Goal: Task Accomplishment & Management: Manage account settings

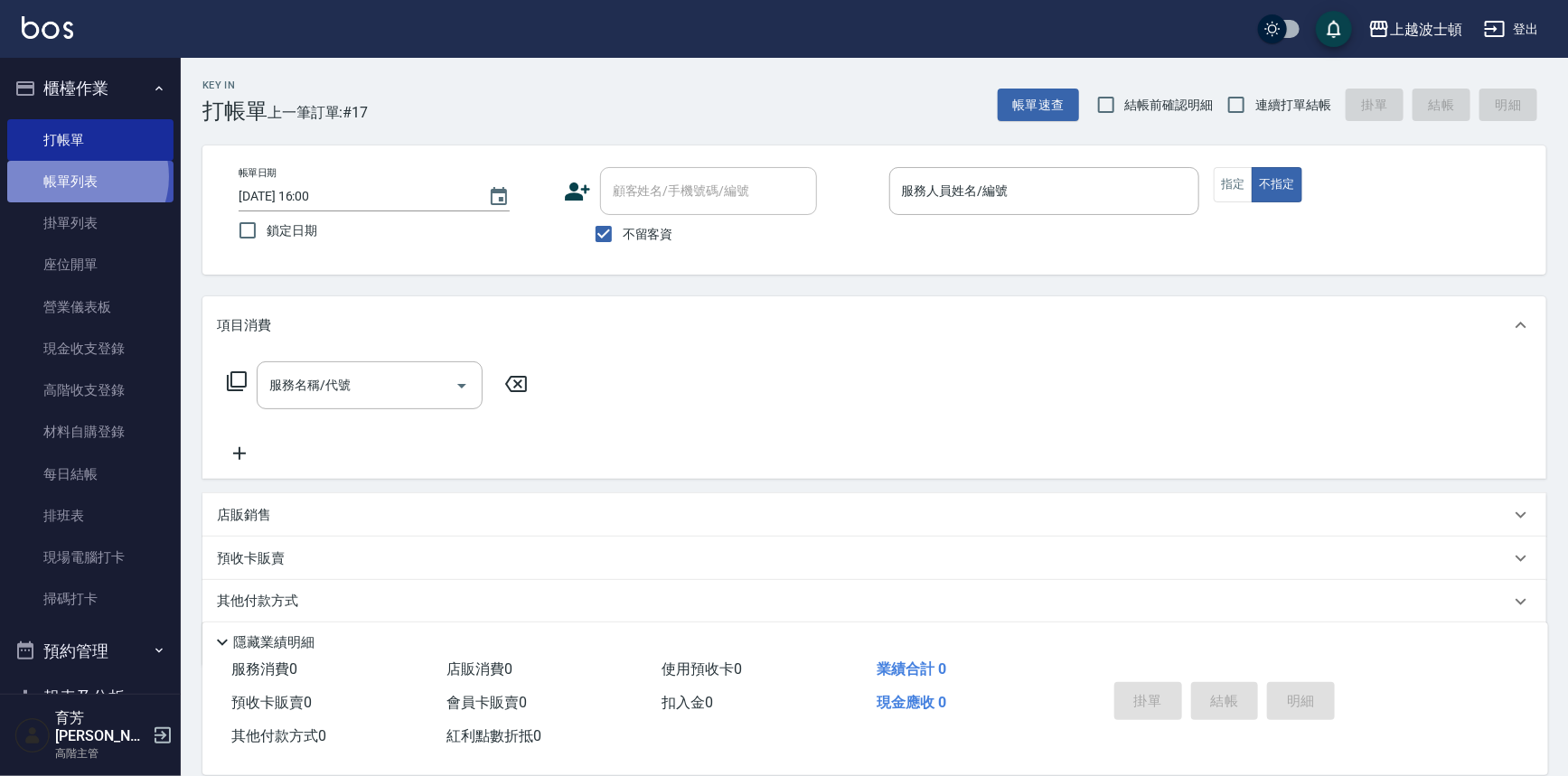
click at [81, 177] on link "帳單列表" at bounding box center [90, 182] width 167 height 42
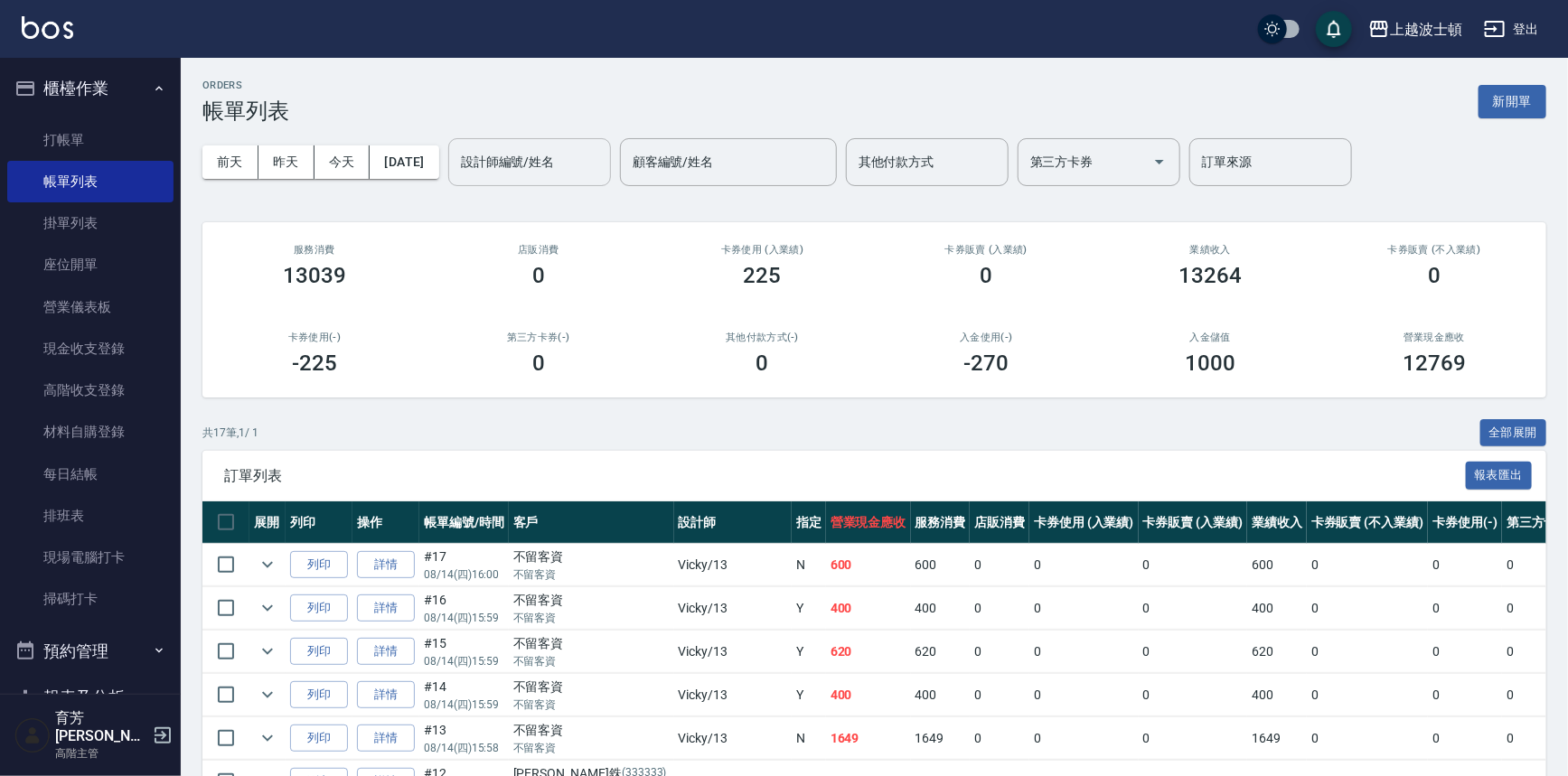
drag, startPoint x: 564, startPoint y: 170, endPoint x: 561, endPoint y: 185, distance: 15.3
click at [562, 167] on input "設計師編號/姓名" at bounding box center [530, 163] width 147 height 32
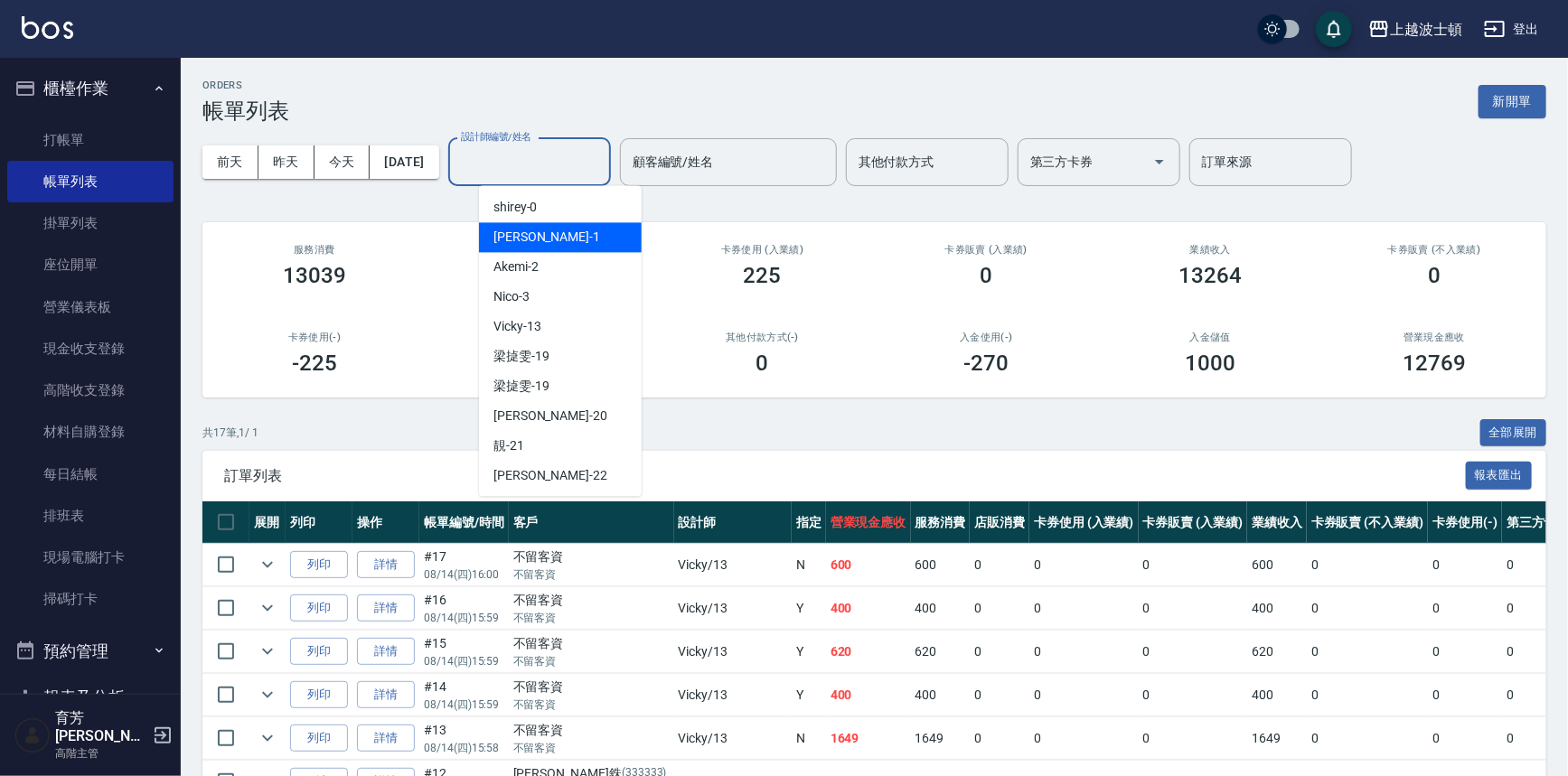
click at [550, 225] on div "麥可 -1" at bounding box center [561, 237] width 163 height 30
type input "麥可-1"
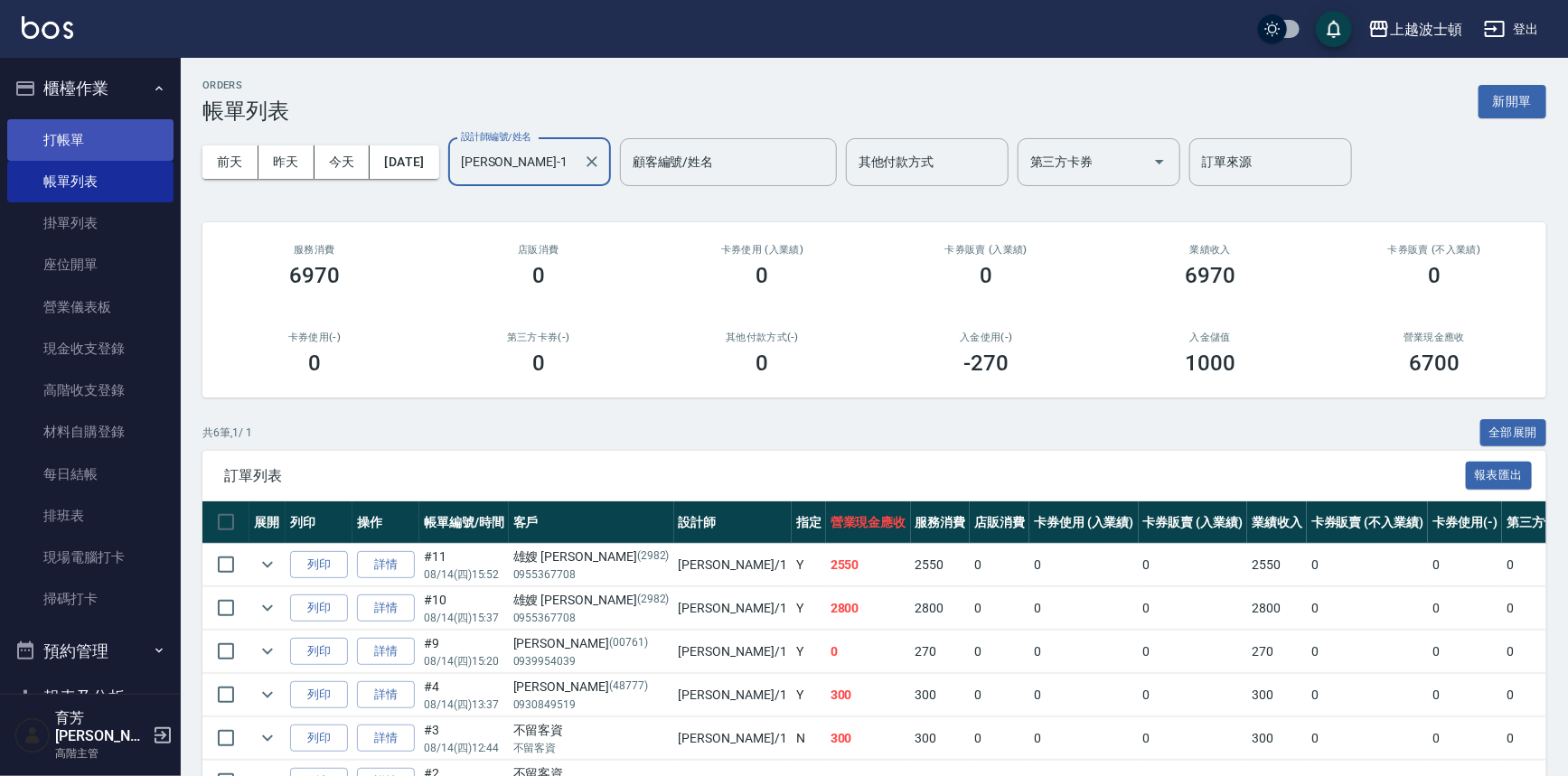
click at [86, 138] on link "打帳單" at bounding box center [90, 140] width 167 height 42
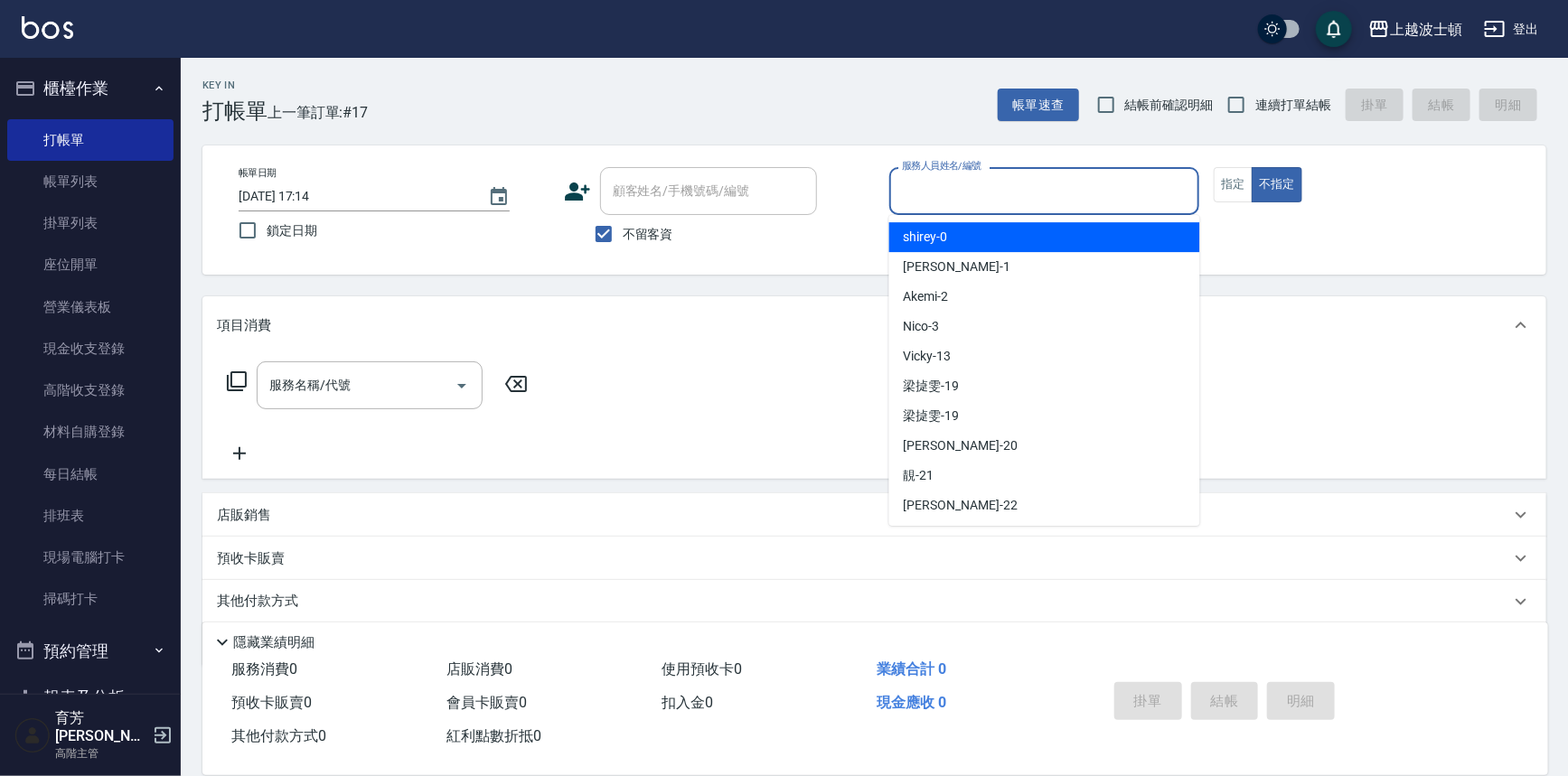
click at [971, 194] on input "服務人員姓名/編號" at bounding box center [1044, 192] width 295 height 32
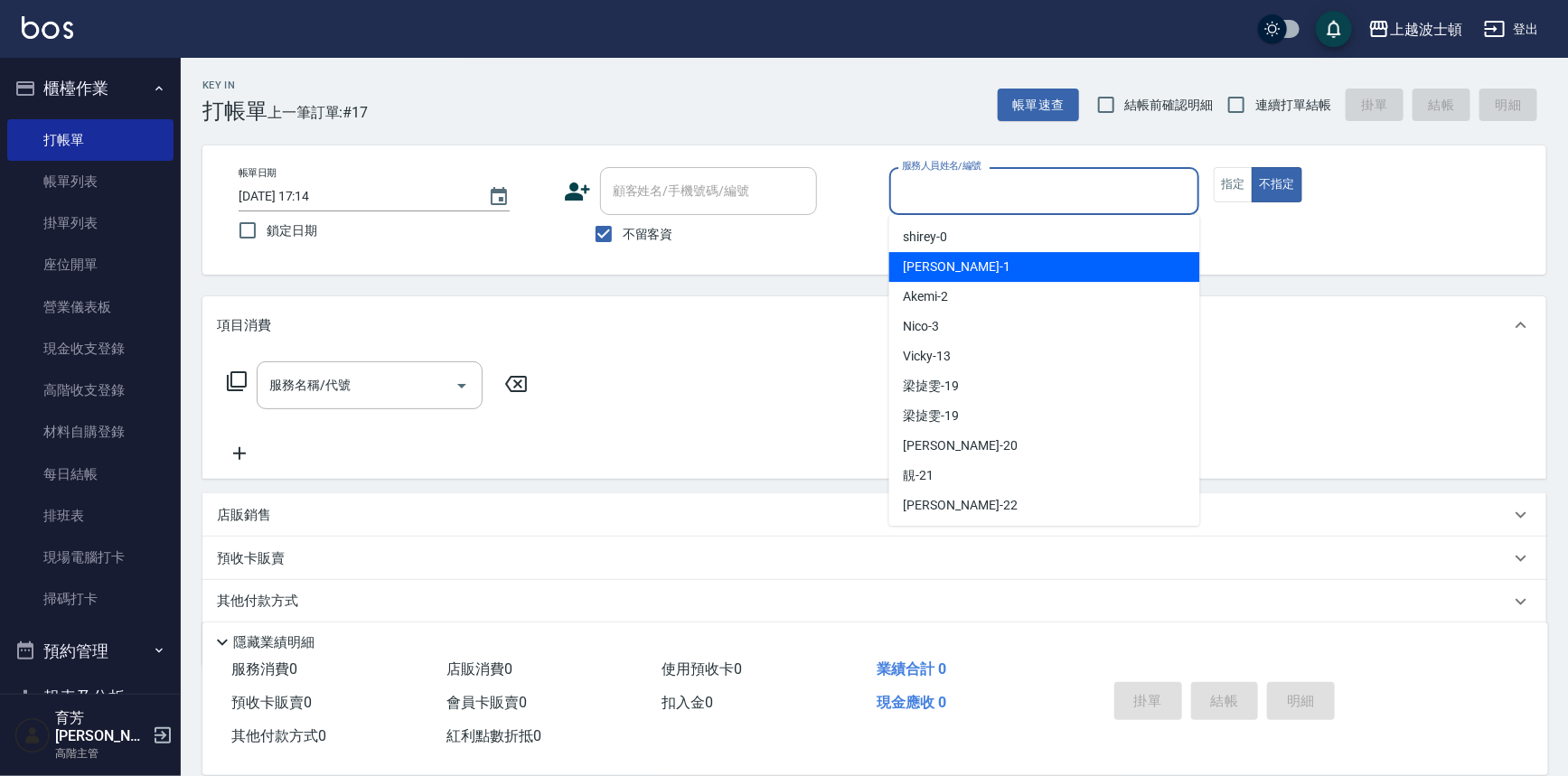
click at [967, 258] on div "麥可 -1" at bounding box center [1044, 267] width 311 height 30
type input "麥可-1"
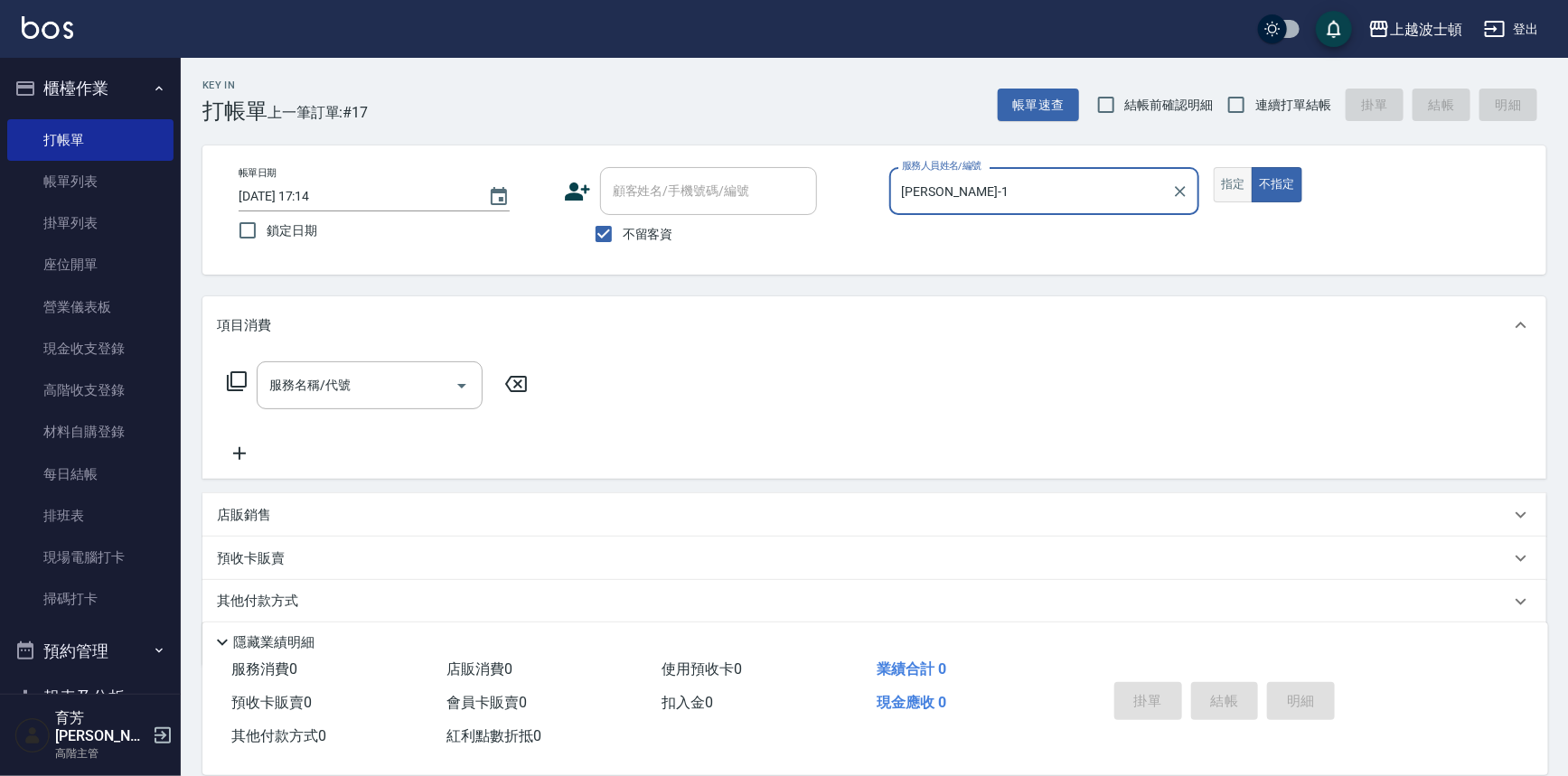
click at [1229, 187] on button "指定" at bounding box center [1233, 185] width 39 height 36
click at [288, 388] on input "服務名稱/代號" at bounding box center [356, 385] width 183 height 32
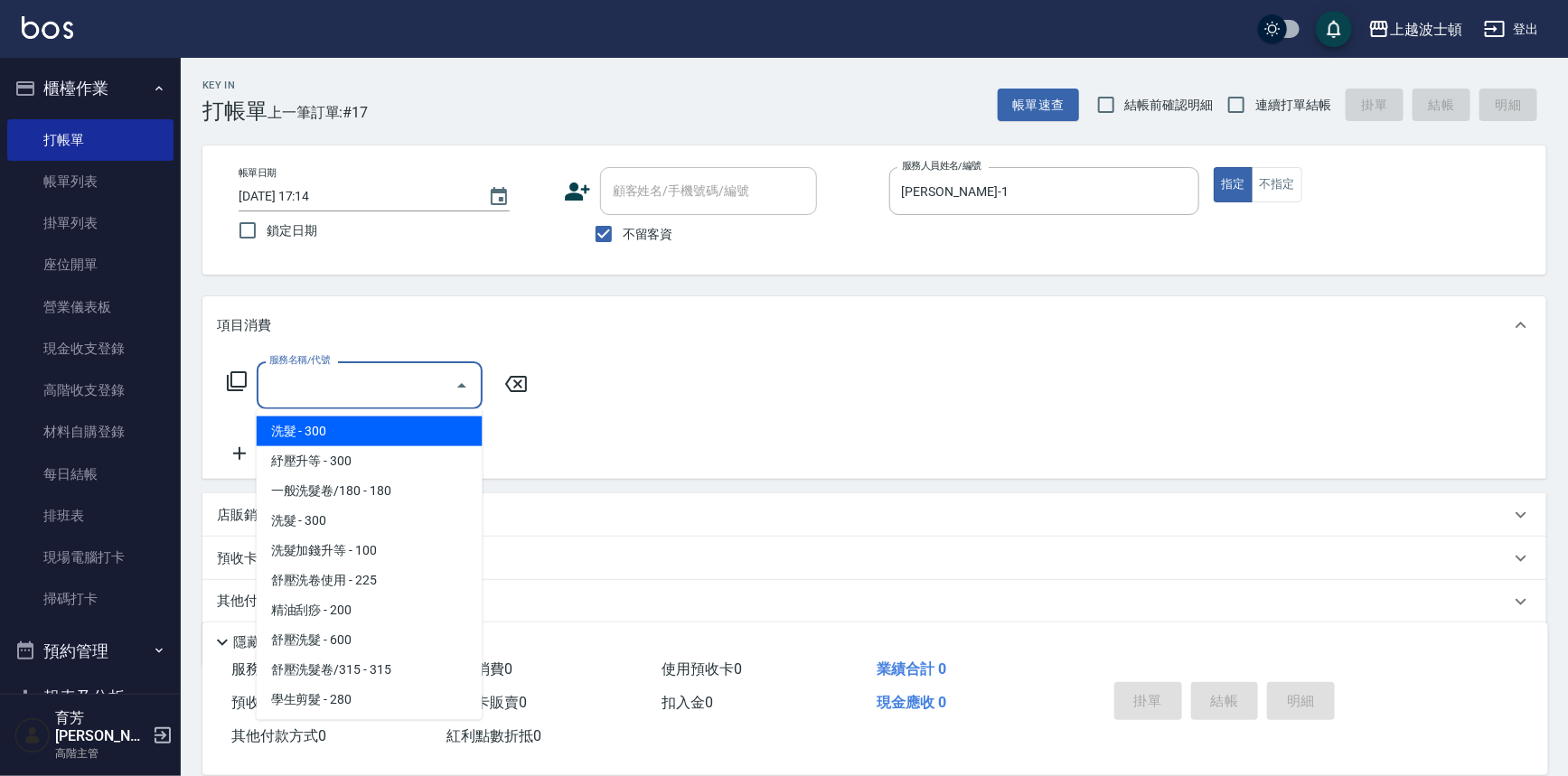
click at [296, 430] on span "洗髮 - 300" at bounding box center [370, 432] width 226 height 30
type input "洗髮(201)"
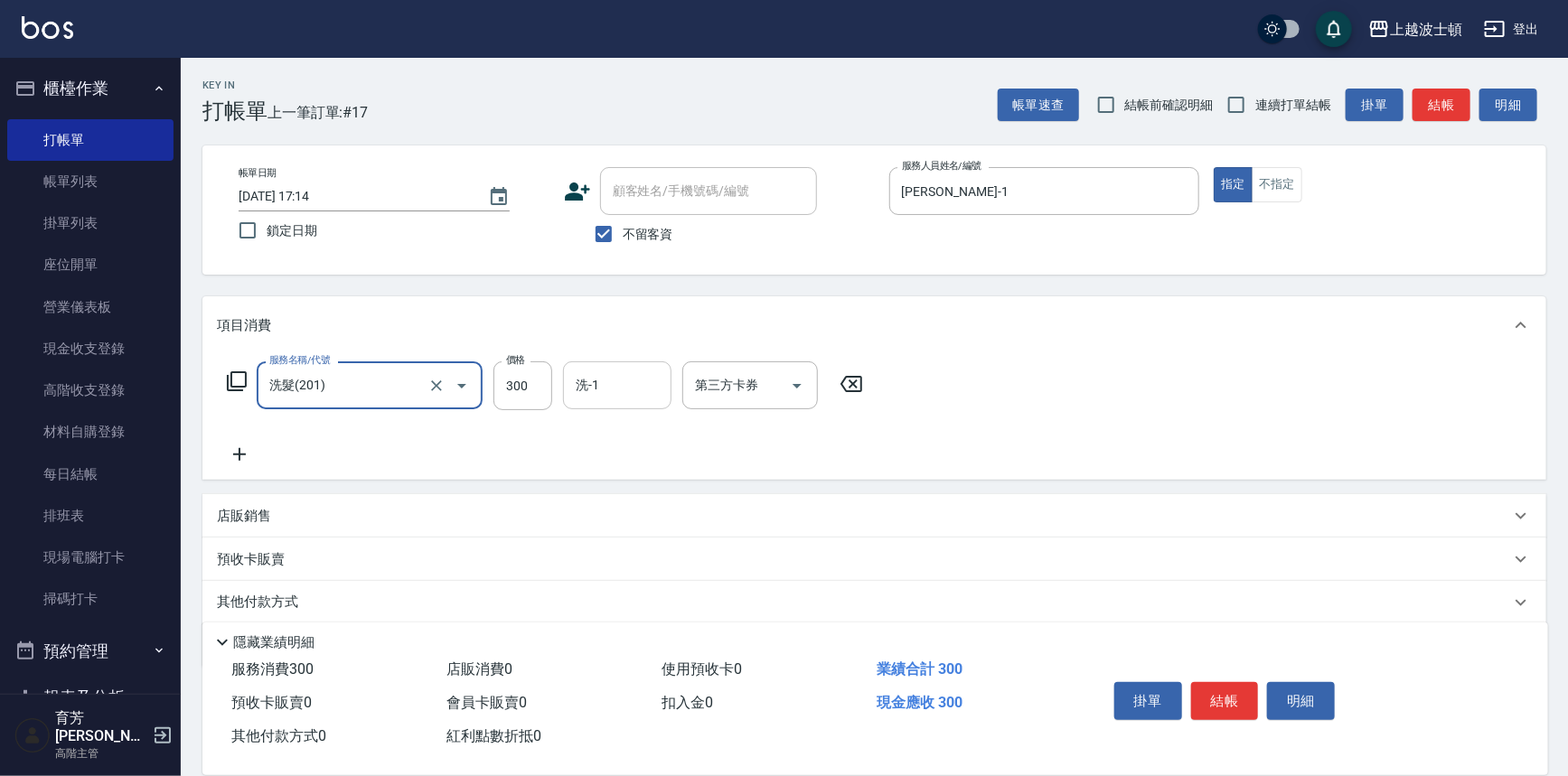
click at [583, 379] on input "洗-1" at bounding box center [616, 385] width 92 height 32
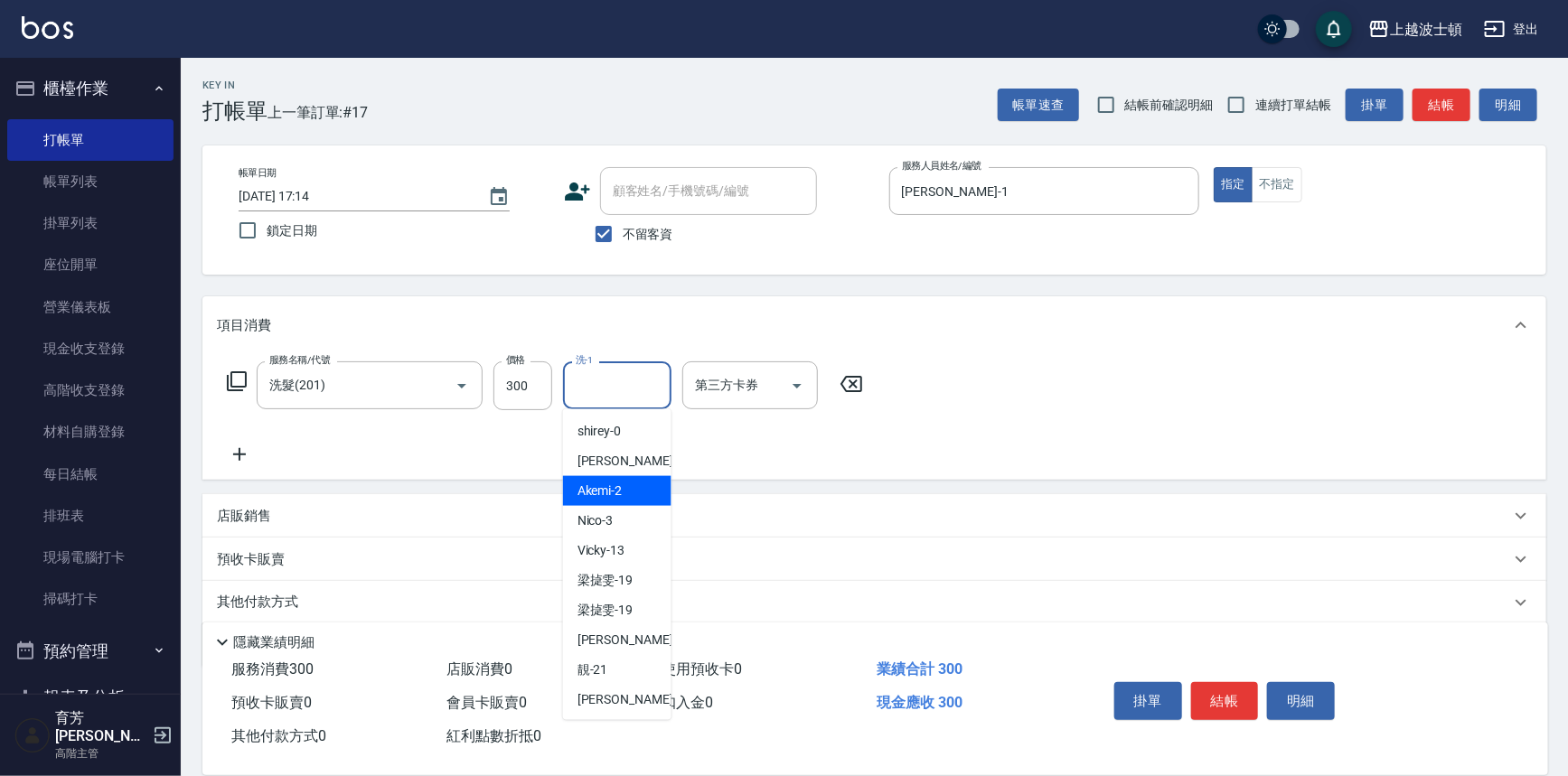
scroll to position [129, 0]
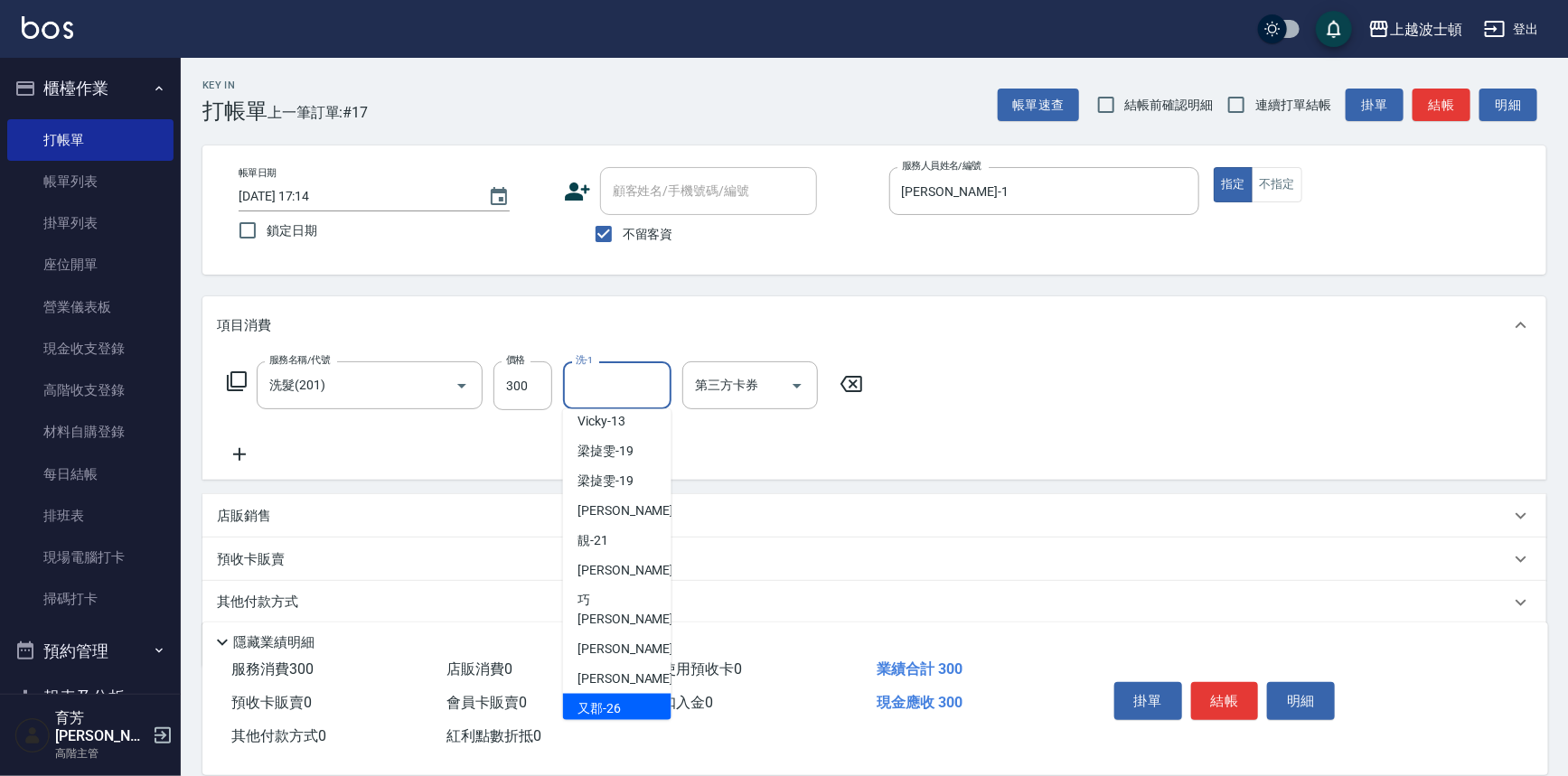
click at [578, 700] on span "又郡 -26" at bounding box center [599, 709] width 44 height 19
type input "又郡-26"
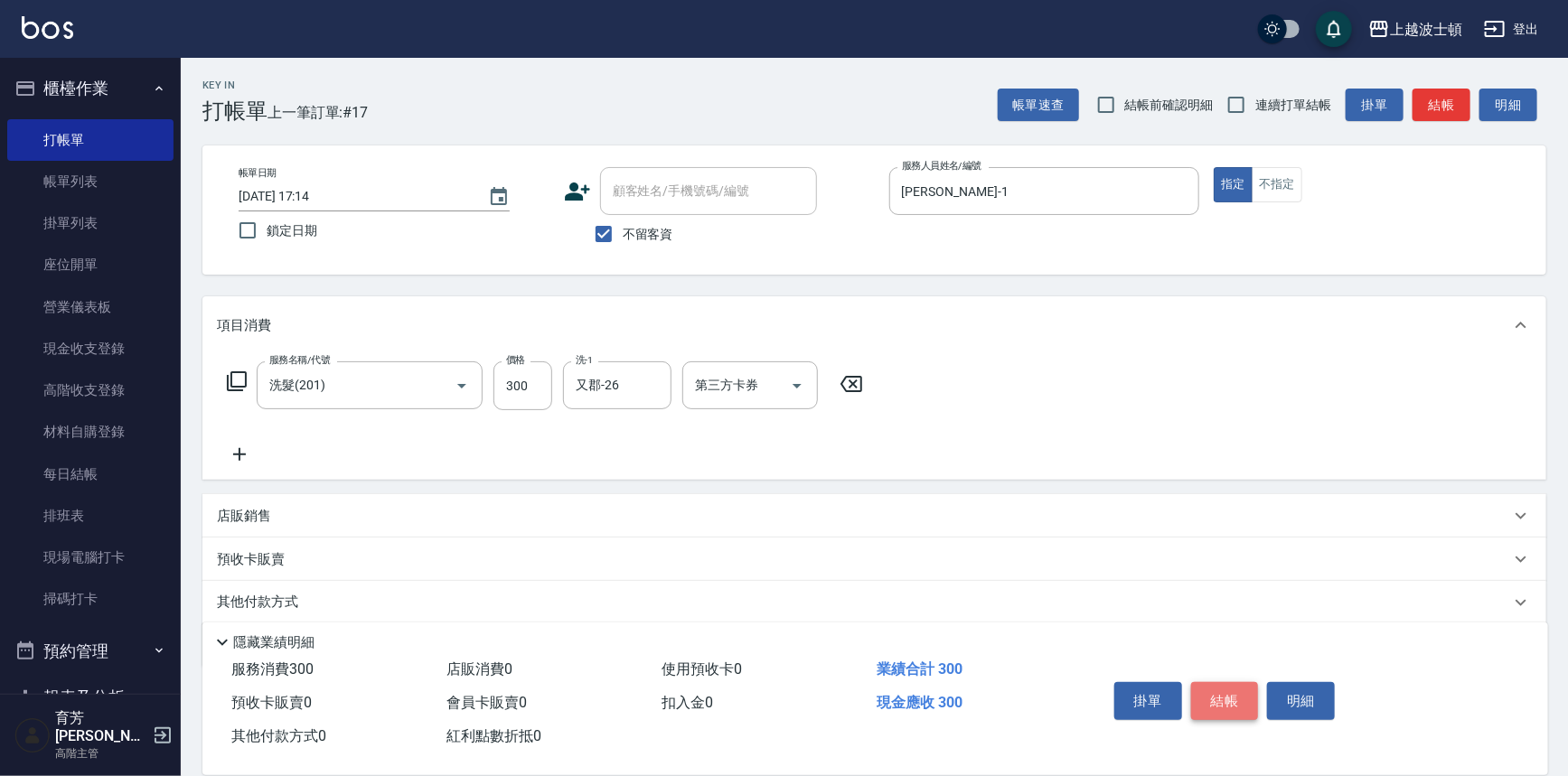
click at [1231, 696] on button "結帳" at bounding box center [1225, 701] width 67 height 38
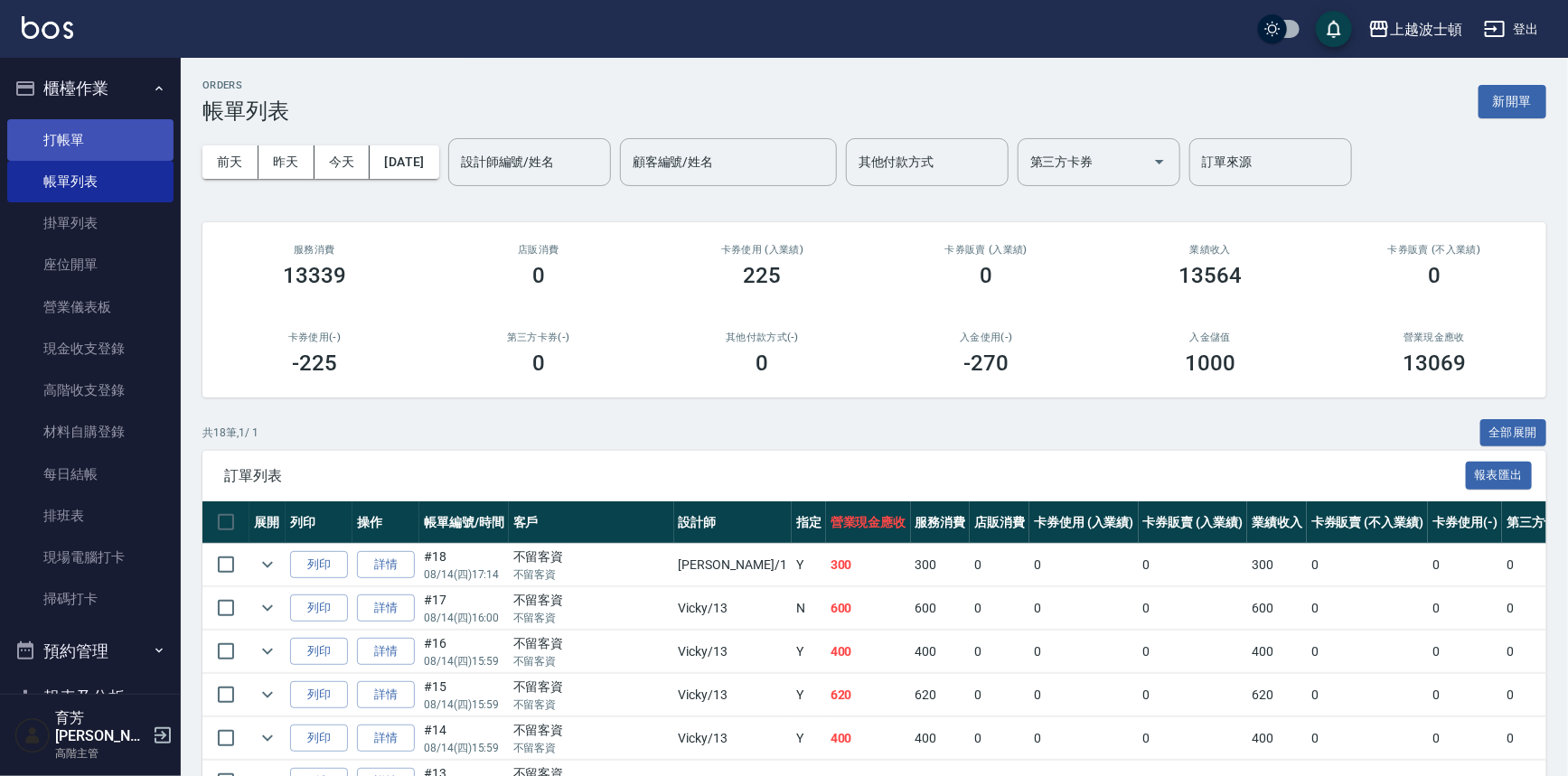
click at [86, 134] on link "打帳單" at bounding box center [90, 140] width 167 height 42
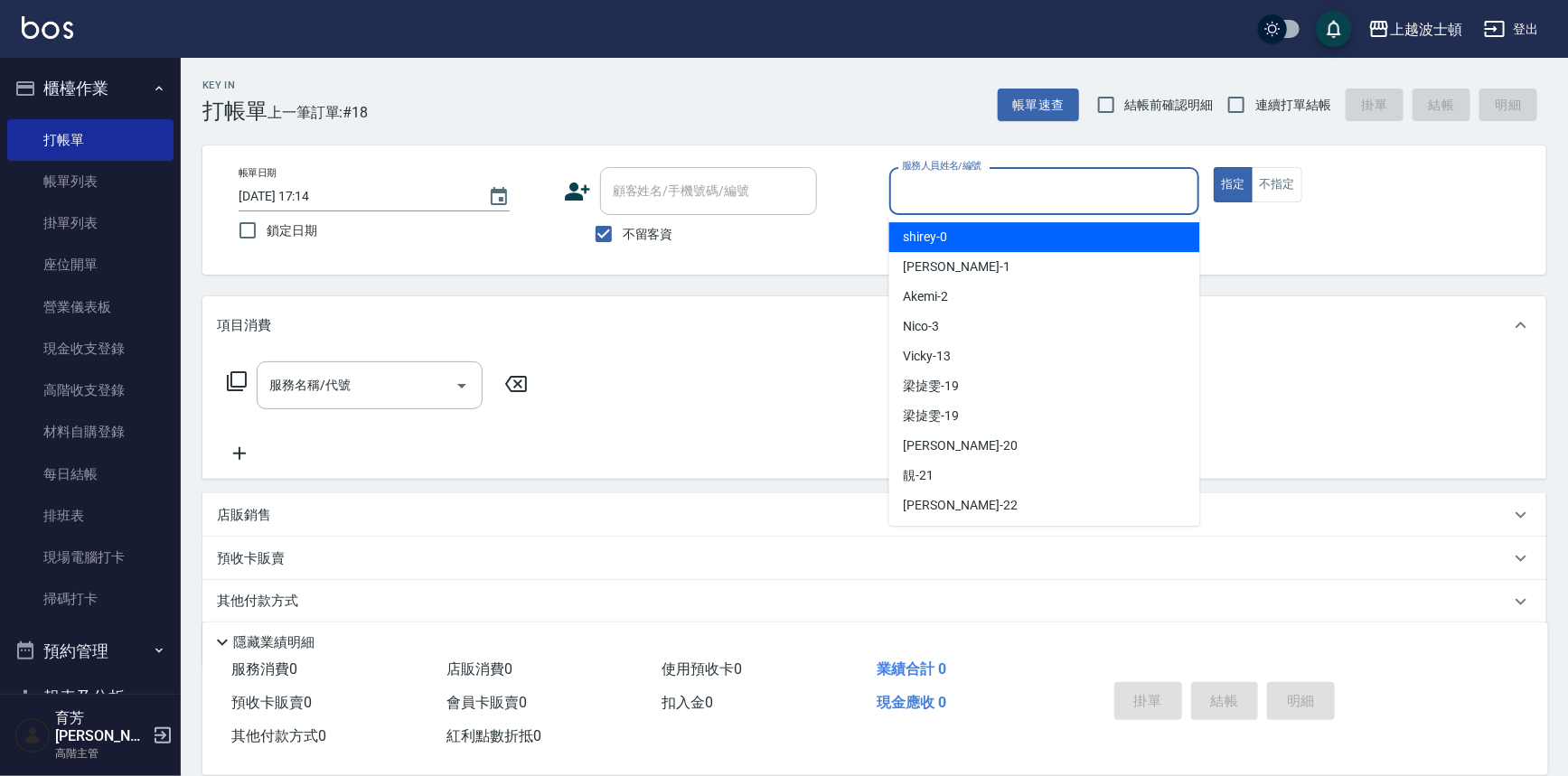
click at [958, 190] on input "服務人員姓名/編號" at bounding box center [1044, 192] width 295 height 32
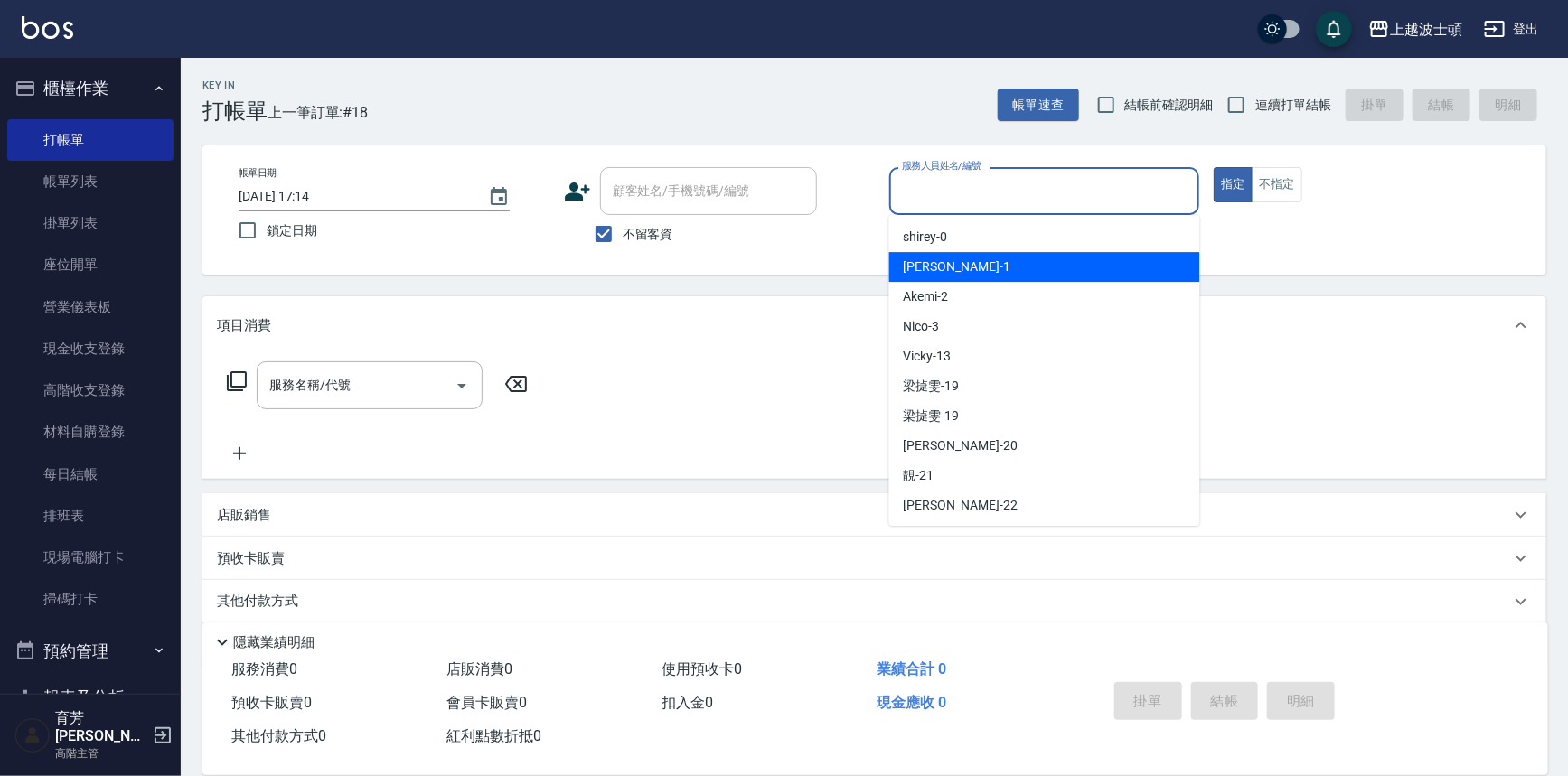
click at [944, 262] on div "麥可 -1" at bounding box center [1044, 267] width 311 height 30
type input "麥可-1"
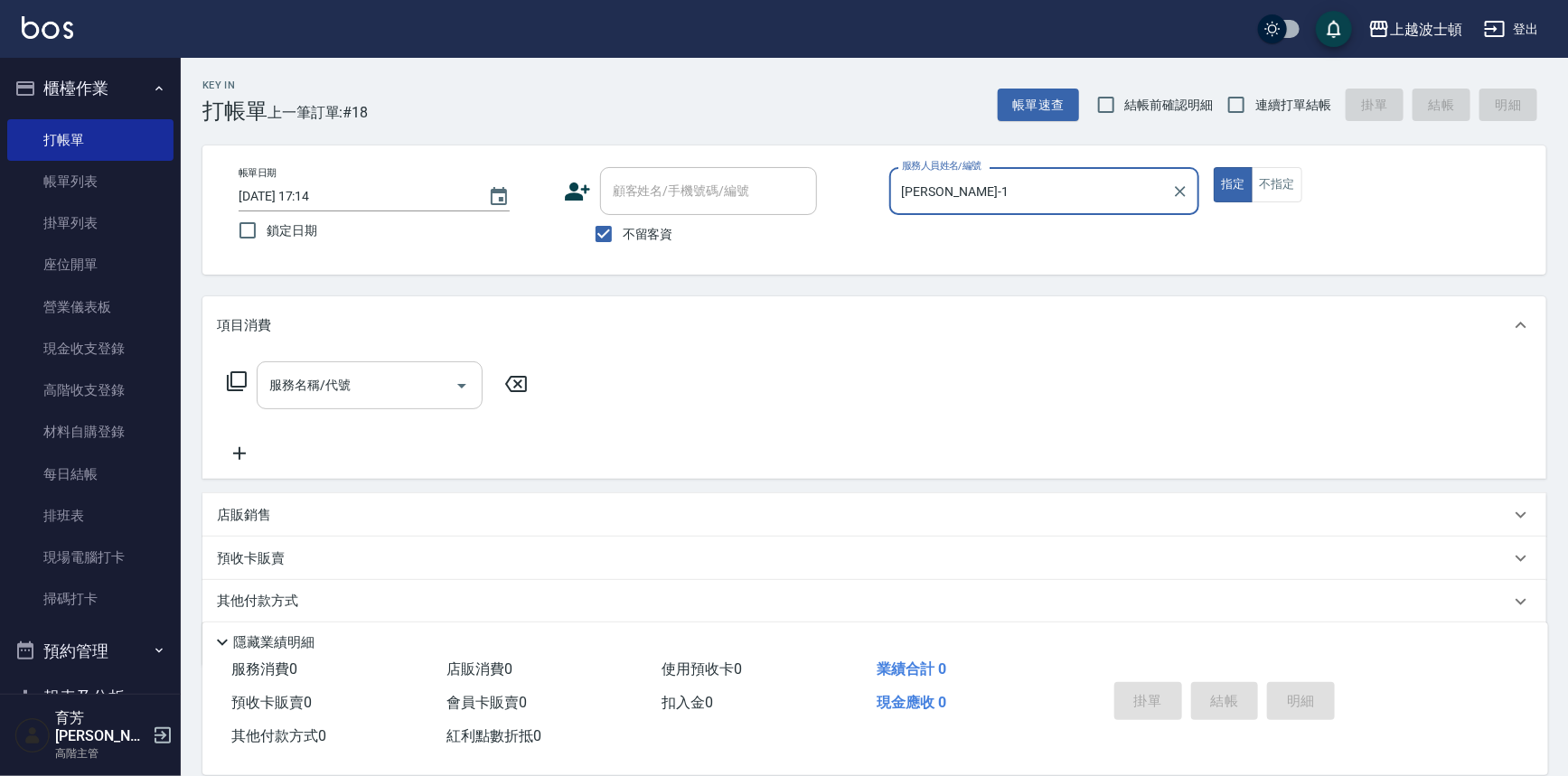
click at [357, 387] on input "服務名稱/代號" at bounding box center [356, 385] width 183 height 32
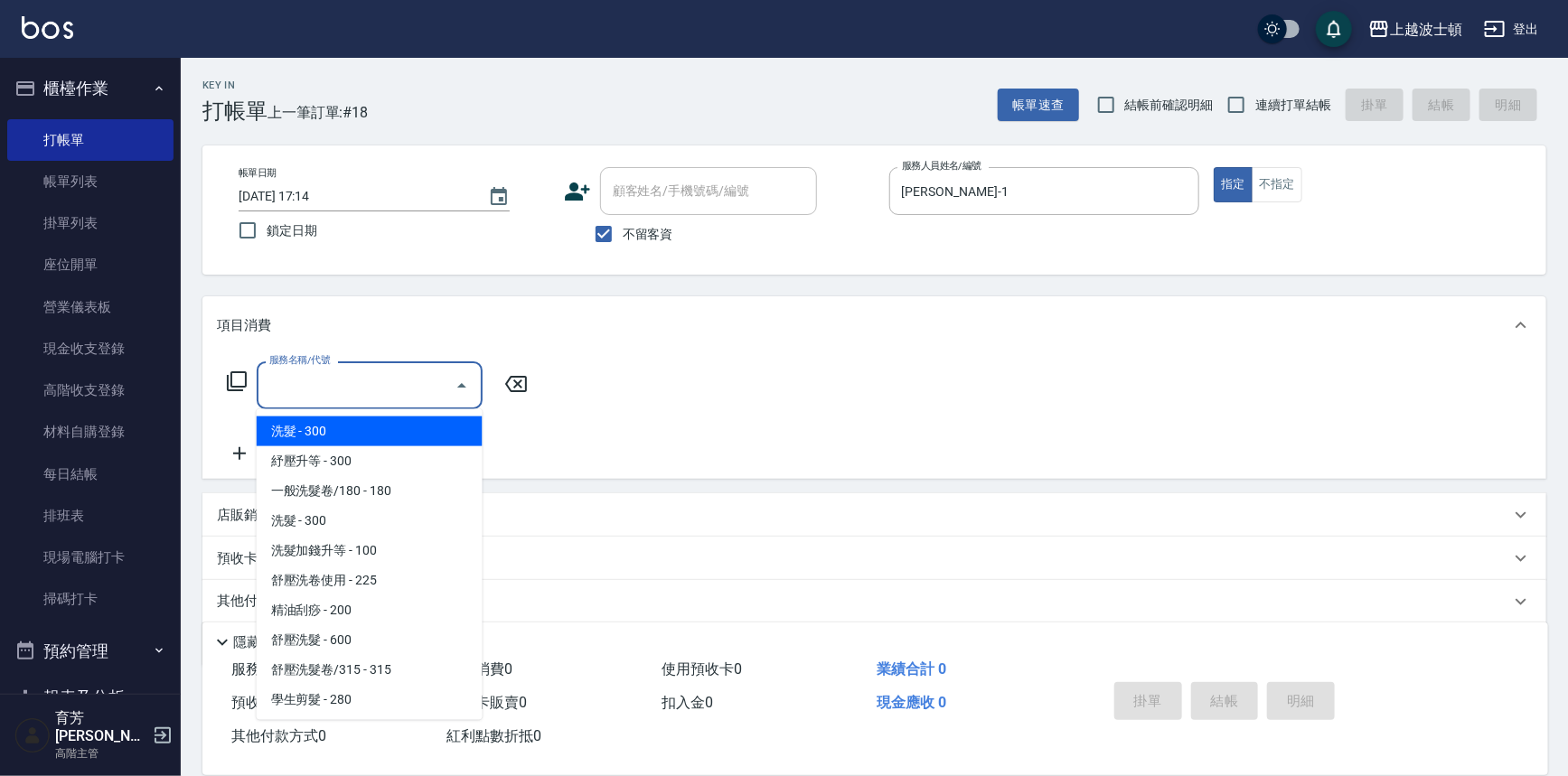
scroll to position [146, 0]
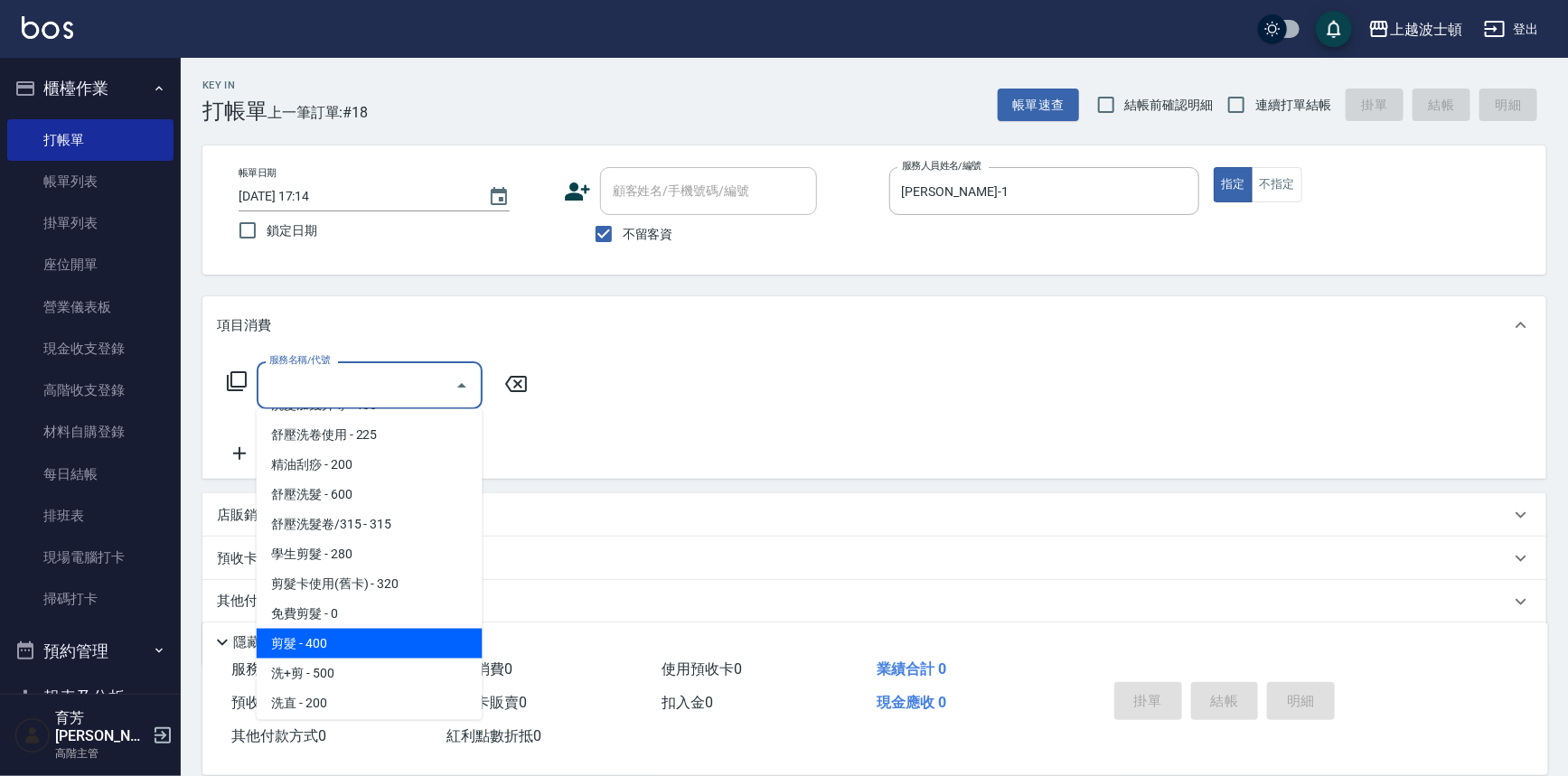
click at [357, 650] on span "剪髮 - 400" at bounding box center [370, 644] width 226 height 30
type input "剪髮(305)"
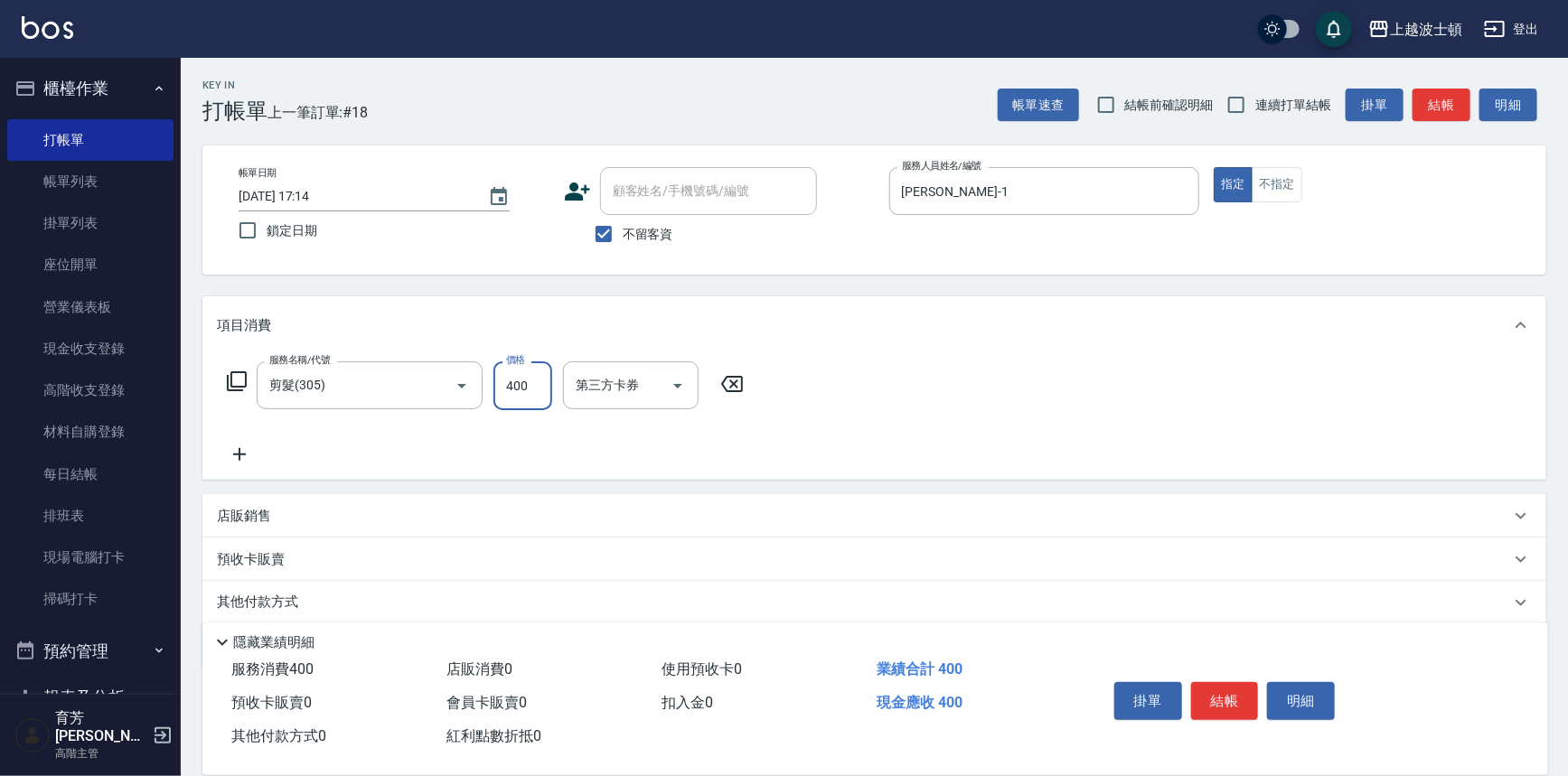
click at [517, 383] on input "400" at bounding box center [522, 385] width 59 height 49
type input "350"
click at [246, 450] on icon at bounding box center [240, 454] width 46 height 22
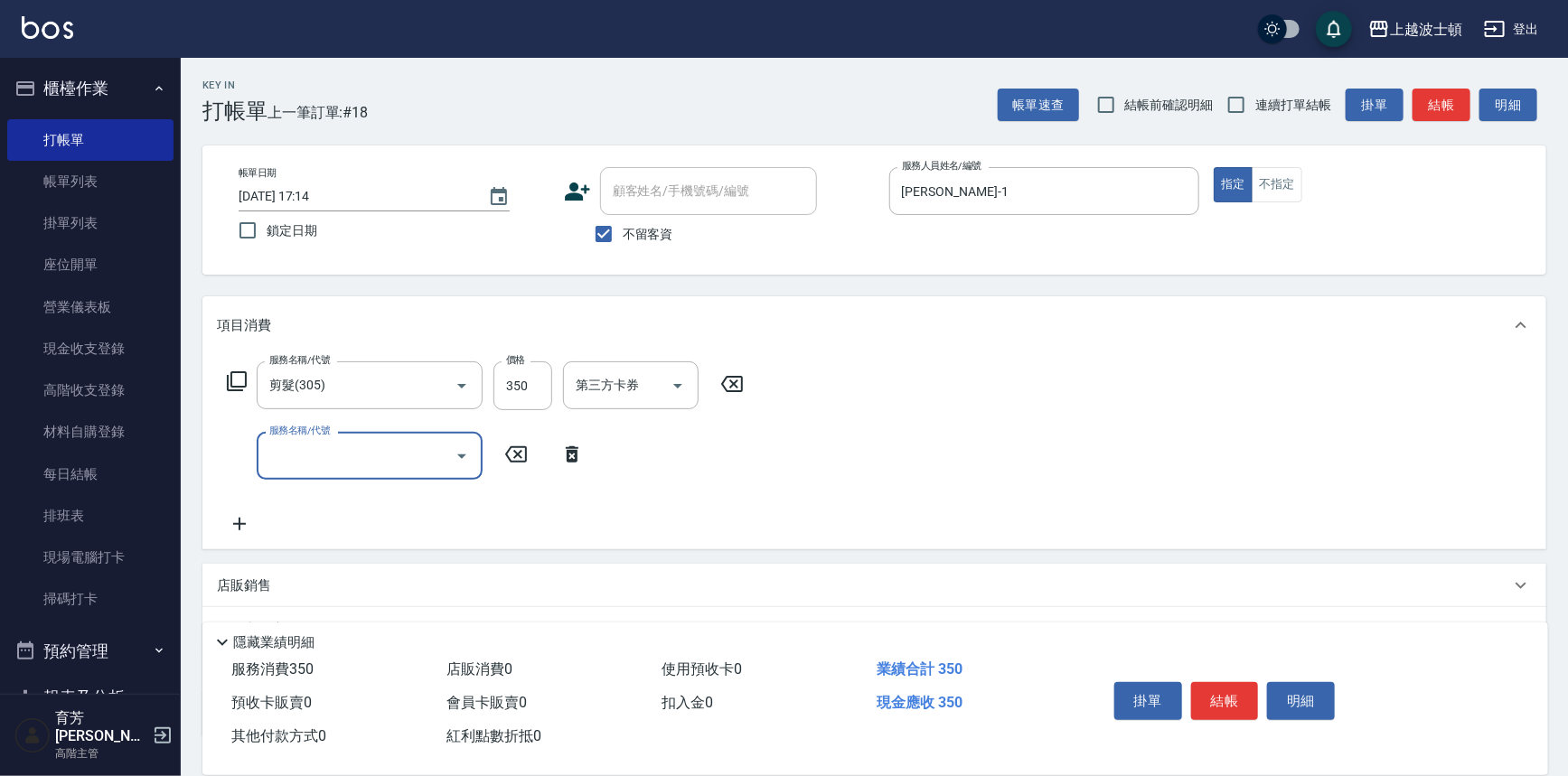
click at [286, 443] on input "服務名稱/代號" at bounding box center [356, 455] width 183 height 32
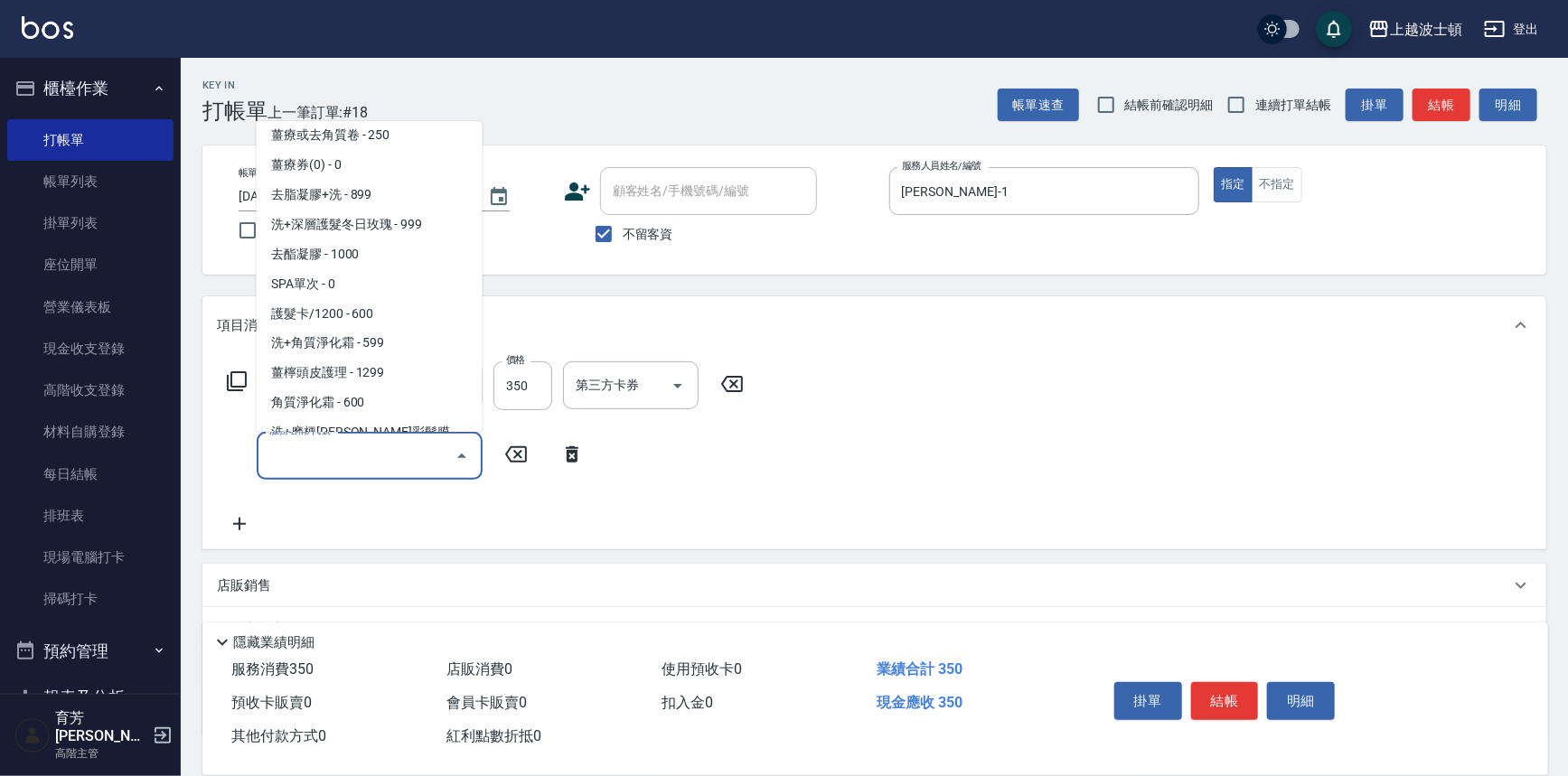
scroll to position [1448, 0]
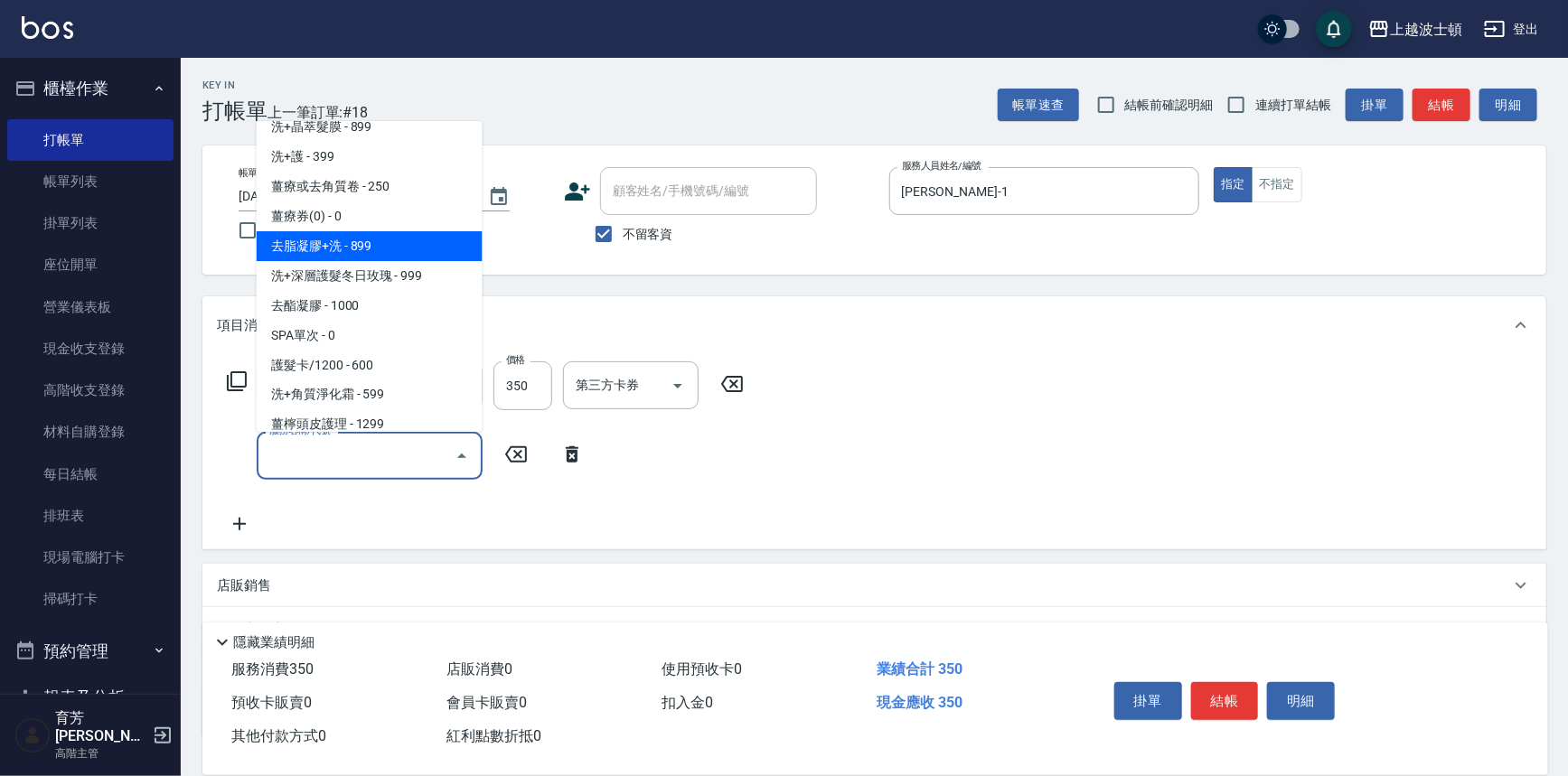
click at [439, 239] on span "去脂凝膠+洗 - 899" at bounding box center [370, 246] width 226 height 30
type input "去脂凝膠+洗(717)"
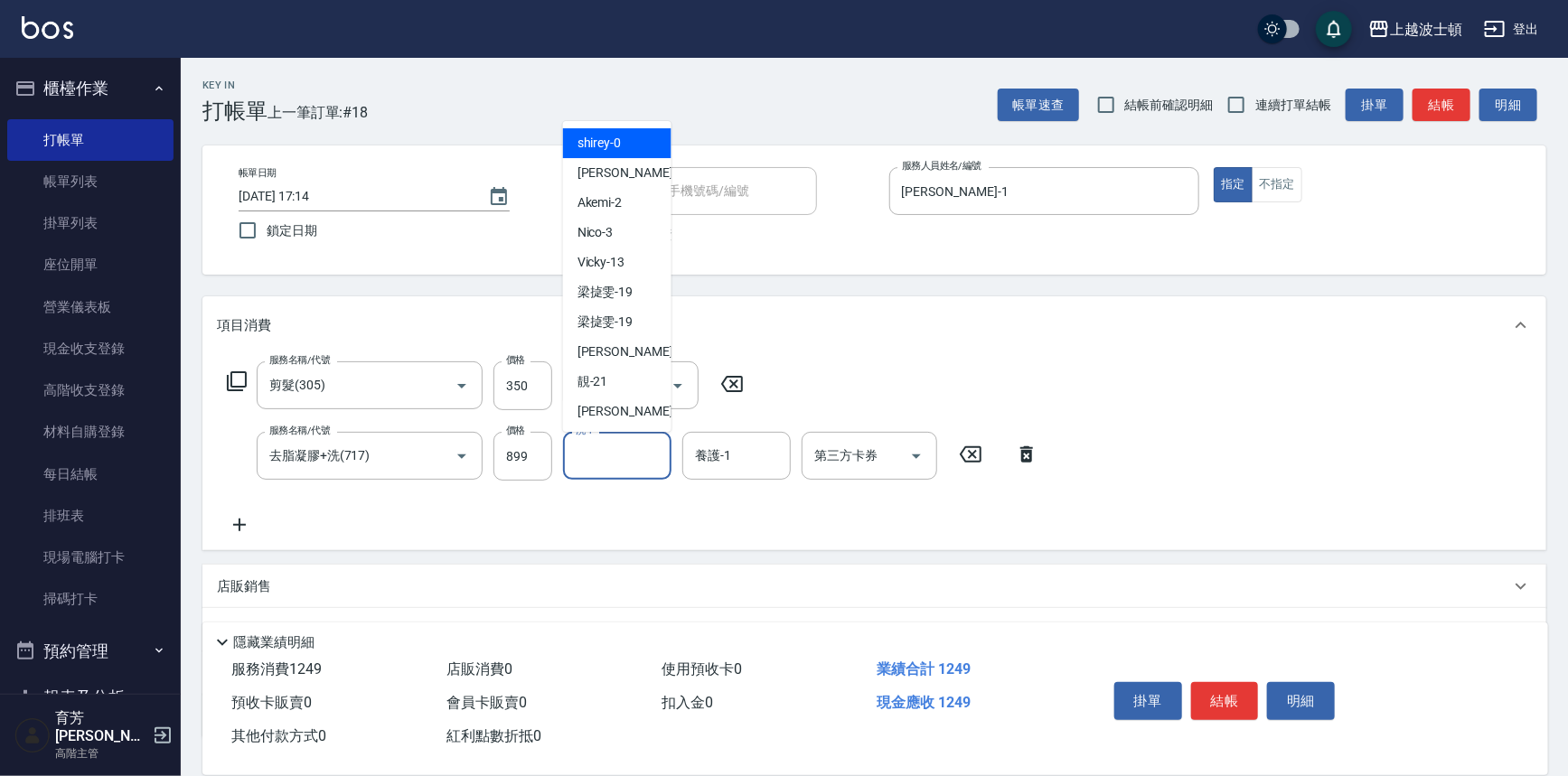
click at [597, 450] on input "洗-1" at bounding box center [616, 455] width 92 height 32
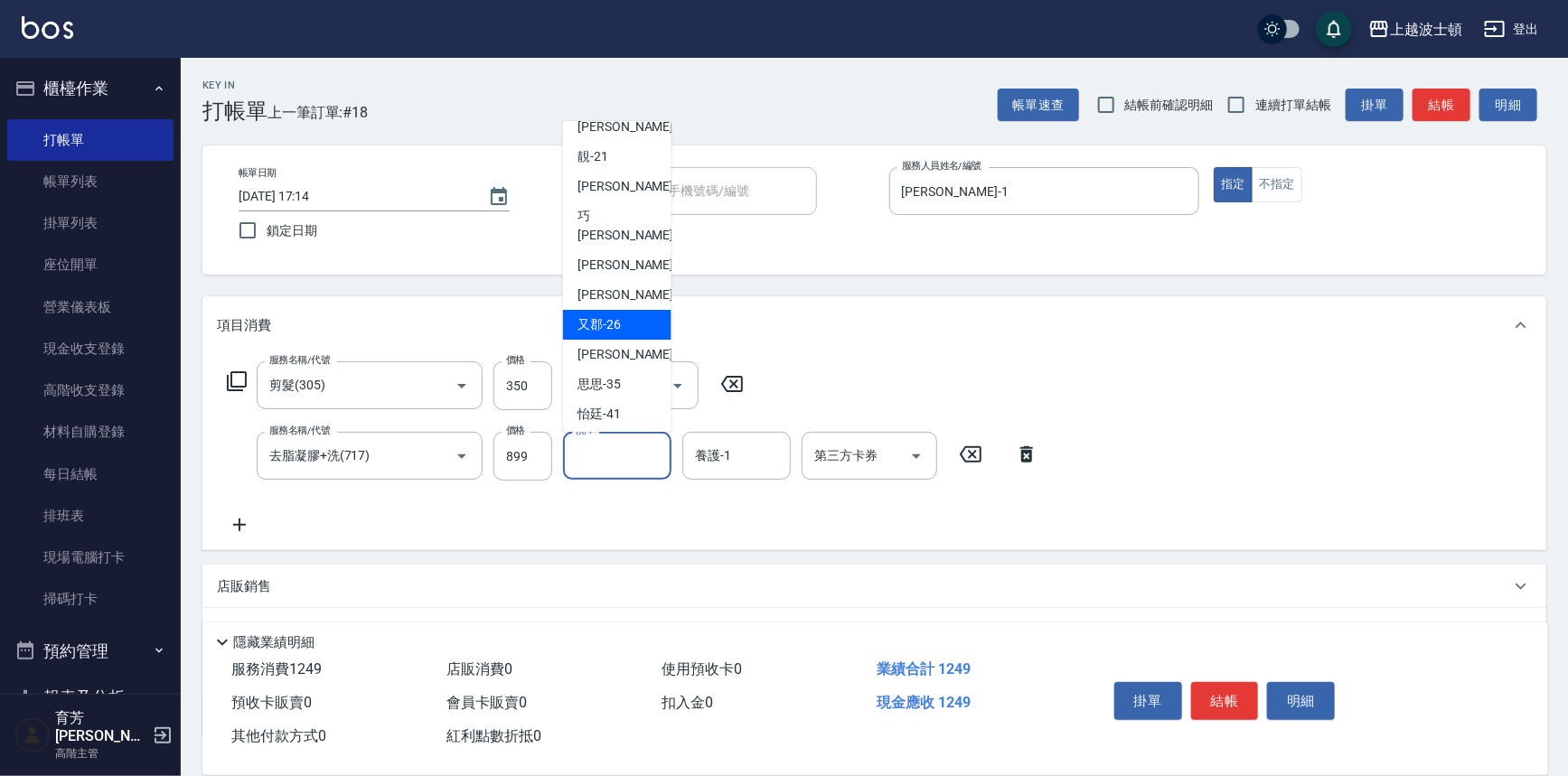
click at [633, 311] on div "又郡 -26" at bounding box center [616, 324] width 108 height 30
type input "又郡-26"
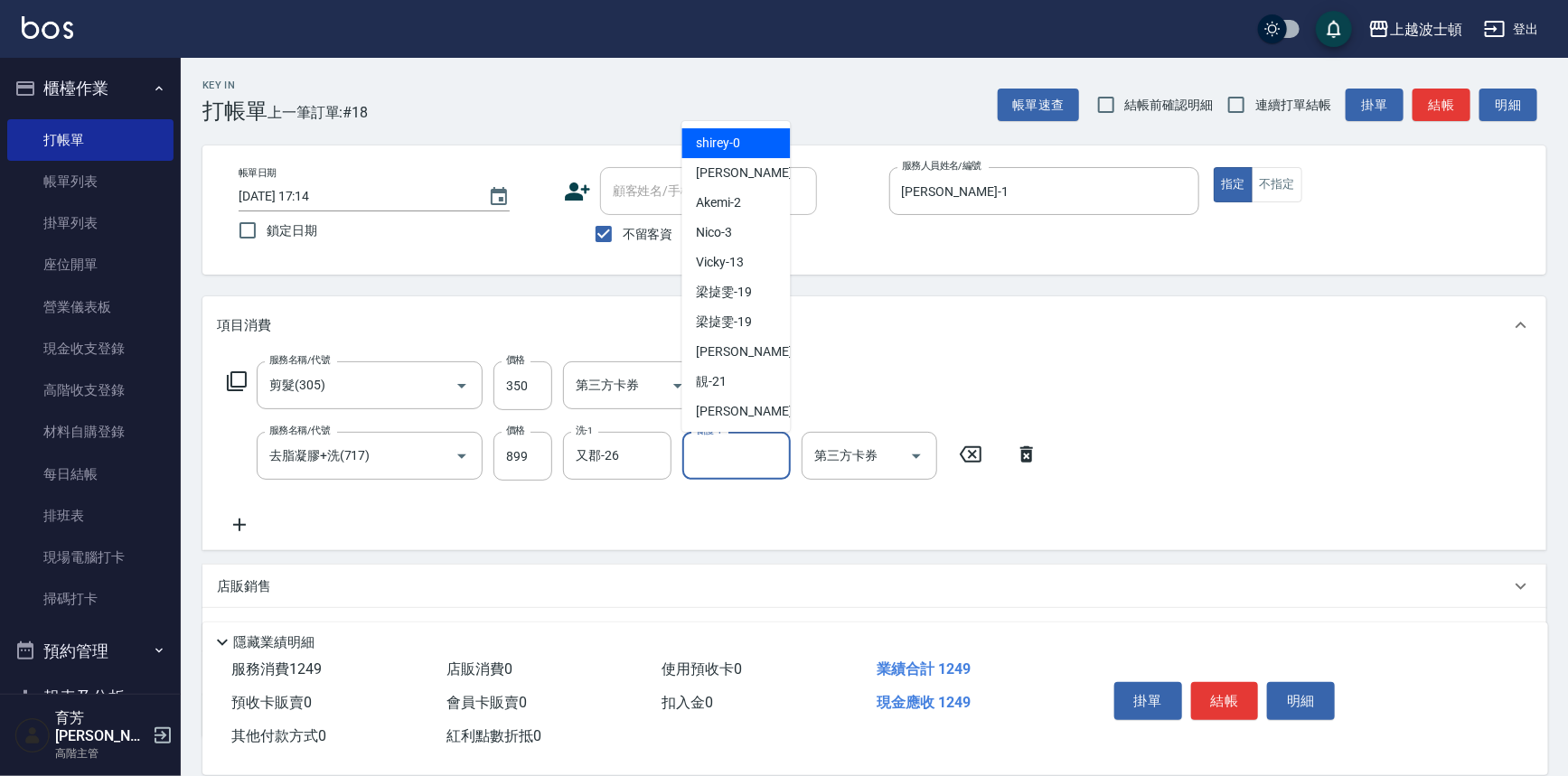
click at [730, 454] on input "養護-1" at bounding box center [736, 455] width 92 height 32
click at [722, 179] on span "麥可 -1" at bounding box center [749, 173] width 106 height 19
type input "麥可-1"
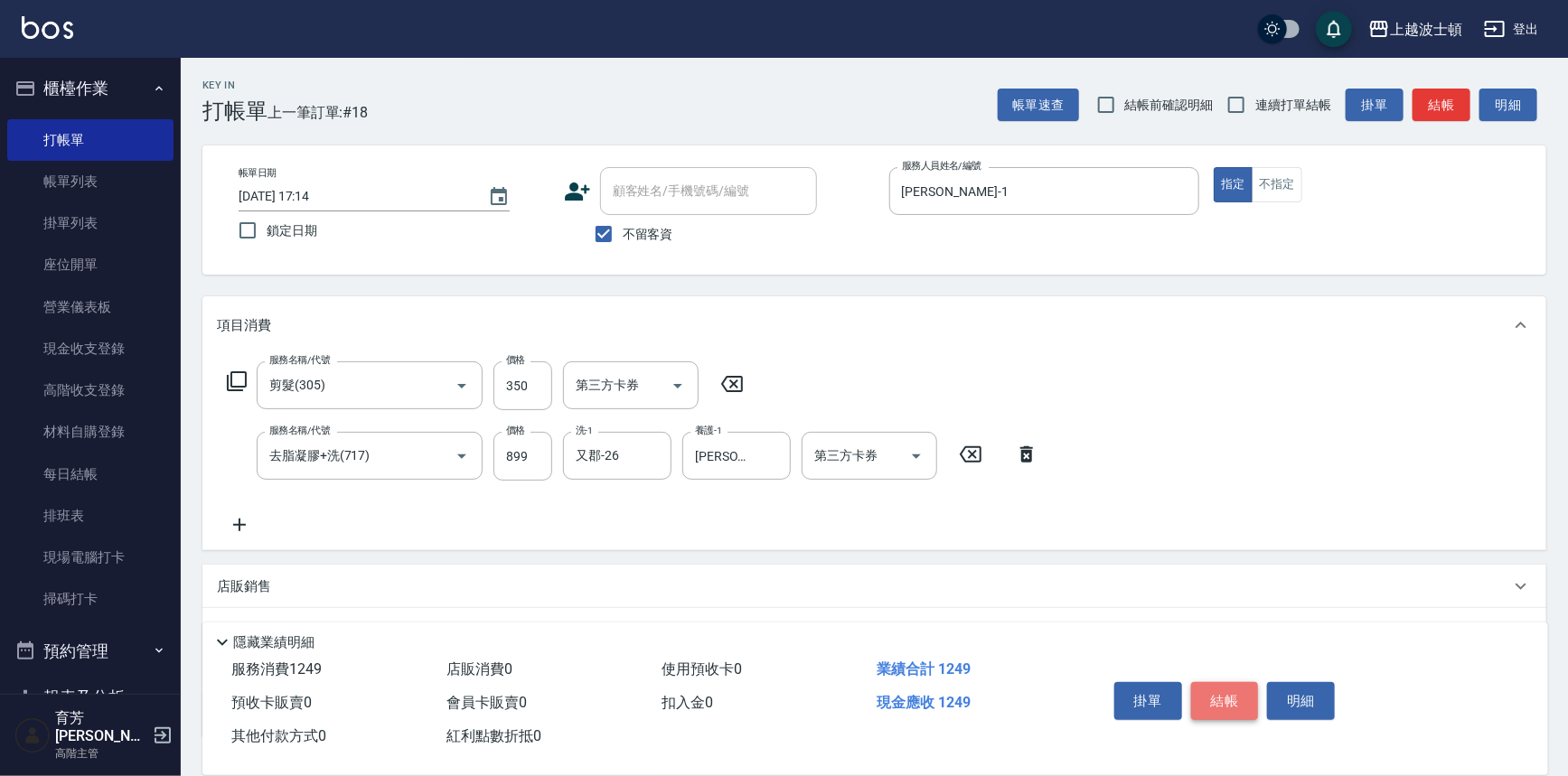
click at [1227, 696] on button "結帳" at bounding box center [1225, 701] width 67 height 38
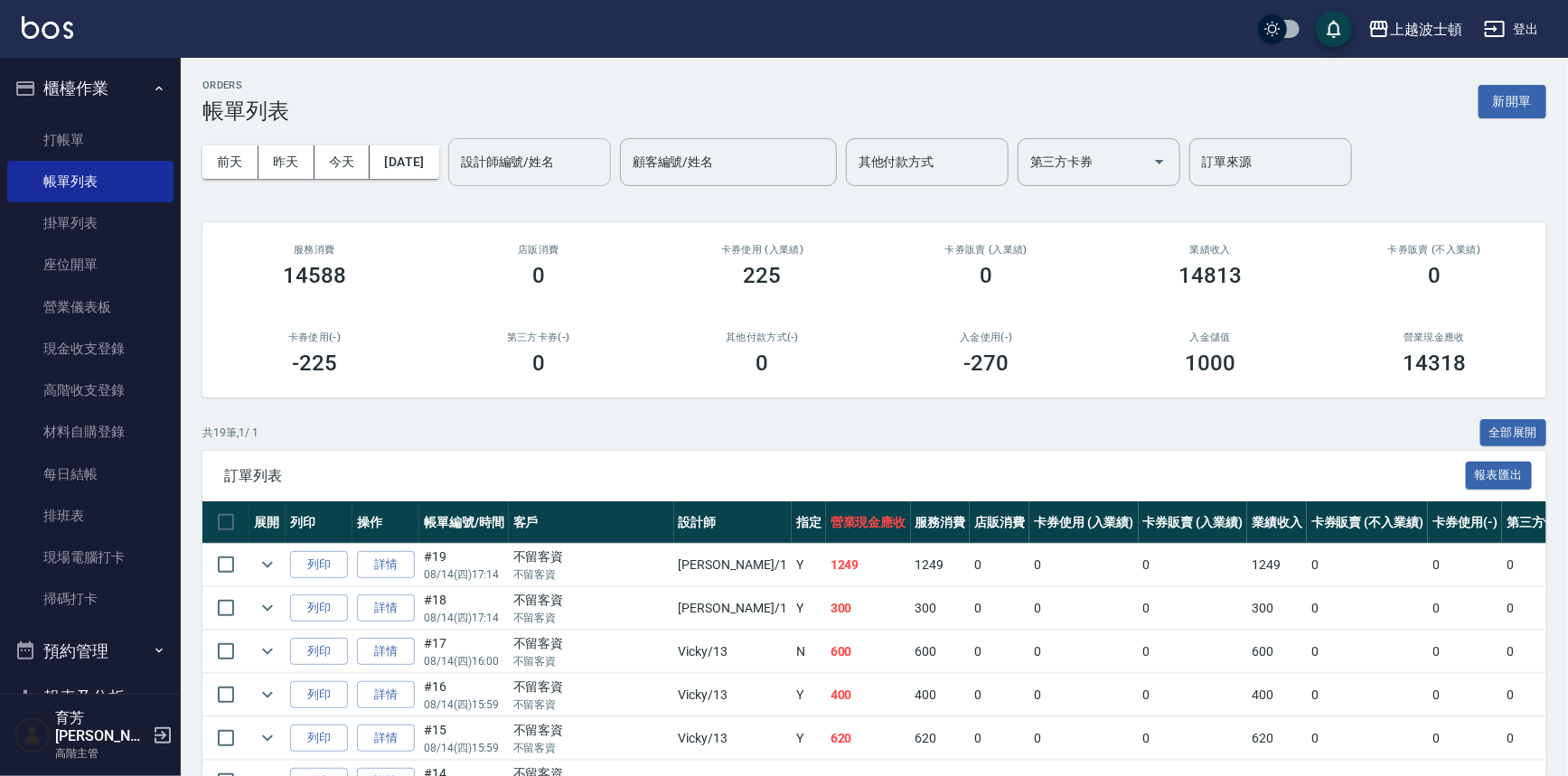
click at [549, 156] on input "設計師編號/姓名" at bounding box center [530, 163] width 147 height 32
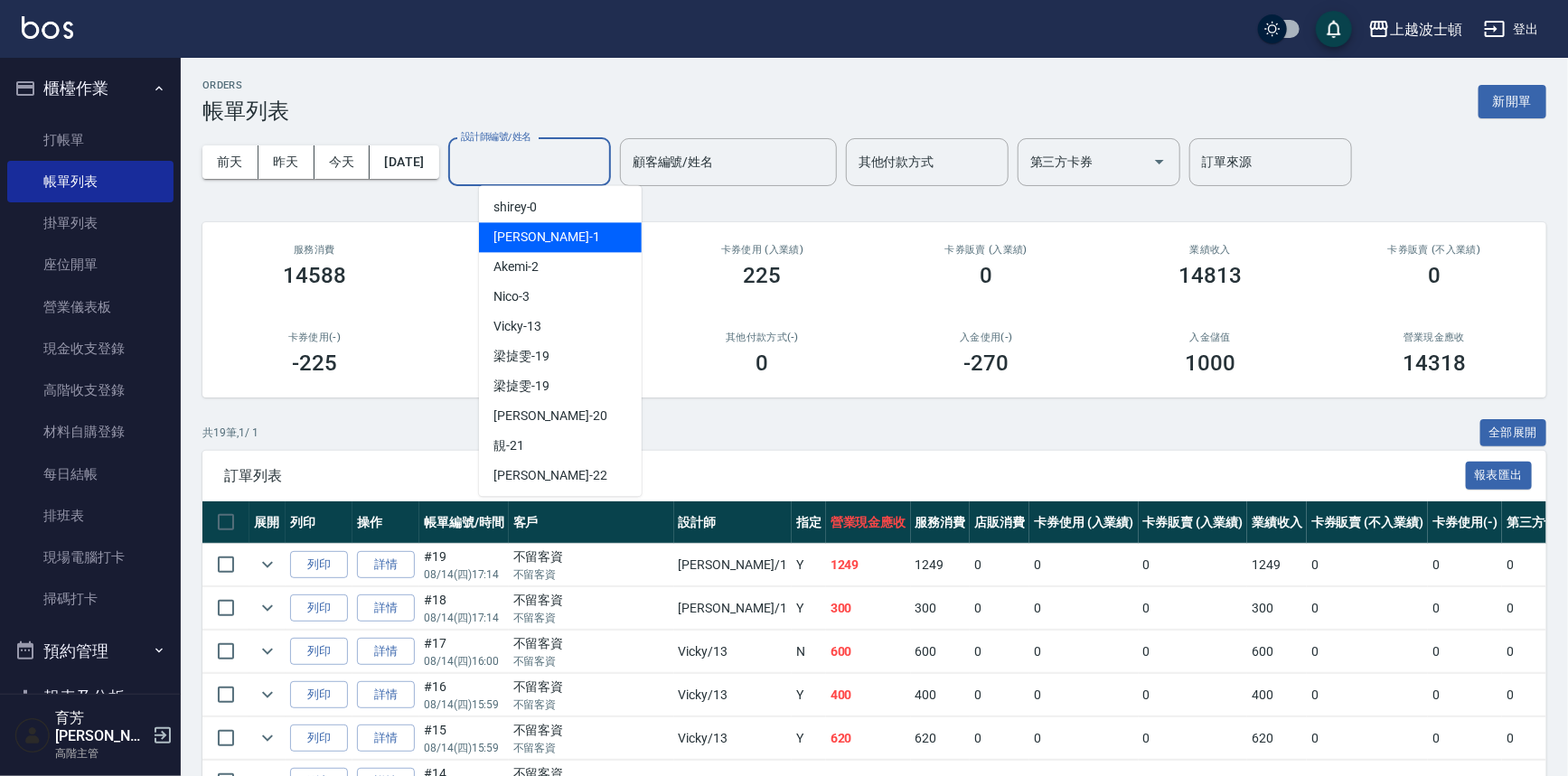
click at [555, 225] on div "麥可 -1" at bounding box center [561, 237] width 163 height 30
type input "麥可-1"
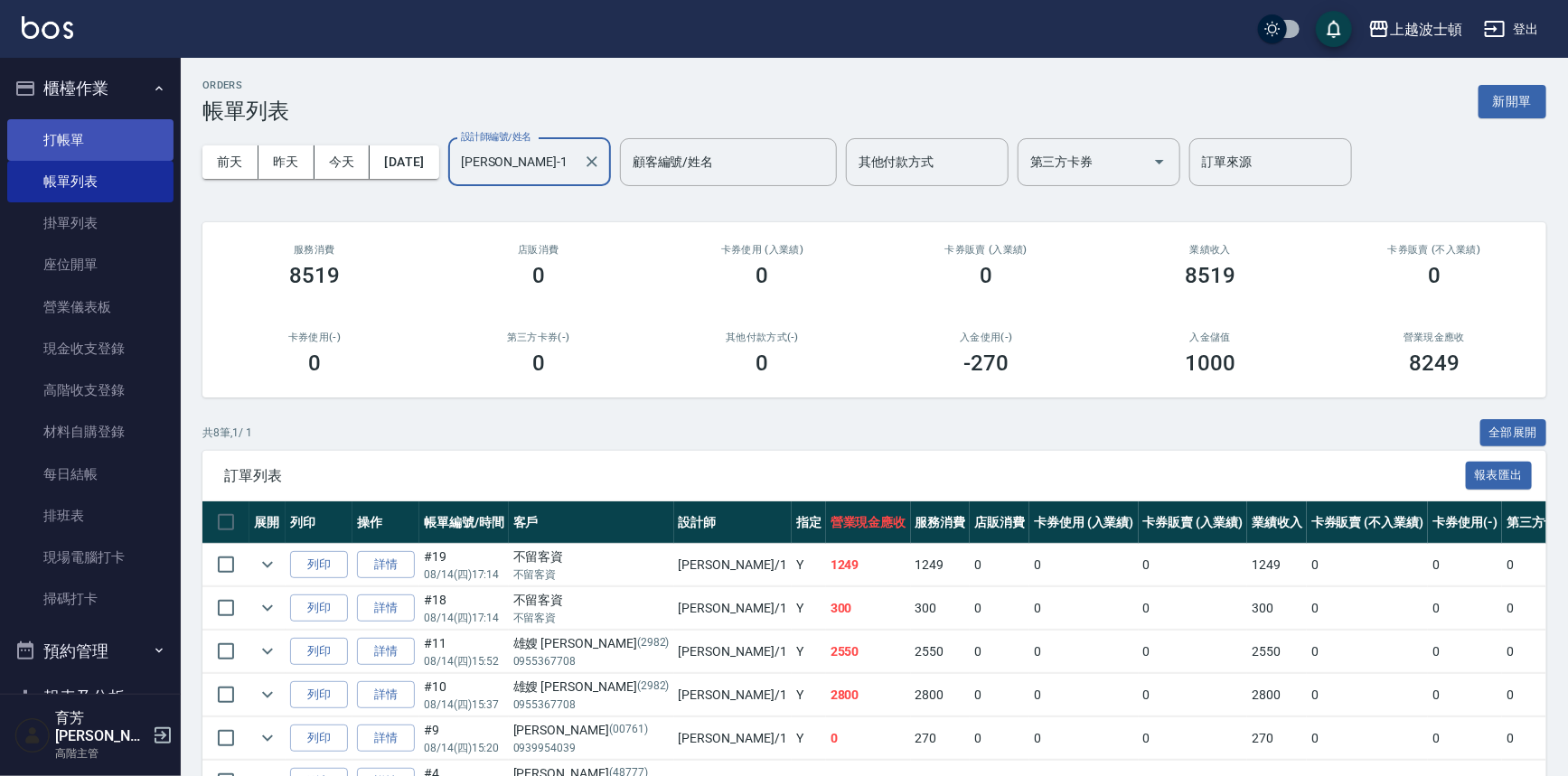
click at [105, 140] on link "打帳單" at bounding box center [90, 140] width 167 height 42
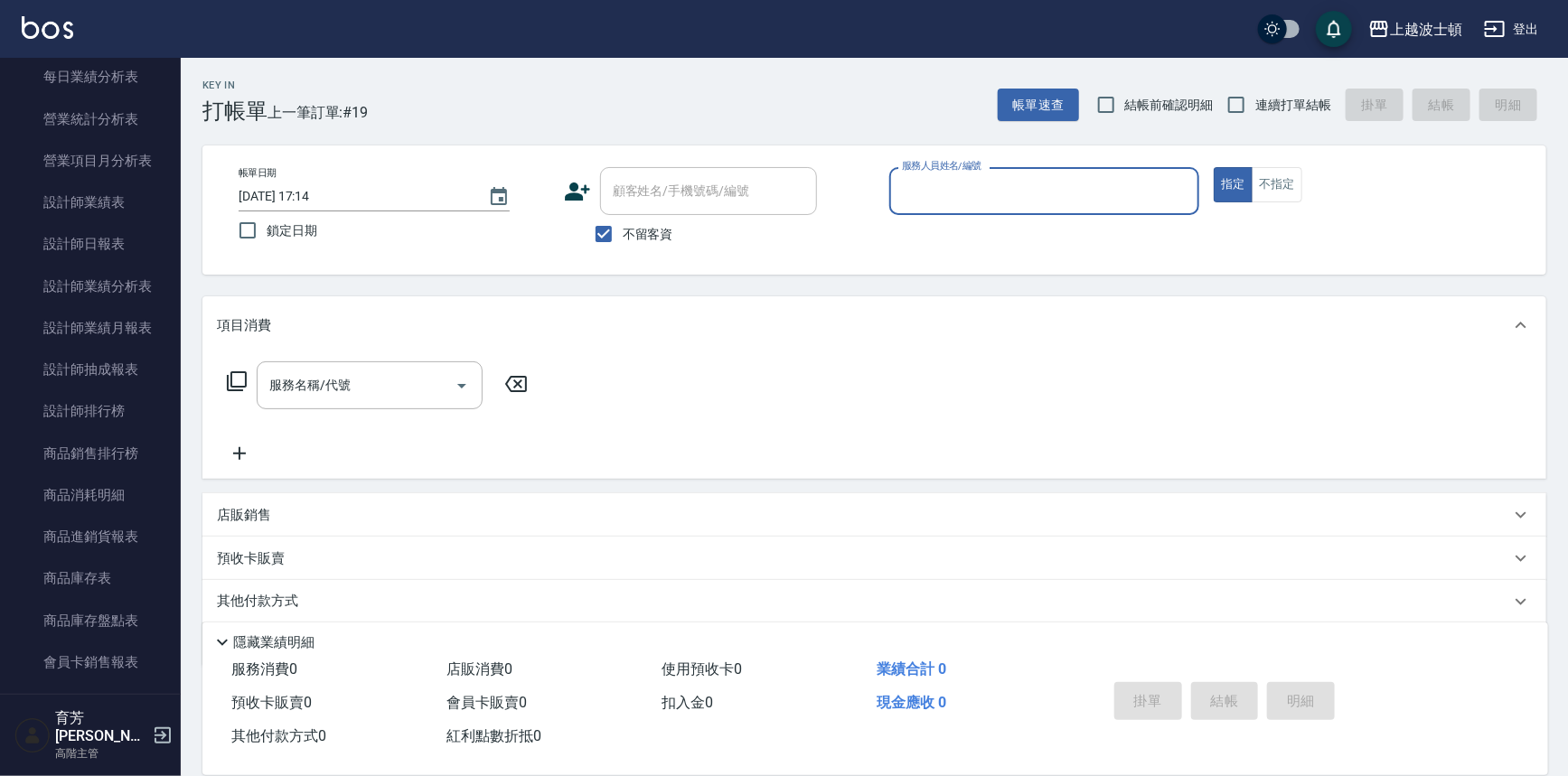
scroll to position [1107, 0]
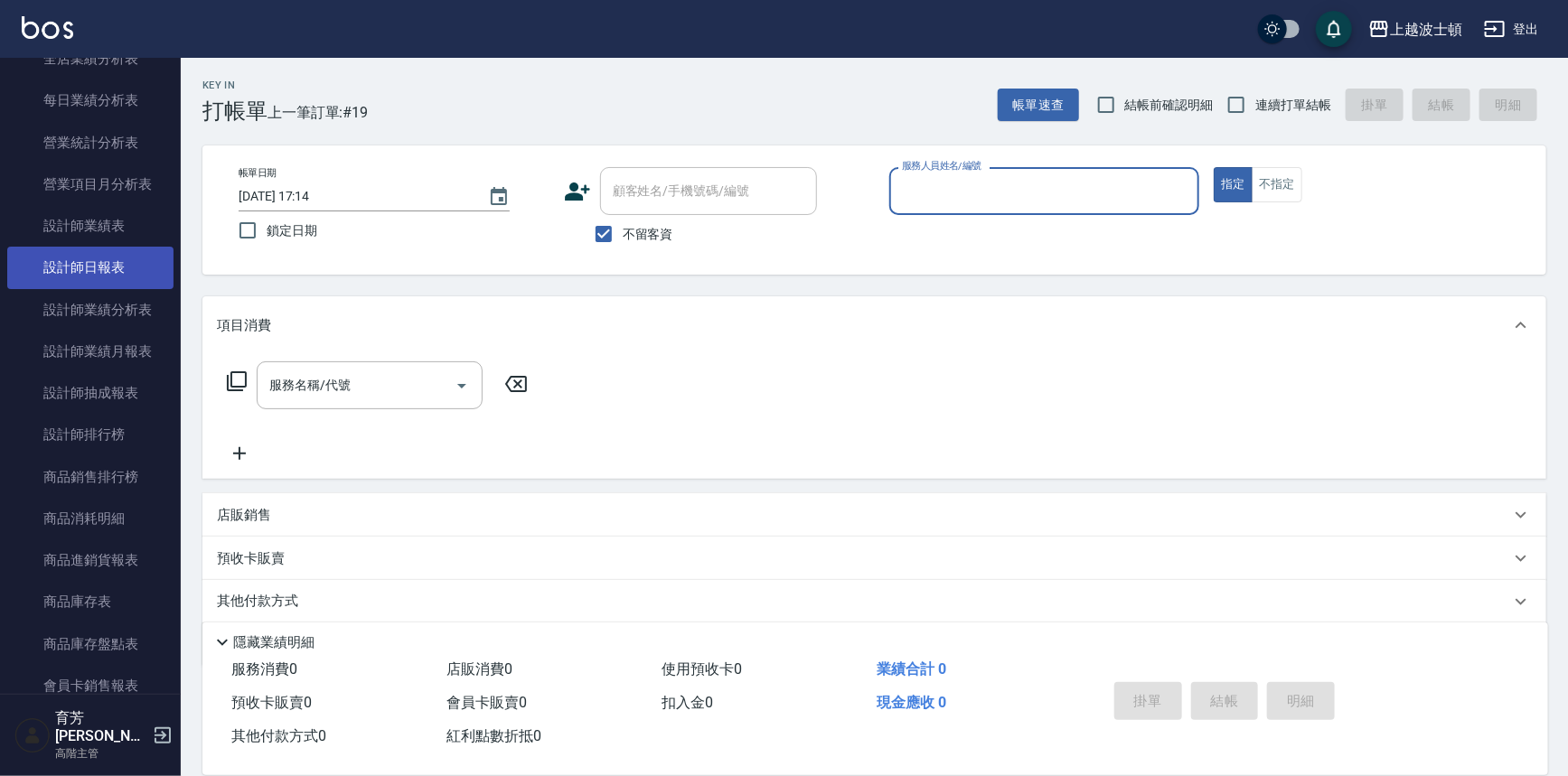
click at [120, 265] on link "設計師日報表" at bounding box center [90, 268] width 167 height 42
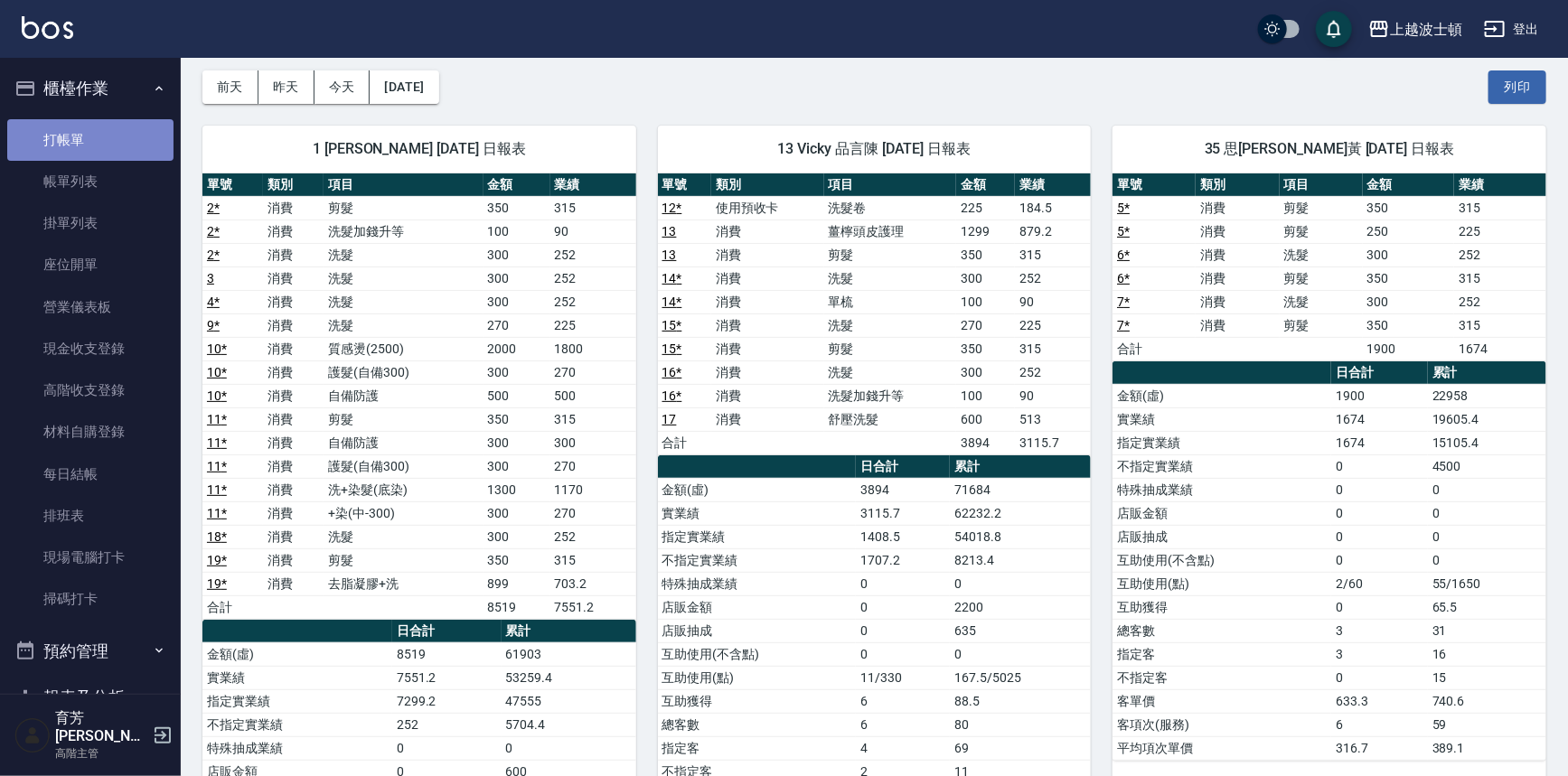
click at [113, 131] on link "打帳單" at bounding box center [90, 140] width 167 height 42
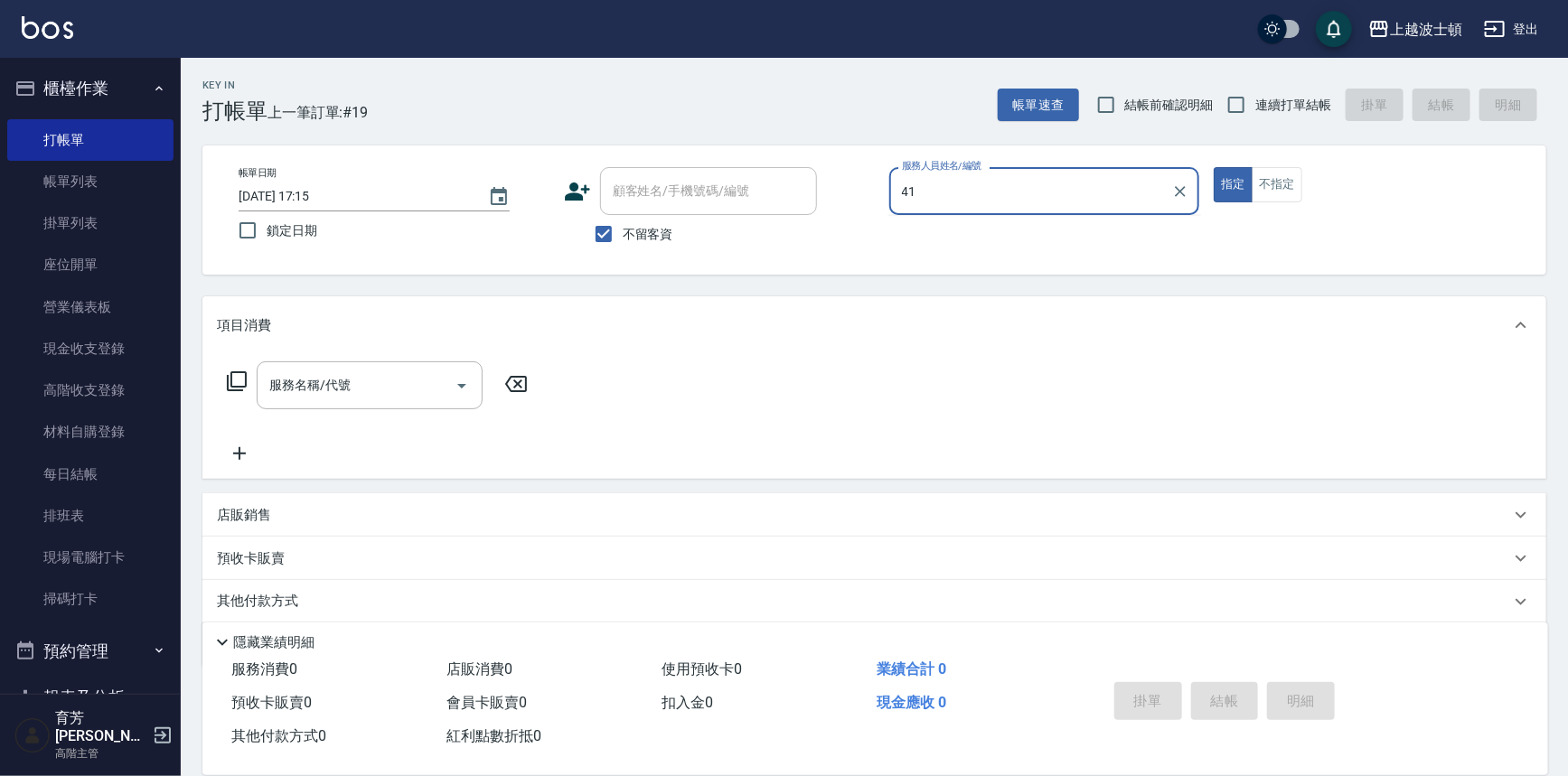
type input "怡廷-41"
type button "true"
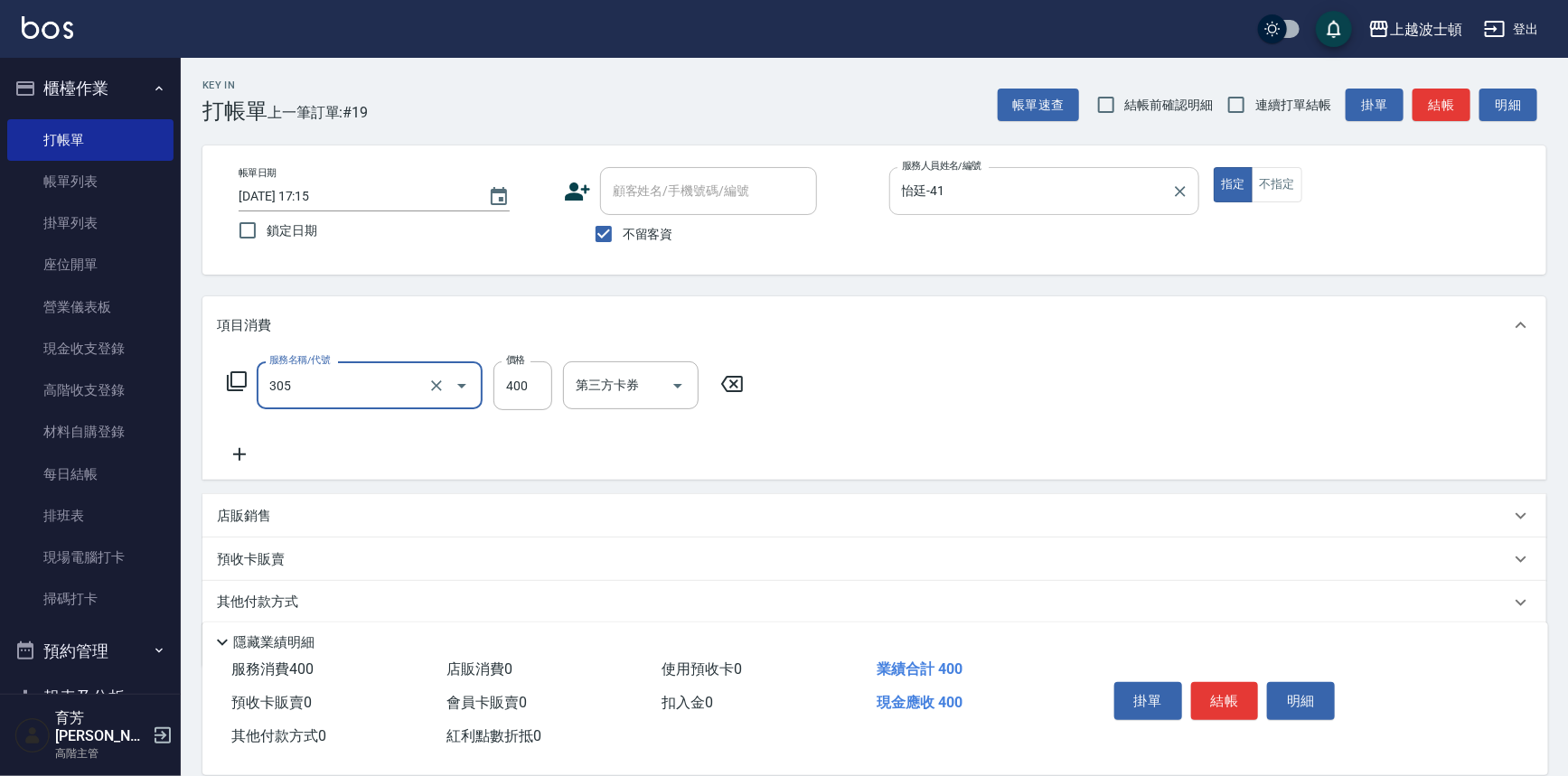
type input "剪髮(305)"
type input "350"
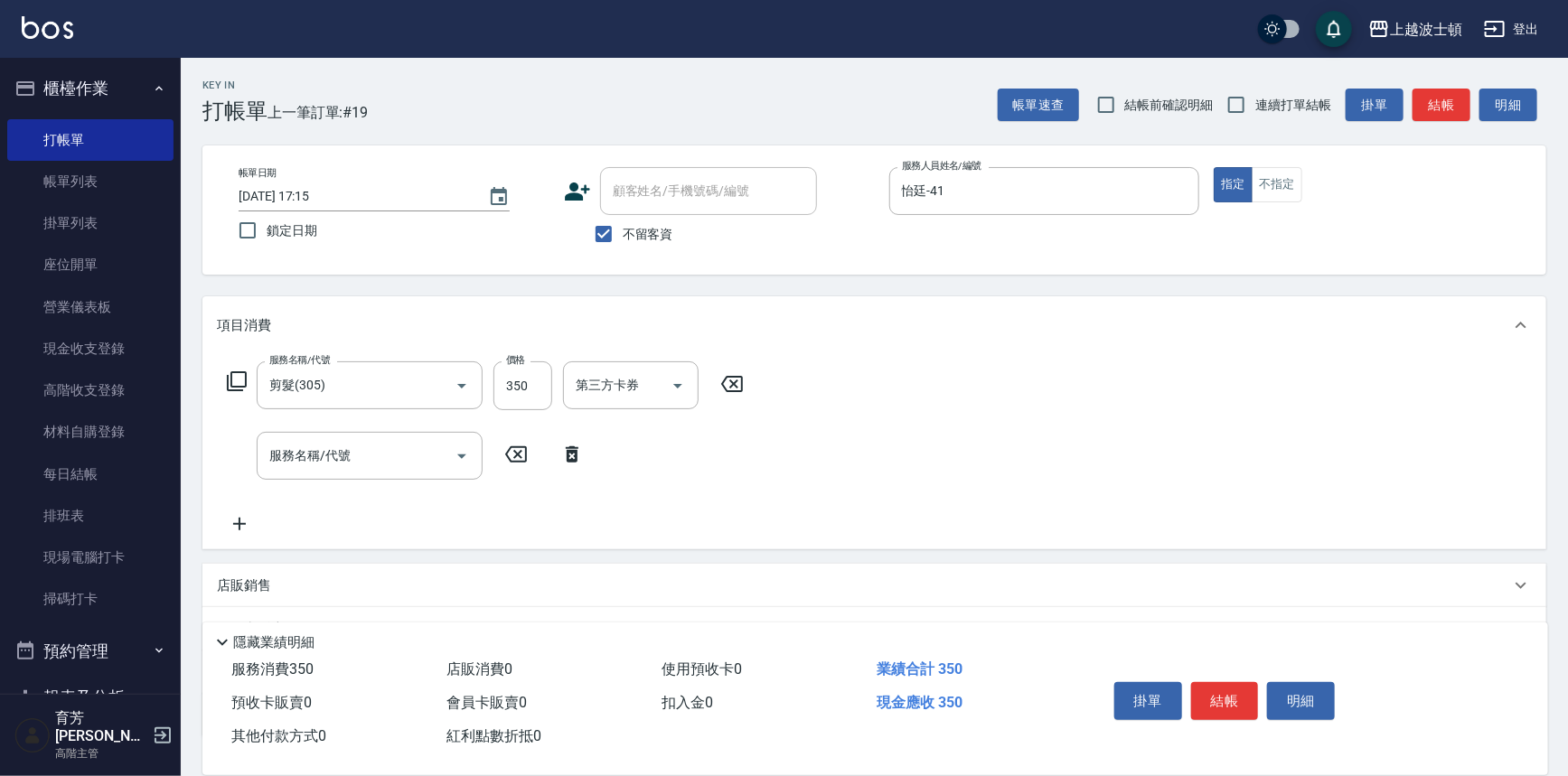
click at [254, 379] on div "服務名稱/代號 剪髮(305) 服務名稱/代號 價格 350 價格 第三方卡券 第三方卡券" at bounding box center [486, 385] width 538 height 49
click at [247, 379] on icon at bounding box center [237, 381] width 22 height 22
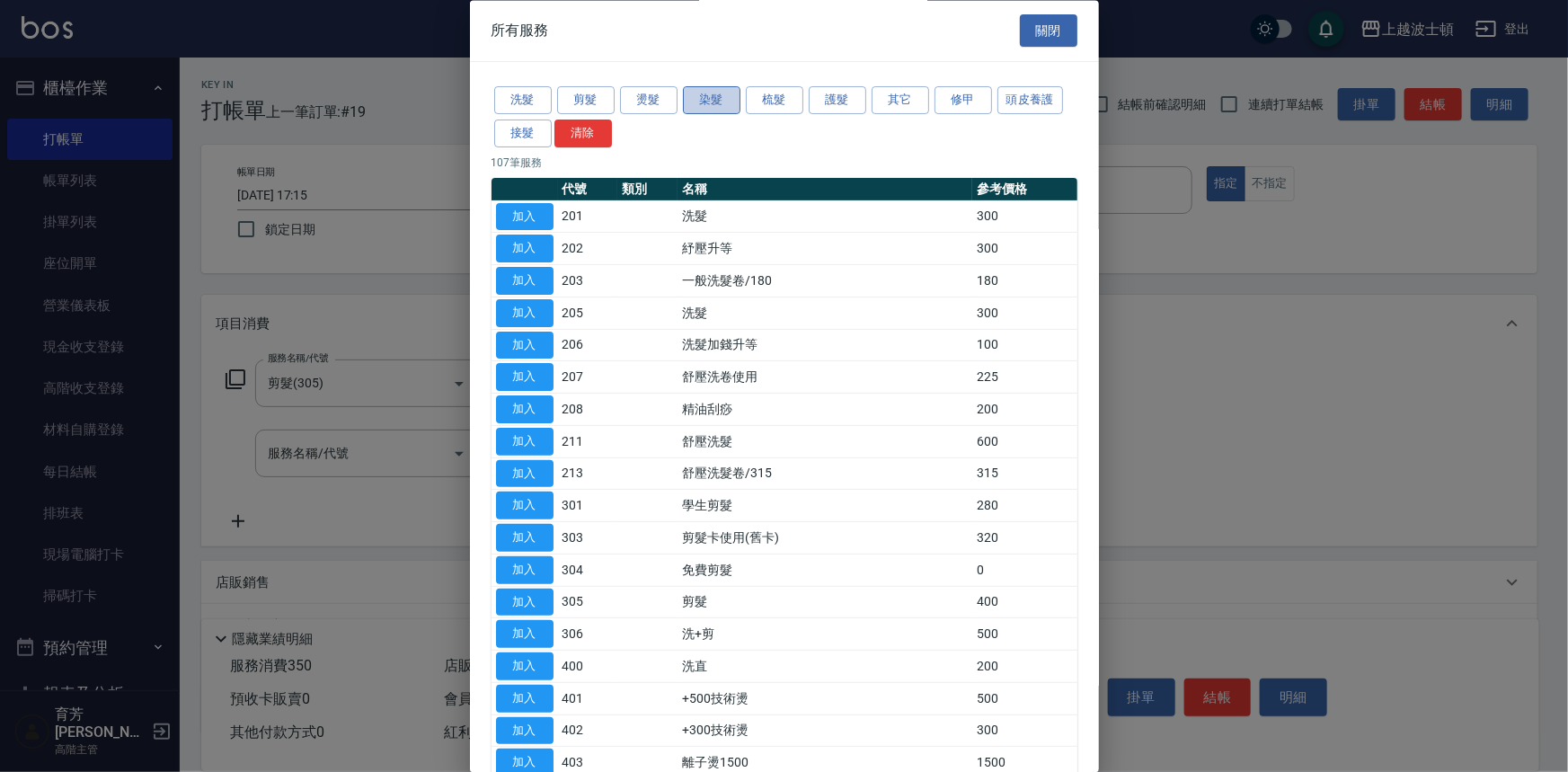
click at [729, 98] on button "染髮" at bounding box center [711, 101] width 57 height 28
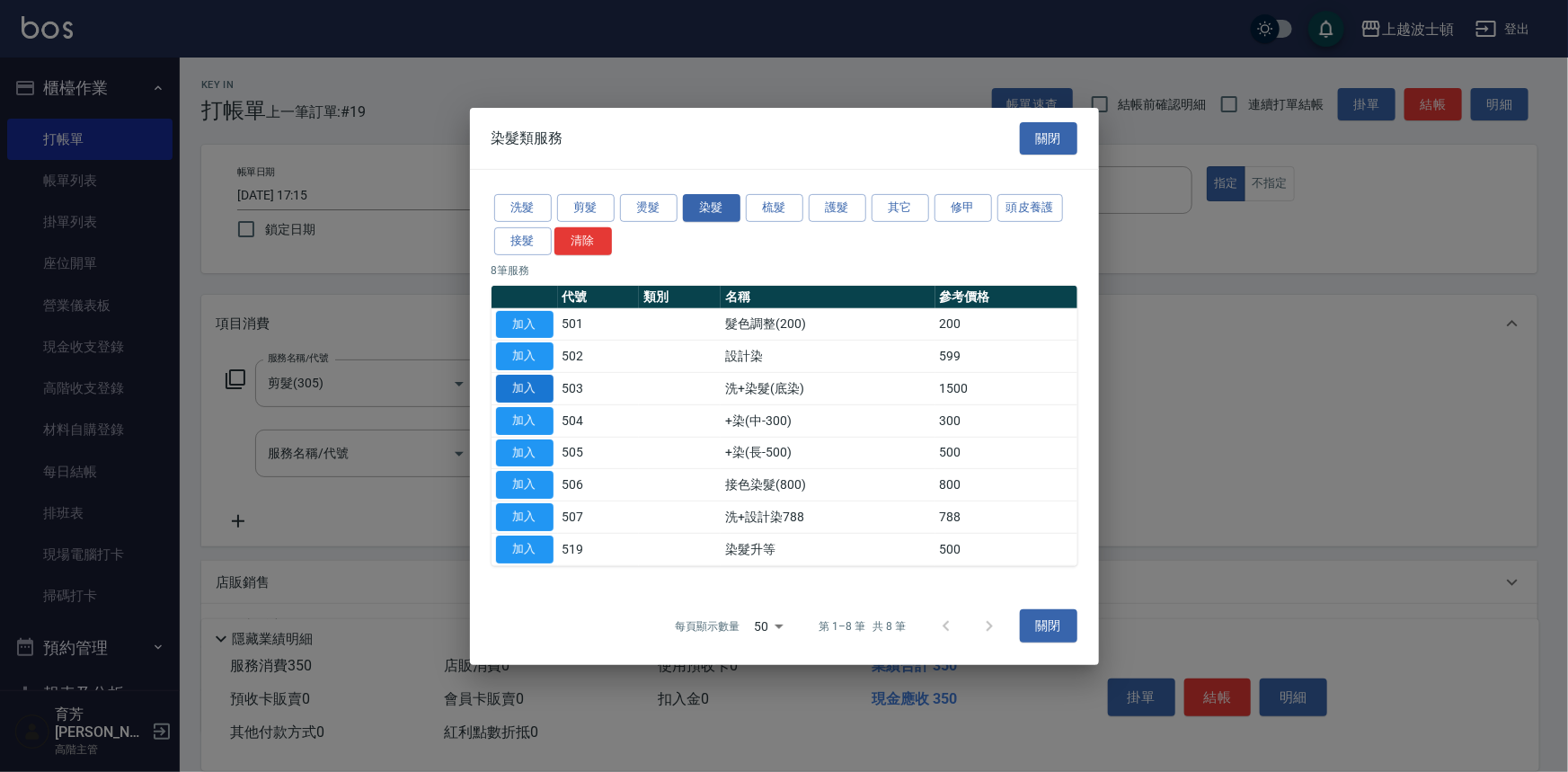
click at [538, 388] on button "加入" at bounding box center [525, 389] width 57 height 28
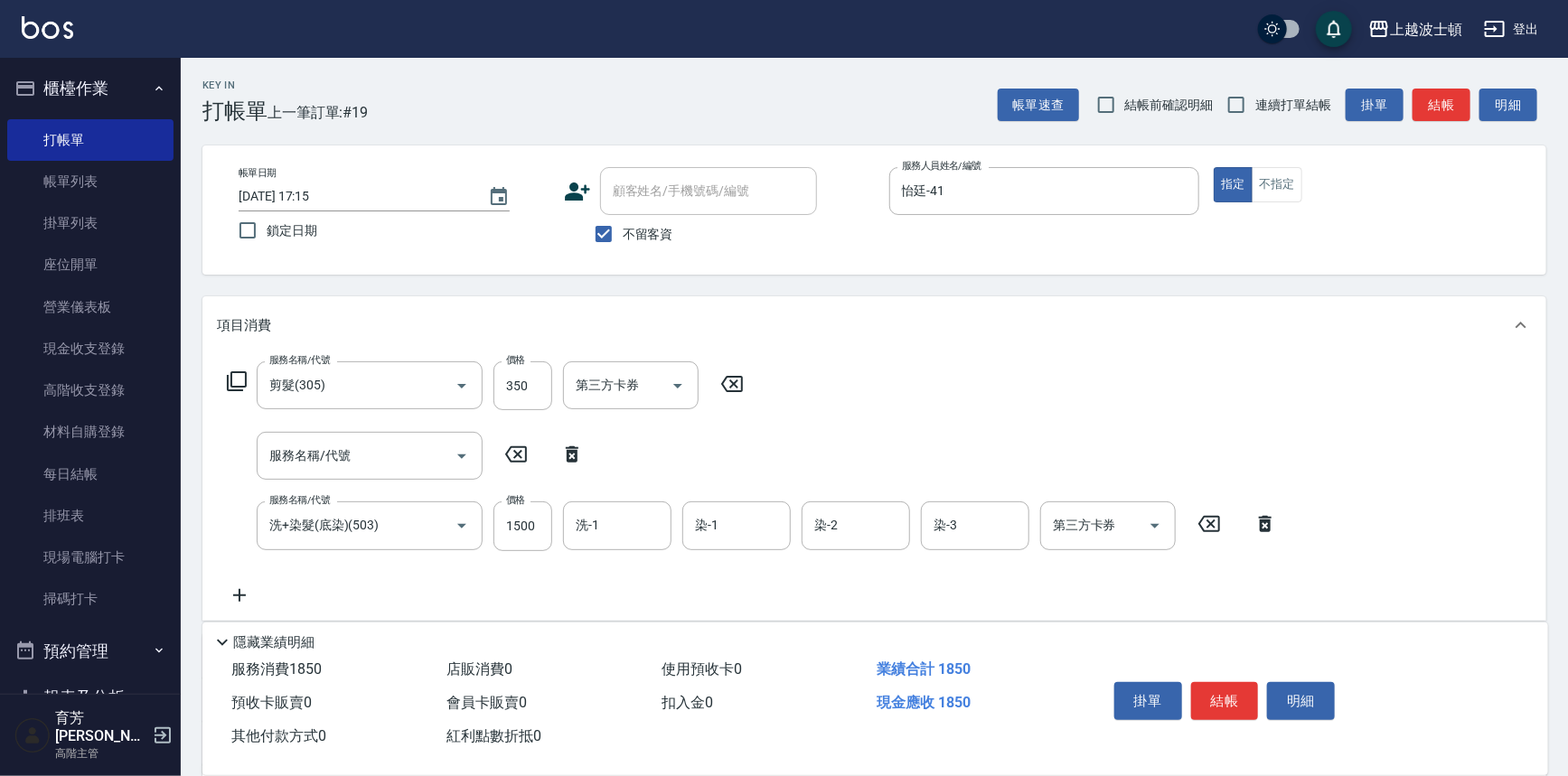
click at [567, 455] on icon at bounding box center [572, 454] width 13 height 16
type input "洗+染髮(底染)(503)"
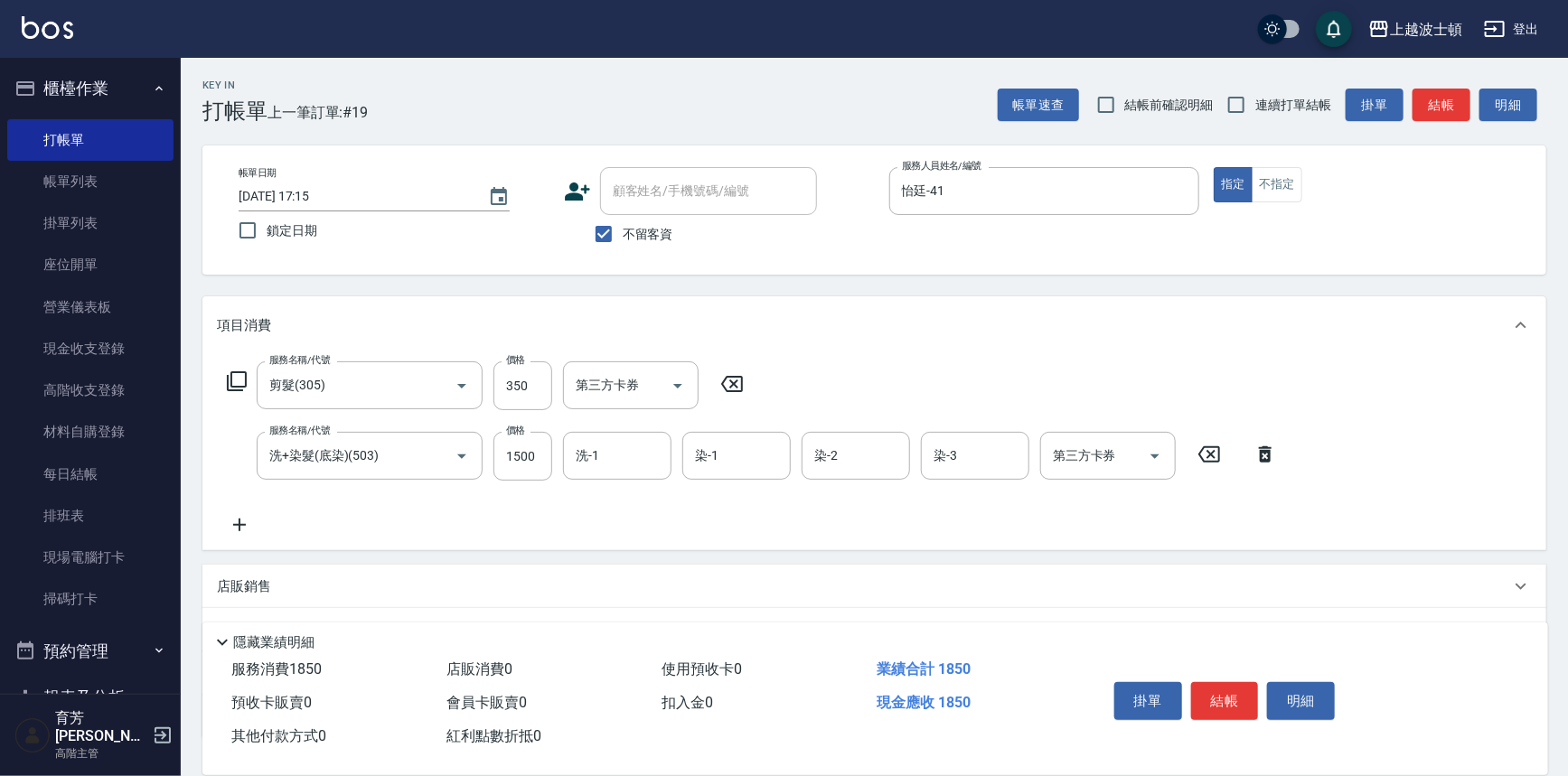
click at [230, 369] on div "服務名稱/代號 剪髮(305) 服務名稱/代號 價格 350 價格 第三方卡券 第三方卡券" at bounding box center [486, 385] width 538 height 49
click at [238, 373] on icon at bounding box center [237, 381] width 22 height 22
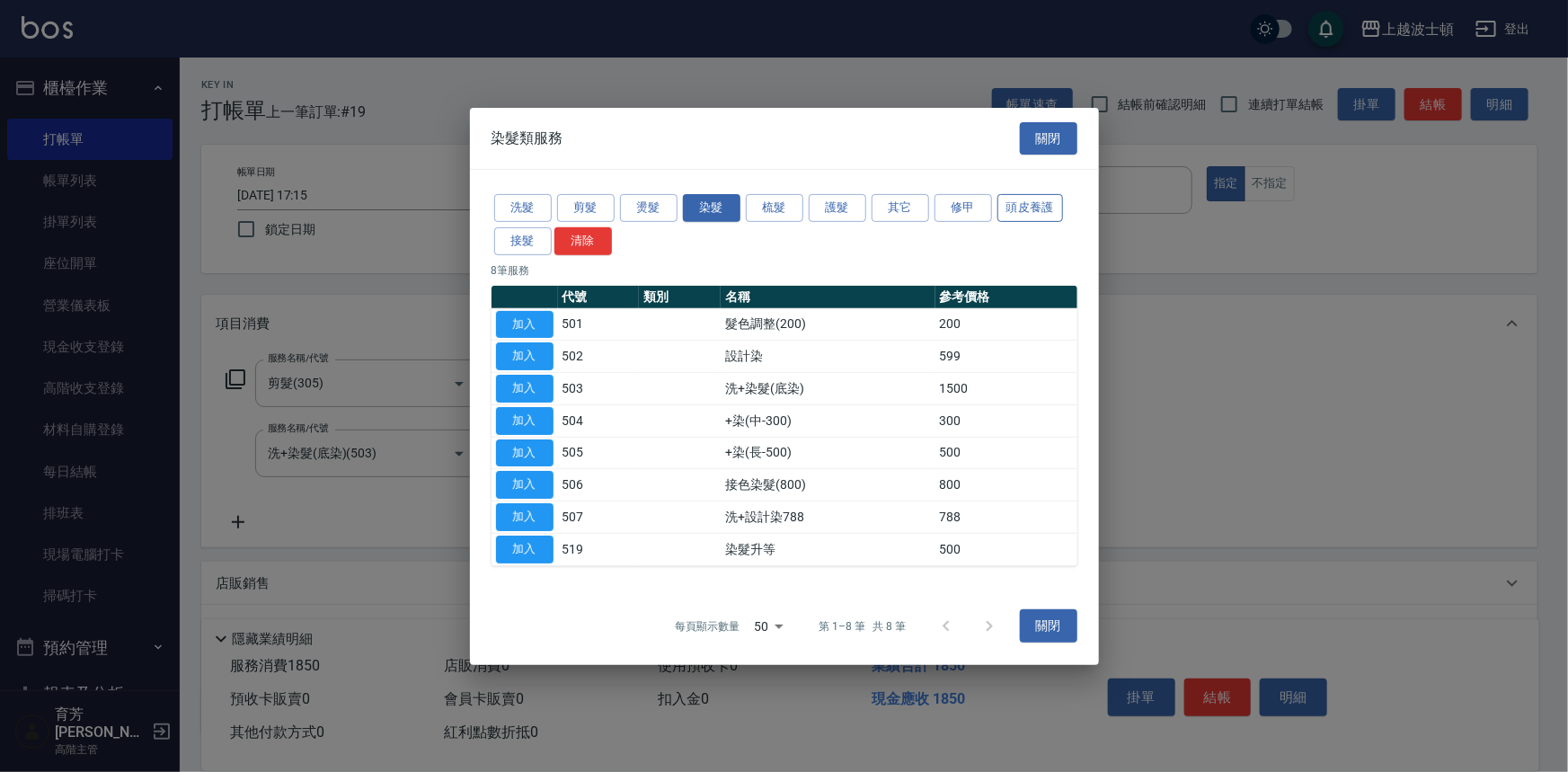
click at [1007, 213] on button "頭皮養護" at bounding box center [1030, 208] width 66 height 28
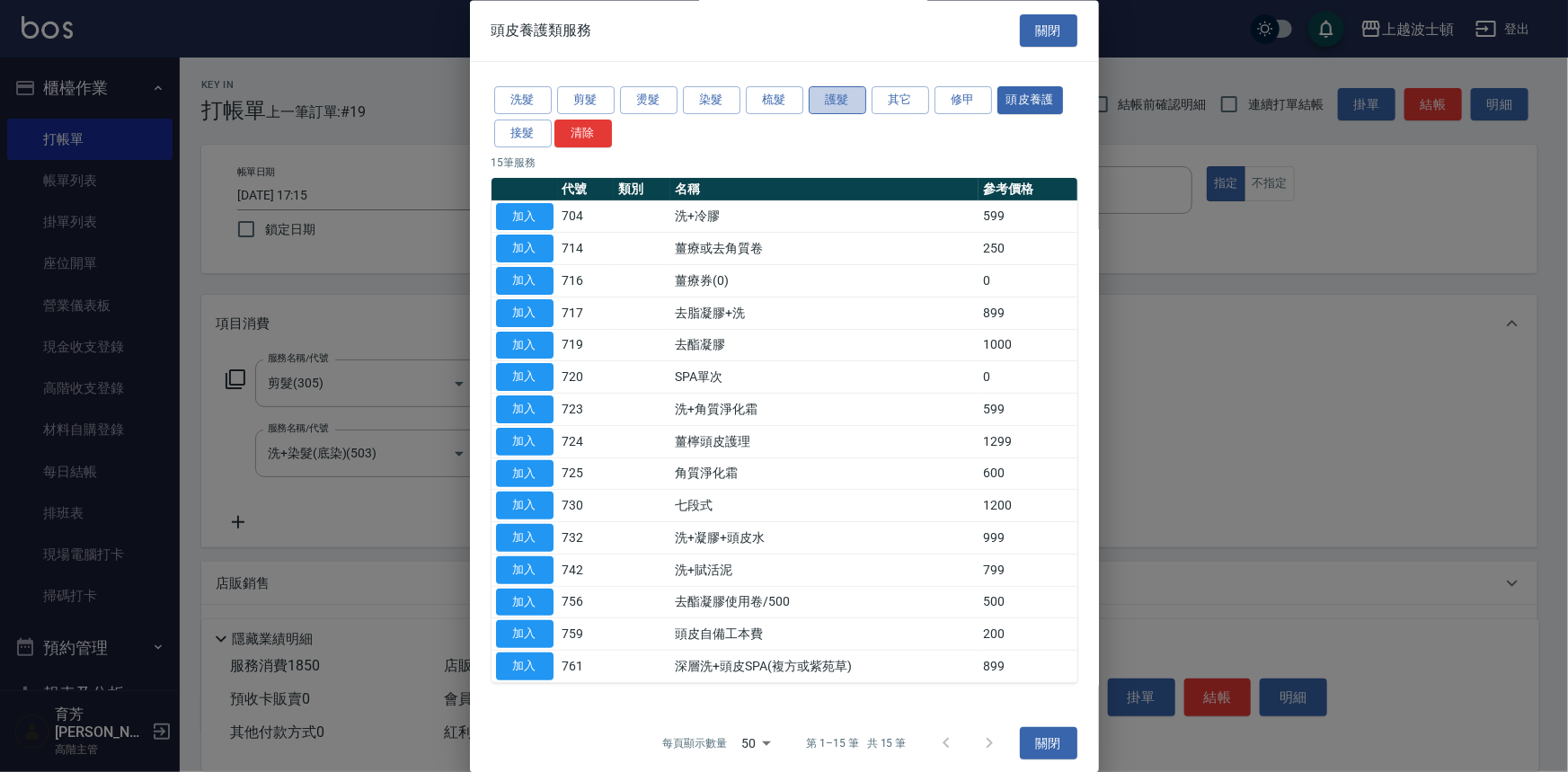
click at [862, 106] on button "護髮" at bounding box center [837, 101] width 57 height 28
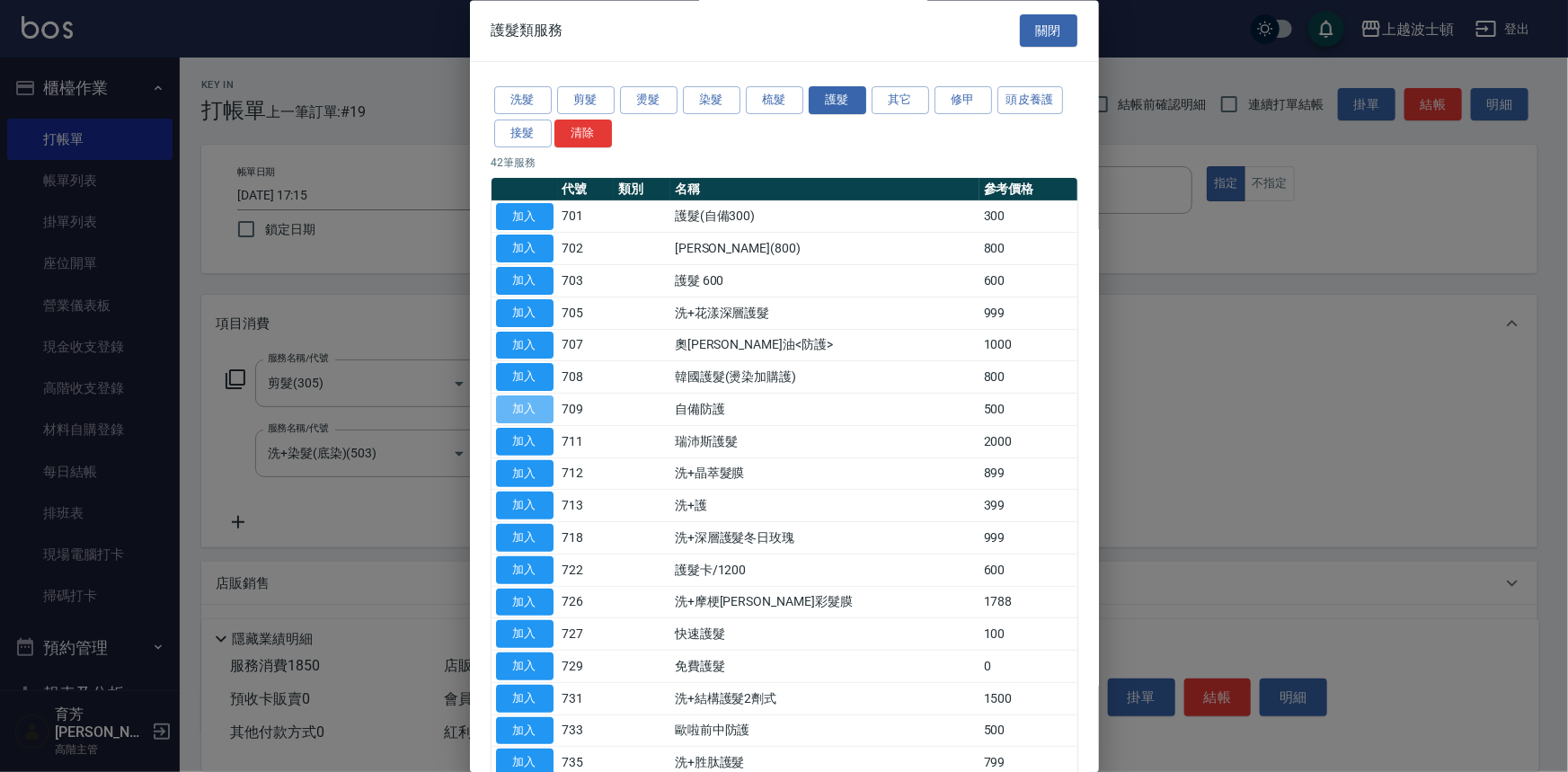
click at [506, 401] on button "加入" at bounding box center [525, 411] width 57 height 28
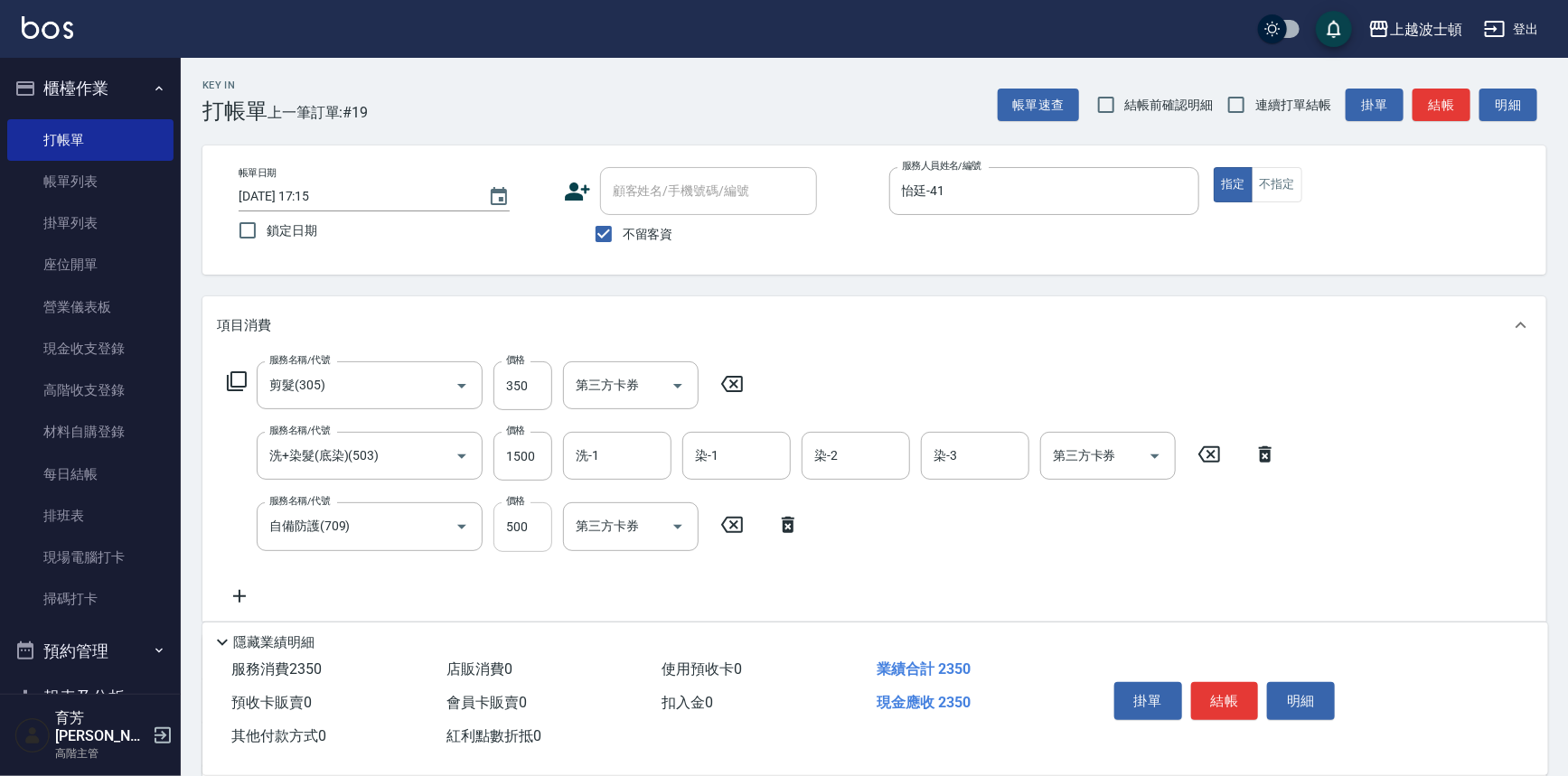
click at [526, 524] on input "500" at bounding box center [522, 526] width 59 height 49
type input "200"
click at [531, 452] on input "1500" at bounding box center [522, 455] width 59 height 49
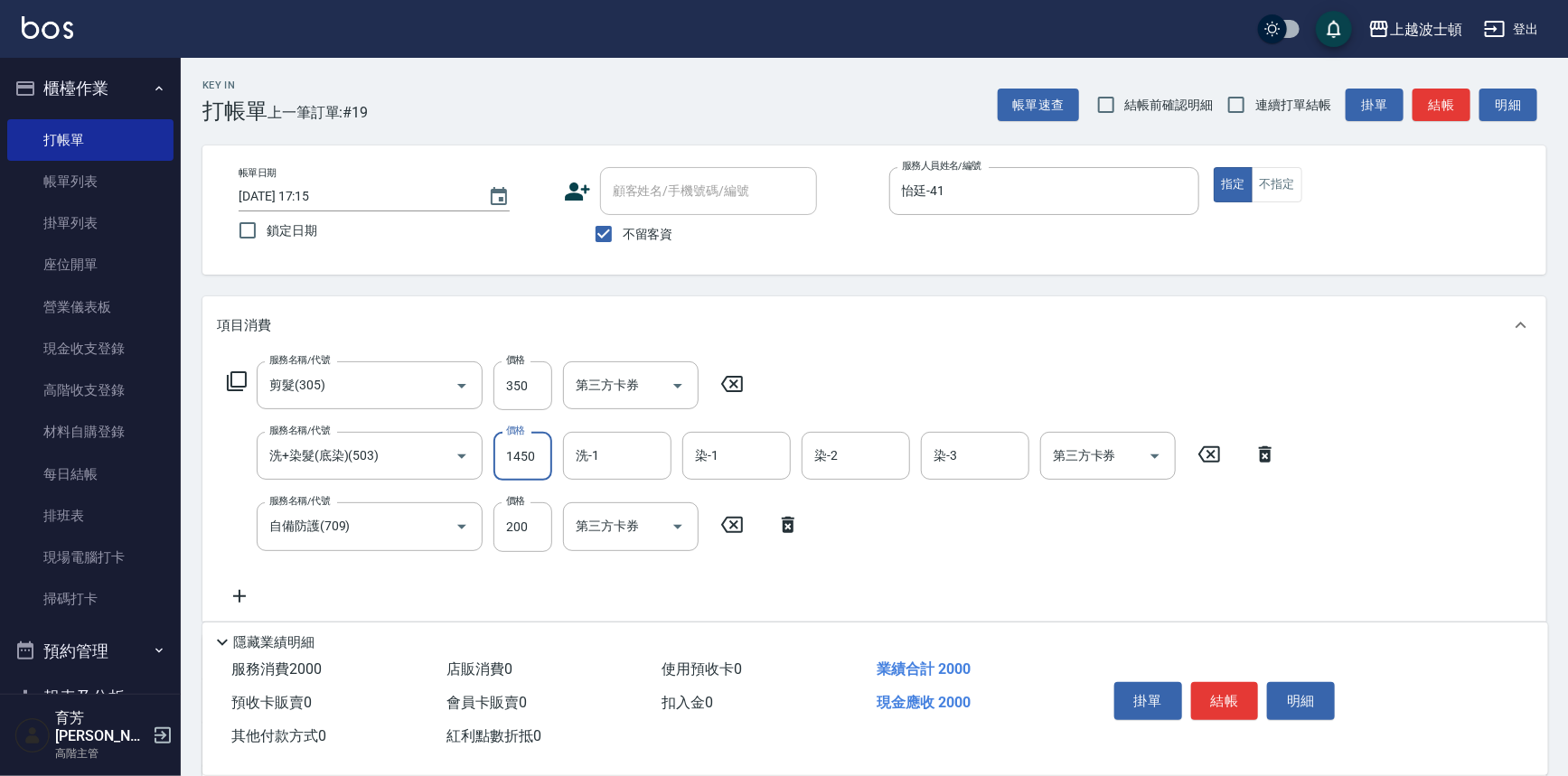
type input "1450"
type input "怡廷-41"
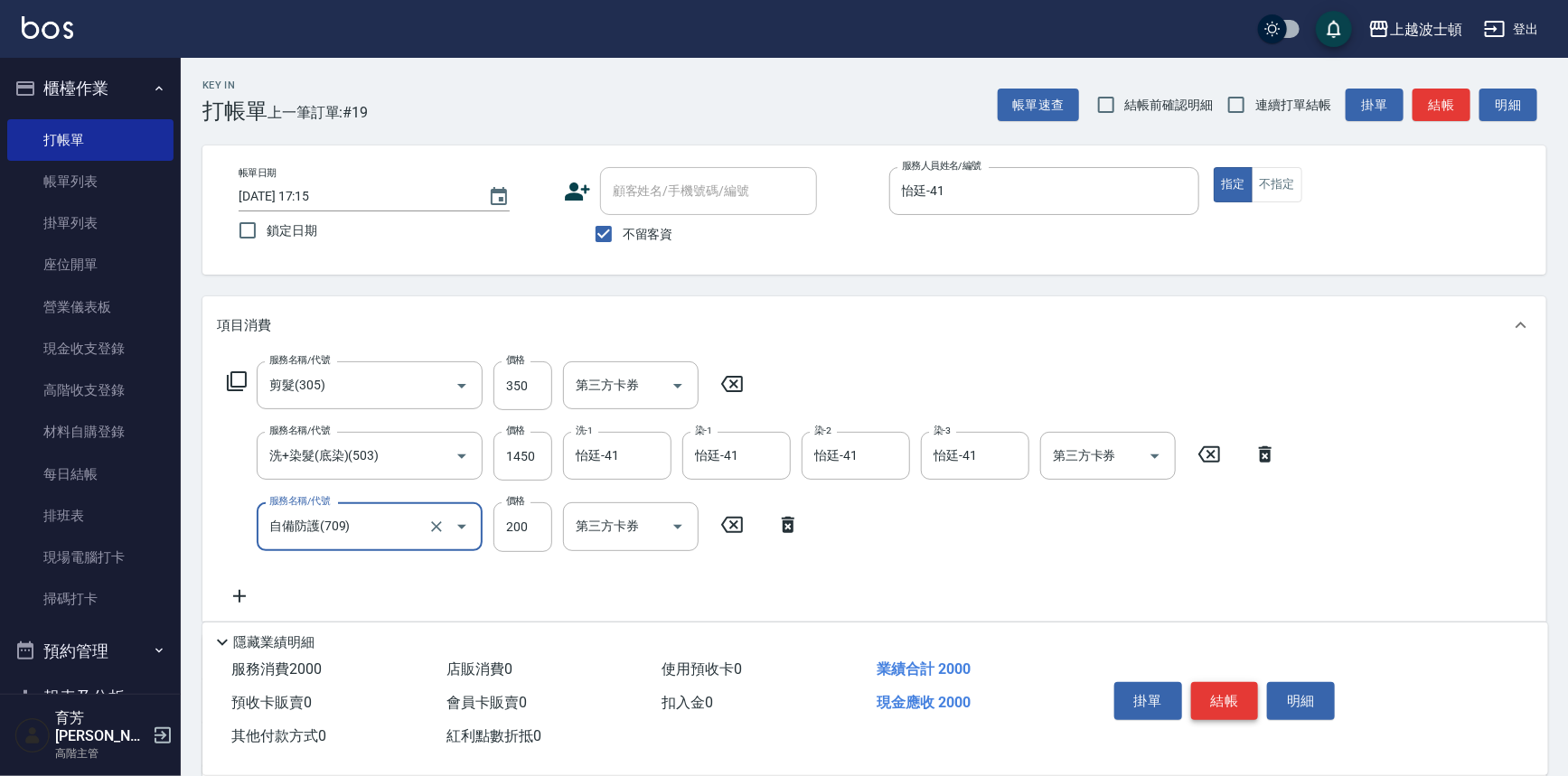
click at [1229, 696] on button "結帳" at bounding box center [1225, 701] width 67 height 38
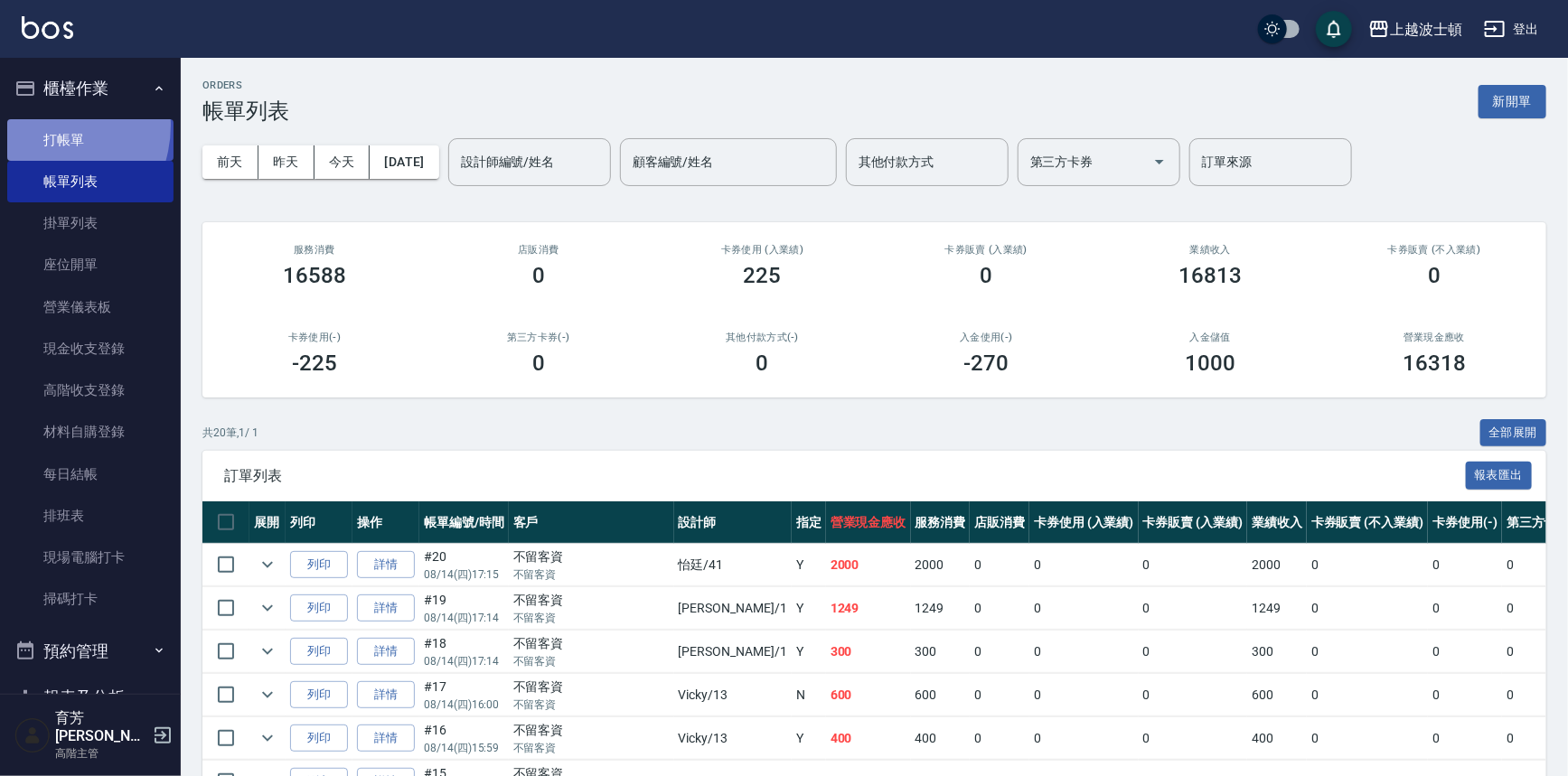
click at [39, 125] on link "打帳單" at bounding box center [90, 140] width 167 height 42
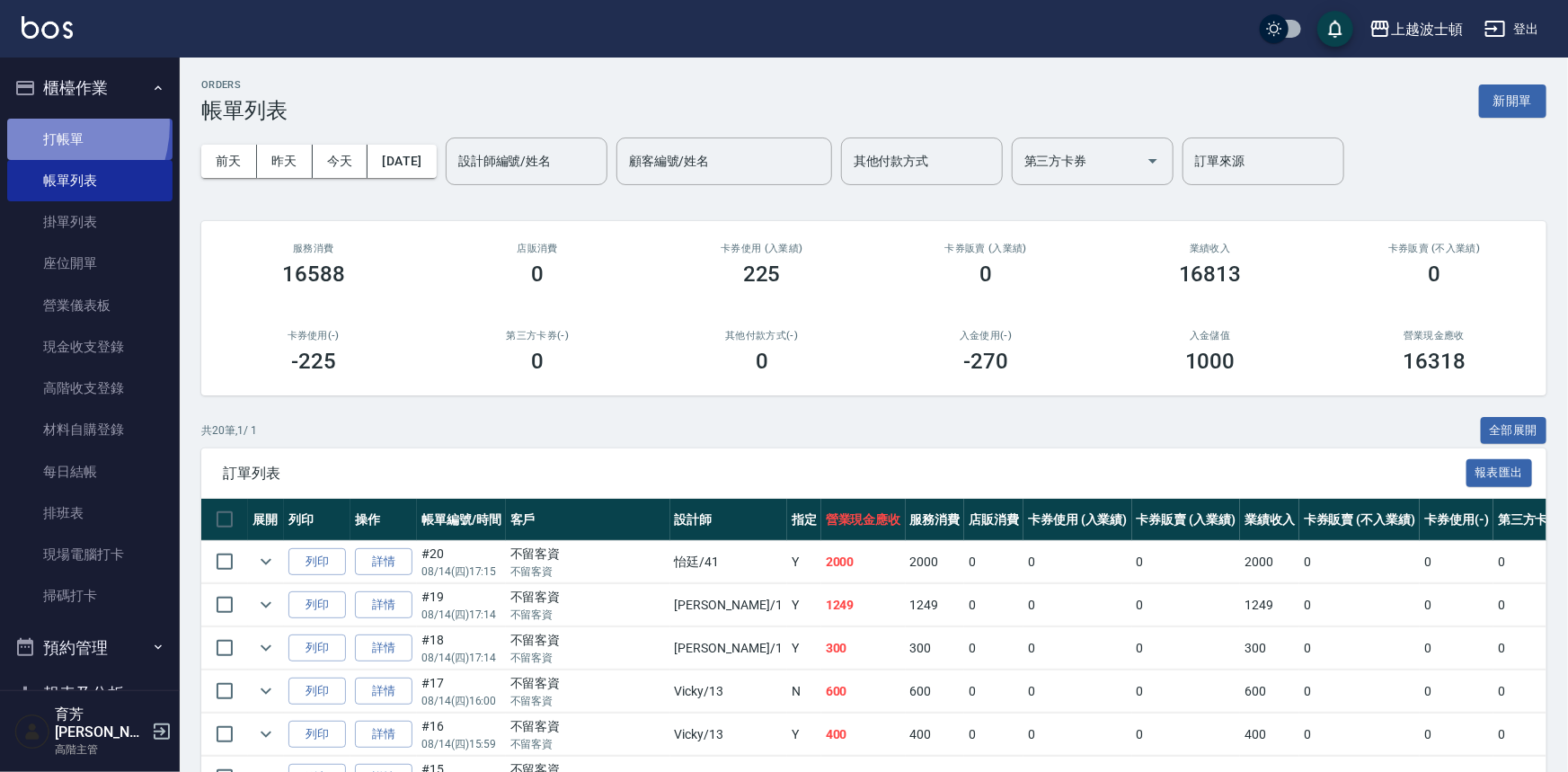
click at [38, 124] on link "打帳單" at bounding box center [90, 139] width 166 height 41
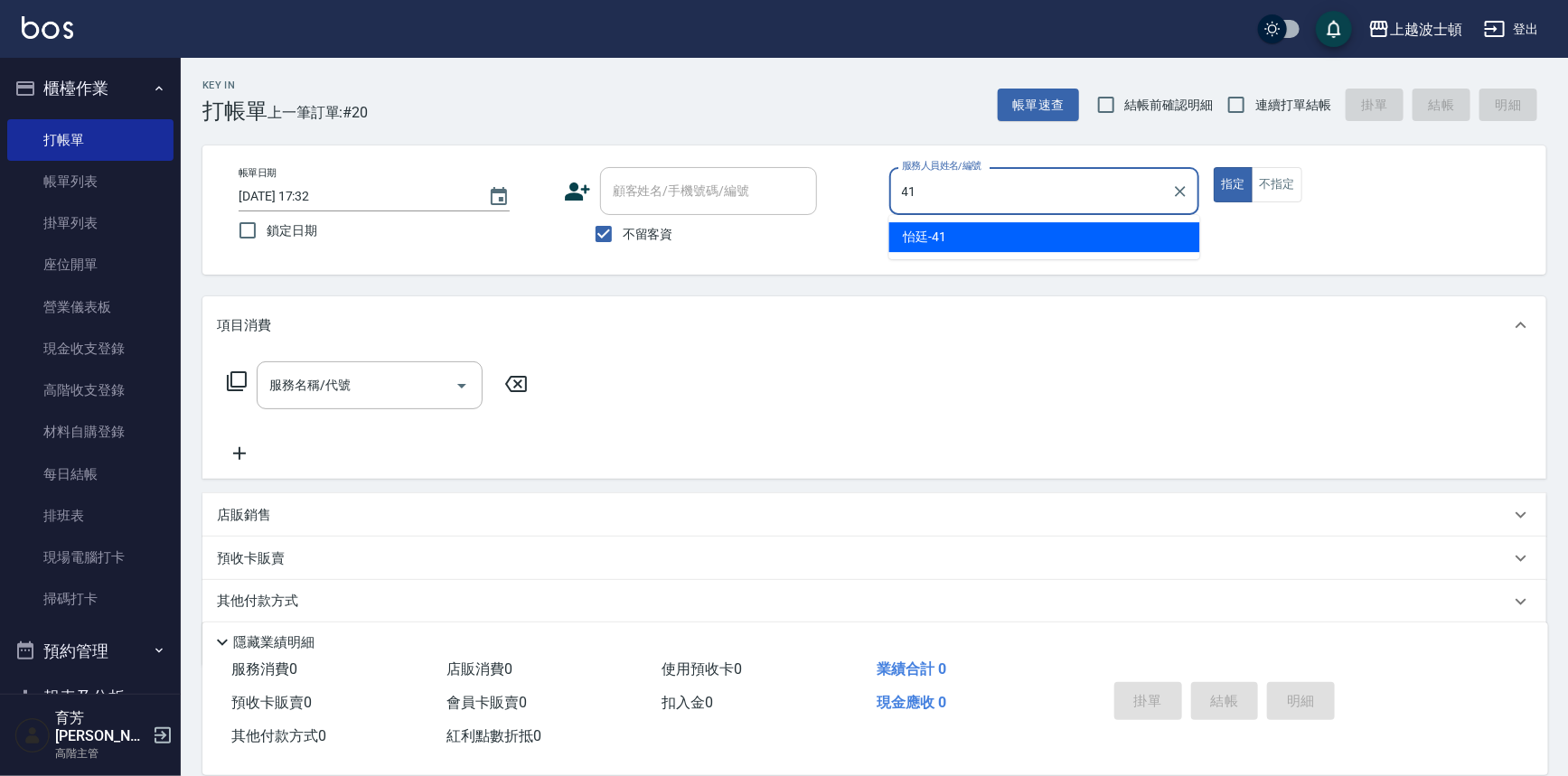
type input "怡廷-41"
type button "true"
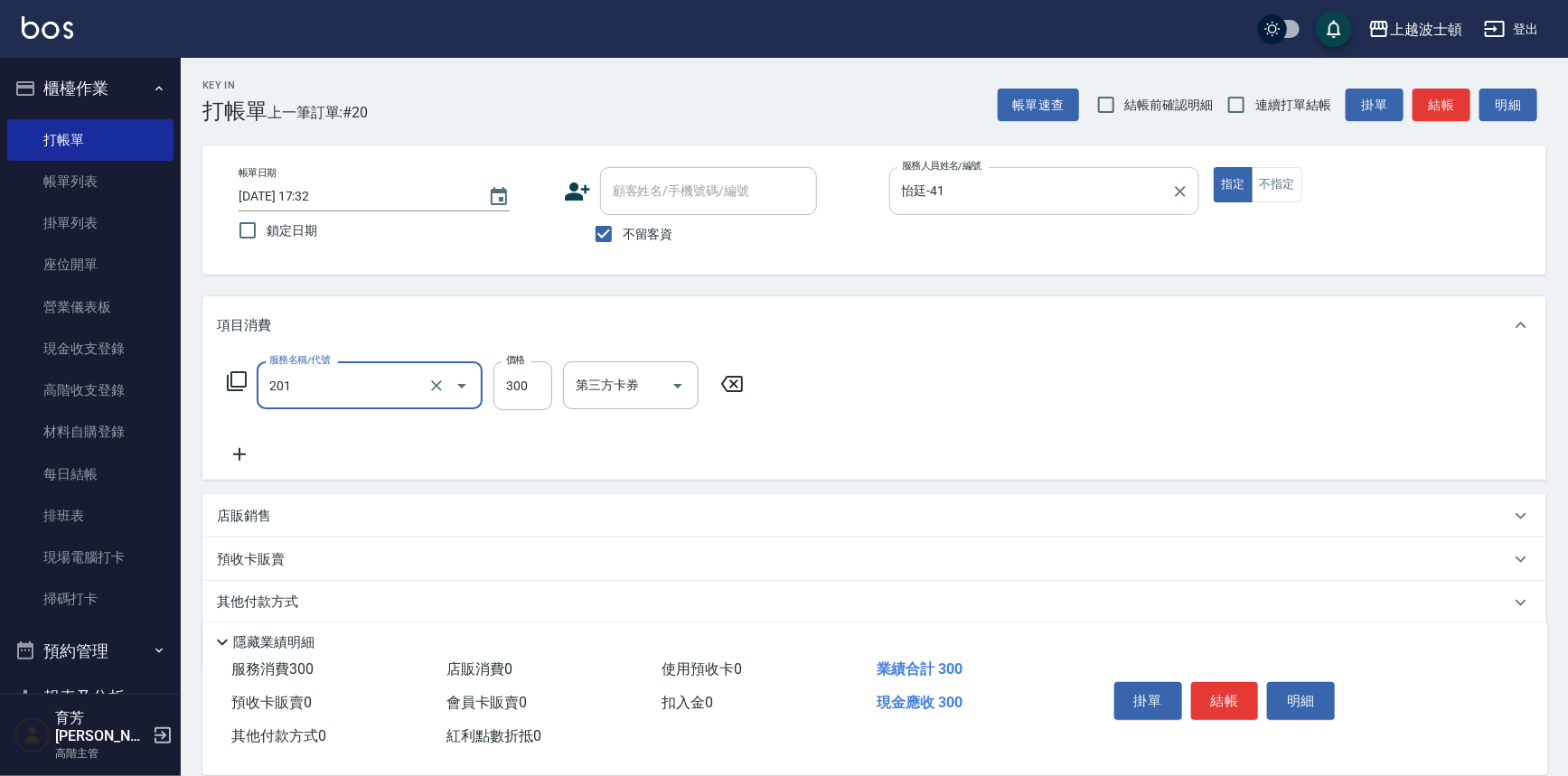
type input "洗髮(201)"
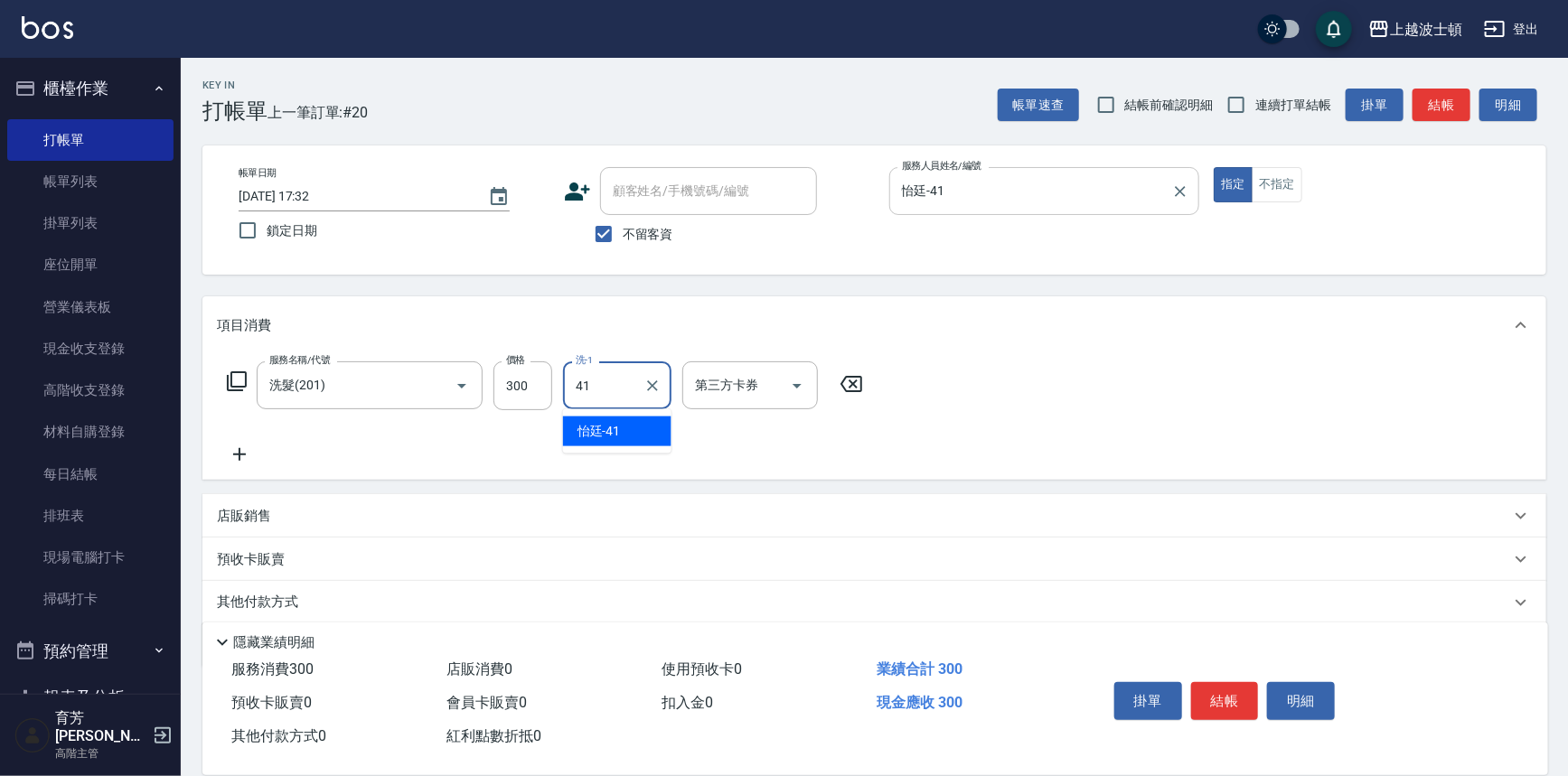
type input "怡廷-41"
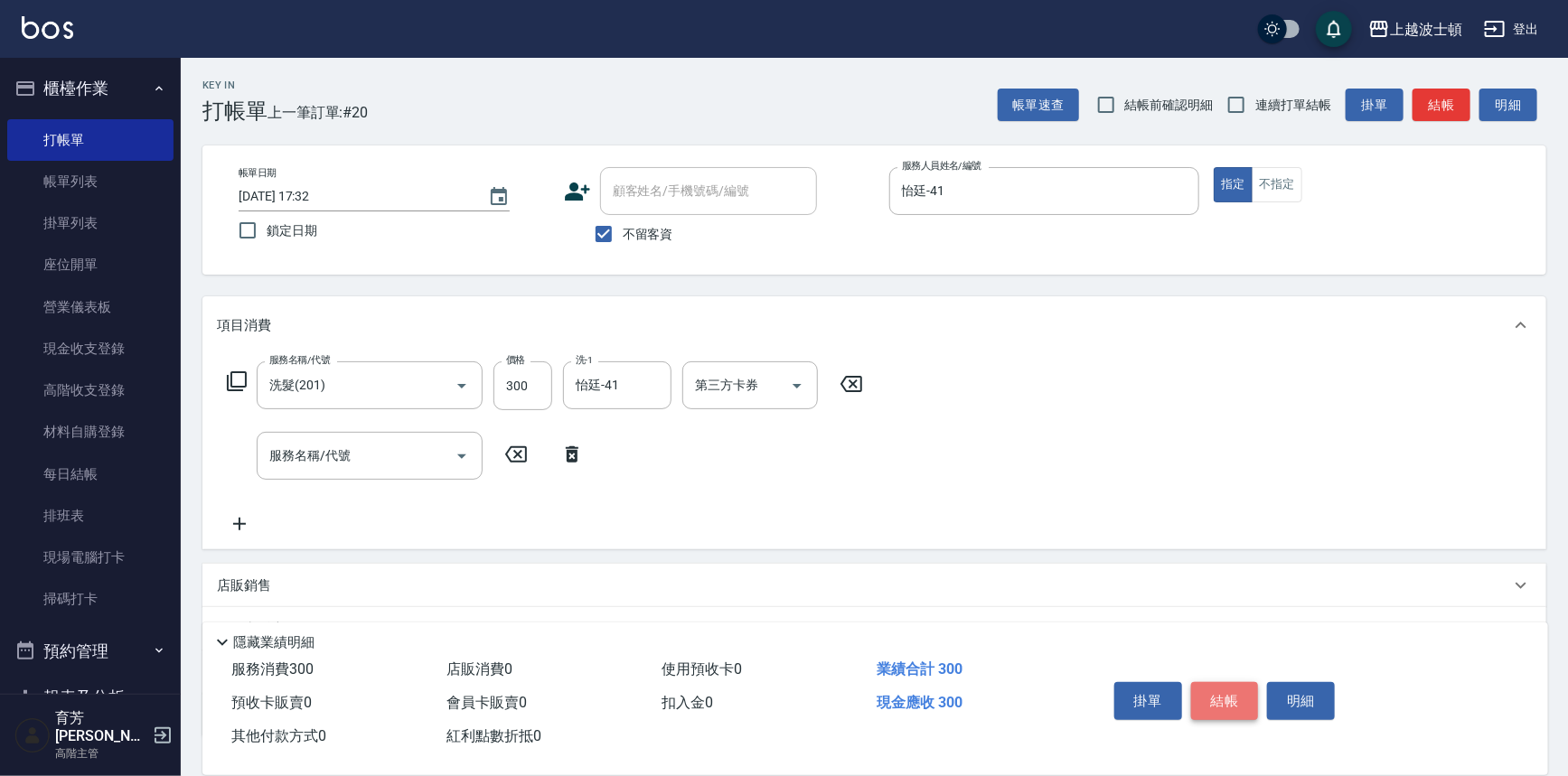
click at [1212, 704] on button "結帳" at bounding box center [1225, 701] width 67 height 38
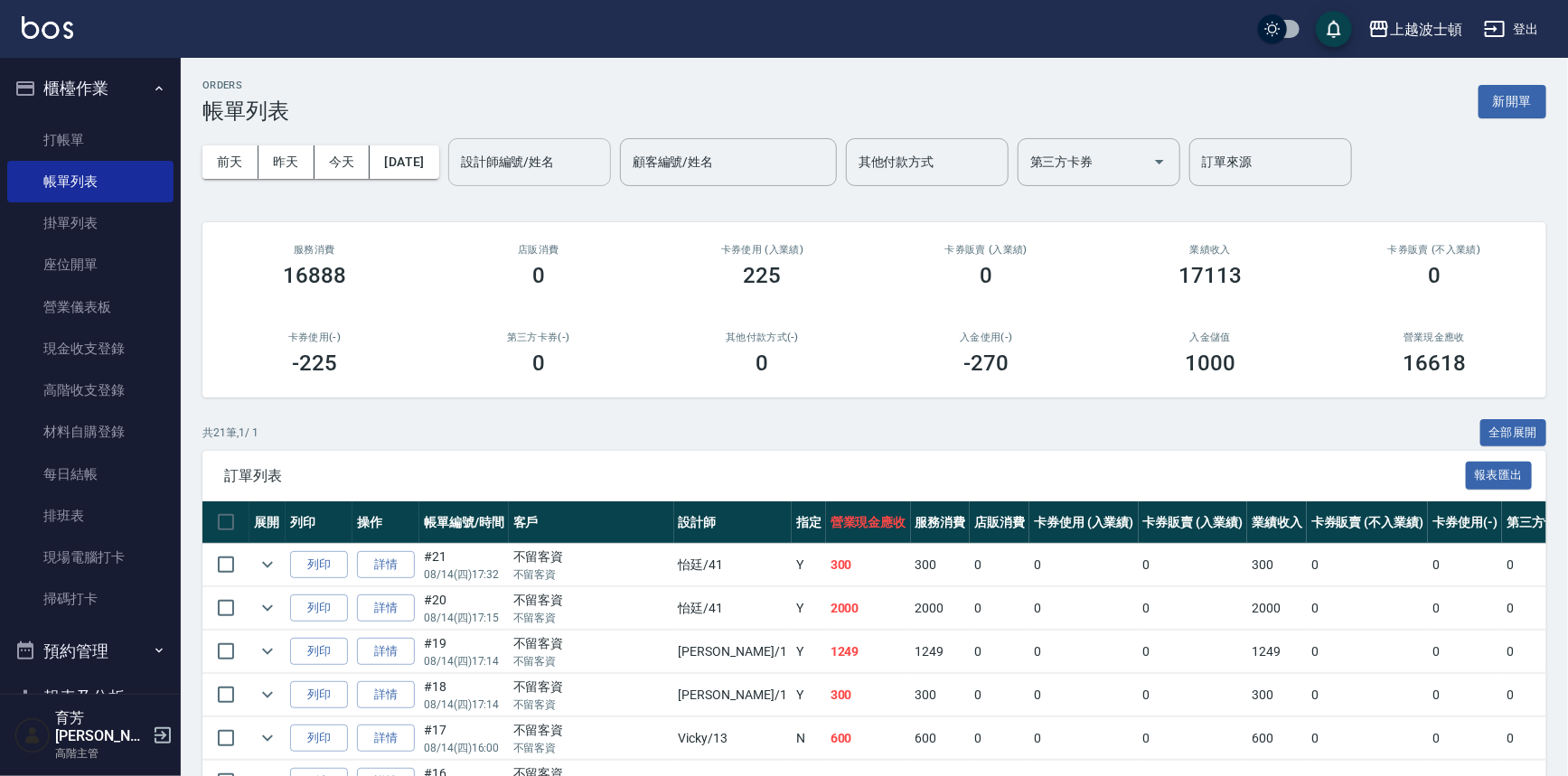
click at [585, 139] on div "設計師編號/姓名" at bounding box center [530, 162] width 163 height 48
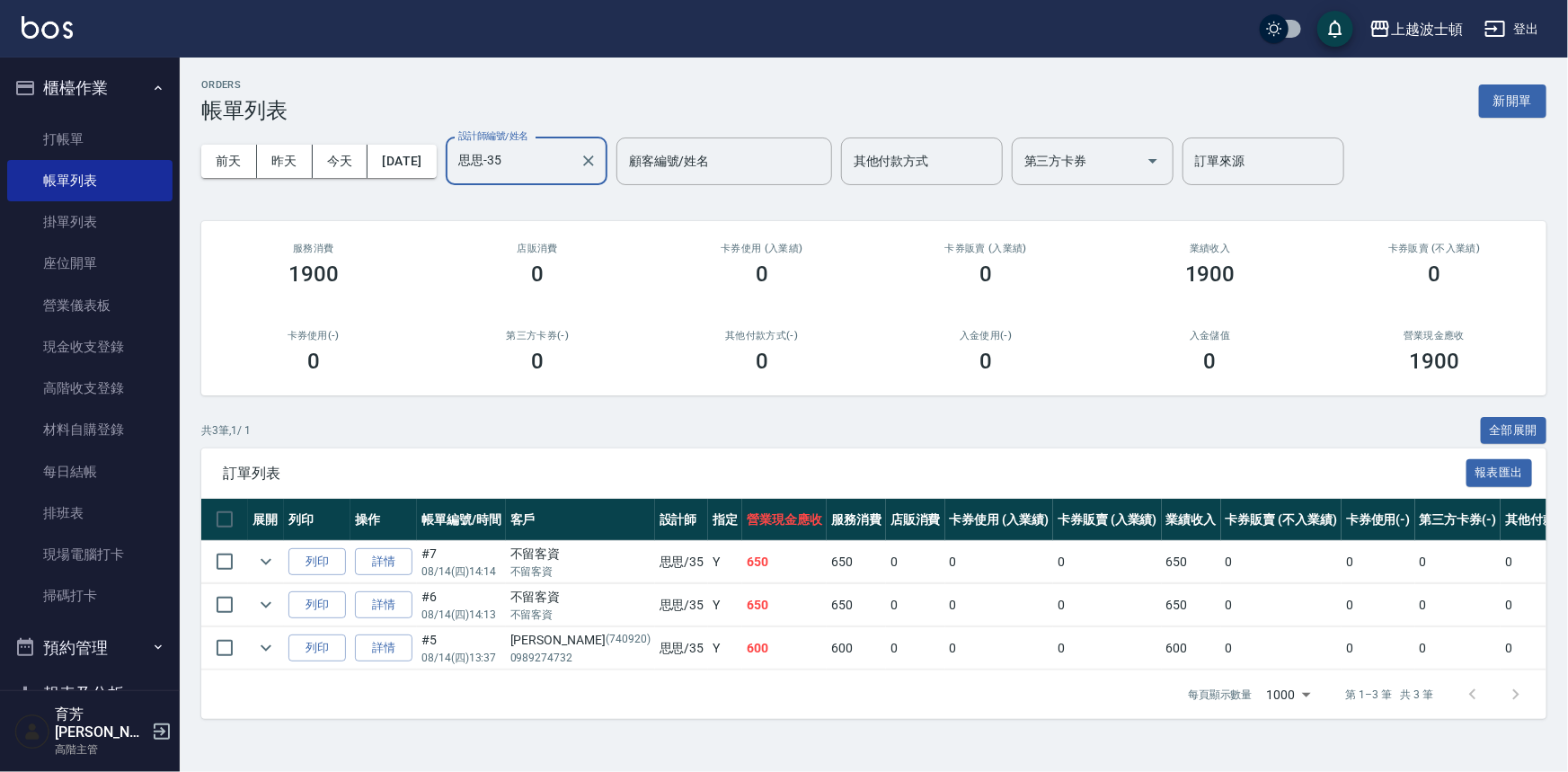
type input "思思-35"
click at [53, 15] on div "上越波士頓 登出" at bounding box center [784, 29] width 1568 height 57
click at [53, 24] on img at bounding box center [47, 27] width 51 height 23
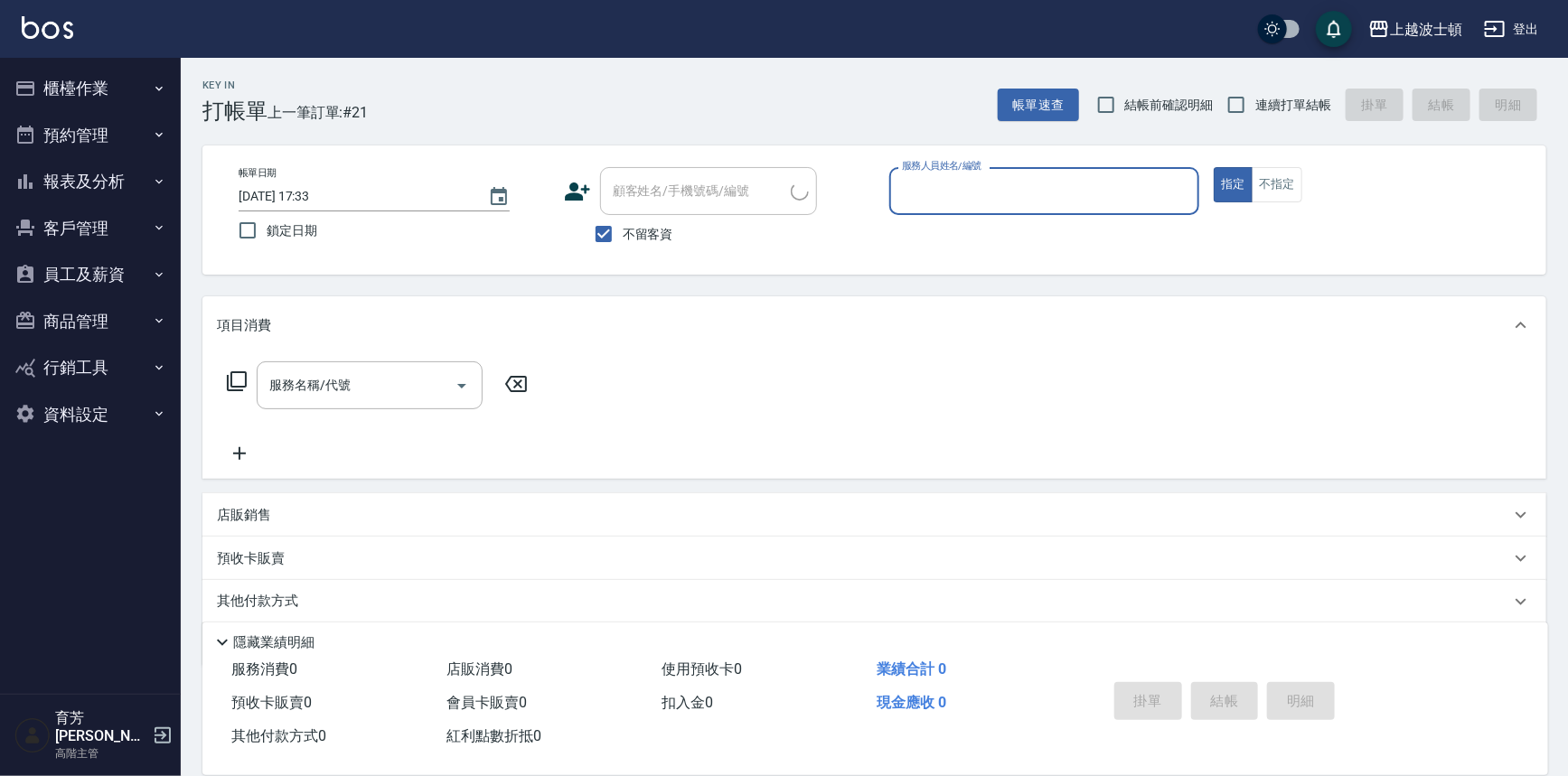
click at [669, 226] on span "不留客資" at bounding box center [647, 234] width 51 height 19
click at [622, 226] on input "不留客資" at bounding box center [603, 234] width 38 height 38
checkbox input "false"
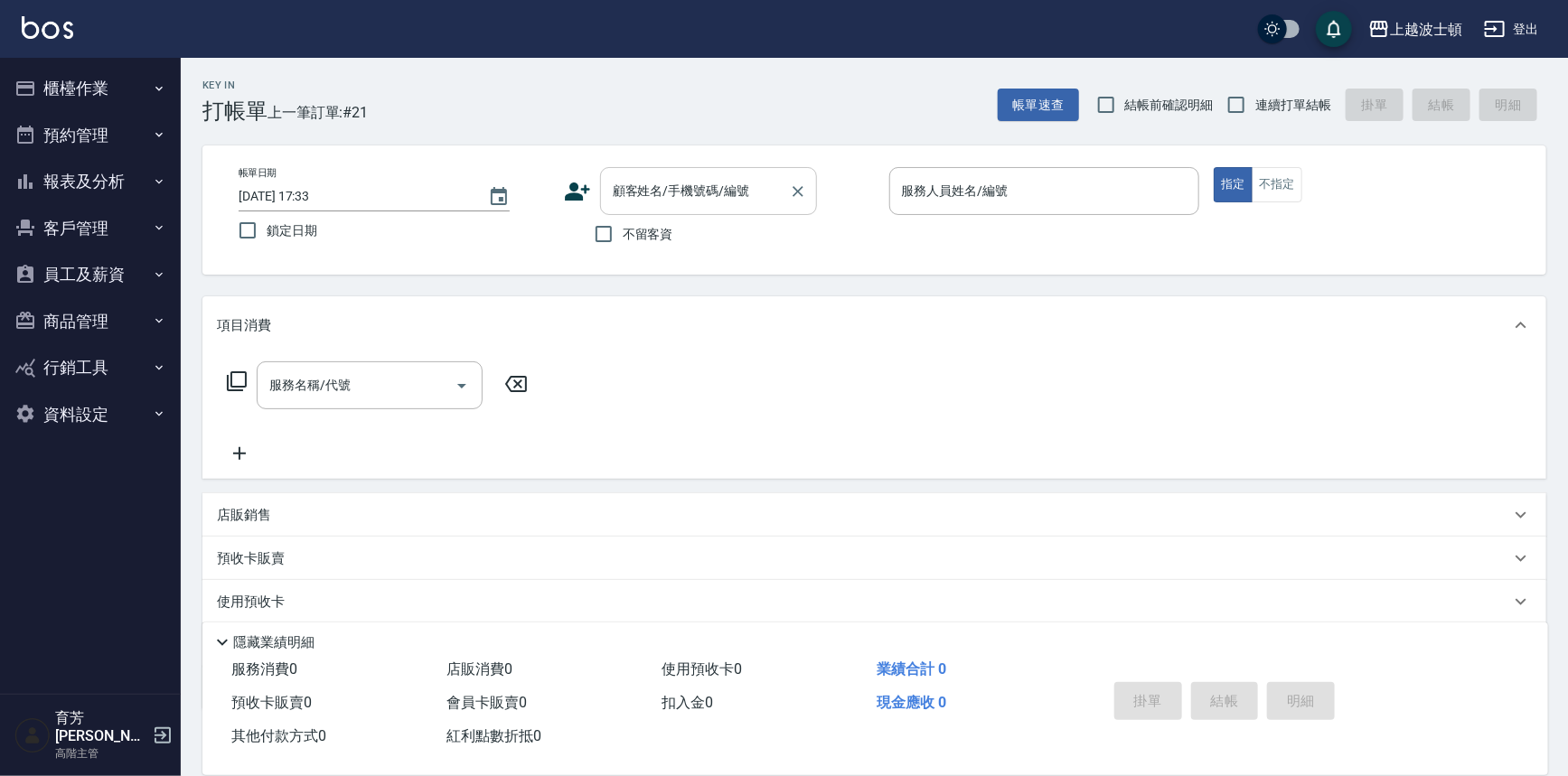
click at [657, 197] on input "顧客姓名/手機號碼/編號" at bounding box center [695, 192] width 174 height 32
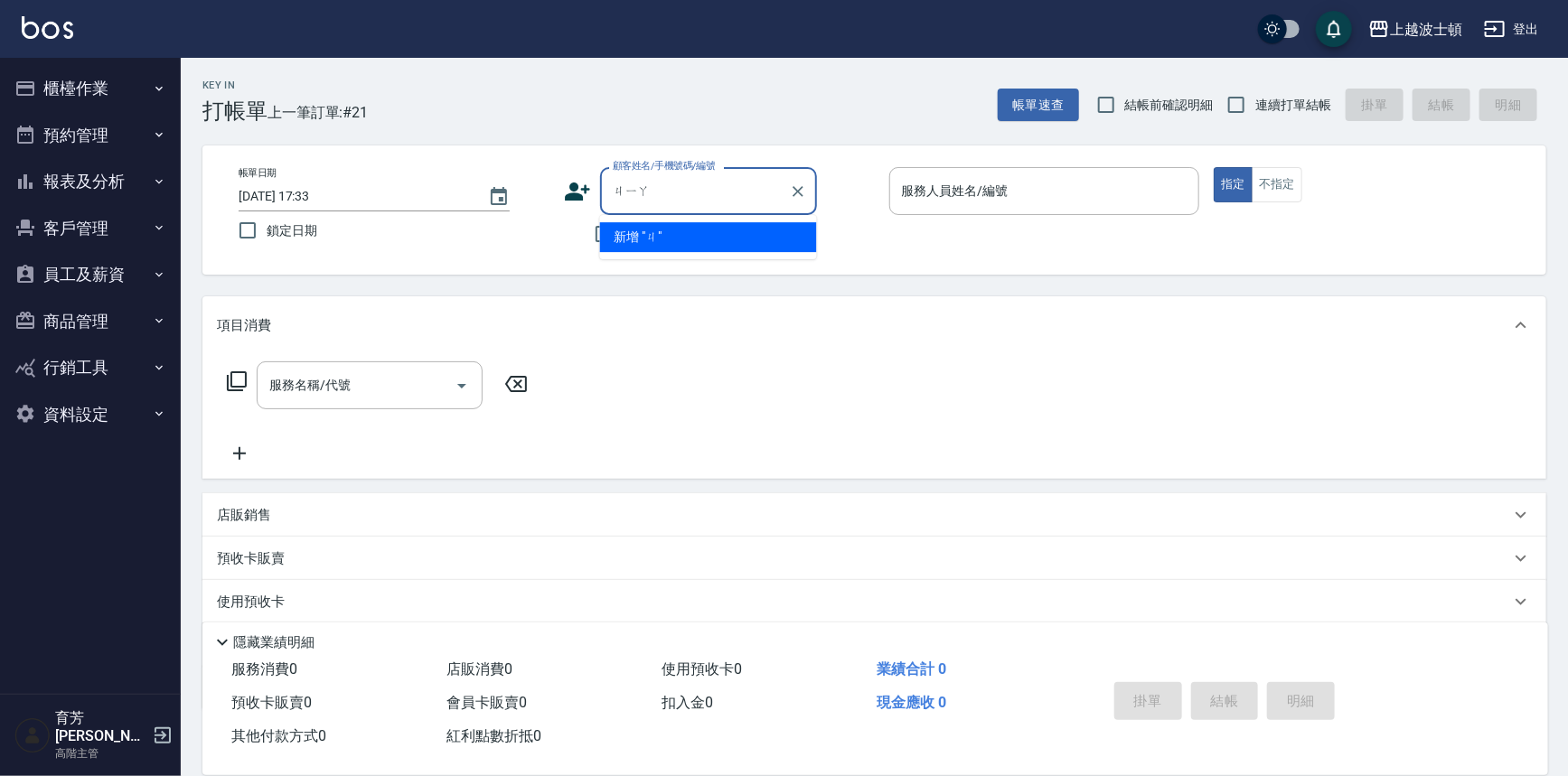
type input "家"
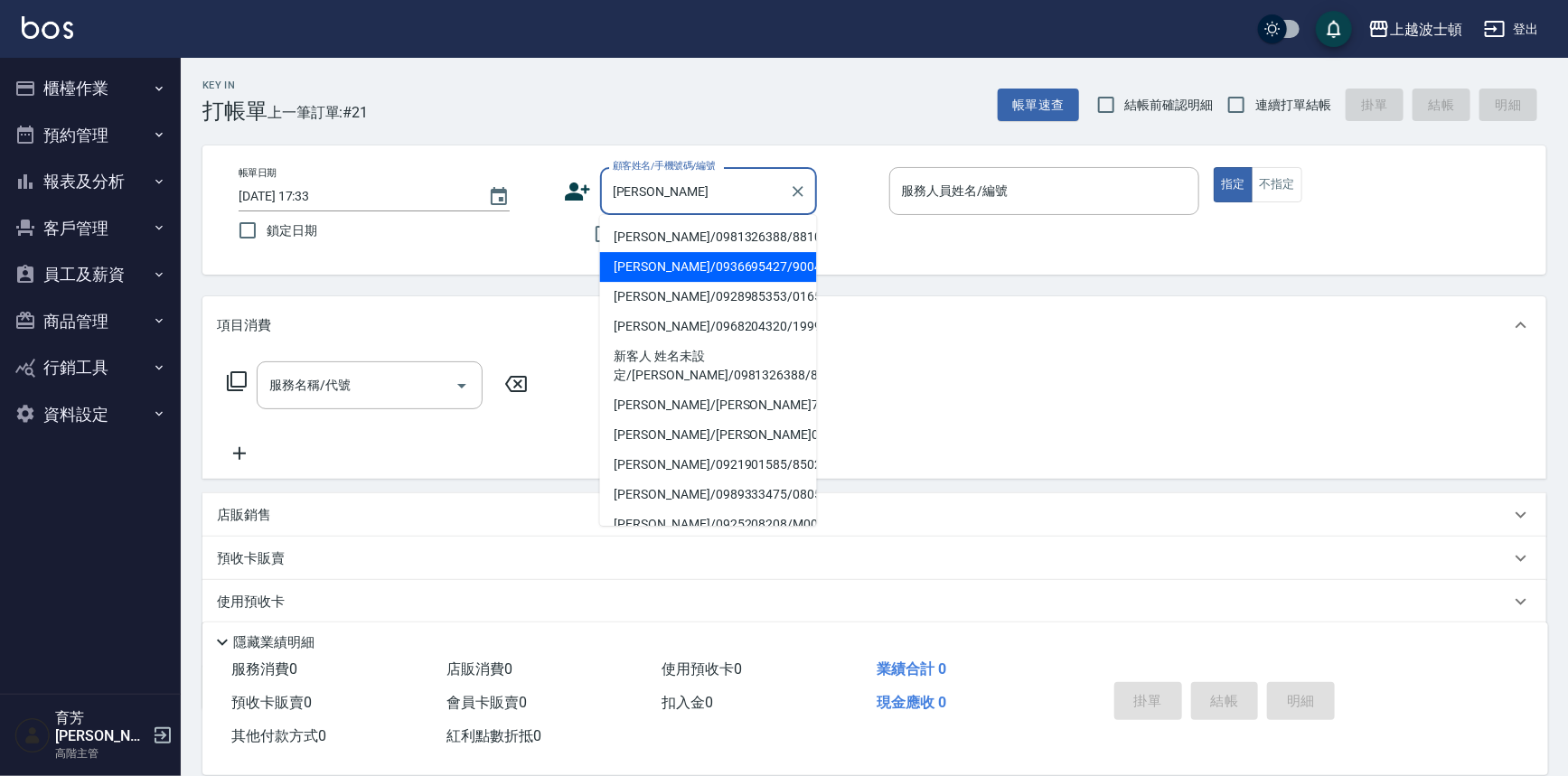
click at [741, 271] on li "[PERSON_NAME]/0936695427/900427" at bounding box center [709, 267] width 217 height 30
type input "[PERSON_NAME]/0936695427/900427"
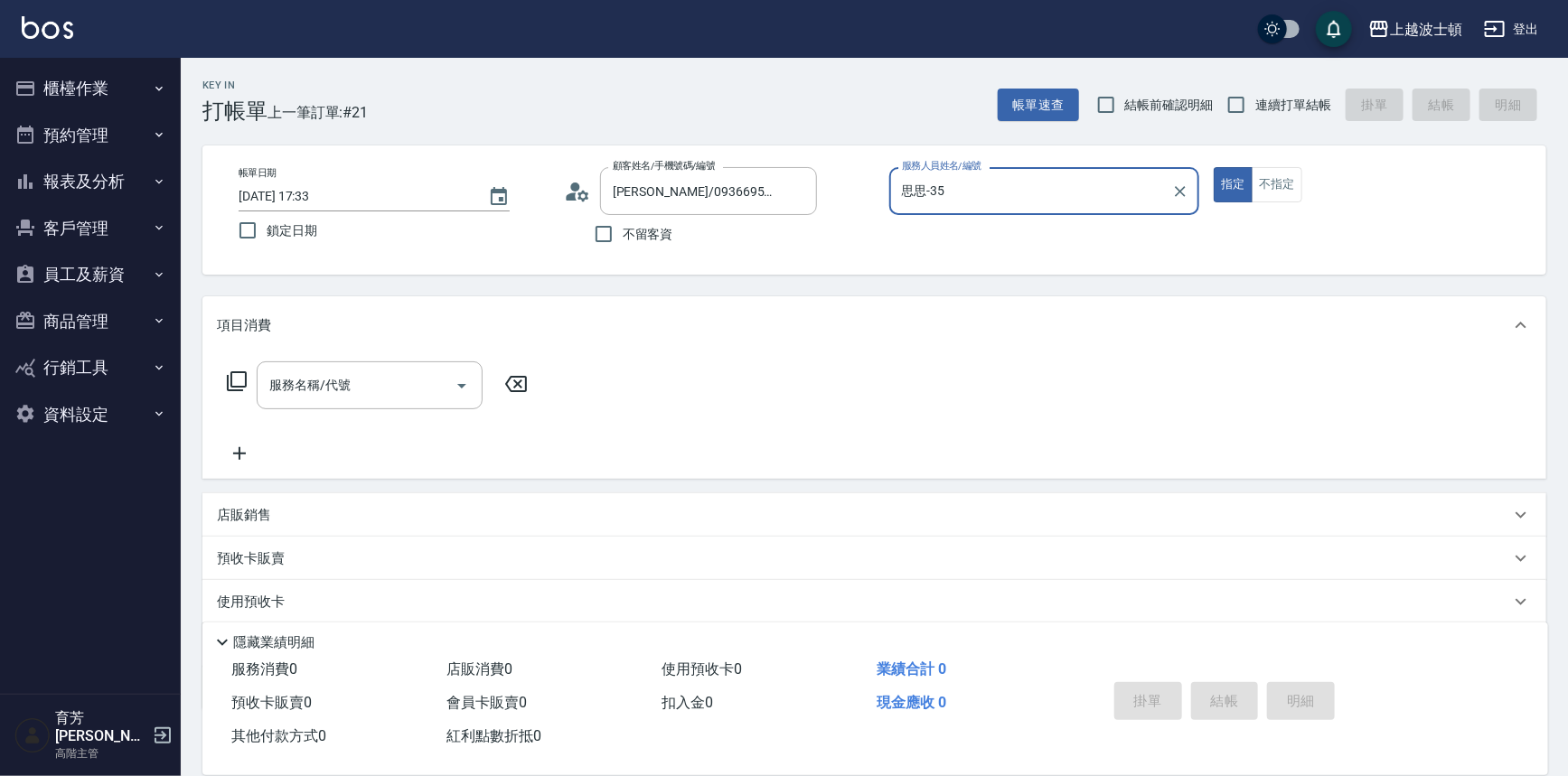
type input "思思-35"
click at [435, 388] on input "服務名稱/代號" at bounding box center [356, 385] width 183 height 32
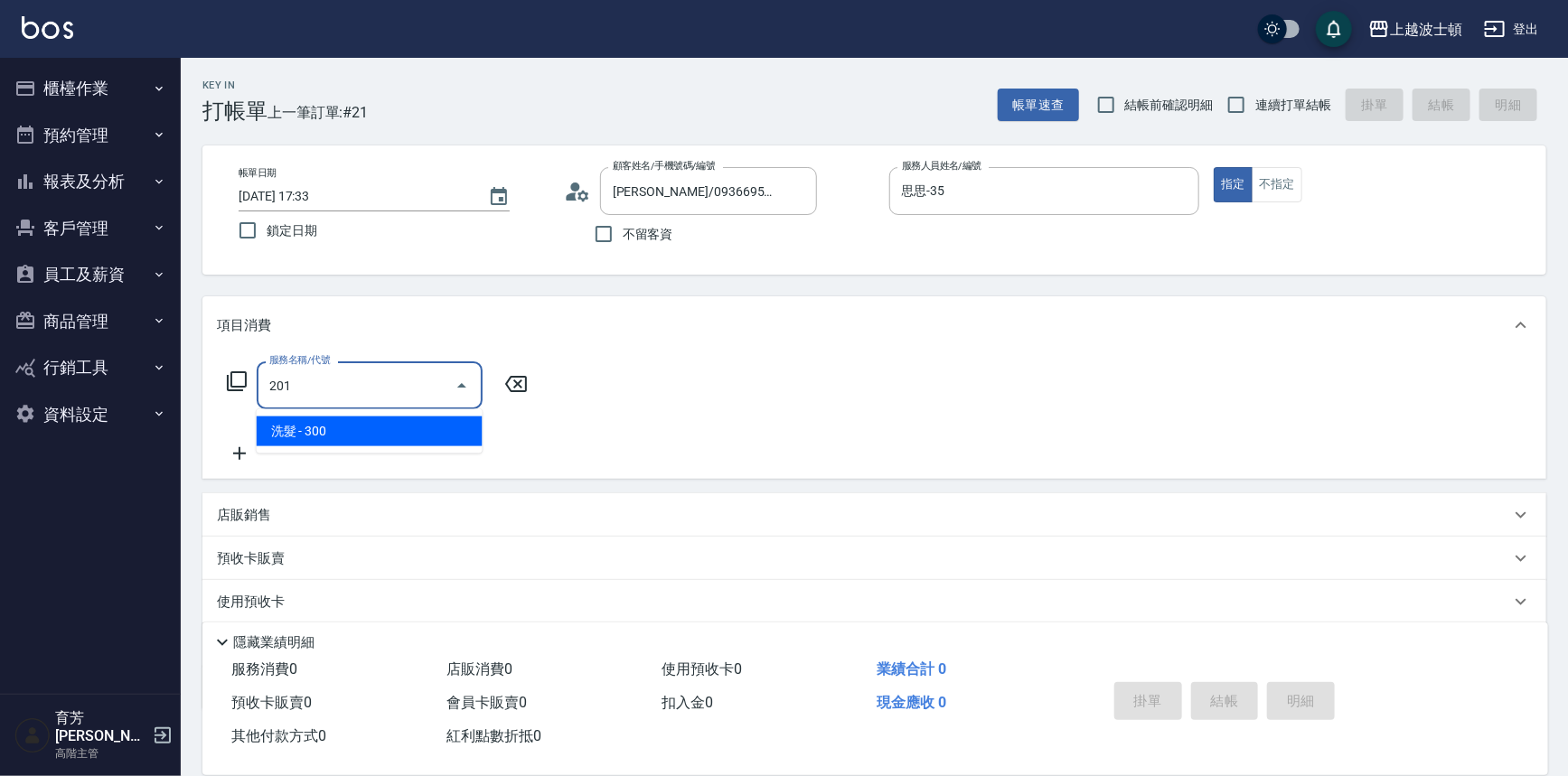
type input "洗髮(201)"
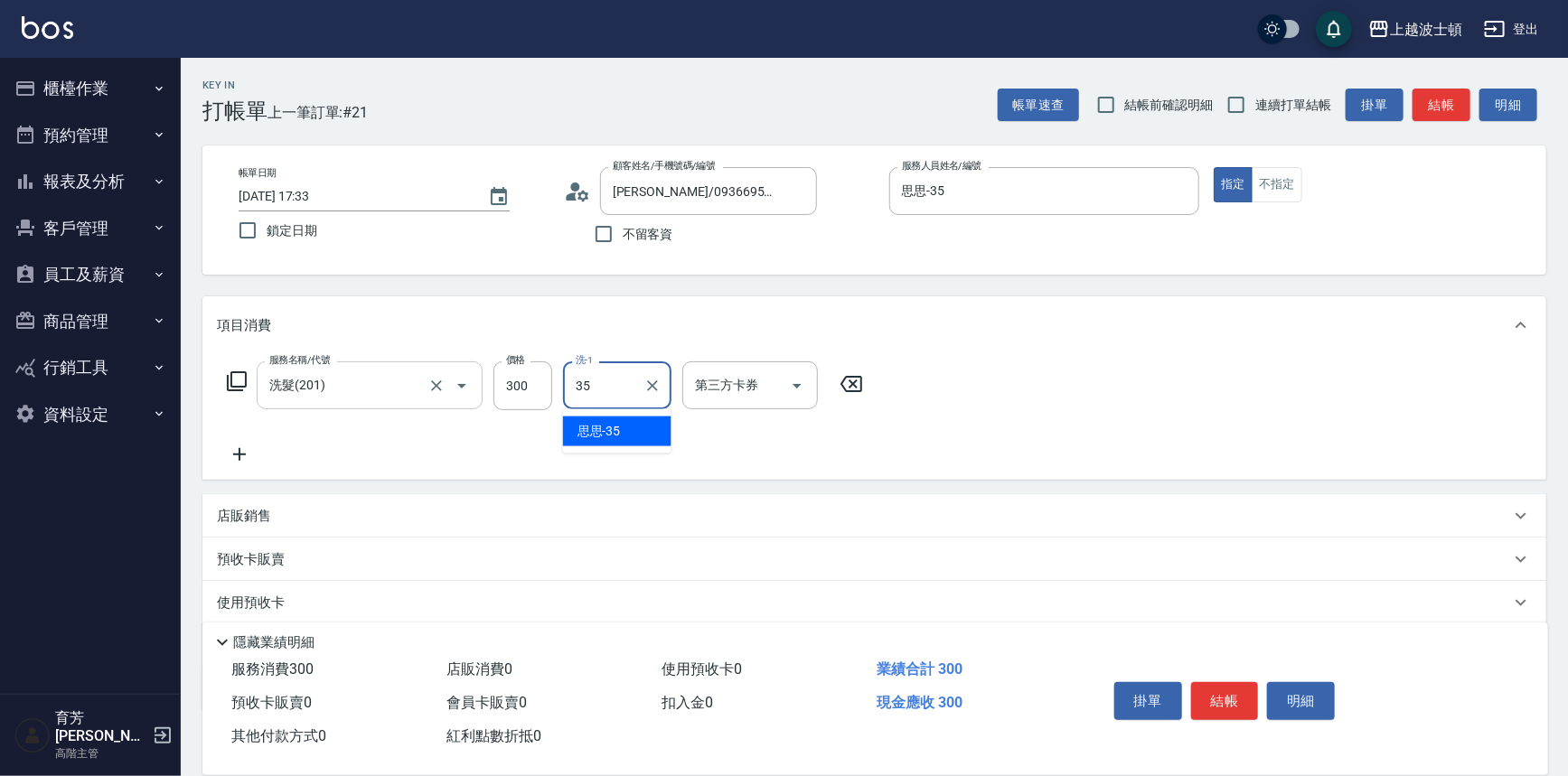
type input "思思-35"
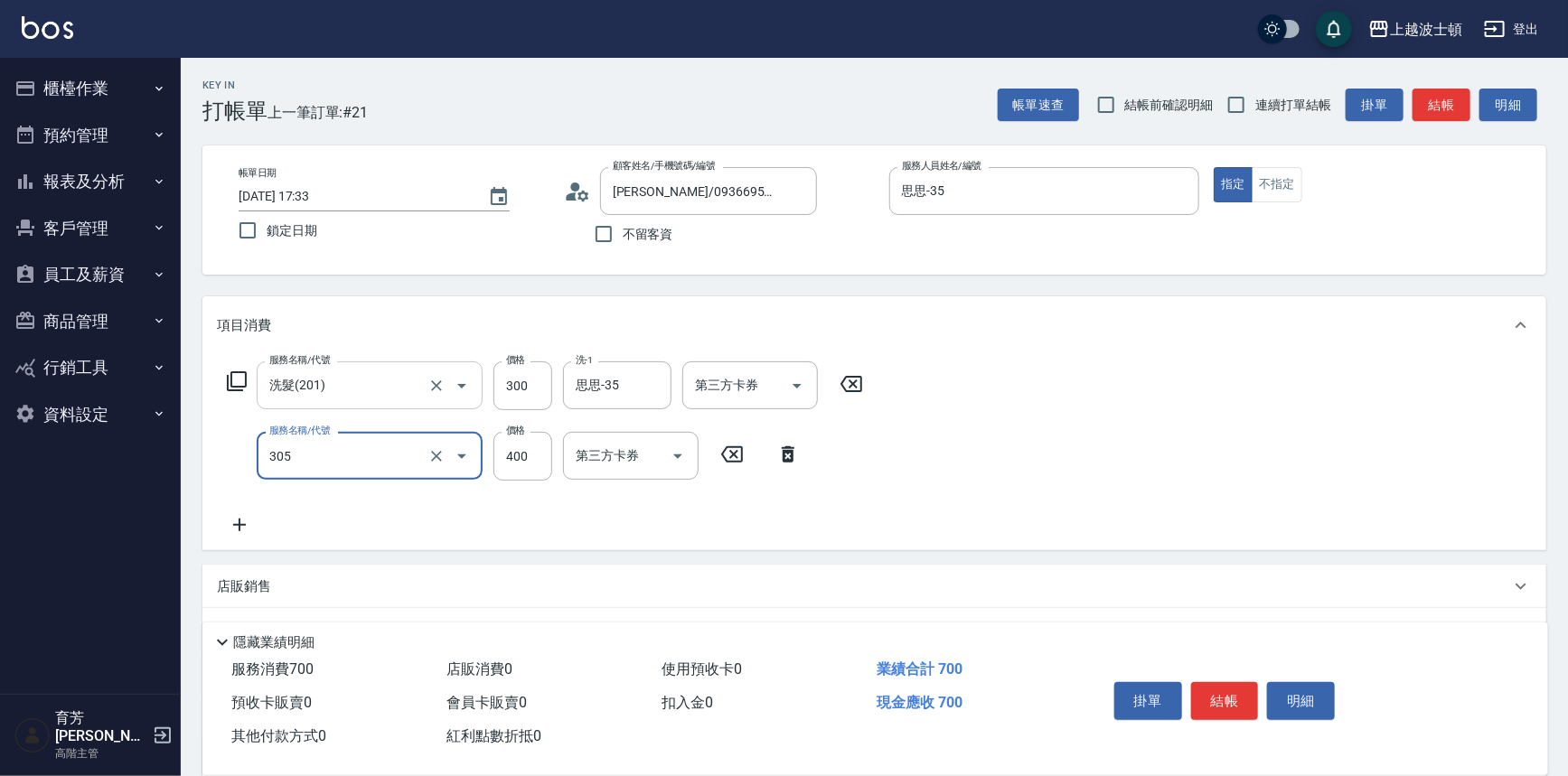
type input "剪髮(305)"
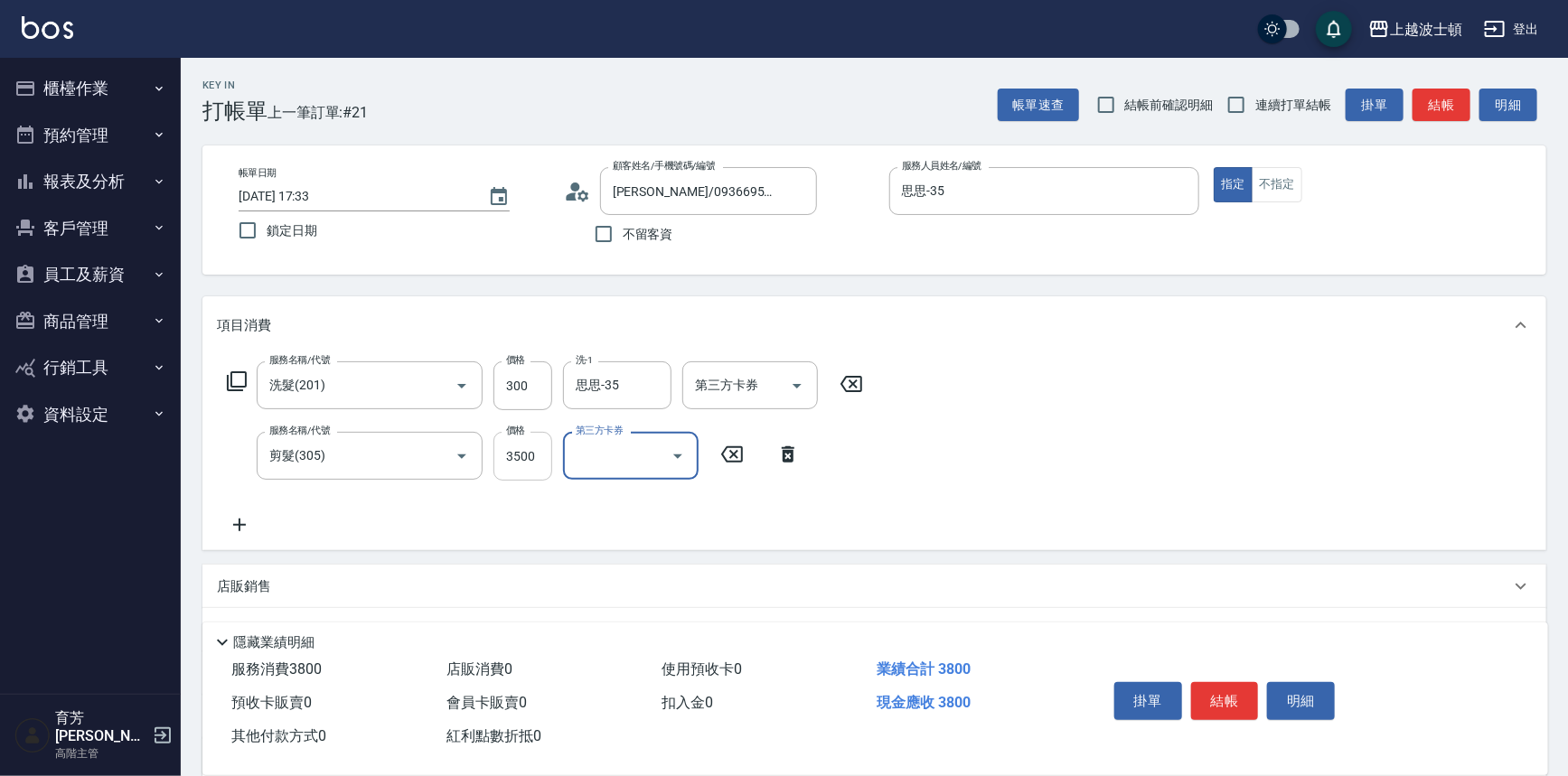
click at [548, 450] on input "3500" at bounding box center [522, 455] width 59 height 49
type input "300"
click at [1234, 691] on button "結帳" at bounding box center [1225, 701] width 67 height 38
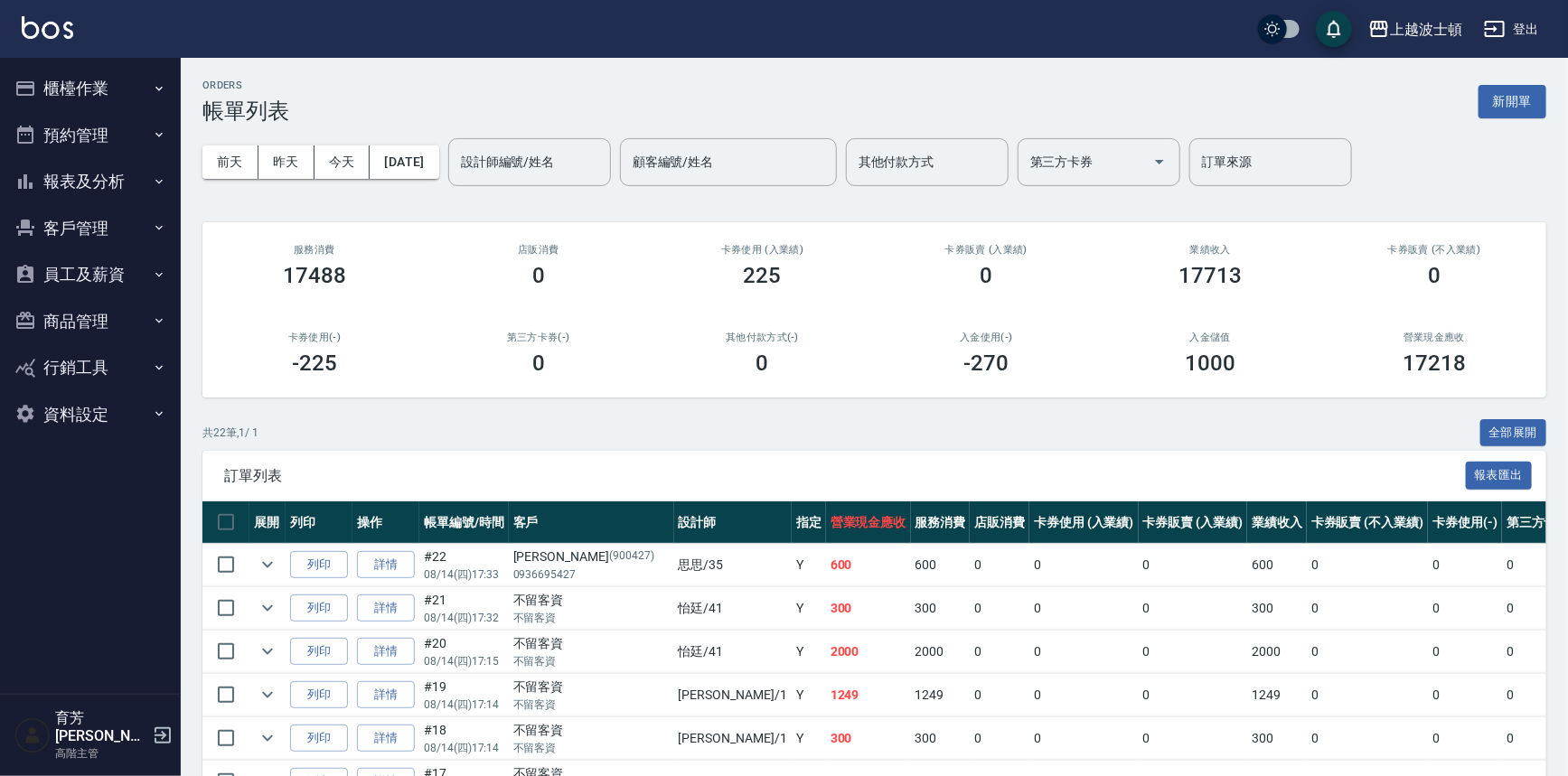
click at [41, 42] on div "上越波士頓 登出" at bounding box center [784, 29] width 1568 height 58
click at [44, 32] on img at bounding box center [48, 27] width 52 height 23
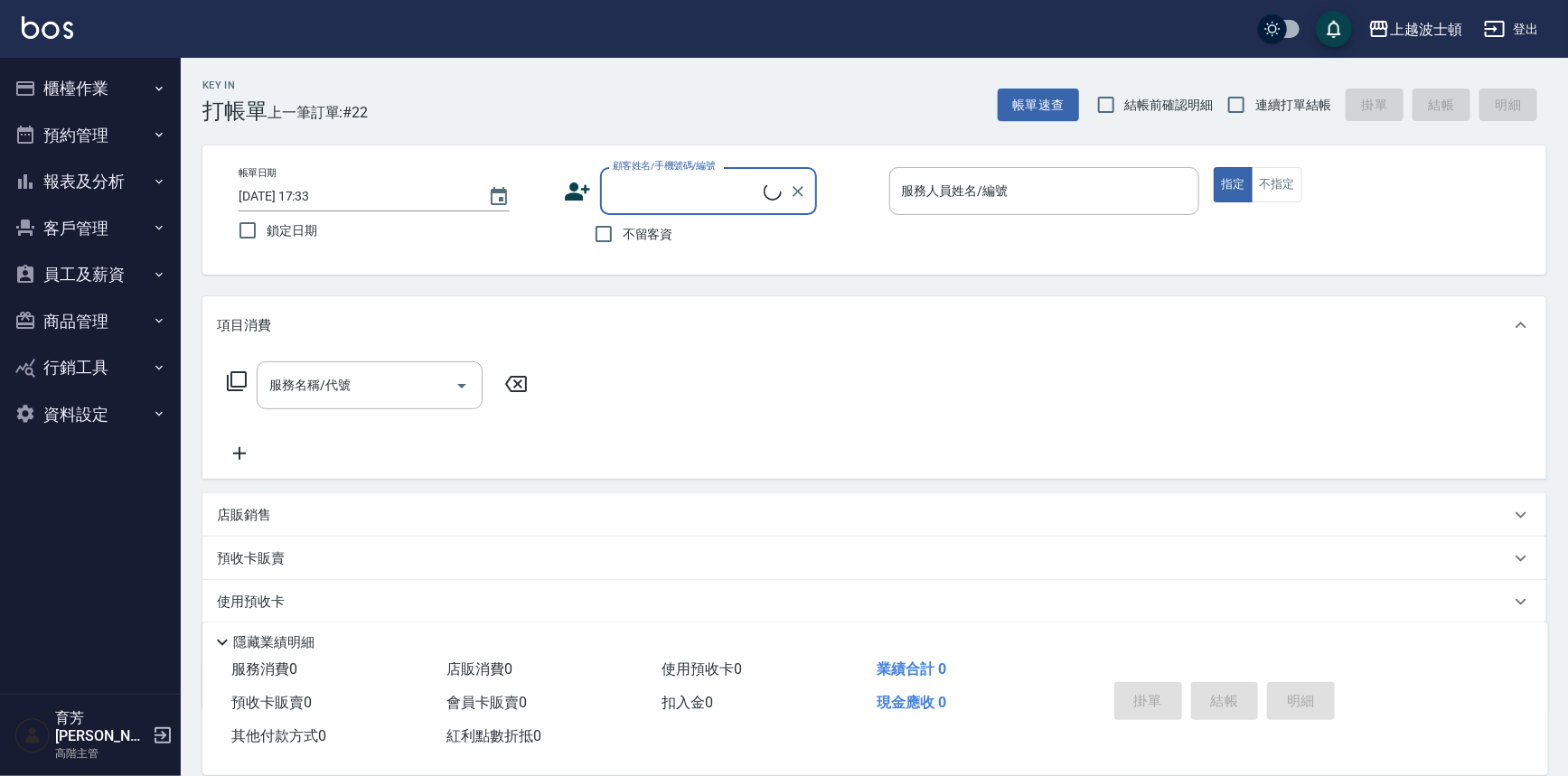
click at [639, 191] on input "顧客姓名/手機號碼/編號" at bounding box center [686, 192] width 156 height 32
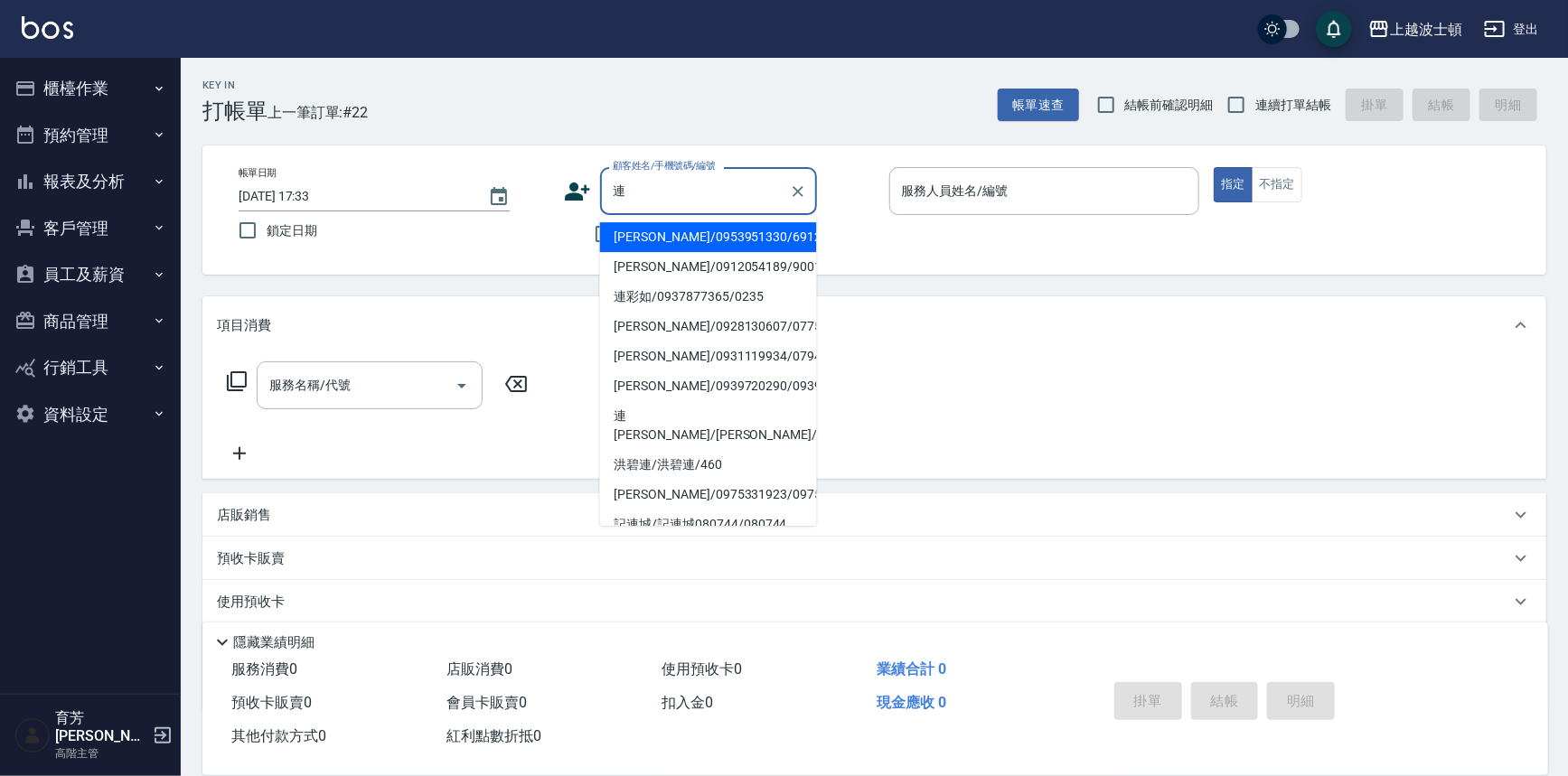
click at [707, 234] on li "[PERSON_NAME]/0953951330/691228" at bounding box center [709, 237] width 217 height 30
type input "[PERSON_NAME]/0953951330/691228"
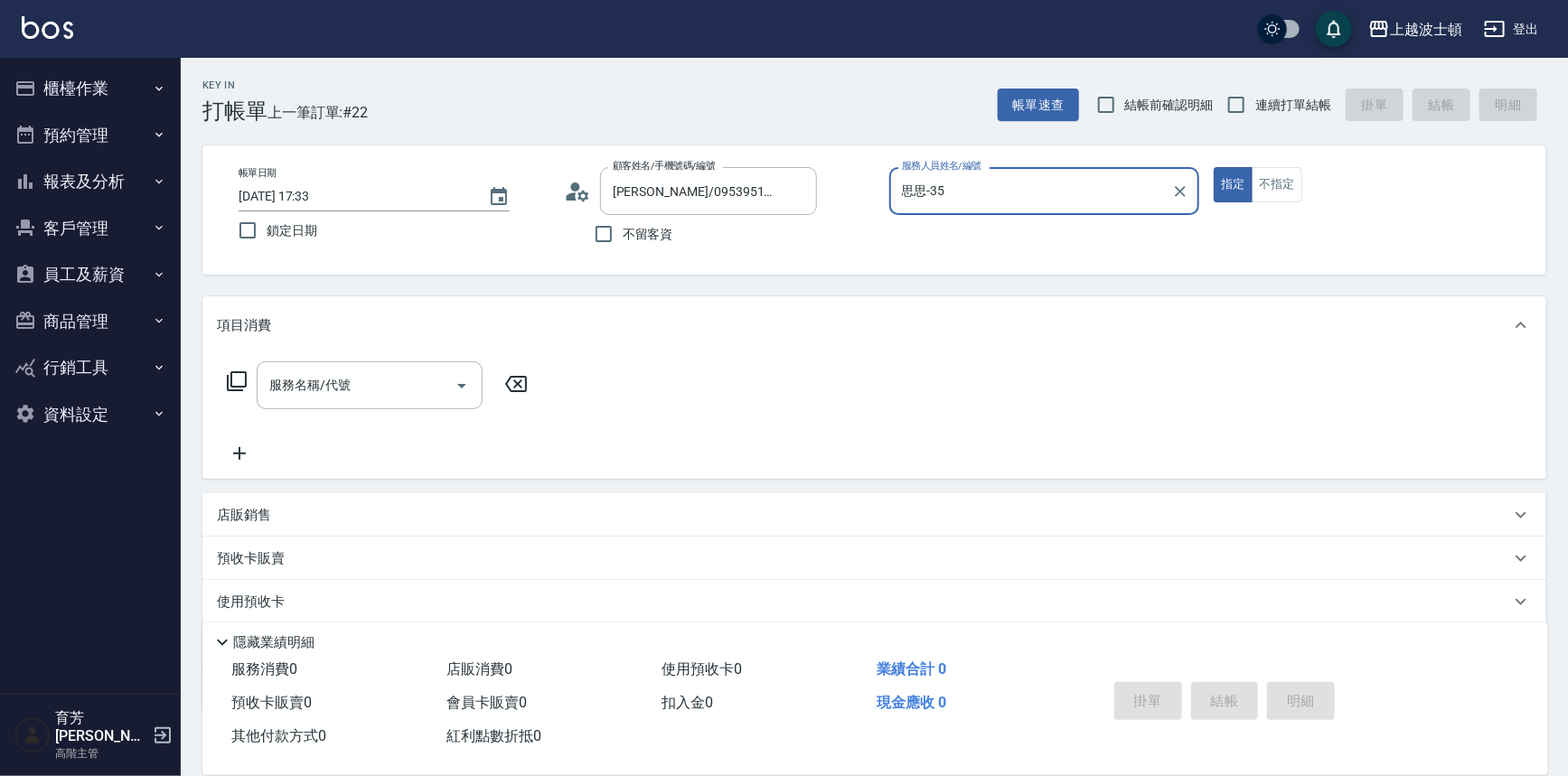
type input "思思-35"
click at [1214, 167] on button "指定" at bounding box center [1233, 185] width 39 height 36
type button "true"
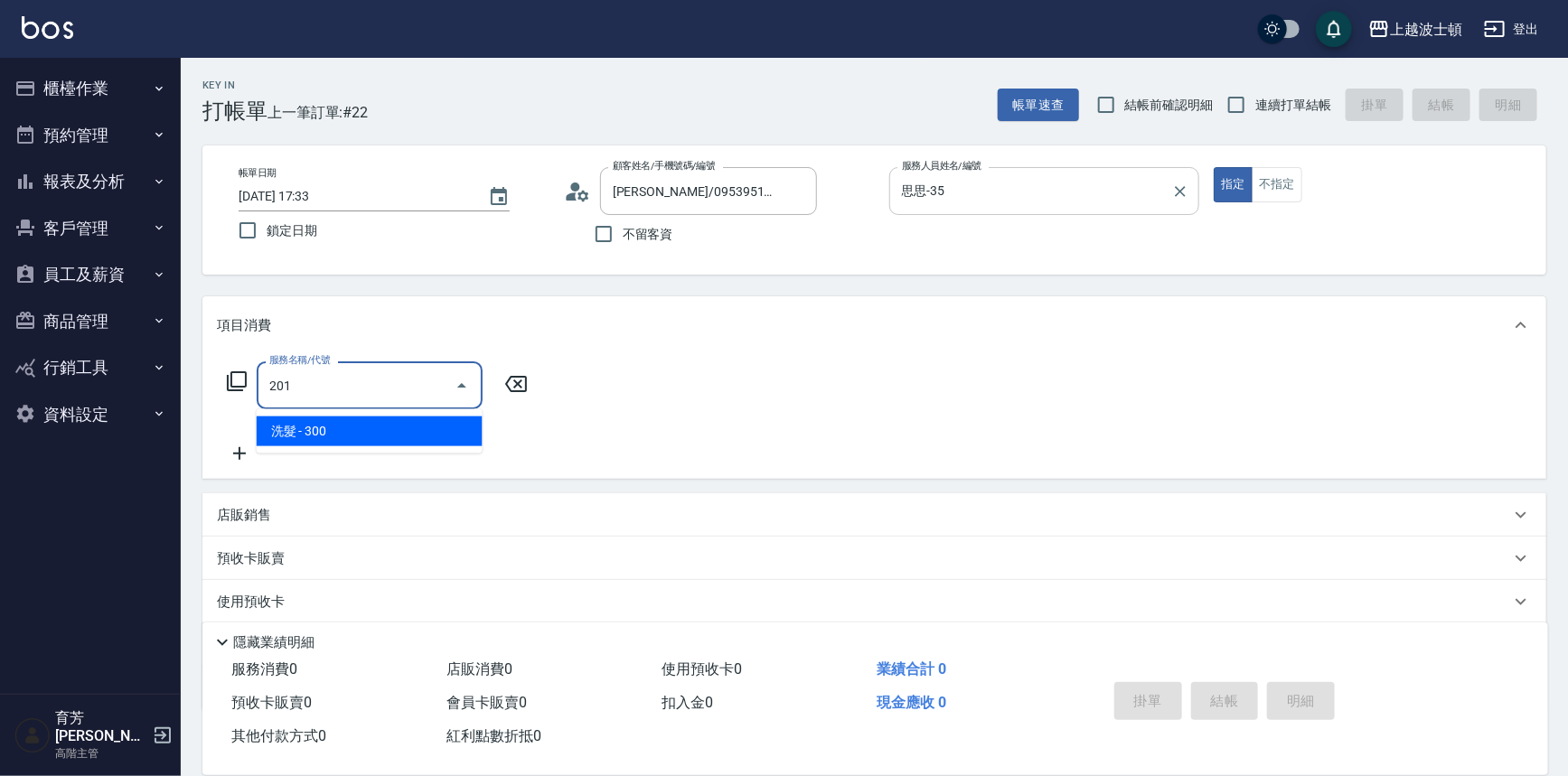
type input "洗髮(201)"
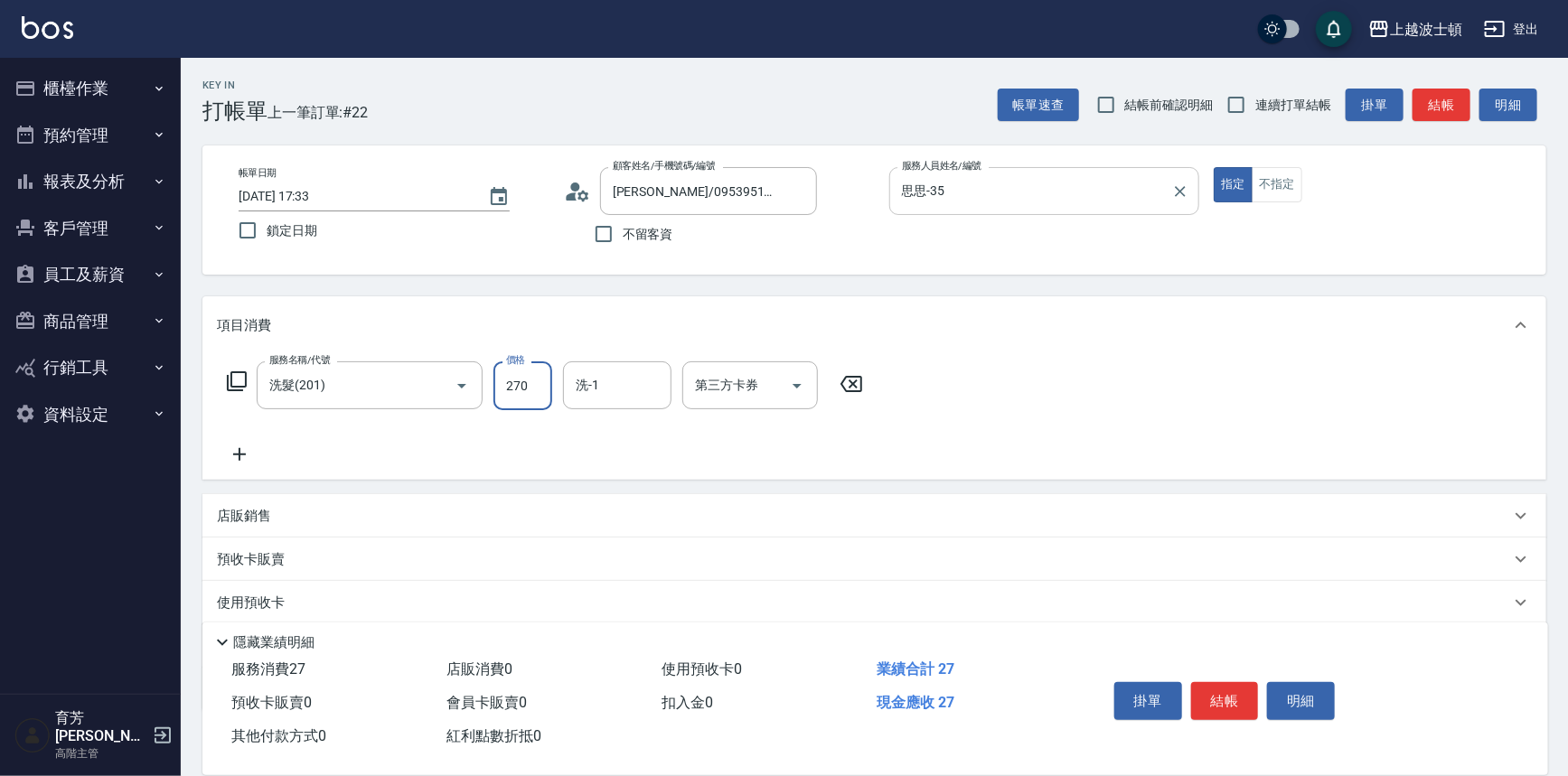
type input "270"
type input "思思-35"
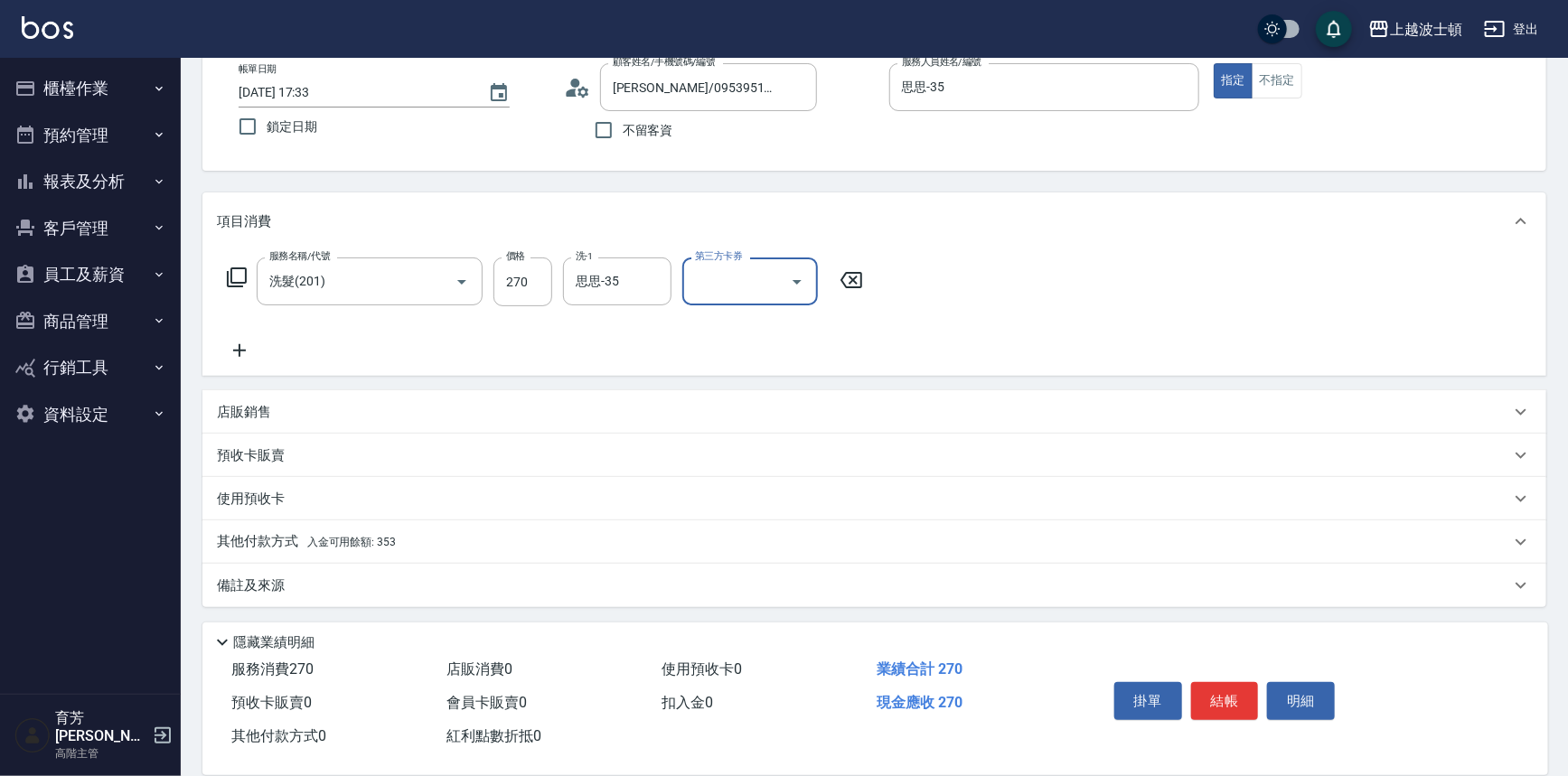
scroll to position [105, 0]
click at [328, 525] on div "其他付款方式 入金可用餘額: 353" at bounding box center [874, 542] width 1344 height 44
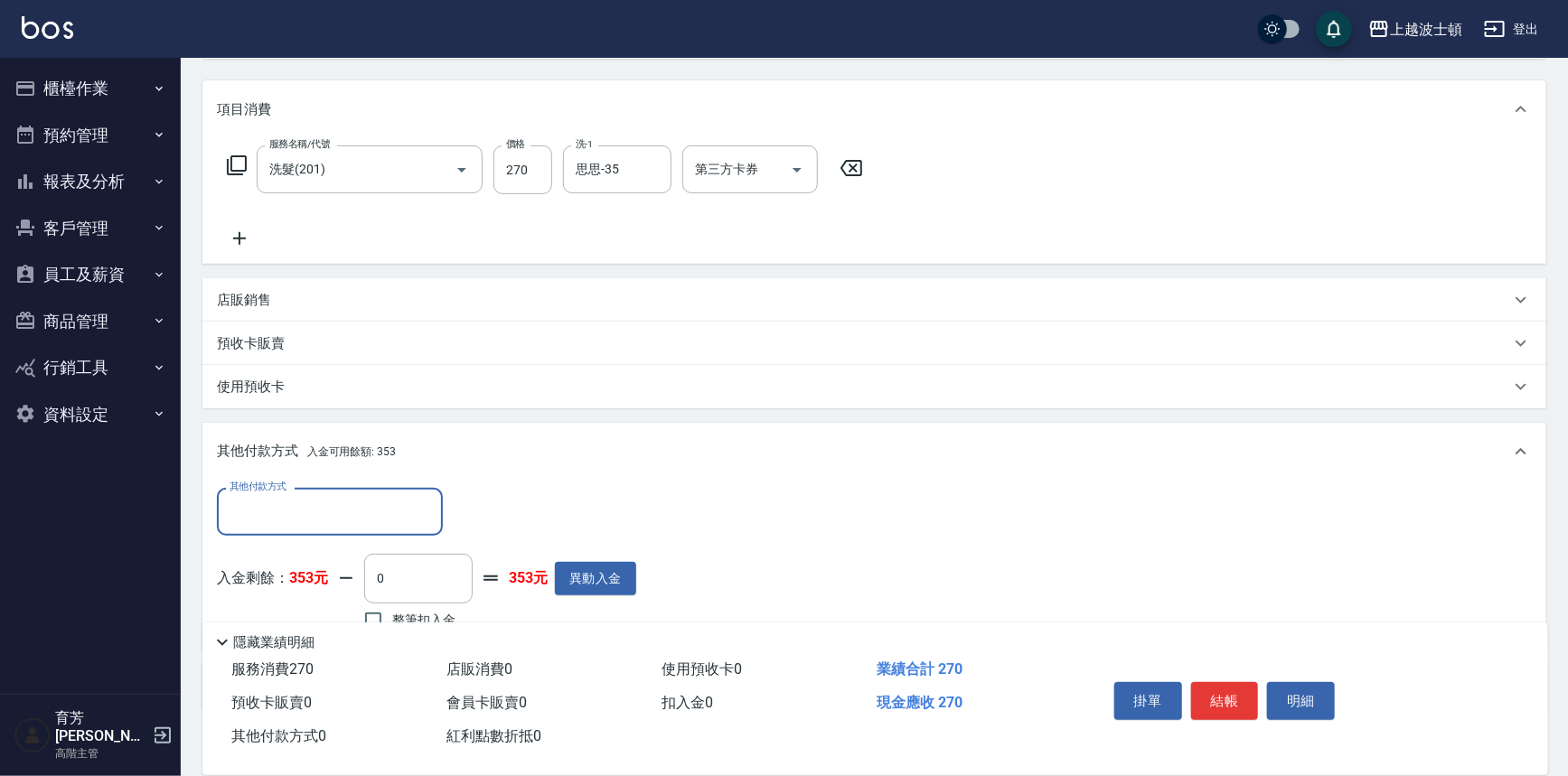
scroll to position [317, 0]
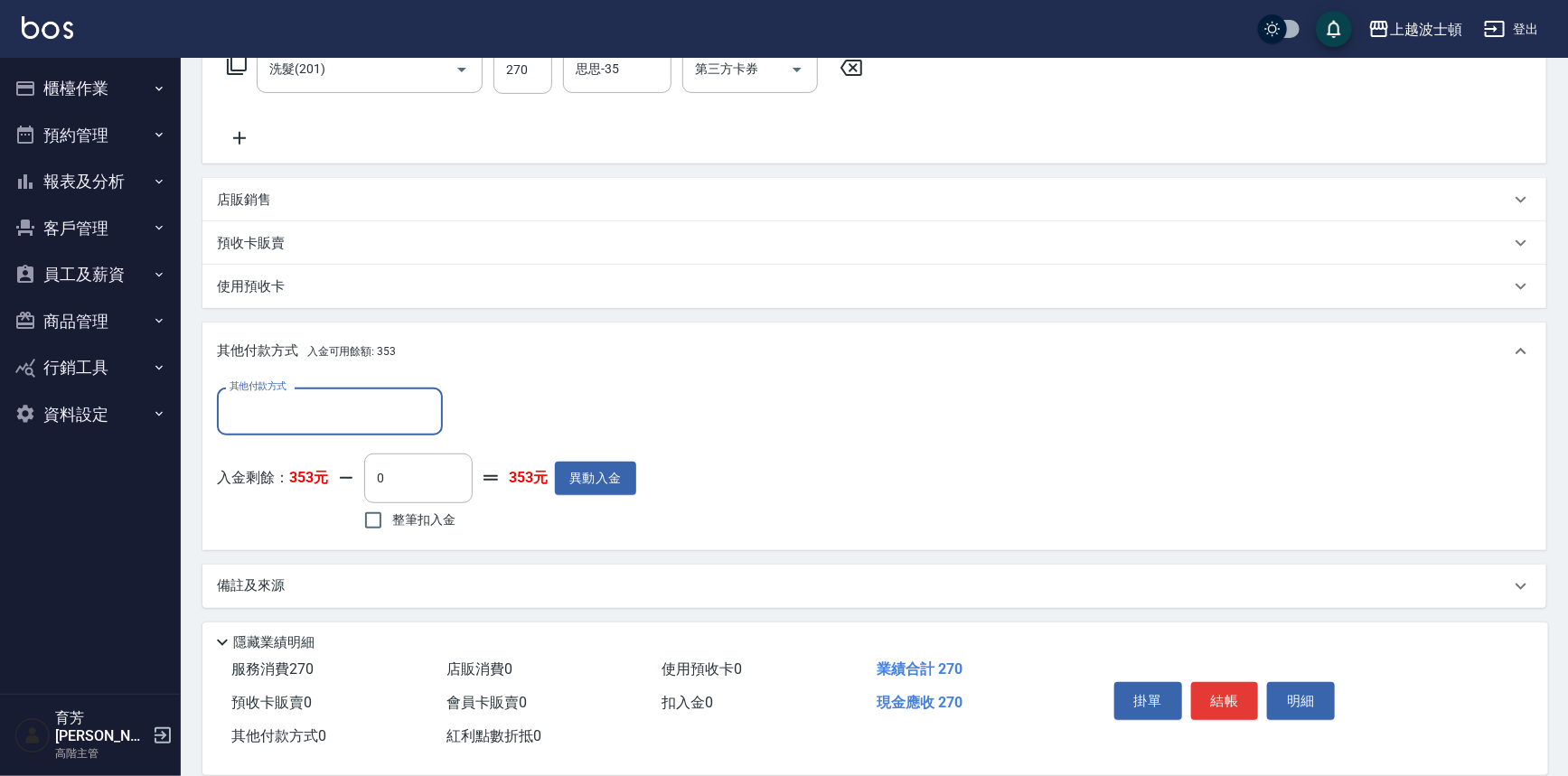
click at [406, 515] on span "整筆扣入金" at bounding box center [424, 519] width 64 height 19
click at [392, 515] on input "整筆扣入金" at bounding box center [373, 520] width 38 height 38
checkbox input "true"
type input "270"
click at [1248, 701] on button "結帳" at bounding box center [1225, 701] width 67 height 38
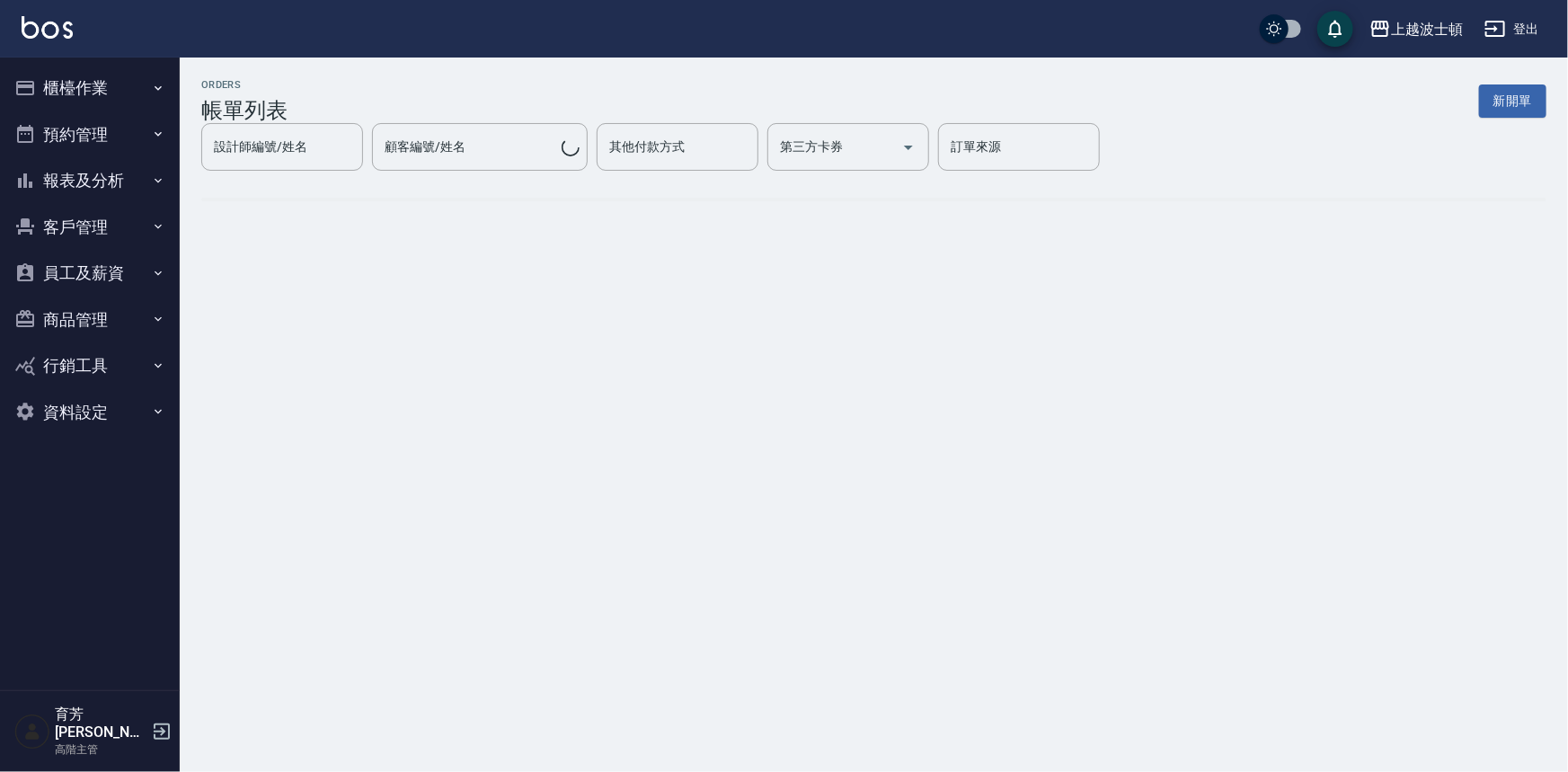
click at [47, 35] on img at bounding box center [47, 27] width 51 height 23
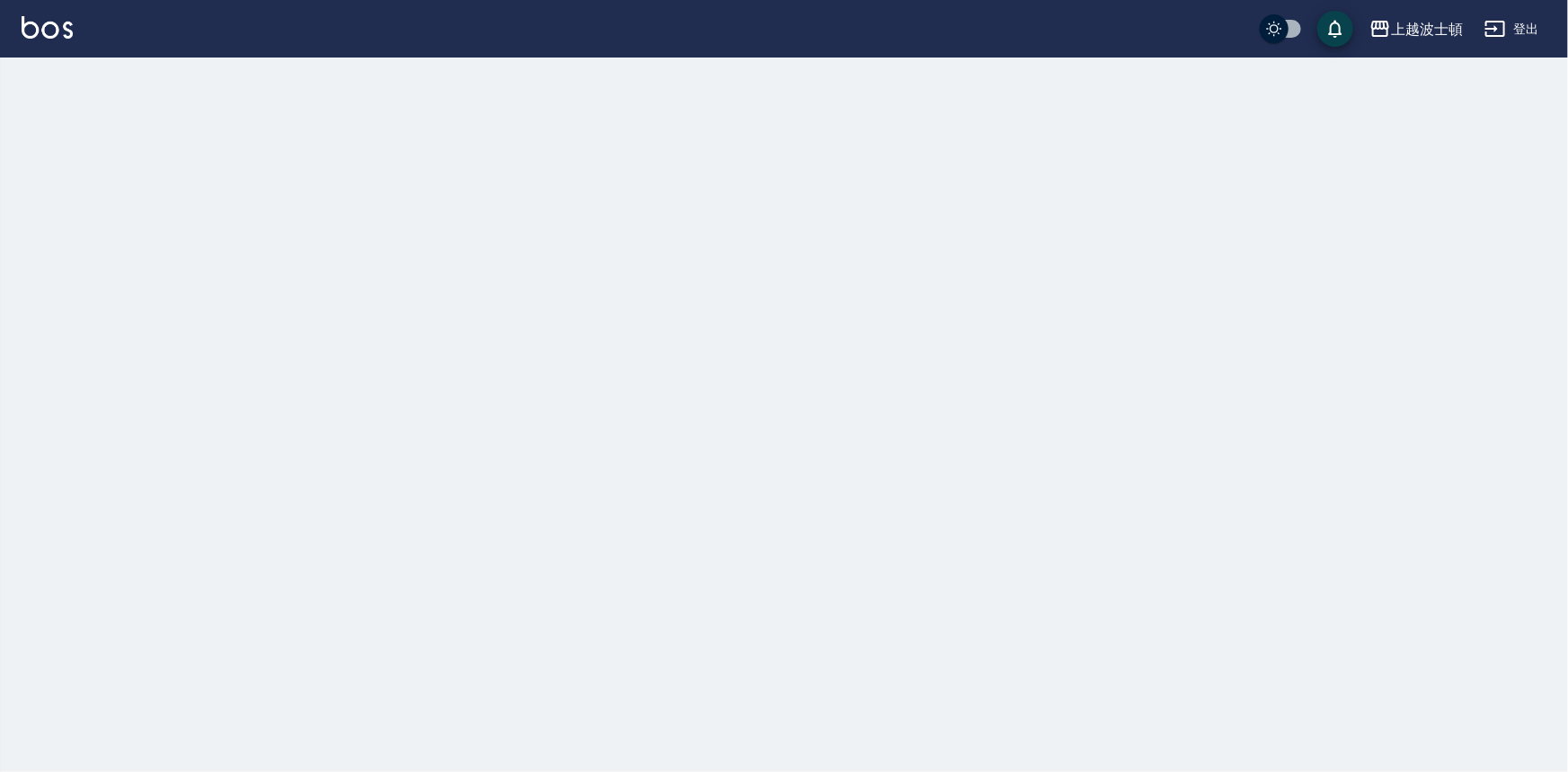
click at [47, 35] on img at bounding box center [47, 27] width 51 height 23
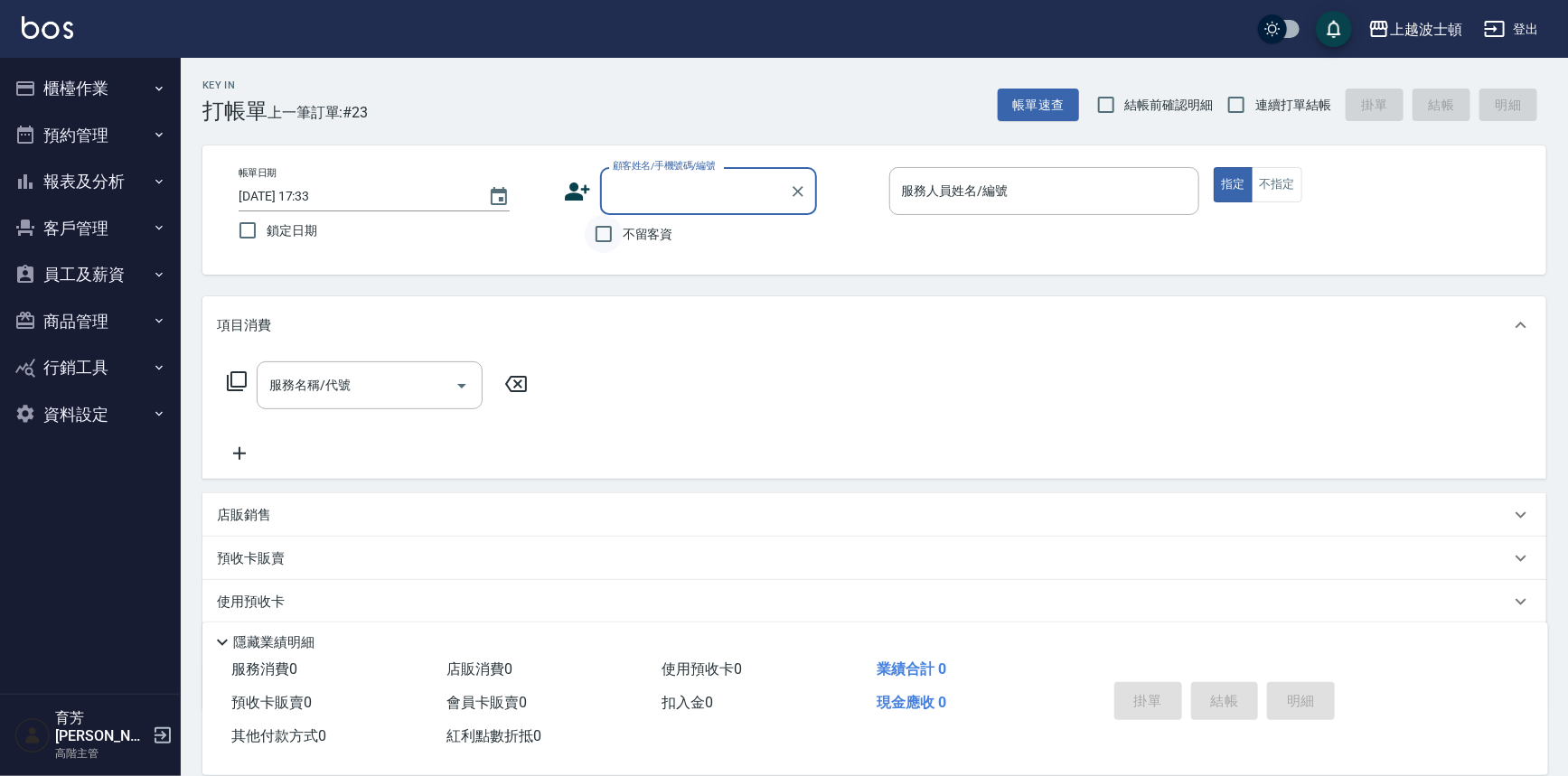
click at [605, 215] on input "不留客資" at bounding box center [603, 234] width 38 height 38
checkbox input "true"
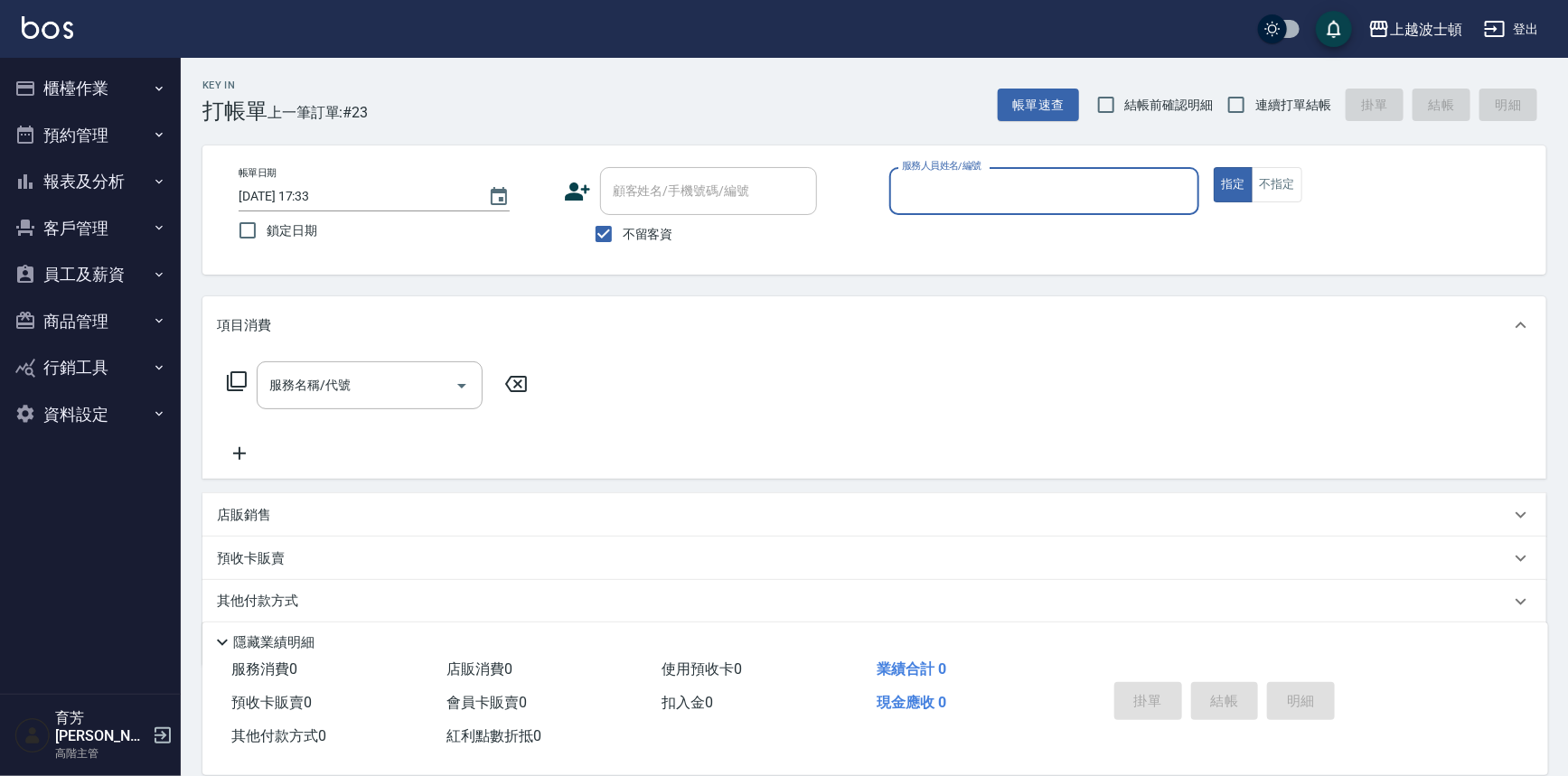
click at [970, 197] on input "服務人員姓名/編號" at bounding box center [1044, 192] width 295 height 32
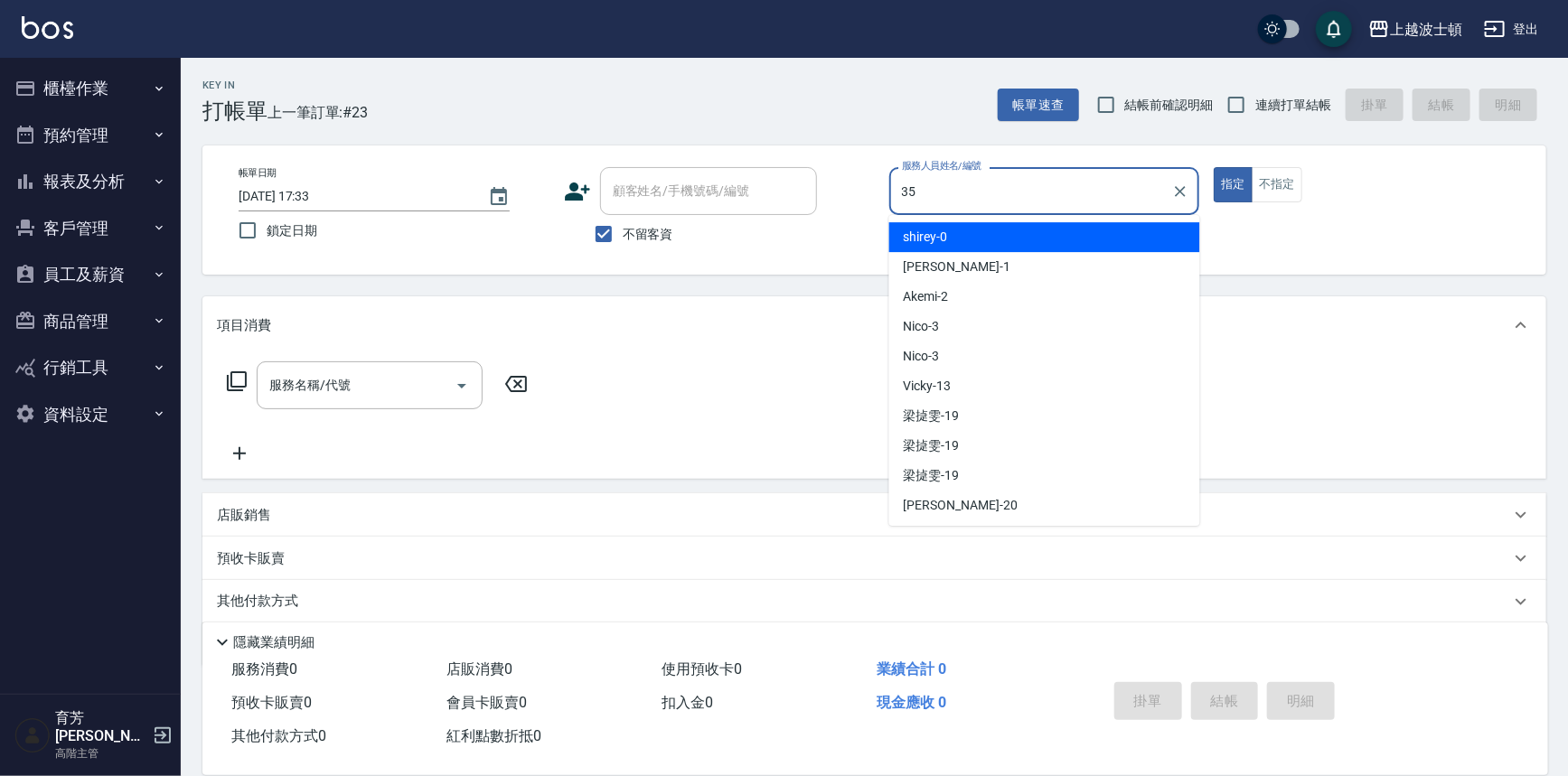
type input "思思-35"
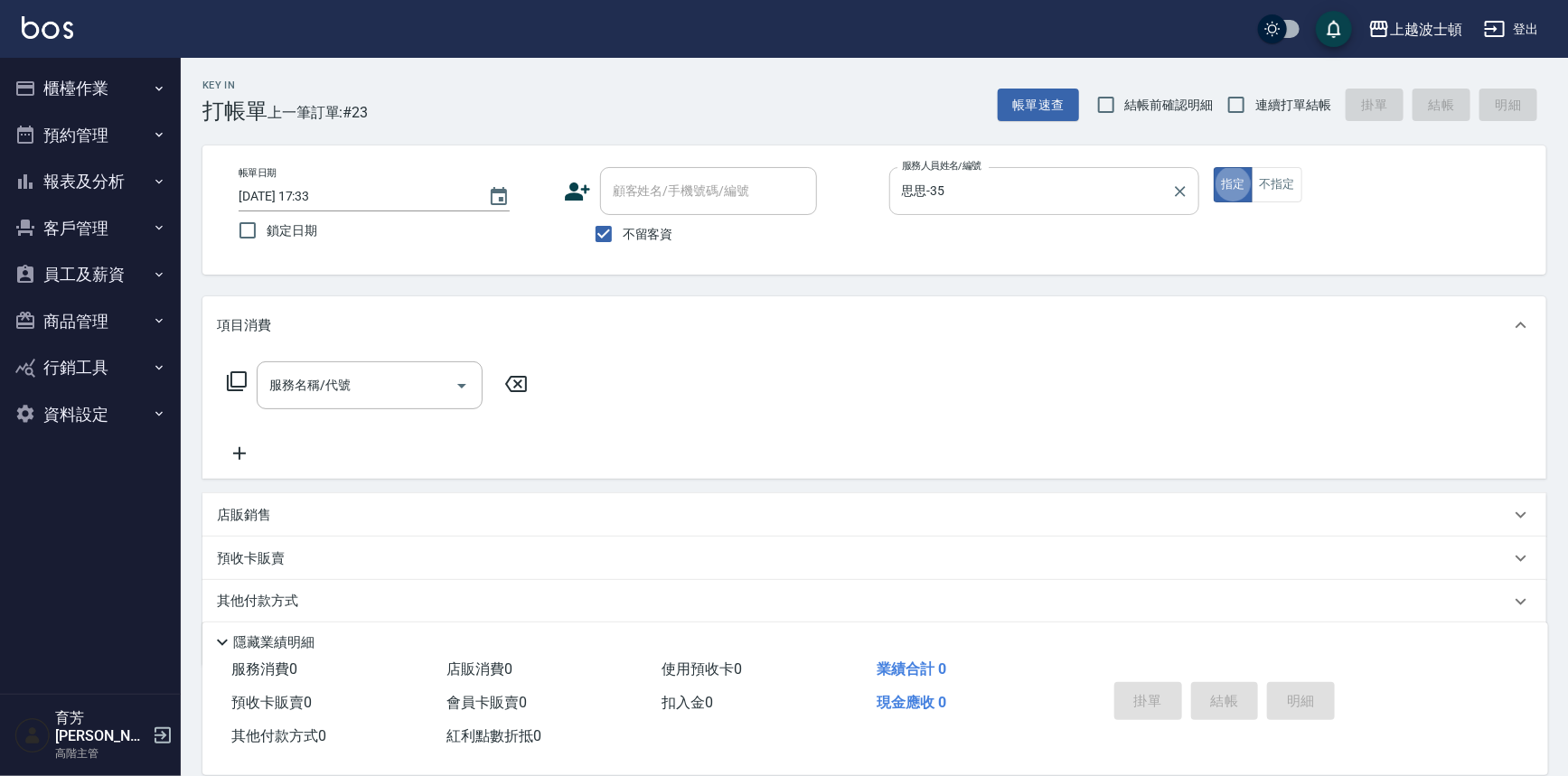
type button "true"
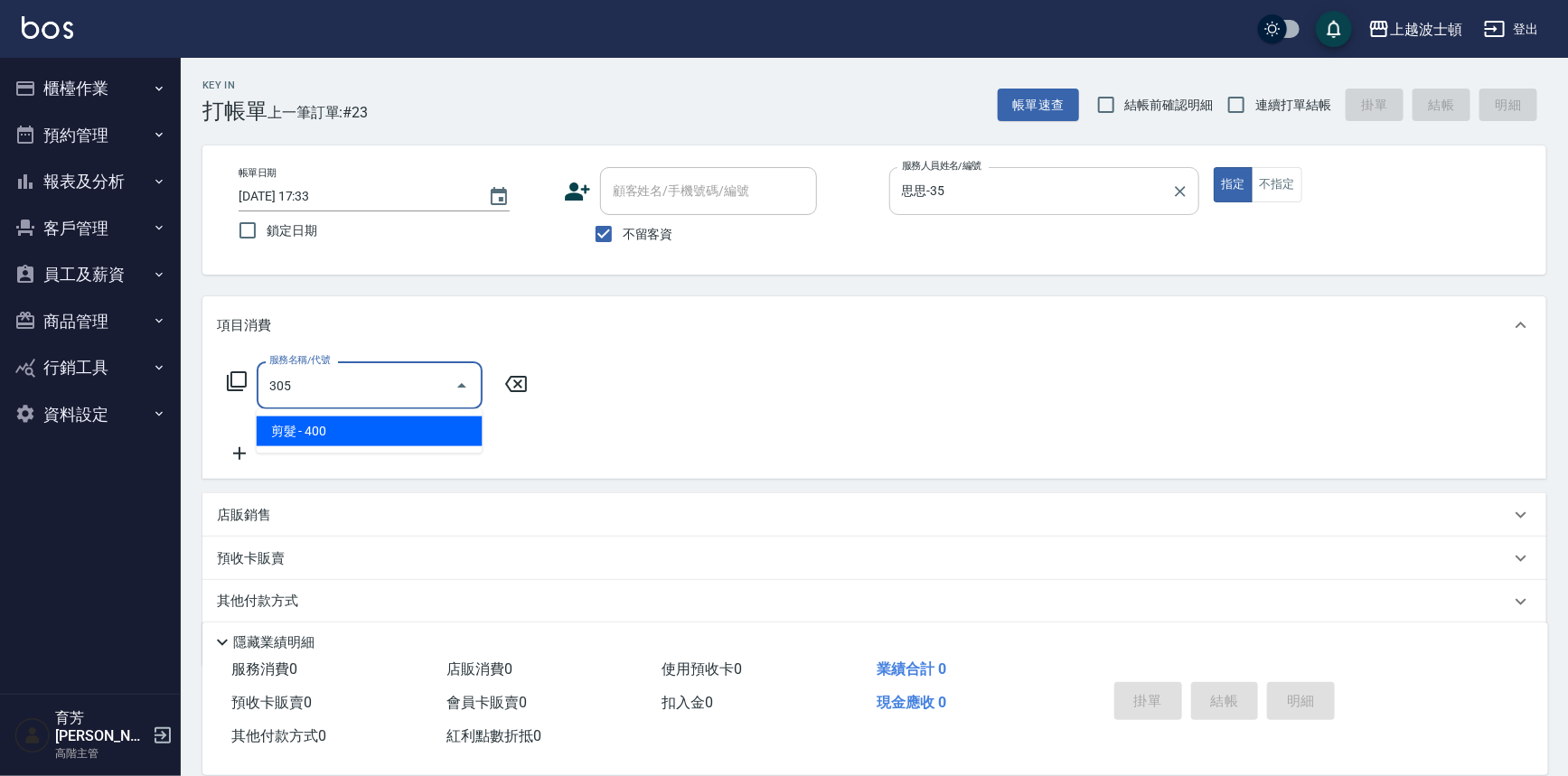
type input "剪髮(305)"
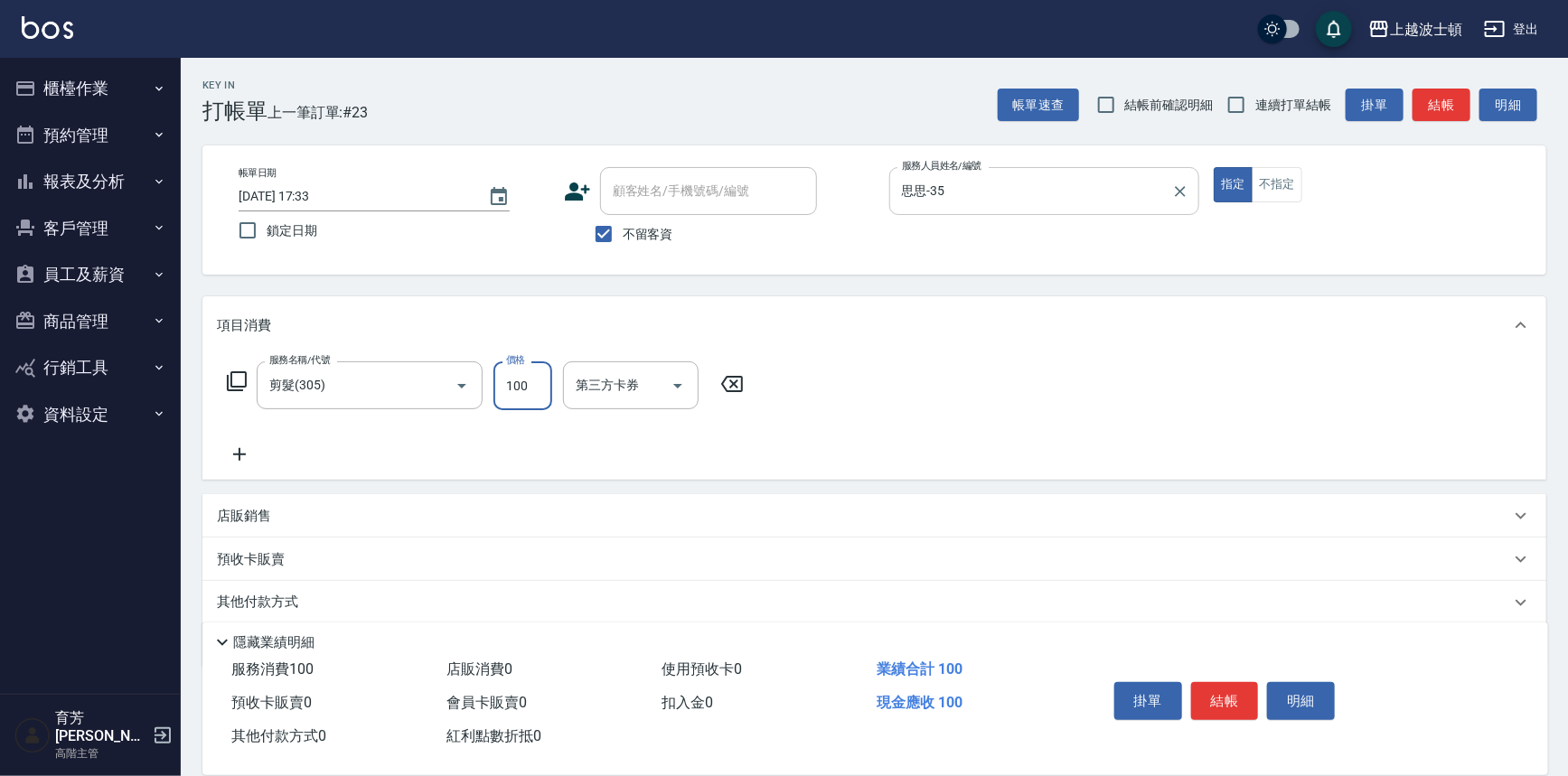
type input "100"
click at [1231, 693] on button "結帳" at bounding box center [1225, 701] width 67 height 38
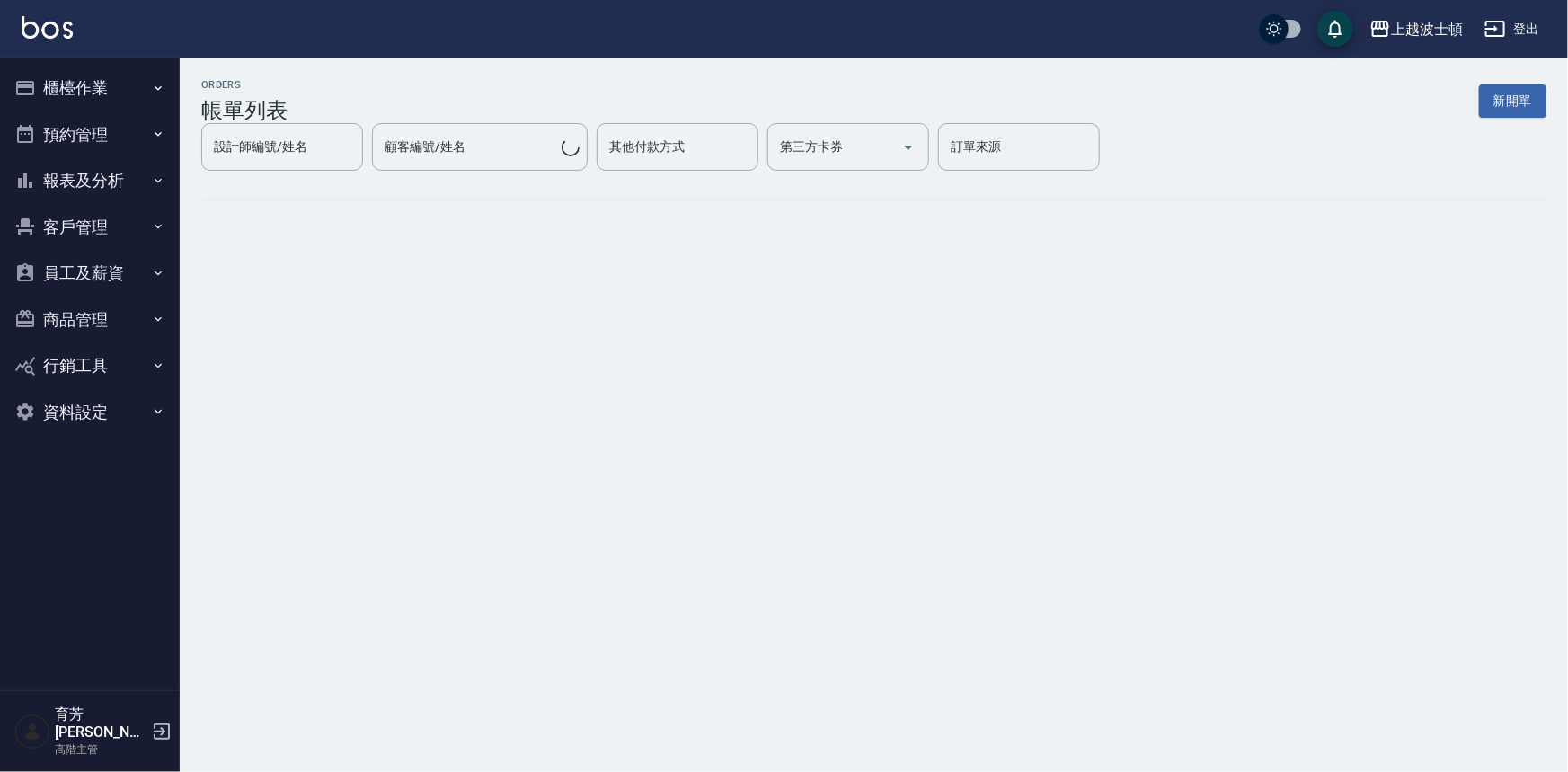
click at [80, 95] on button "櫃檯作業" at bounding box center [90, 88] width 166 height 46
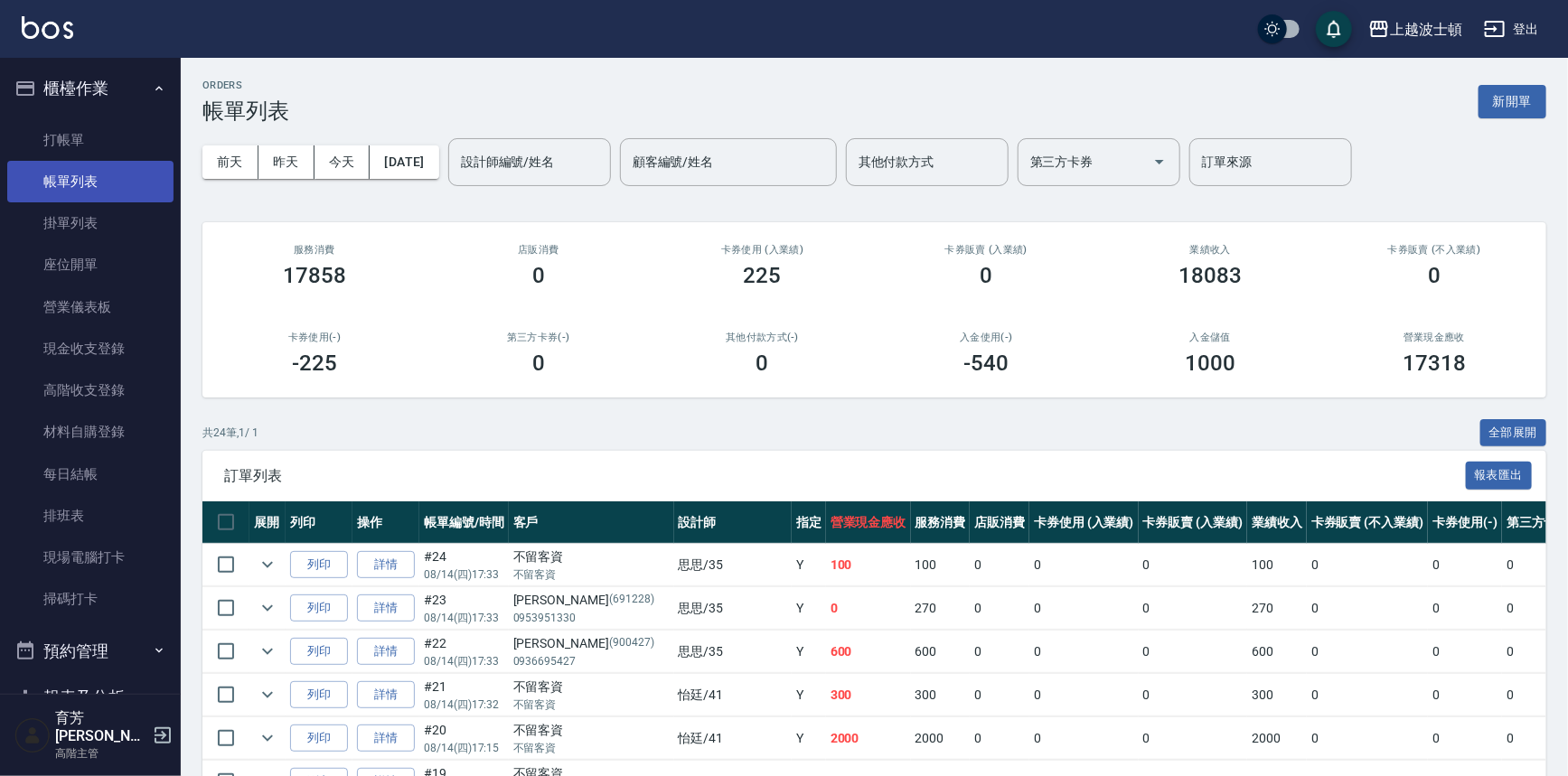
click at [109, 181] on link "帳單列表" at bounding box center [90, 182] width 167 height 42
click at [115, 144] on link "打帳單" at bounding box center [90, 140] width 167 height 42
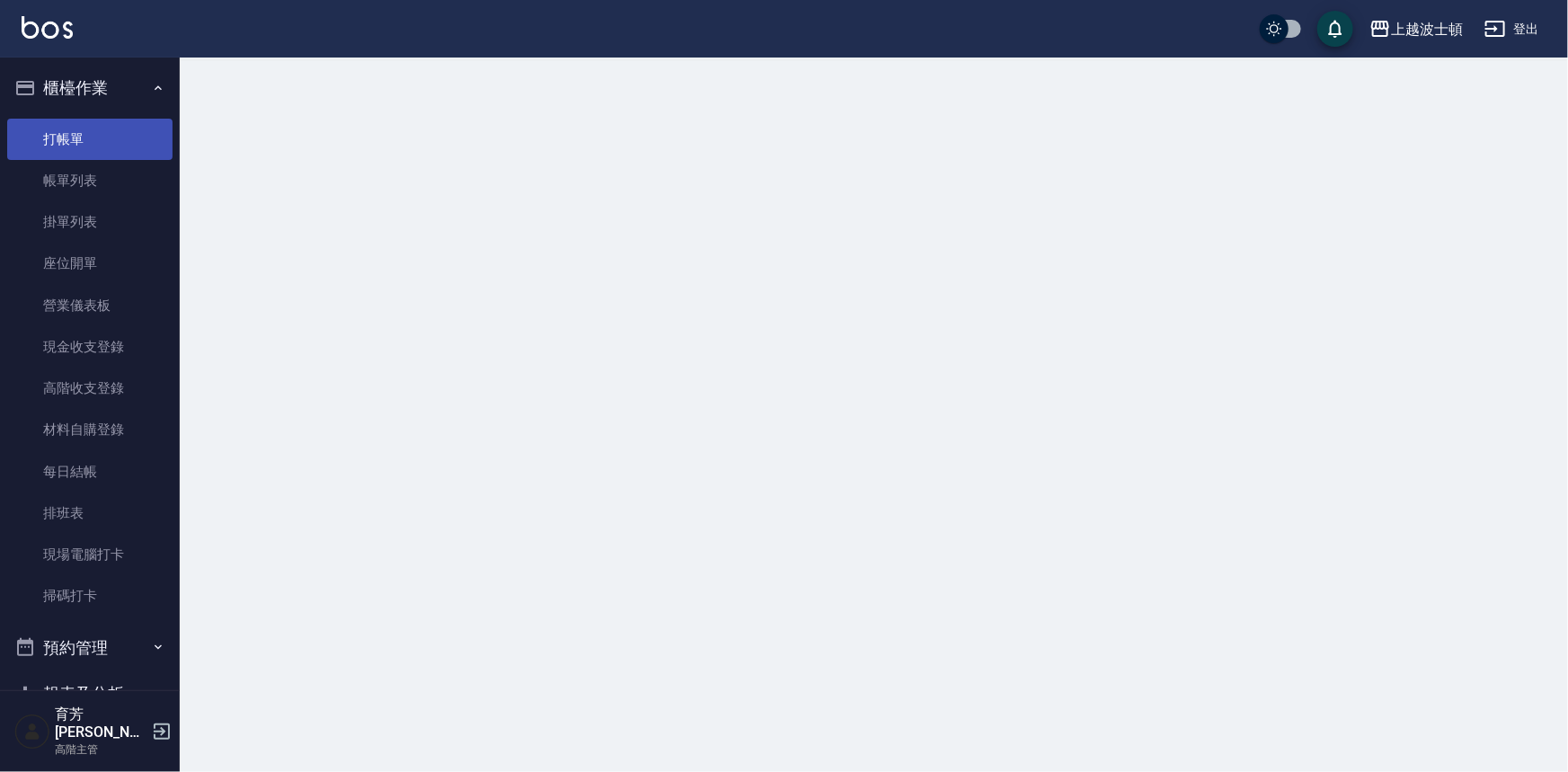
click at [115, 143] on link "打帳單" at bounding box center [90, 139] width 166 height 41
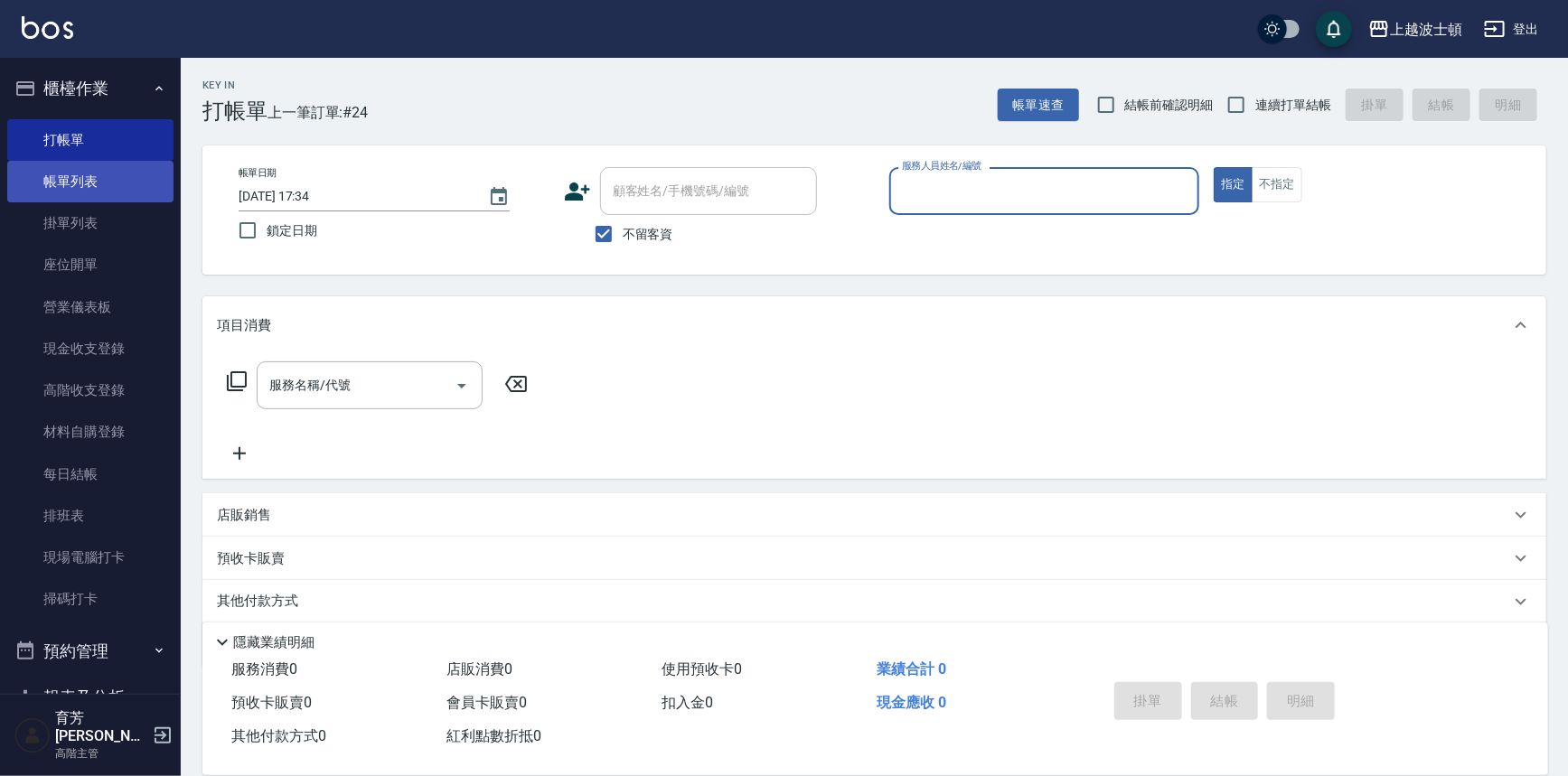
click at [134, 183] on link "帳單列表" at bounding box center [90, 182] width 167 height 42
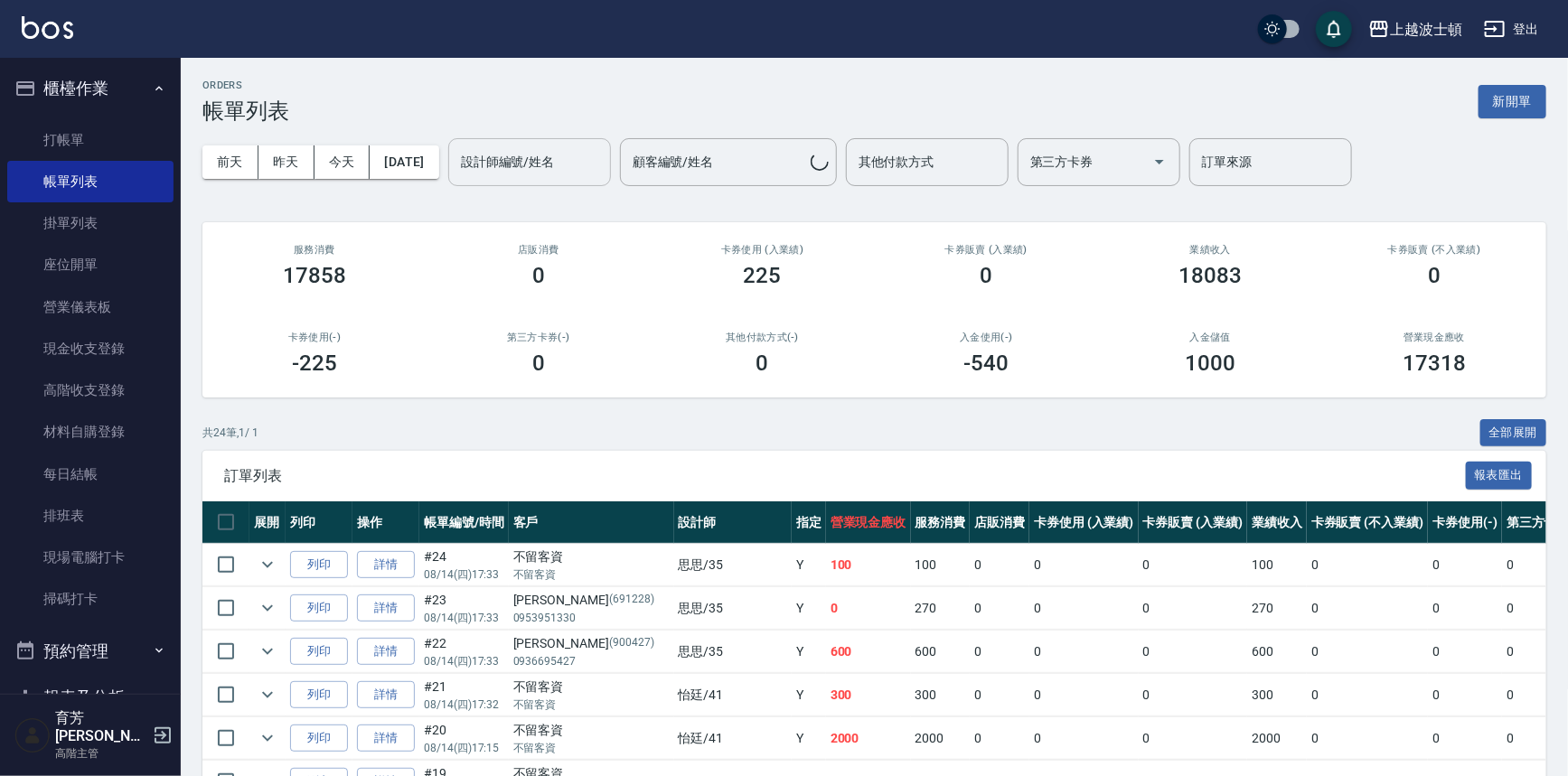
click at [506, 181] on div "設計師編號/姓名" at bounding box center [530, 162] width 163 height 48
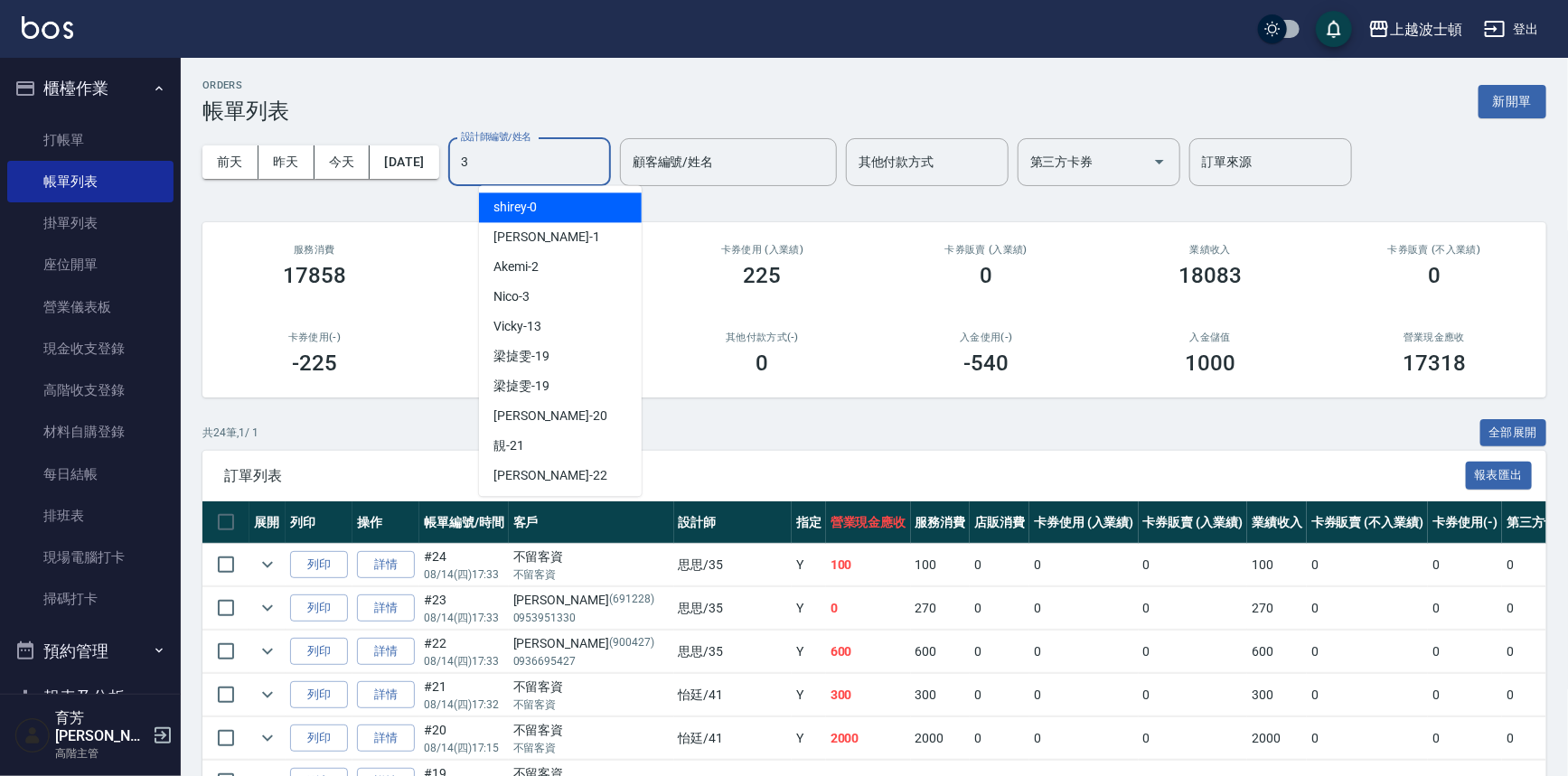
type input "35"
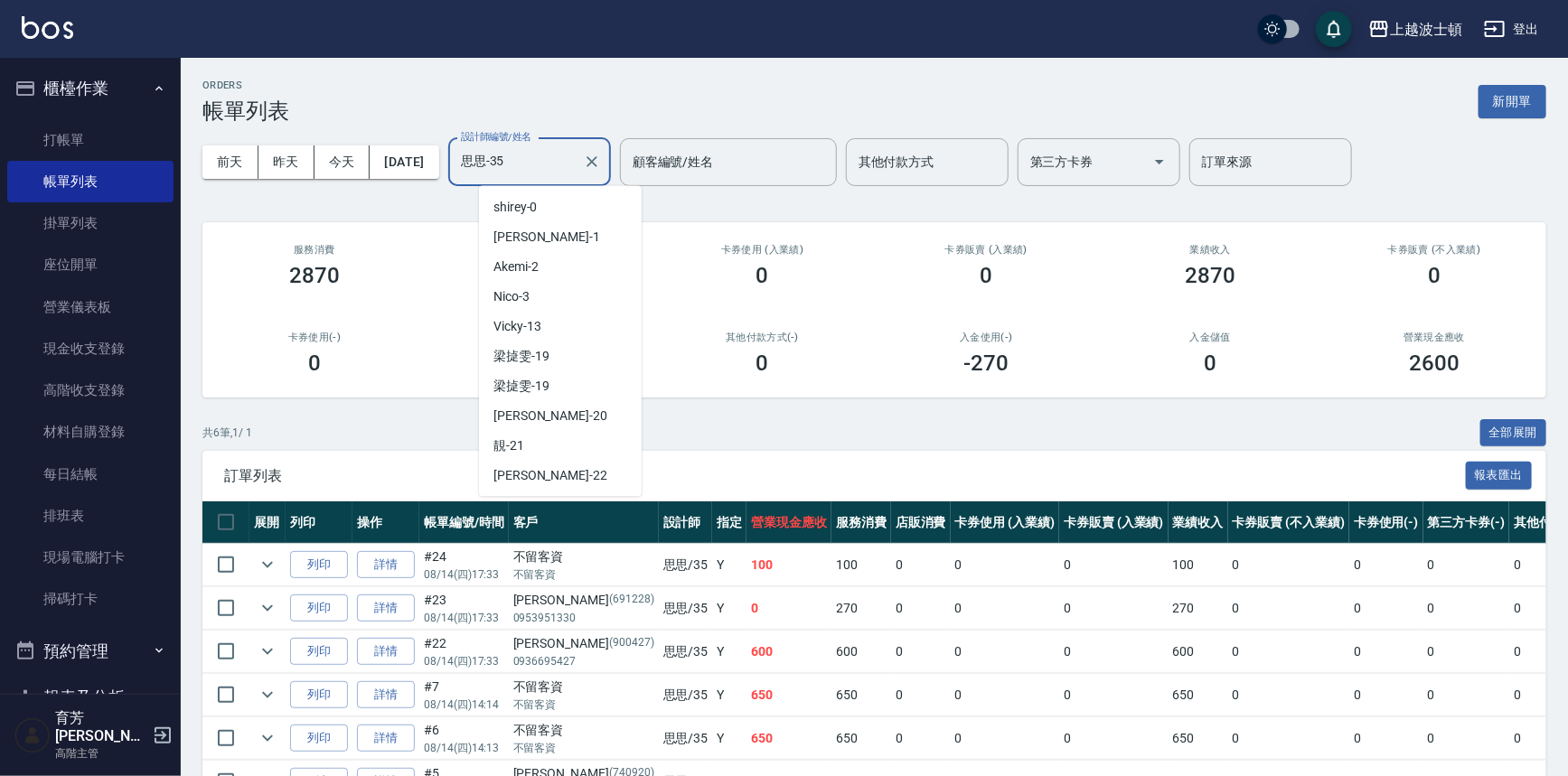
click at [535, 170] on input "思思-35" at bounding box center [516, 163] width 119 height 32
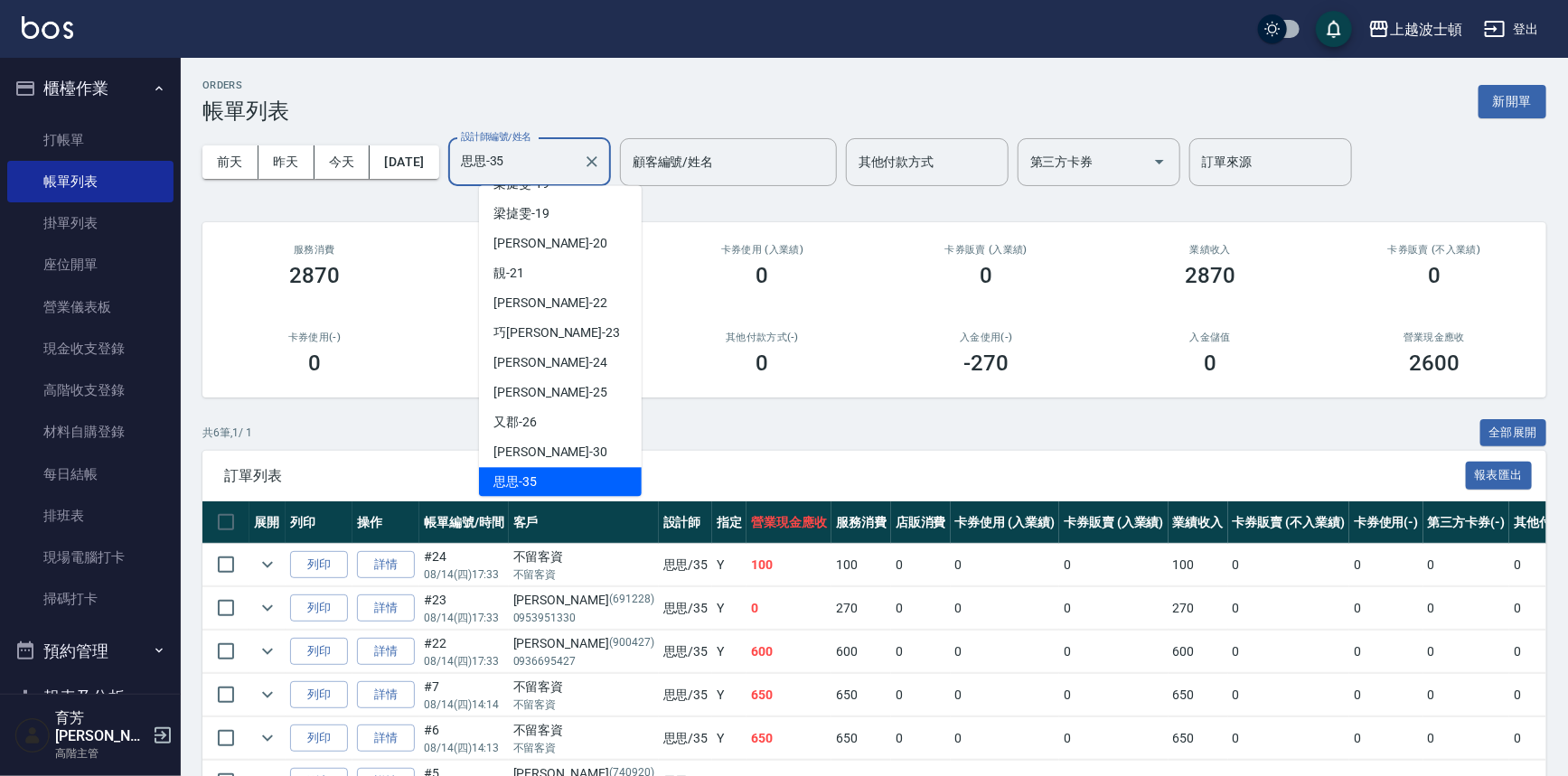
click at [535, 170] on input "思思-35" at bounding box center [516, 163] width 119 height 32
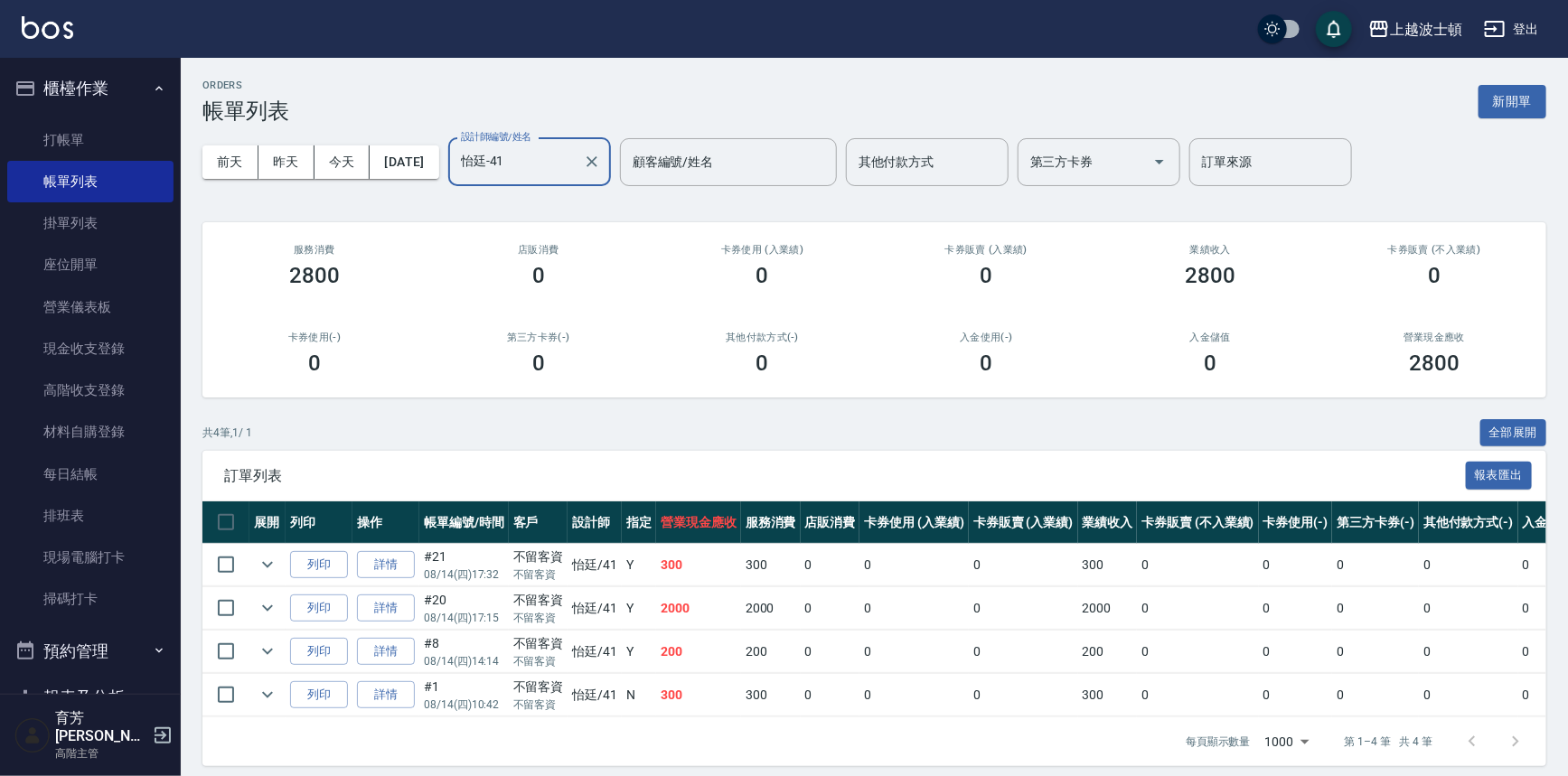
type input "怡廷-41"
click at [36, 19] on img at bounding box center [48, 27] width 52 height 23
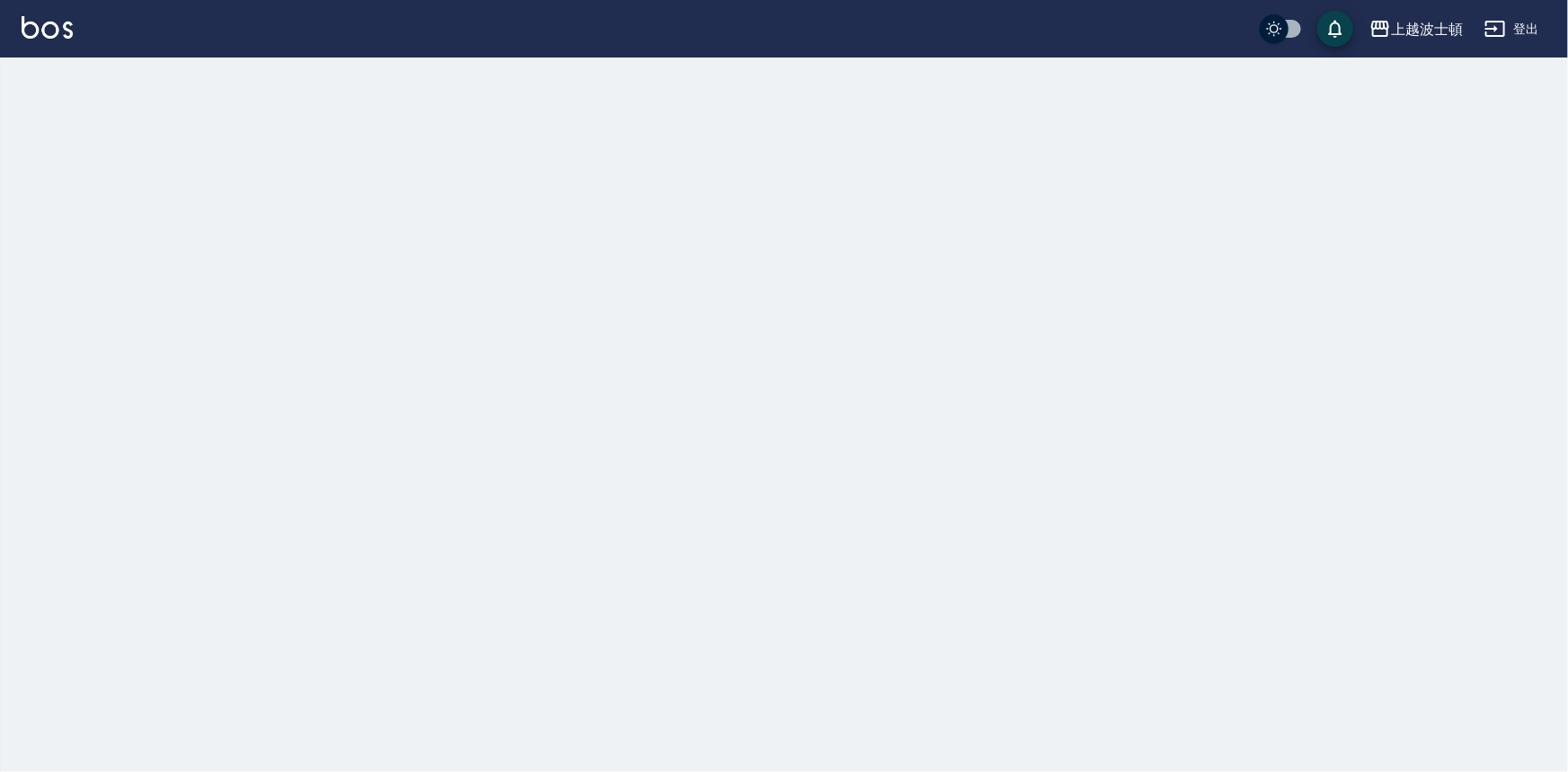
click at [36, 19] on img at bounding box center [47, 27] width 51 height 23
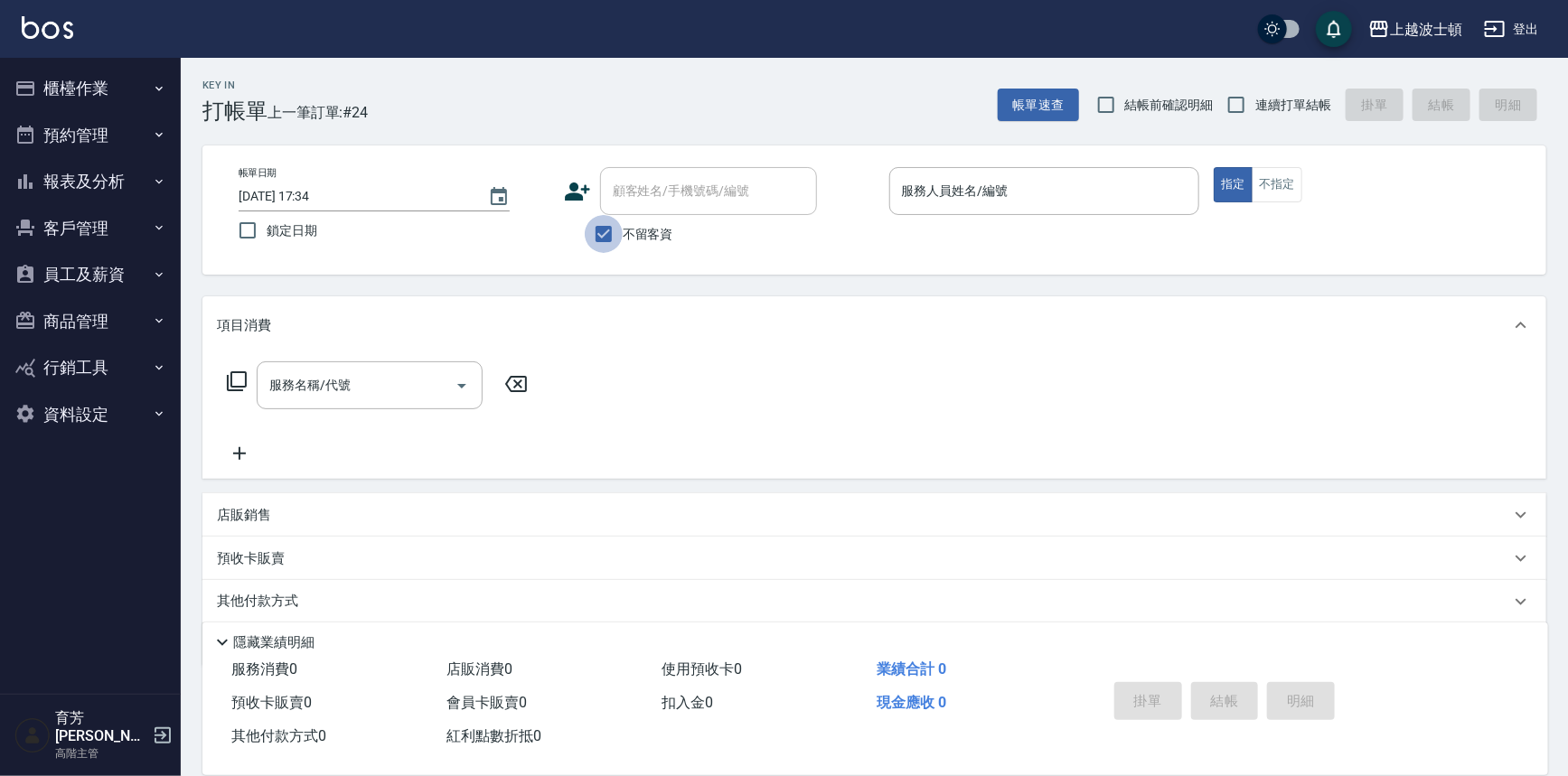
click at [620, 224] on input "不留客資" at bounding box center [603, 234] width 38 height 38
checkbox input "false"
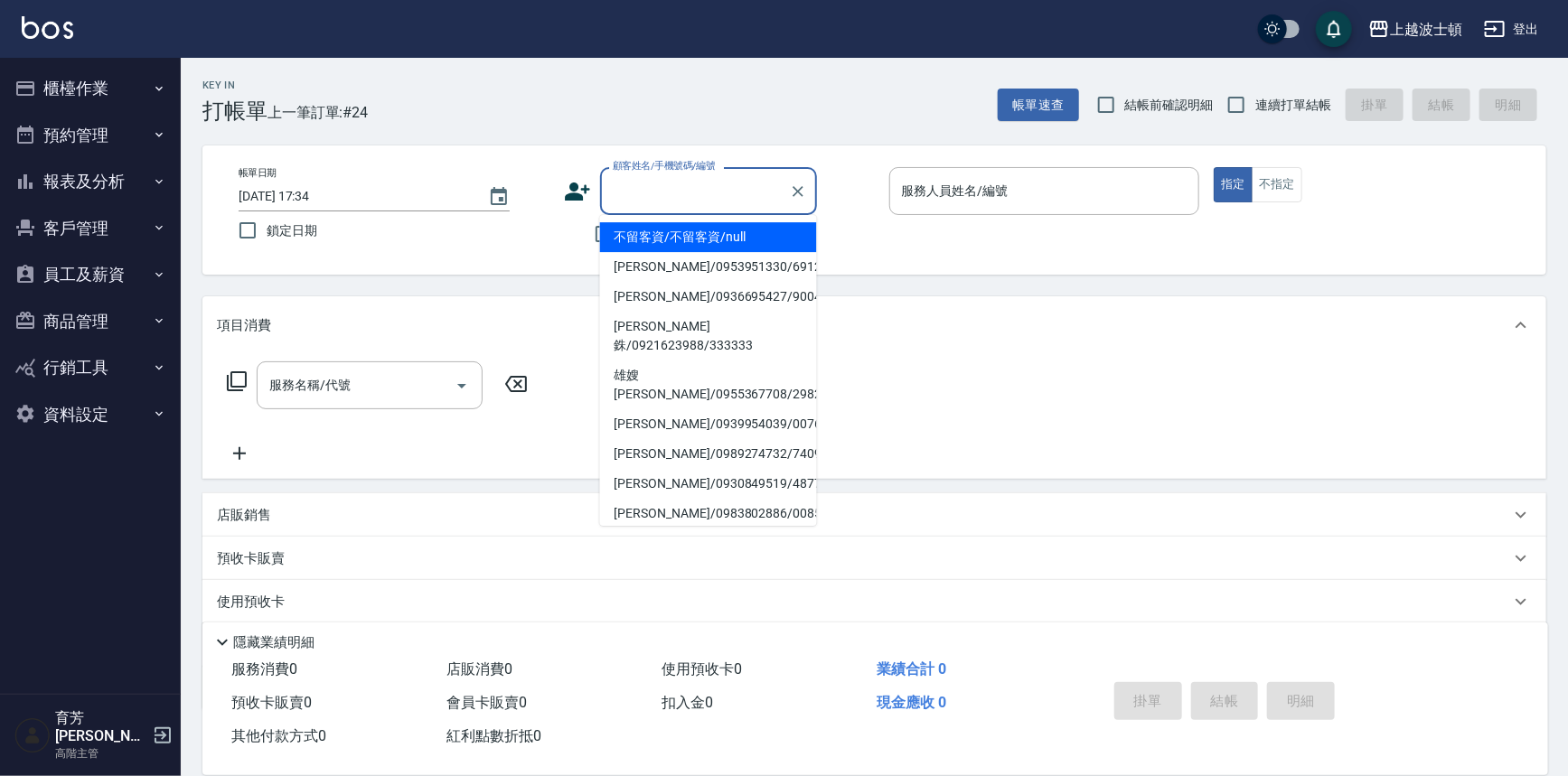
click at [624, 194] on input "顧客姓名/手機號碼/編號" at bounding box center [695, 192] width 174 height 32
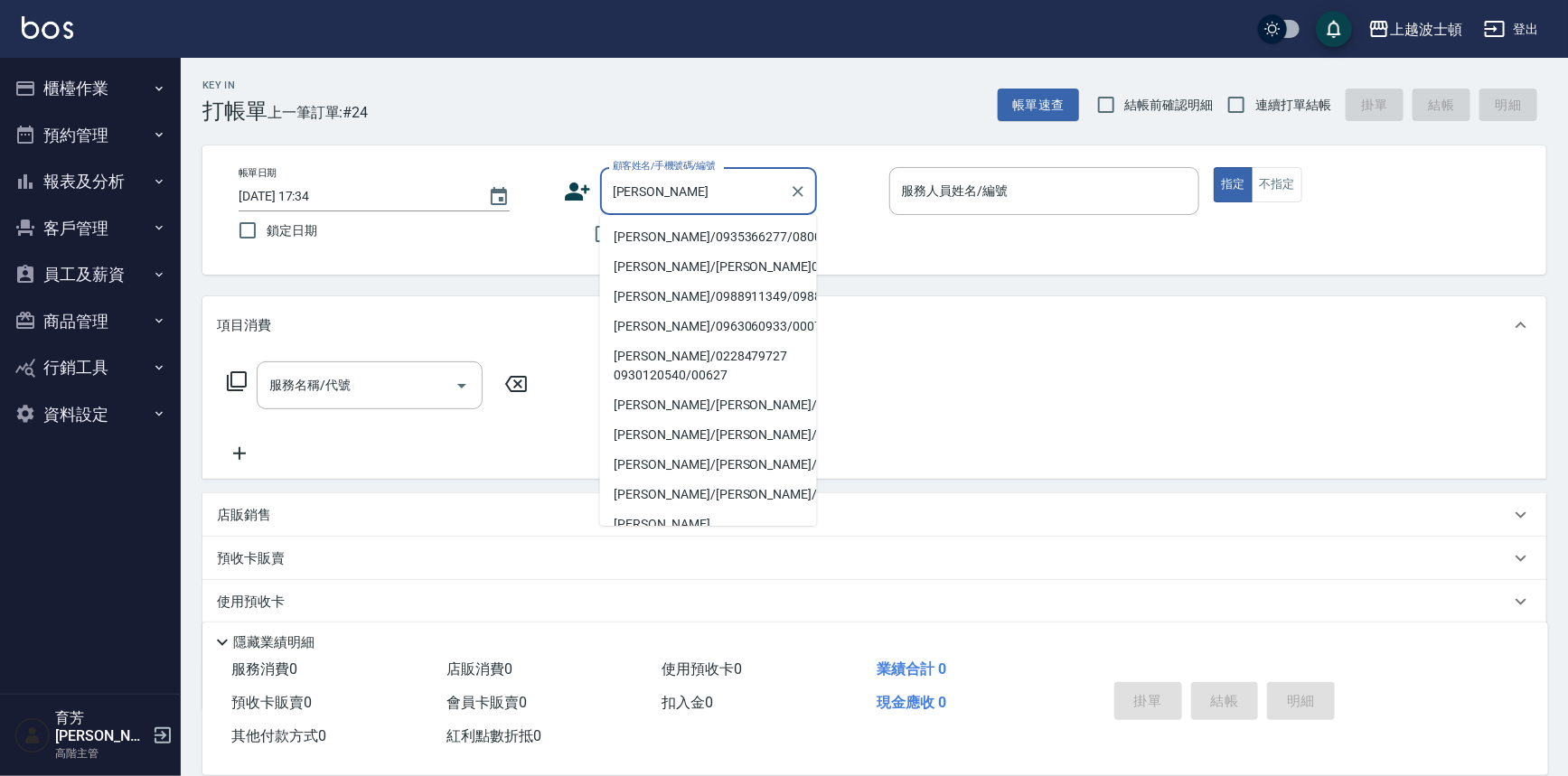
click at [678, 233] on li "[PERSON_NAME]/0935366277/080002" at bounding box center [709, 237] width 217 height 30
type input "[PERSON_NAME]/0935366277/080002"
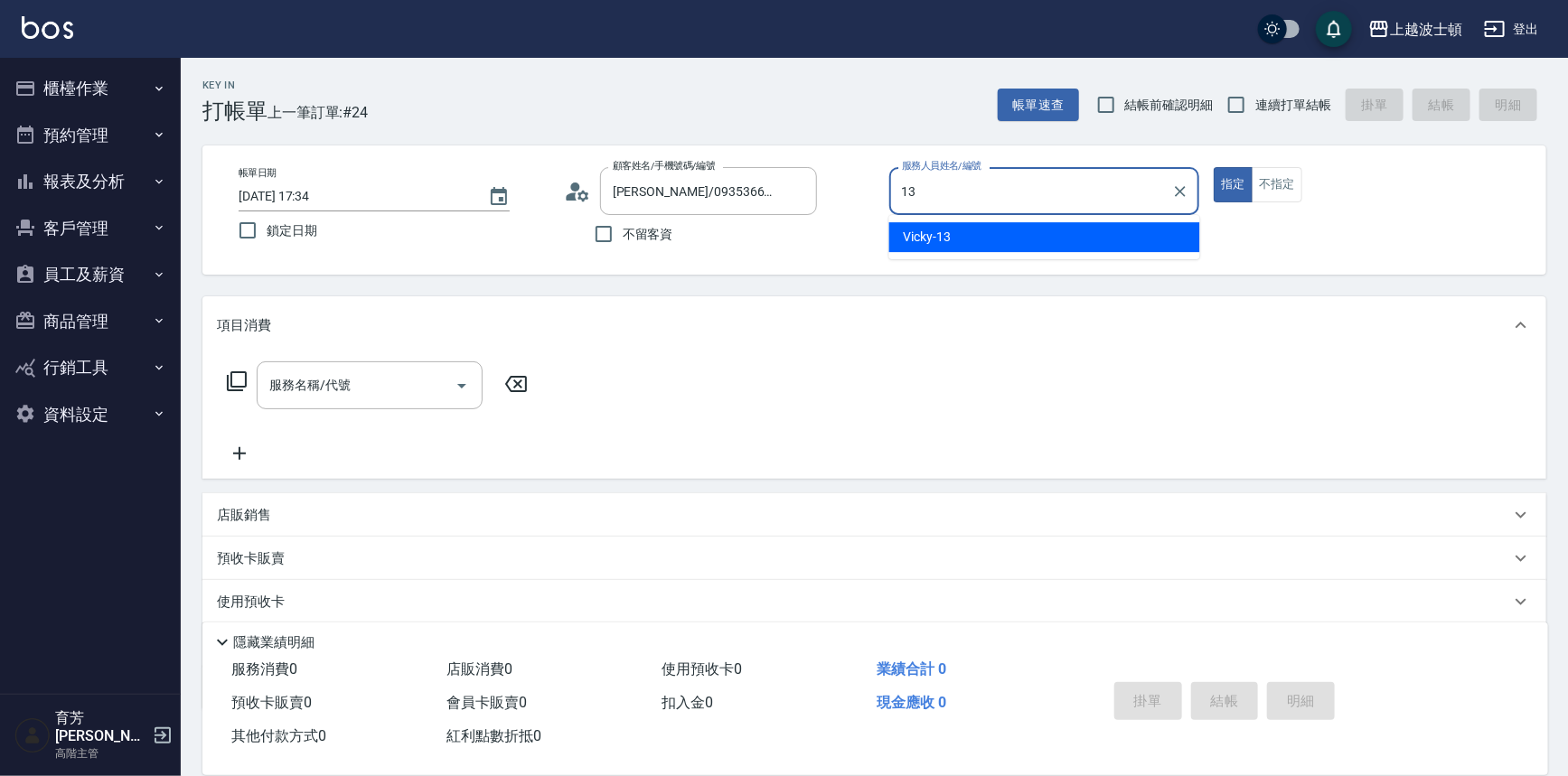
type input "Vicky-13"
type button "true"
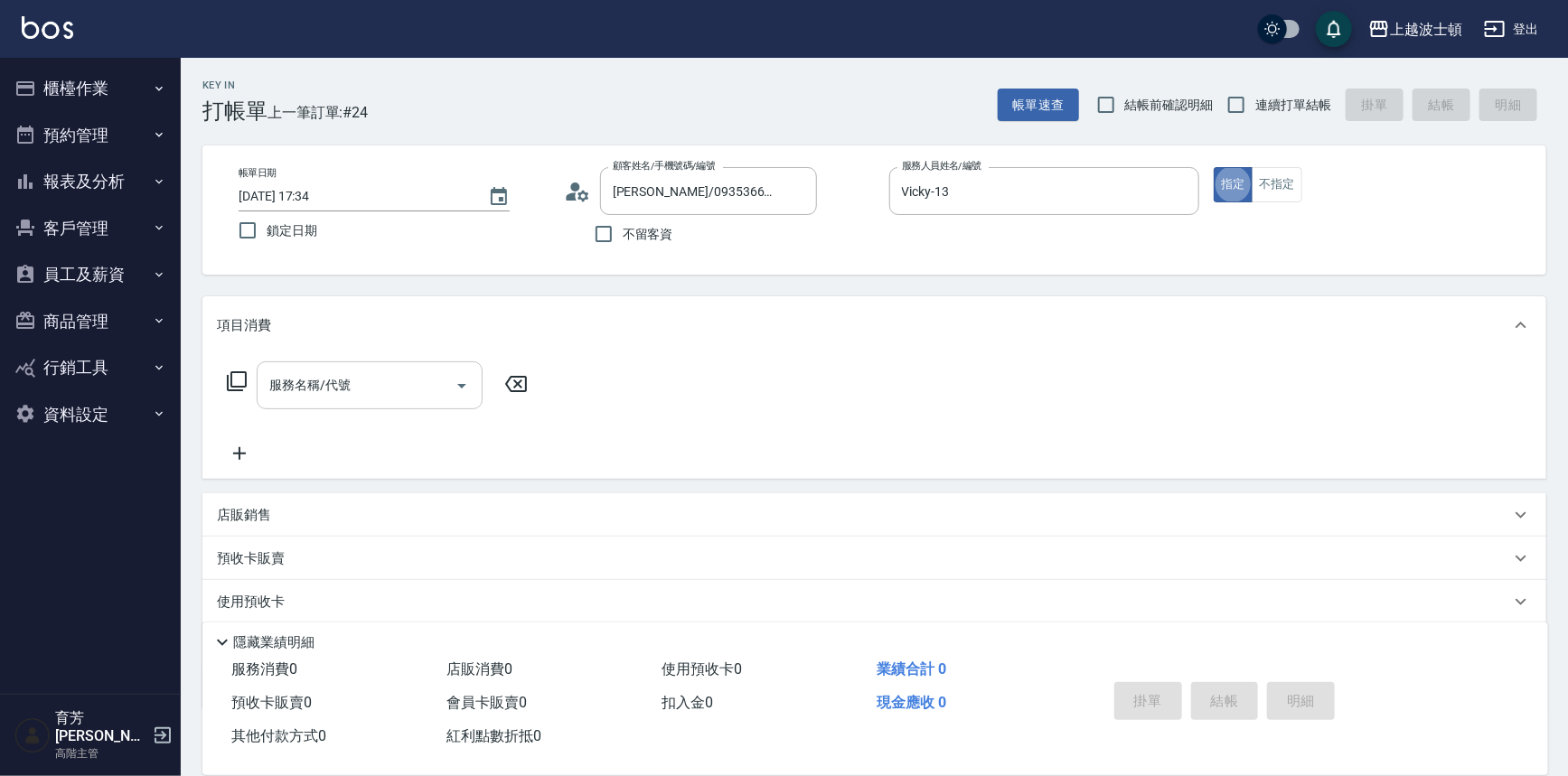
click at [429, 372] on input "服務名稱/代號" at bounding box center [356, 385] width 183 height 32
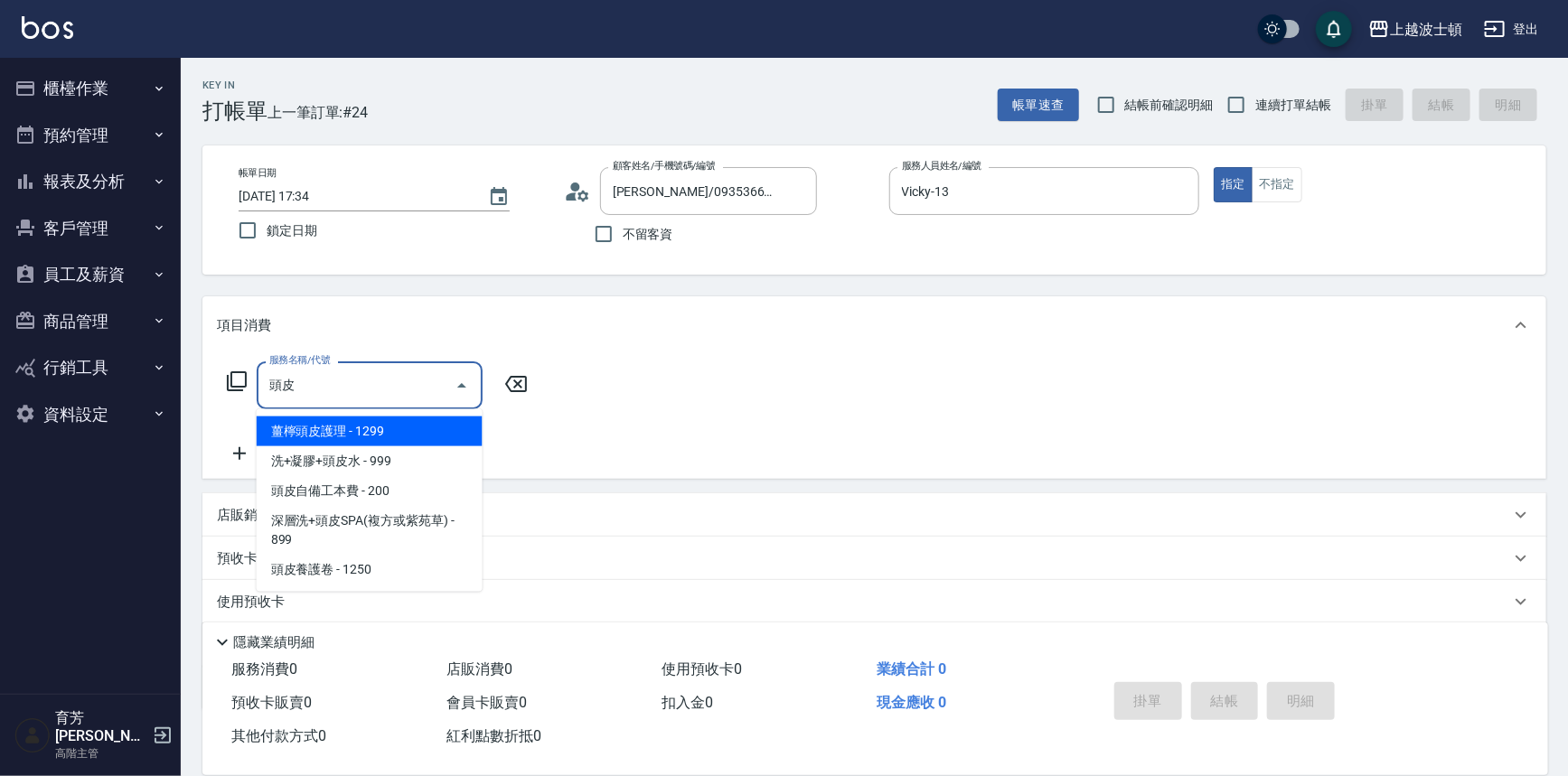
click at [390, 469] on span "洗+凝膠+頭皮水 - 999" at bounding box center [370, 461] width 226 height 30
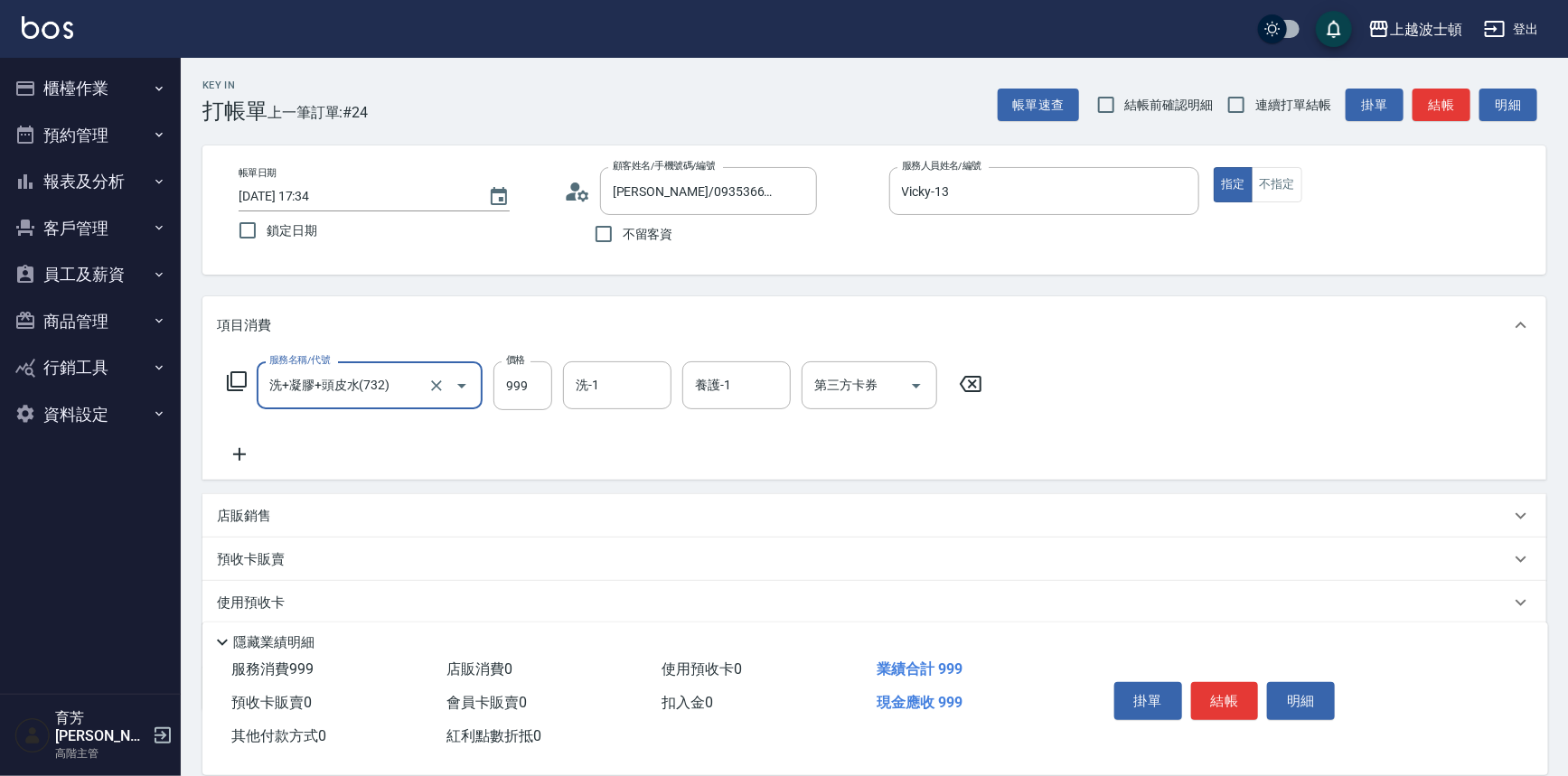
type input "洗+凝膠+頭皮水(732)"
click at [249, 453] on icon at bounding box center [240, 454] width 46 height 22
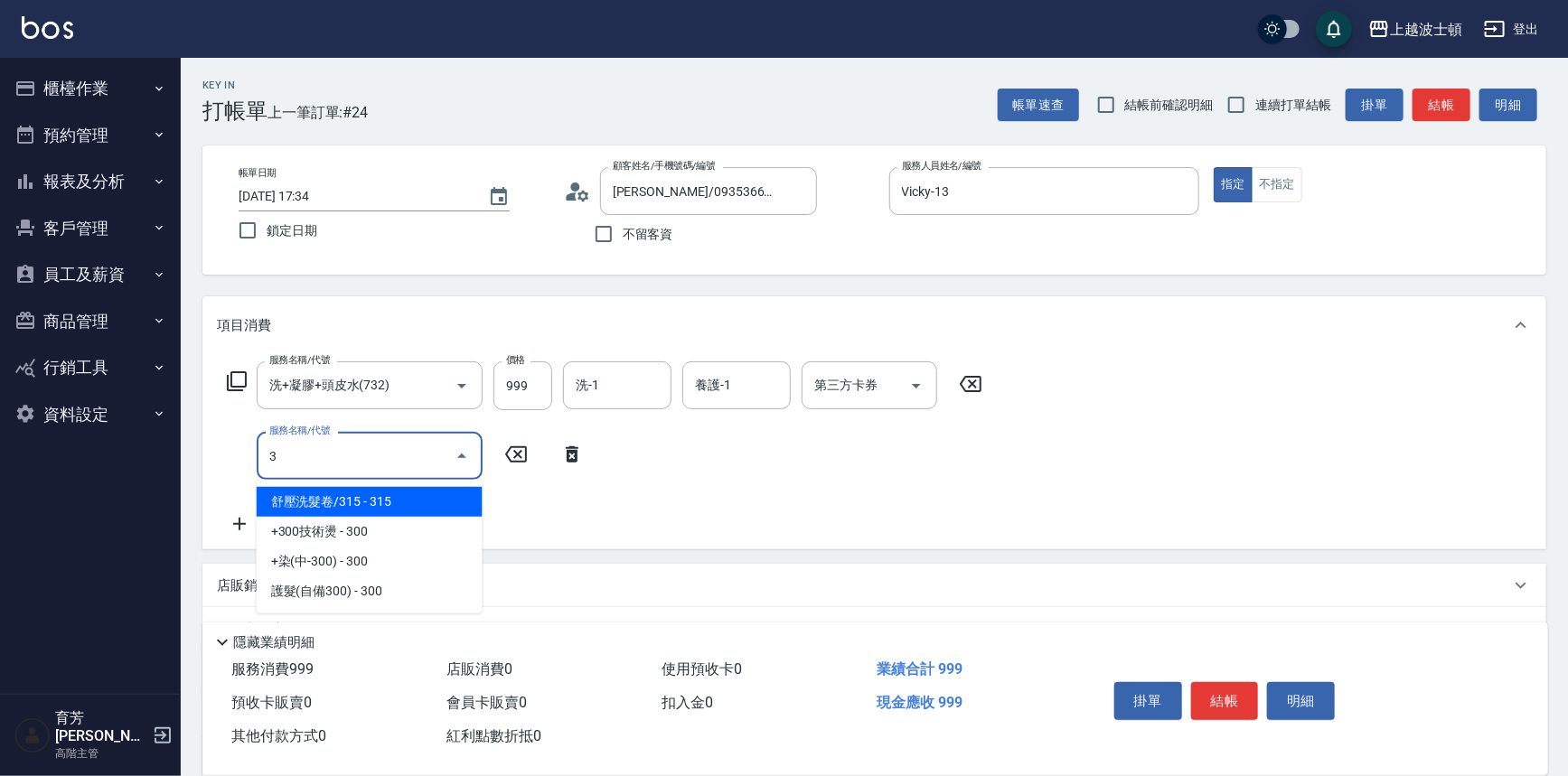
drag, startPoint x: 263, startPoint y: 469, endPoint x: 316, endPoint y: 450, distance: 56.3
click at [299, 454] on div "3 服務名稱/代號" at bounding box center [370, 455] width 226 height 48
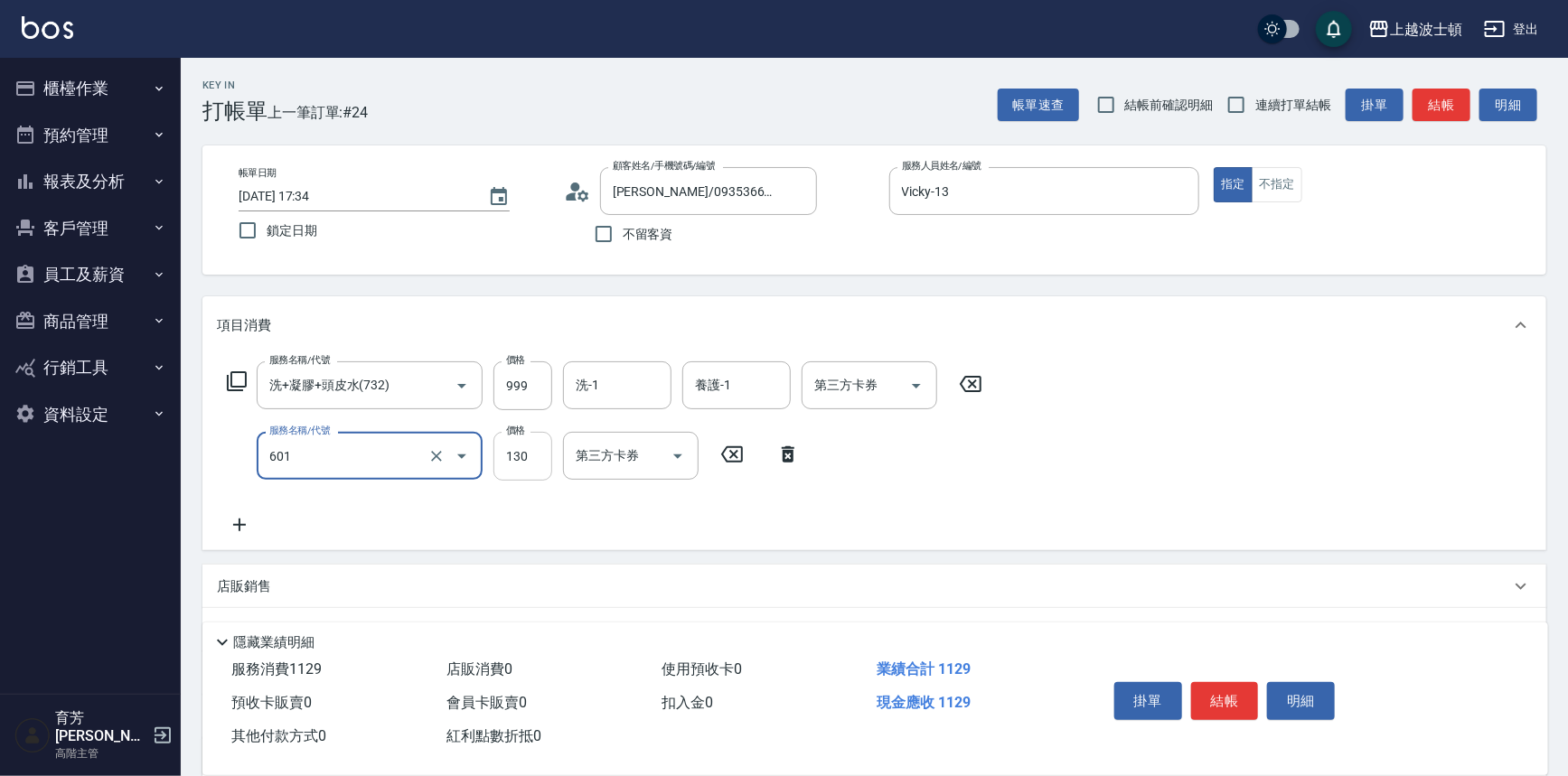
type input "單梳(601)"
click at [509, 455] on input "130" at bounding box center [522, 455] width 59 height 49
type input "100"
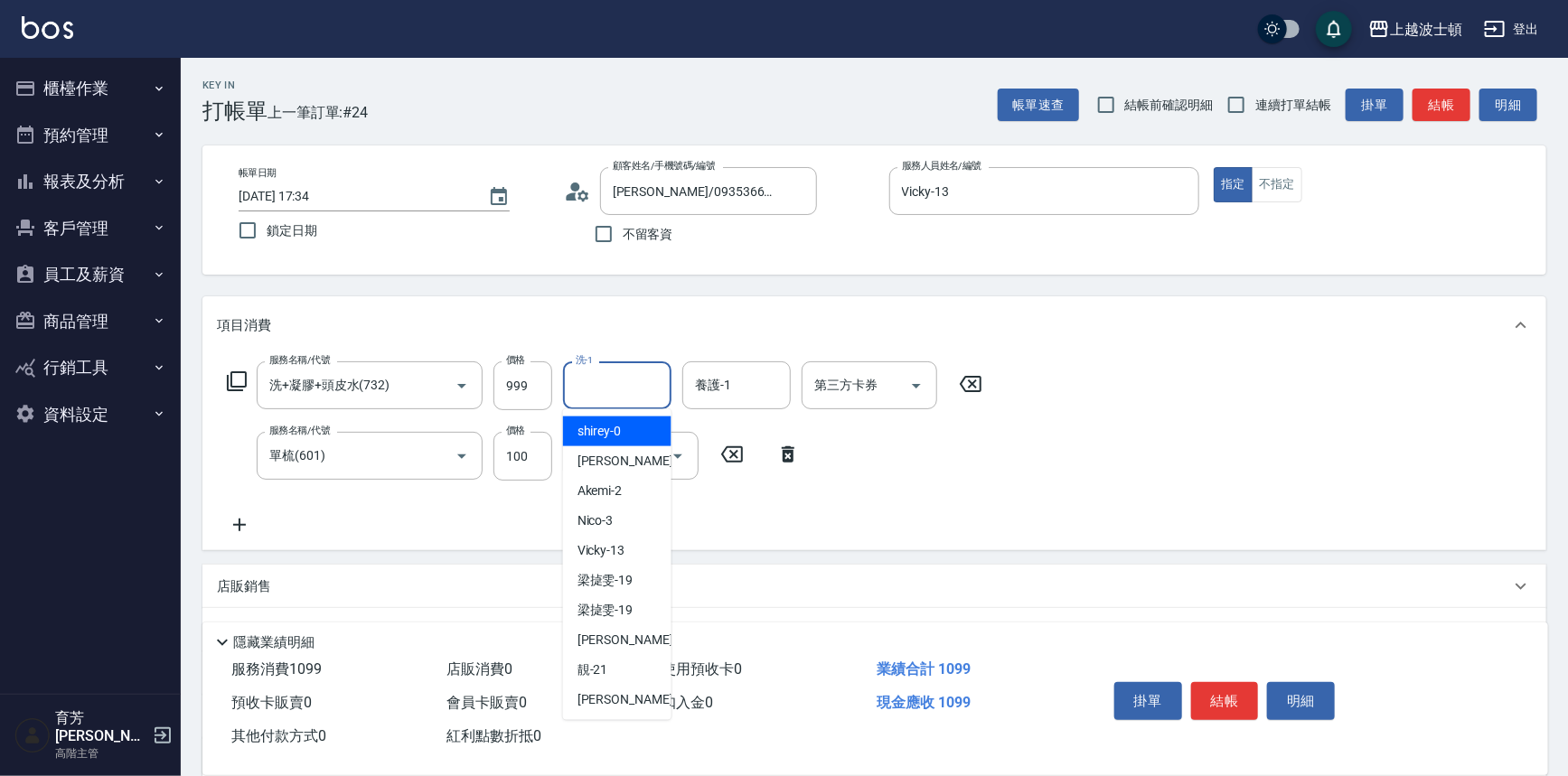
click at [608, 370] on input "洗-1" at bounding box center [616, 385] width 92 height 32
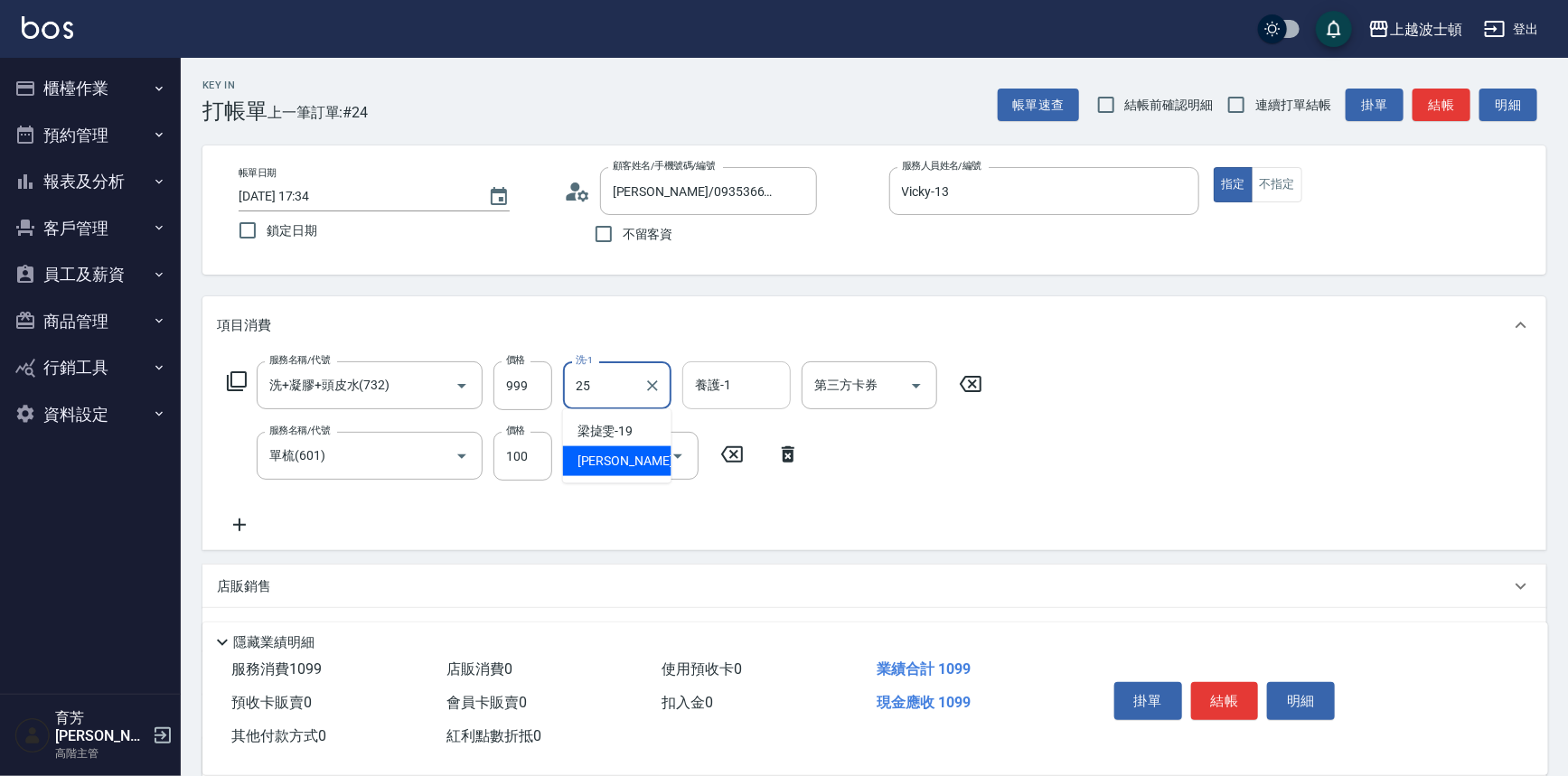
type input "[PERSON_NAME]-25"
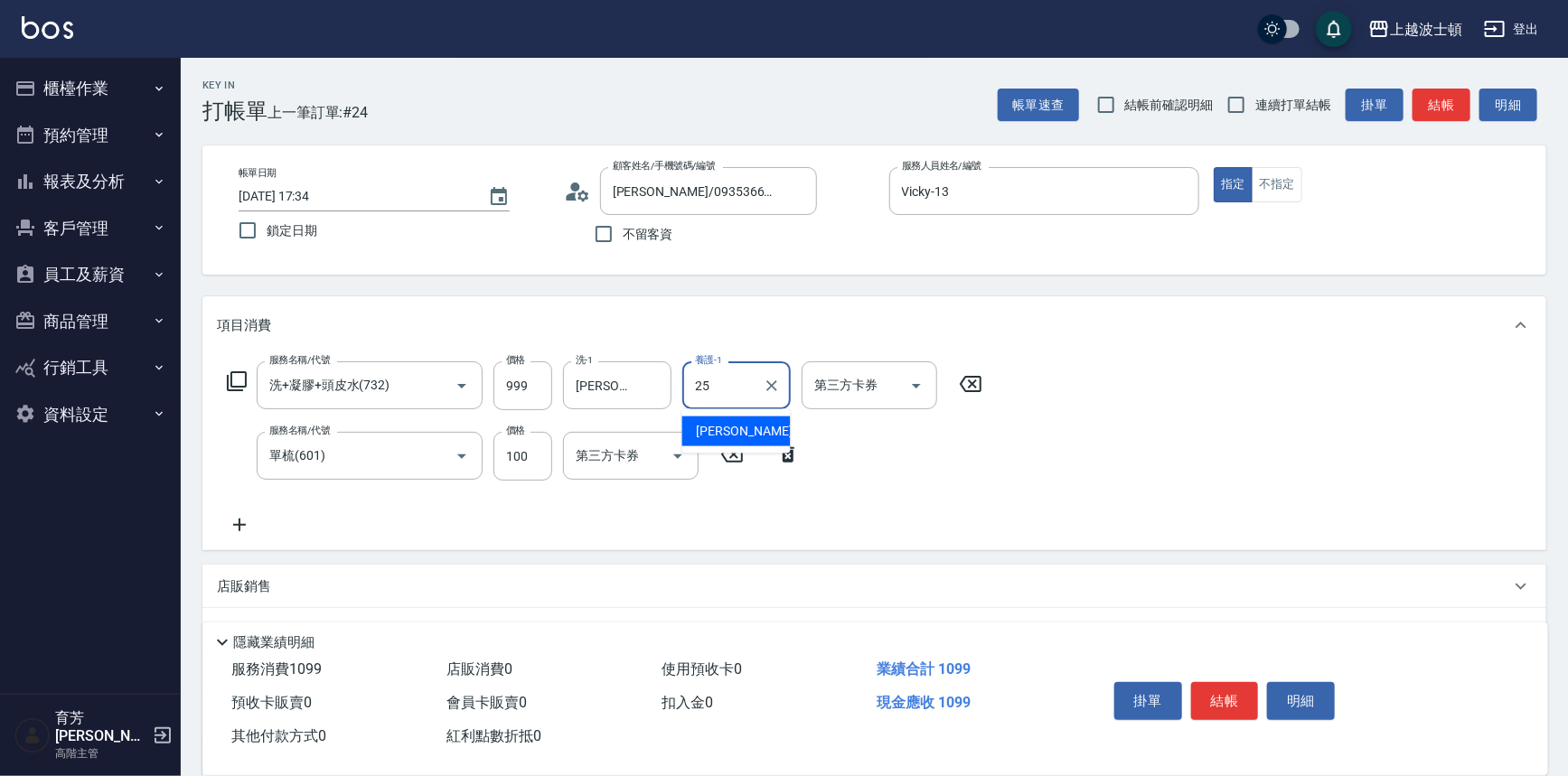
type input "[PERSON_NAME]-25"
click at [1202, 688] on button "結帳" at bounding box center [1225, 701] width 67 height 38
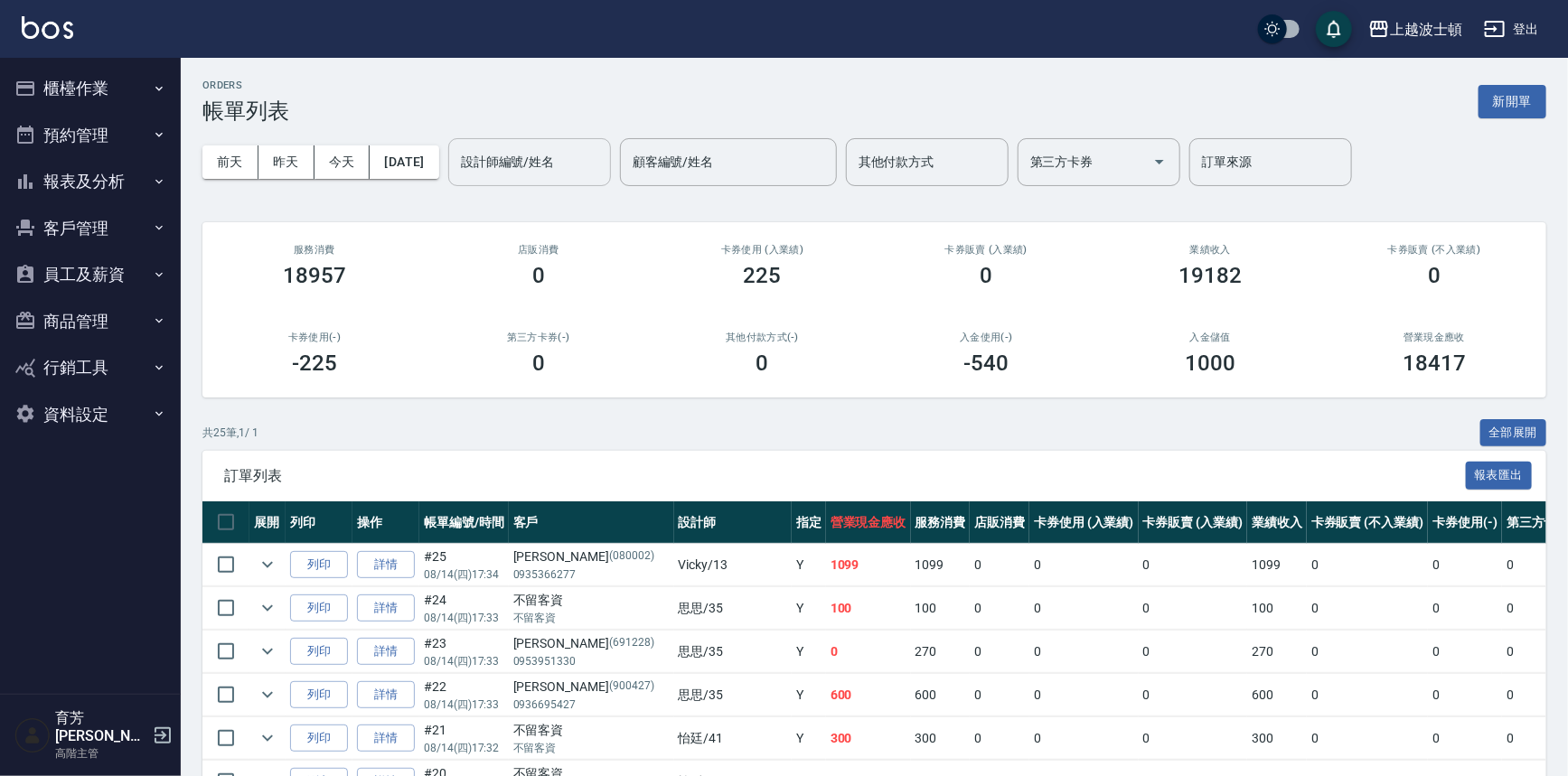
click at [549, 172] on input "設計師編號/姓名" at bounding box center [530, 163] width 147 height 32
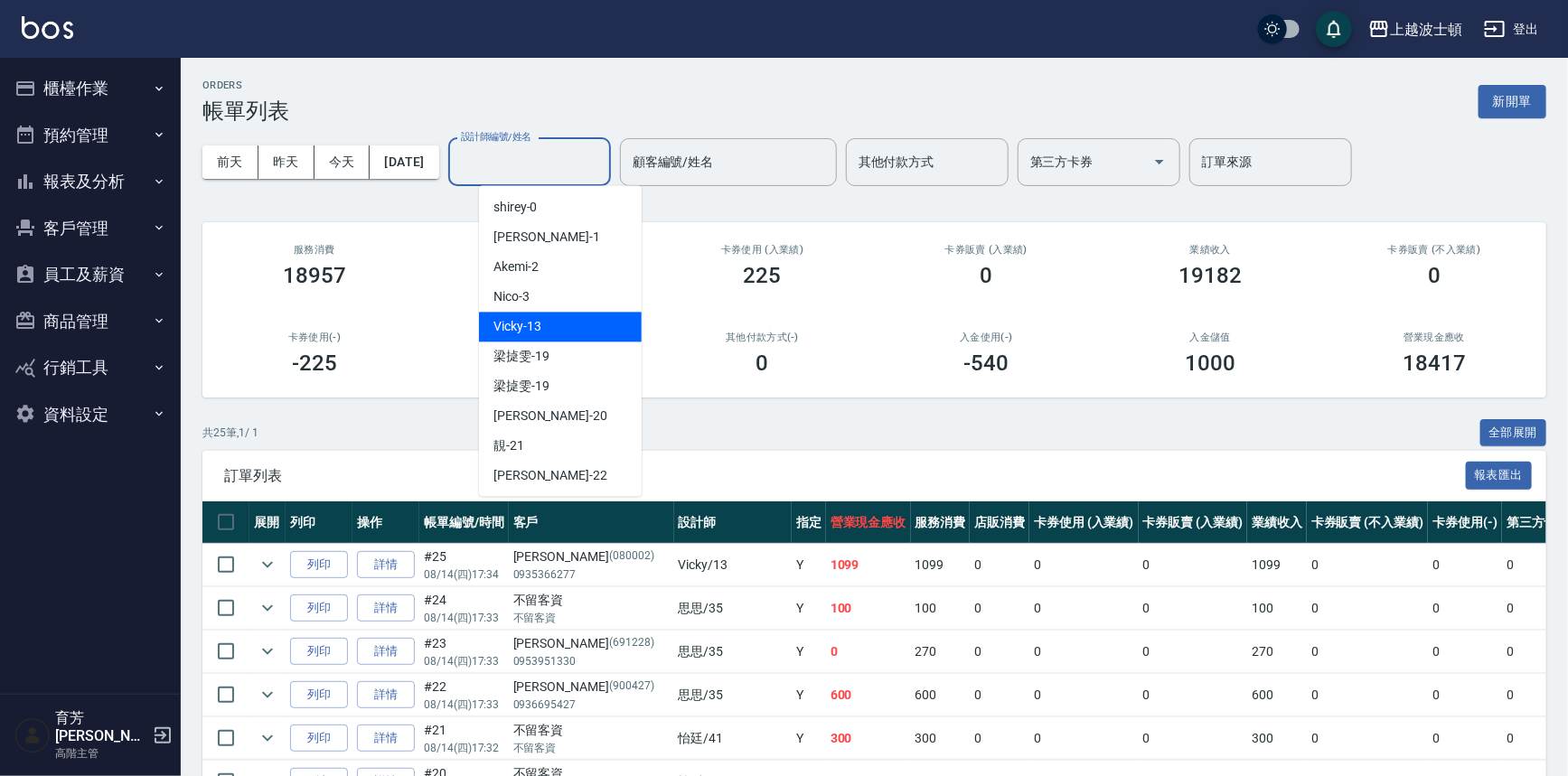
click at [533, 328] on span "Vicky -13" at bounding box center [517, 326] width 48 height 19
type input "Vicky-13"
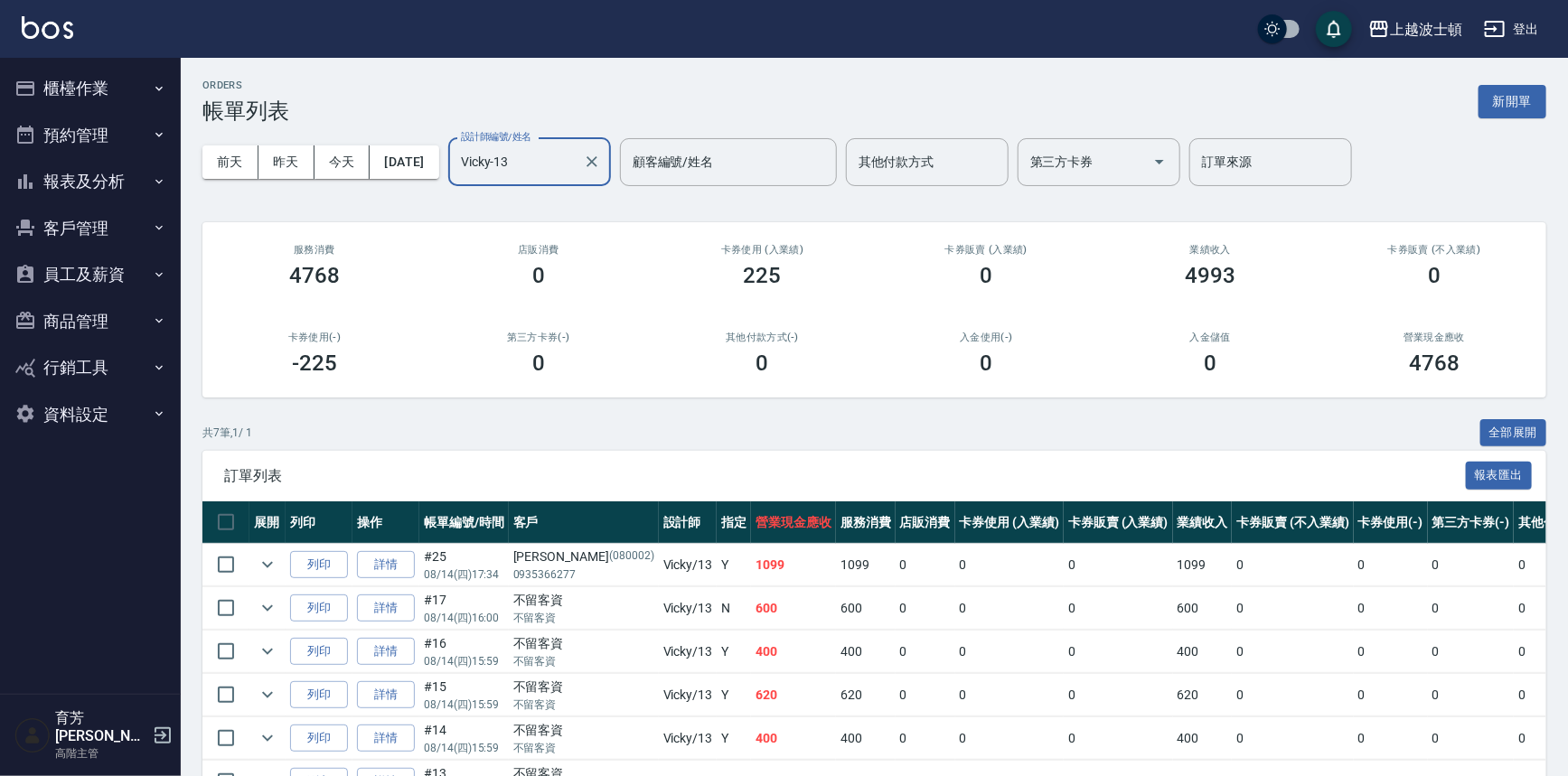
scroll to position [153, 0]
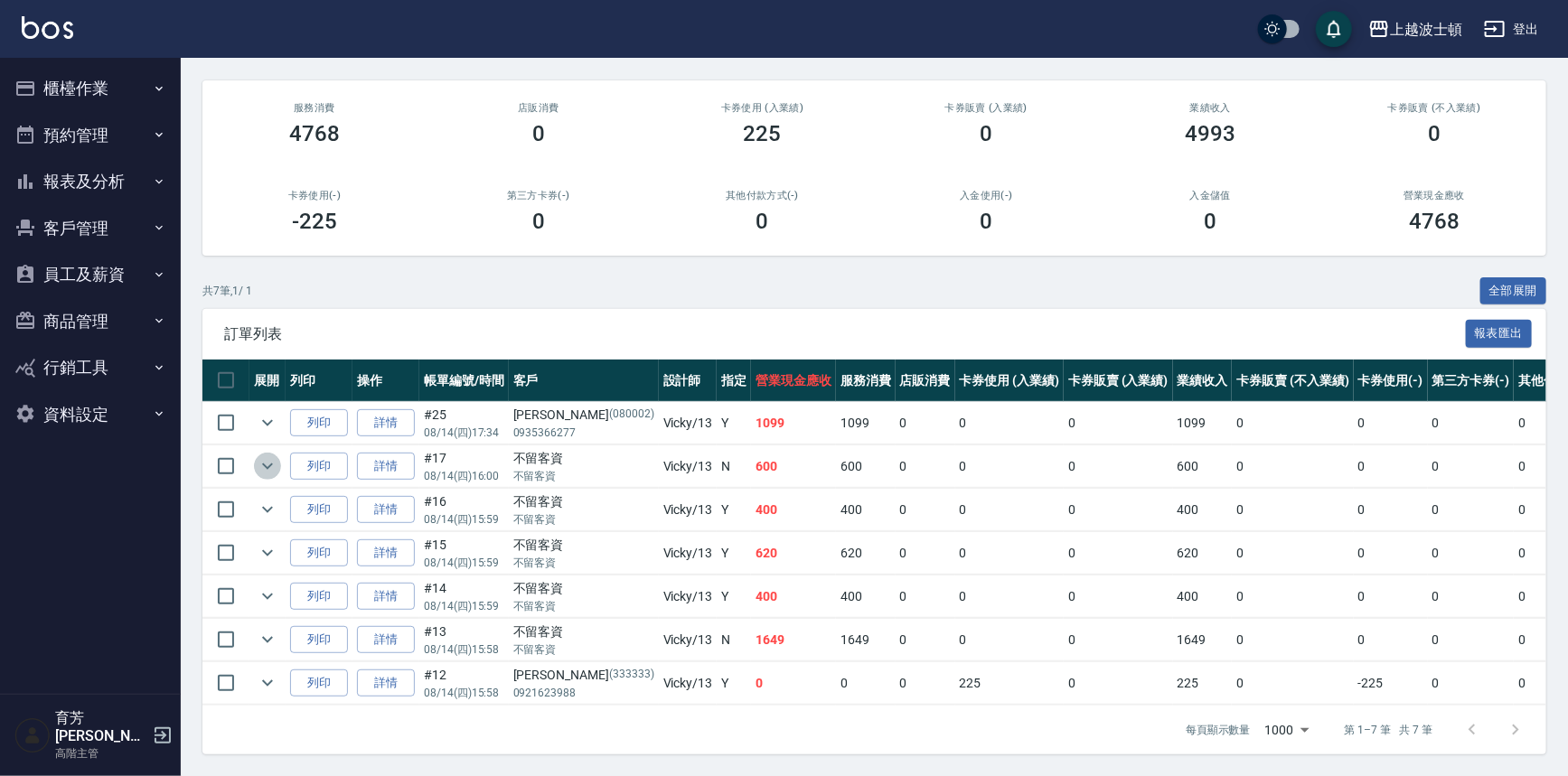
click at [264, 455] on icon "expand row" at bounding box center [268, 466] width 22 height 22
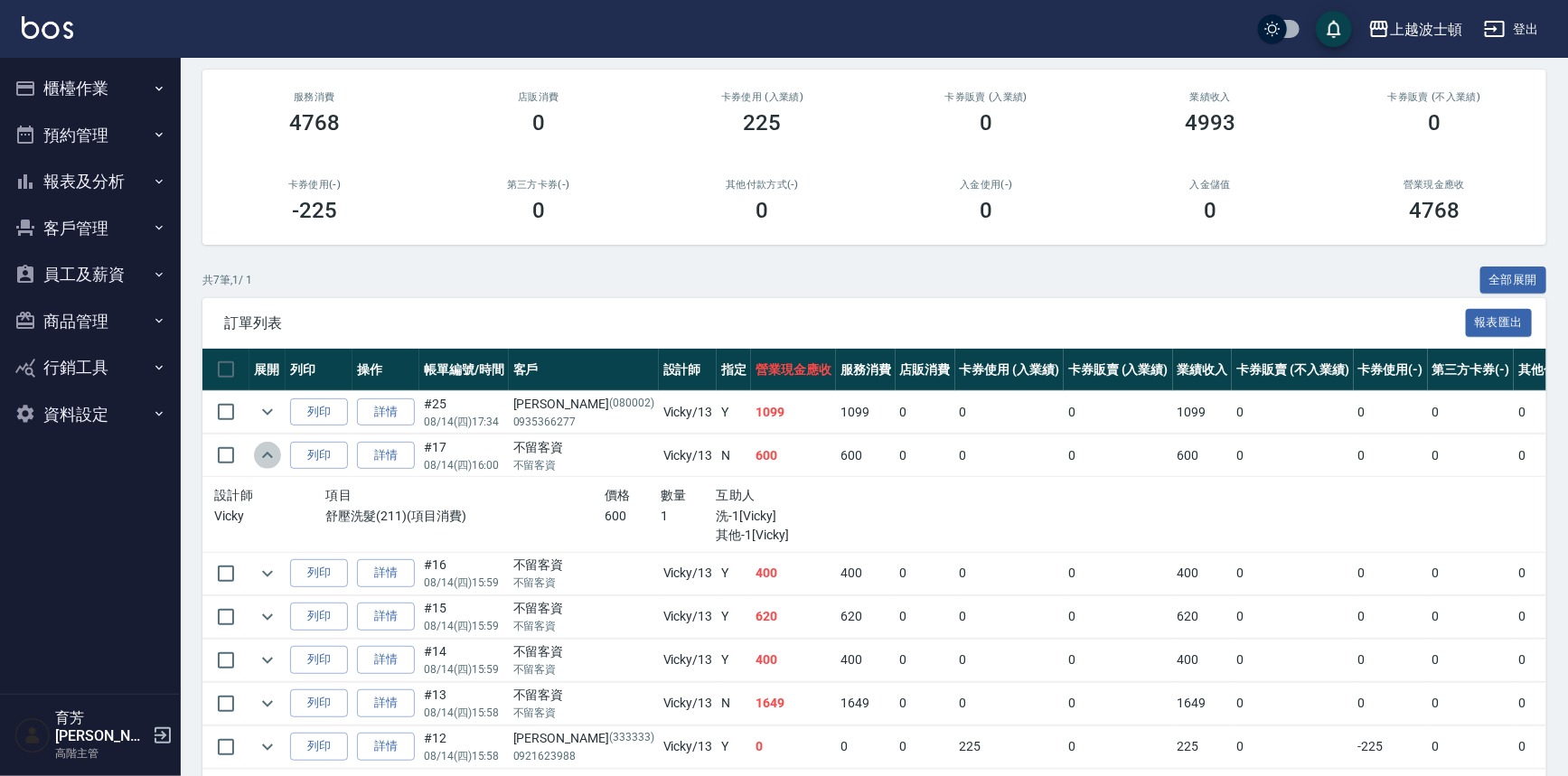
click at [264, 451] on icon "expand row" at bounding box center [268, 455] width 22 height 22
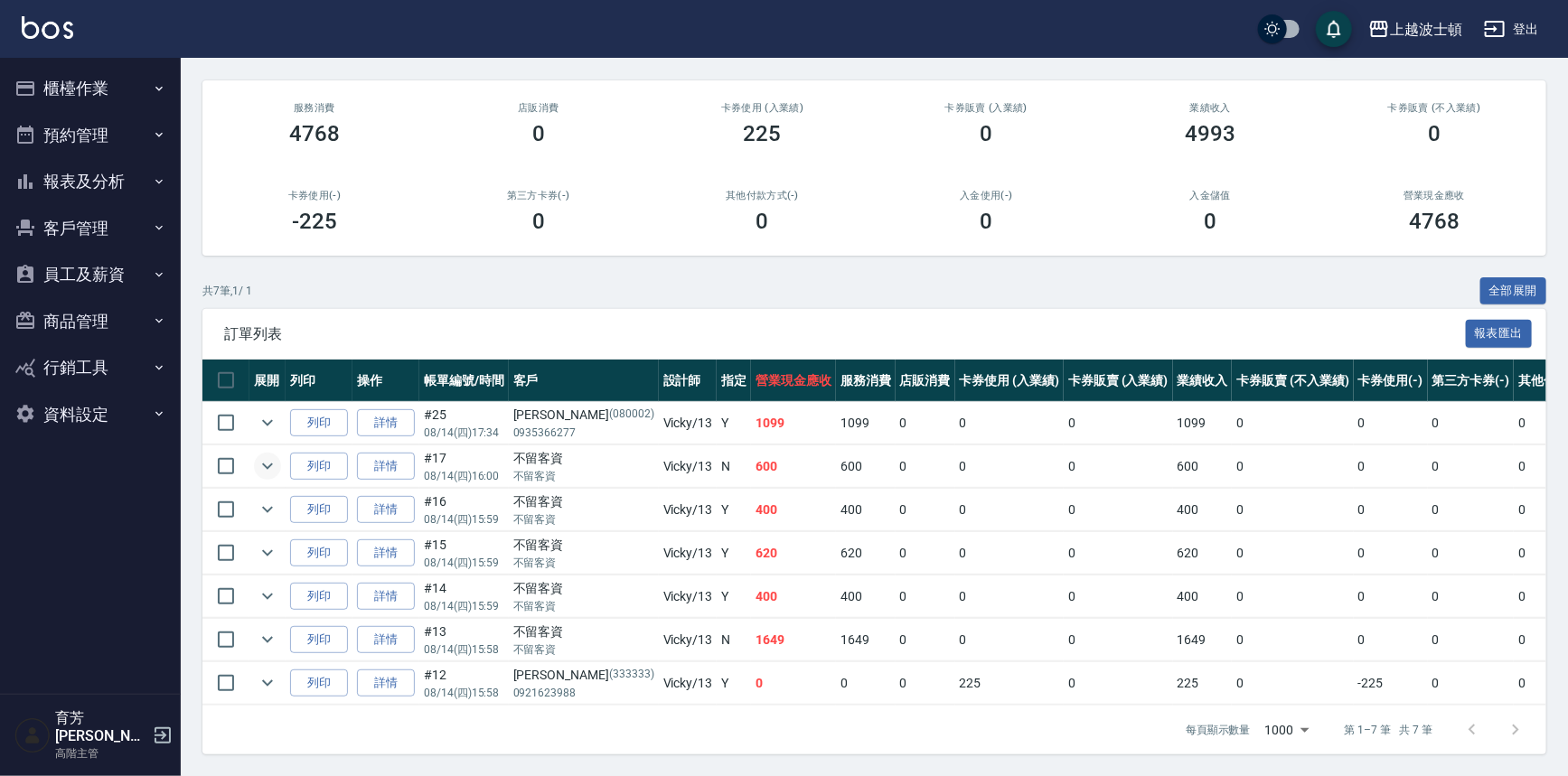
click at [82, 92] on button "櫃檯作業" at bounding box center [90, 88] width 167 height 47
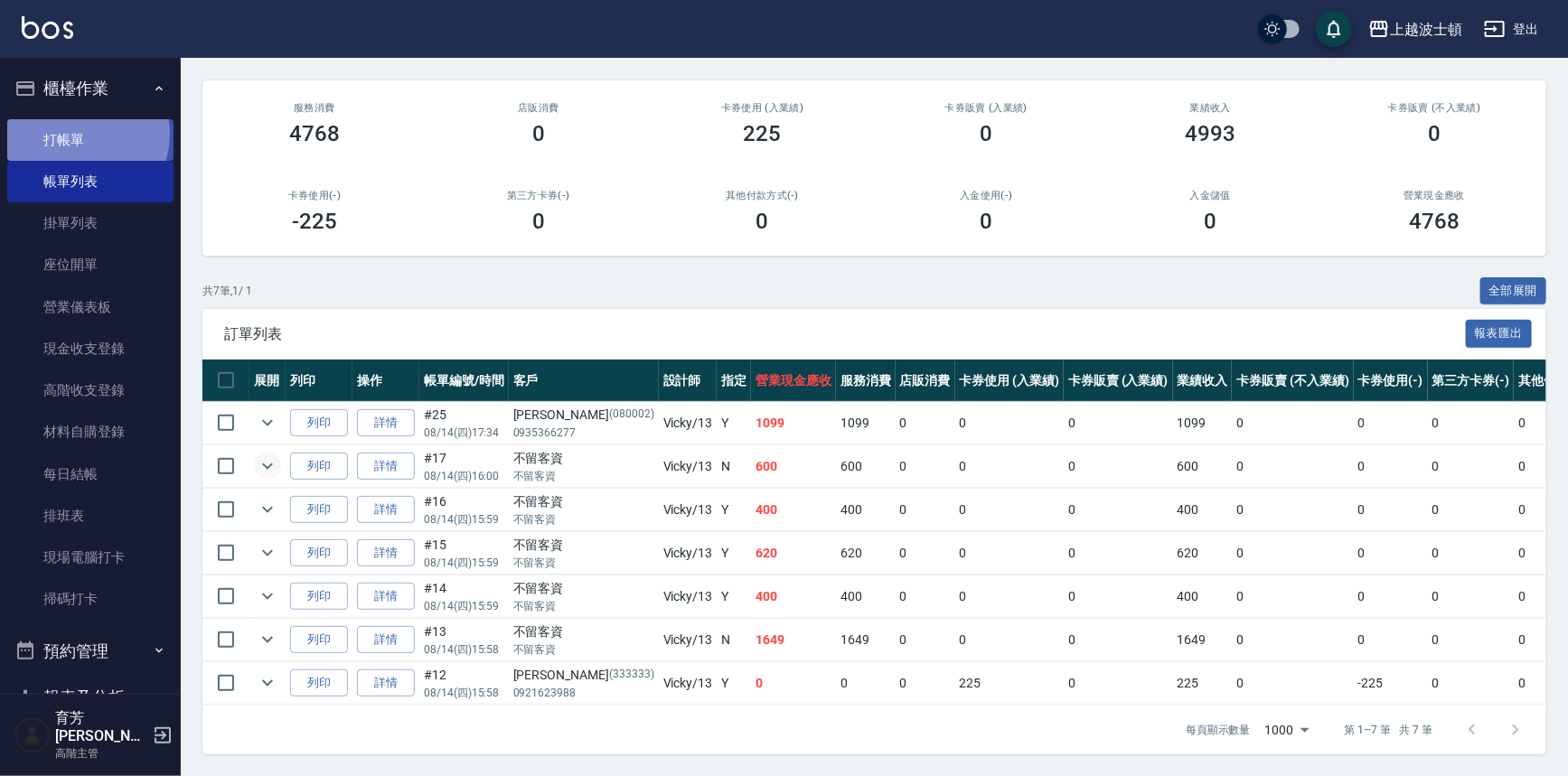
click at [82, 134] on link "打帳單" at bounding box center [90, 140] width 167 height 42
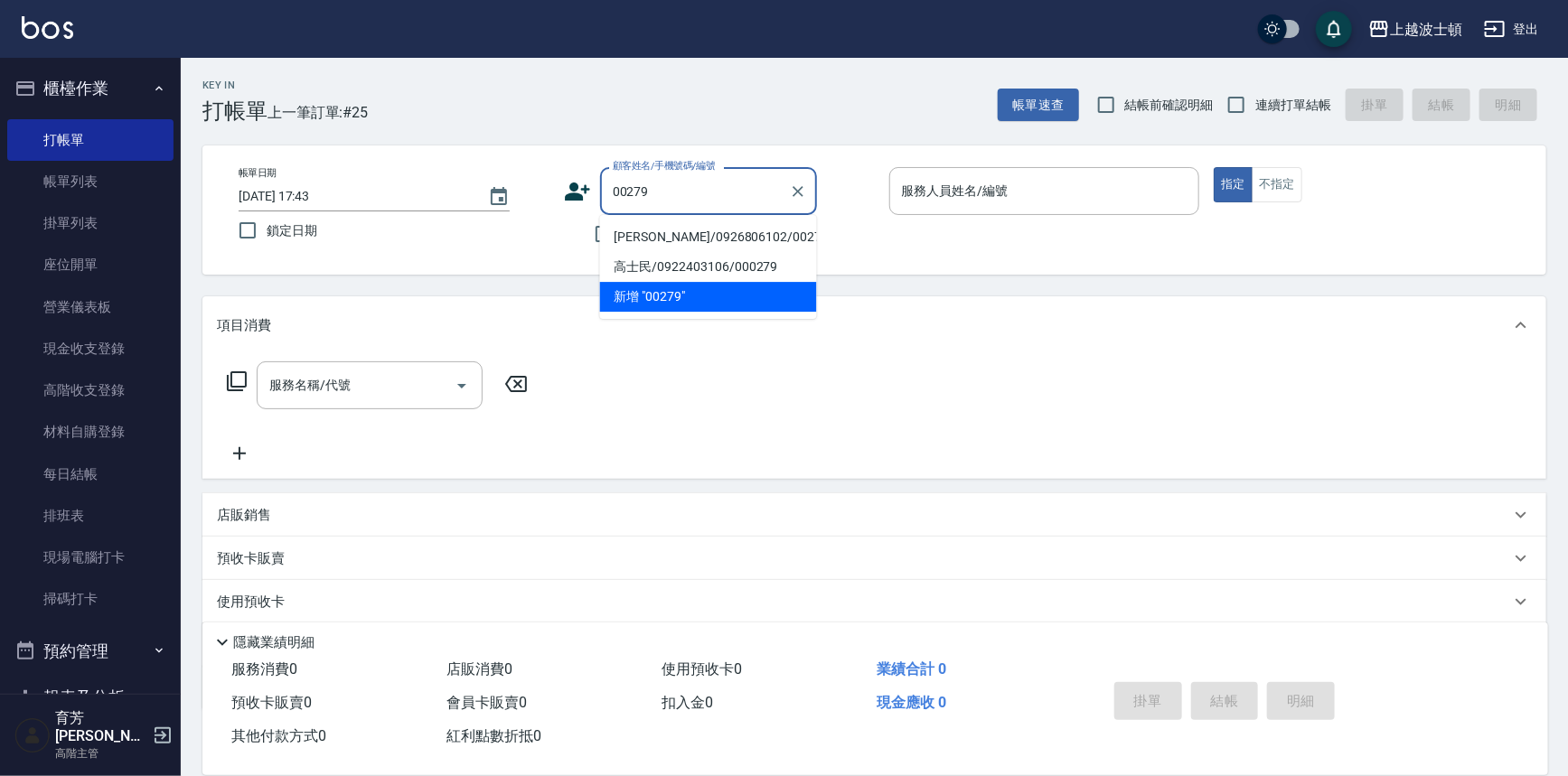
click at [653, 228] on li "[PERSON_NAME]/0926806102/00279" at bounding box center [709, 237] width 217 height 30
type input "[PERSON_NAME]/0926806102/00279"
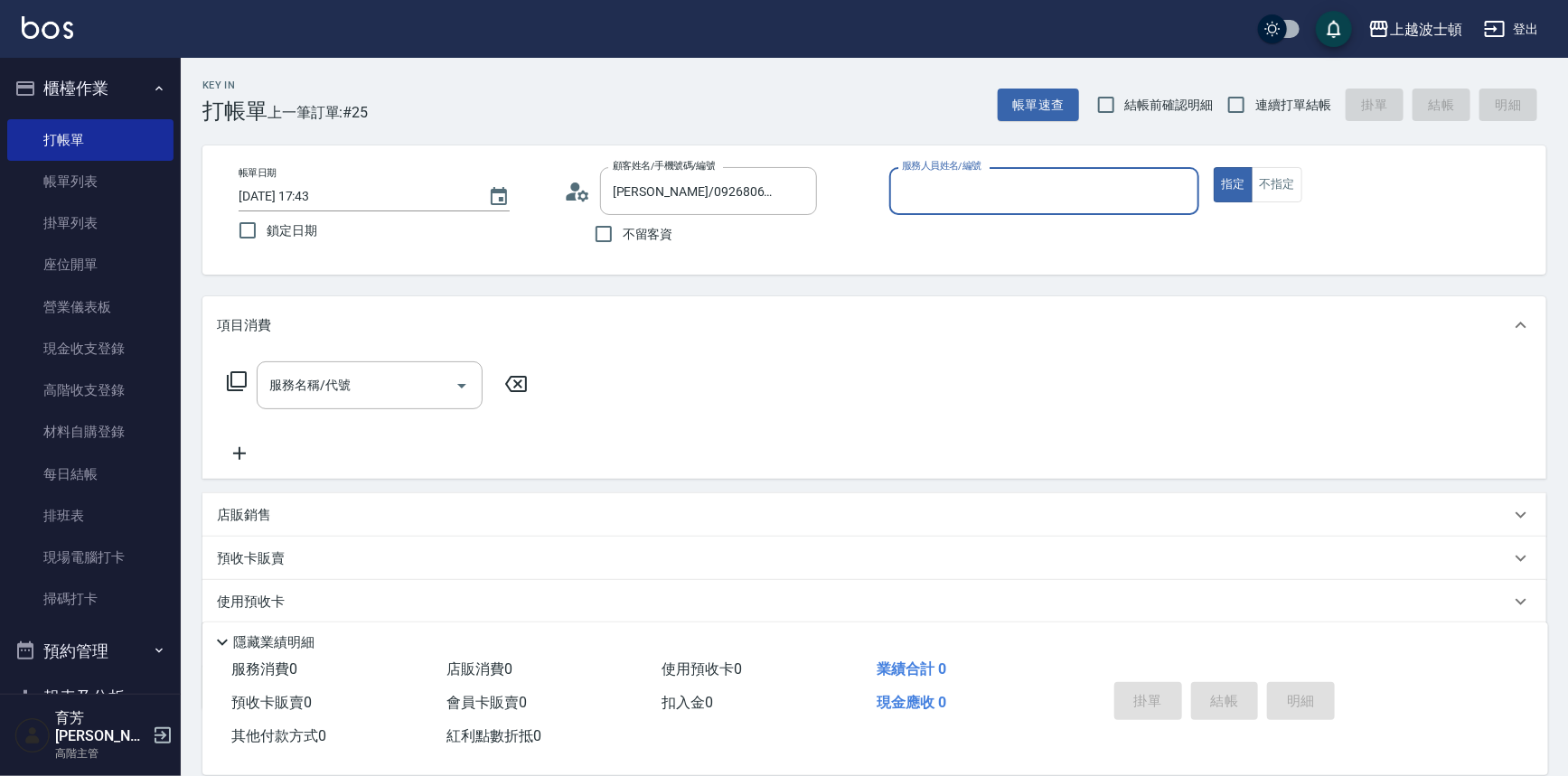
type input "Vicky-13"
click at [414, 379] on input "服務名稱/代號" at bounding box center [356, 385] width 183 height 32
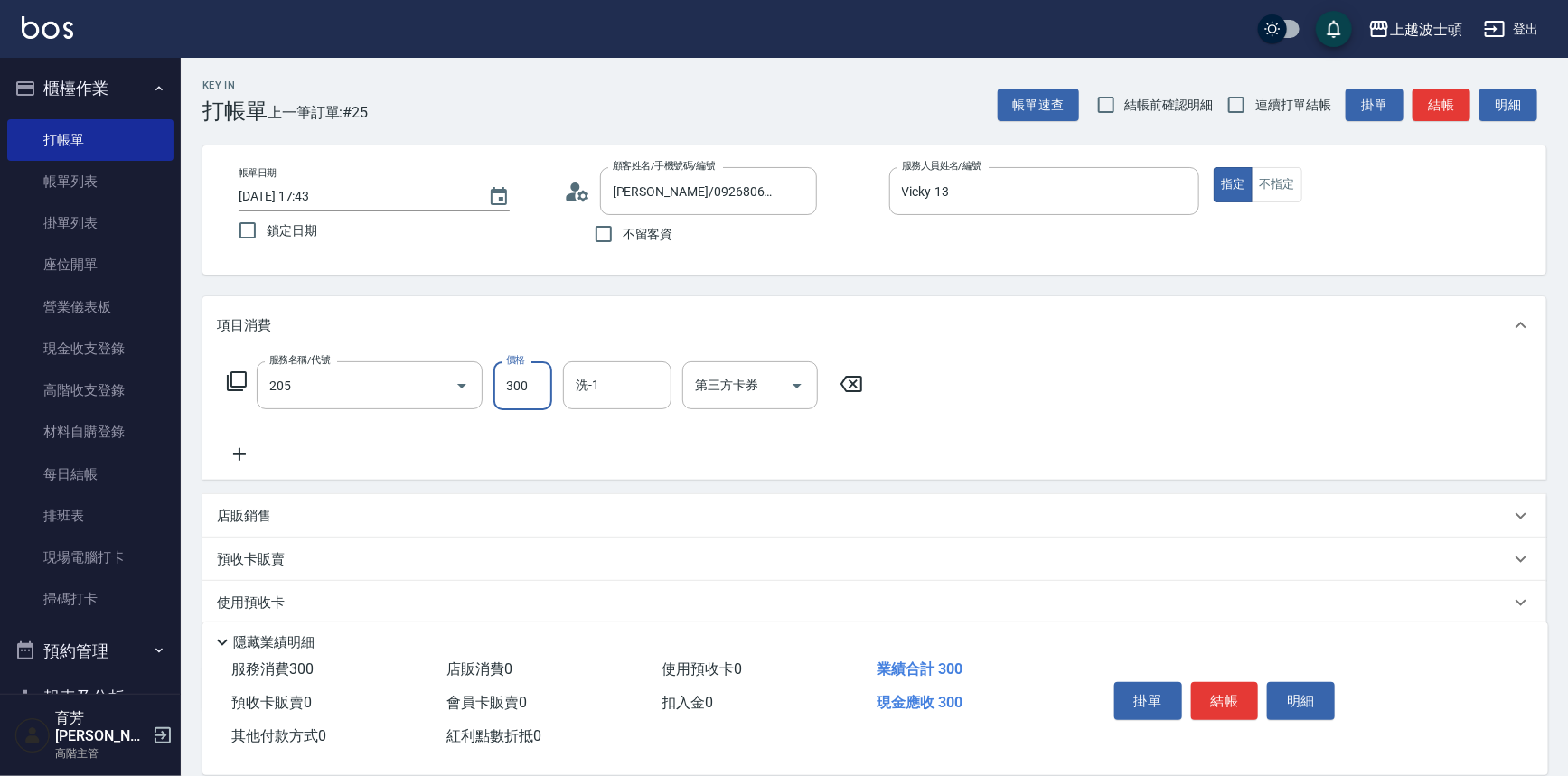
type input "洗髮(205)"
click at [520, 374] on input "300" at bounding box center [522, 385] width 59 height 49
type input "250"
click at [617, 372] on input "洗-1" at bounding box center [616, 385] width 92 height 32
type input "[PERSON_NAME]-25"
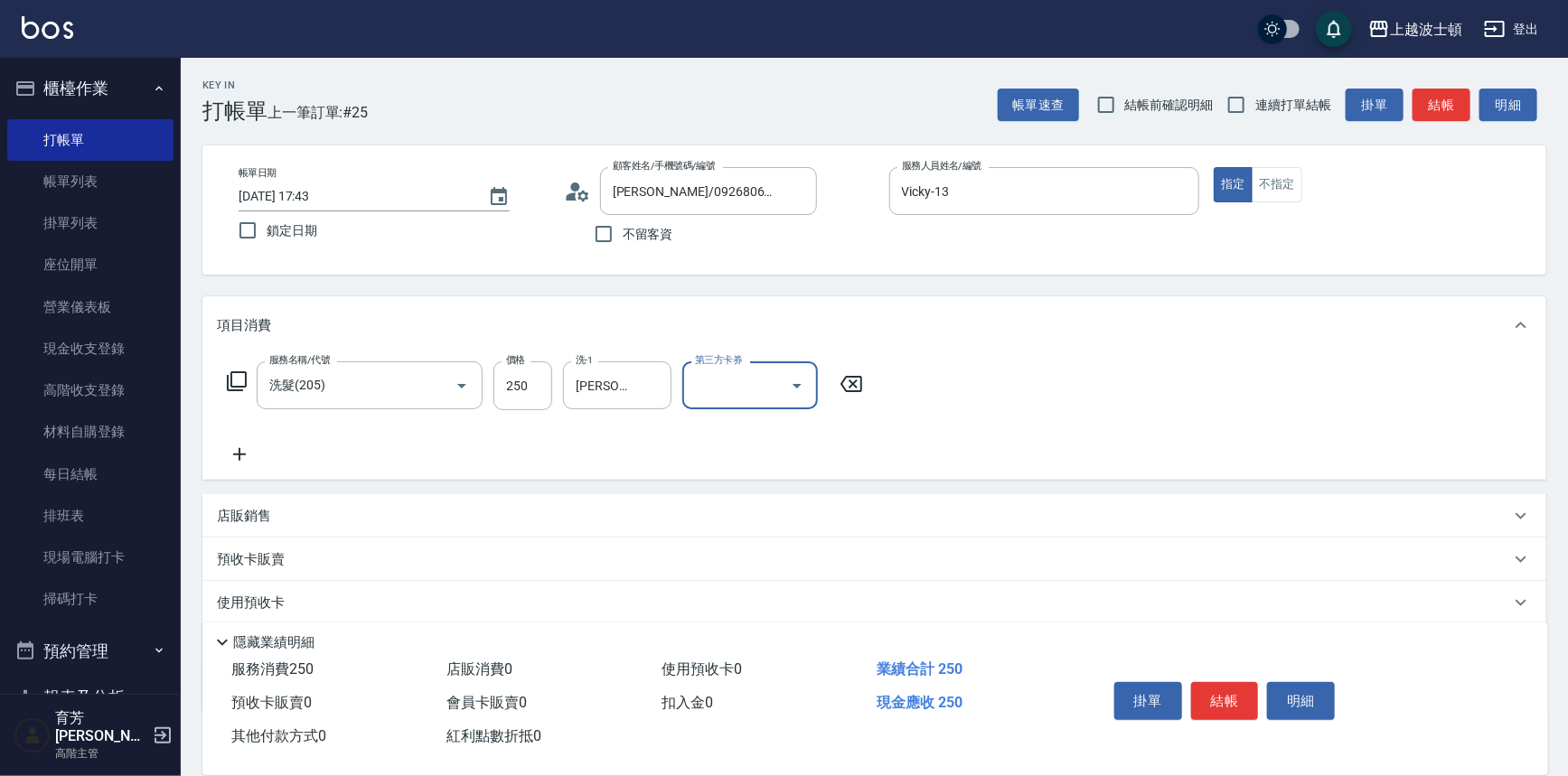
scroll to position [105, 0]
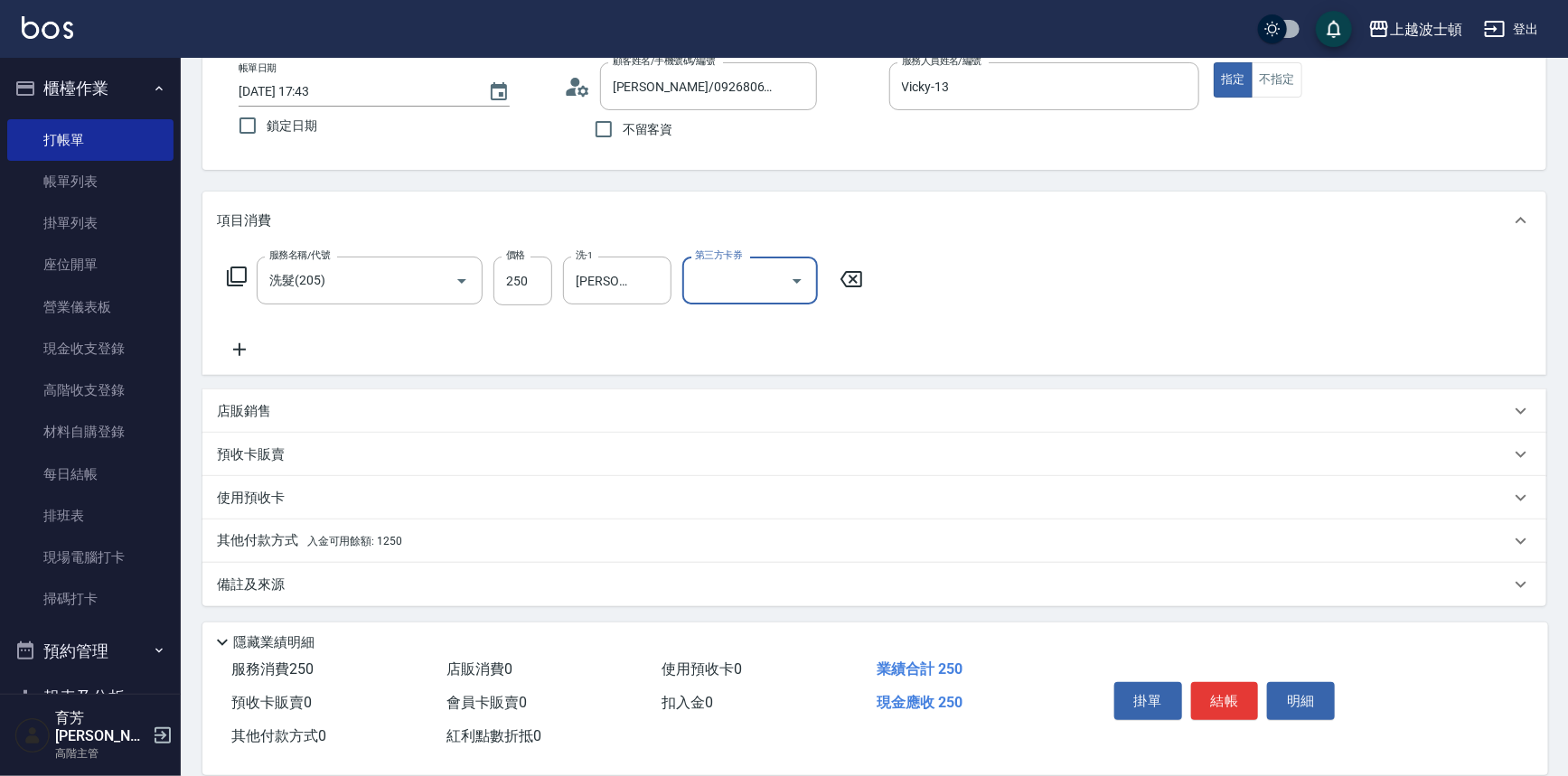
click at [285, 549] on p "其他付款方式 入金可用餘額: 1250" at bounding box center [310, 541] width 186 height 20
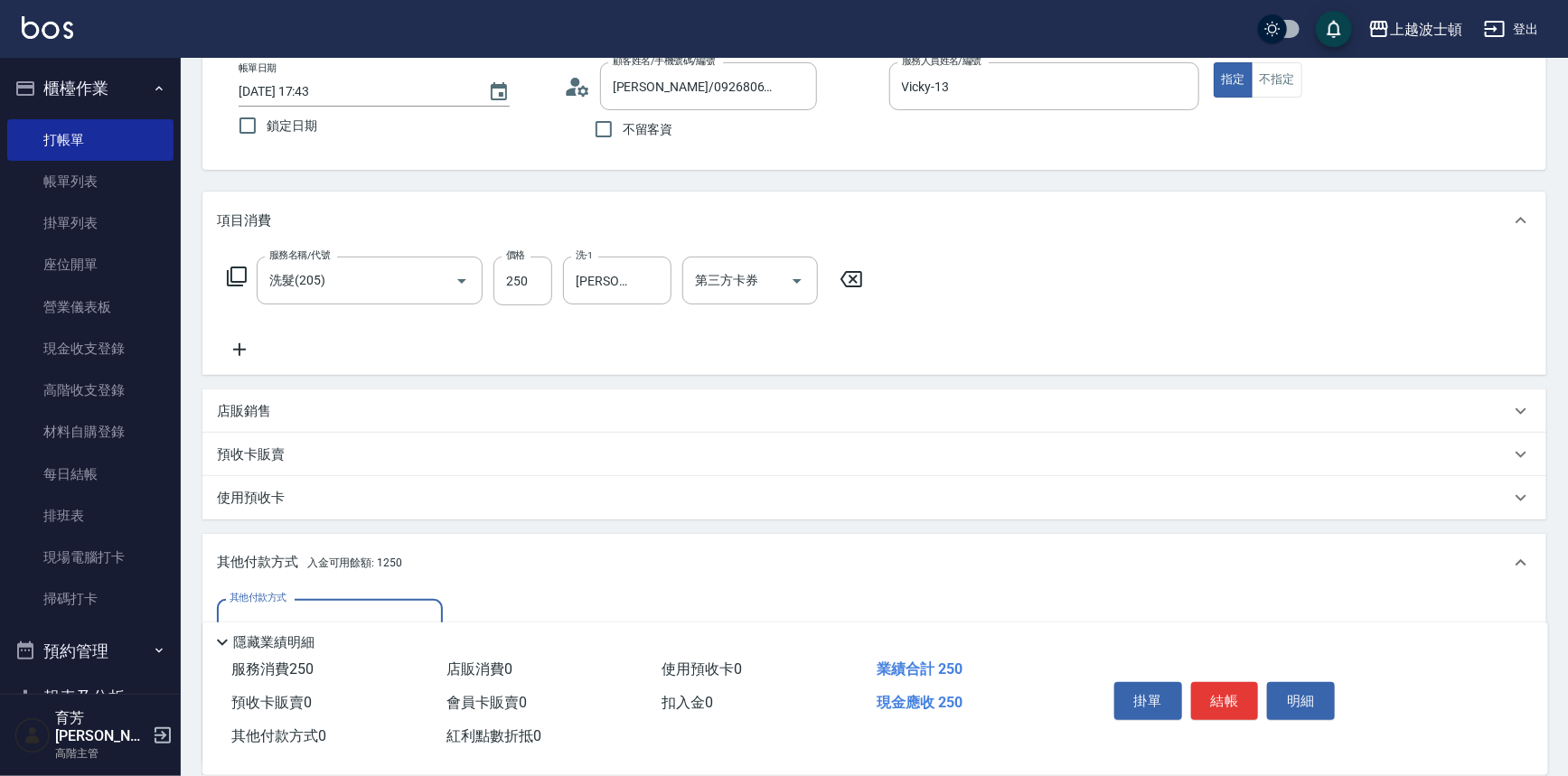
scroll to position [317, 0]
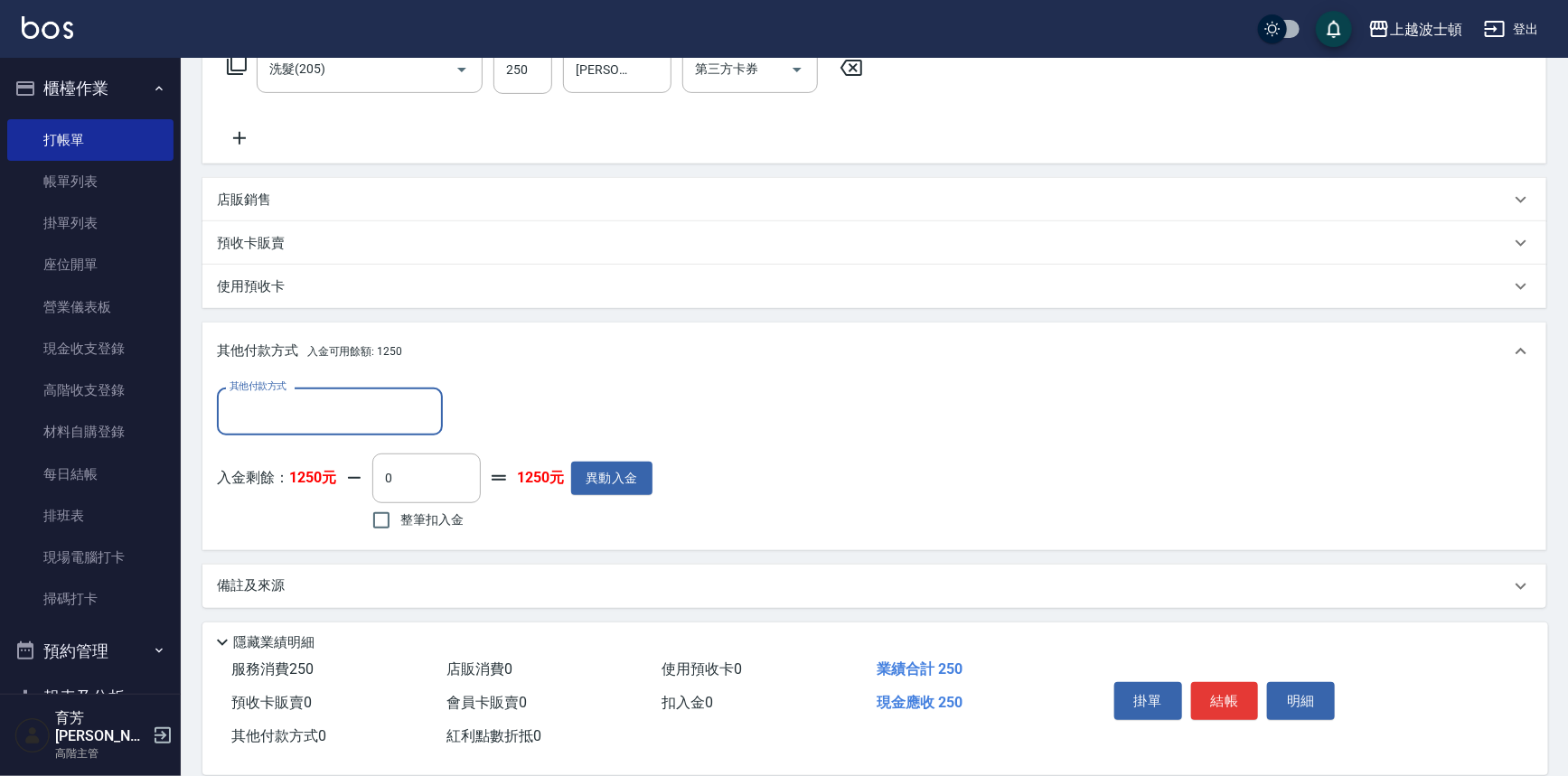
click at [428, 520] on span "整筆扣入金" at bounding box center [432, 519] width 64 height 19
click at [400, 520] on input "整筆扣入金" at bounding box center [381, 520] width 38 height 38
checkbox input "true"
type input "250"
click at [1241, 689] on button "結帳" at bounding box center [1225, 701] width 67 height 38
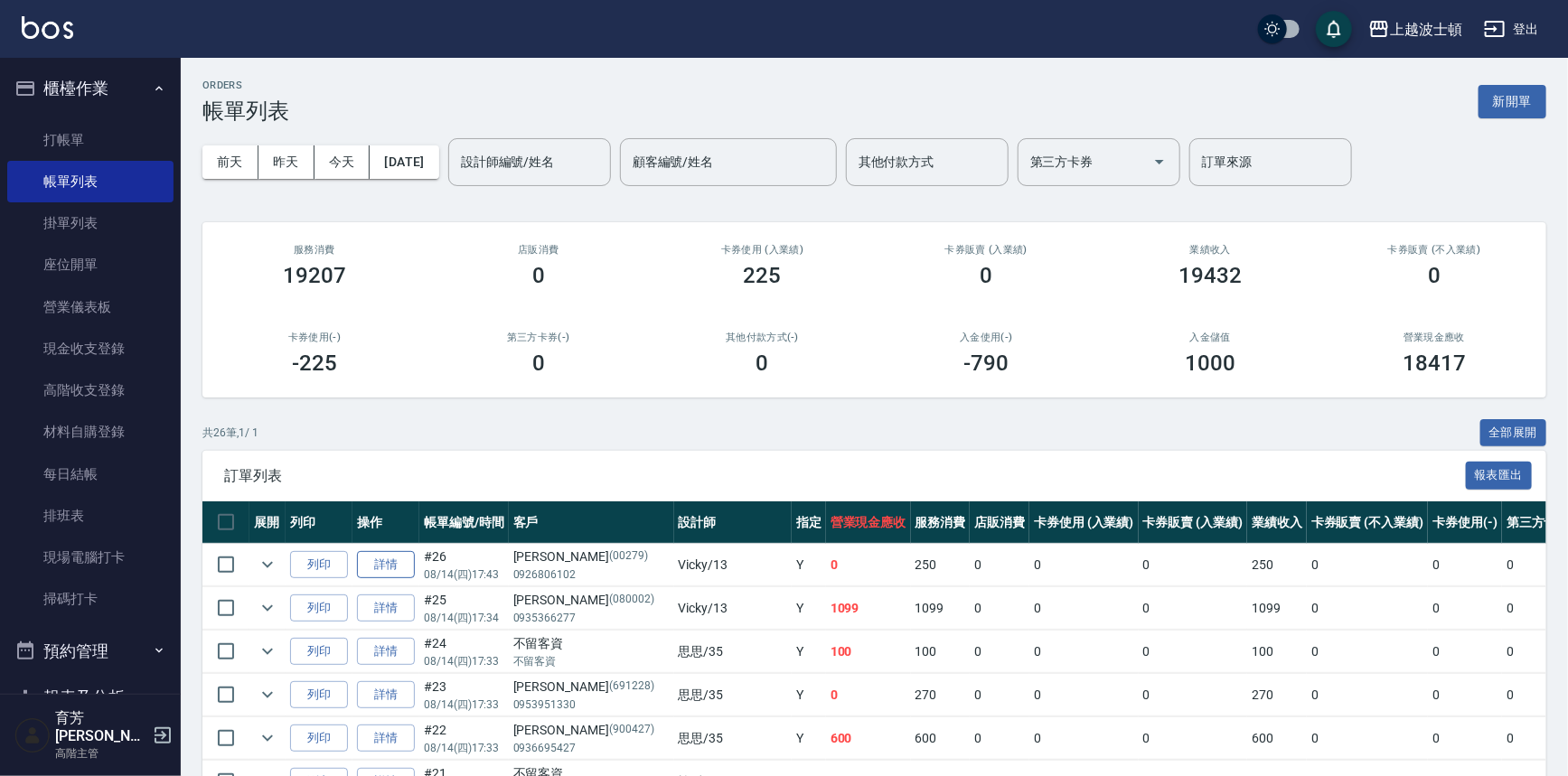
click at [371, 570] on link "詳情" at bounding box center [386, 565] width 58 height 28
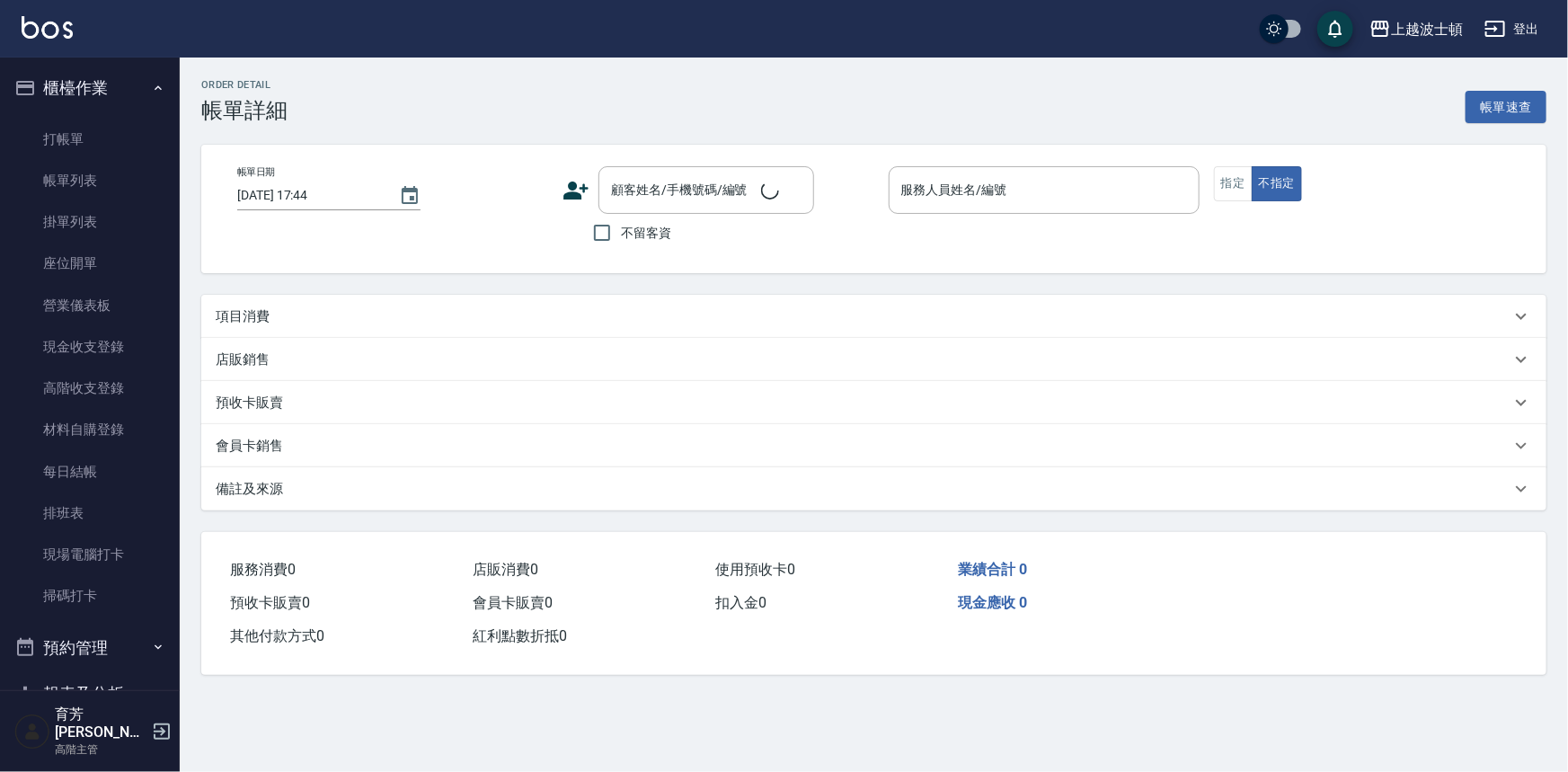
type input "[DATE] 17:43"
type input "Vicky-13"
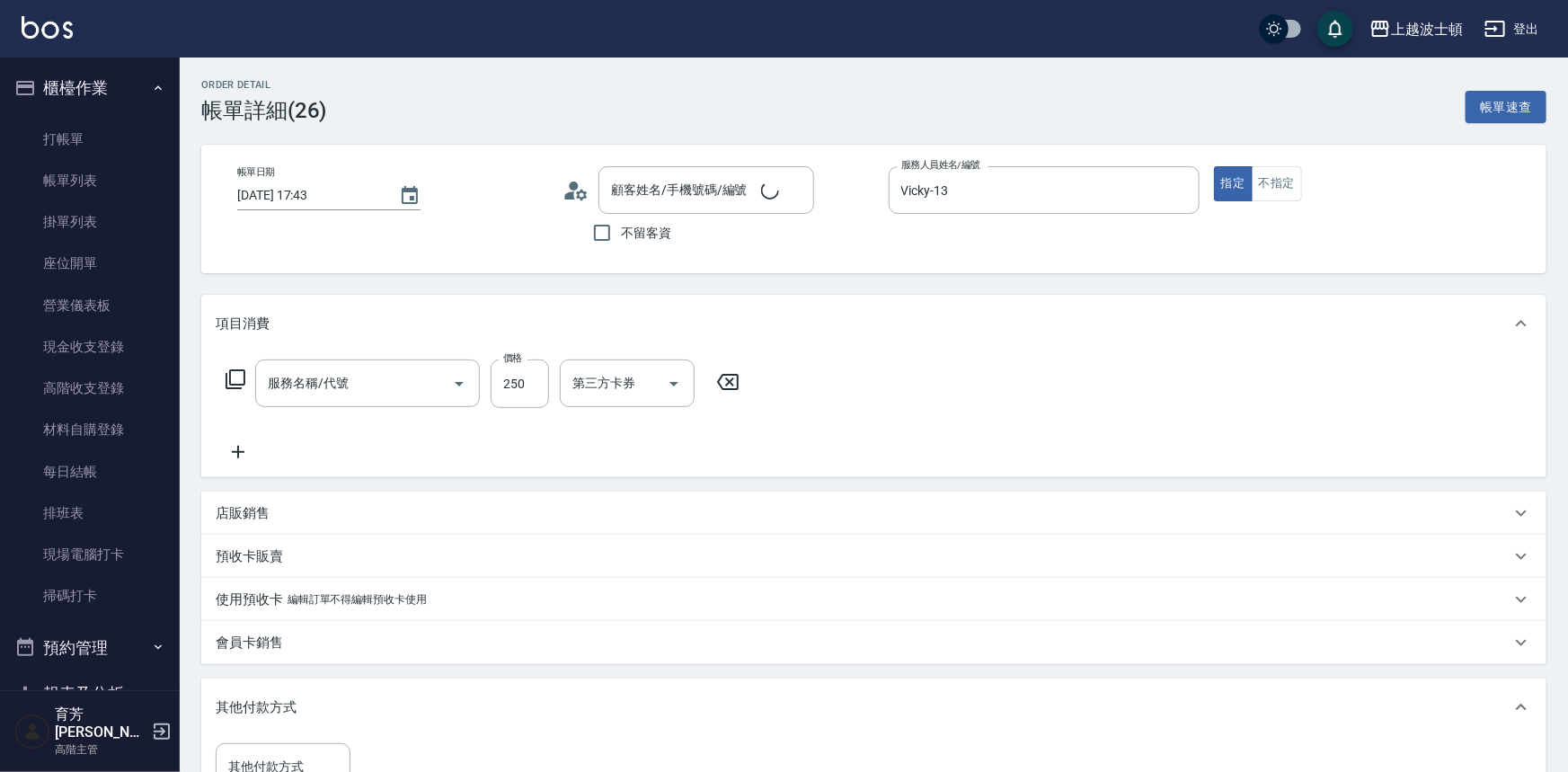
type input "[PERSON_NAME]/0926806102/00279"
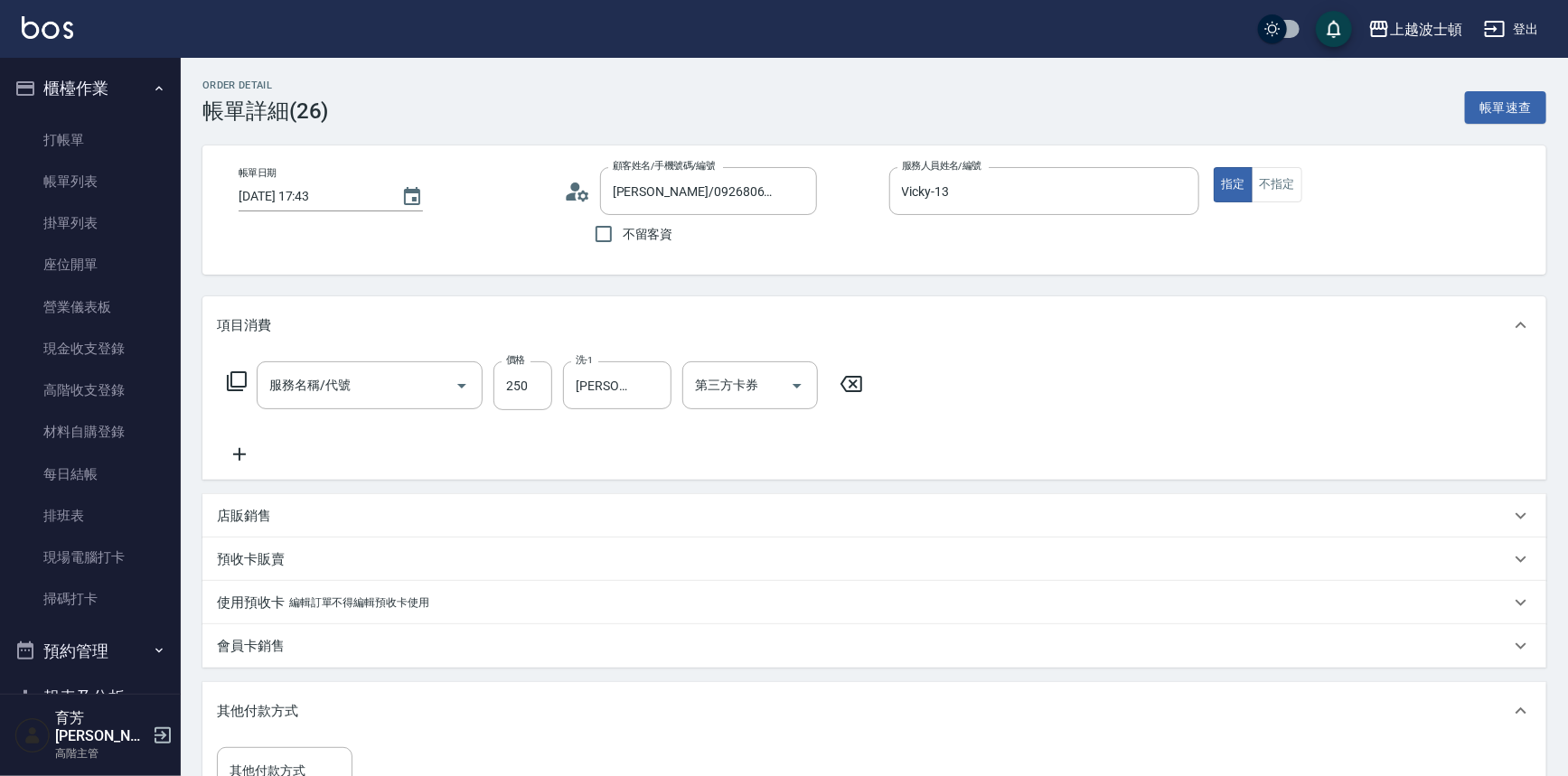
type input "洗髮(205)"
click at [236, 453] on icon at bounding box center [239, 454] width 13 height 13
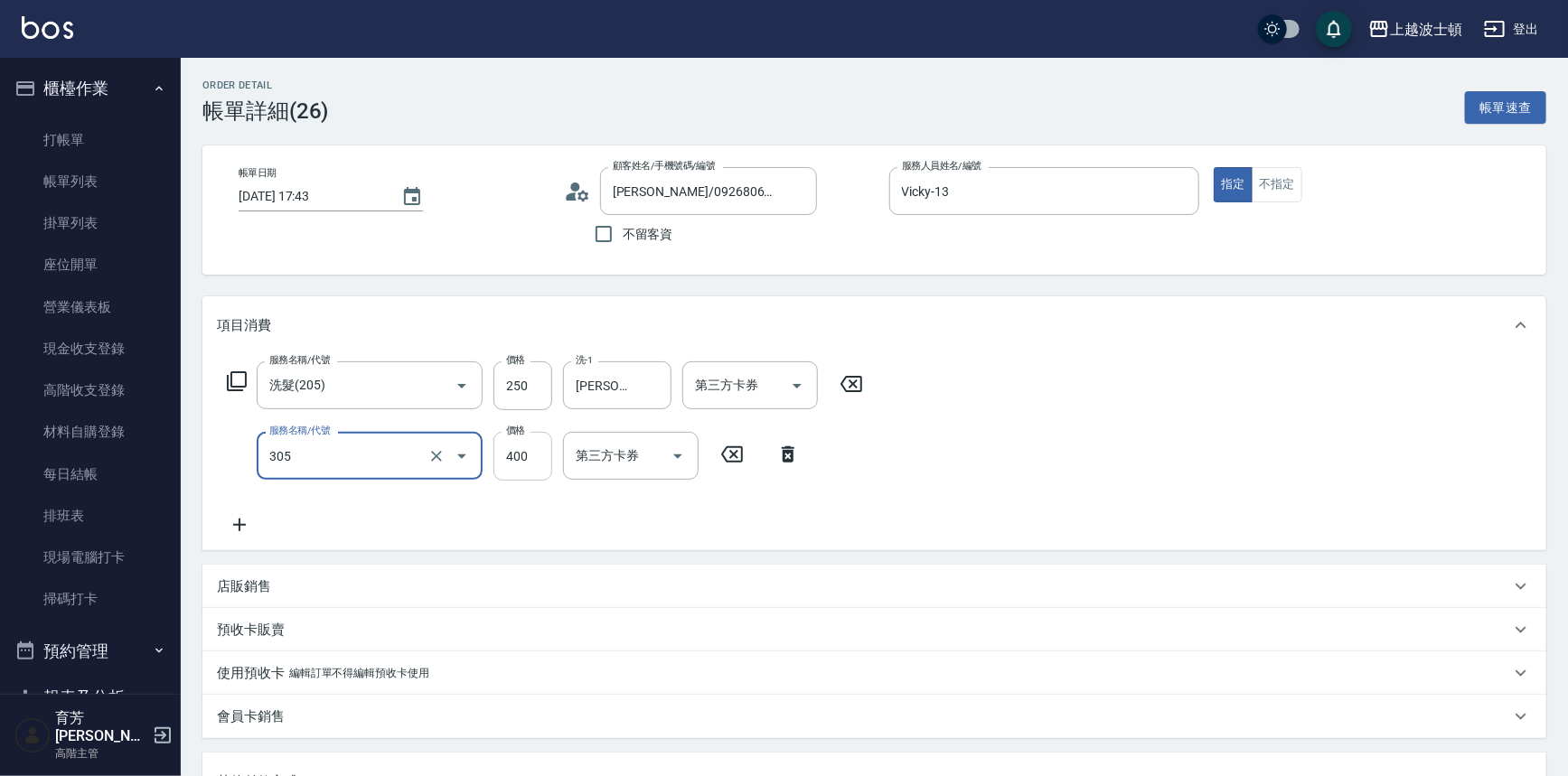
type input "剪髮(305)"
click at [525, 461] on input "400" at bounding box center [522, 455] width 59 height 49
type input "250"
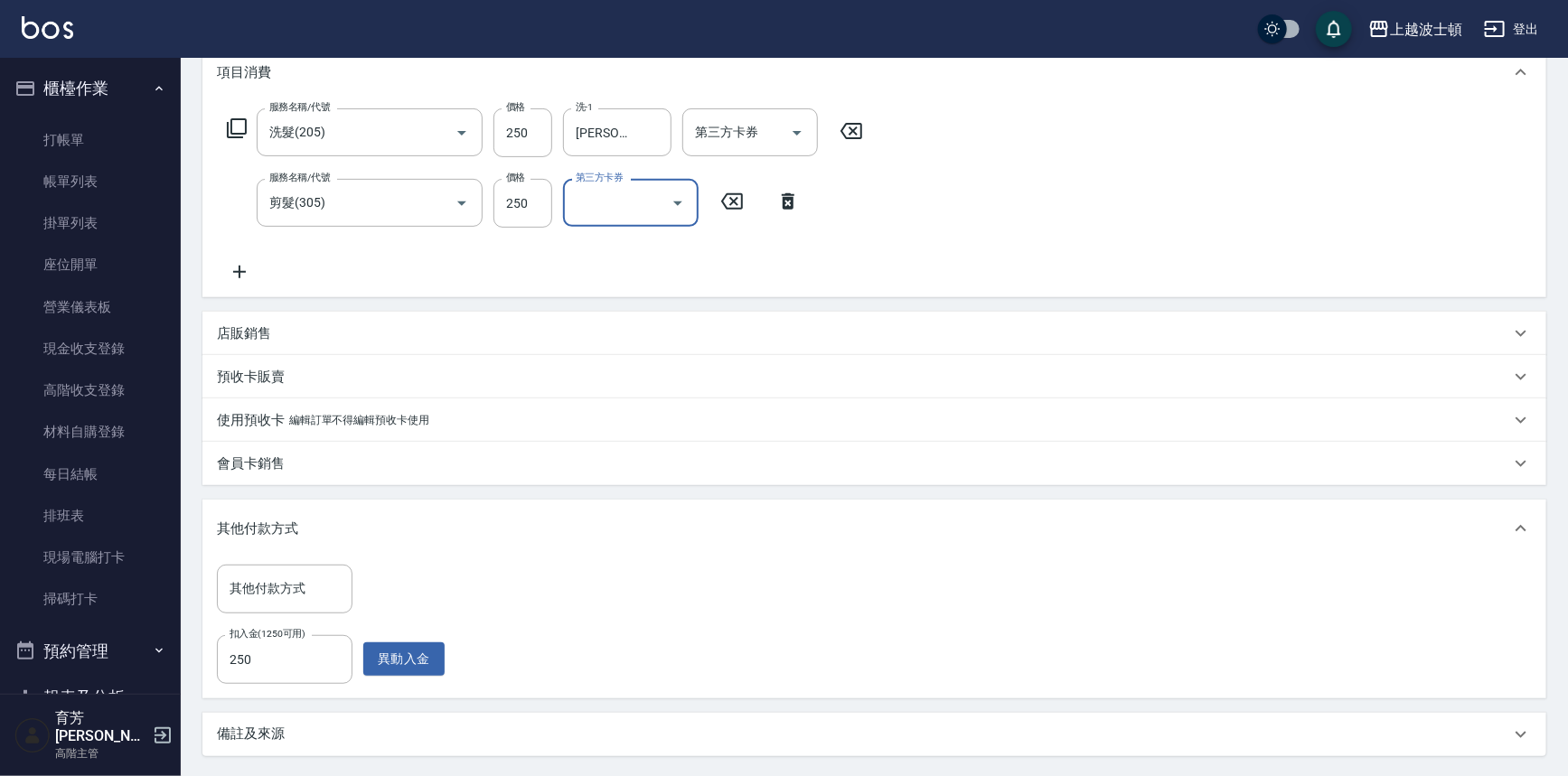
scroll to position [424, 0]
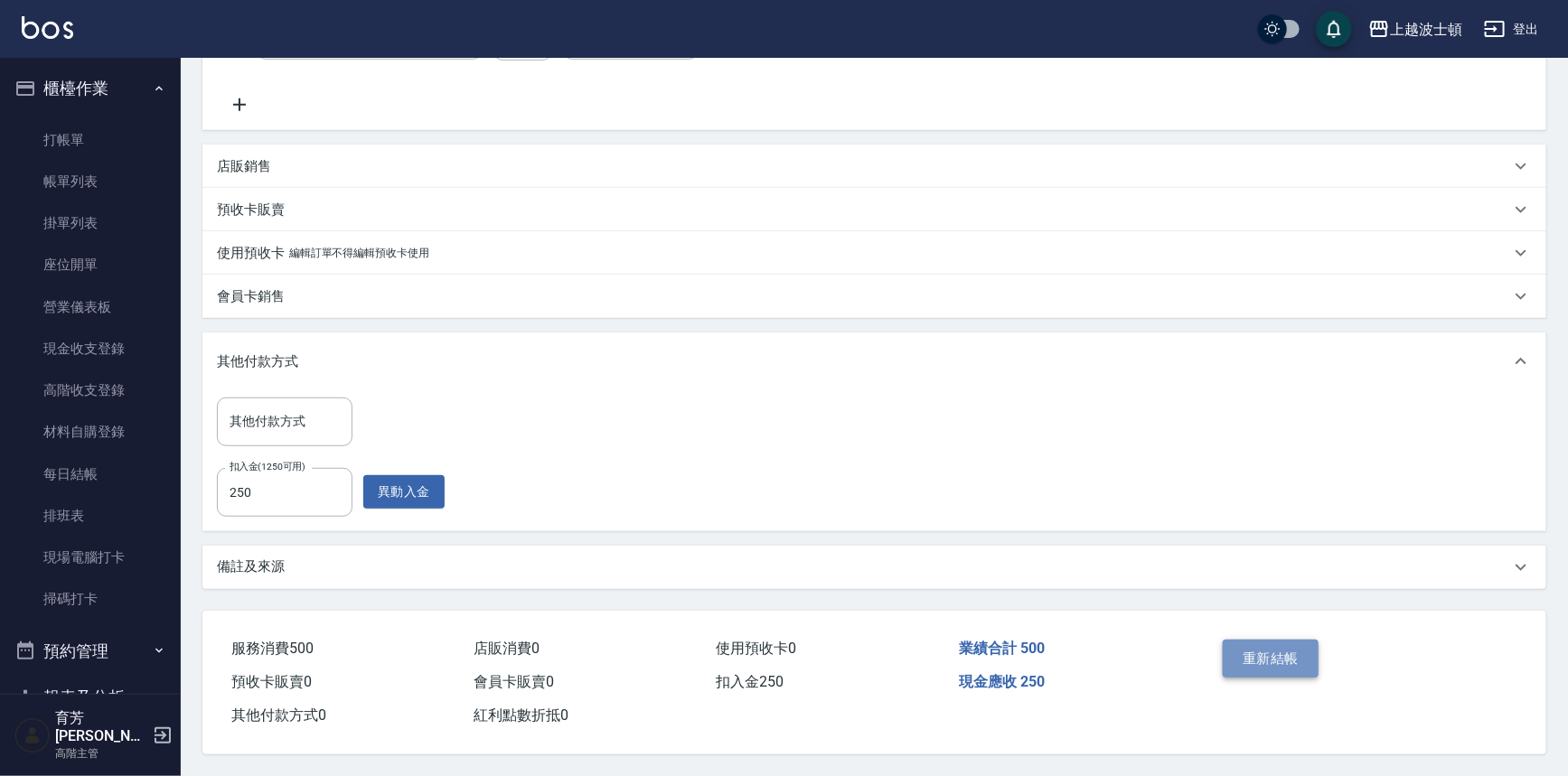
click at [1277, 651] on button "重新結帳" at bounding box center [1270, 659] width 96 height 38
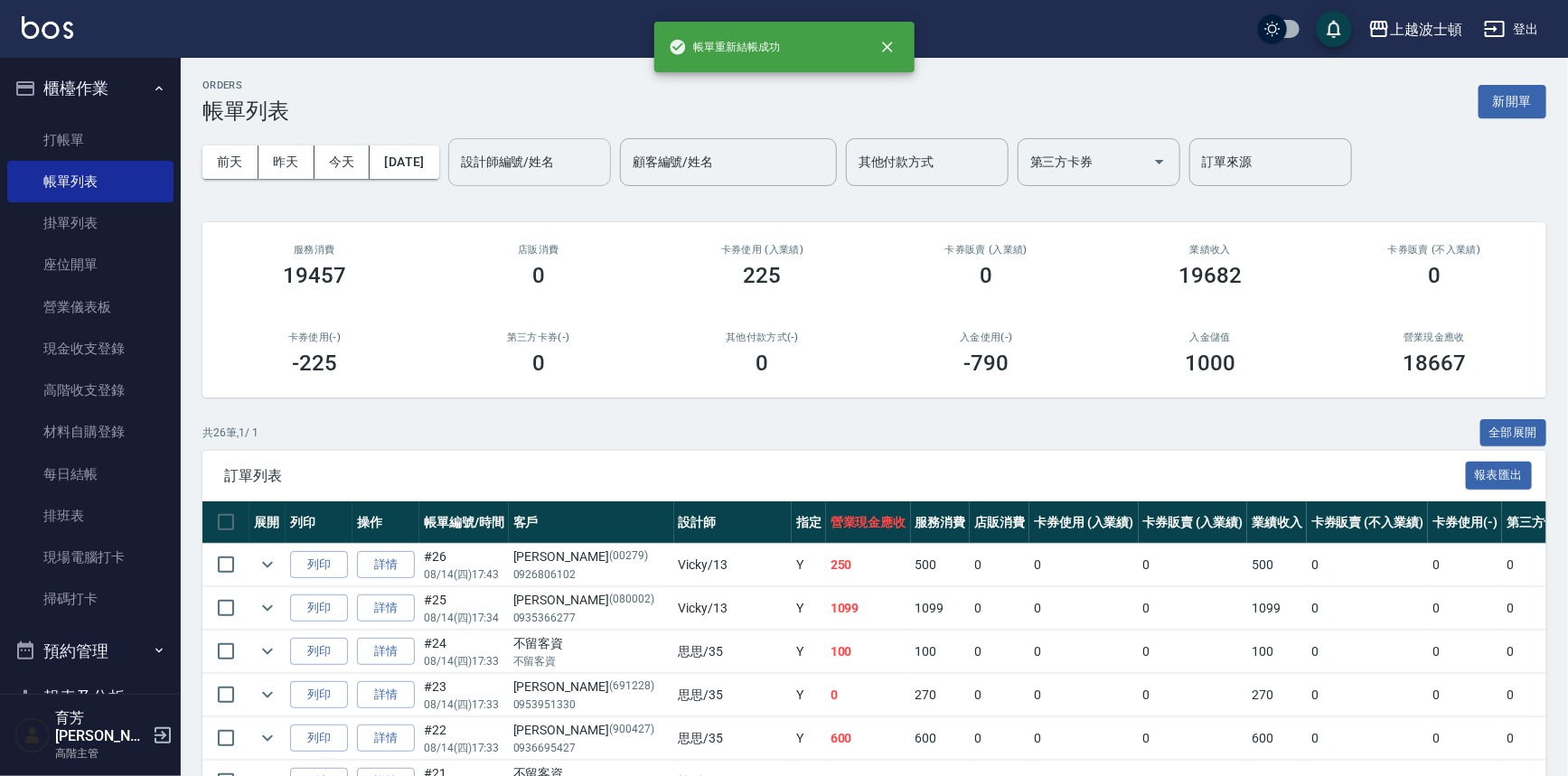
click at [569, 167] on input "設計師編號/姓名" at bounding box center [530, 163] width 147 height 32
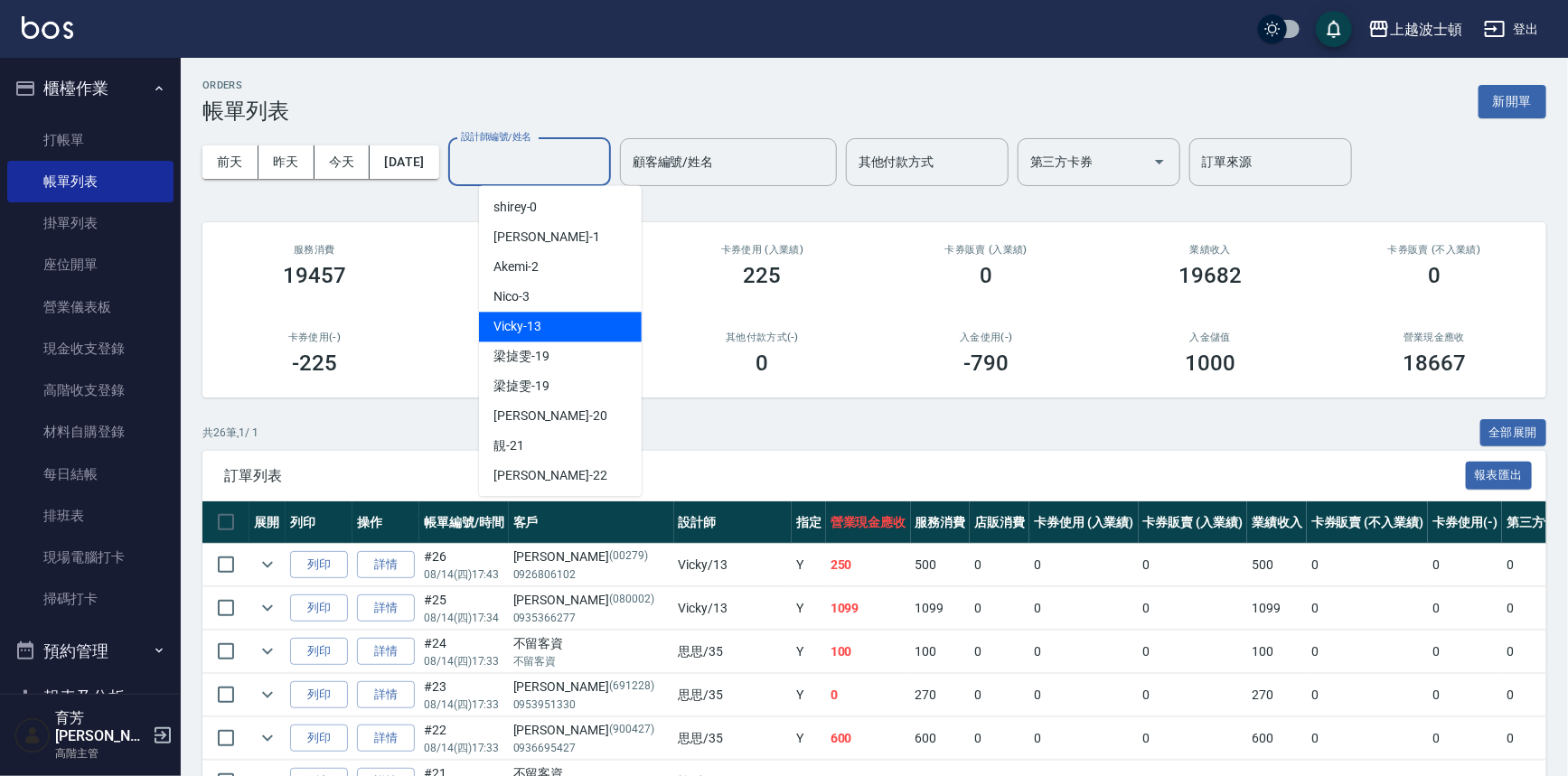
click at [531, 317] on div "Vicky -13" at bounding box center [561, 326] width 163 height 30
type input "Vicky-13"
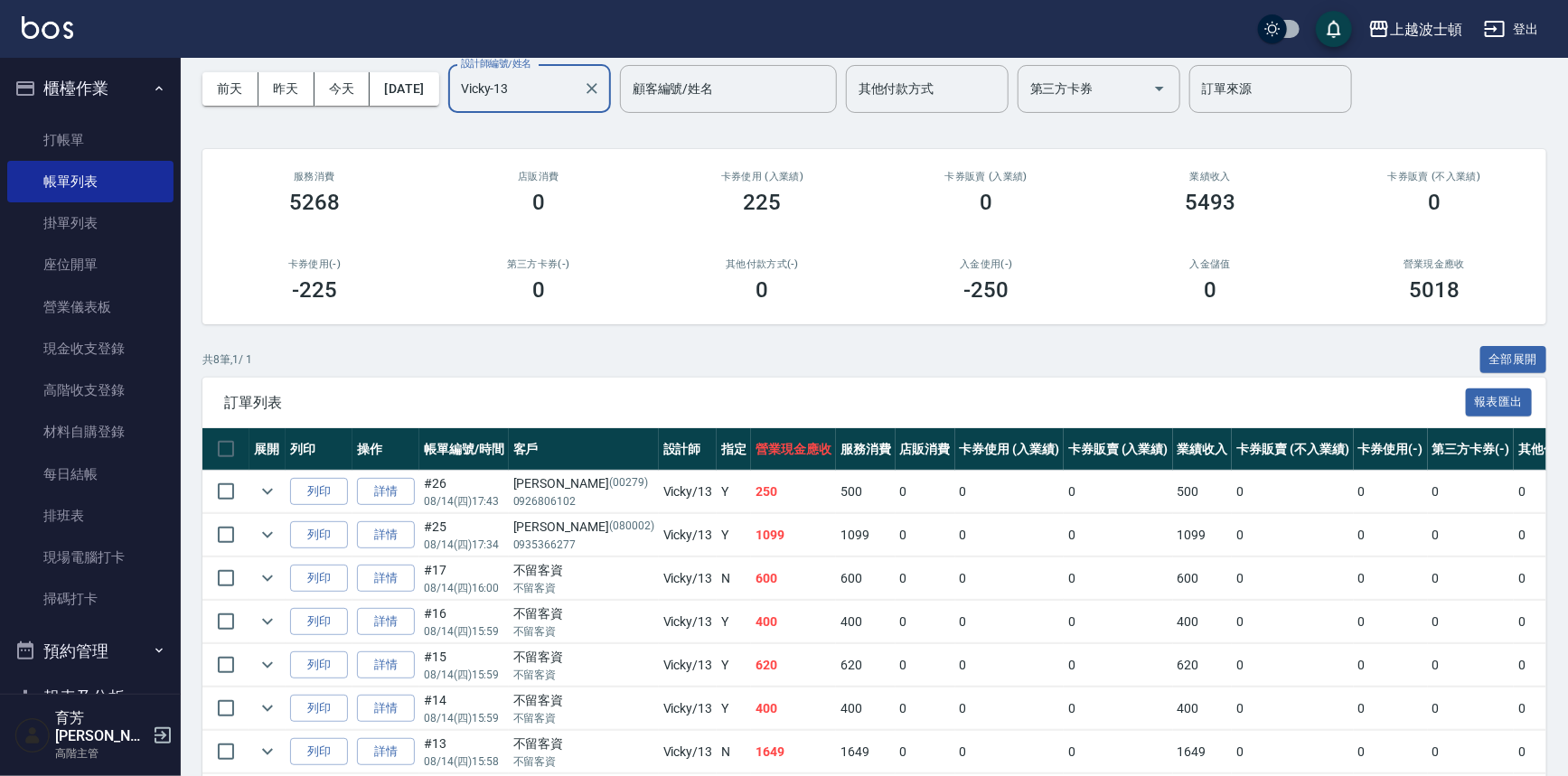
scroll to position [195, 0]
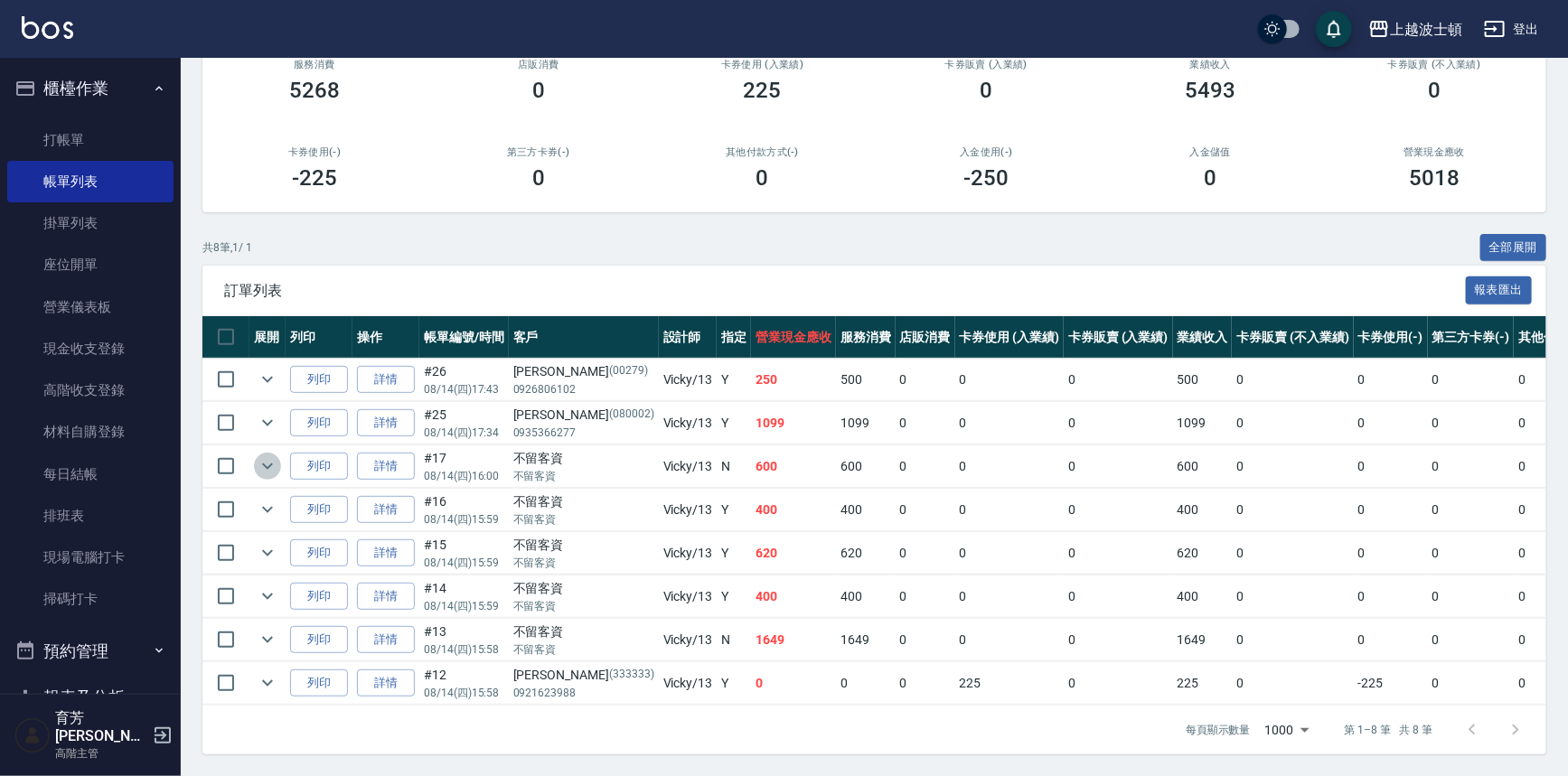
click at [267, 463] on icon "expand row" at bounding box center [267, 466] width 11 height 6
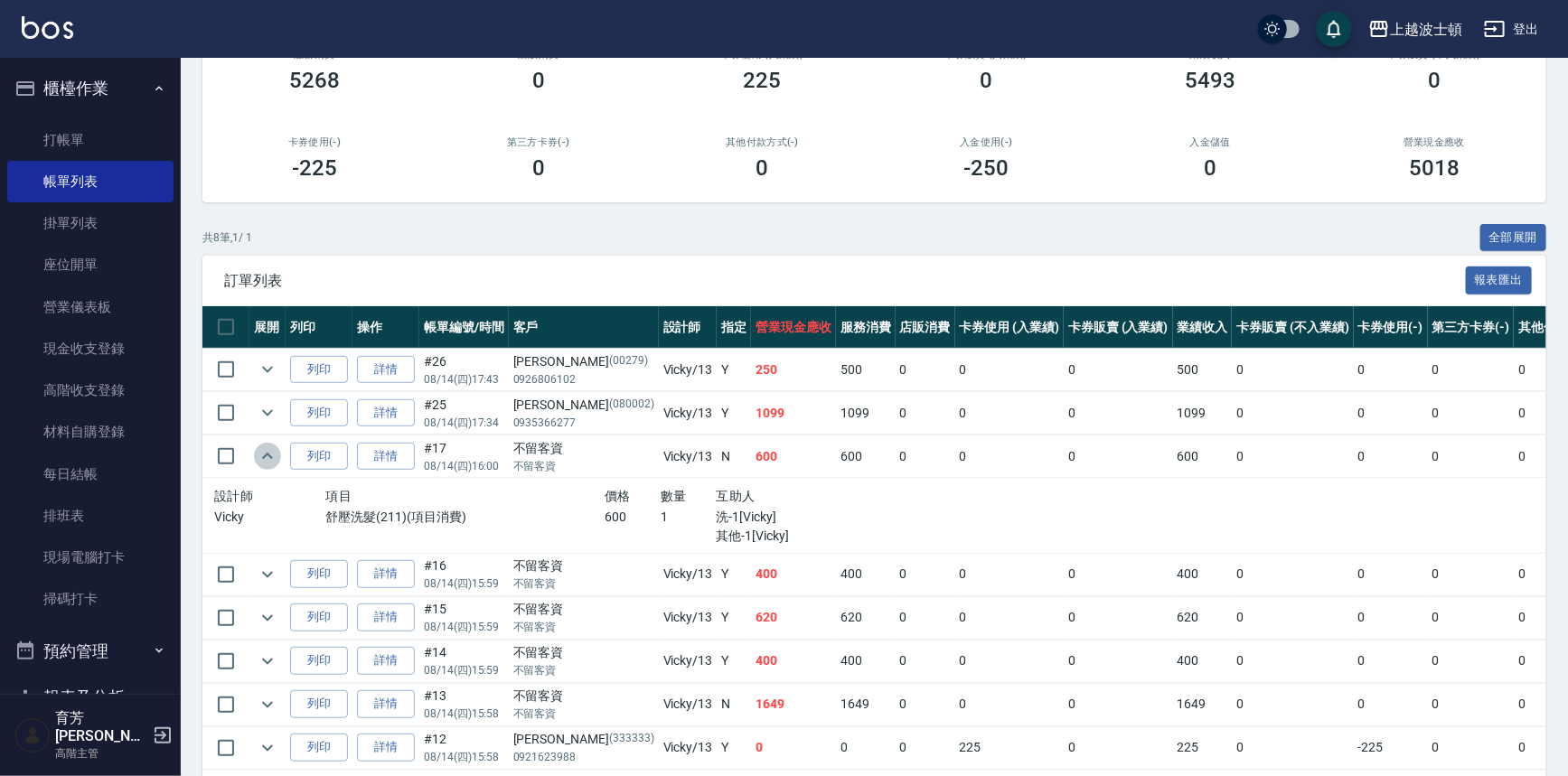
click at [267, 456] on icon "expand row" at bounding box center [268, 456] width 22 height 22
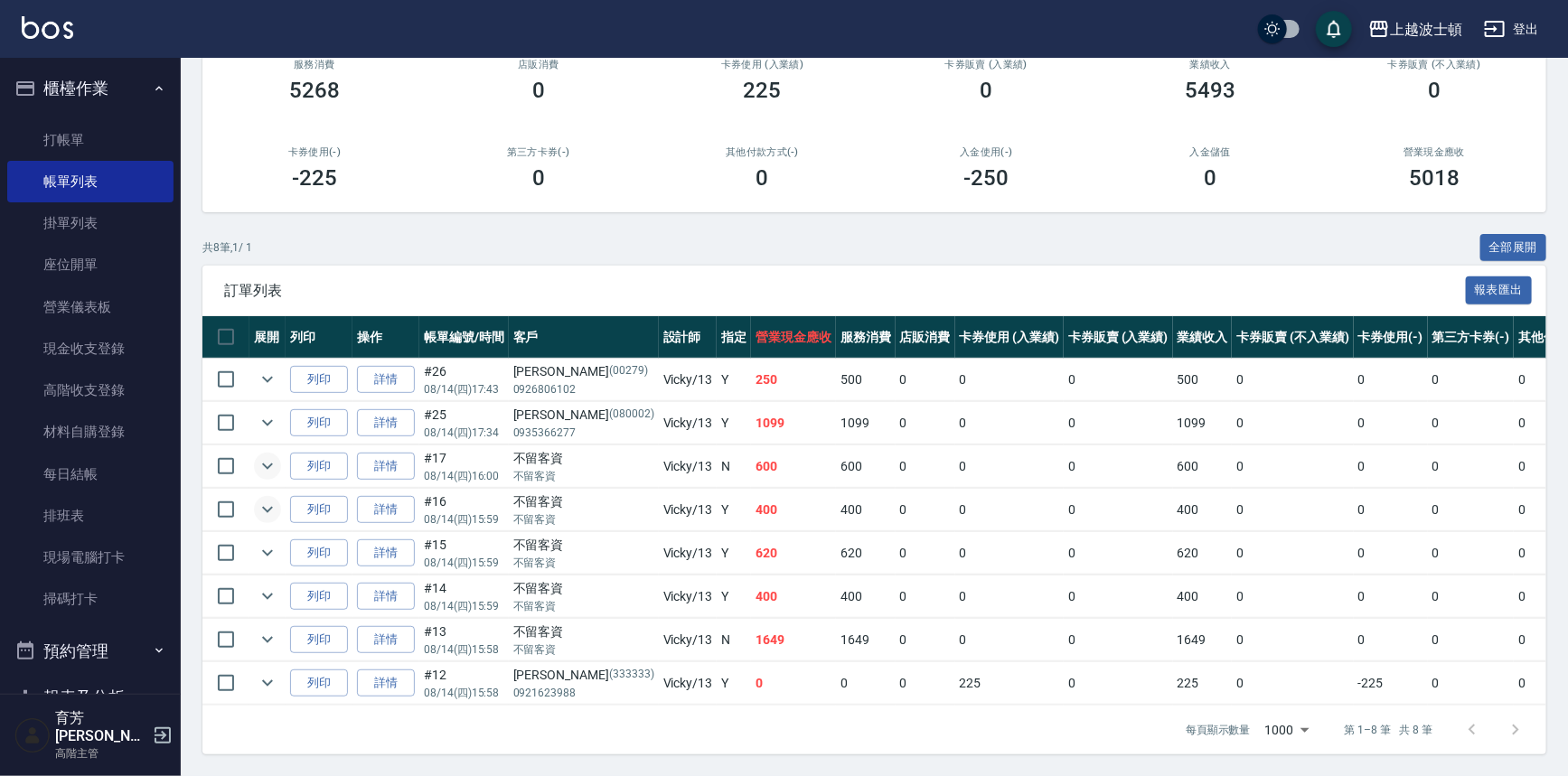
click at [268, 504] on icon "expand row" at bounding box center [268, 510] width 22 height 22
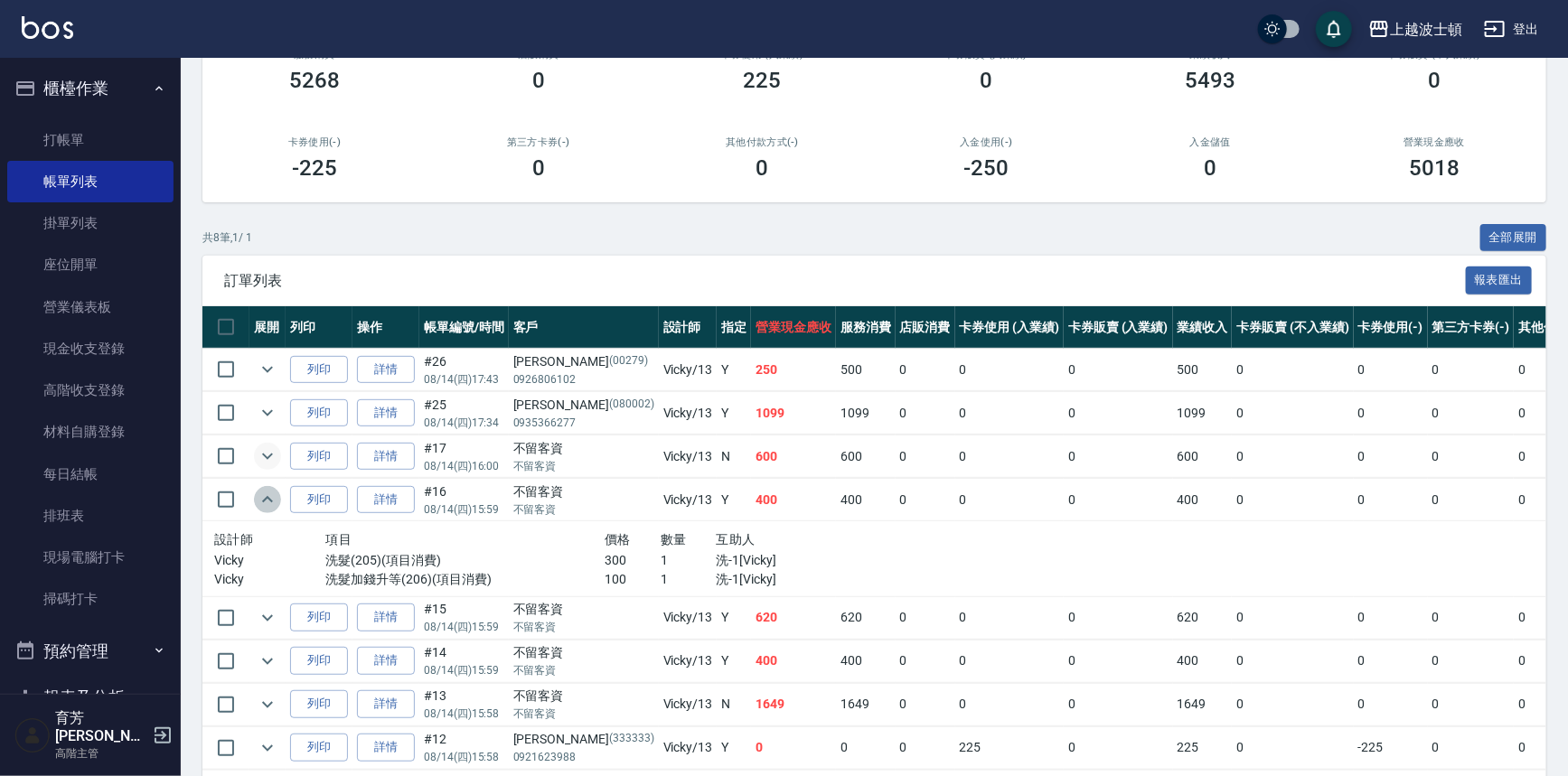
click at [268, 504] on icon "expand row" at bounding box center [268, 500] width 22 height 22
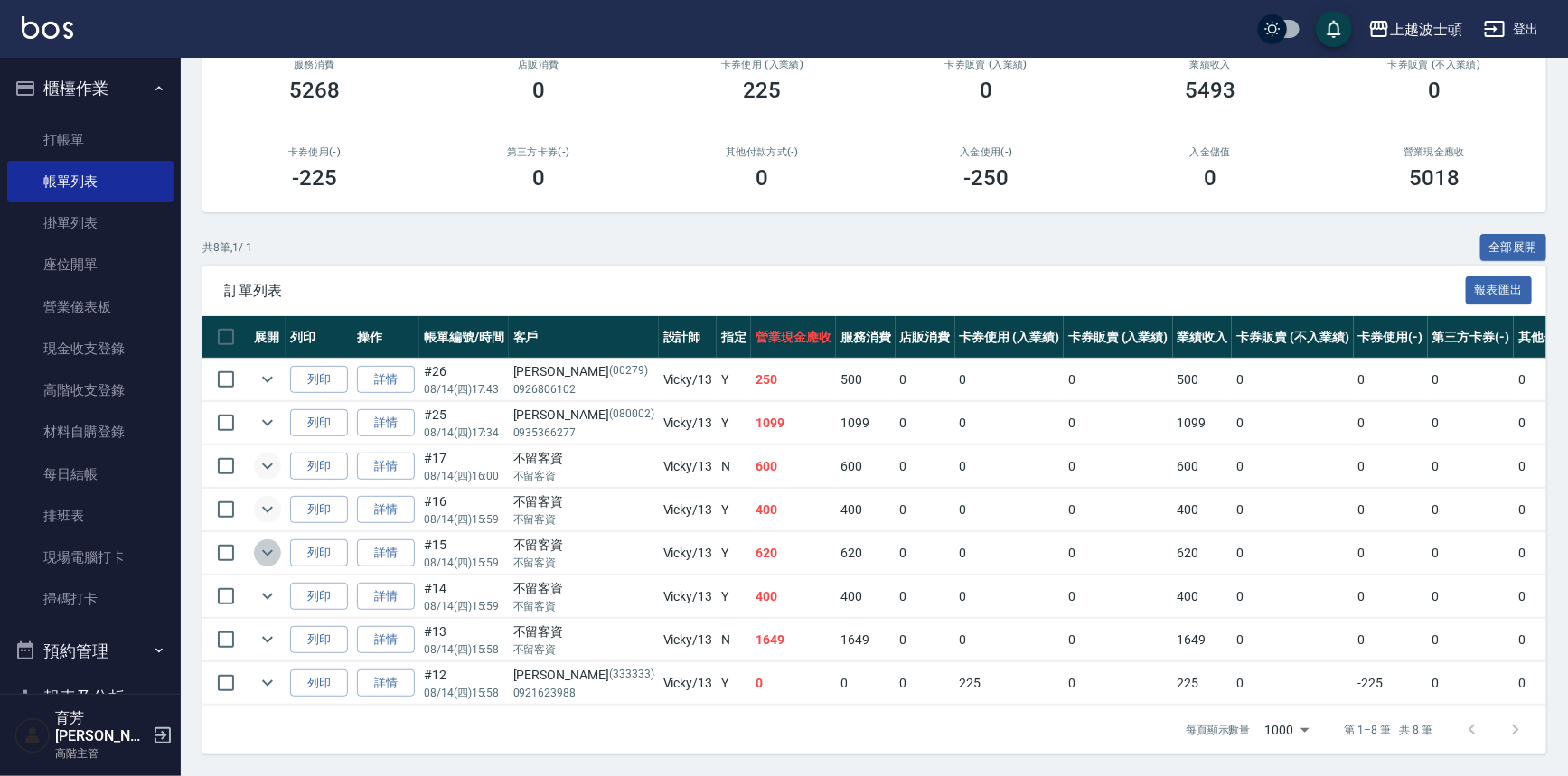
click at [262, 551] on icon "expand row" at bounding box center [267, 554] width 11 height 6
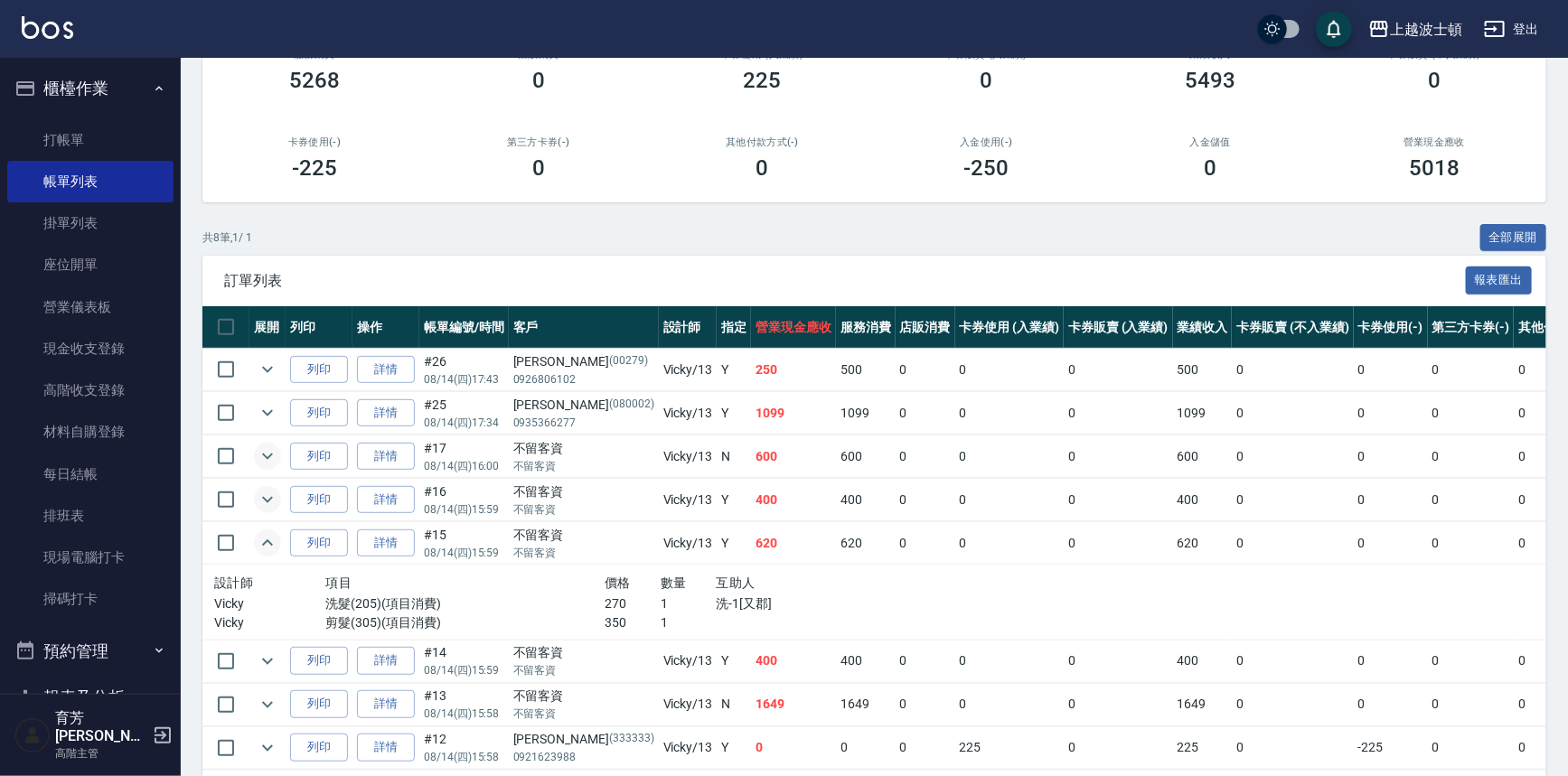
click at [262, 541] on icon "expand row" at bounding box center [268, 543] width 22 height 22
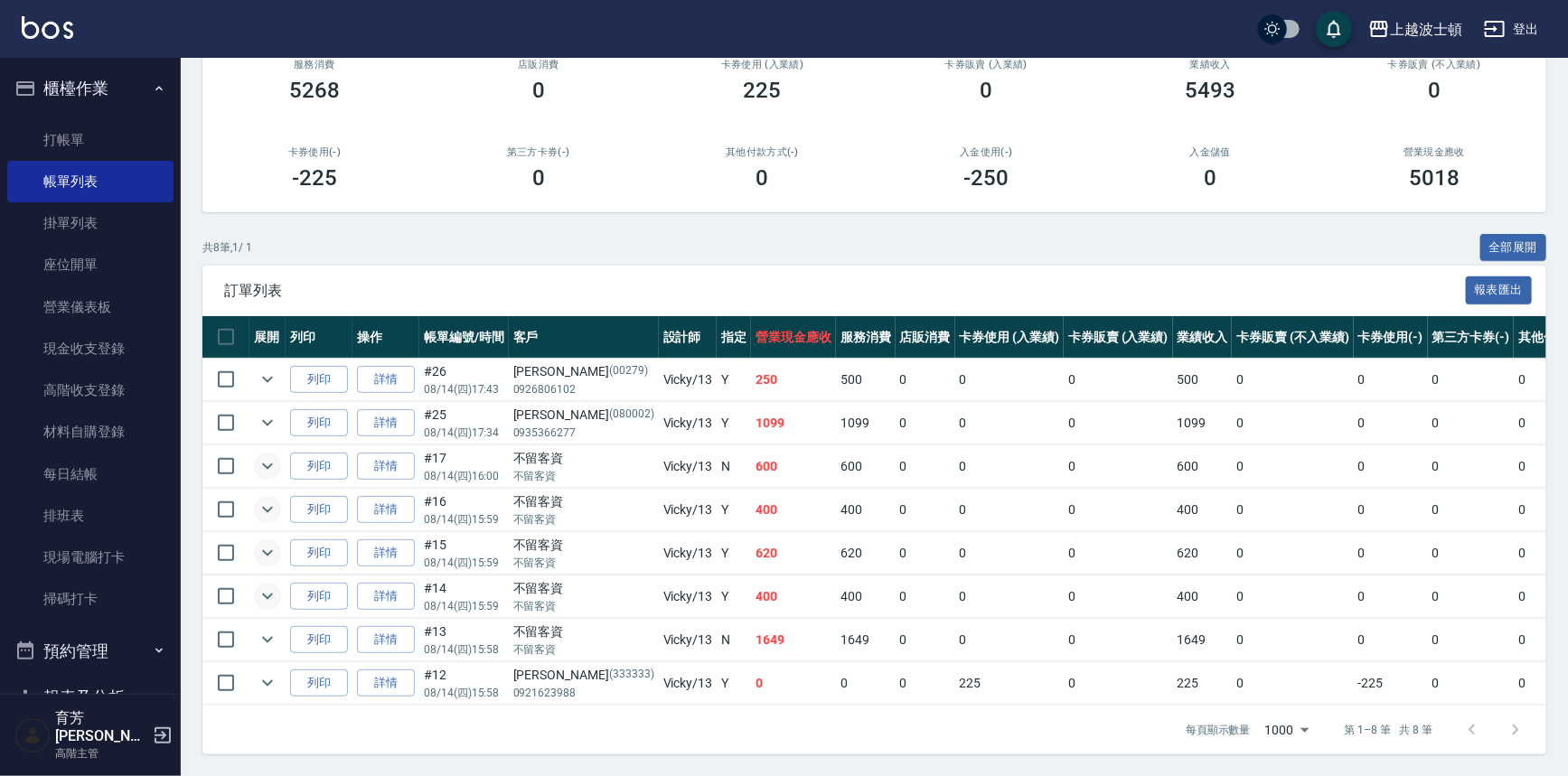
click at [262, 585] on icon "expand row" at bounding box center [268, 596] width 22 height 22
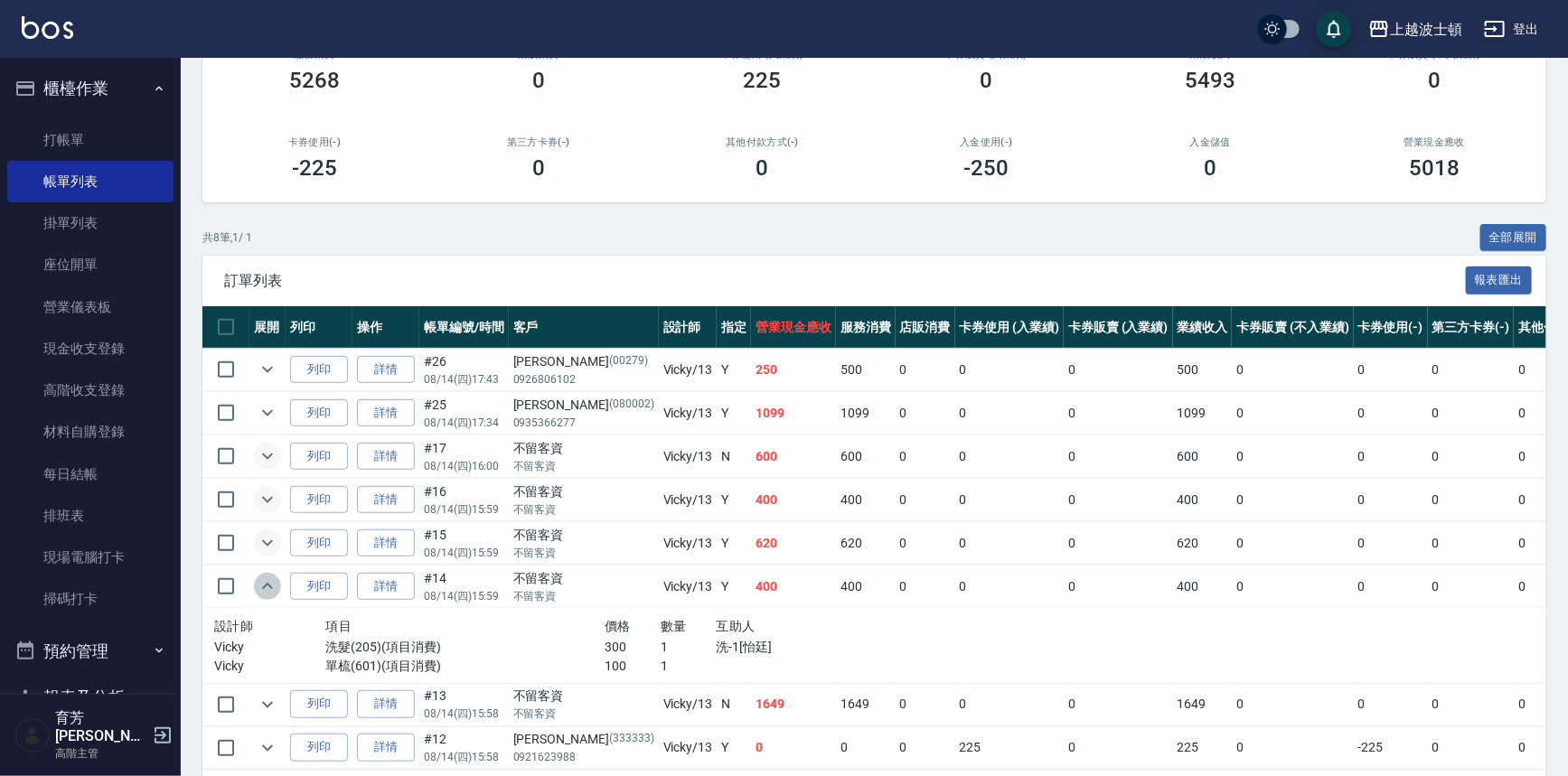
click at [262, 582] on icon "expand row" at bounding box center [268, 586] width 22 height 22
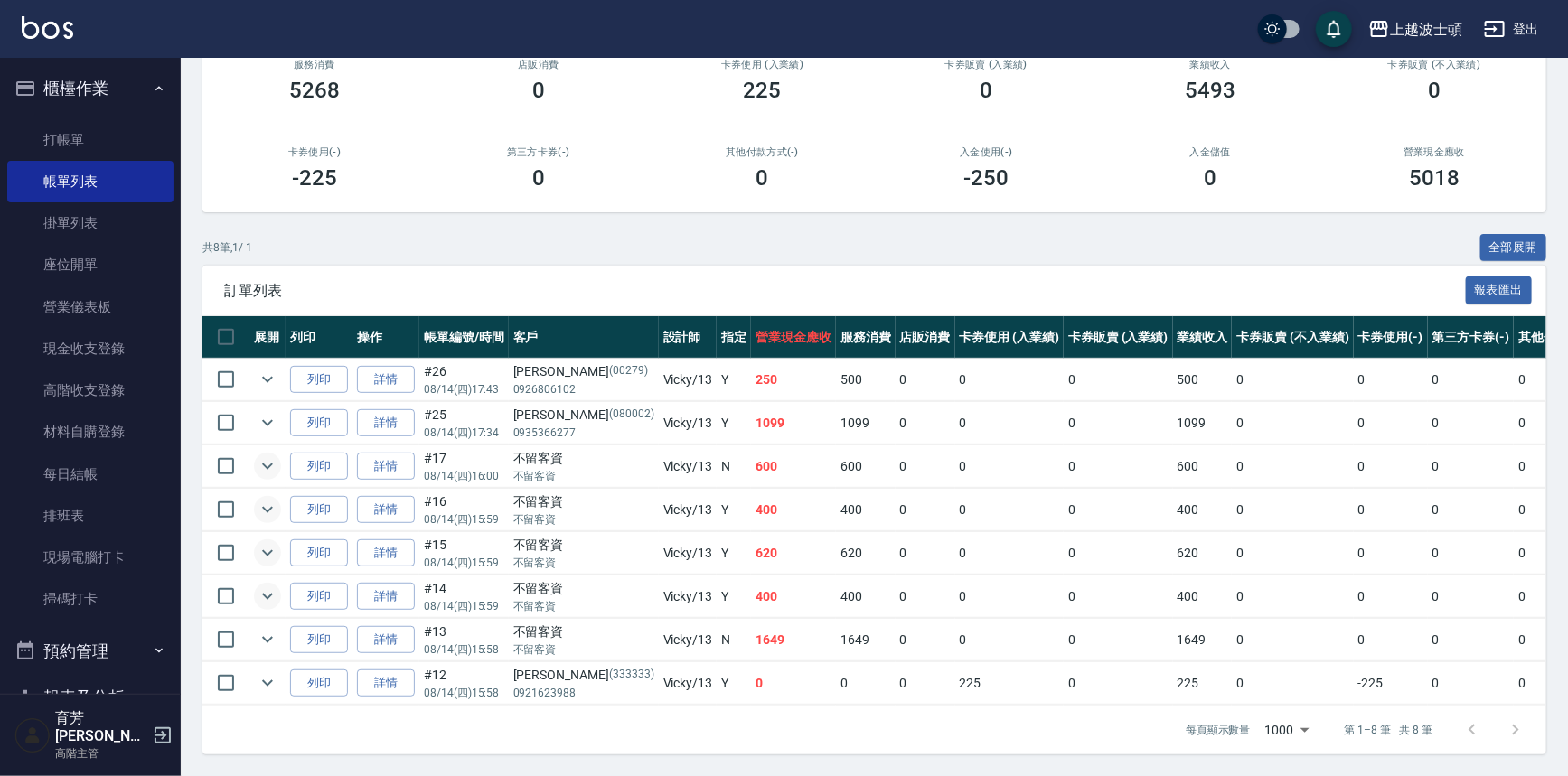
click at [246, 641] on td at bounding box center [225, 640] width 47 height 43
click at [260, 629] on icon "expand row" at bounding box center [268, 640] width 22 height 22
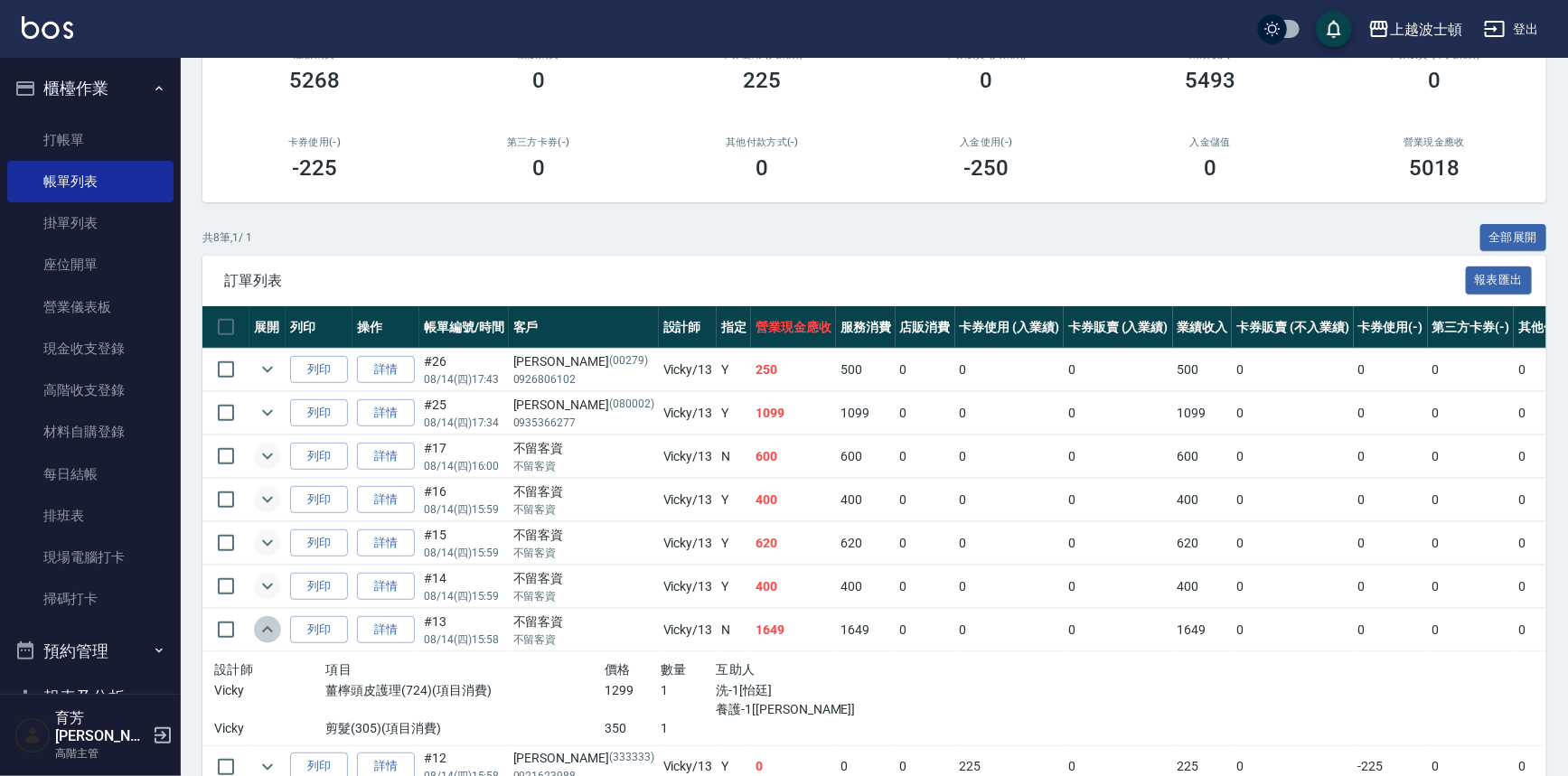
click at [260, 622] on icon "expand row" at bounding box center [268, 630] width 22 height 22
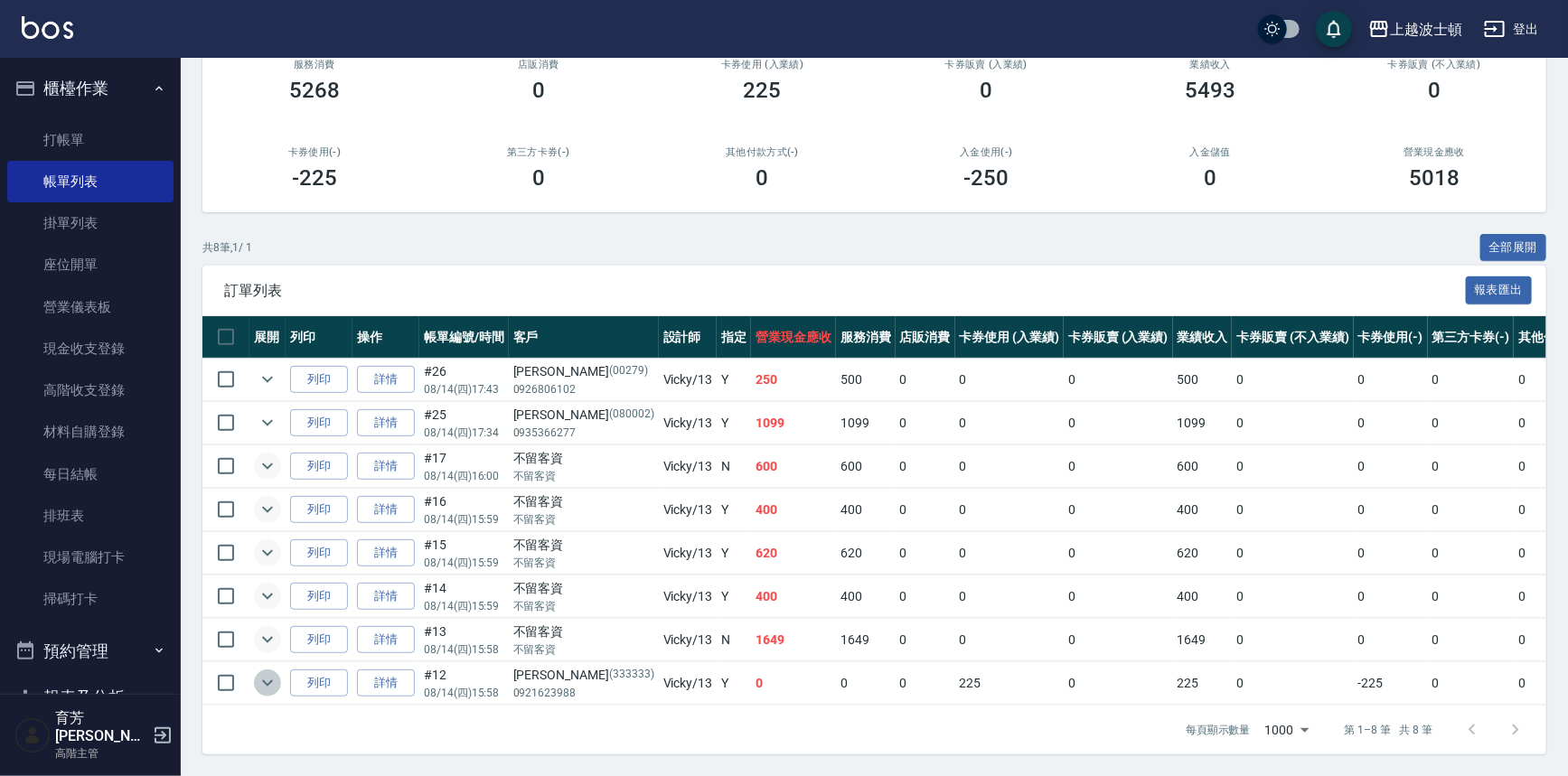
click at [274, 672] on icon "expand row" at bounding box center [268, 683] width 22 height 22
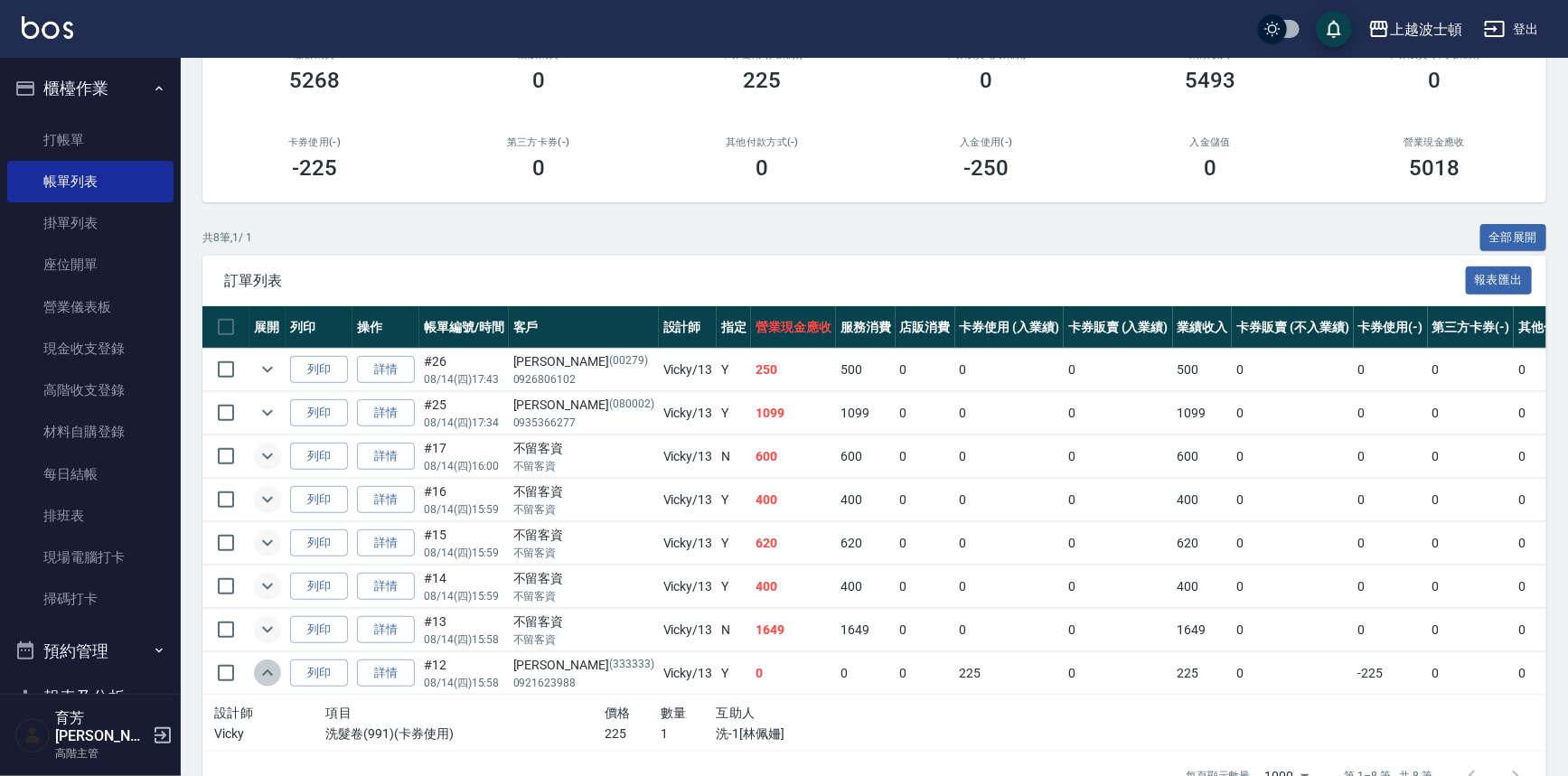
click at [274, 664] on icon "expand row" at bounding box center [268, 673] width 22 height 22
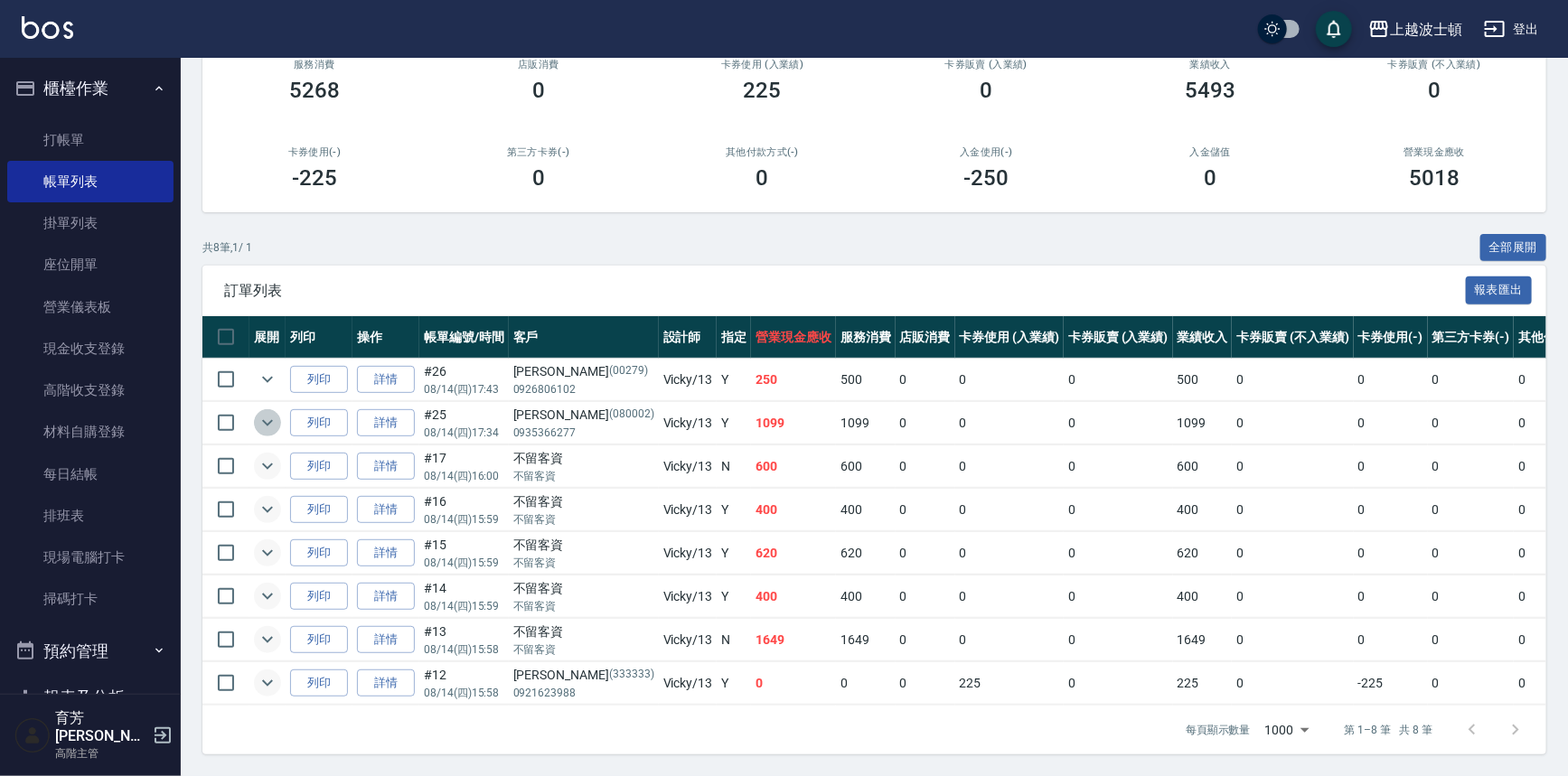
click at [265, 412] on icon "expand row" at bounding box center [268, 423] width 22 height 22
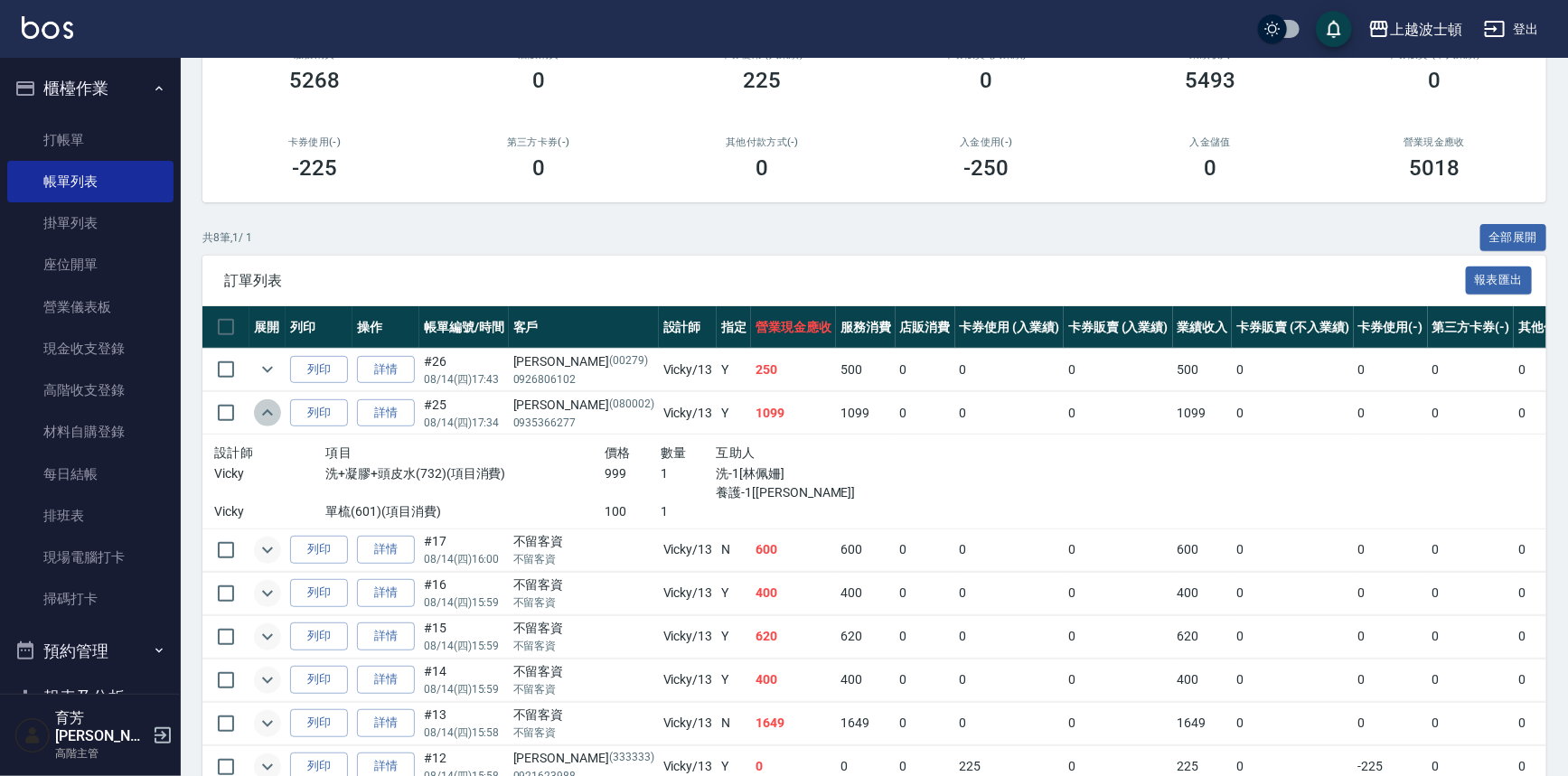
click at [265, 408] on icon "expand row" at bounding box center [268, 413] width 22 height 22
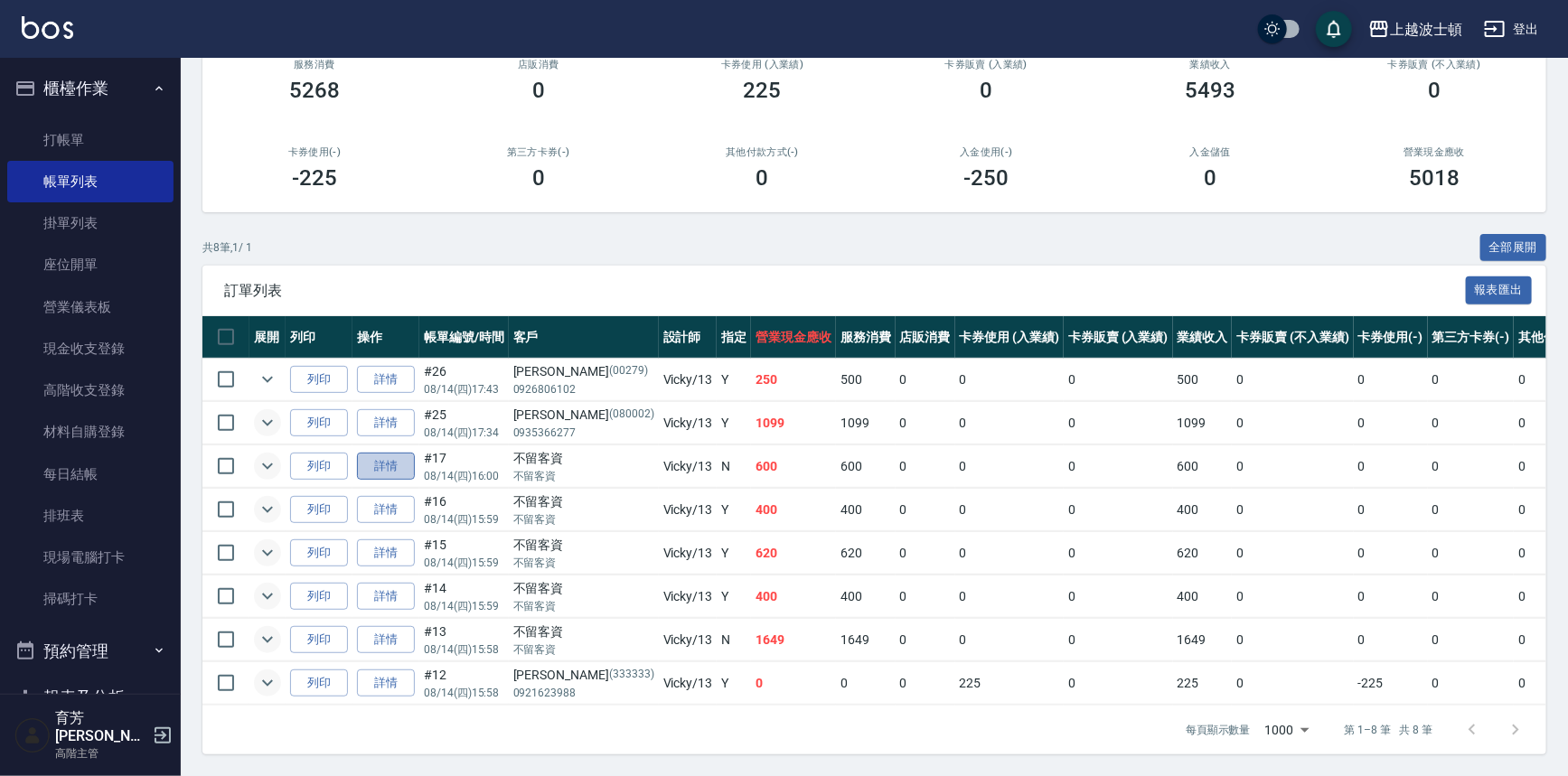
click at [397, 455] on link "詳情" at bounding box center [386, 466] width 58 height 28
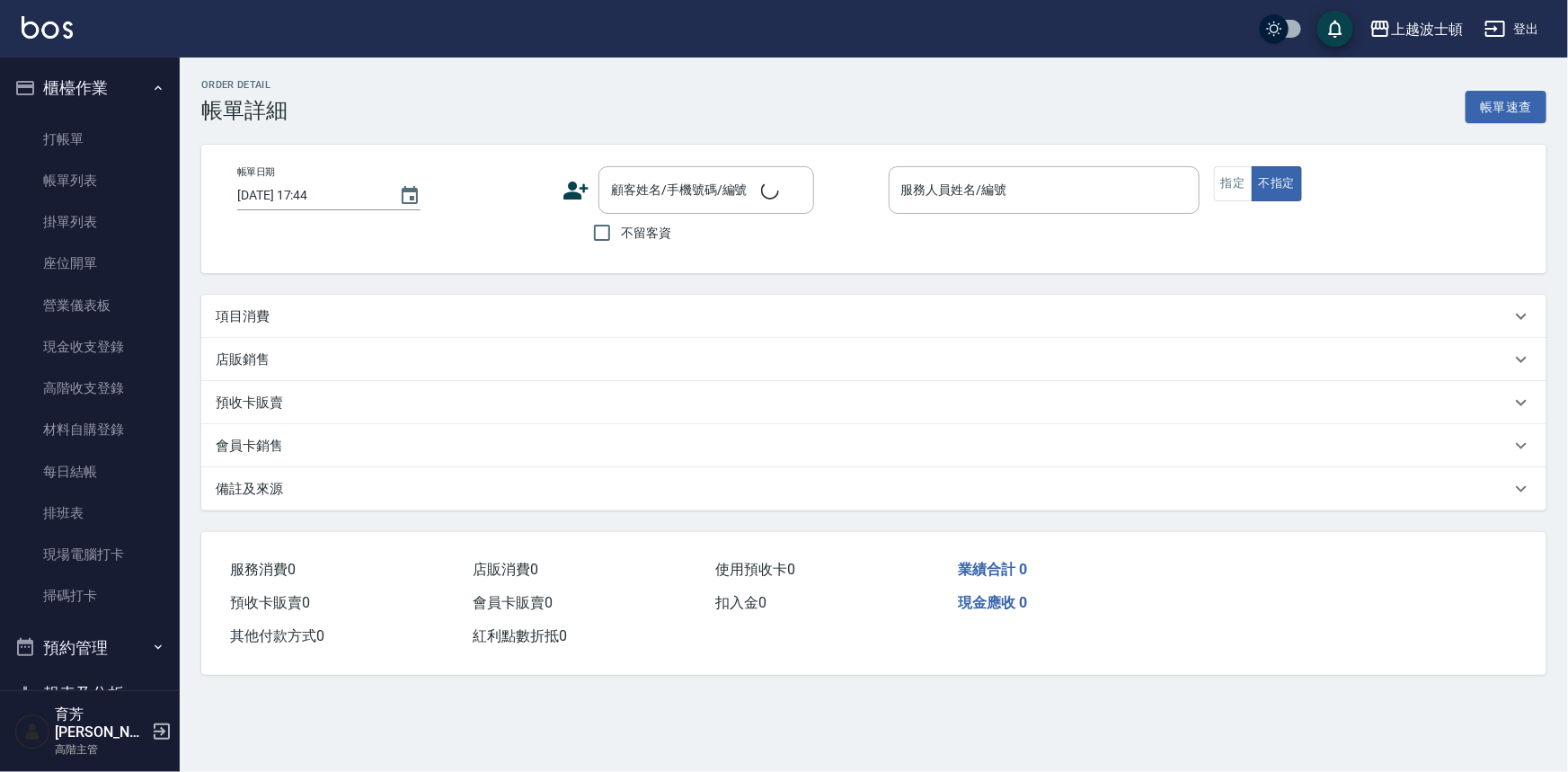
type input "[DATE] 16:00"
checkbox input "true"
type input "Vicky-13"
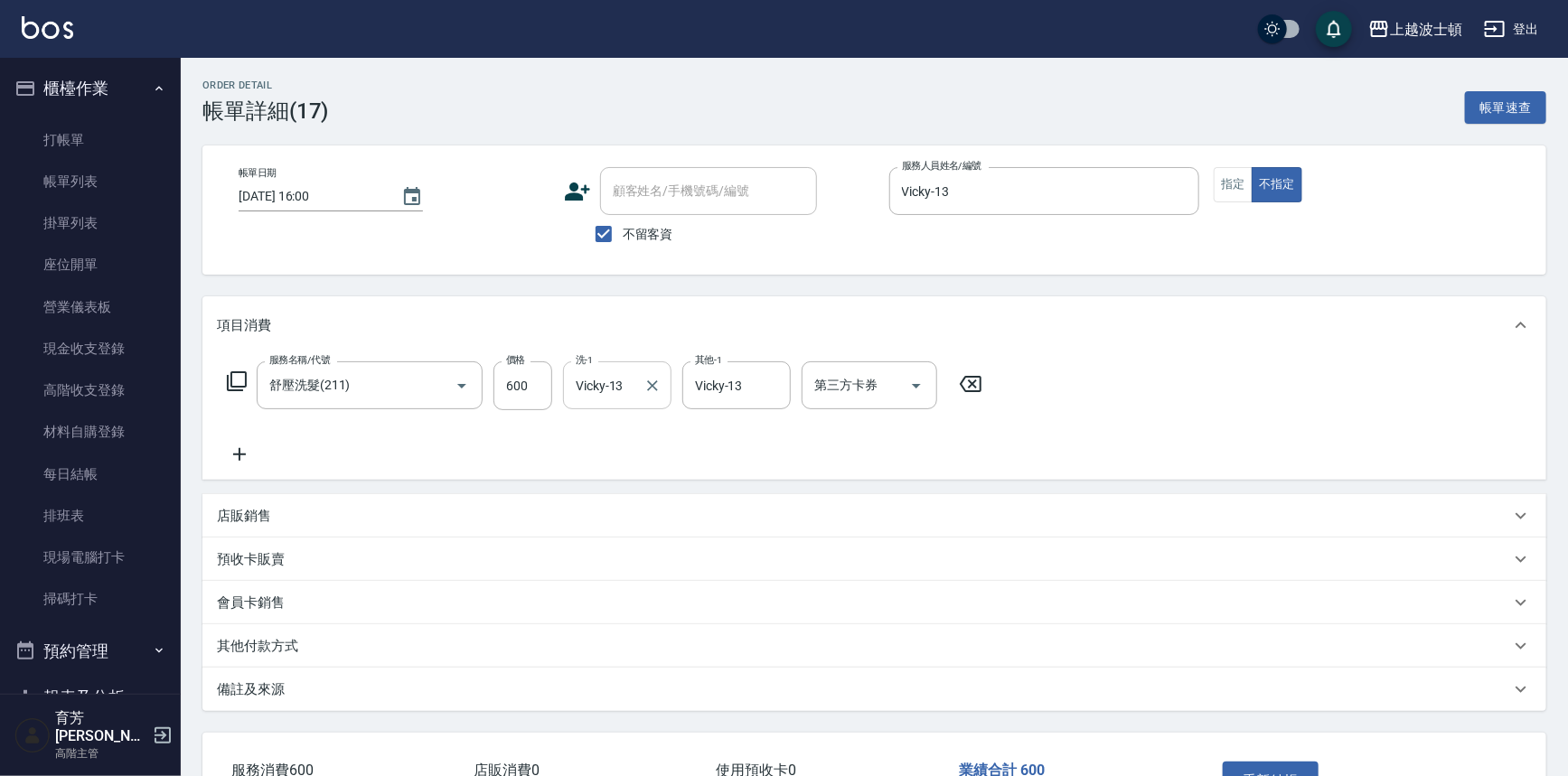
click at [623, 384] on input "Vicky-13" at bounding box center [603, 385] width 65 height 32
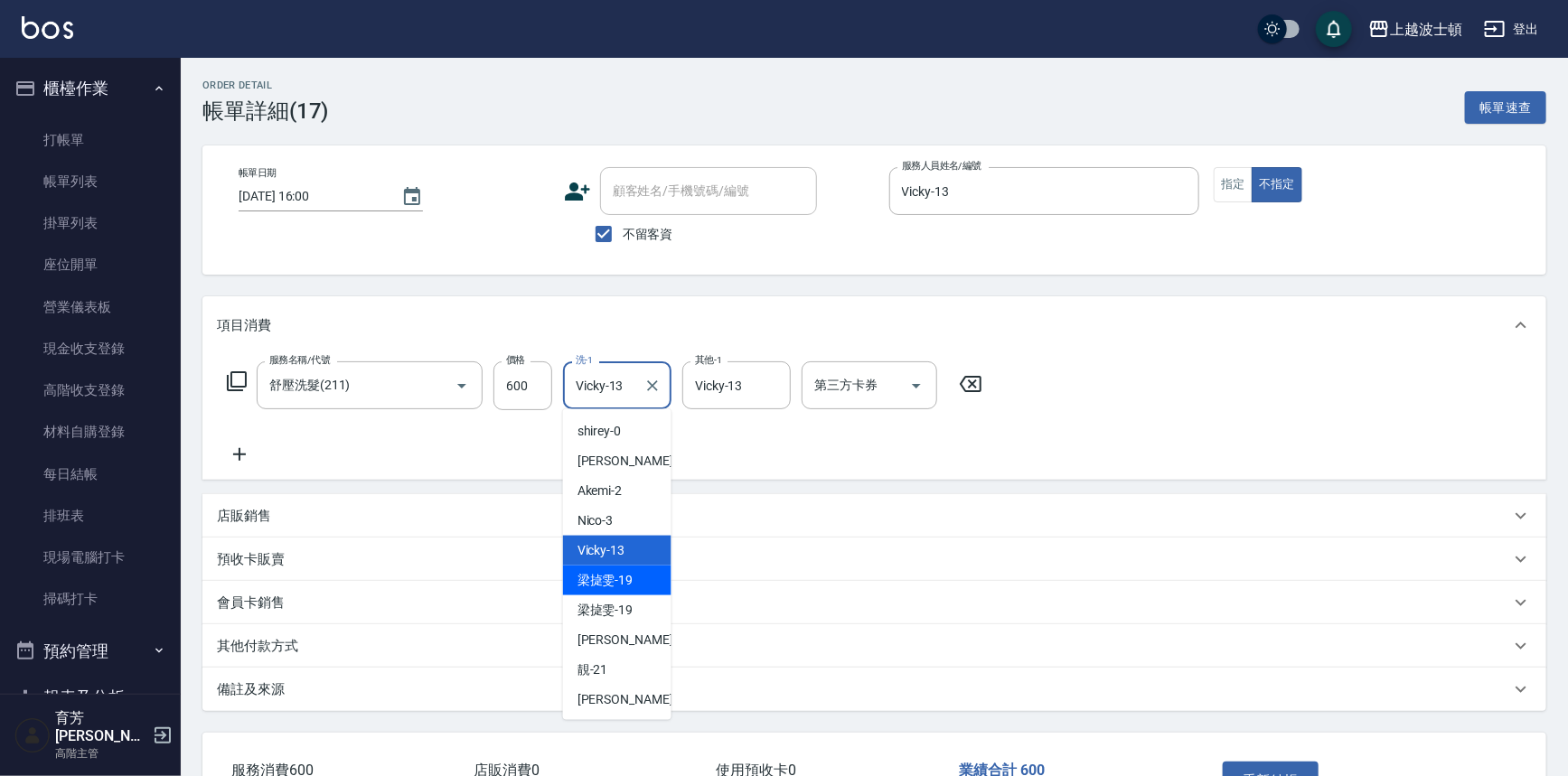
drag, startPoint x: 661, startPoint y: 566, endPoint x: 666, endPoint y: 610, distance: 44.3
click at [666, 611] on ul "shirey -0 [PERSON_NAME] -1 Akemi -2 Nico -3 Vicky -13 [PERSON_NAME]-19 [PERSON_…" at bounding box center [616, 564] width 108 height 311
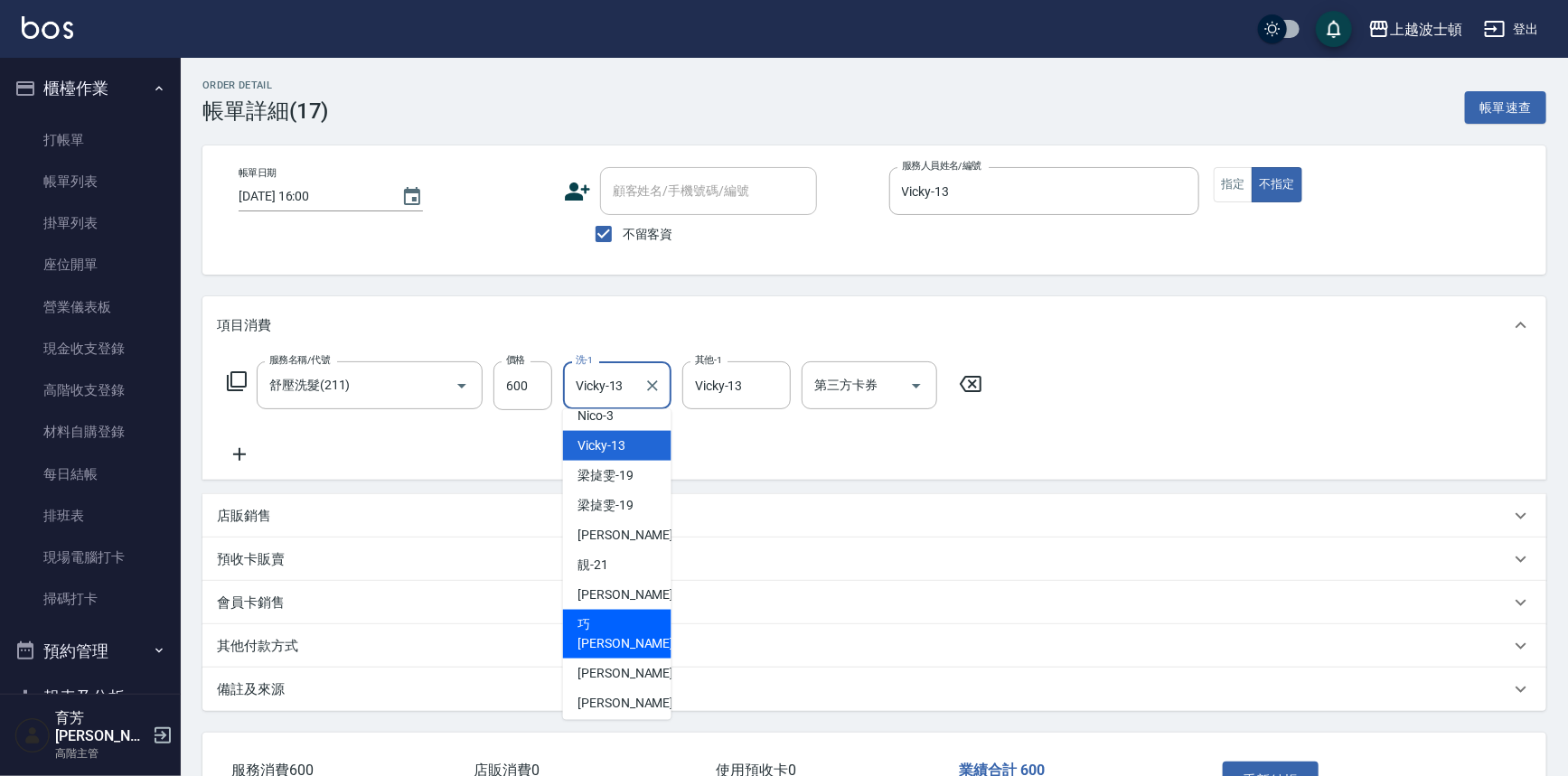
scroll to position [126, 0]
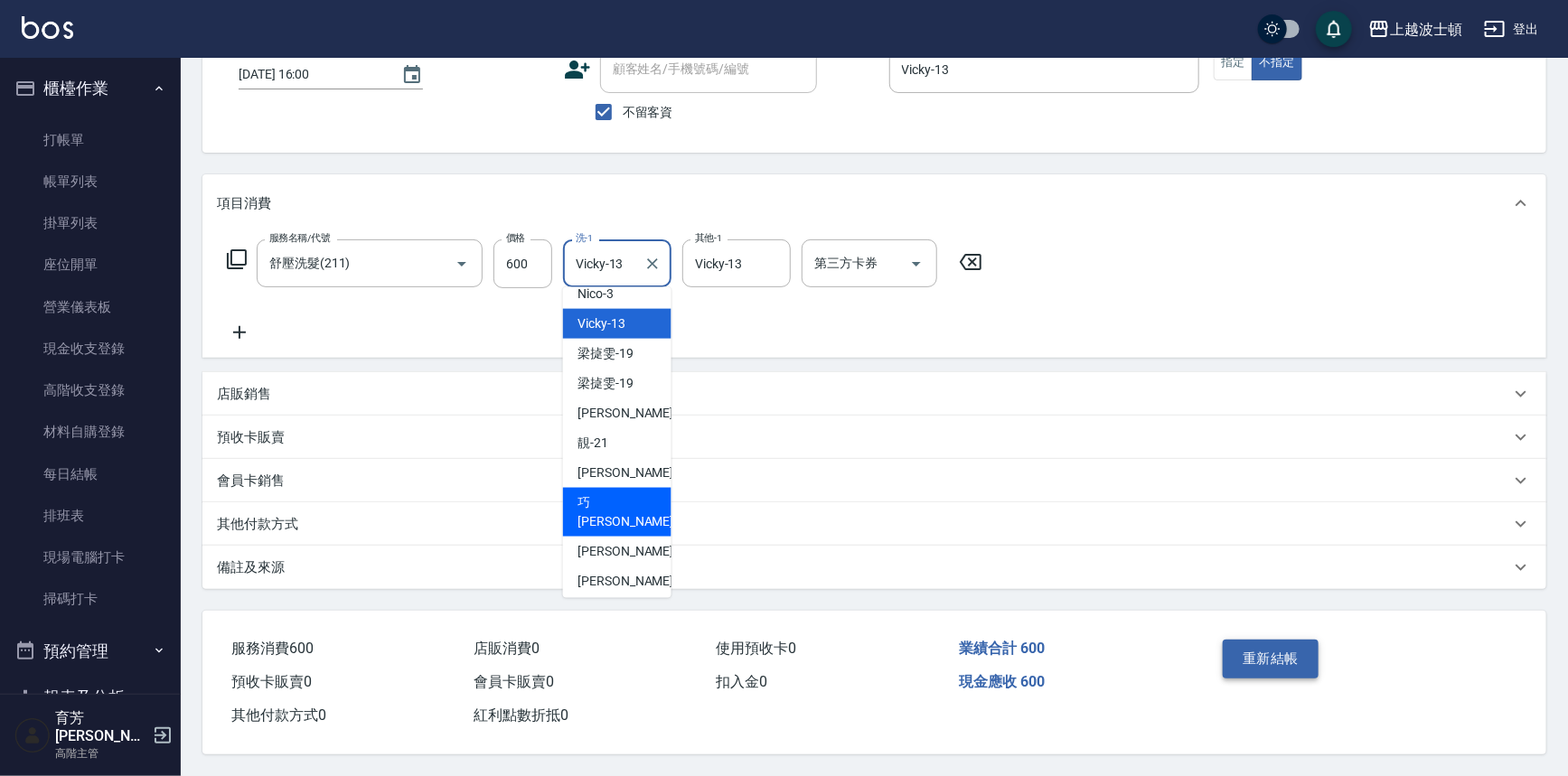
click at [1308, 655] on button "重新結帳" at bounding box center [1270, 659] width 96 height 38
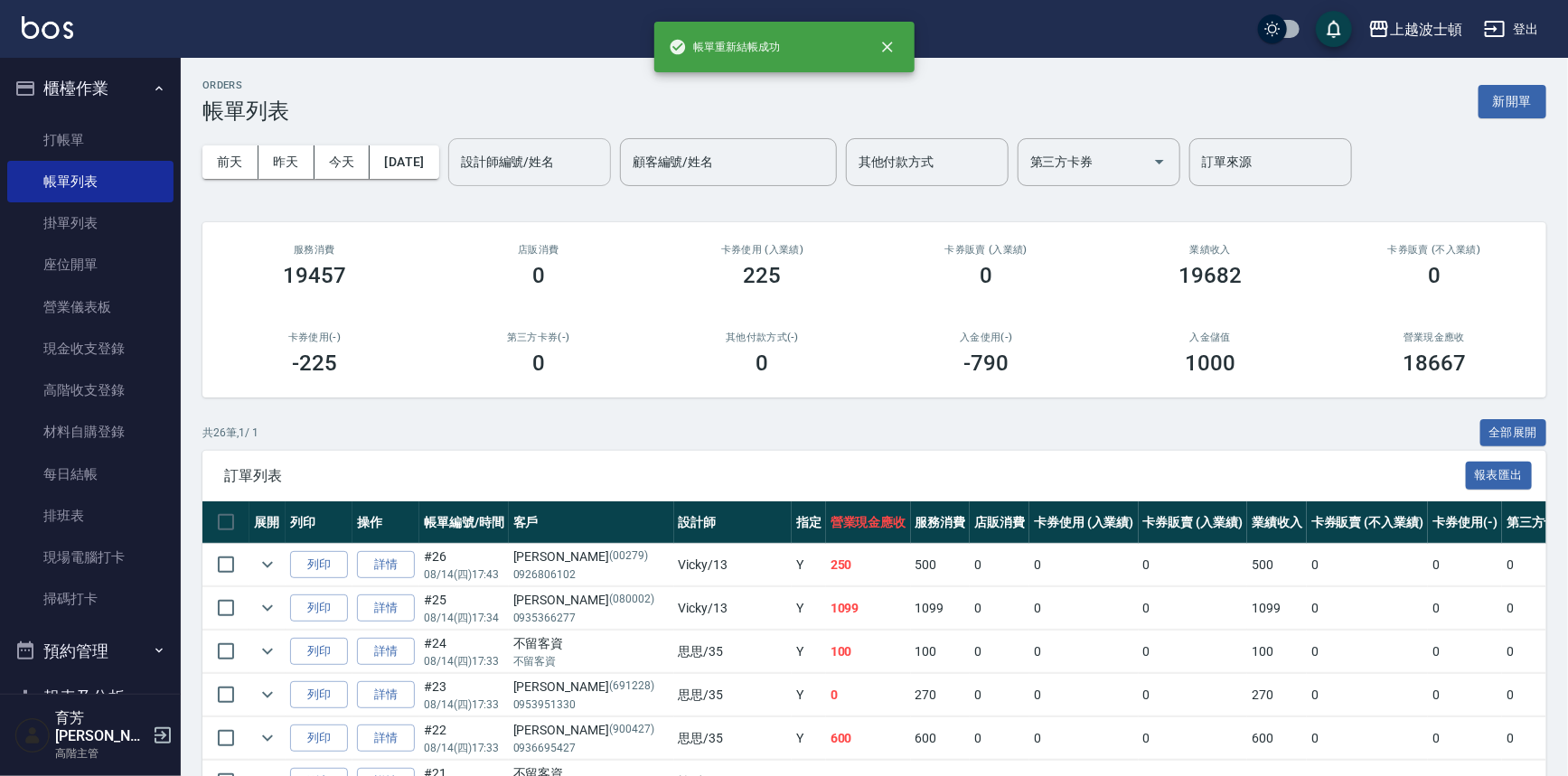
click at [577, 157] on input "設計師編號/姓名" at bounding box center [530, 163] width 147 height 32
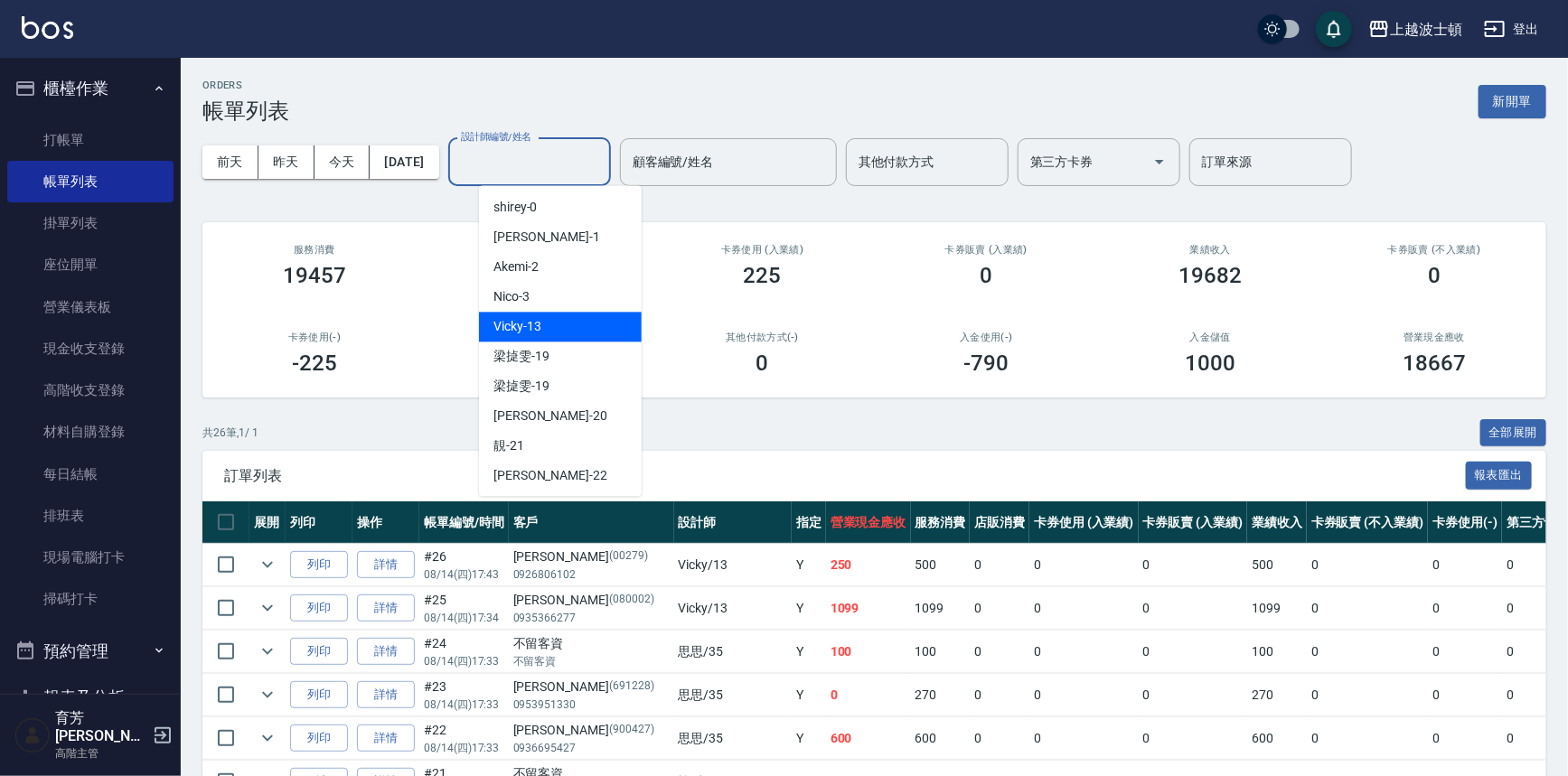
click at [544, 325] on div "Vicky -13" at bounding box center [561, 326] width 163 height 30
type input "Vicky-13"
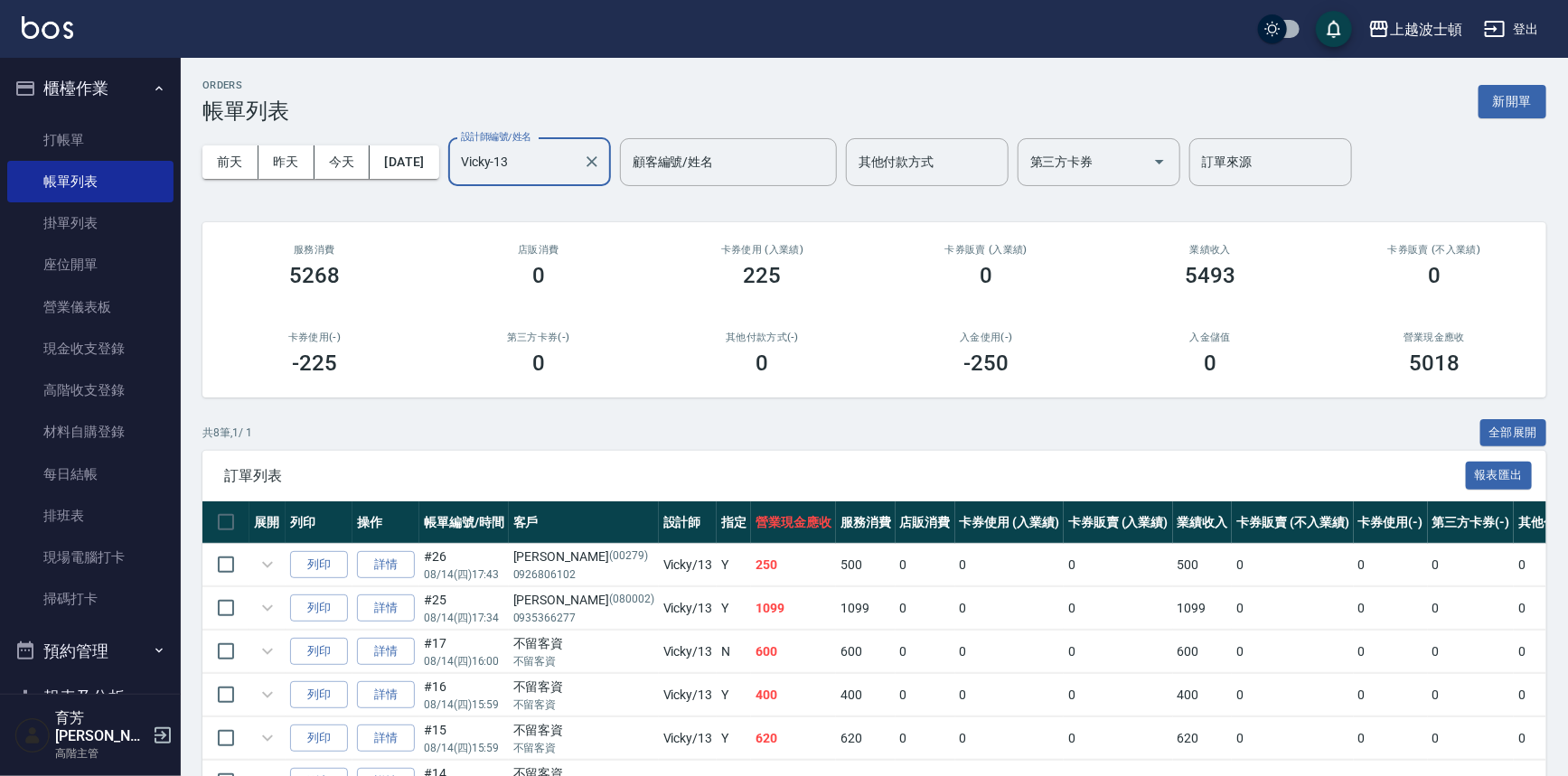
scroll to position [195, 0]
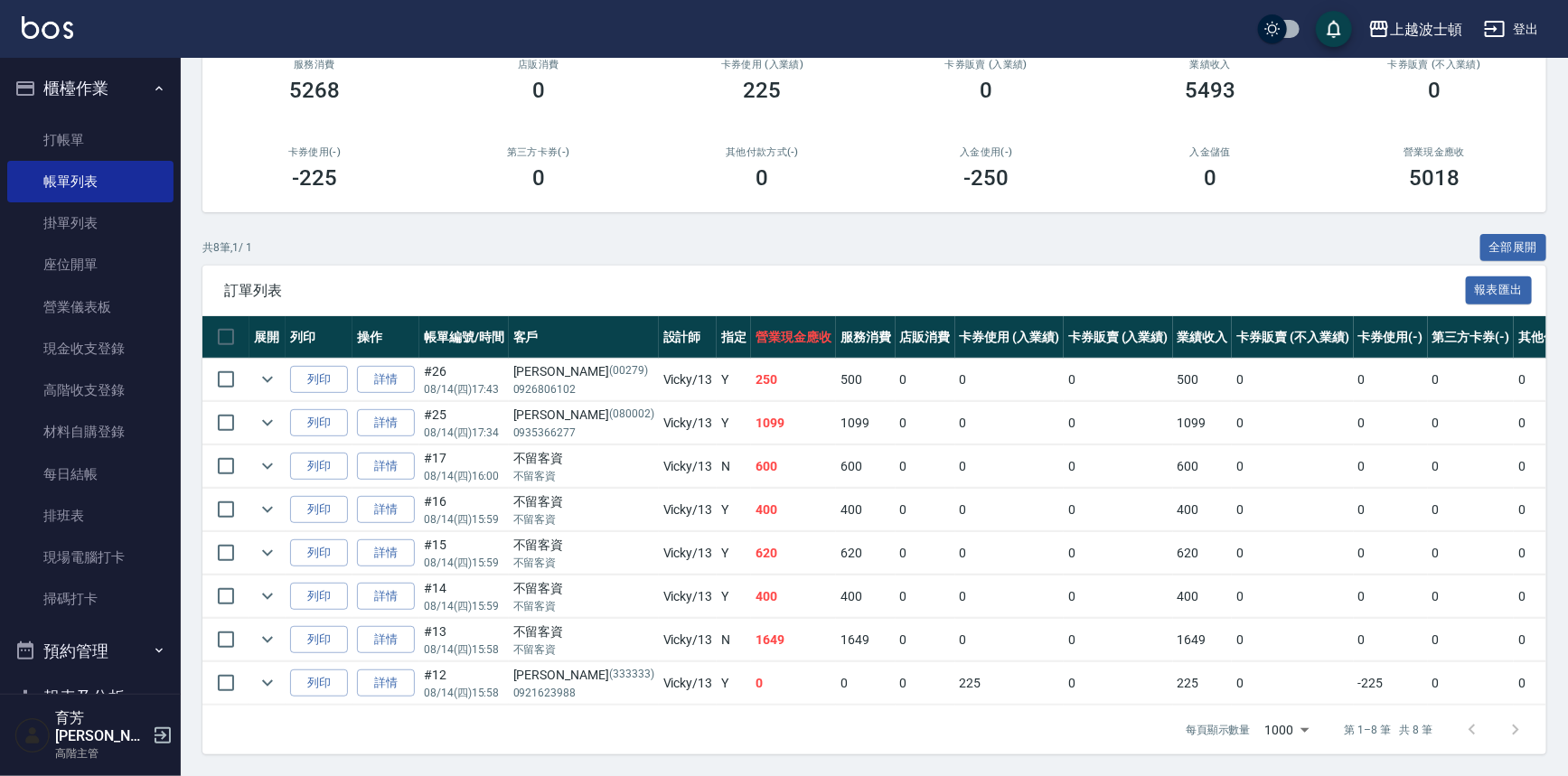
click at [417, 489] on td "詳情" at bounding box center [385, 510] width 66 height 43
click at [383, 500] on link "詳情" at bounding box center [386, 510] width 58 height 28
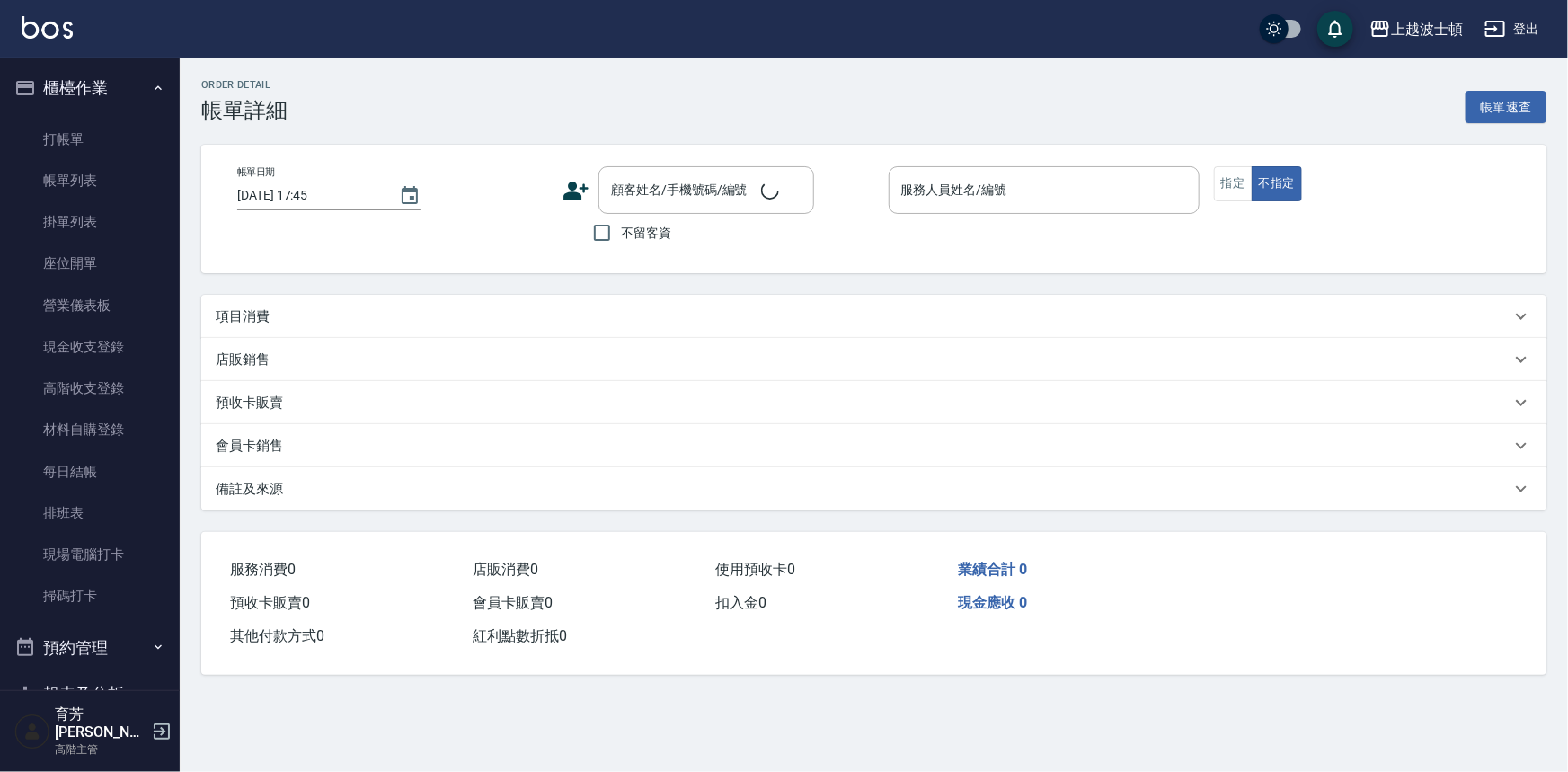
type input "[DATE] 15:59"
checkbox input "true"
type input "Vicky-13"
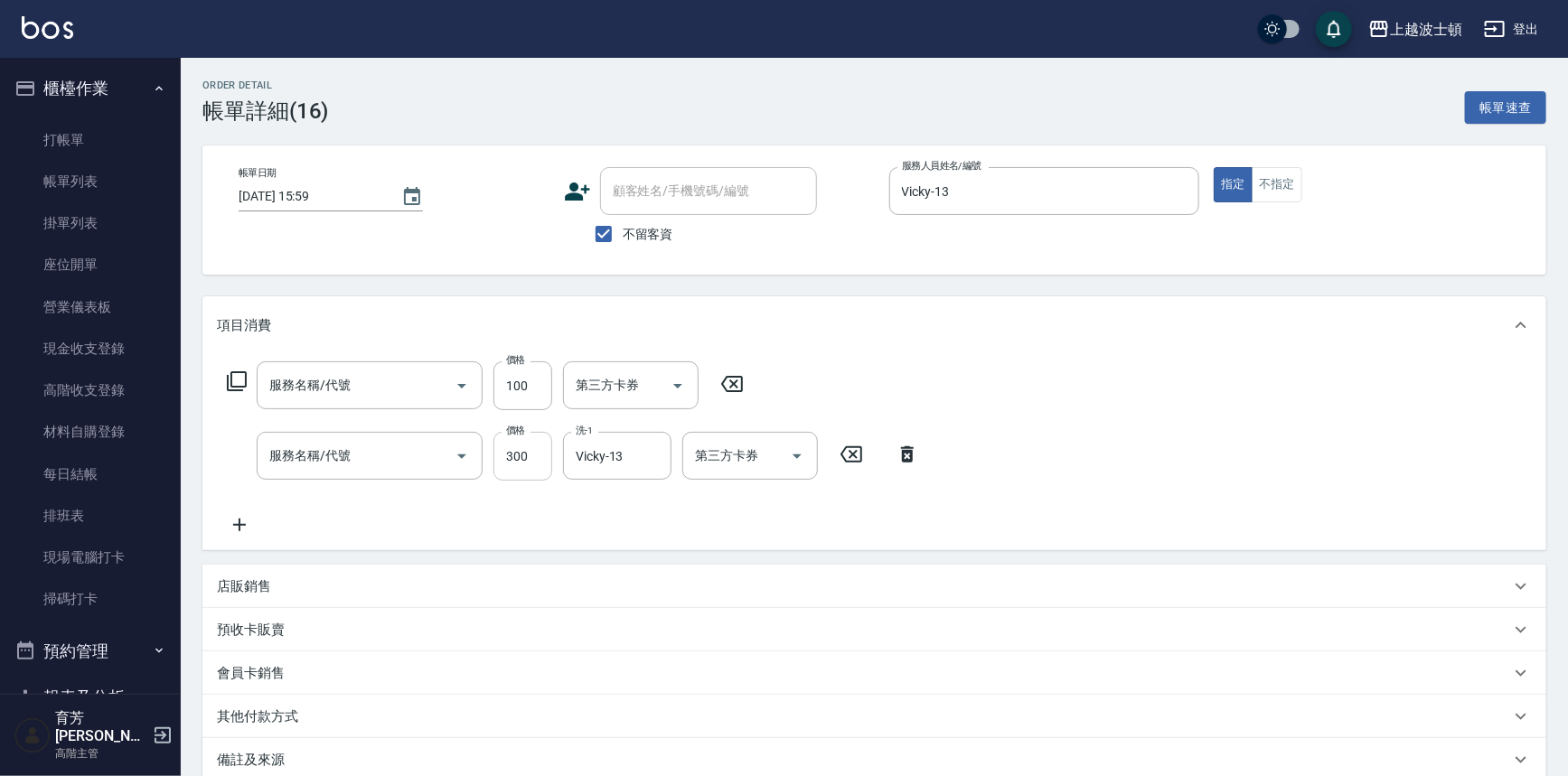
type input "洗髮加錢升等(206)"
type input "洗髮(205)"
click at [631, 459] on input "Vicky-13" at bounding box center [603, 455] width 65 height 32
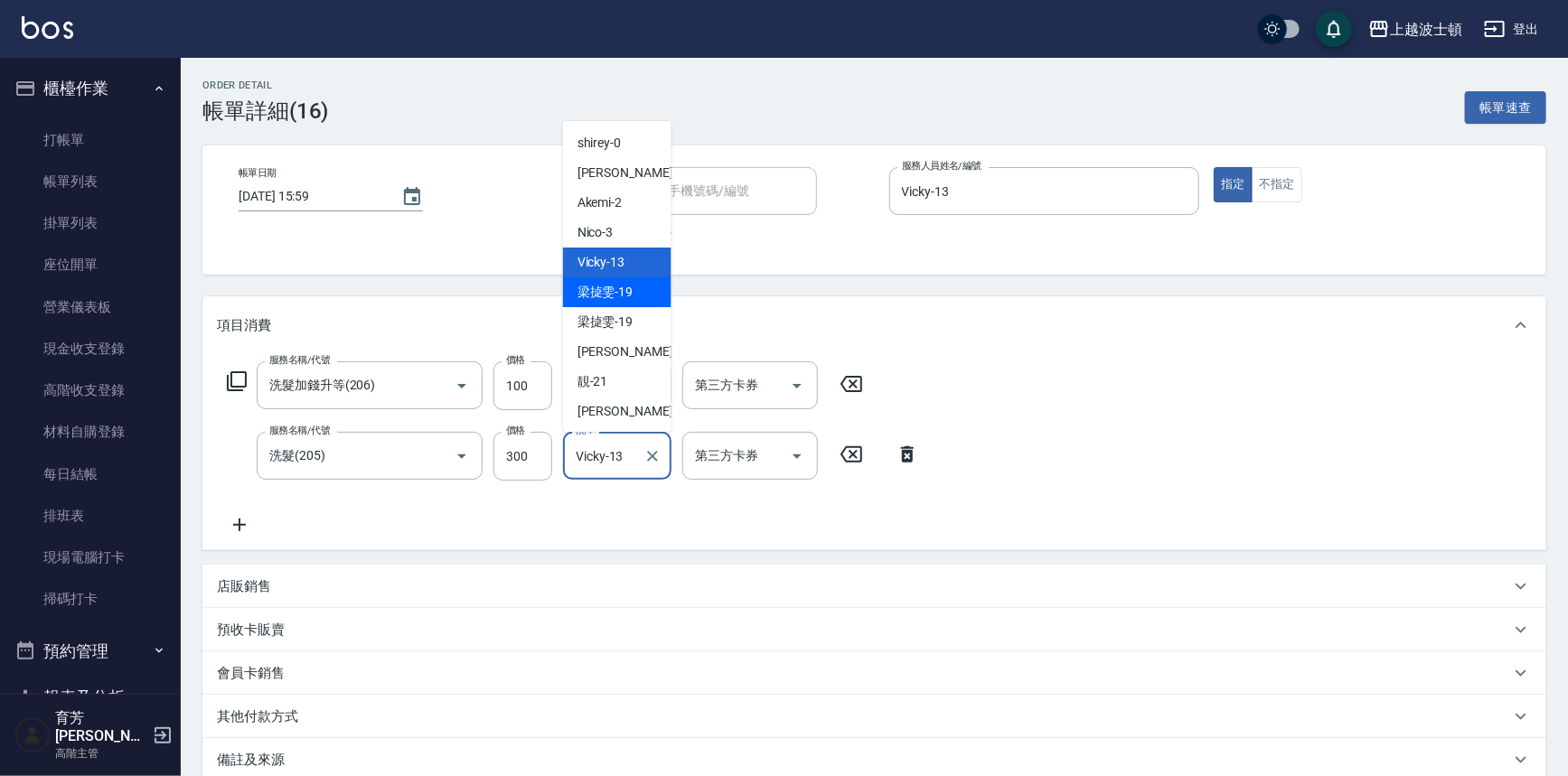
click at [660, 284] on ul "shirey -0 [PERSON_NAME] -1 Akemi -2 Nico -3 Vicky -13 [PERSON_NAME]-19 [PERSON_…" at bounding box center [616, 276] width 108 height 311
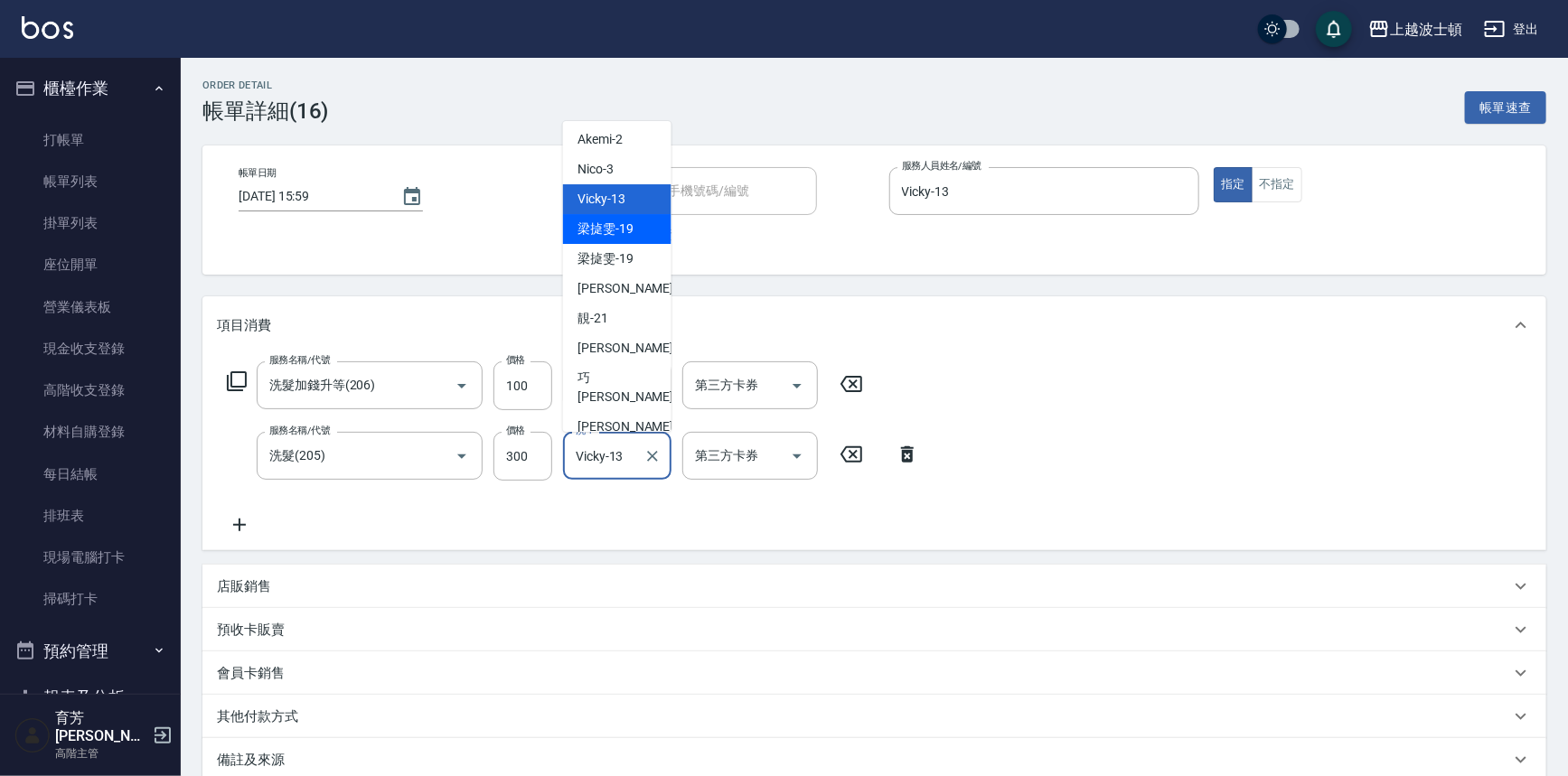
scroll to position [75, 0]
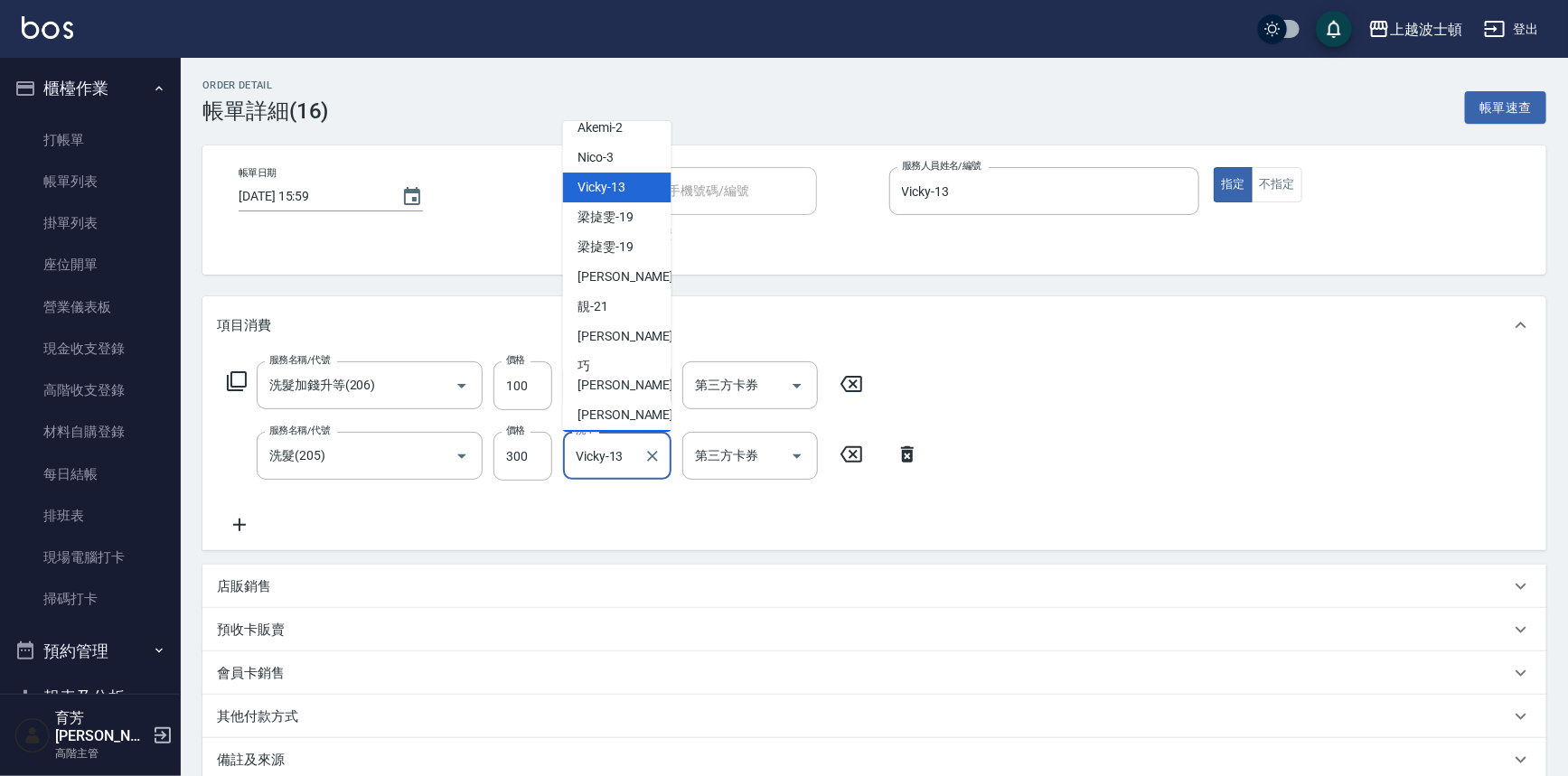
click at [606, 436] on span "[PERSON_NAME]-25" at bounding box center [634, 445] width 114 height 19
type input "[PERSON_NAME]-25"
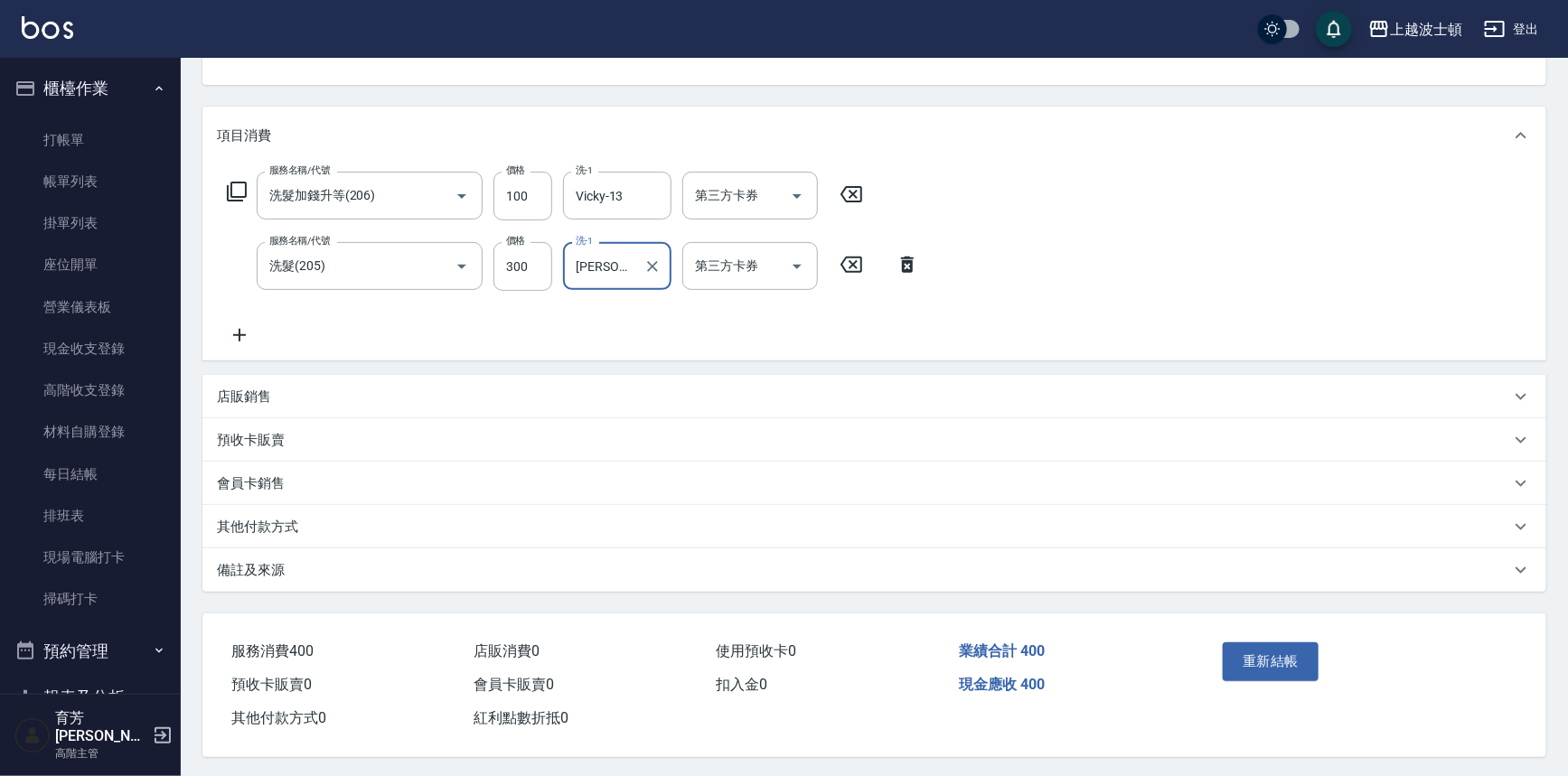
scroll to position [196, 0]
drag, startPoint x: 1257, startPoint y: 669, endPoint x: 1257, endPoint y: 651, distance: 18.0
click at [1257, 669] on button "重新結帳" at bounding box center [1270, 659] width 96 height 38
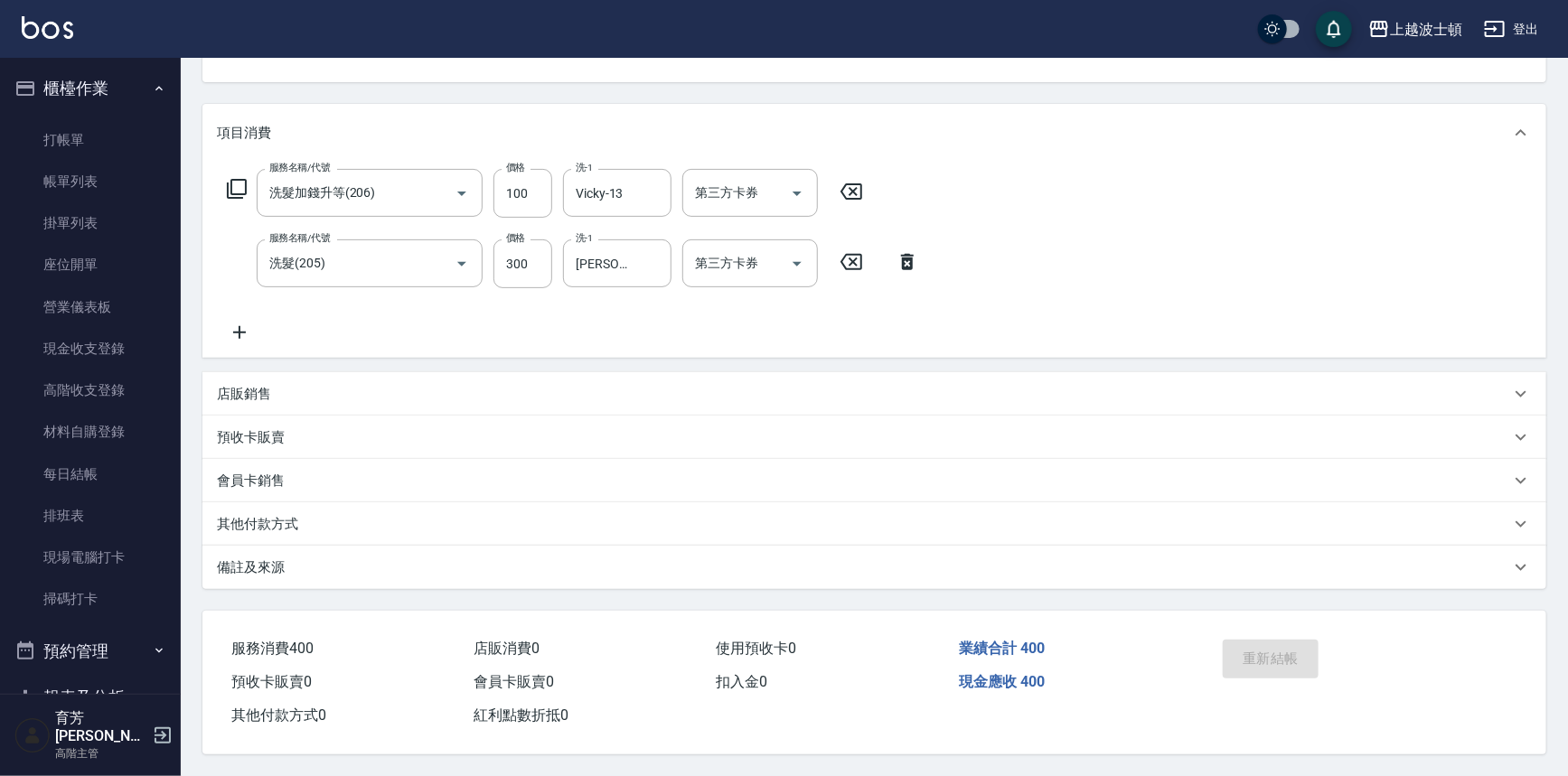
click at [1257, 651] on div "重新結帳" at bounding box center [1287, 671] width 144 height 78
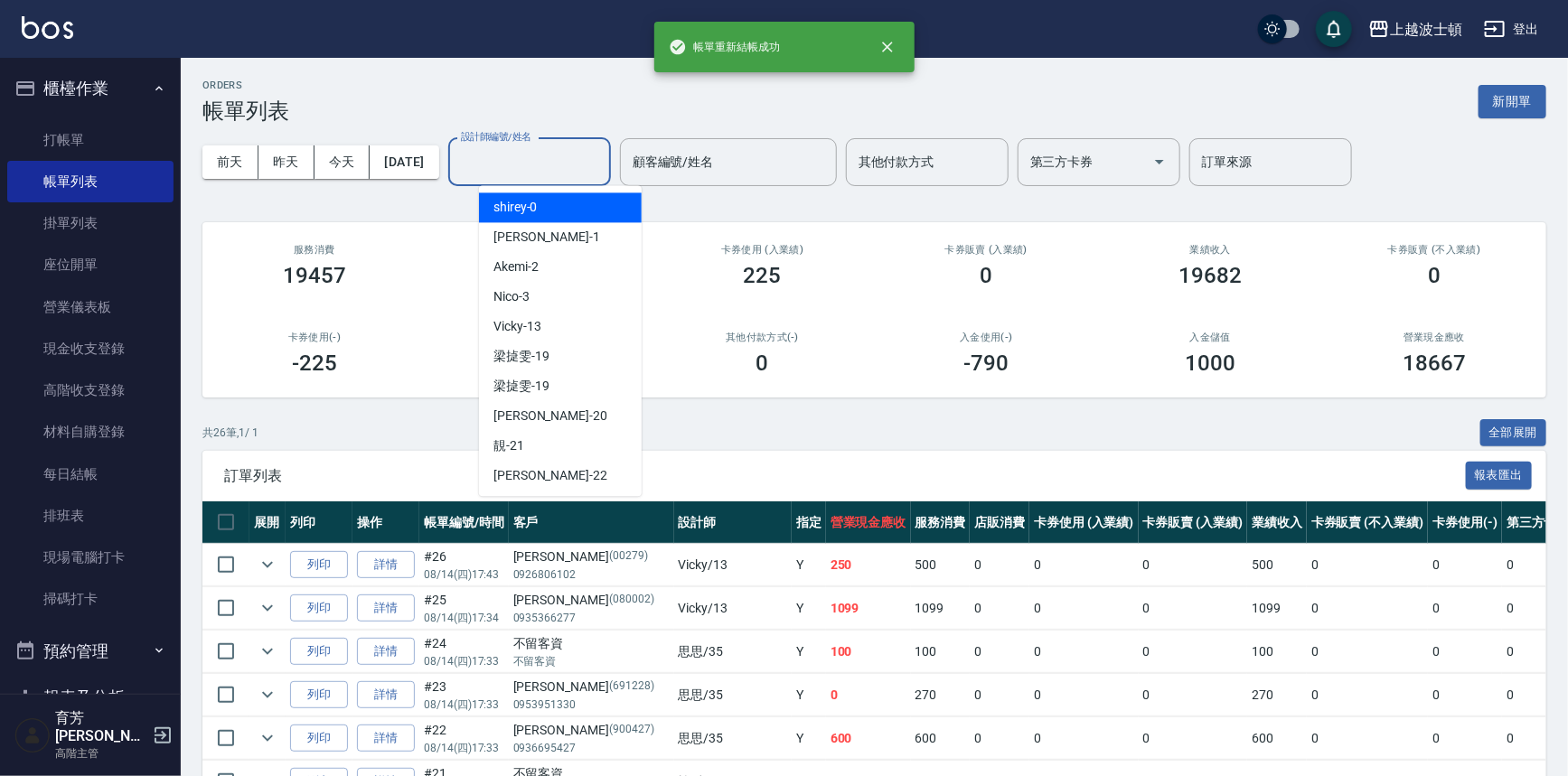
click at [545, 161] on input "設計師編號/姓名" at bounding box center [530, 163] width 147 height 32
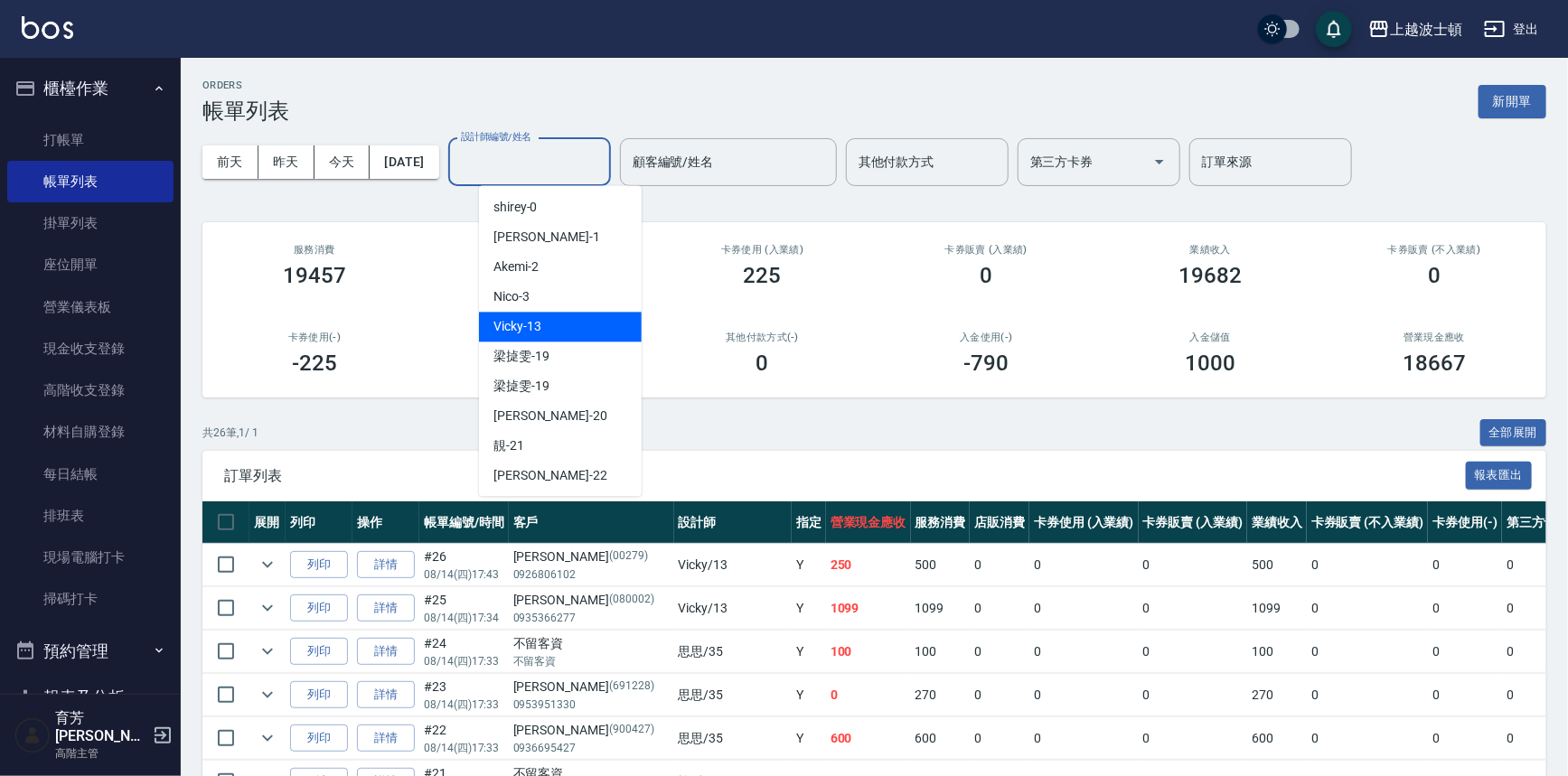
click at [538, 326] on span "Vicky -13" at bounding box center [517, 326] width 48 height 19
type input "Vicky-13"
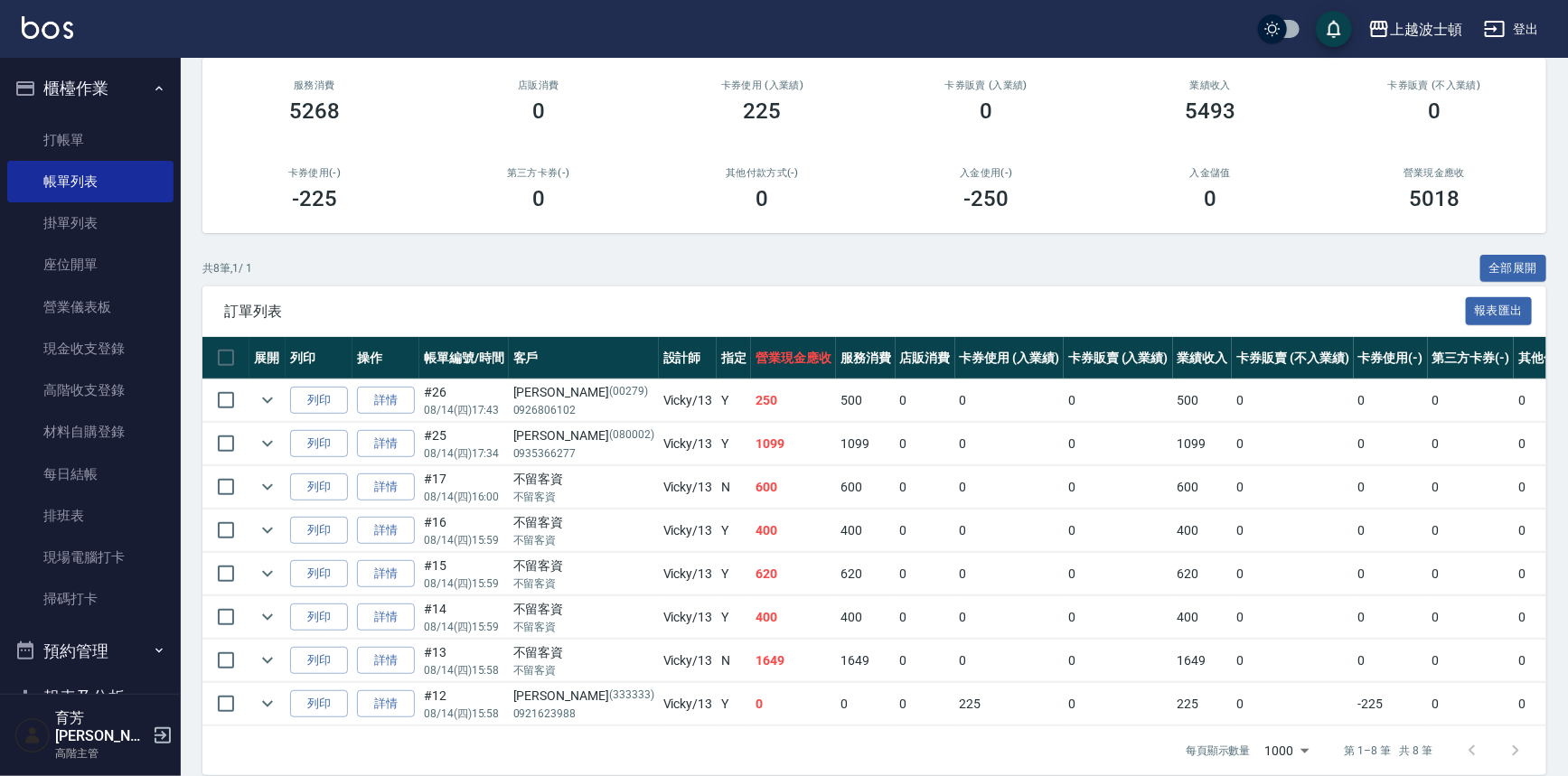
scroll to position [169, 0]
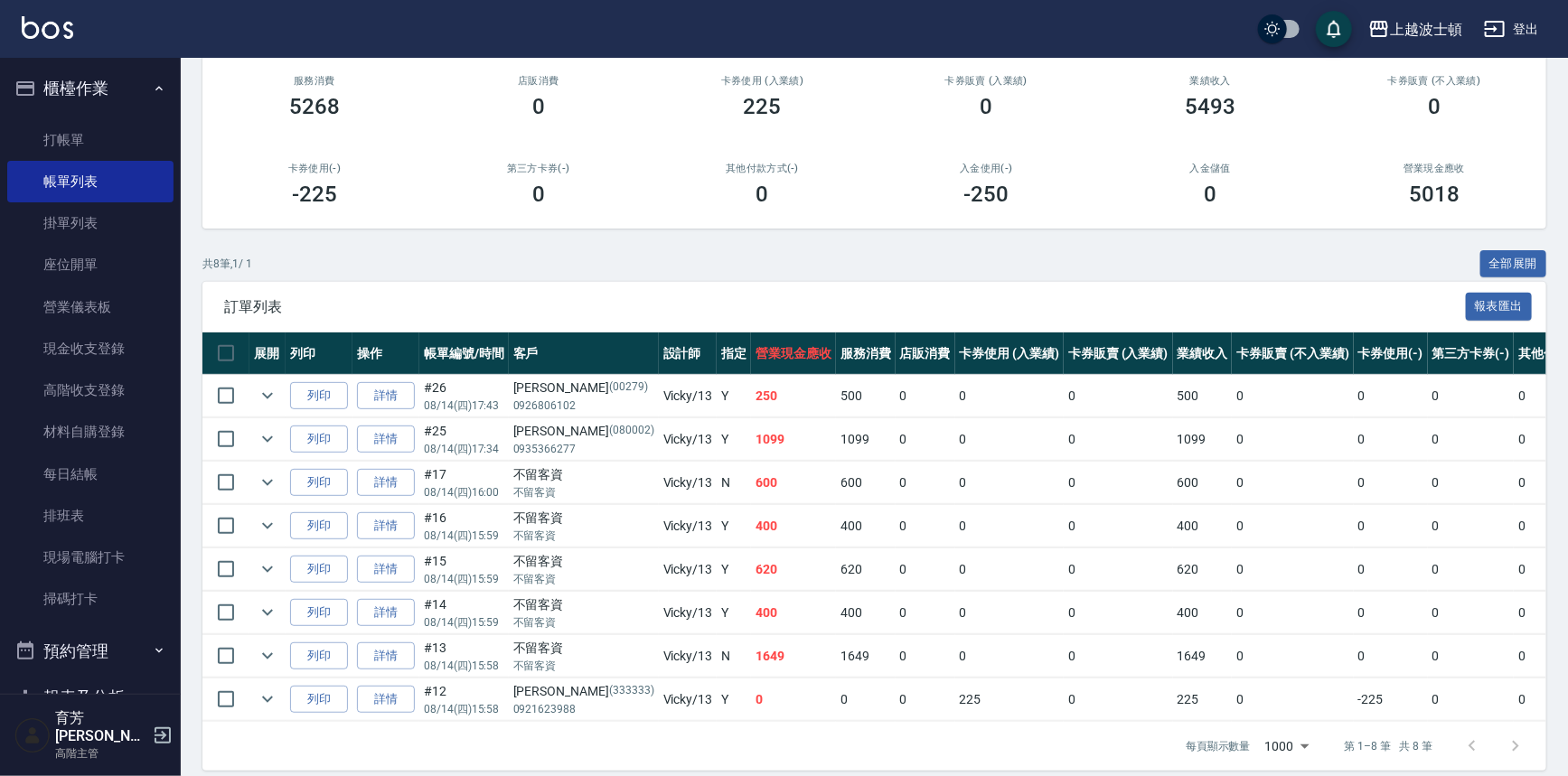
click at [84, 73] on button "櫃檯作業" at bounding box center [90, 88] width 167 height 47
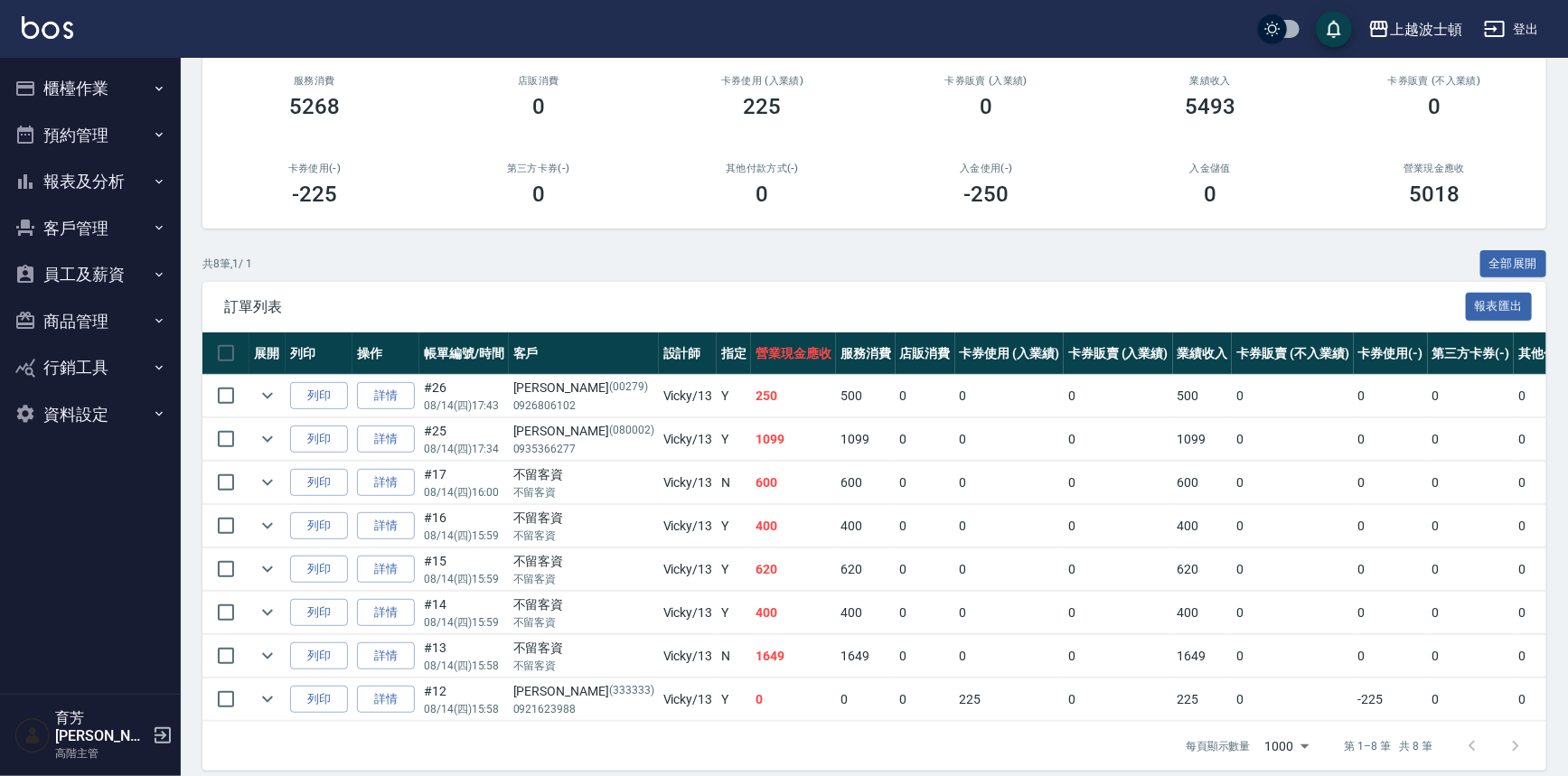
click at [69, 79] on button "櫃檯作業" at bounding box center [90, 88] width 167 height 47
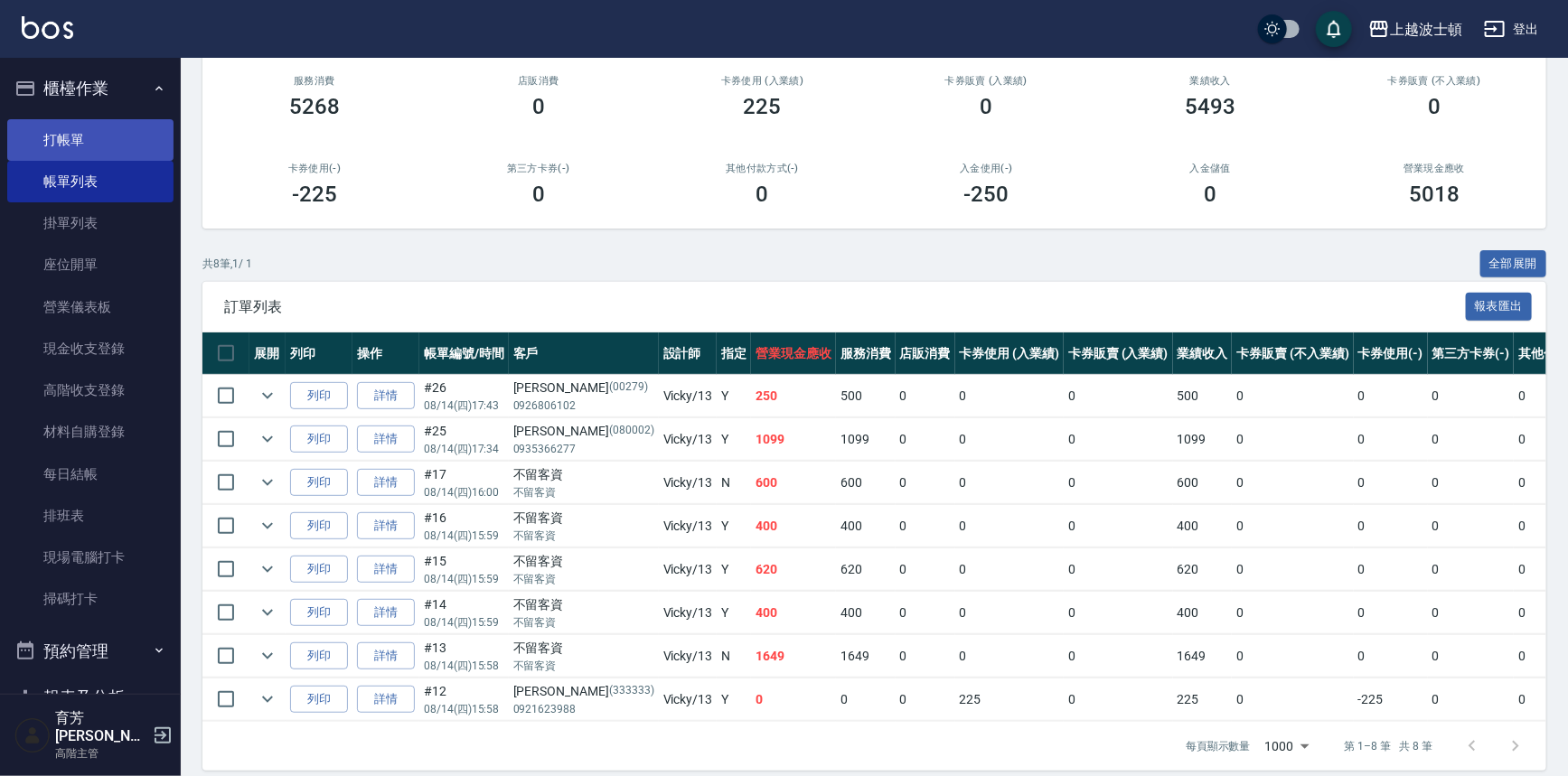
click at [55, 140] on link "打帳單" at bounding box center [90, 140] width 167 height 42
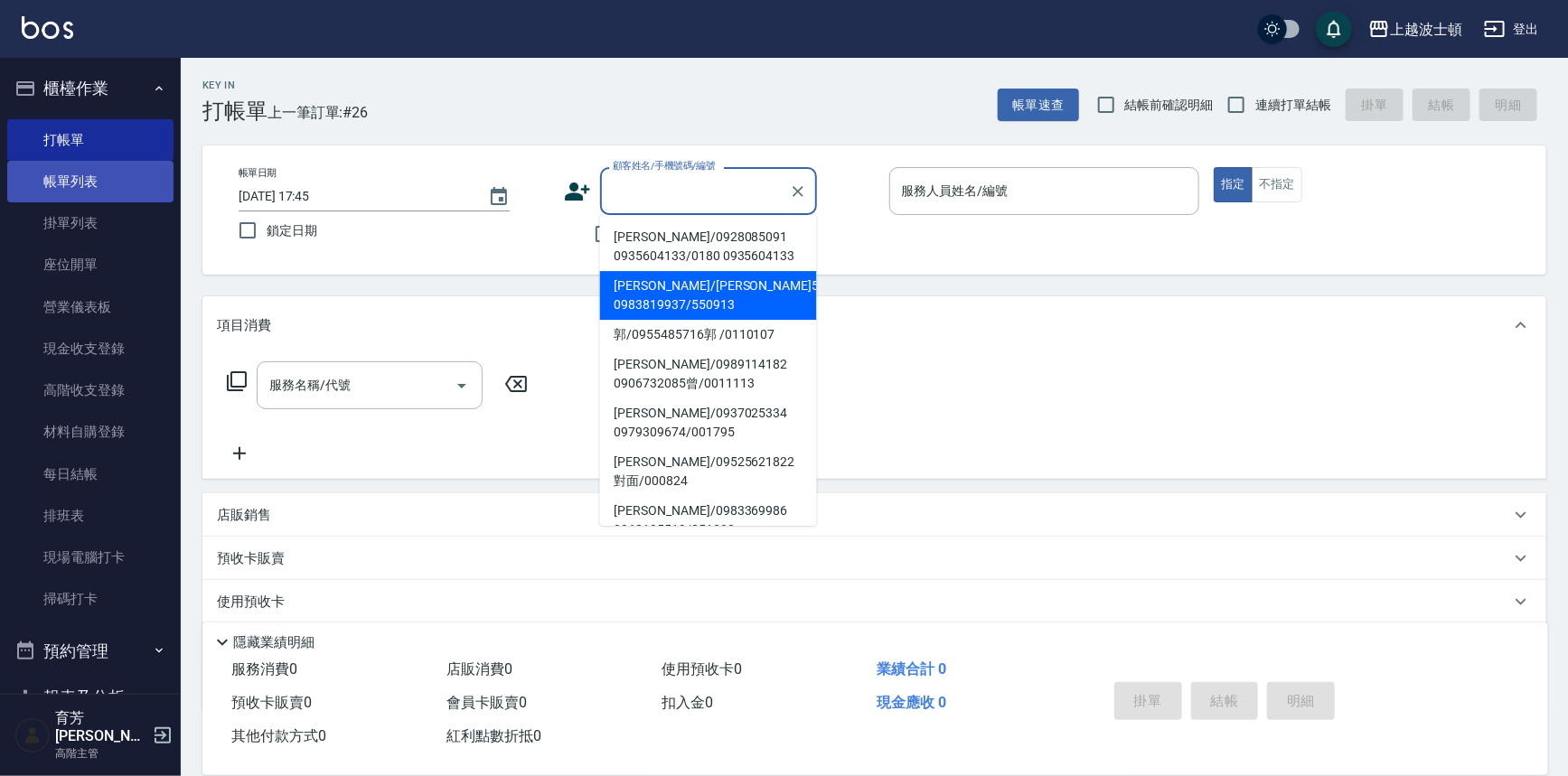
click at [72, 171] on link "帳單列表" at bounding box center [90, 182] width 167 height 42
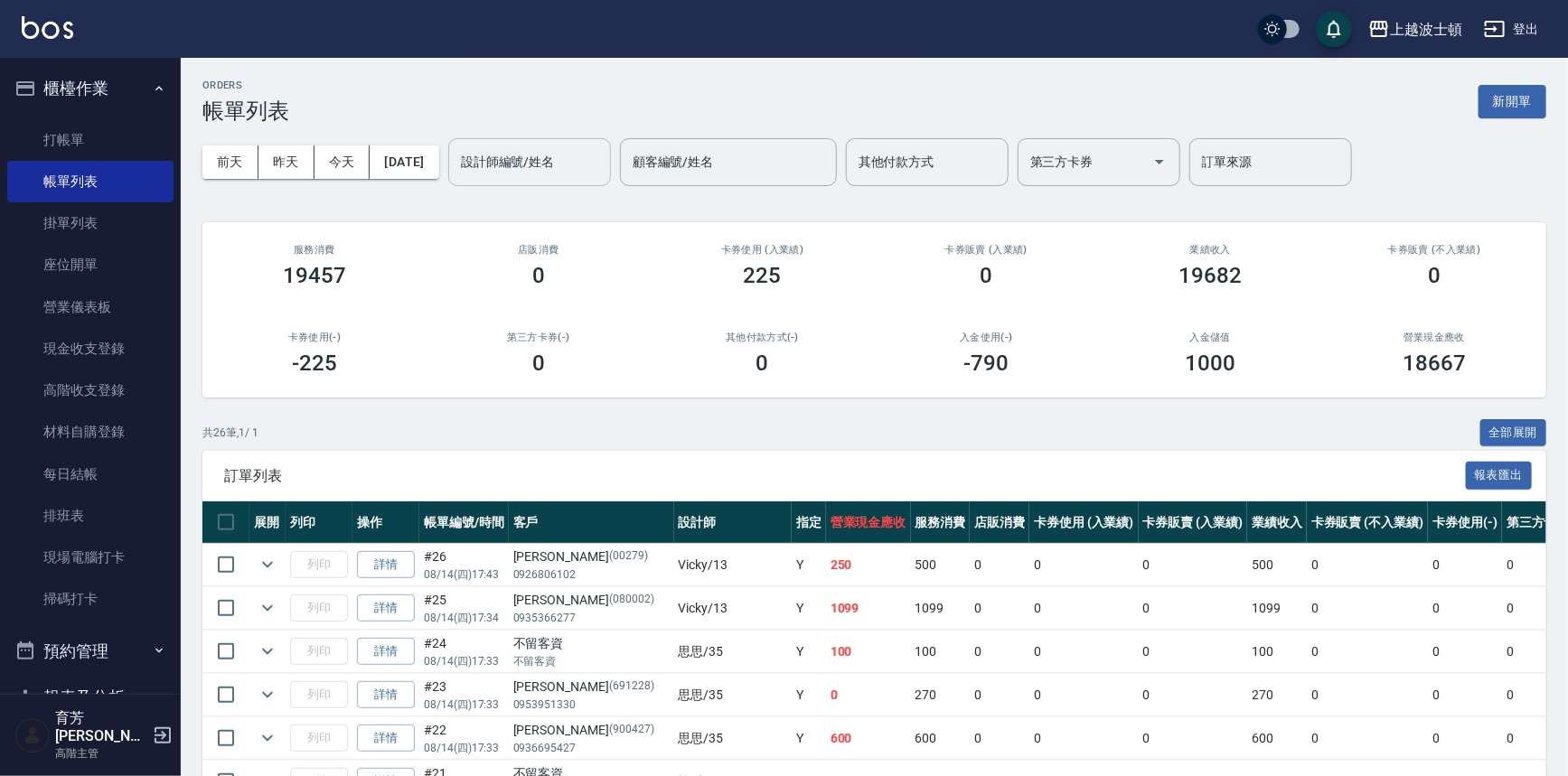
click at [602, 163] on input "設計師編號/姓名" at bounding box center [530, 163] width 147 height 32
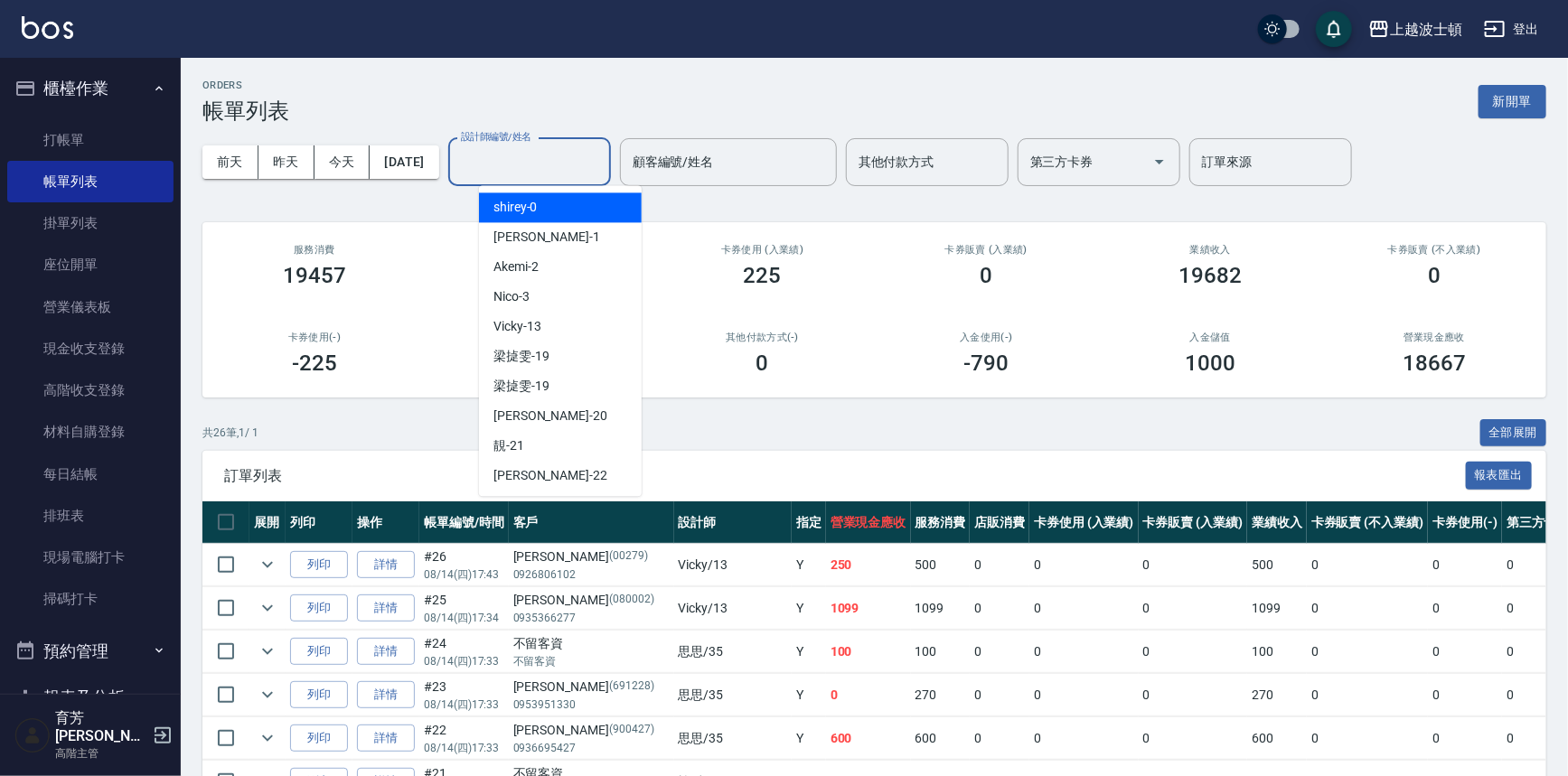
click at [590, 207] on div "shirey -0" at bounding box center [561, 207] width 163 height 30
type input "shirey-0"
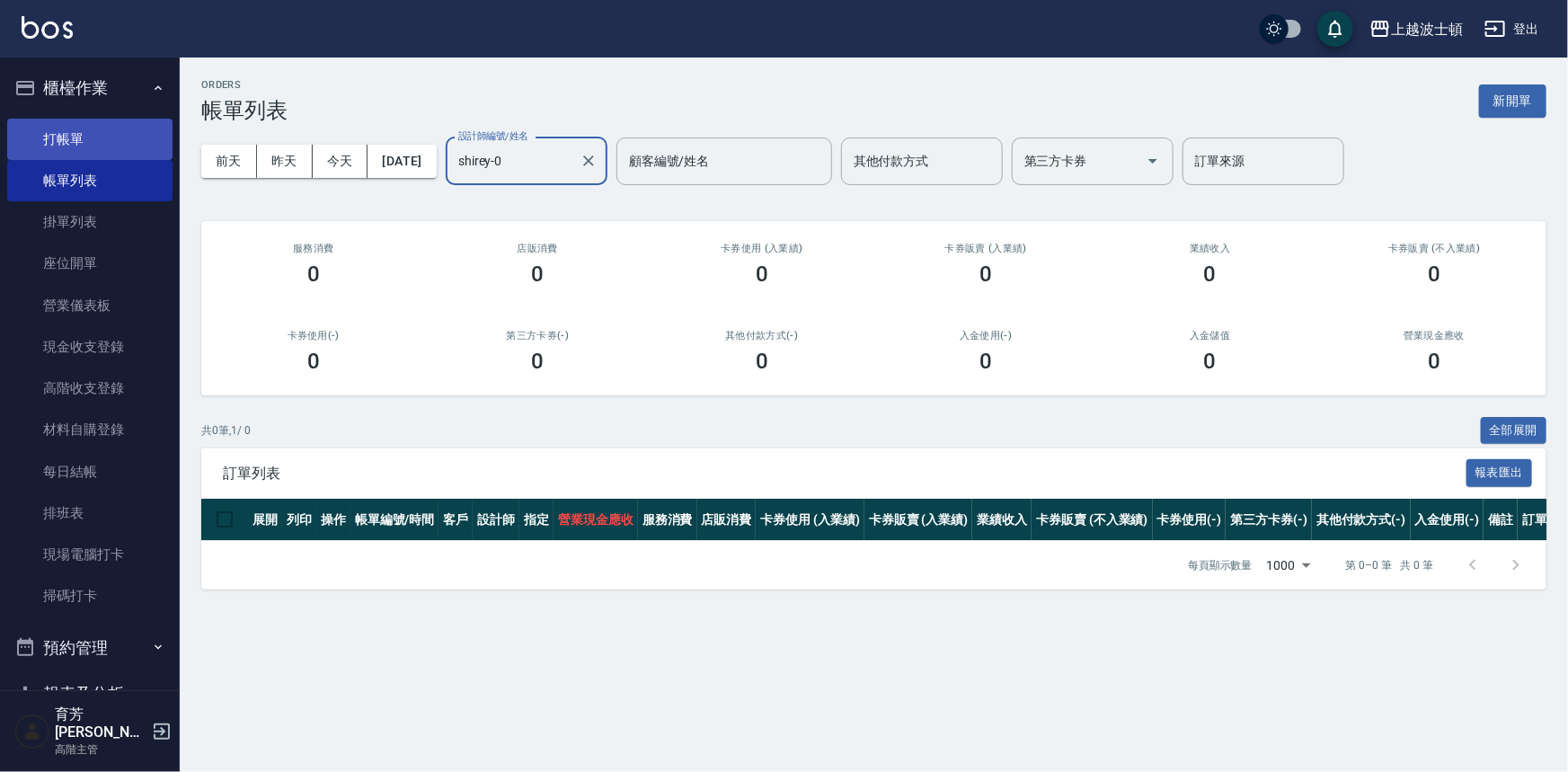
click at [94, 135] on link "打帳單" at bounding box center [90, 139] width 166 height 41
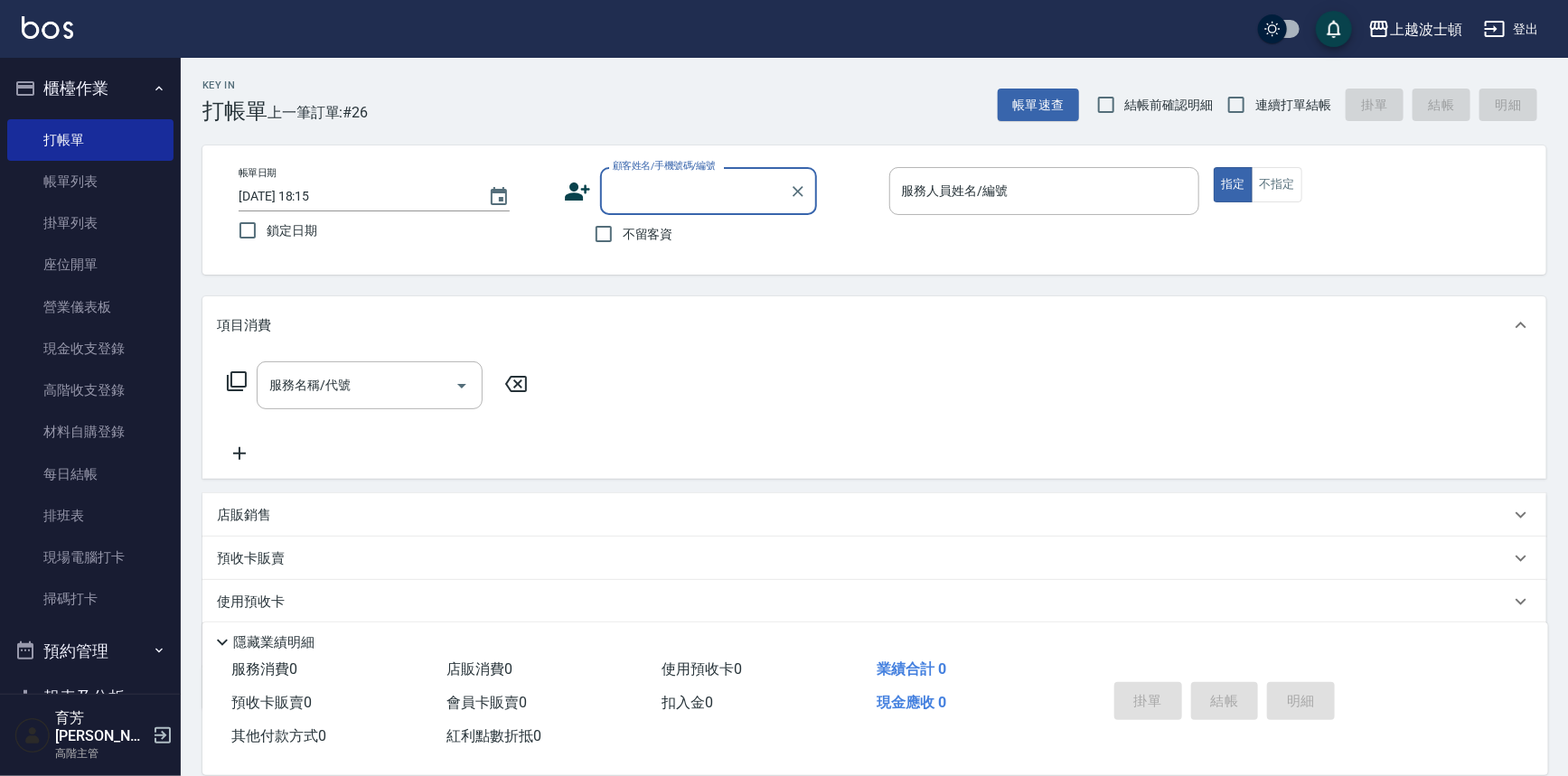
click at [610, 182] on input "顧客姓名/手機號碼/編號" at bounding box center [695, 192] width 174 height 32
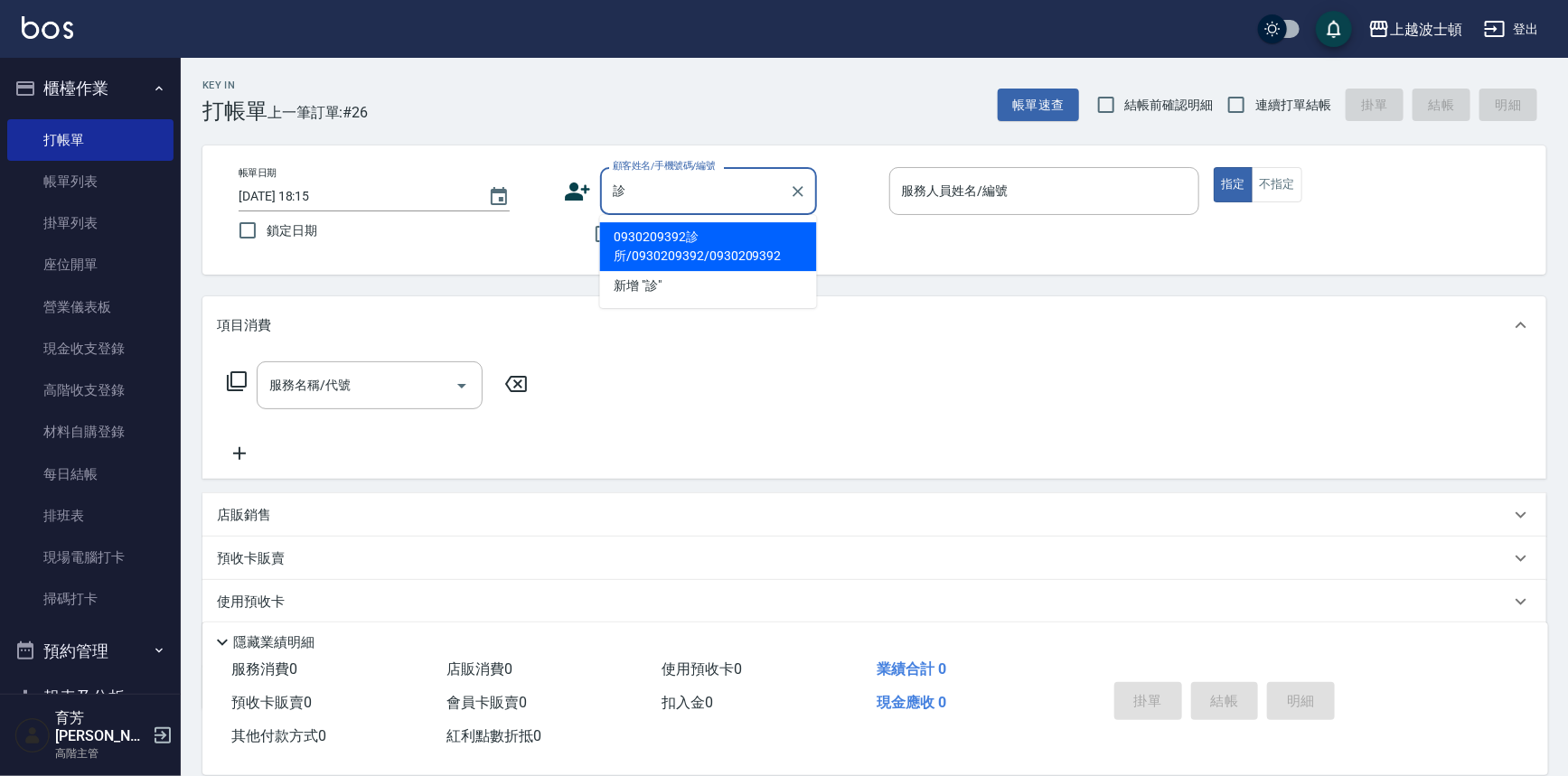
click at [729, 228] on li "0930209392診所/0930209392/0930209392" at bounding box center [709, 246] width 217 height 49
type input "0930209392診所/0930209392/0930209392"
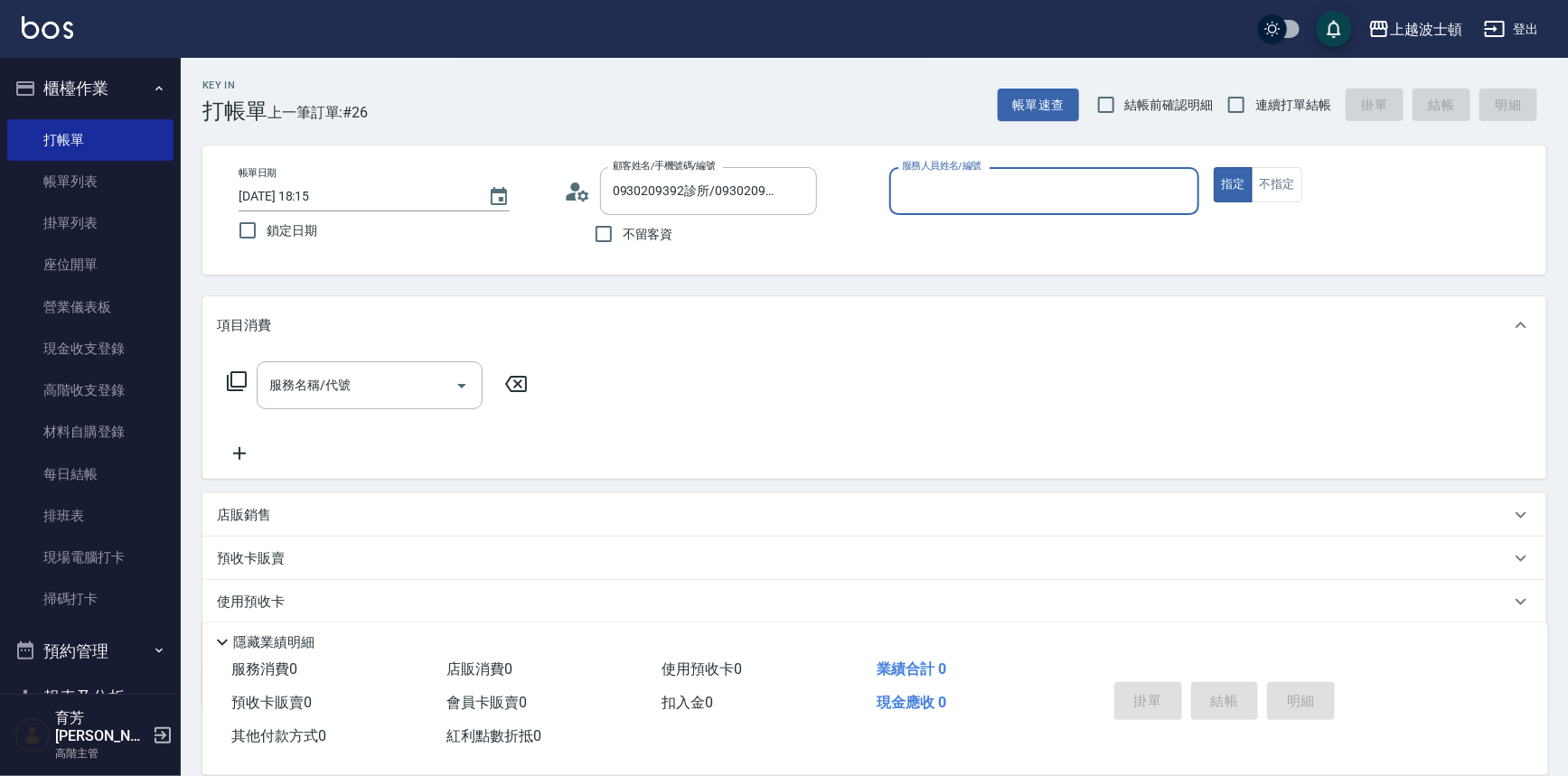
type input "shirey-0"
click at [242, 380] on icon at bounding box center [237, 381] width 22 height 22
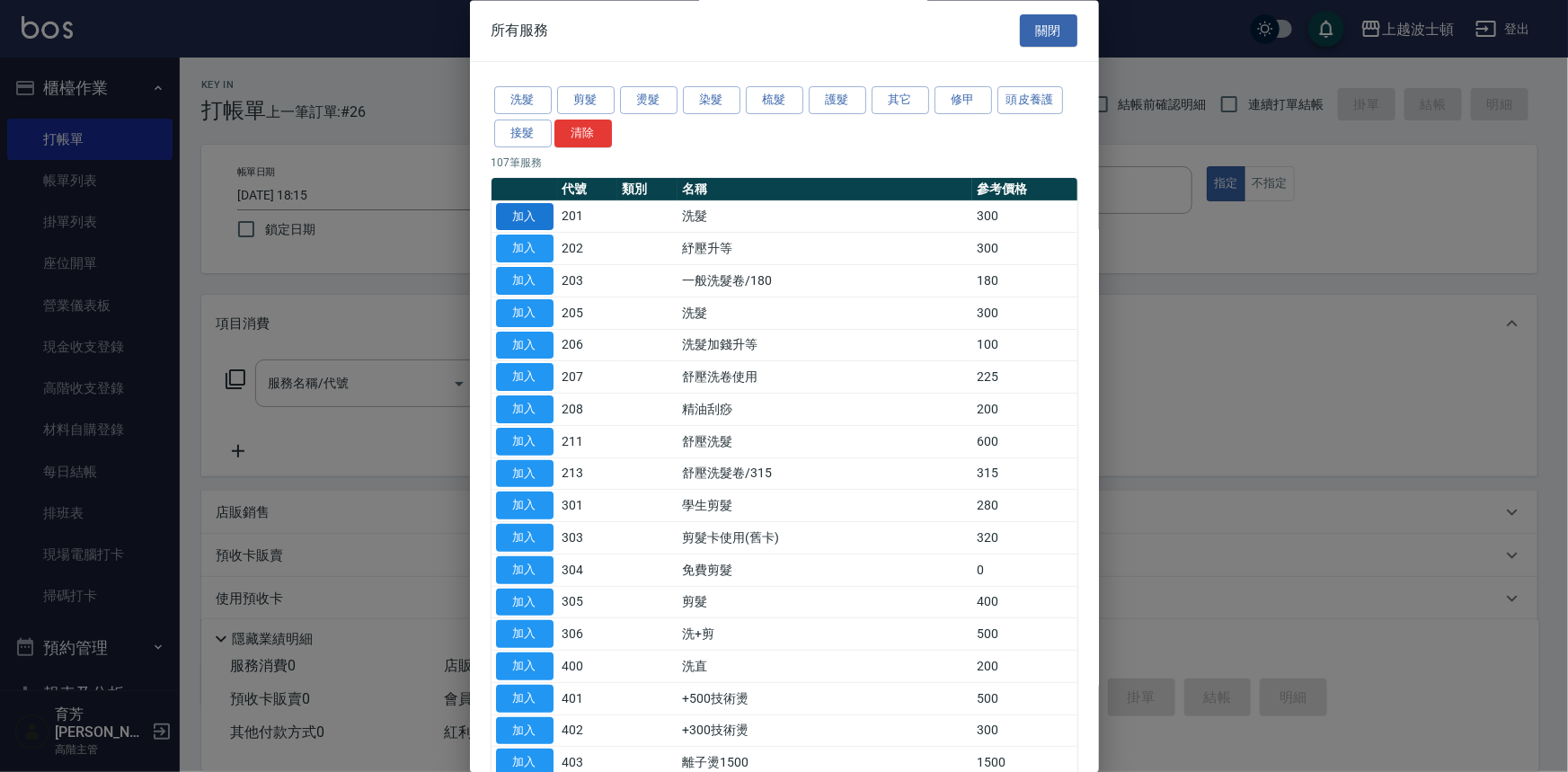
click at [518, 206] on button "加入" at bounding box center [525, 217] width 57 height 28
type input "洗髮(201)"
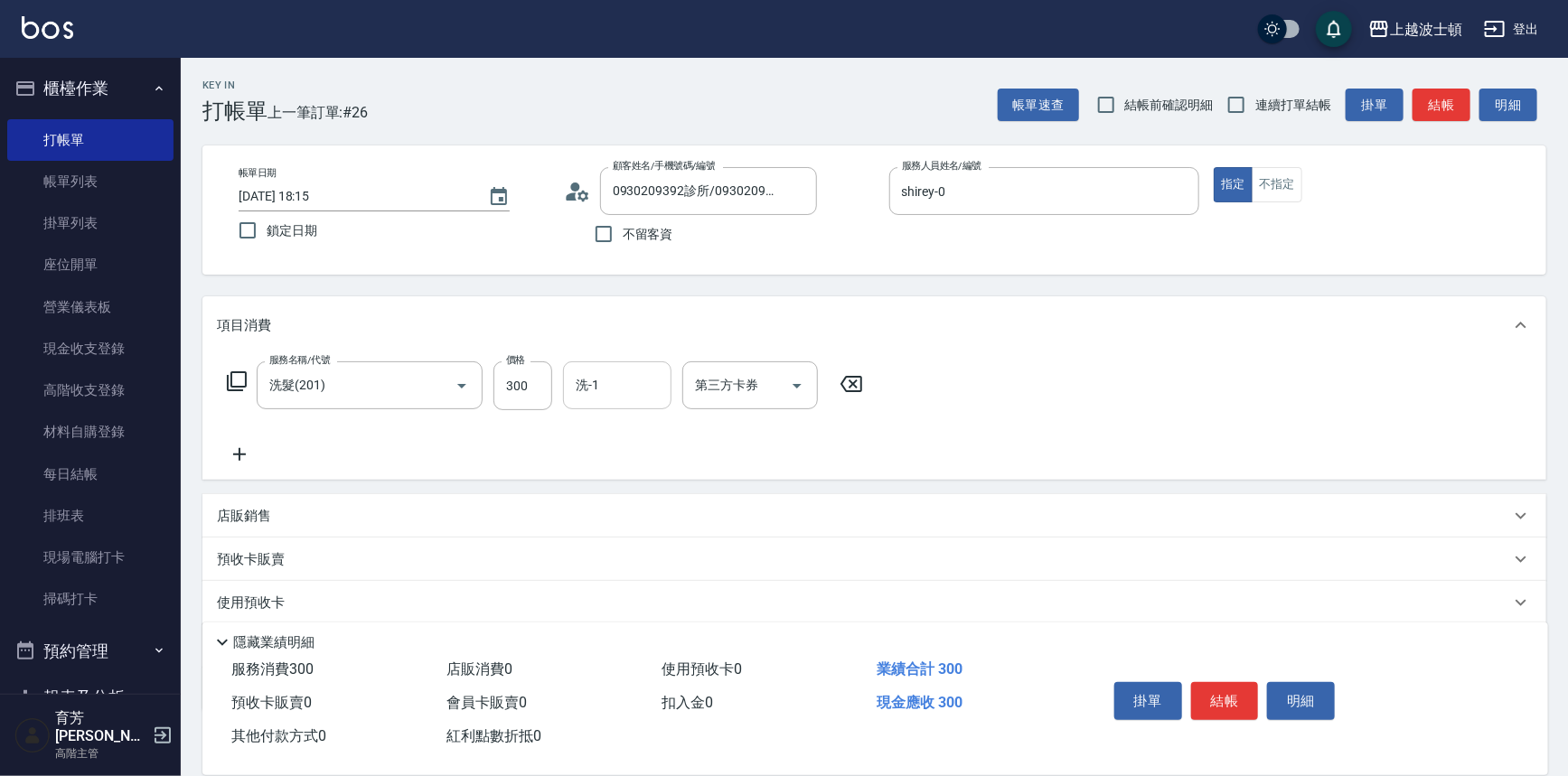
click at [640, 385] on input "洗-1" at bounding box center [616, 385] width 92 height 32
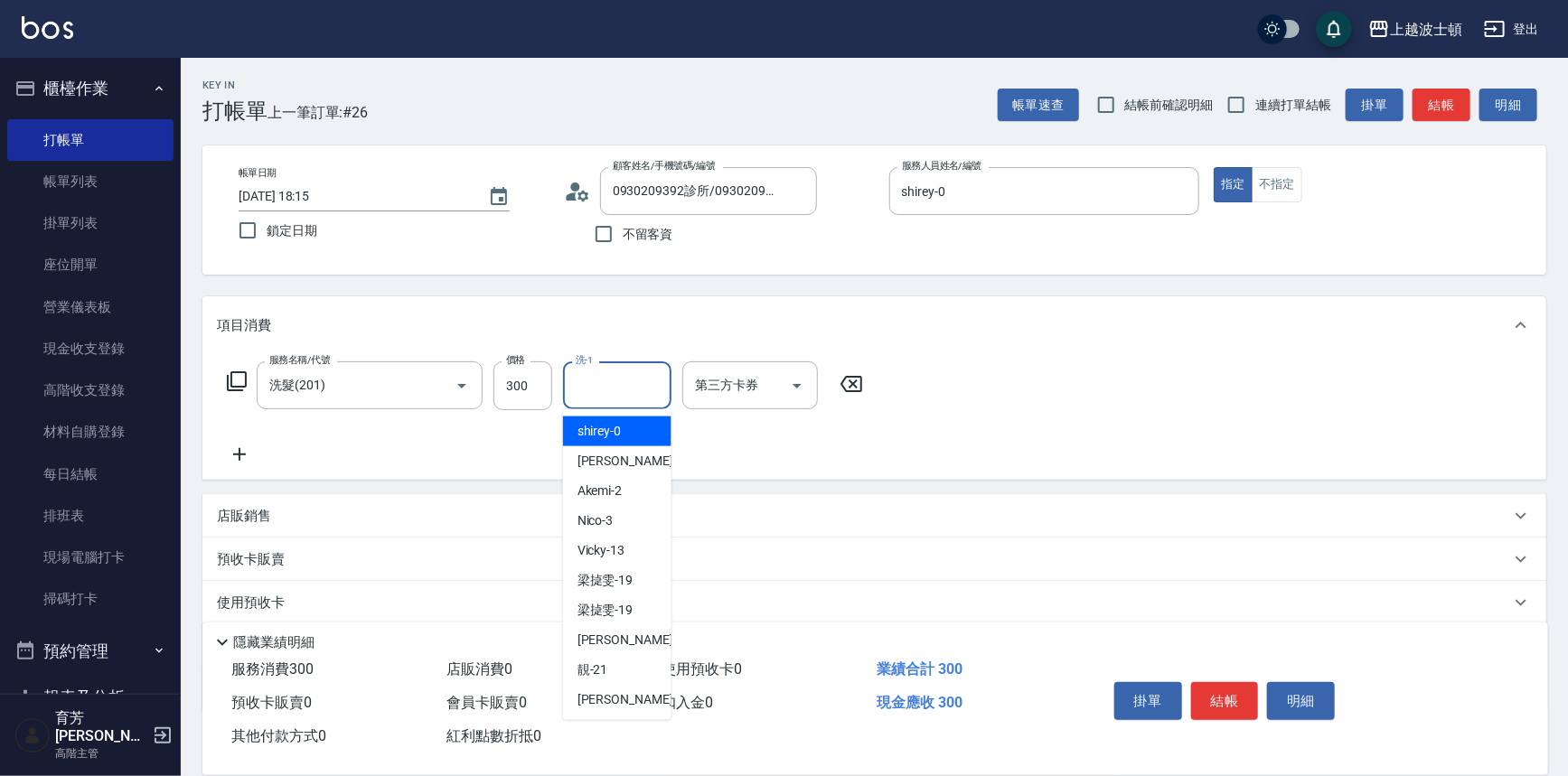
click at [660, 427] on div "shirey -0" at bounding box center [616, 432] width 108 height 30
type input "shirey-0"
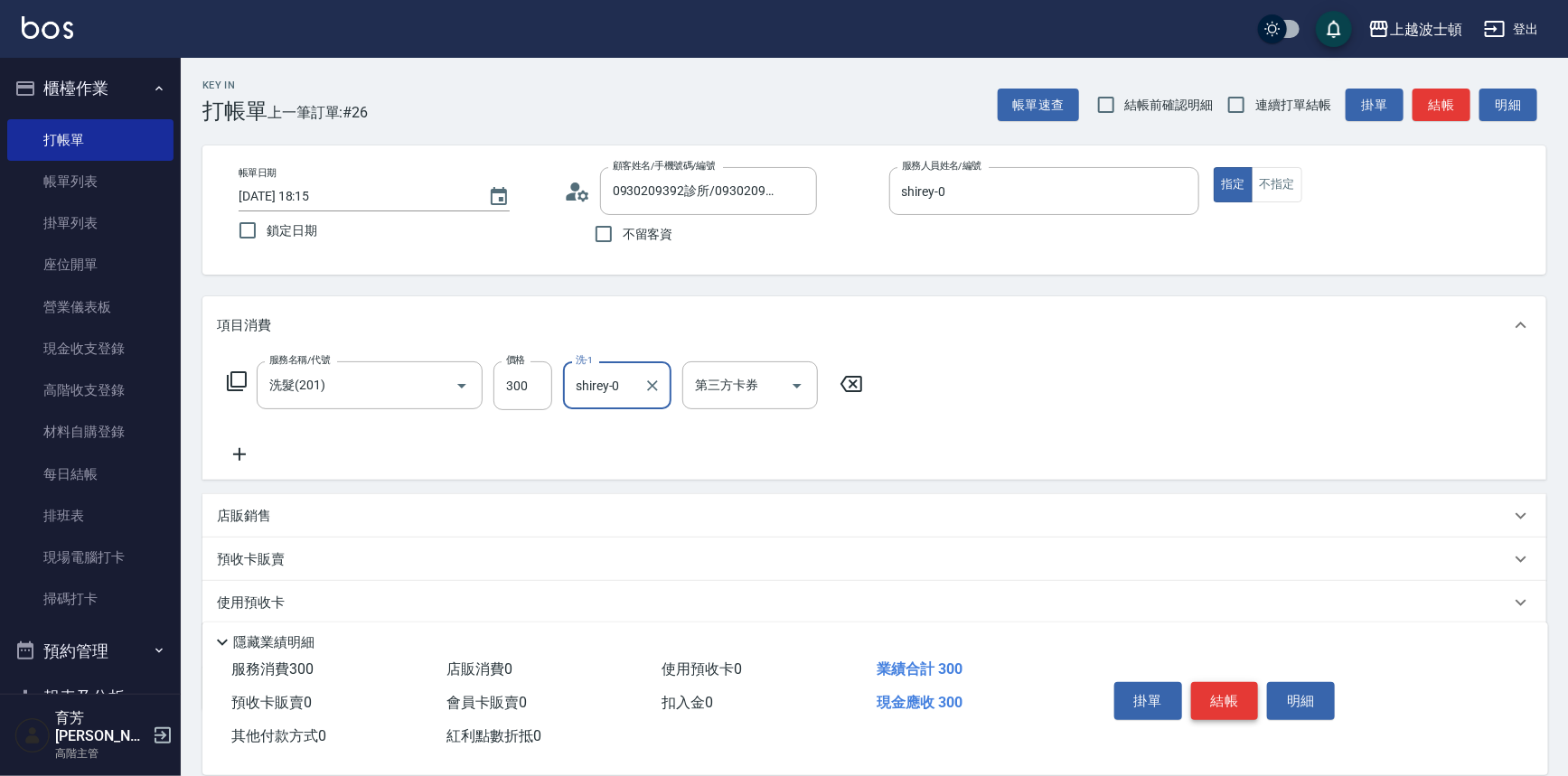
click at [1226, 690] on button "結帳" at bounding box center [1225, 701] width 67 height 38
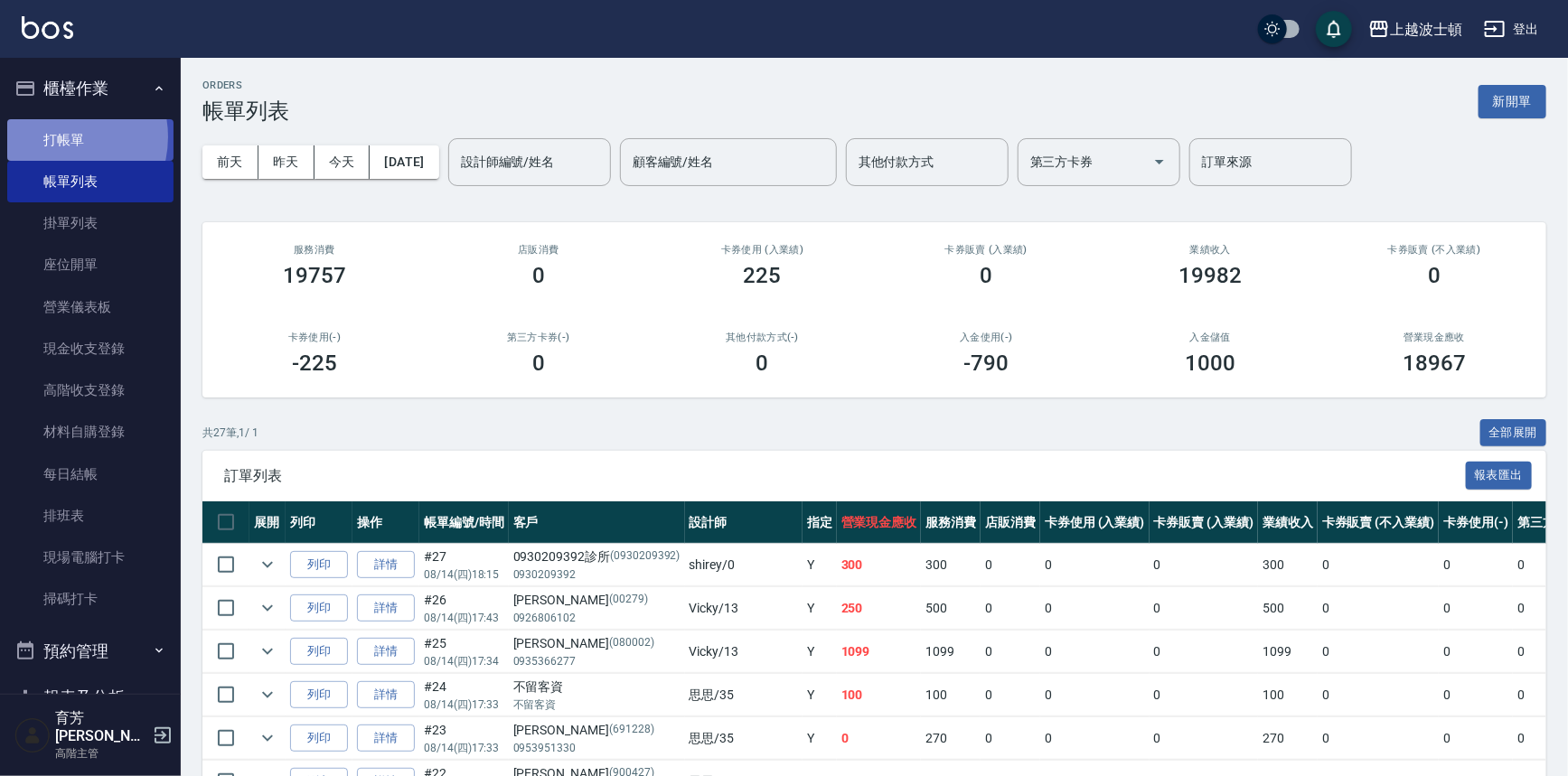
click at [56, 136] on link "打帳單" at bounding box center [90, 140] width 167 height 42
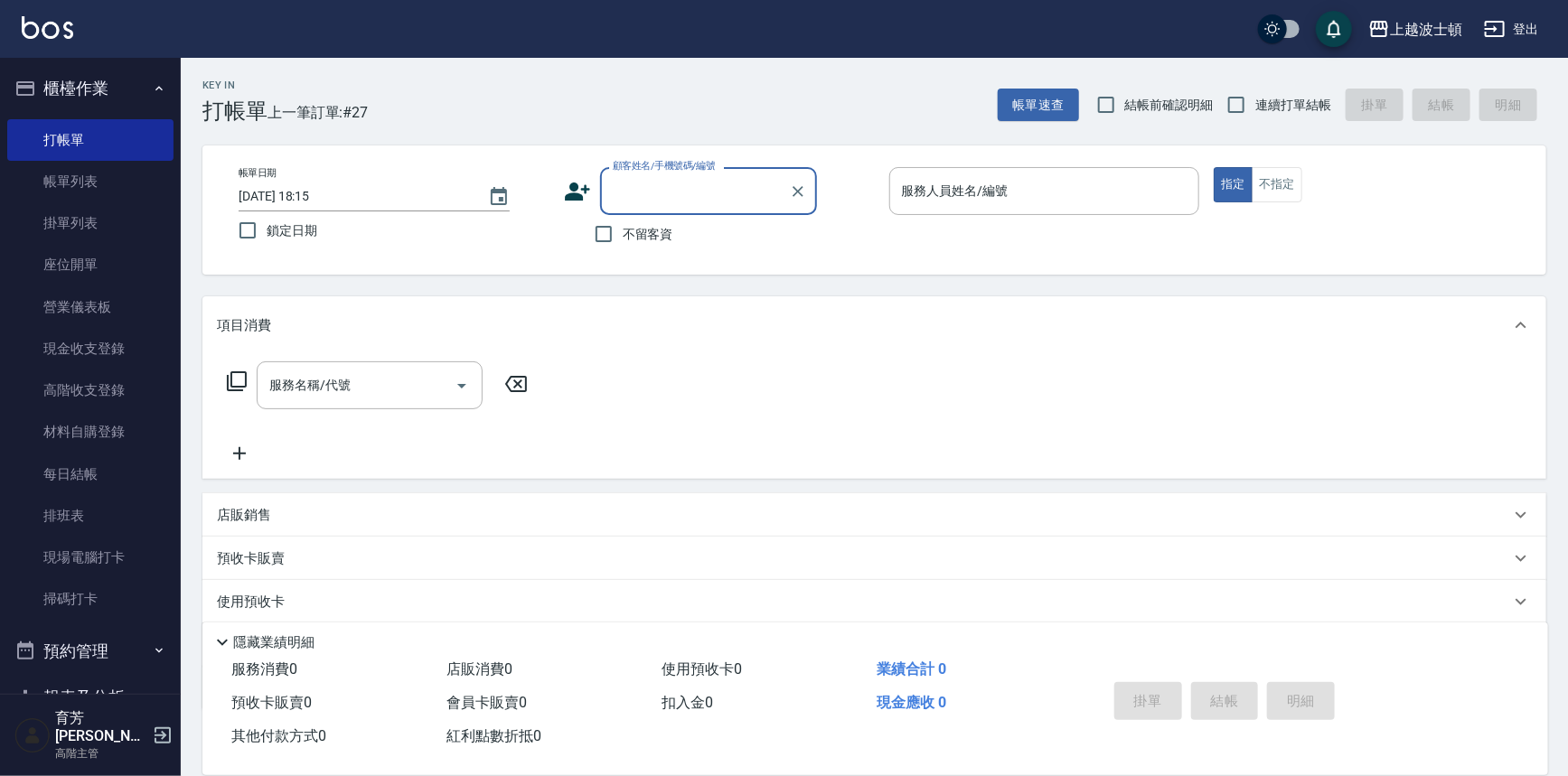
click at [683, 191] on input "顧客姓名/手機號碼/編號" at bounding box center [695, 192] width 174 height 32
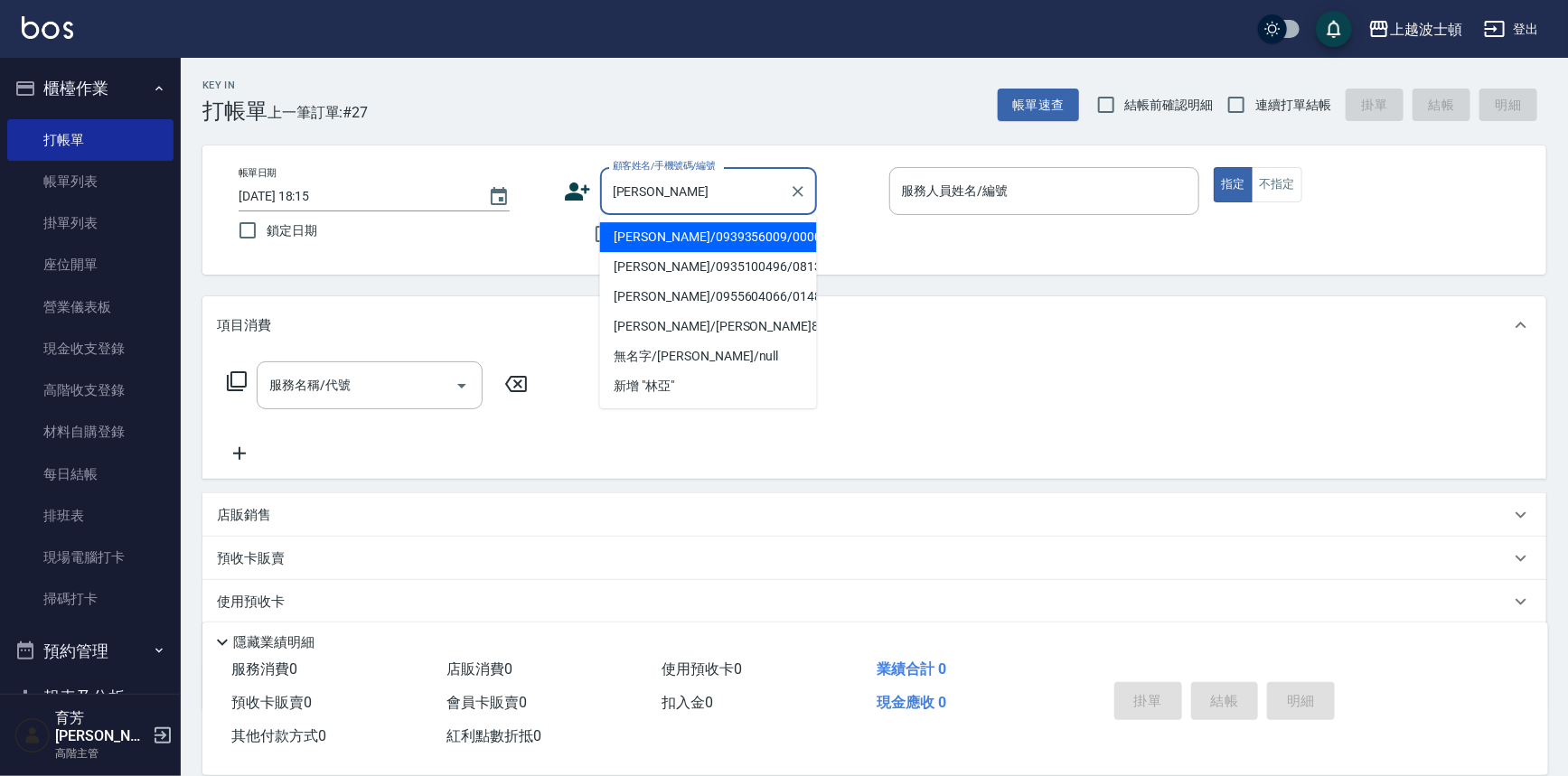
click at [685, 292] on li "[PERSON_NAME]/0955604066/0148" at bounding box center [709, 297] width 217 height 30
type input "[PERSON_NAME]/0955604066/0148"
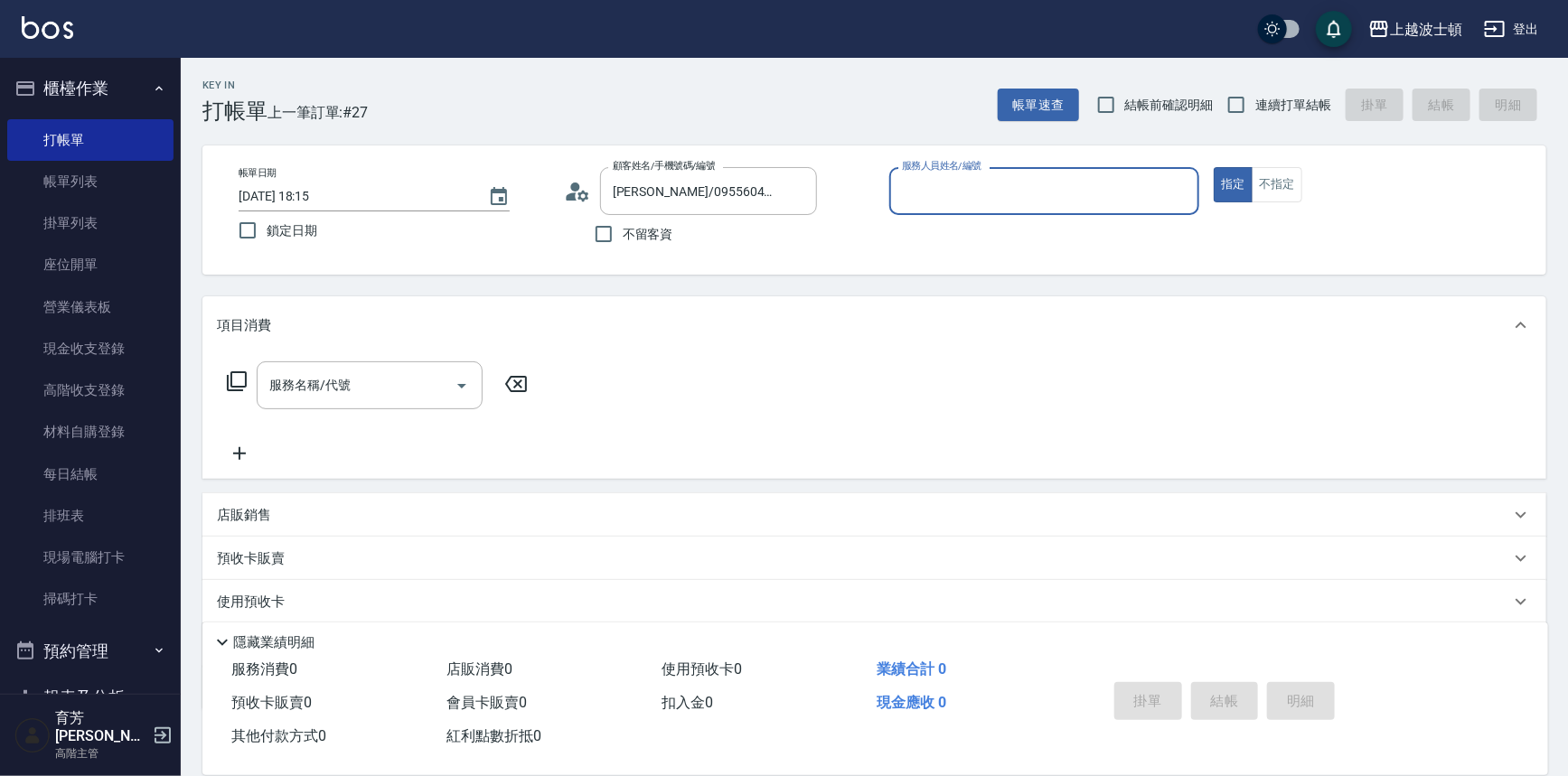
type input "shirey-0"
click at [241, 377] on icon at bounding box center [237, 381] width 22 height 22
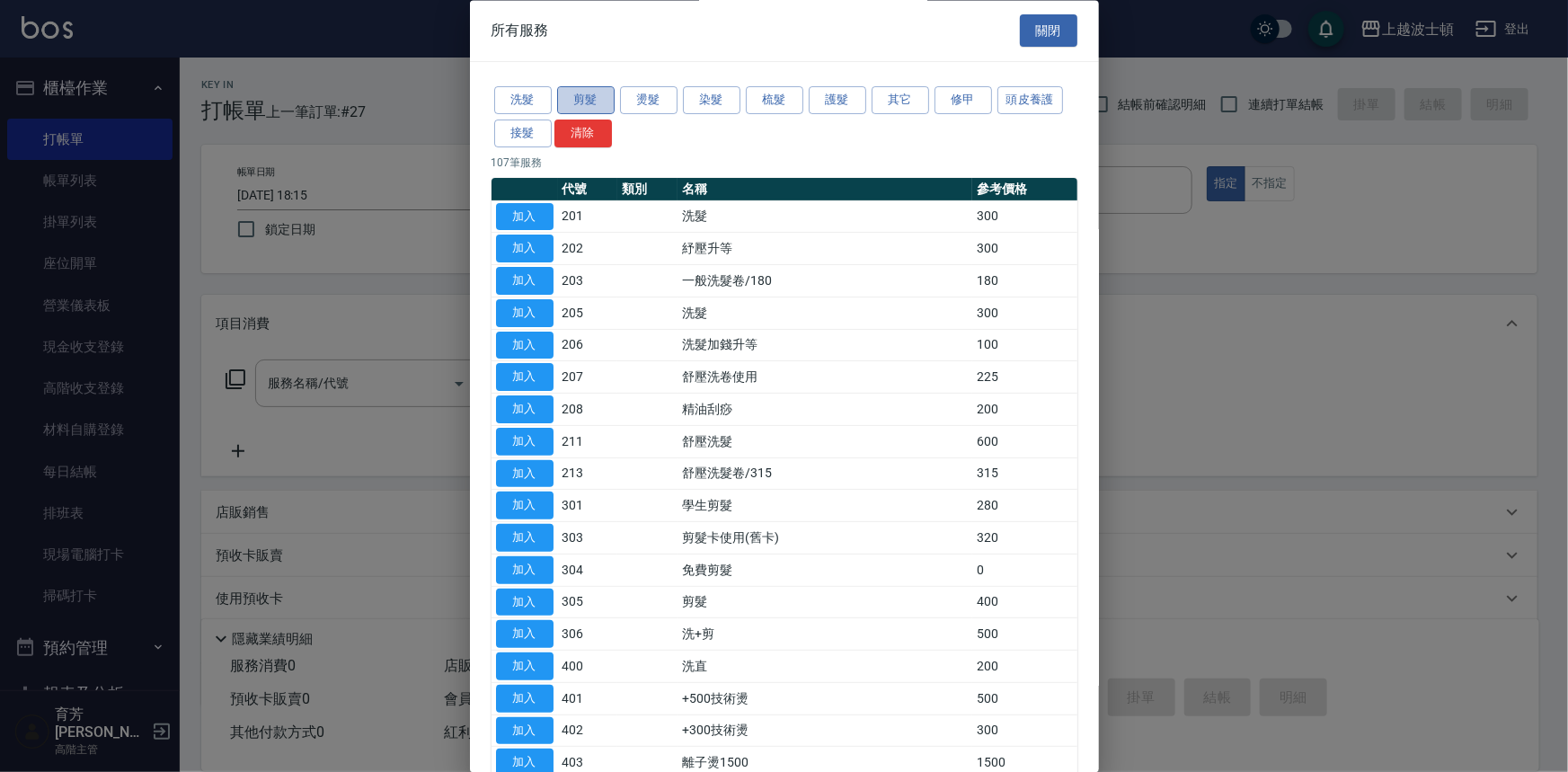
click at [602, 99] on button "剪髮" at bounding box center [586, 101] width 57 height 28
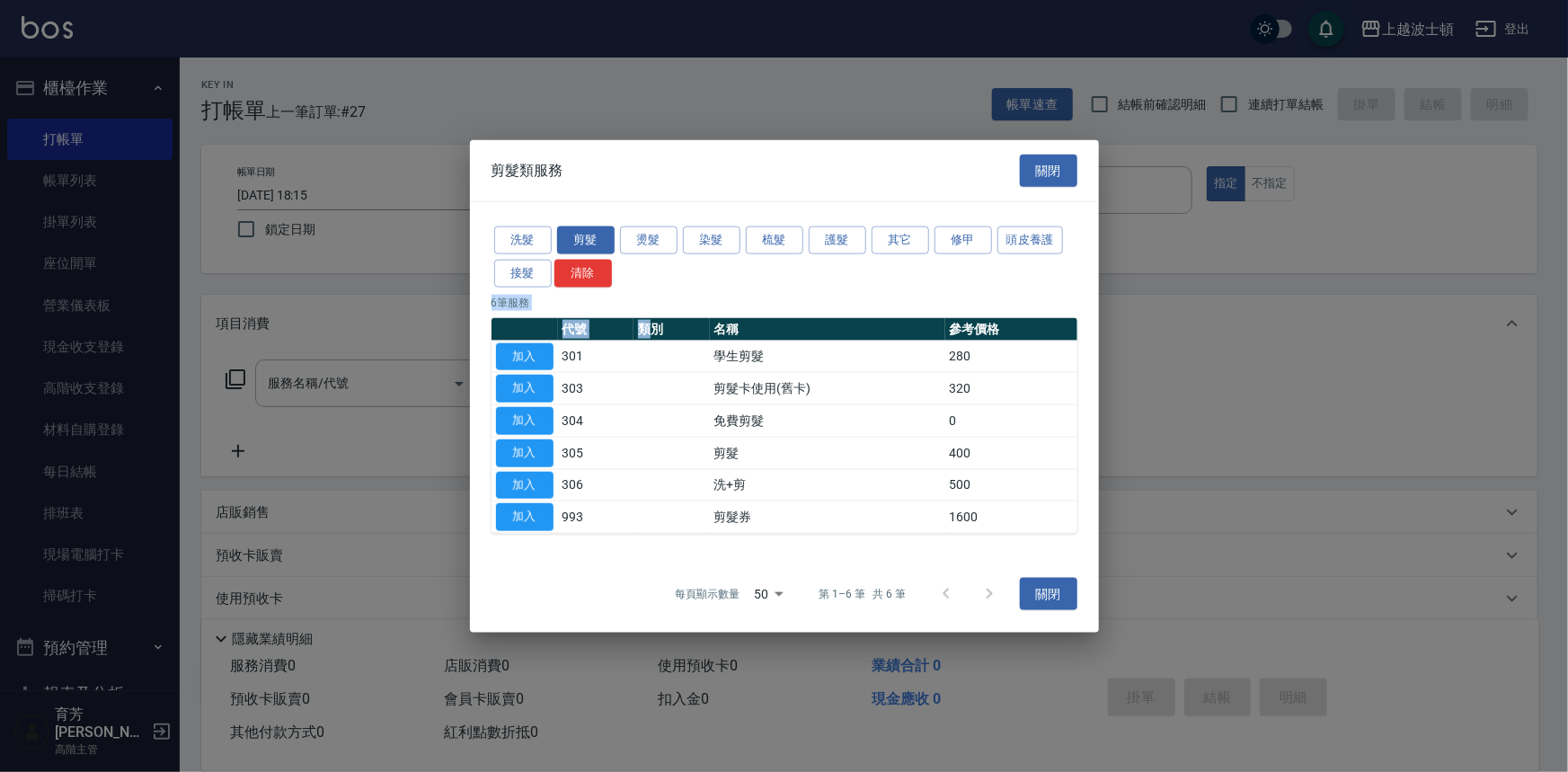
drag, startPoint x: 649, startPoint y: 305, endPoint x: 652, endPoint y: 345, distance: 40.1
click at [654, 321] on div "剪髮類服務 關閉 洗髮 剪髮 燙髮 染髮 梳髮 護髮 其它 修甲 頭皮養護 接髮 清除 6 筆服務 代號 類別 名稱 參考價格 加入 301 學生剪髮 280…" at bounding box center [784, 386] width 629 height 494
click at [538, 445] on button "加入" at bounding box center [525, 452] width 57 height 28
type input "剪髮(305)"
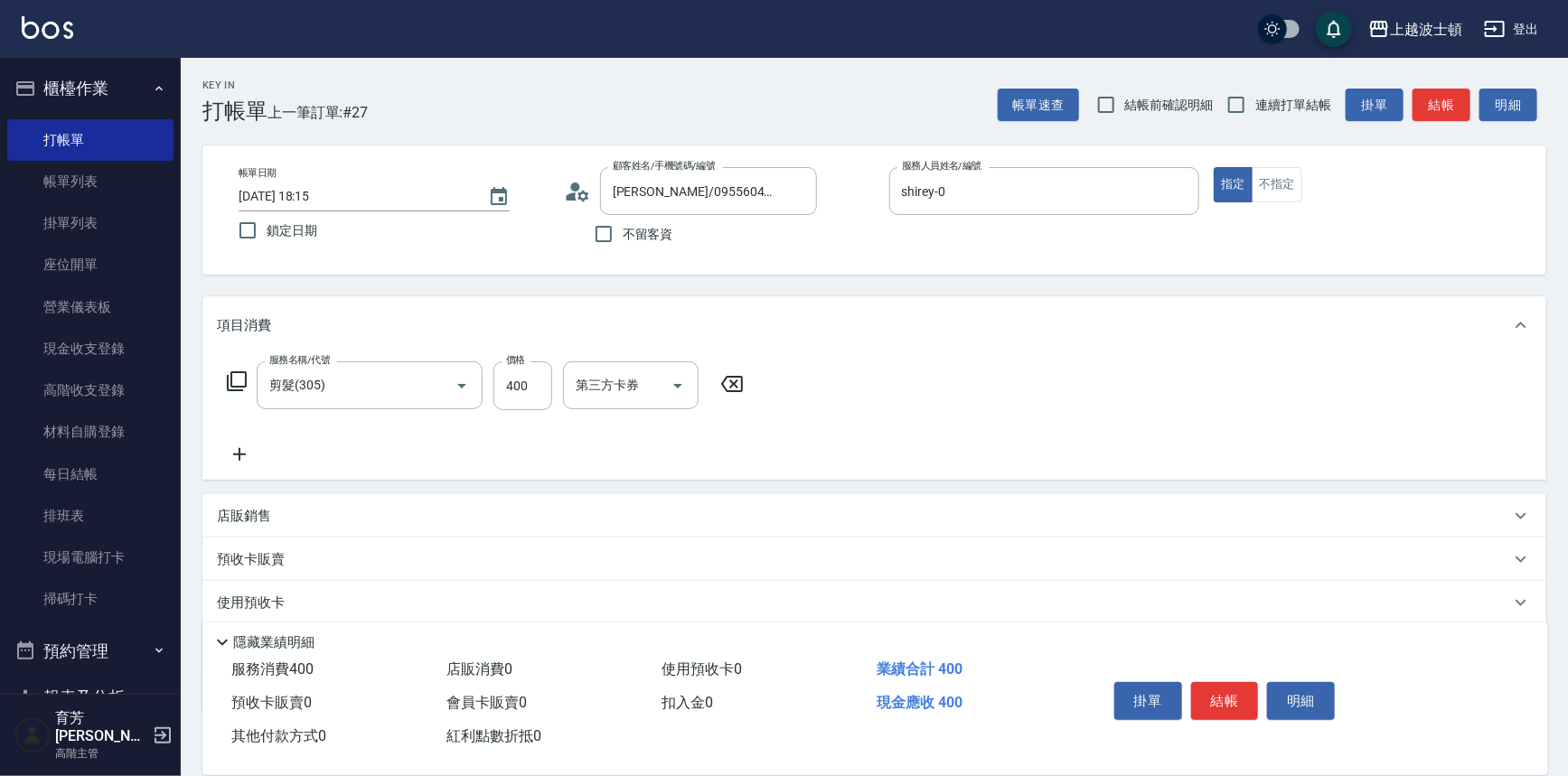
click at [525, 352] on div "項目消費" at bounding box center [874, 325] width 1344 height 58
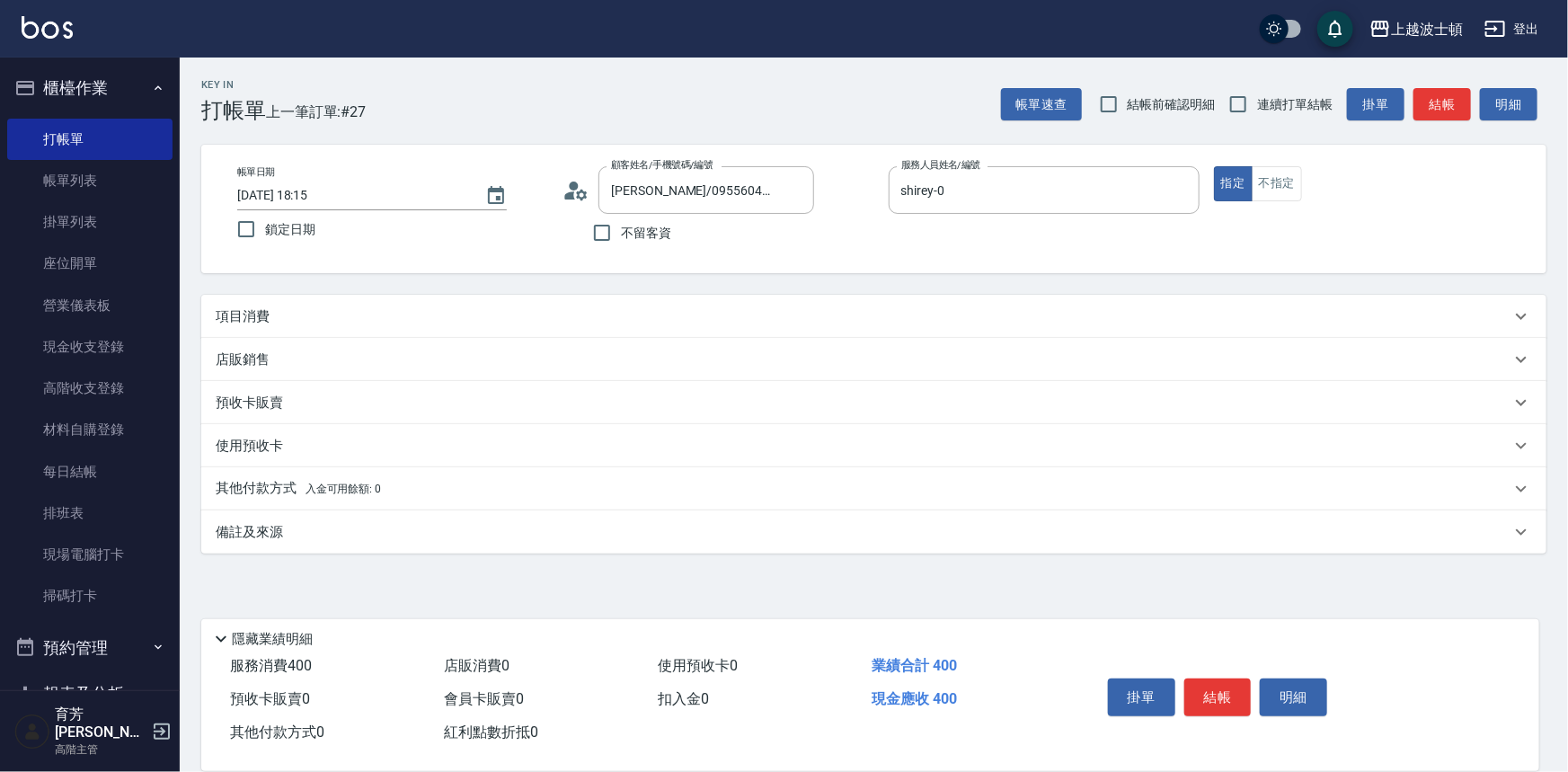
click at [258, 324] on p "項目消費" at bounding box center [243, 316] width 54 height 19
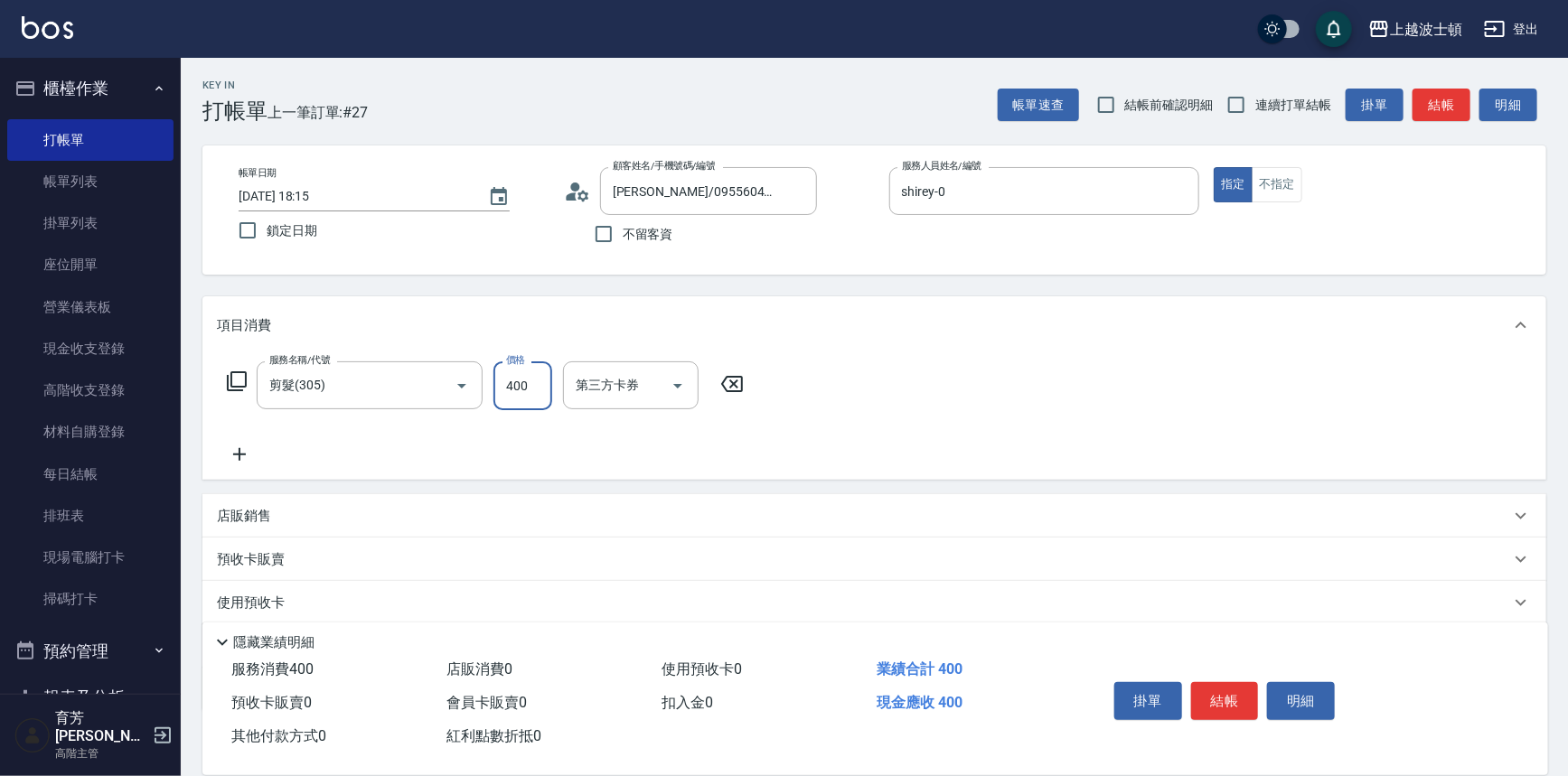
click at [520, 382] on input "400" at bounding box center [522, 385] width 59 height 49
type input "300"
click at [1213, 703] on button "結帳" at bounding box center [1225, 701] width 67 height 38
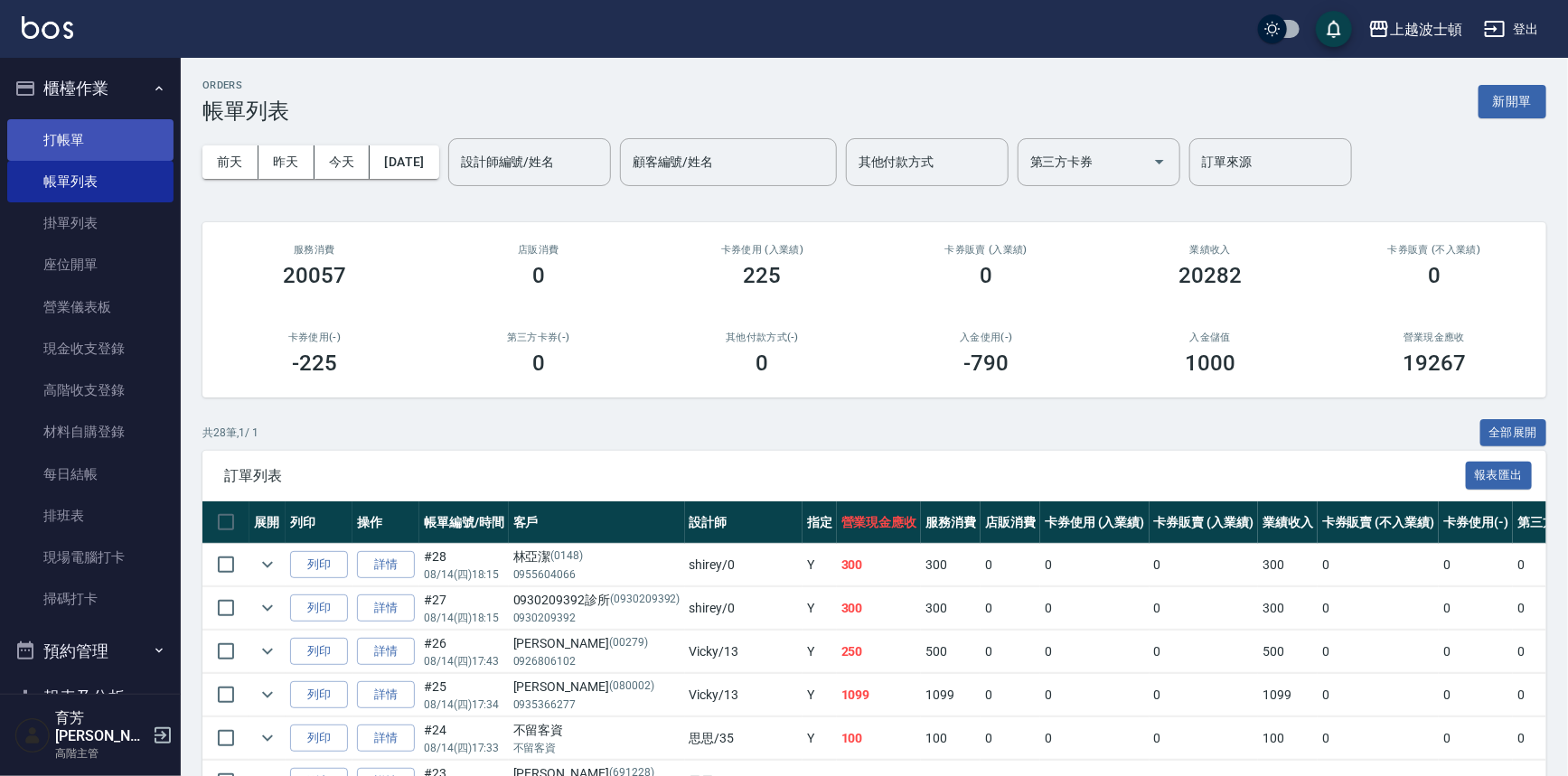
click at [52, 135] on link "打帳單" at bounding box center [90, 140] width 167 height 42
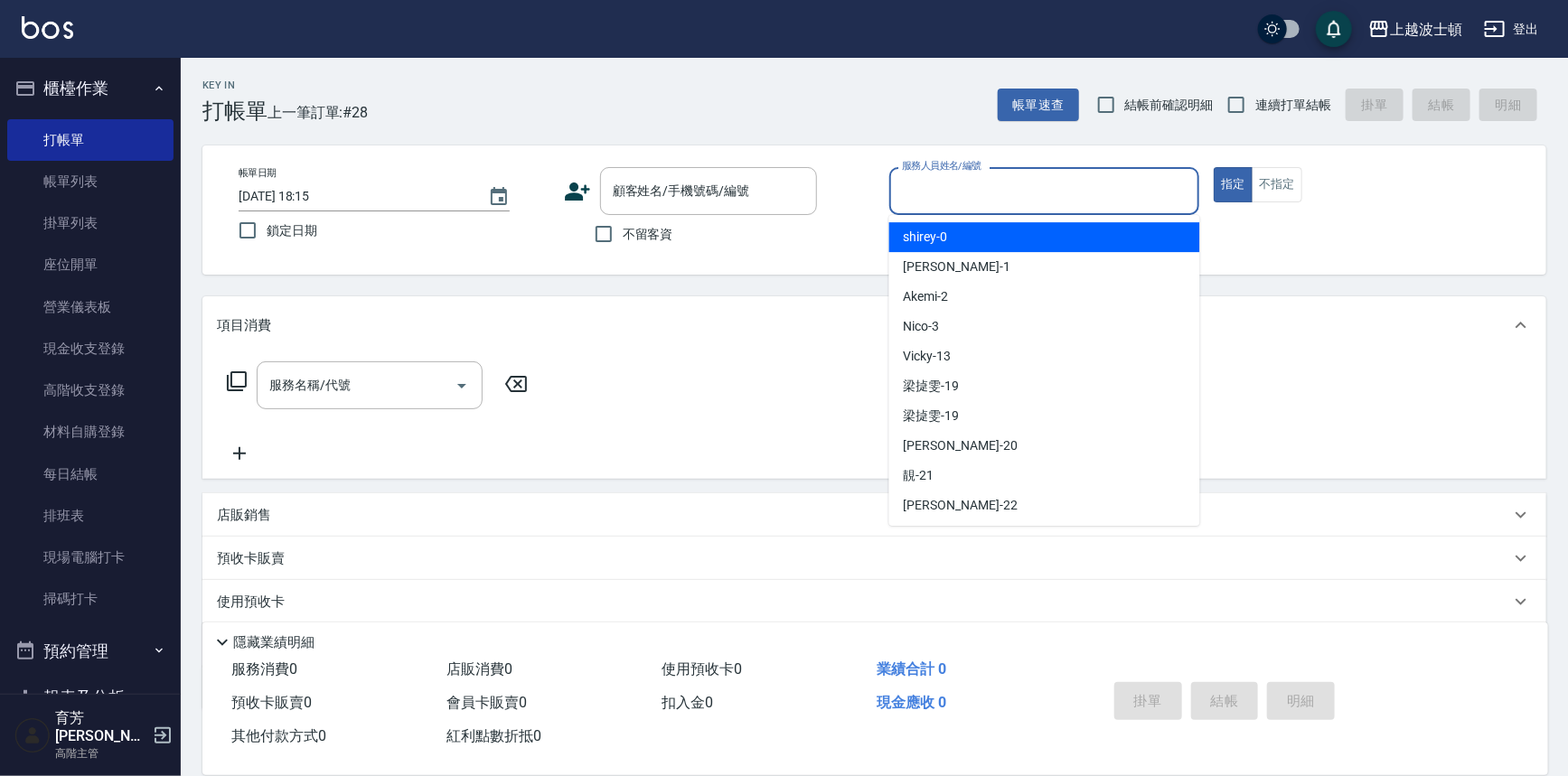
click at [1063, 178] on input "服務人員姓名/編號" at bounding box center [1044, 192] width 295 height 32
click at [1065, 232] on div "shirey -0" at bounding box center [1044, 237] width 311 height 30
type input "shirey-0"
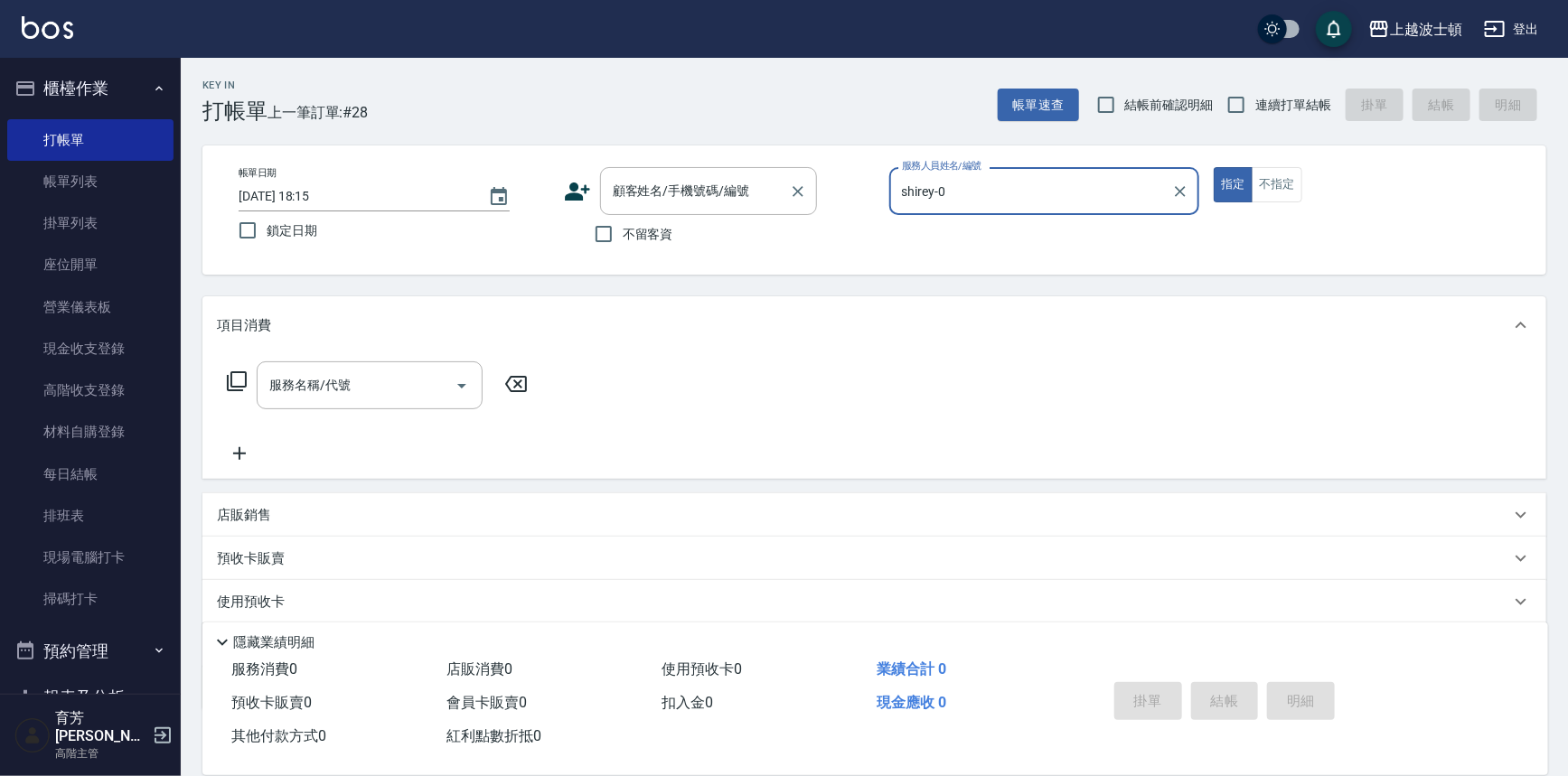
click at [611, 194] on input "顧客姓名/手機號碼/編號" at bounding box center [695, 192] width 174 height 32
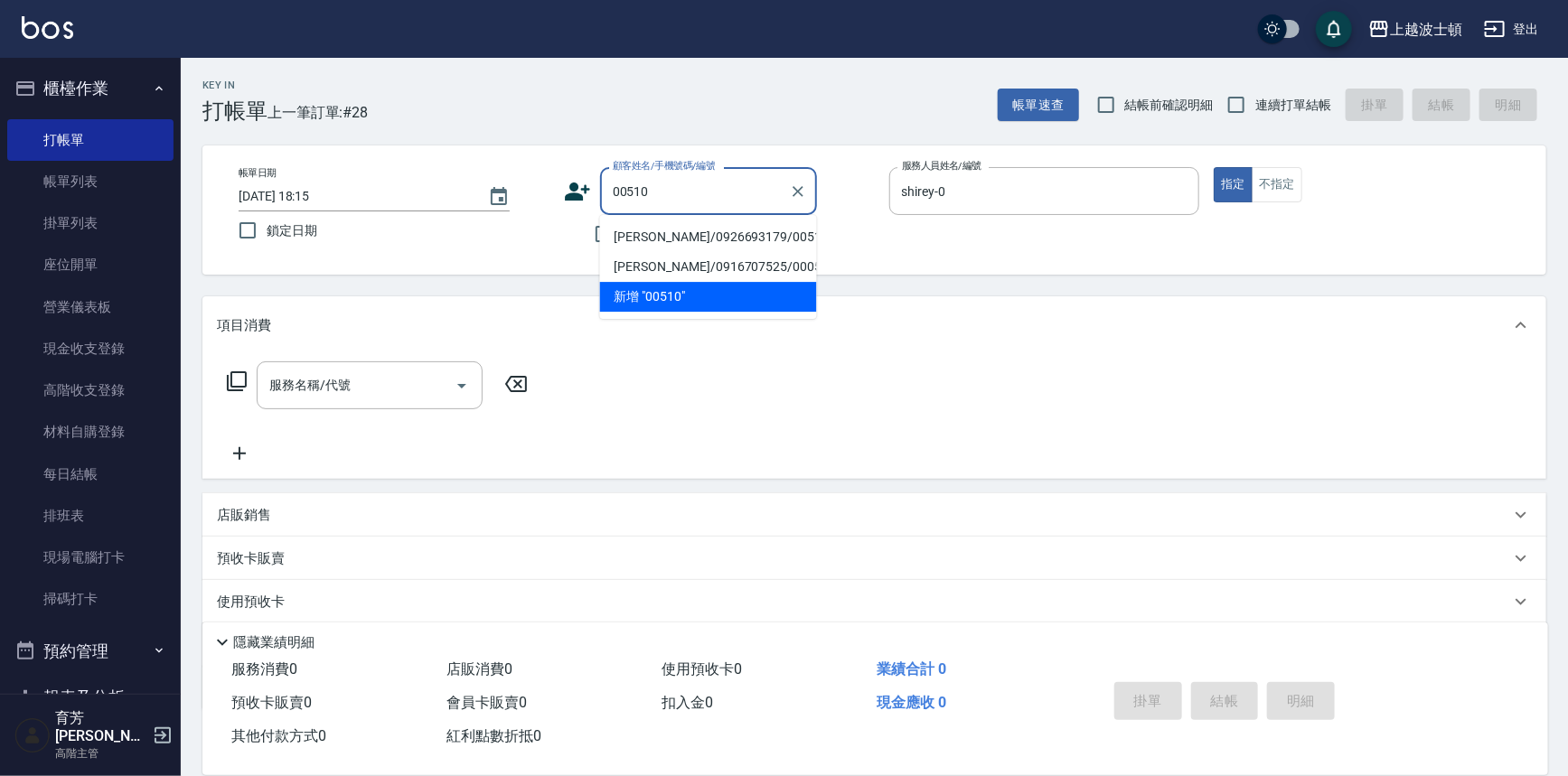
click at [669, 228] on li "[PERSON_NAME]/0926693179/00510" at bounding box center [709, 237] width 217 height 30
type input "[PERSON_NAME]/0926693179/00510"
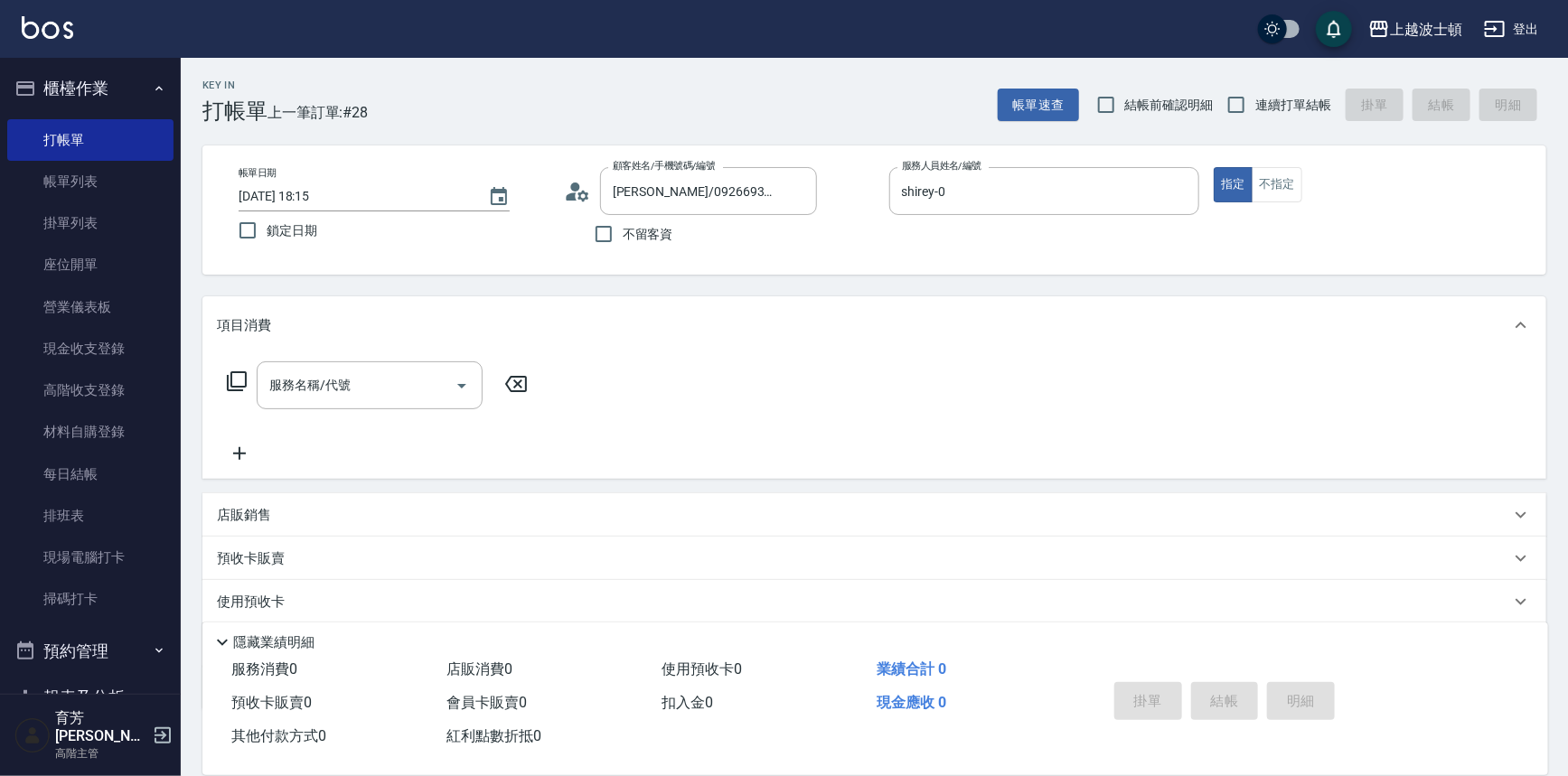
click at [244, 379] on icon at bounding box center [237, 381] width 22 height 22
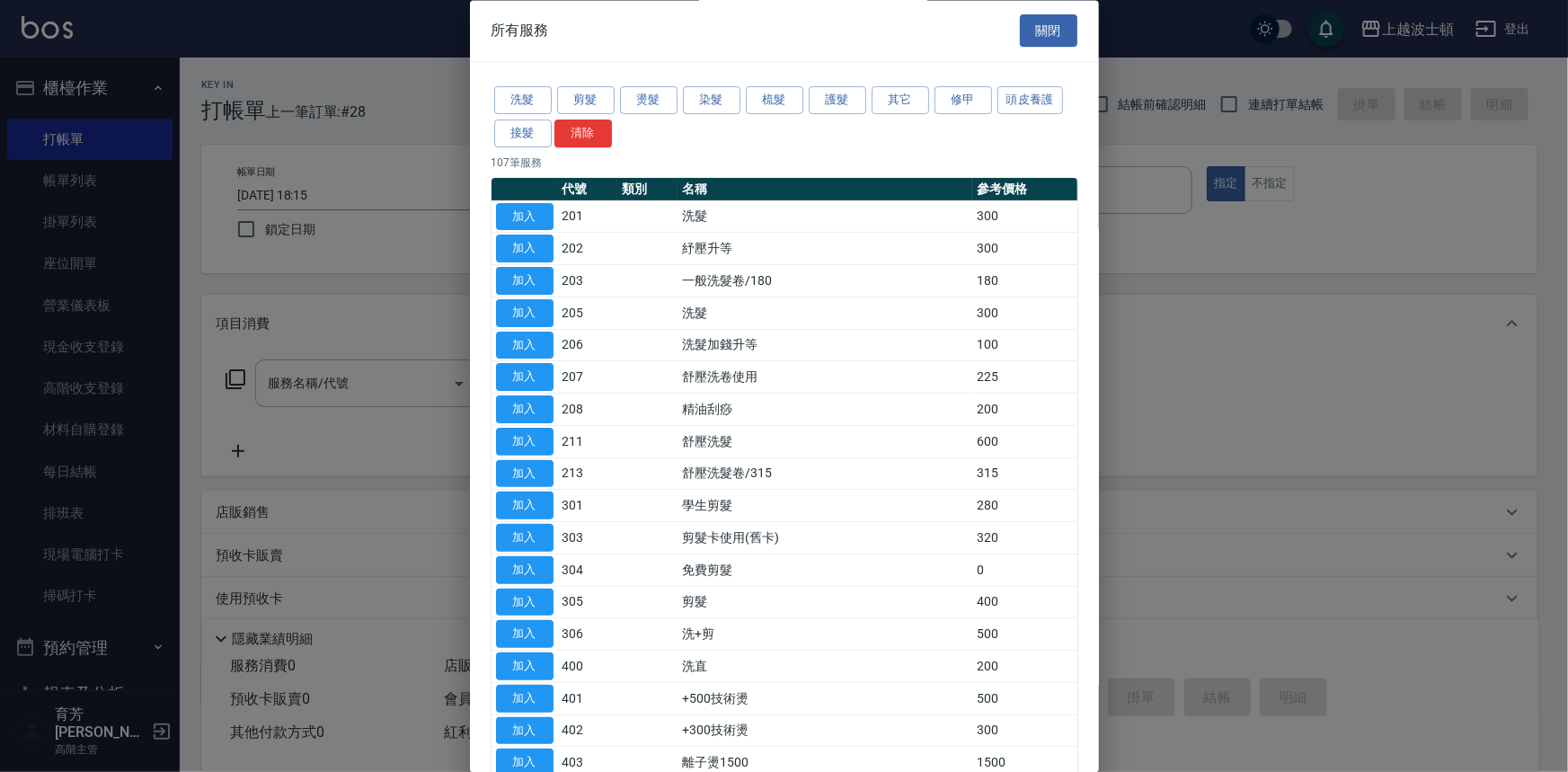
click at [530, 214] on button "加入" at bounding box center [525, 217] width 57 height 28
type input "洗髮(201)"
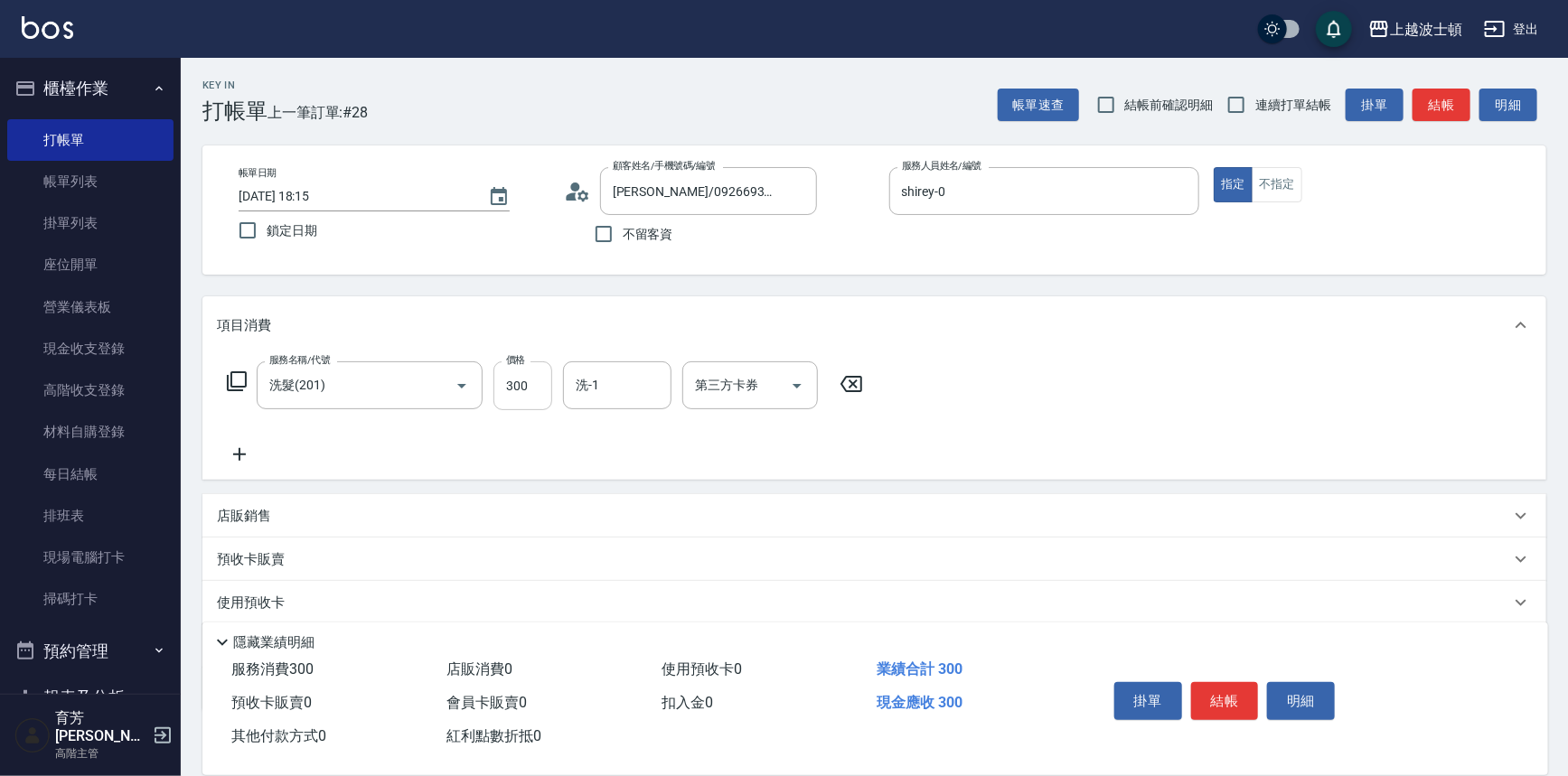
click at [531, 377] on input "300" at bounding box center [522, 385] width 59 height 49
type input "270"
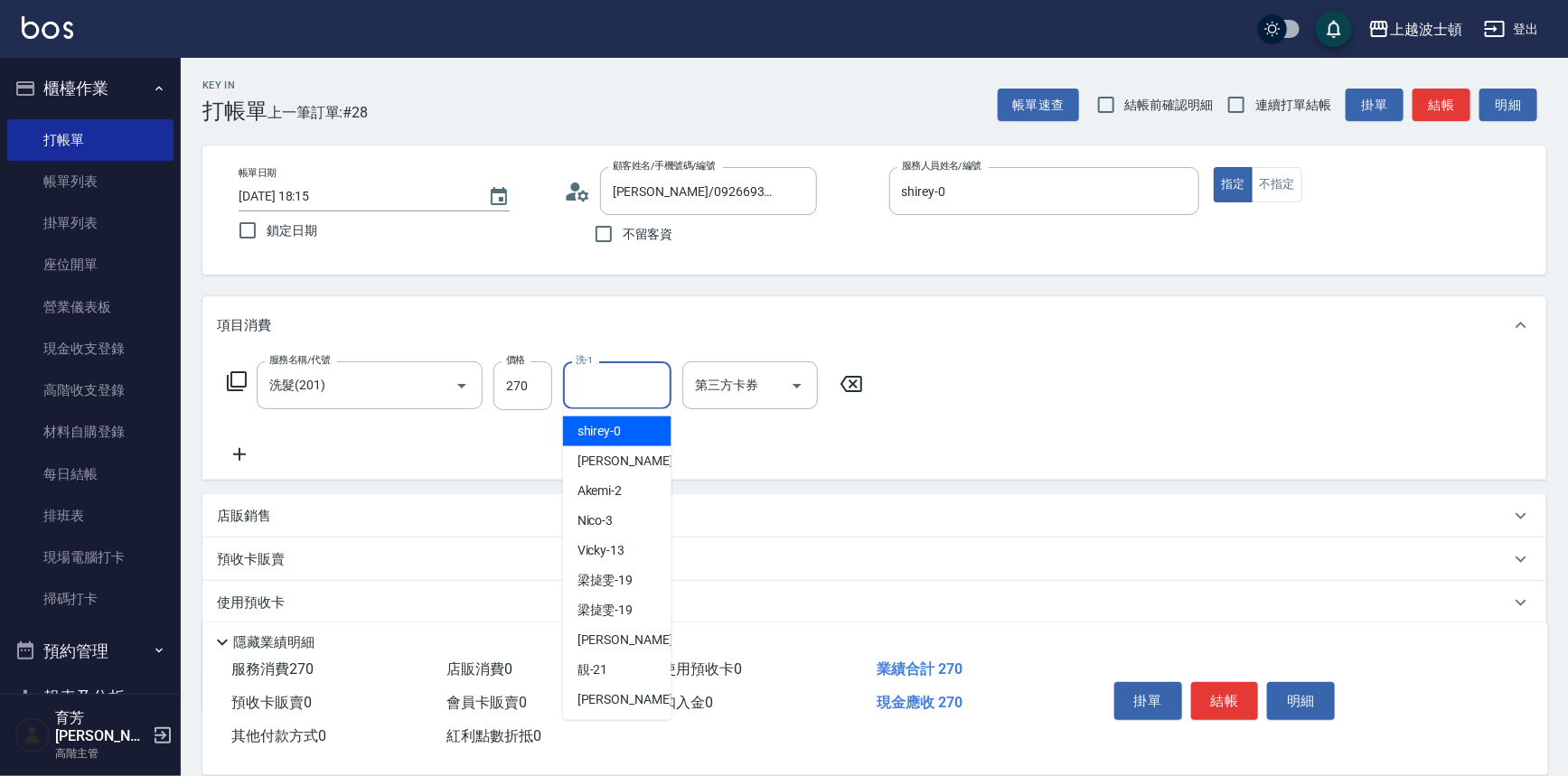
click at [657, 379] on input "洗-1" at bounding box center [616, 385] width 92 height 32
click at [633, 419] on div "shirey -0" at bounding box center [616, 432] width 108 height 30
type input "shirey-0"
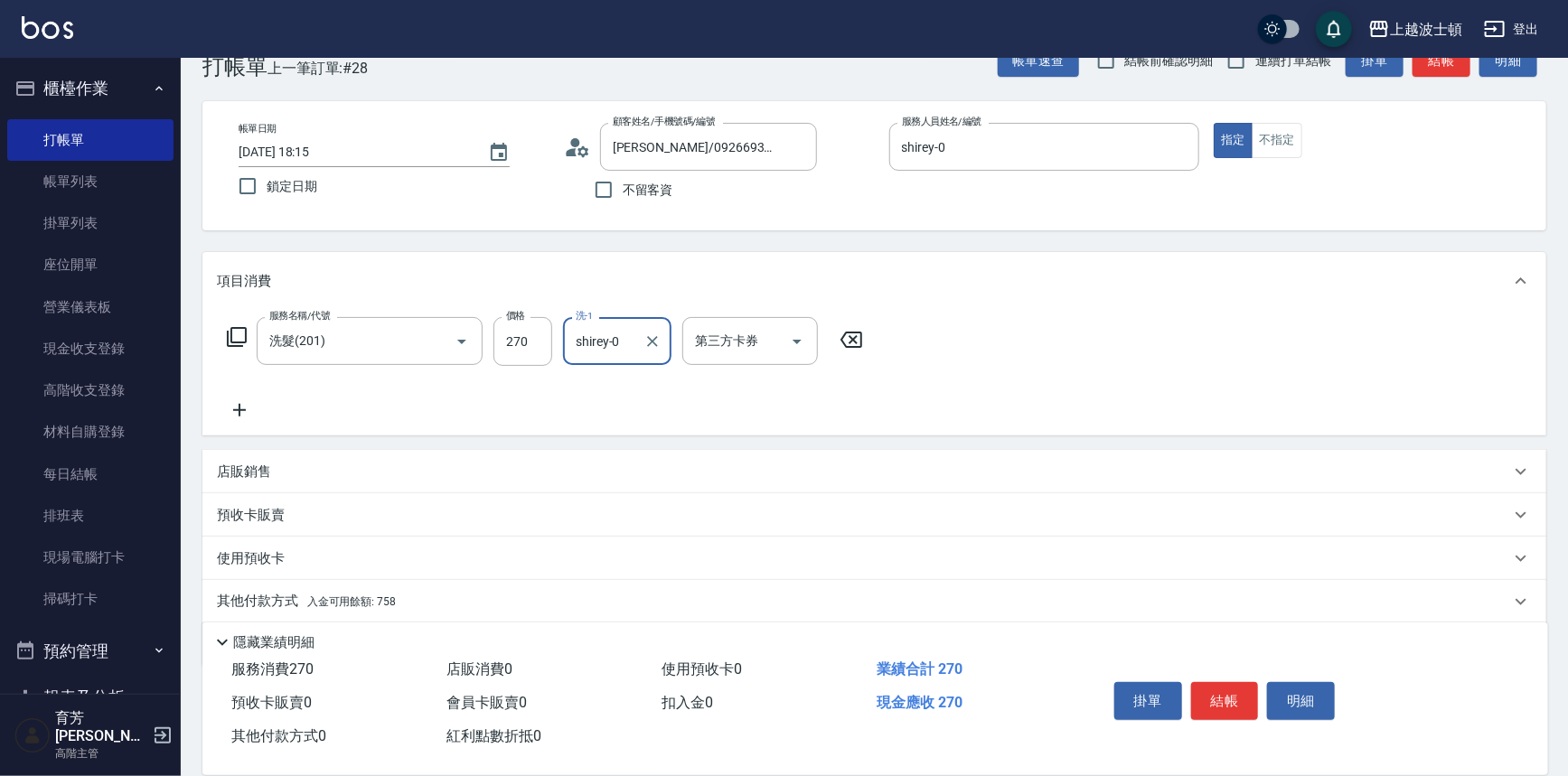
scroll to position [105, 0]
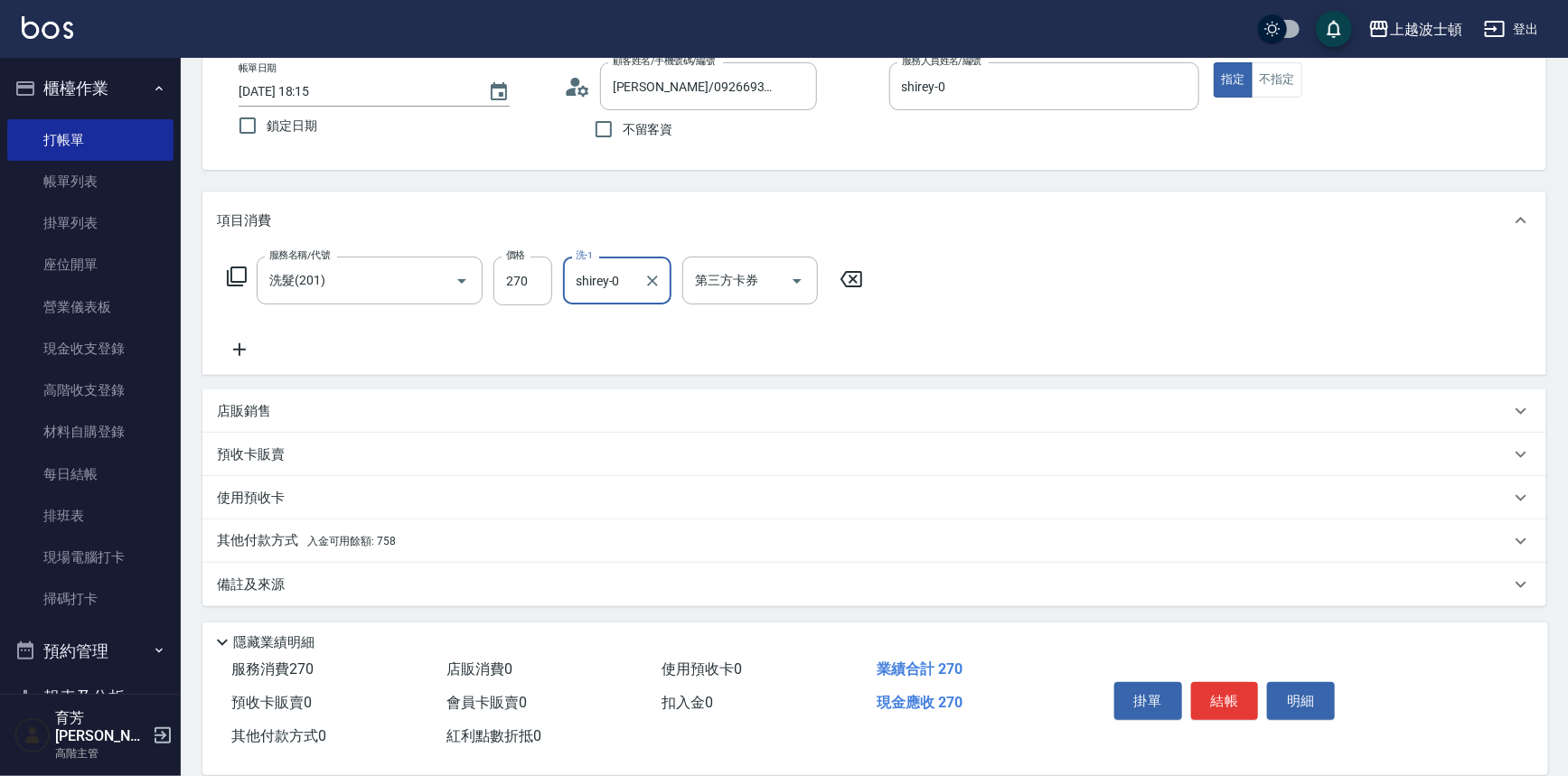
click at [355, 533] on p "其他付款方式 入金可用餘額: 758" at bounding box center [307, 541] width 179 height 20
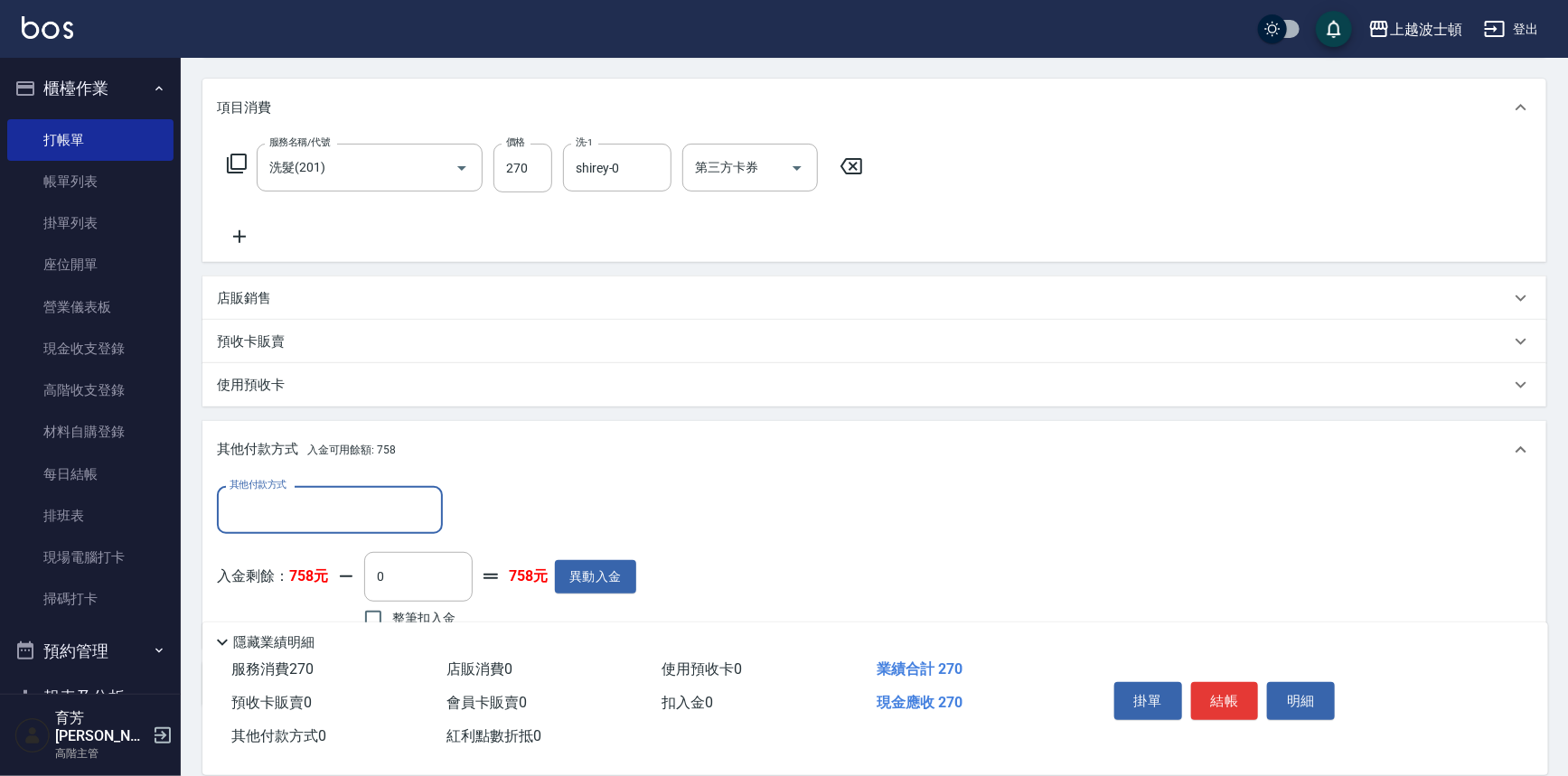
scroll to position [317, 0]
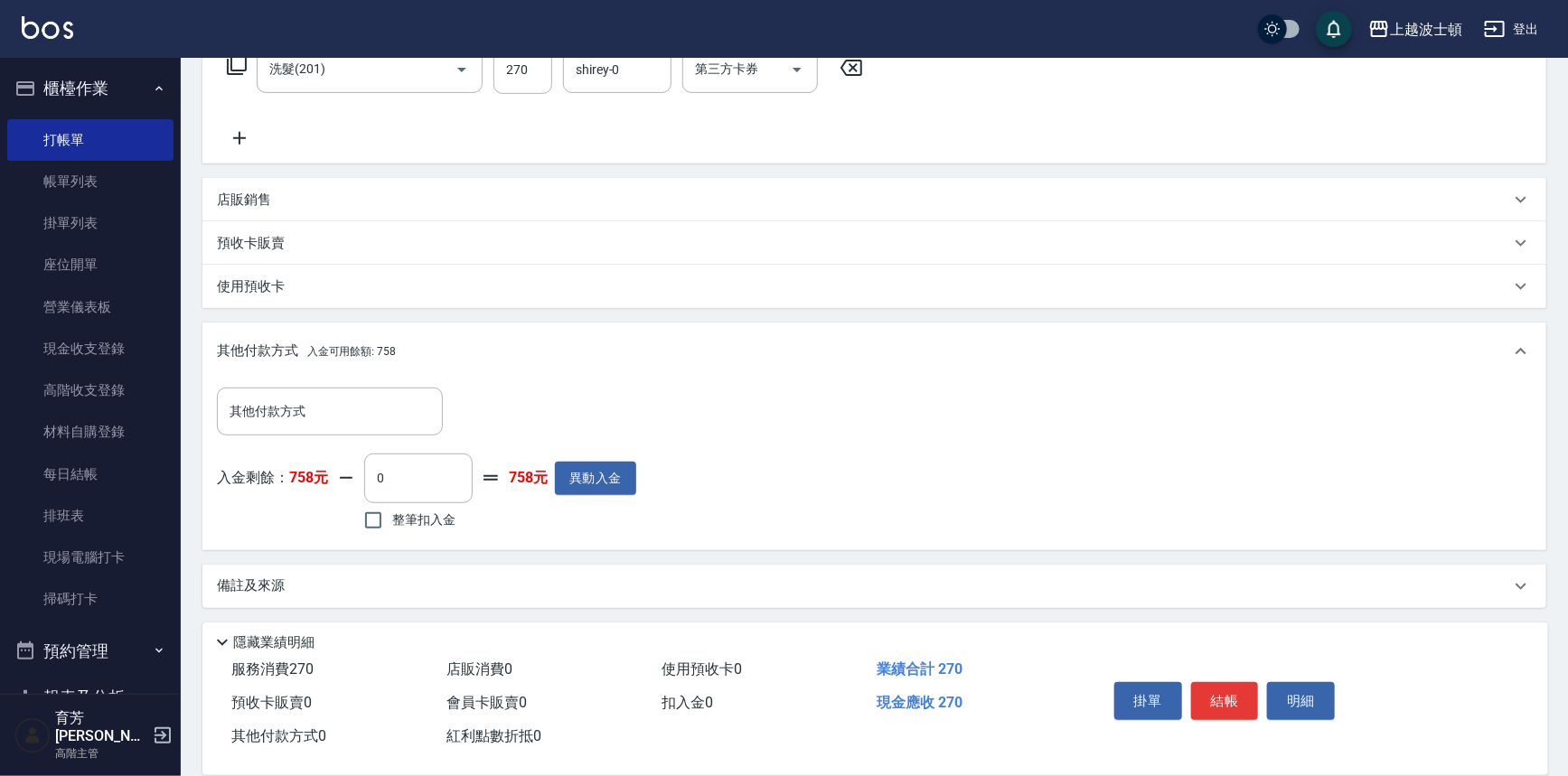
click at [399, 522] on span "整筆扣入金" at bounding box center [424, 519] width 64 height 19
click at [392, 522] on input "整筆扣入金" at bounding box center [373, 520] width 38 height 38
checkbox input "true"
type input "270"
click at [1224, 689] on button "結帳" at bounding box center [1225, 701] width 67 height 38
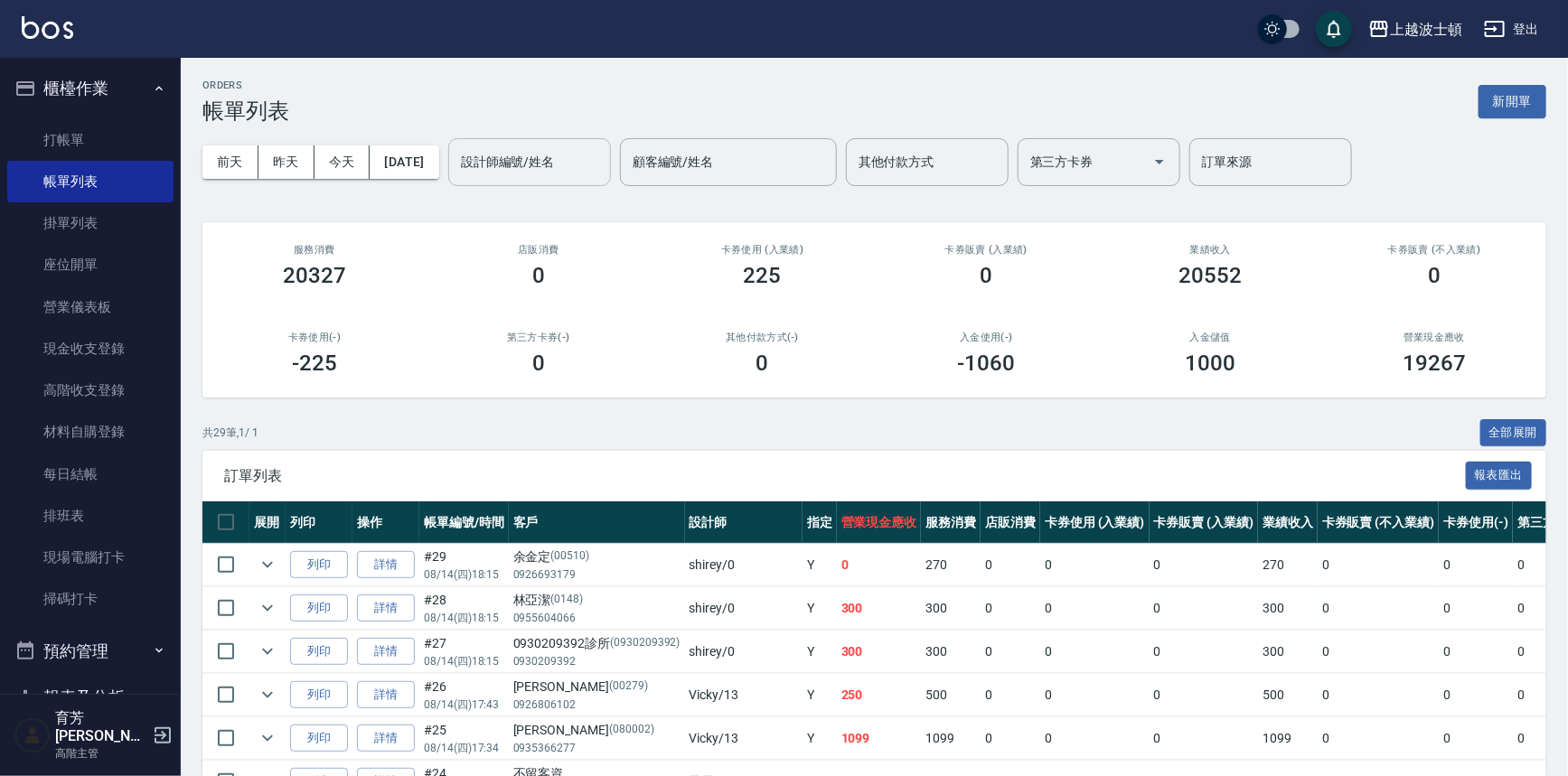
click at [570, 159] on input "設計師編號/姓名" at bounding box center [530, 163] width 147 height 32
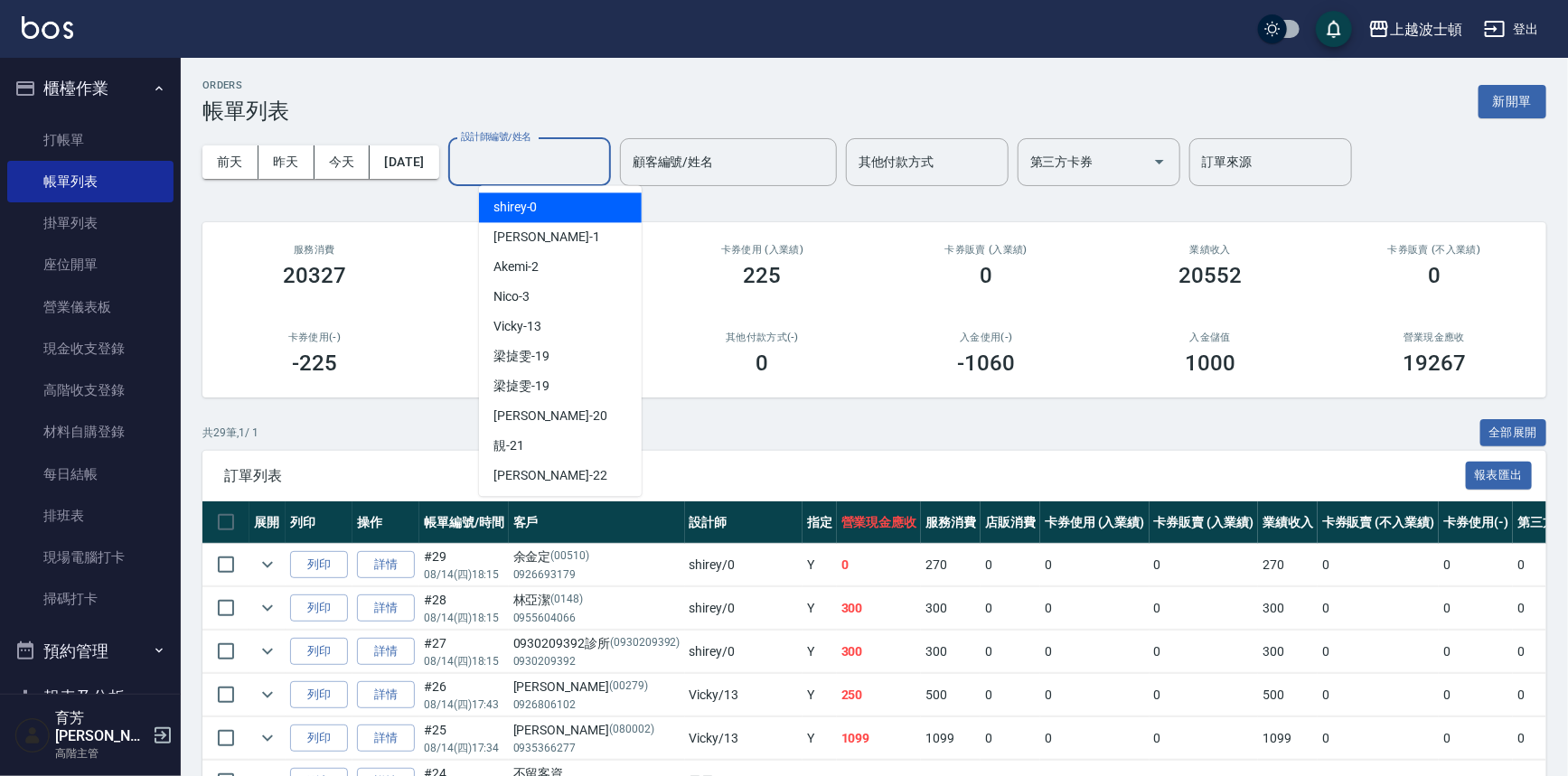
click at [573, 199] on div "shirey -0" at bounding box center [561, 207] width 163 height 30
type input "shirey-0"
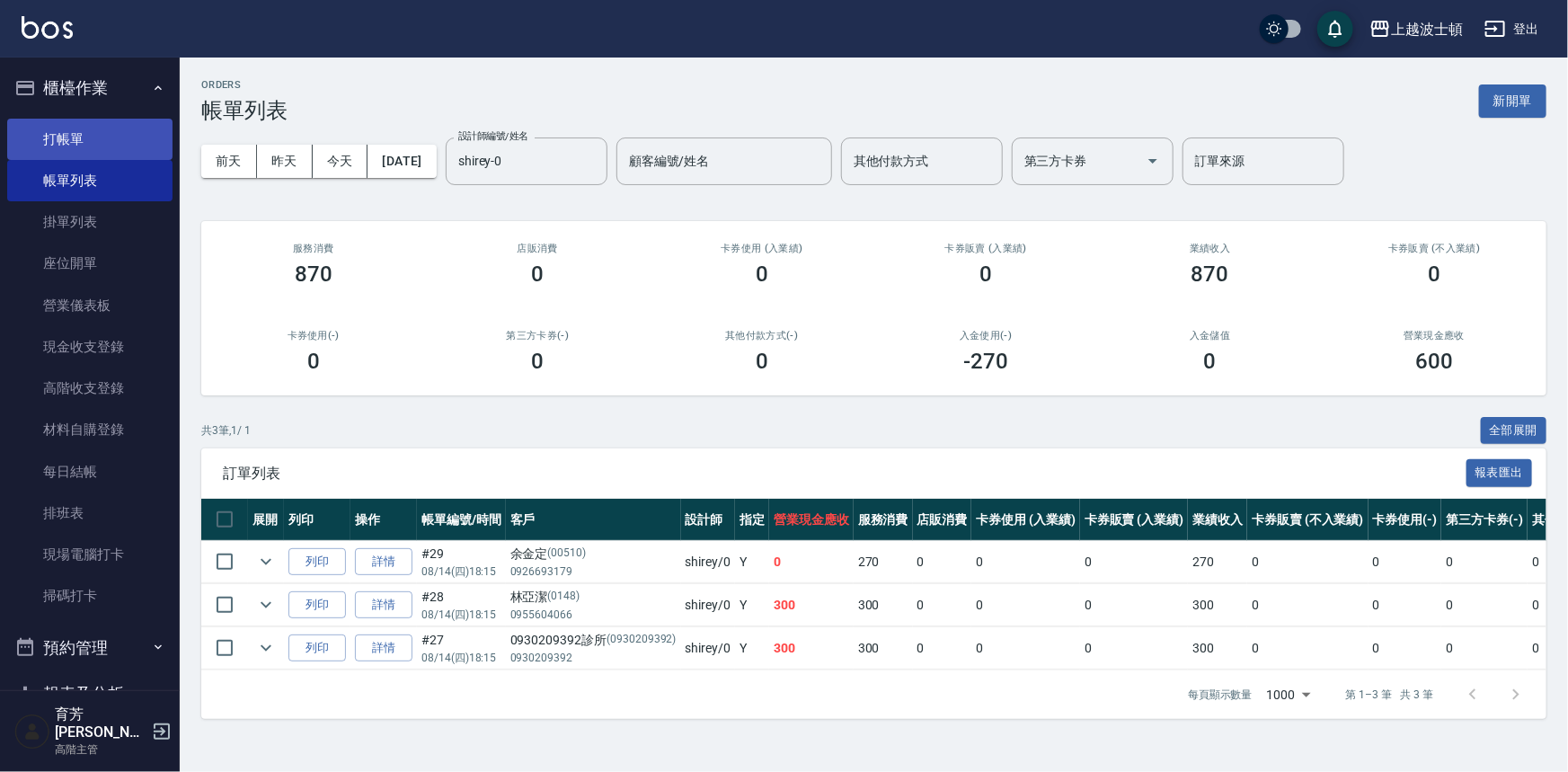
click at [84, 127] on link "打帳單" at bounding box center [90, 139] width 166 height 41
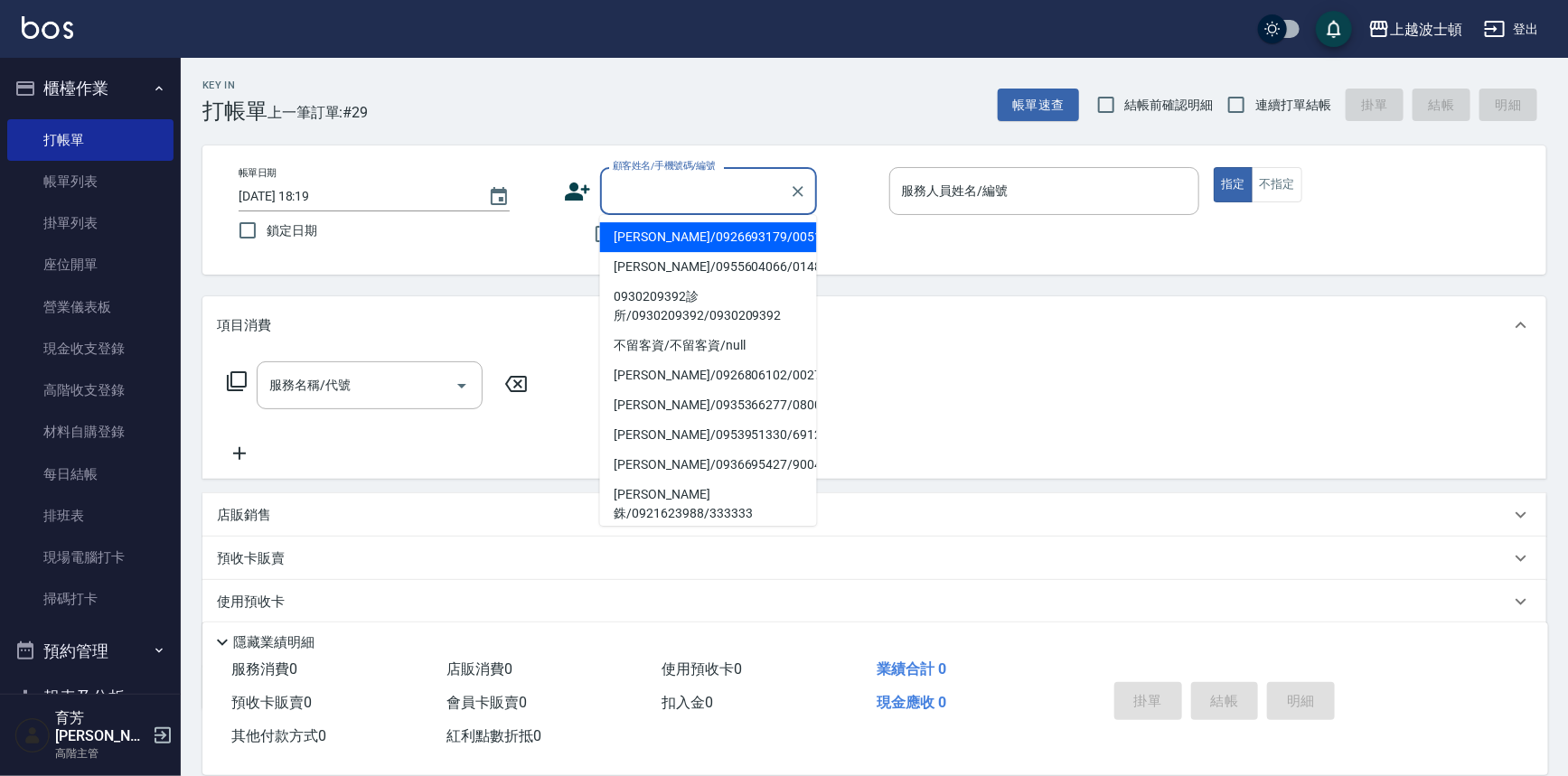
click at [712, 182] on input "顧客姓名/手機號碼/編號" at bounding box center [695, 192] width 174 height 32
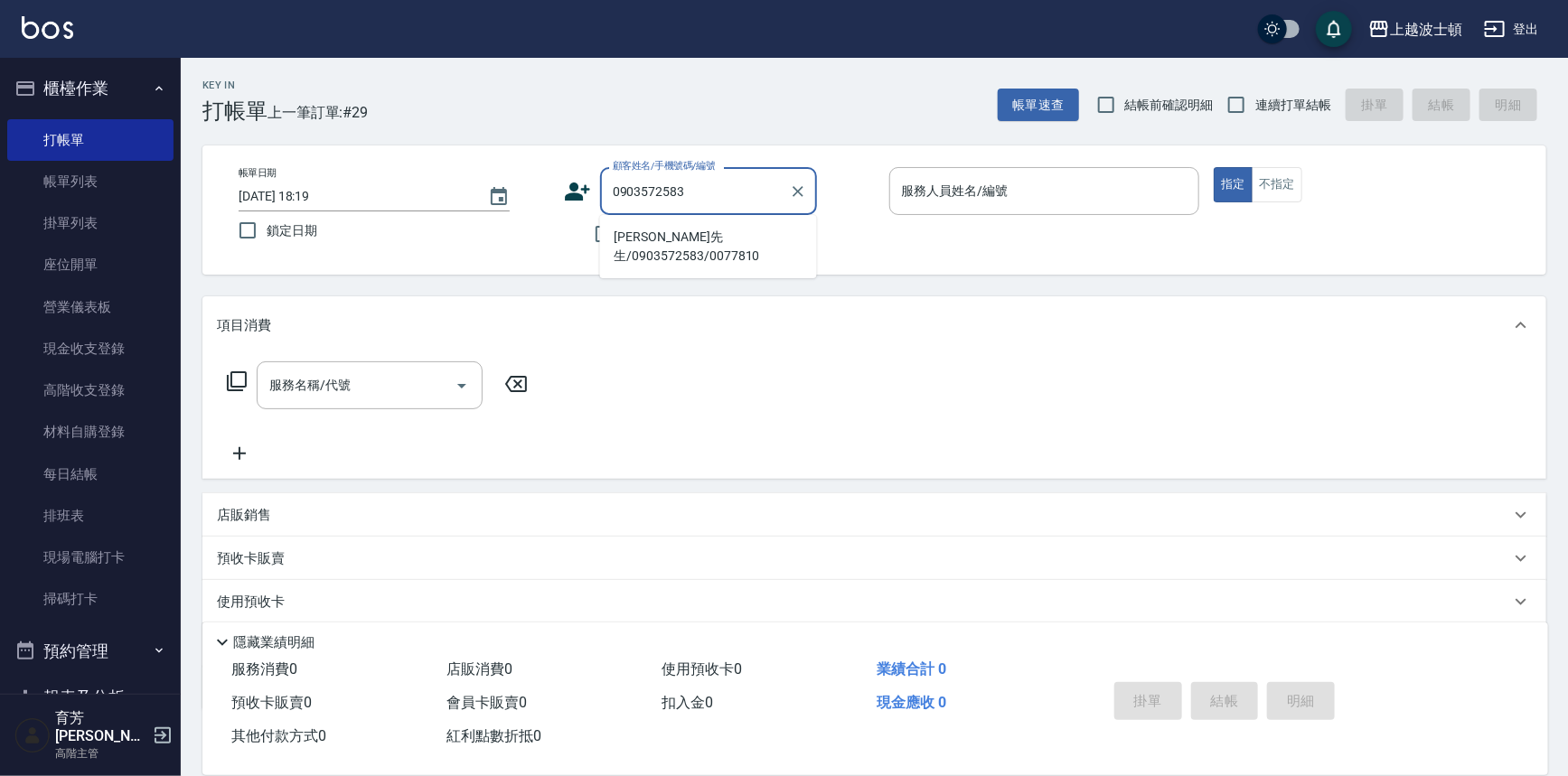
click at [729, 237] on li "[PERSON_NAME]先生/0903572583/0077810" at bounding box center [709, 246] width 217 height 49
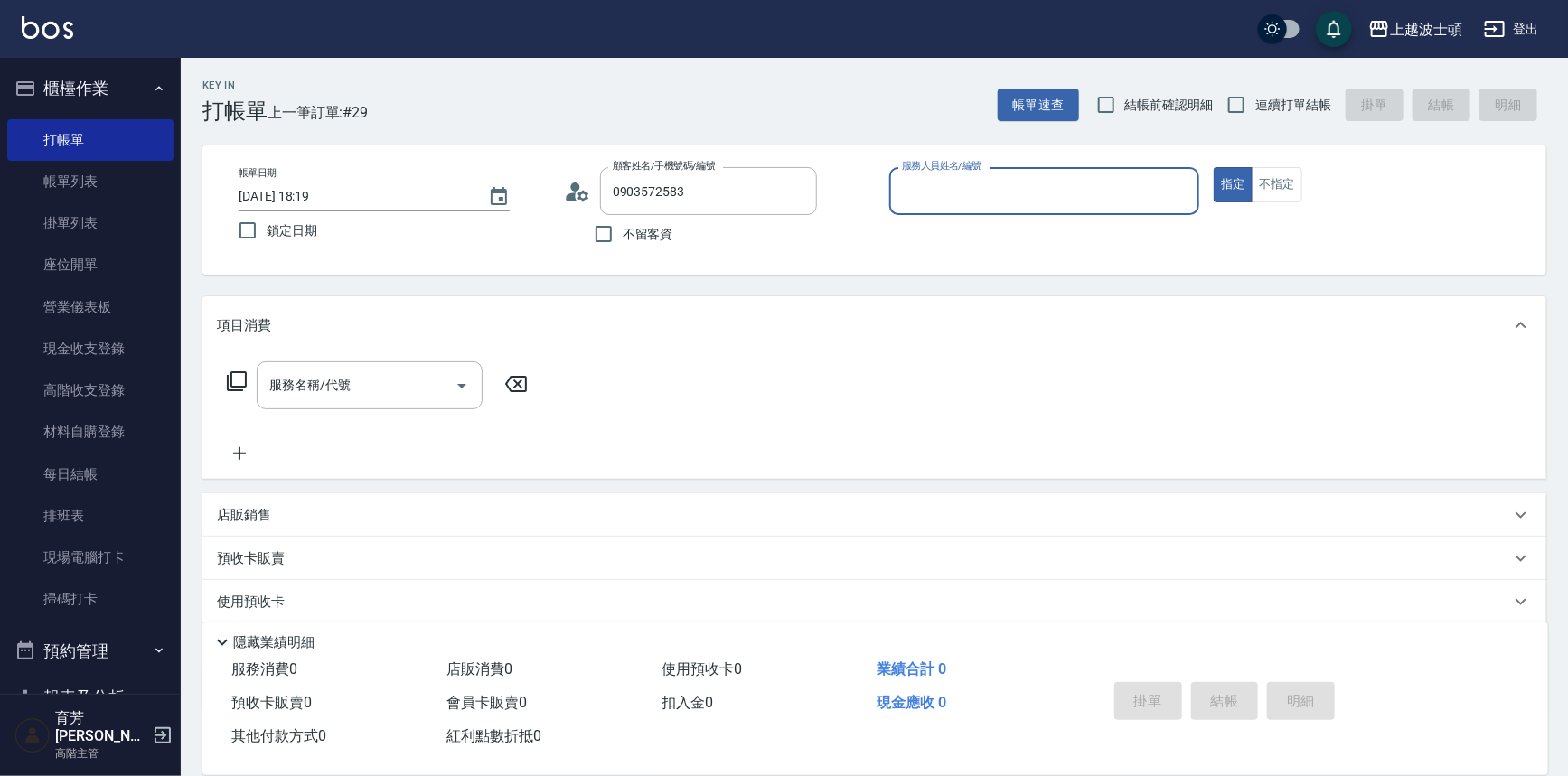
type input "[PERSON_NAME]先生/0903572583/0077810"
type input "shirey-0"
click at [237, 379] on icon at bounding box center [237, 381] width 22 height 22
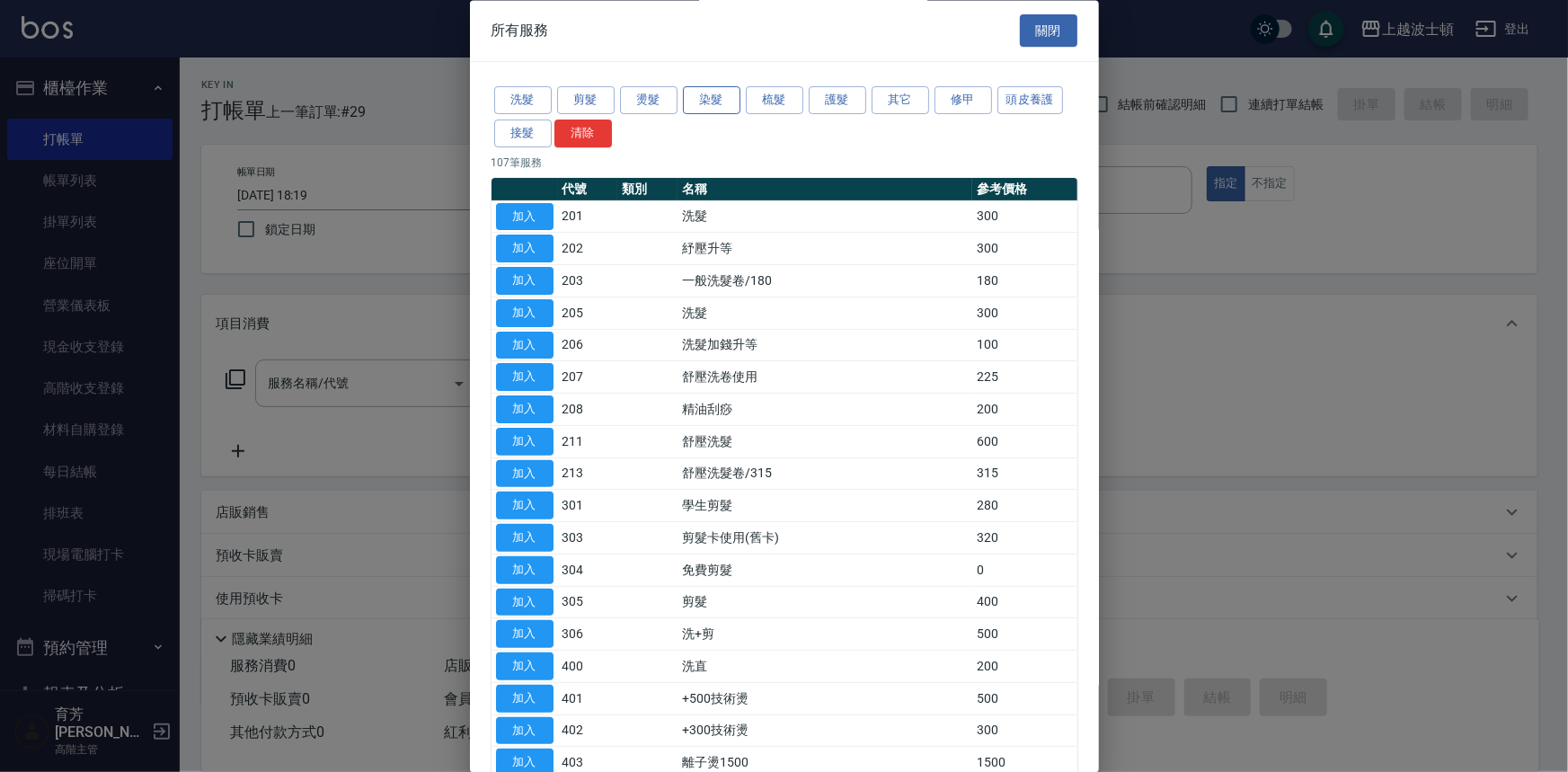
click at [701, 99] on button "染髮" at bounding box center [711, 101] width 57 height 28
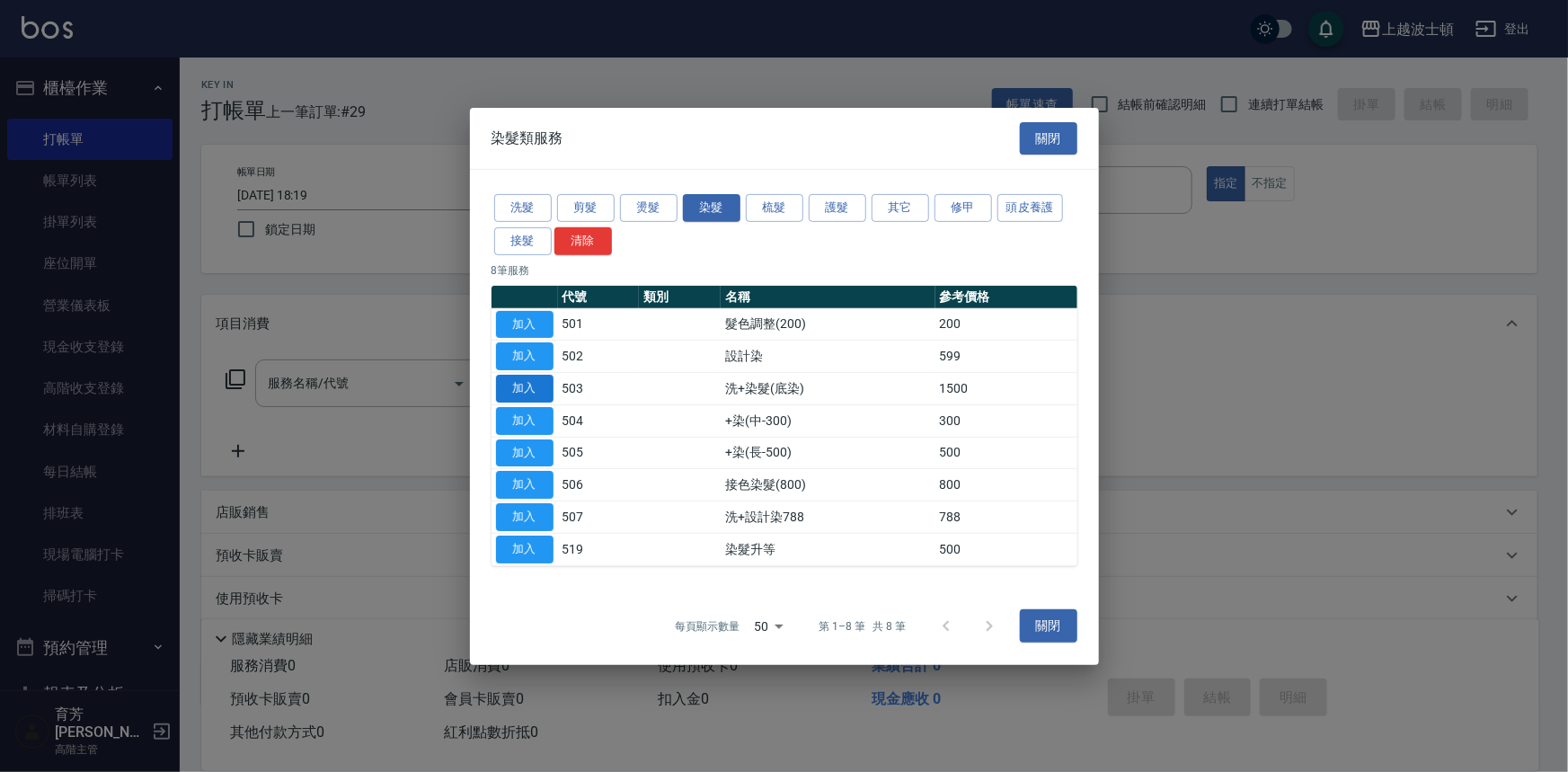
click at [520, 375] on button "加入" at bounding box center [525, 389] width 57 height 28
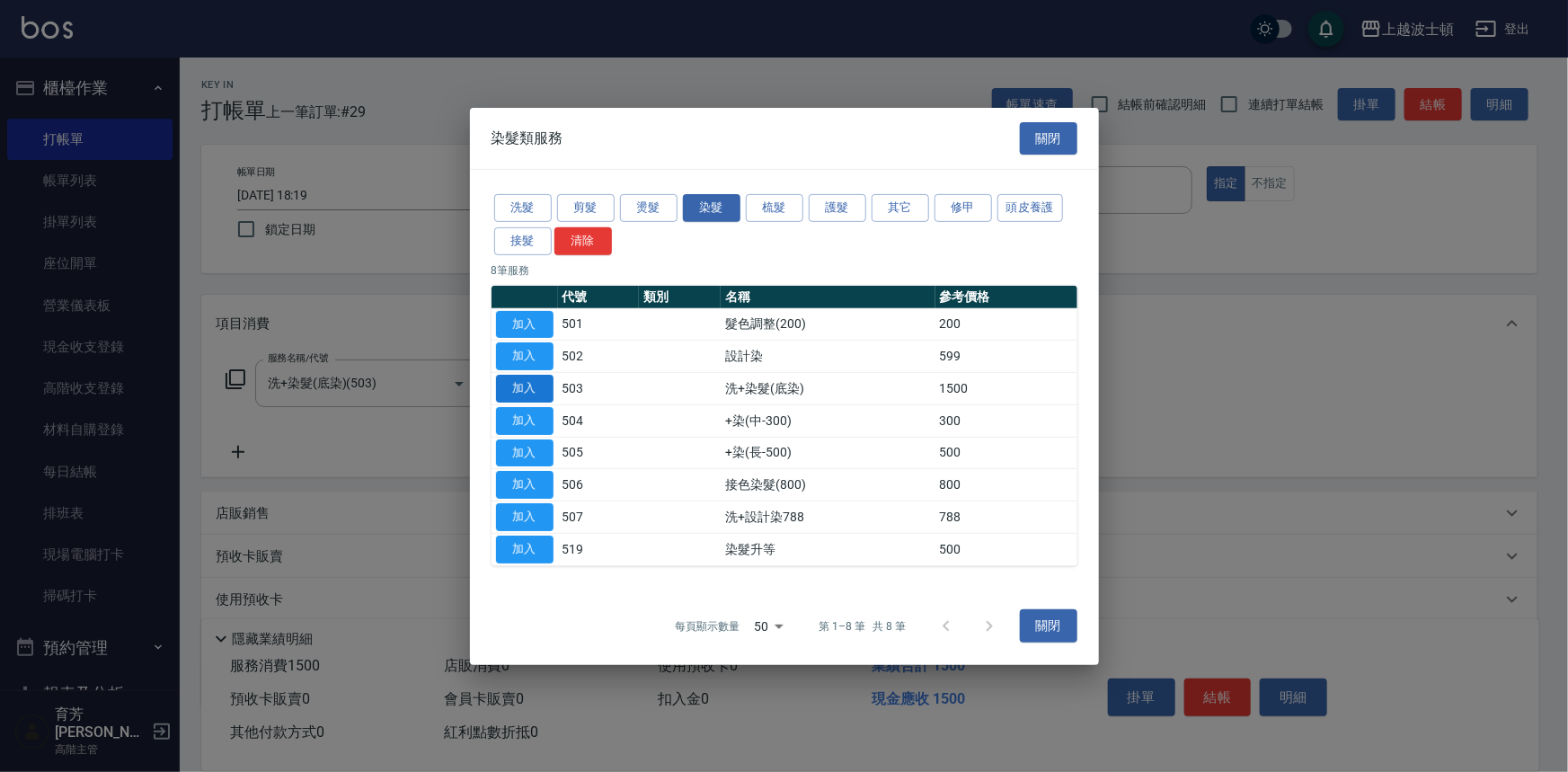
type input "洗+染髮(底染)(503)"
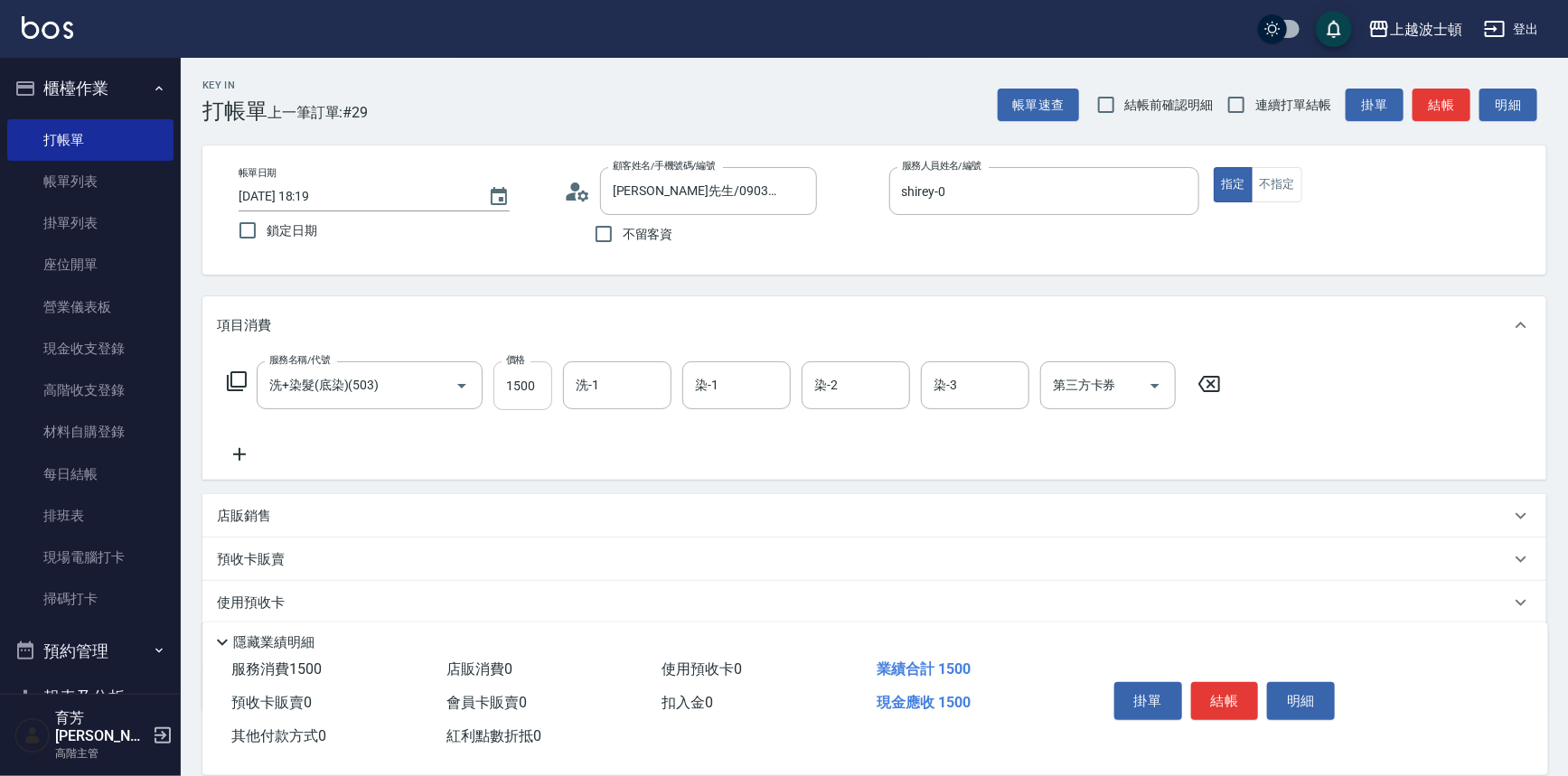
click at [542, 385] on input "1500" at bounding box center [522, 385] width 59 height 49
click at [612, 381] on input "洗-1" at bounding box center [616, 385] width 92 height 32
click at [538, 373] on input "1300" at bounding box center [522, 385] width 59 height 49
click at [506, 381] on input "200" at bounding box center [522, 385] width 59 height 49
type input "1200"
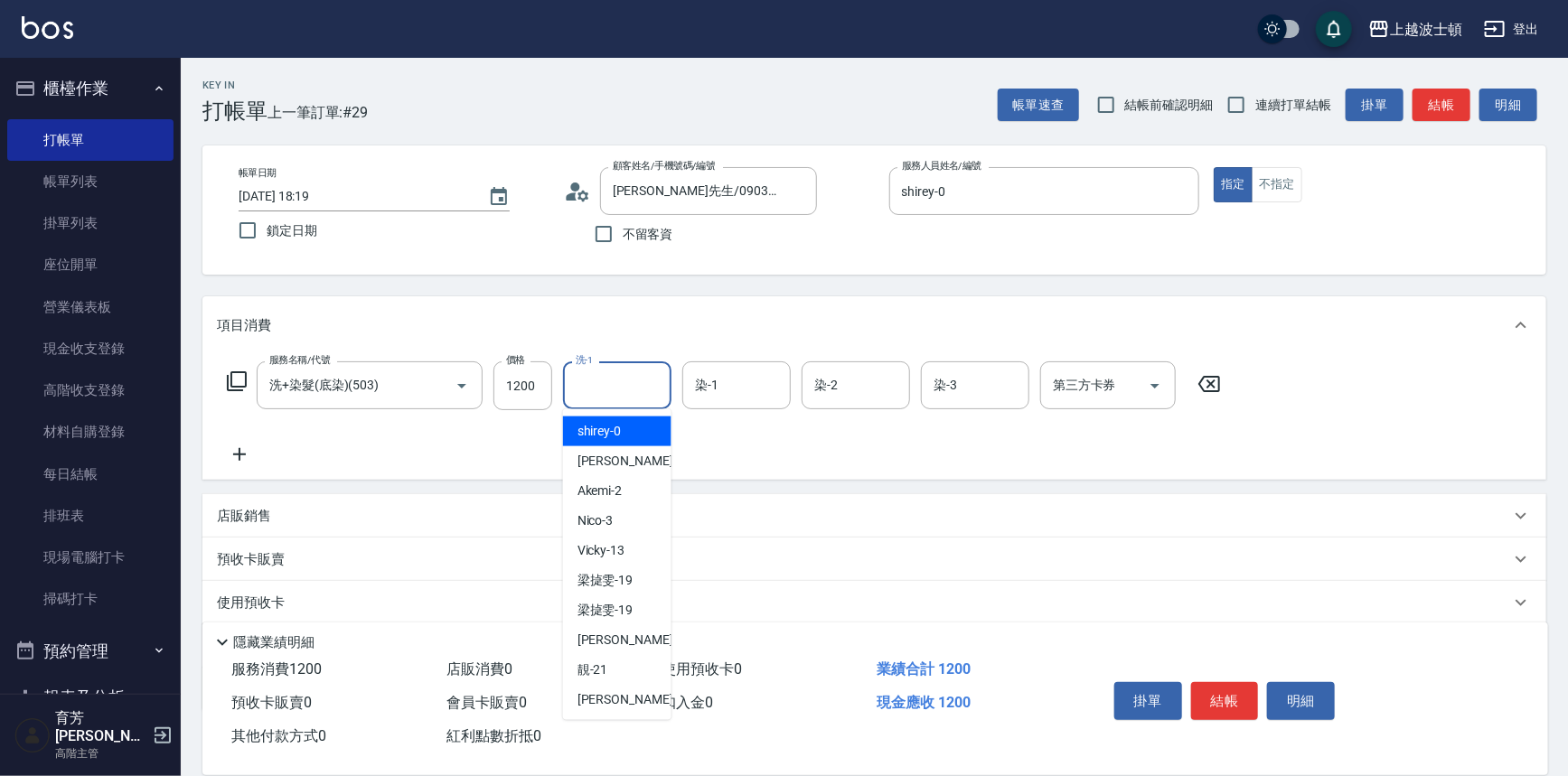
click at [634, 387] on input "洗-1" at bounding box center [616, 385] width 92 height 32
click at [625, 440] on div "shirey -0" at bounding box center [616, 432] width 108 height 30
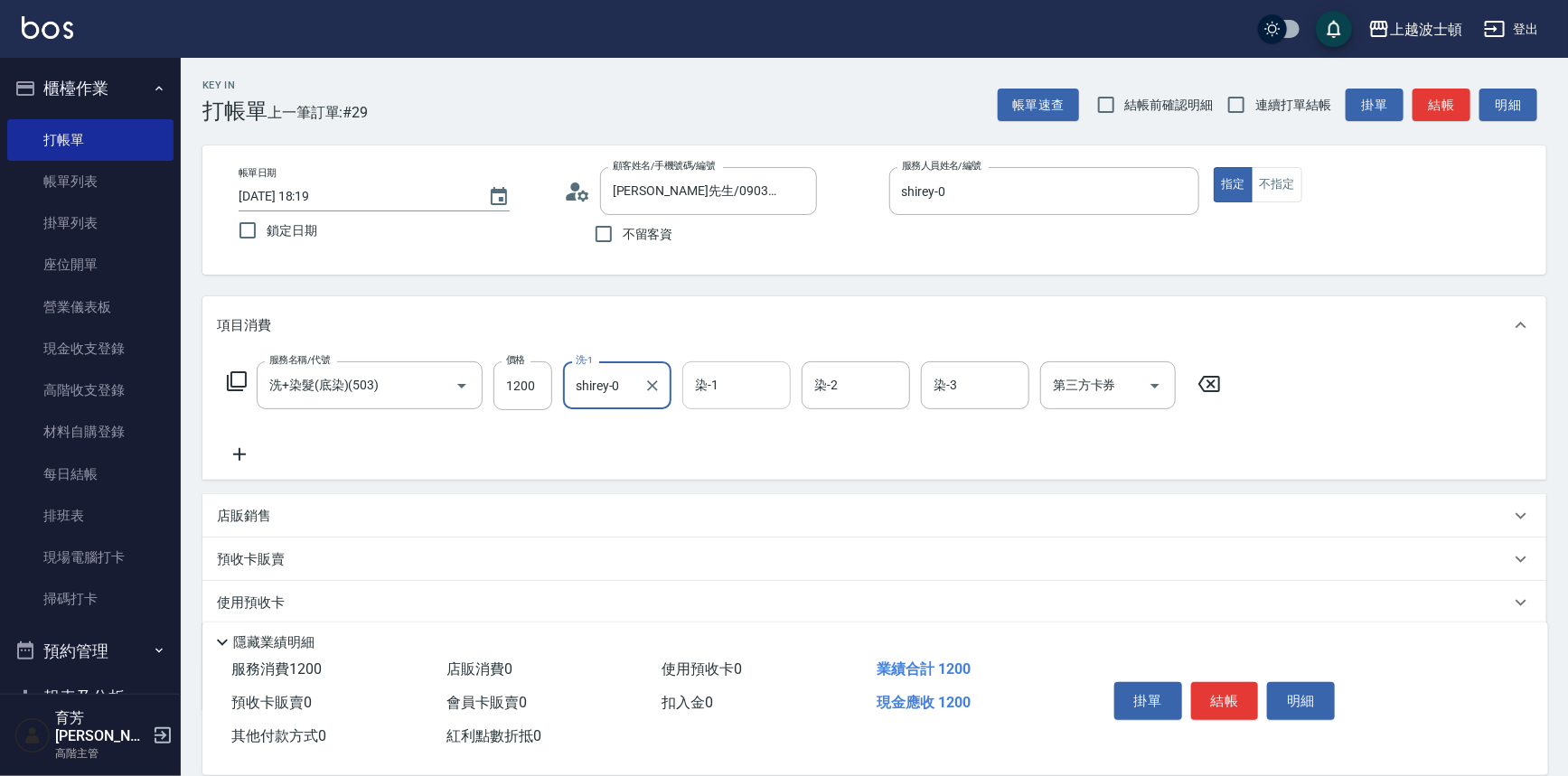
type input "shirey-0"
click at [732, 390] on input "染-1" at bounding box center [736, 385] width 92 height 32
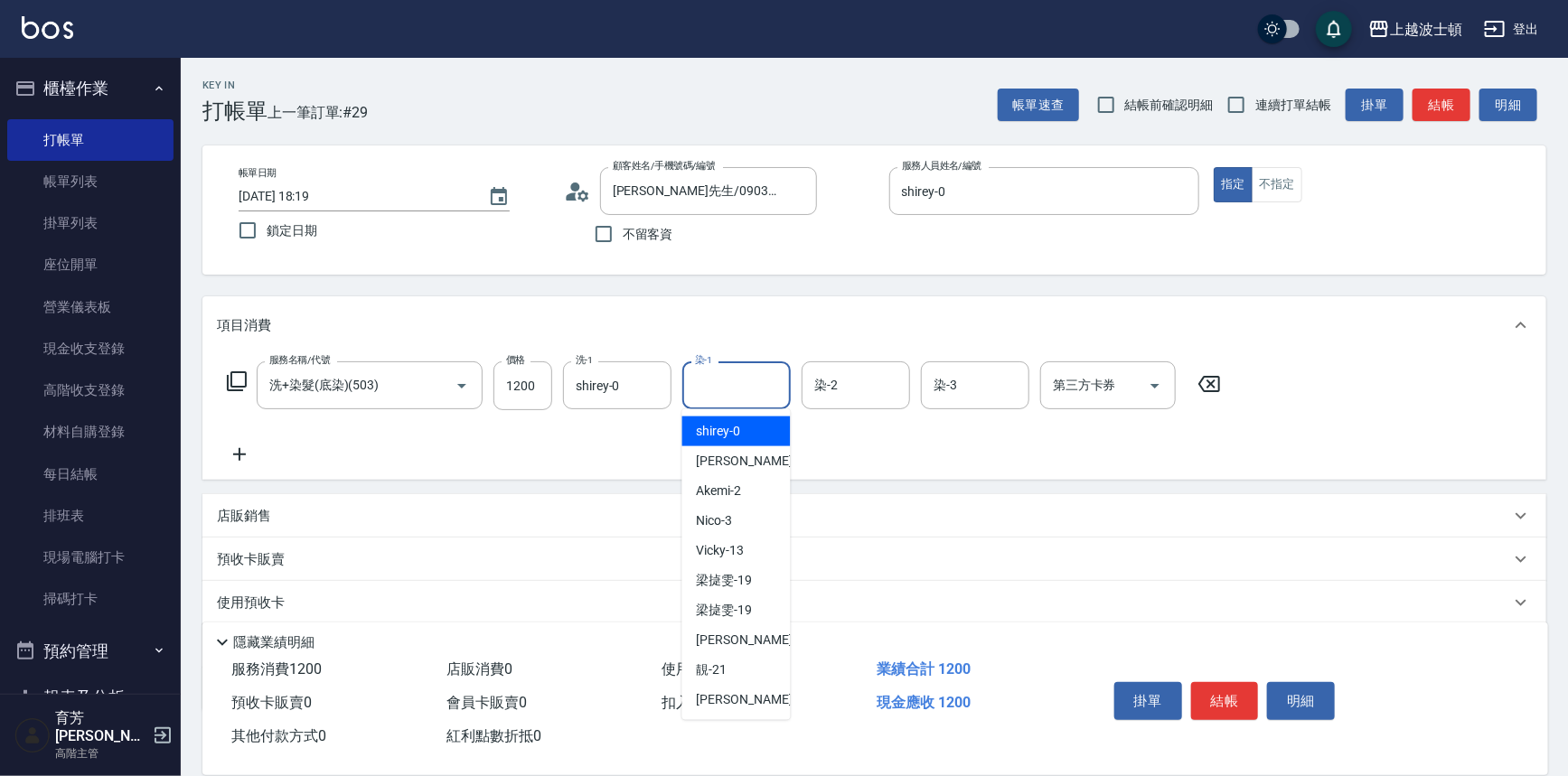
click at [734, 430] on span "shirey -0" at bounding box center [719, 431] width 45 height 19
type input "shirey-0"
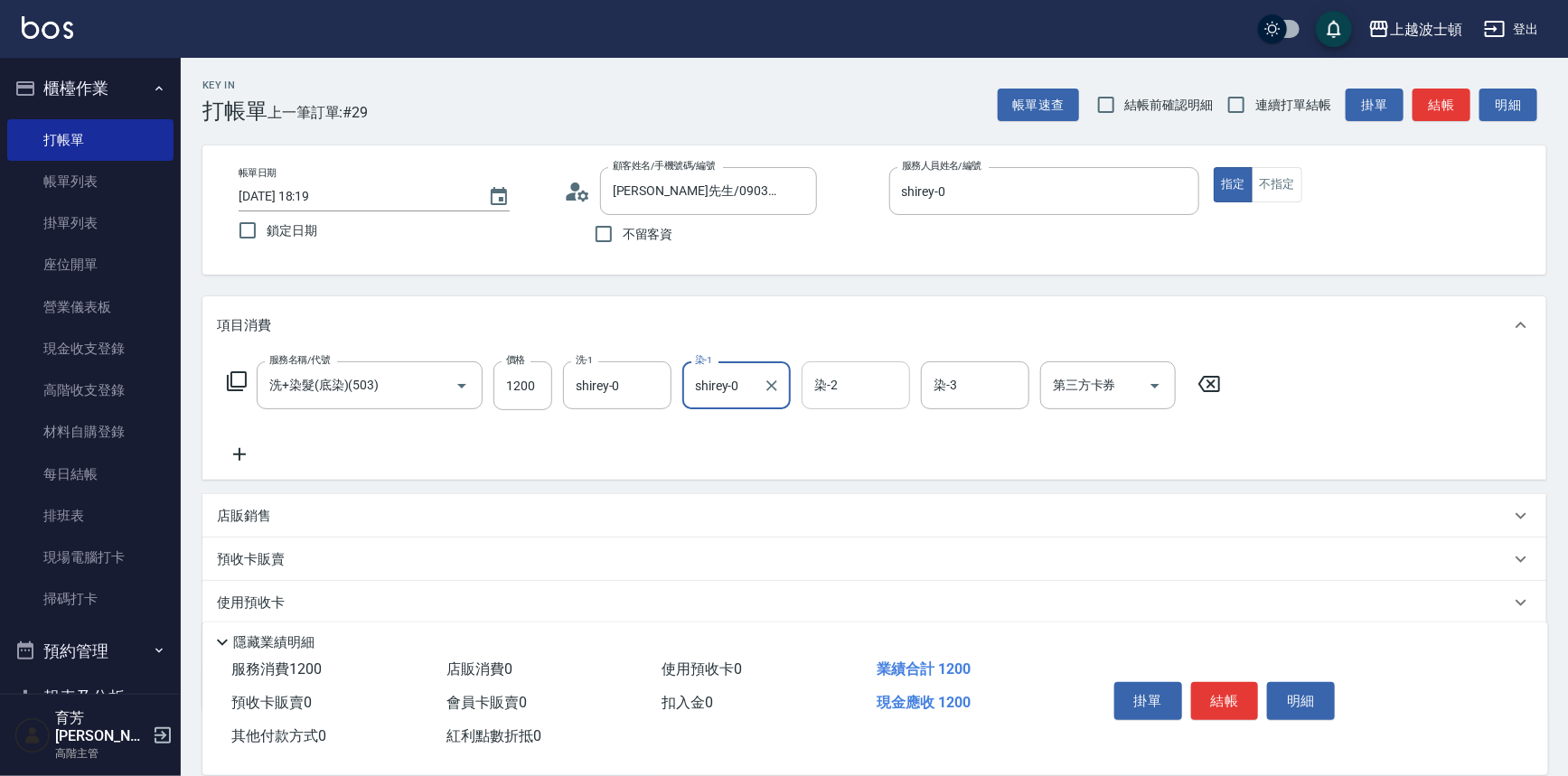
click at [834, 385] on input "染-2" at bounding box center [855, 385] width 92 height 32
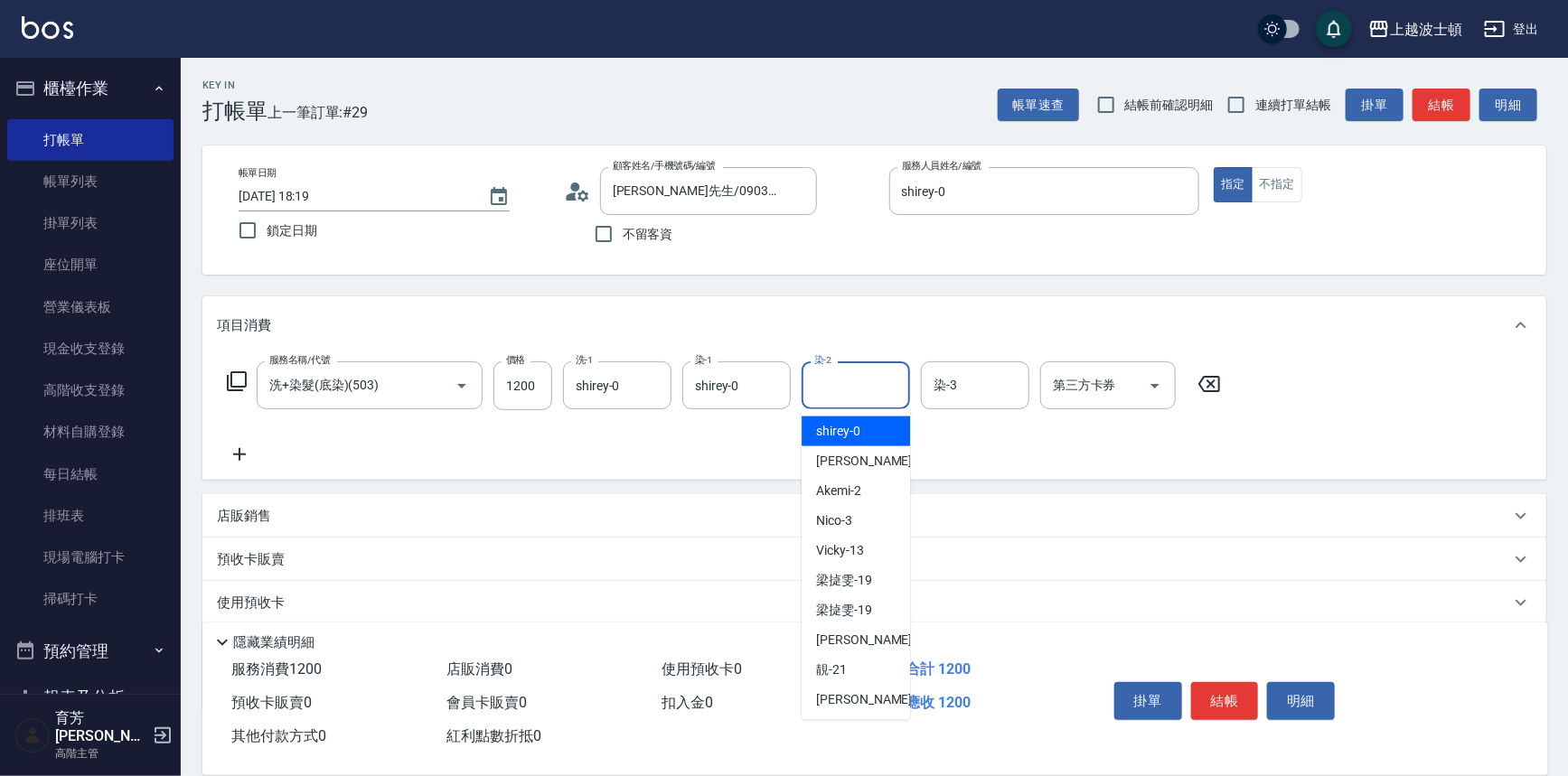
click at [853, 441] on div "shirey -0" at bounding box center [855, 432] width 108 height 30
type input "shirey-0"
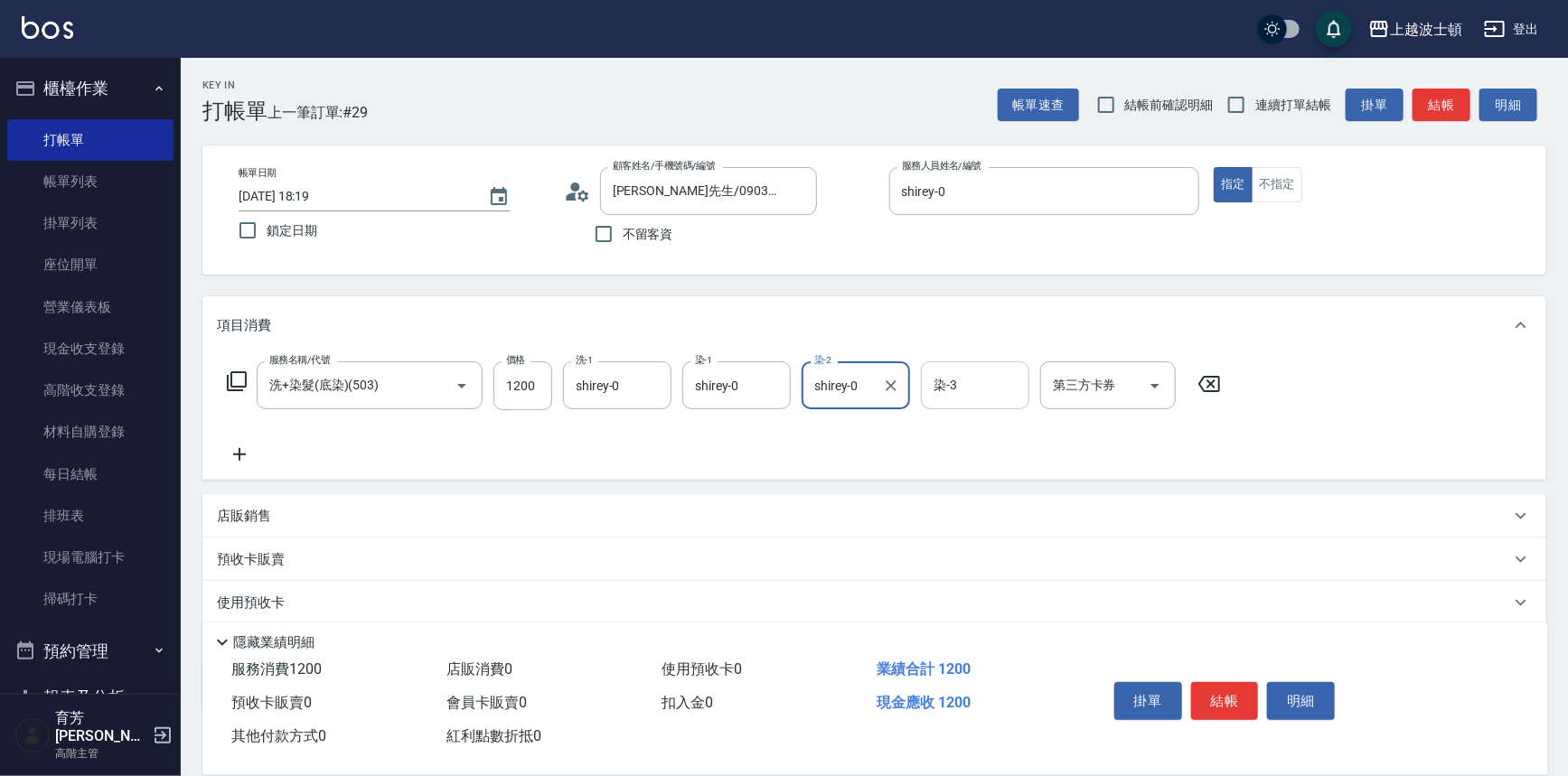
click at [998, 387] on input "染-3" at bounding box center [975, 385] width 92 height 32
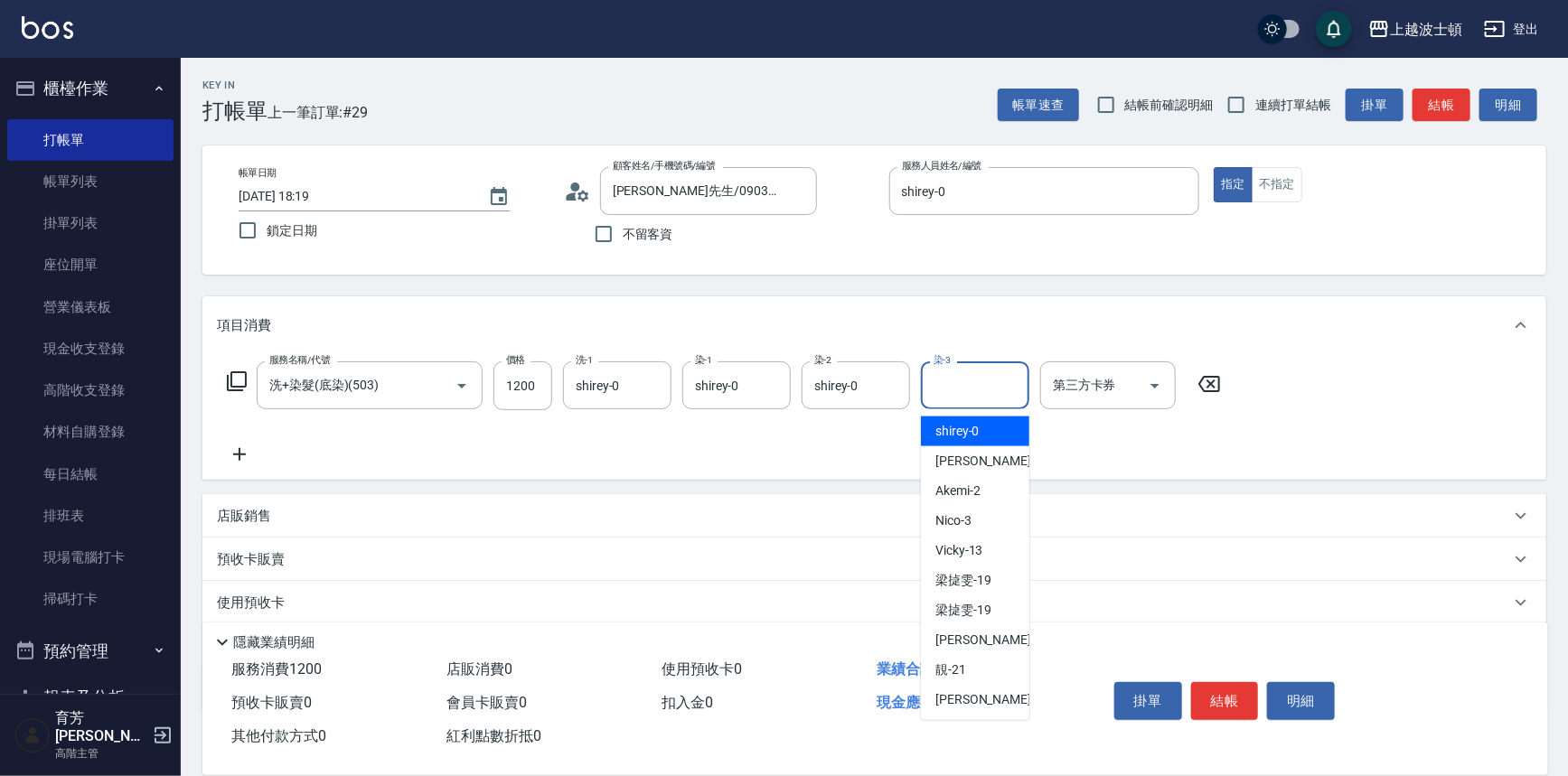
click at [984, 433] on div "shirey -0" at bounding box center [975, 432] width 108 height 30
type input "shirey-0"
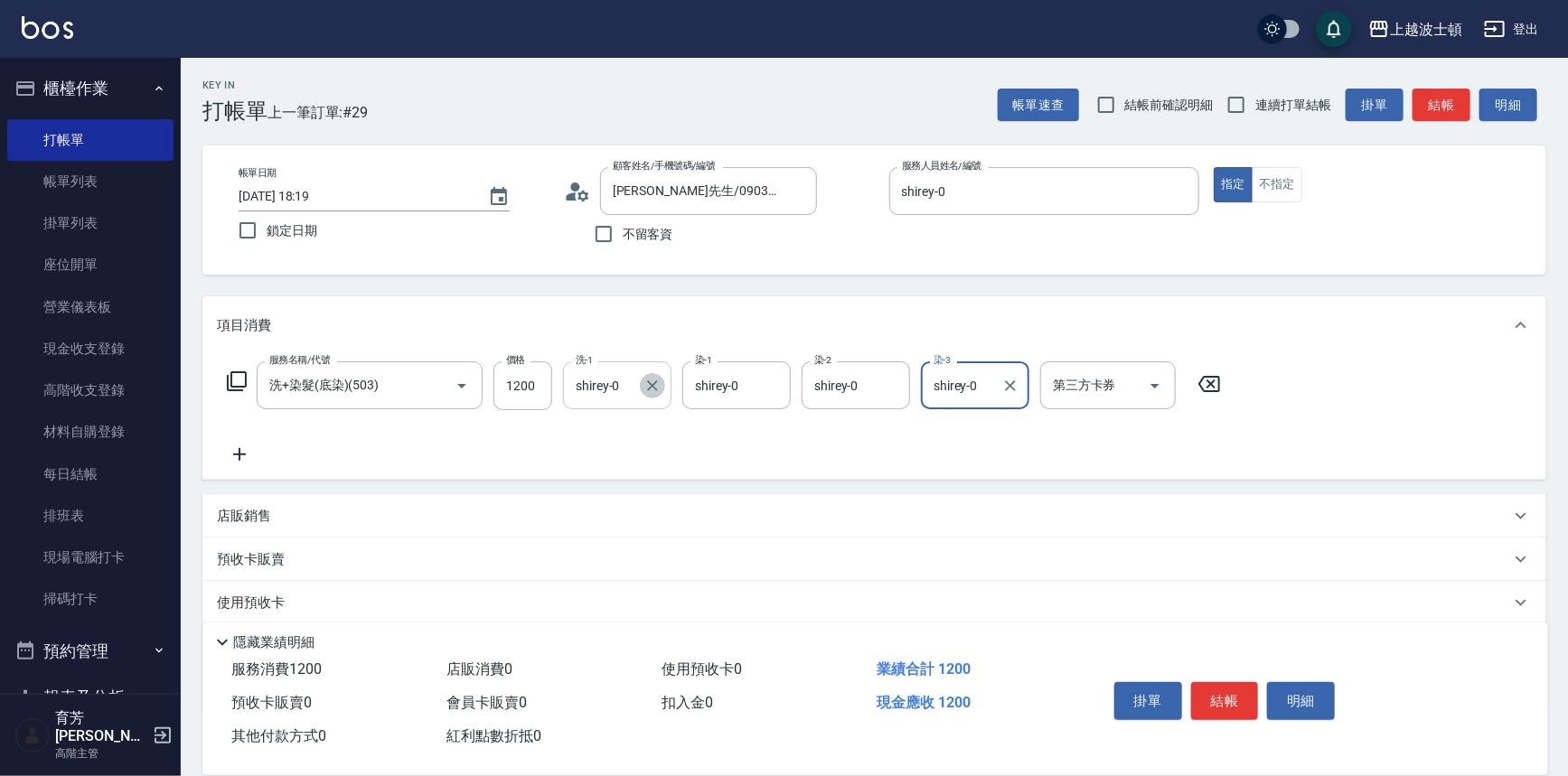
click at [652, 382] on icon "Clear" at bounding box center [652, 386] width 18 height 18
click at [616, 375] on input "洗-1" at bounding box center [616, 385] width 92 height 32
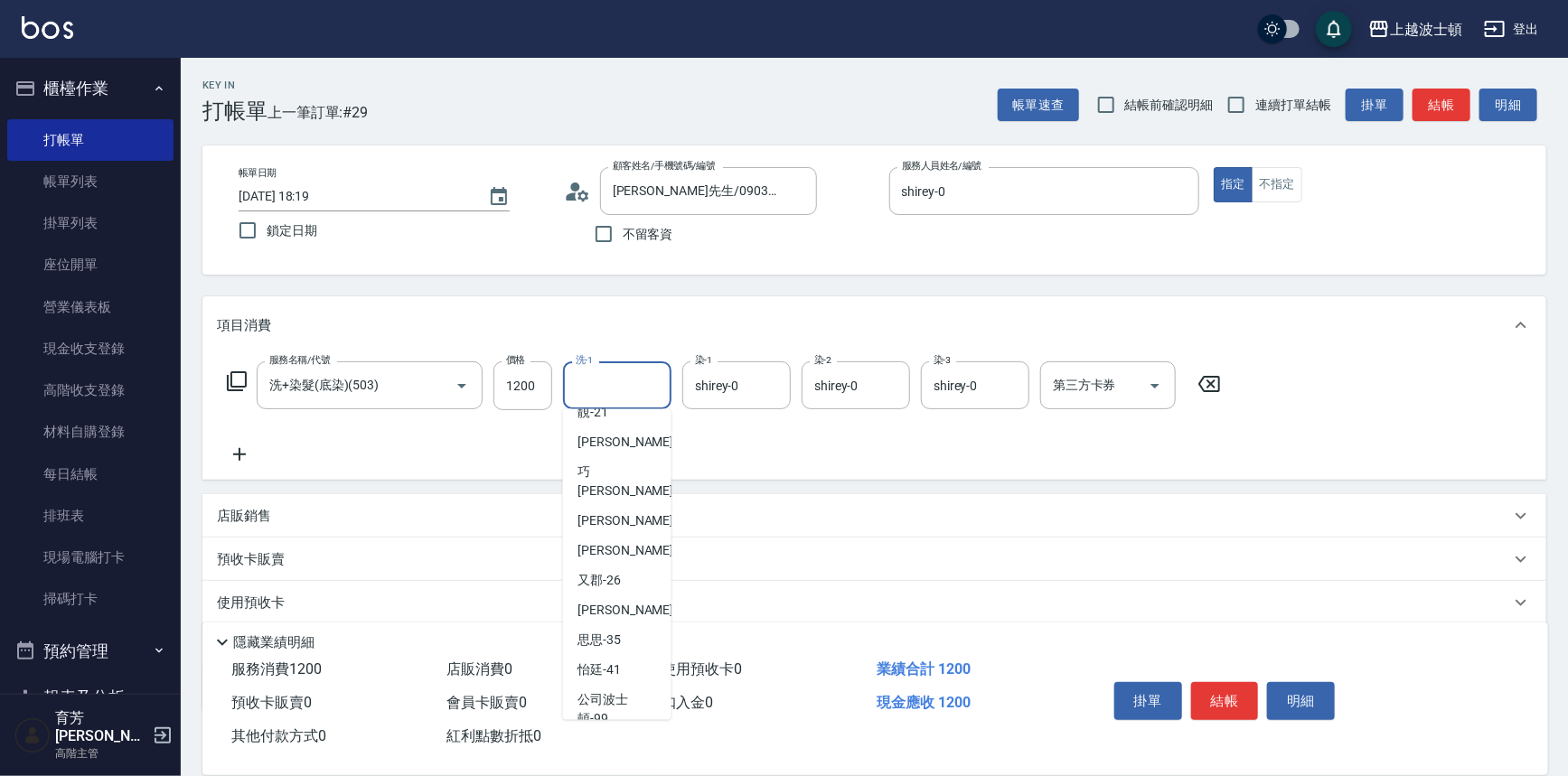
scroll to position [259, 0]
click at [630, 564] on div "又郡 -26" at bounding box center [616, 579] width 108 height 30
type input "又郡-26"
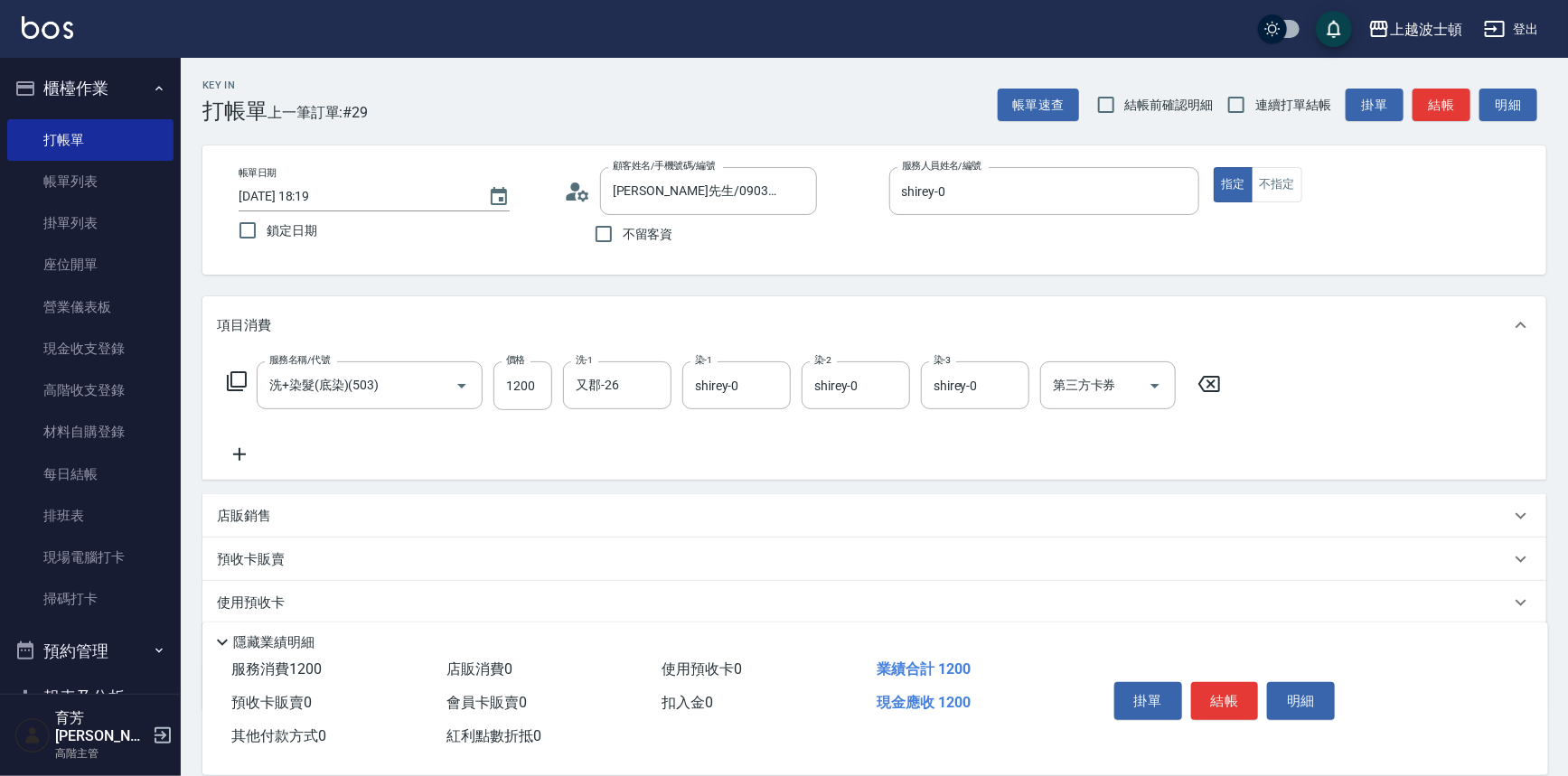
click at [239, 369] on div "服務名稱/代號 洗+染髮(底染)(503) 服務名稱/代號 價格 1200 價格 洗-1 又郡-26 洗-1 染-1 shirey-0 染-1 染-2 shi…" at bounding box center [724, 385] width 1015 height 49
click at [237, 374] on icon at bounding box center [237, 381] width 22 height 22
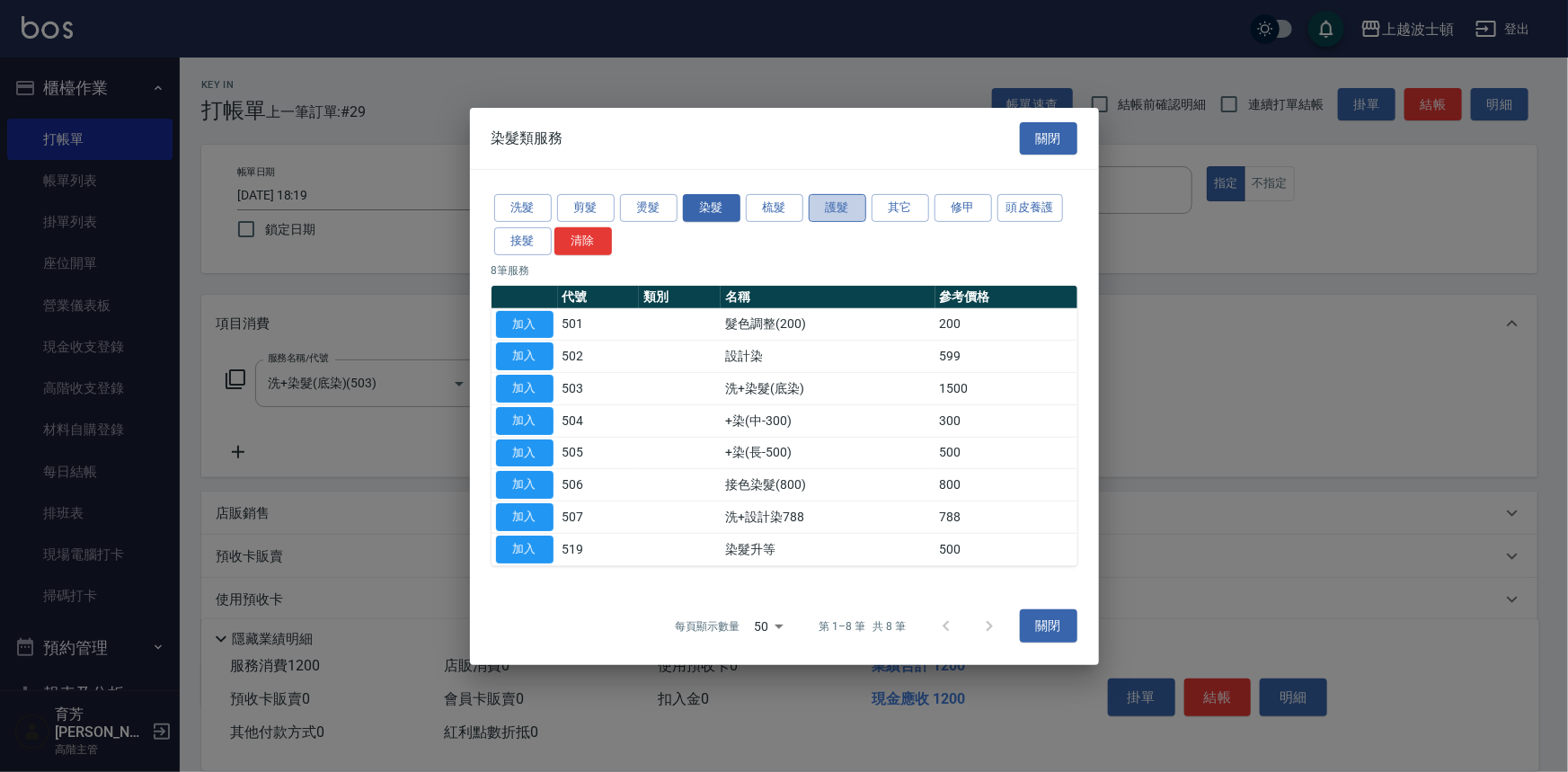
click at [846, 206] on button "護髮" at bounding box center [837, 208] width 57 height 28
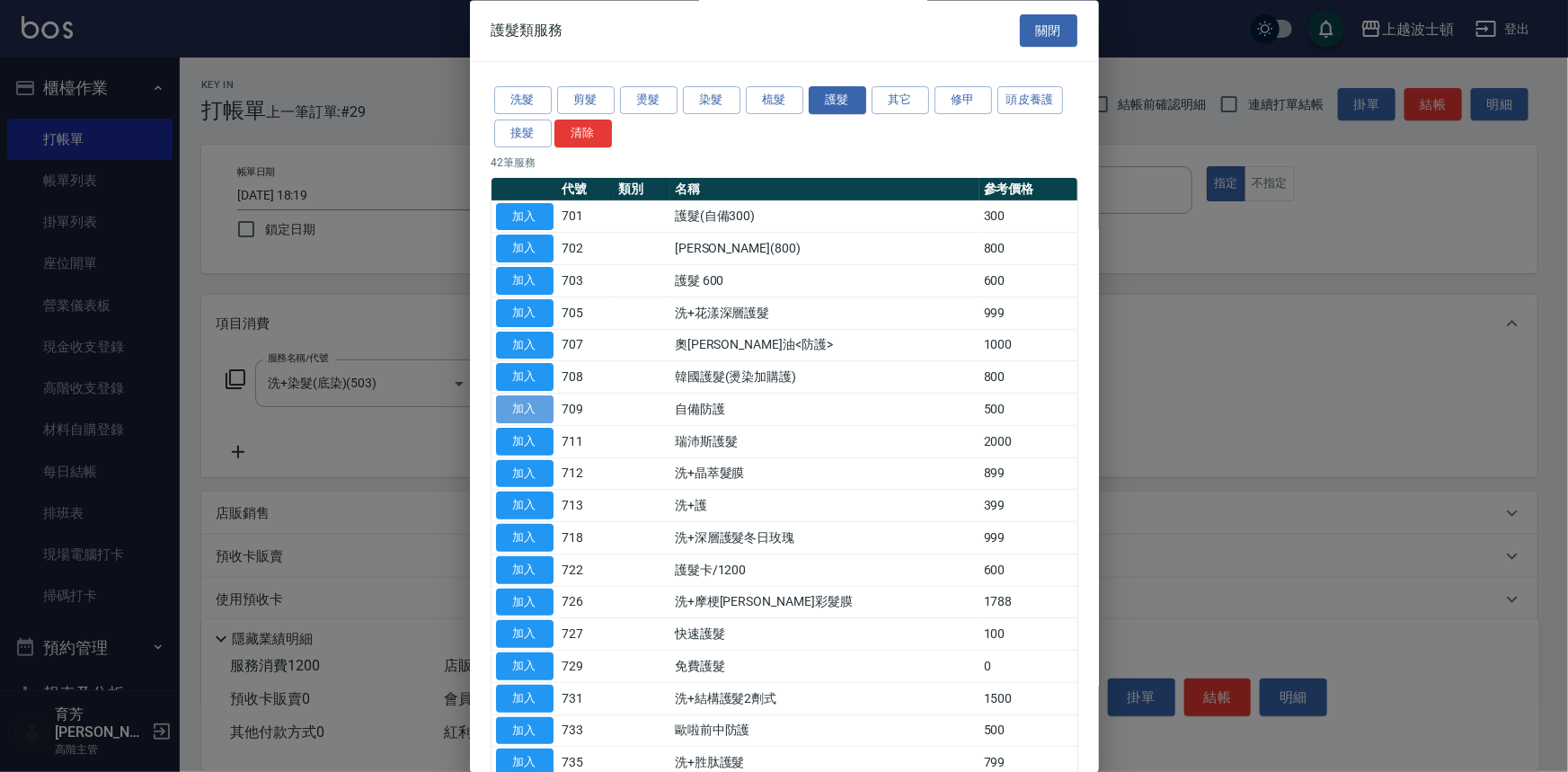
click at [542, 398] on button "加入" at bounding box center [525, 411] width 57 height 28
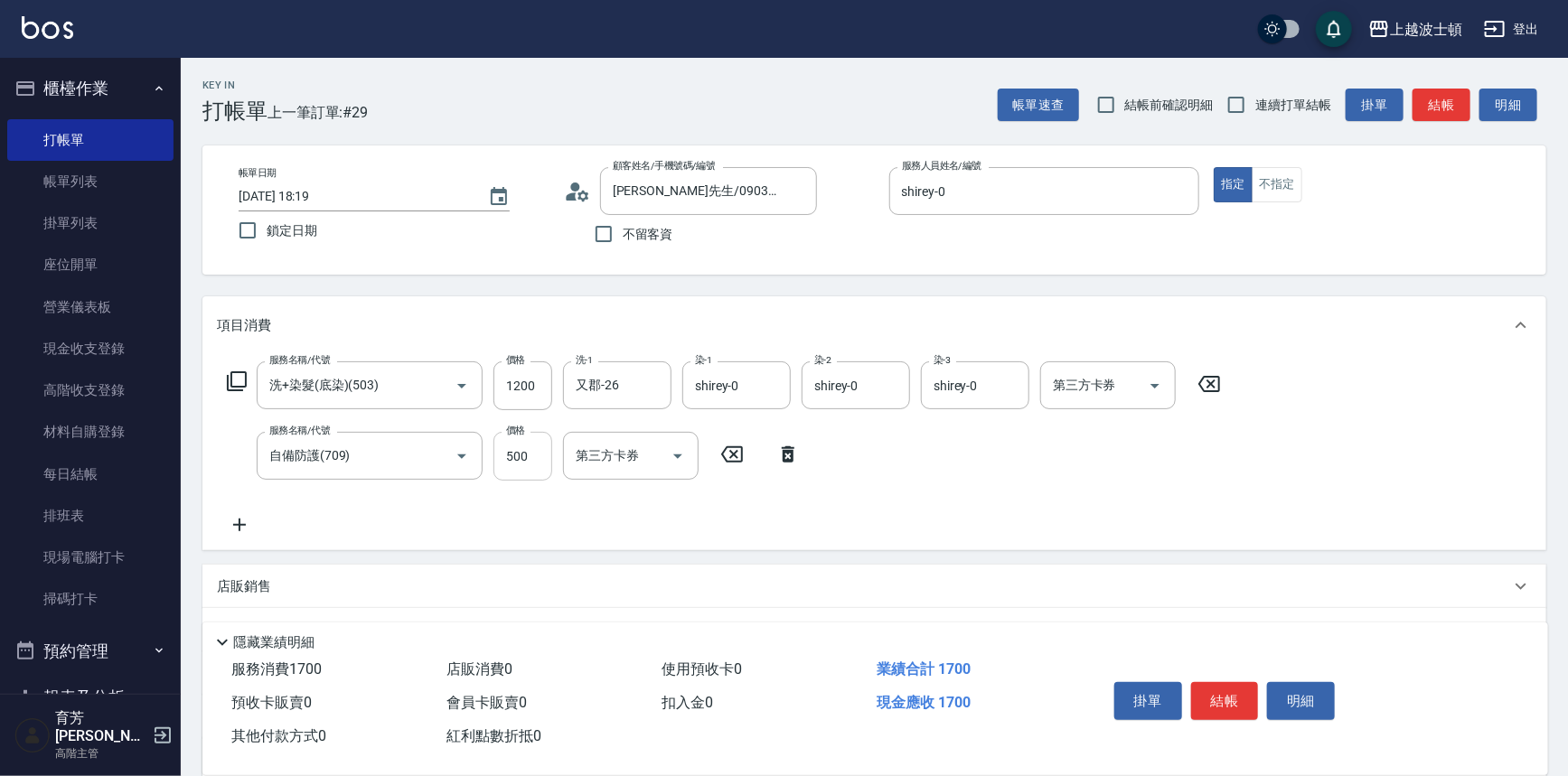
click at [540, 457] on input "500" at bounding box center [522, 455] width 59 height 49
type input "300"
click at [227, 376] on icon at bounding box center [237, 381] width 20 height 20
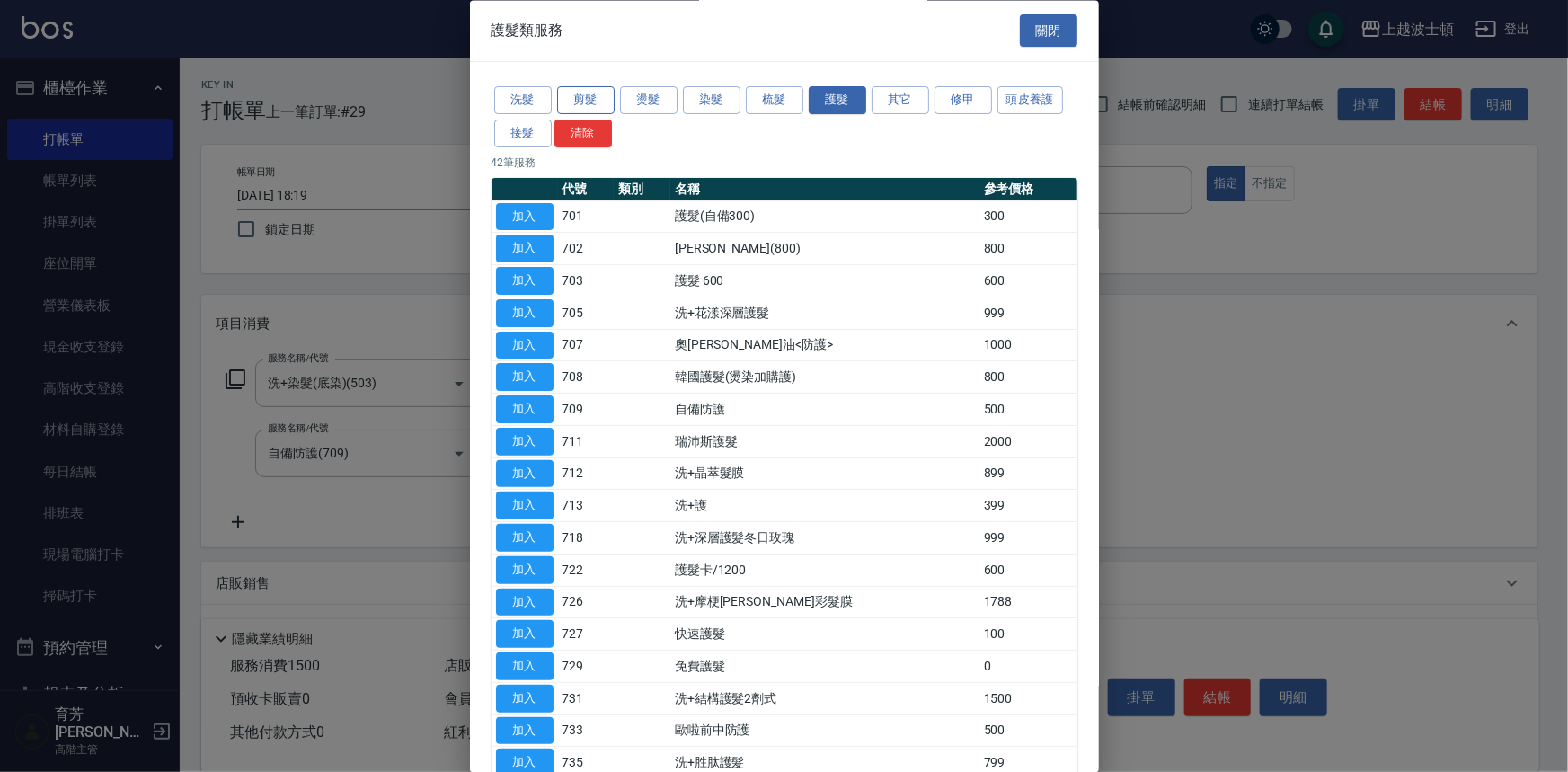
click at [600, 111] on button "剪髮" at bounding box center [586, 101] width 57 height 28
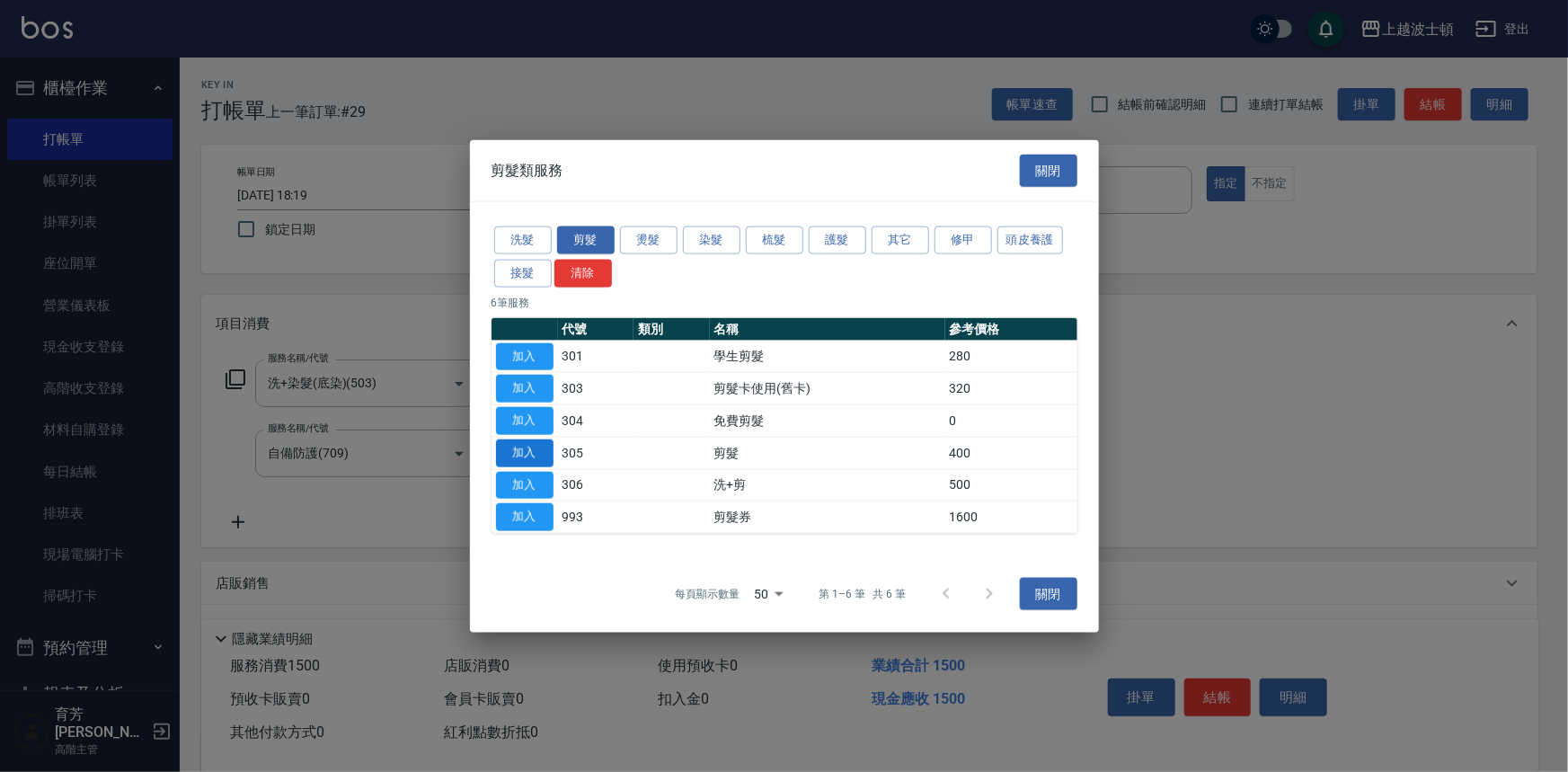
click at [540, 449] on button "加入" at bounding box center [525, 452] width 57 height 28
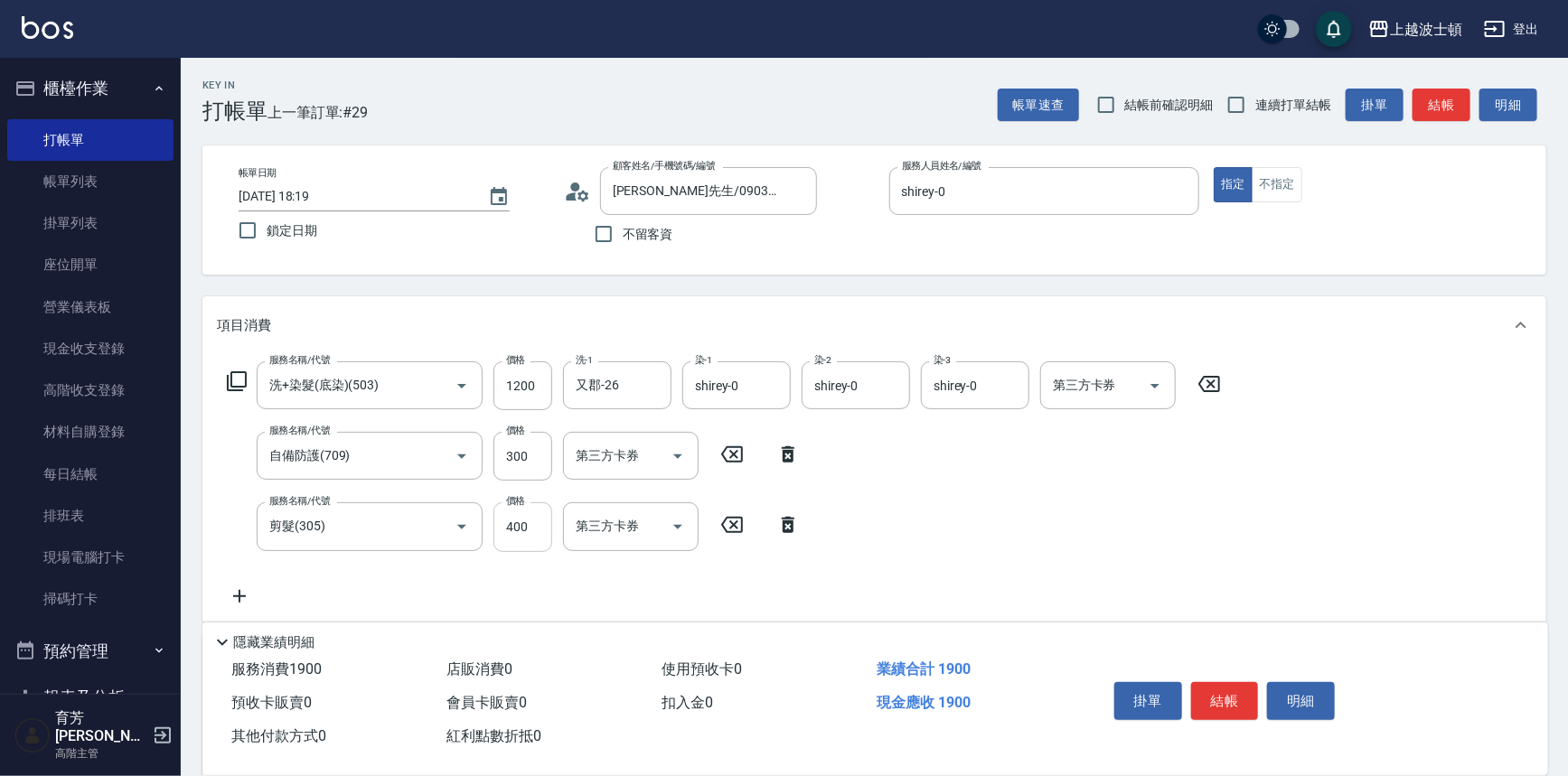
click at [529, 517] on input "400" at bounding box center [522, 526] width 59 height 49
drag, startPoint x: 530, startPoint y: 520, endPoint x: 490, endPoint y: 541, distance: 45.2
click at [490, 541] on div "服務名稱/代號 剪髮(305) 服務名稱/代號 價格 400 價格 第三方卡券 第三方卡券" at bounding box center [514, 526] width 593 height 49
click at [491, 541] on div "服務名稱/代號 剪髮(305) 服務名稱/代號 價格 3 價格 第三方卡券 第三方卡券" at bounding box center [514, 526] width 593 height 49
type input "350"
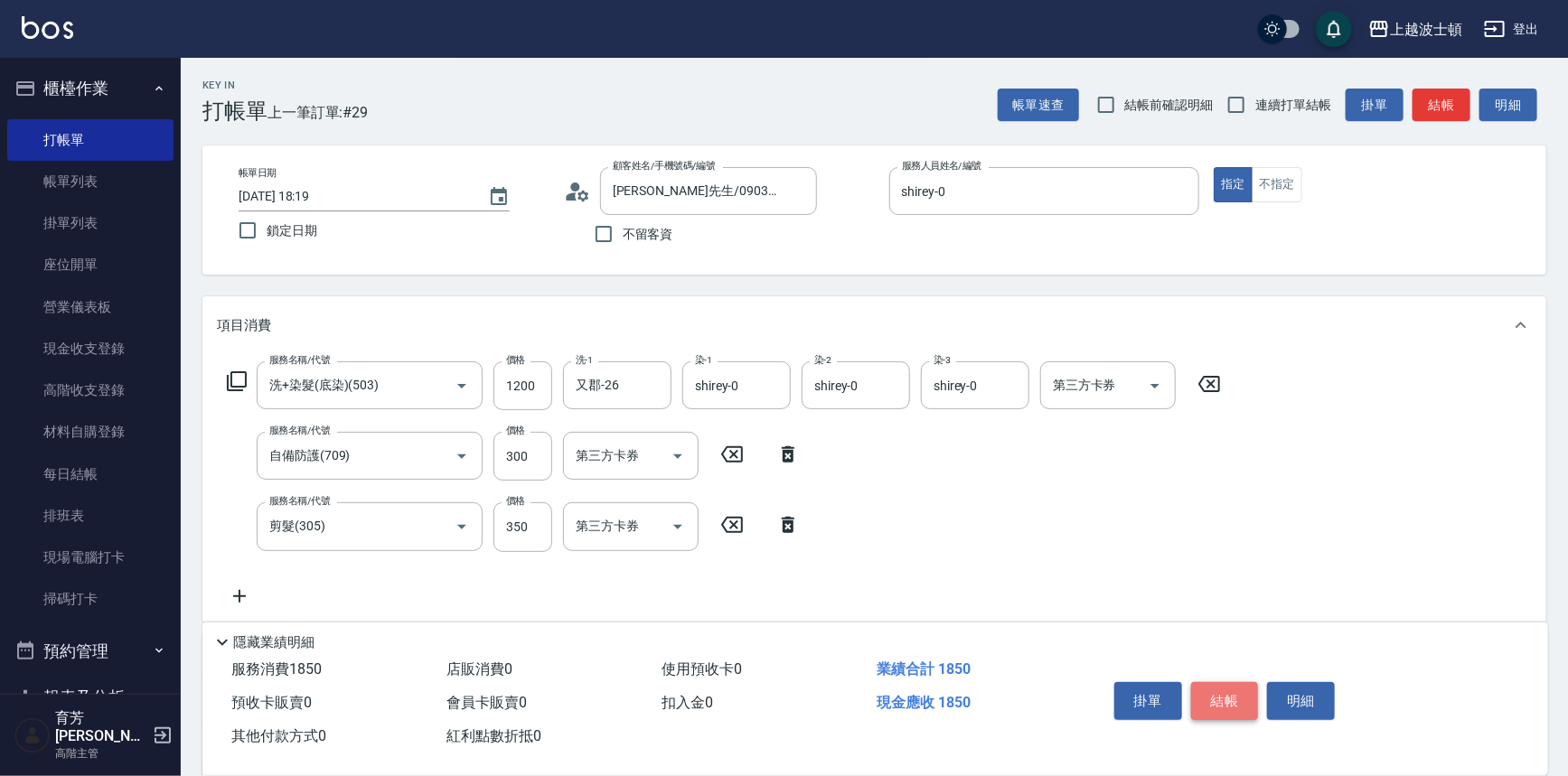
click at [1229, 700] on button "結帳" at bounding box center [1225, 701] width 67 height 38
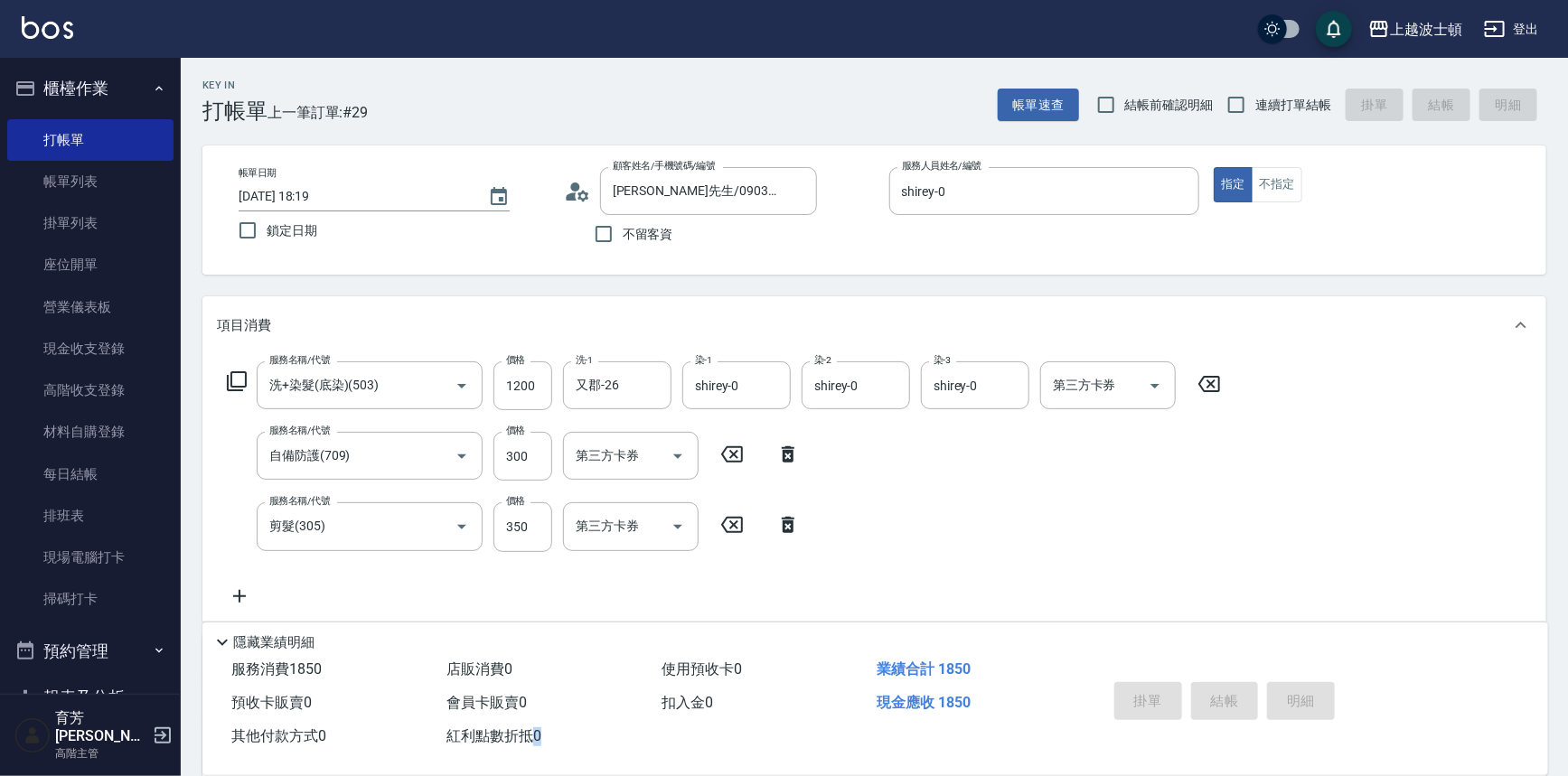
click at [1229, 700] on div "掛單 結帳 明細" at bounding box center [1225, 703] width 236 height 57
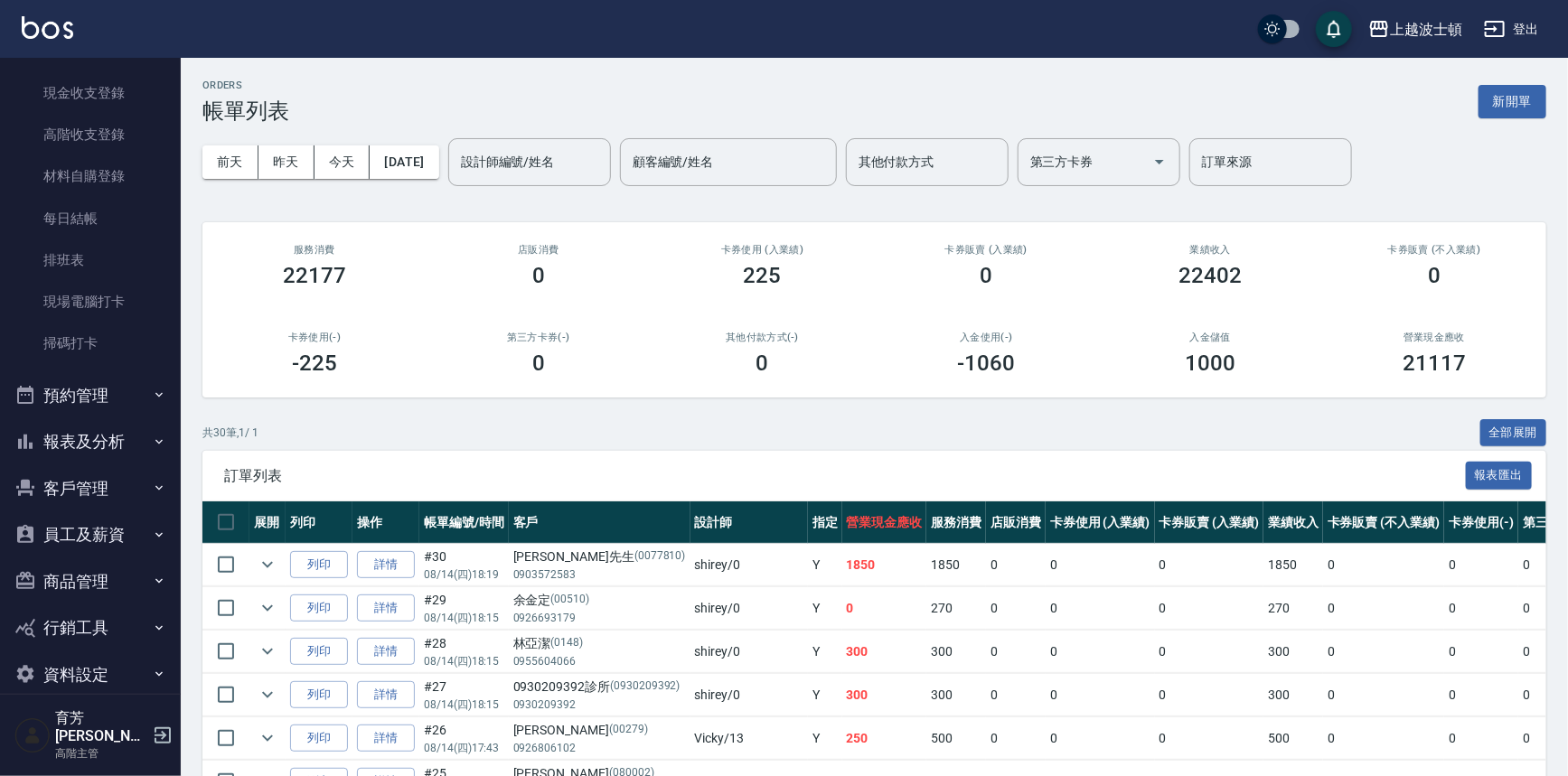
scroll to position [264, 0]
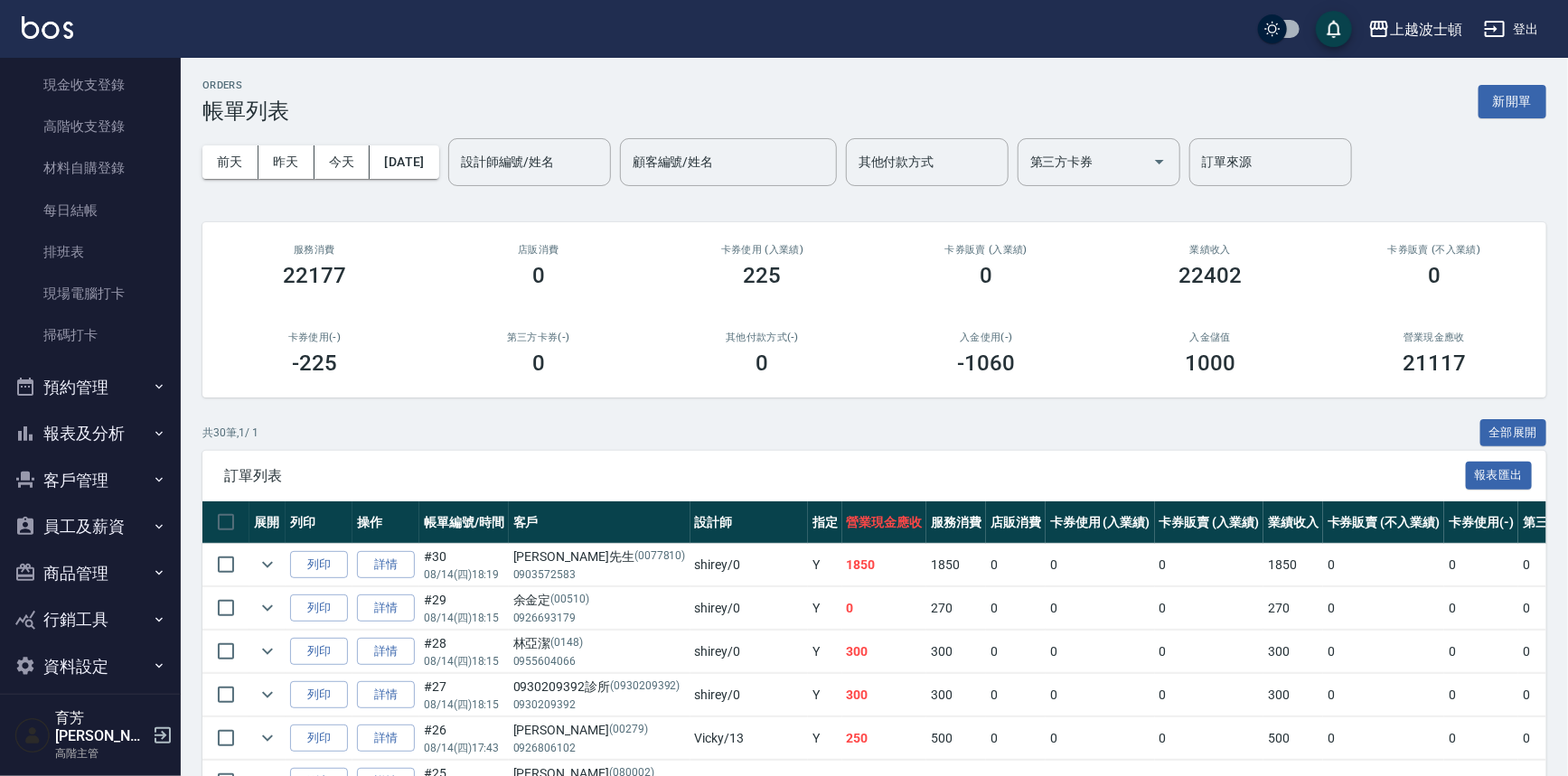
click at [119, 475] on button "客戶管理" at bounding box center [90, 480] width 167 height 47
click at [100, 533] on link "客戶列表" at bounding box center [90, 531] width 167 height 42
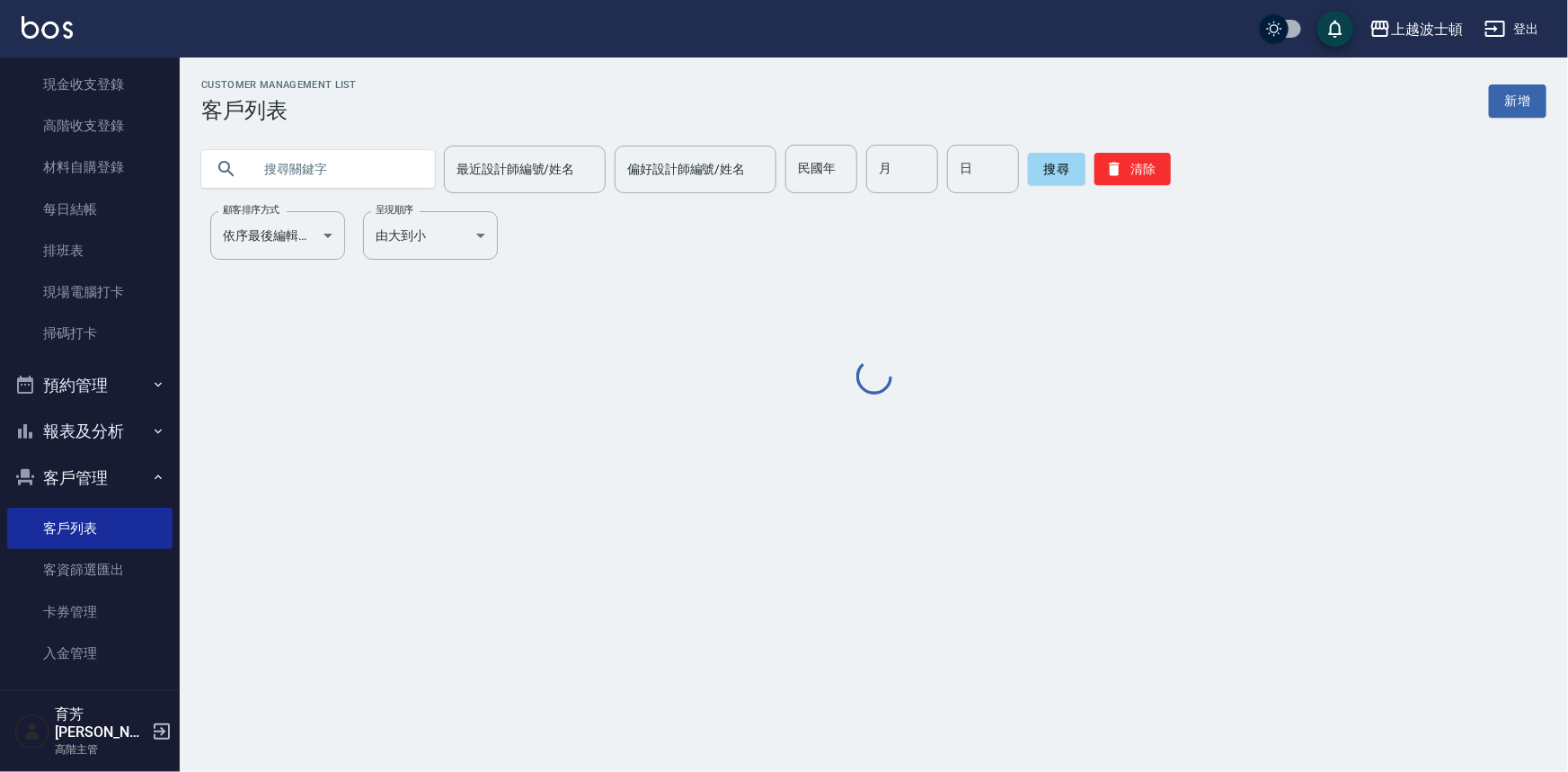
click at [342, 166] on input "text" at bounding box center [336, 169] width 169 height 48
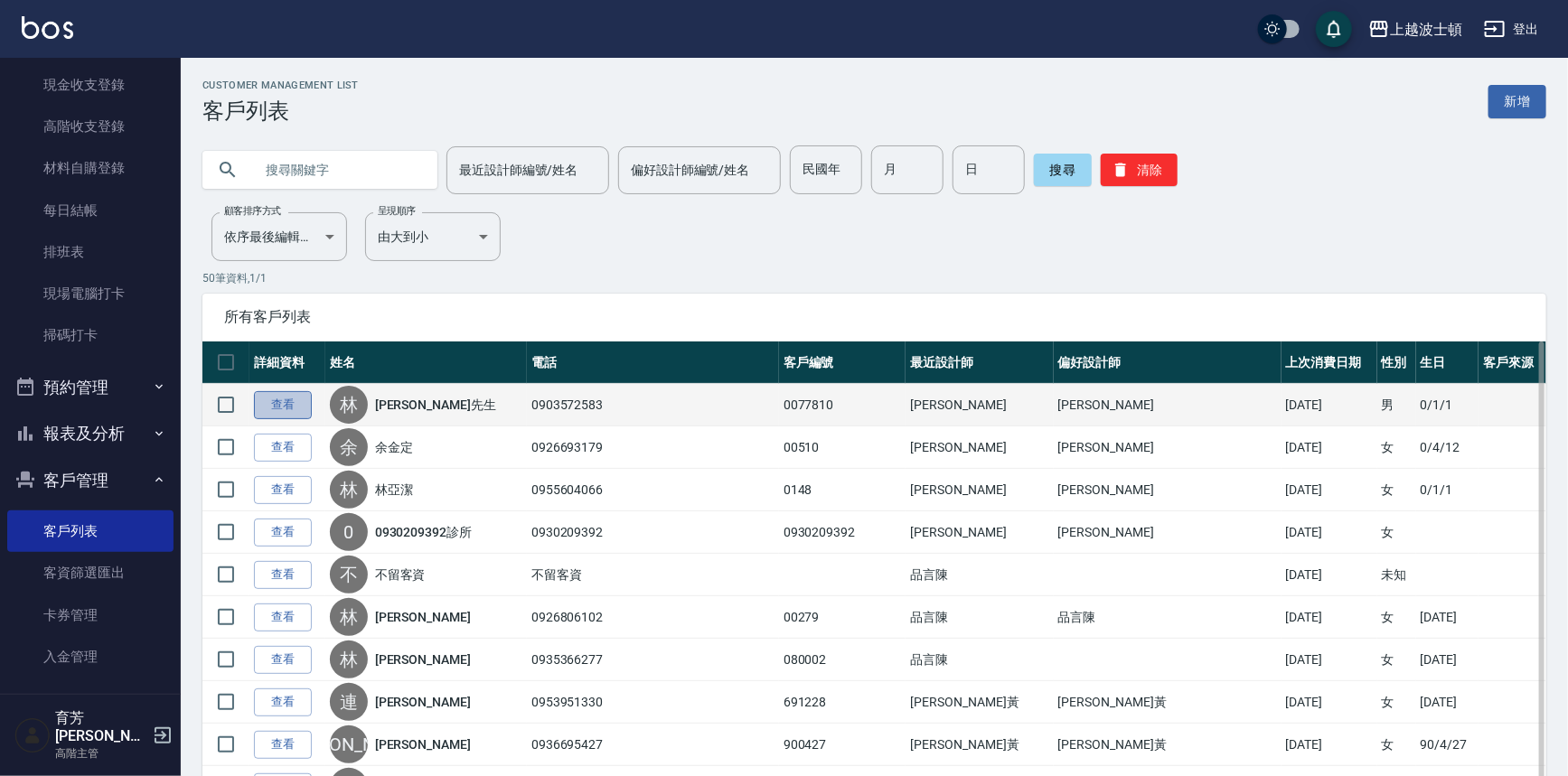
click at [287, 409] on link "查看" at bounding box center [283, 405] width 58 height 28
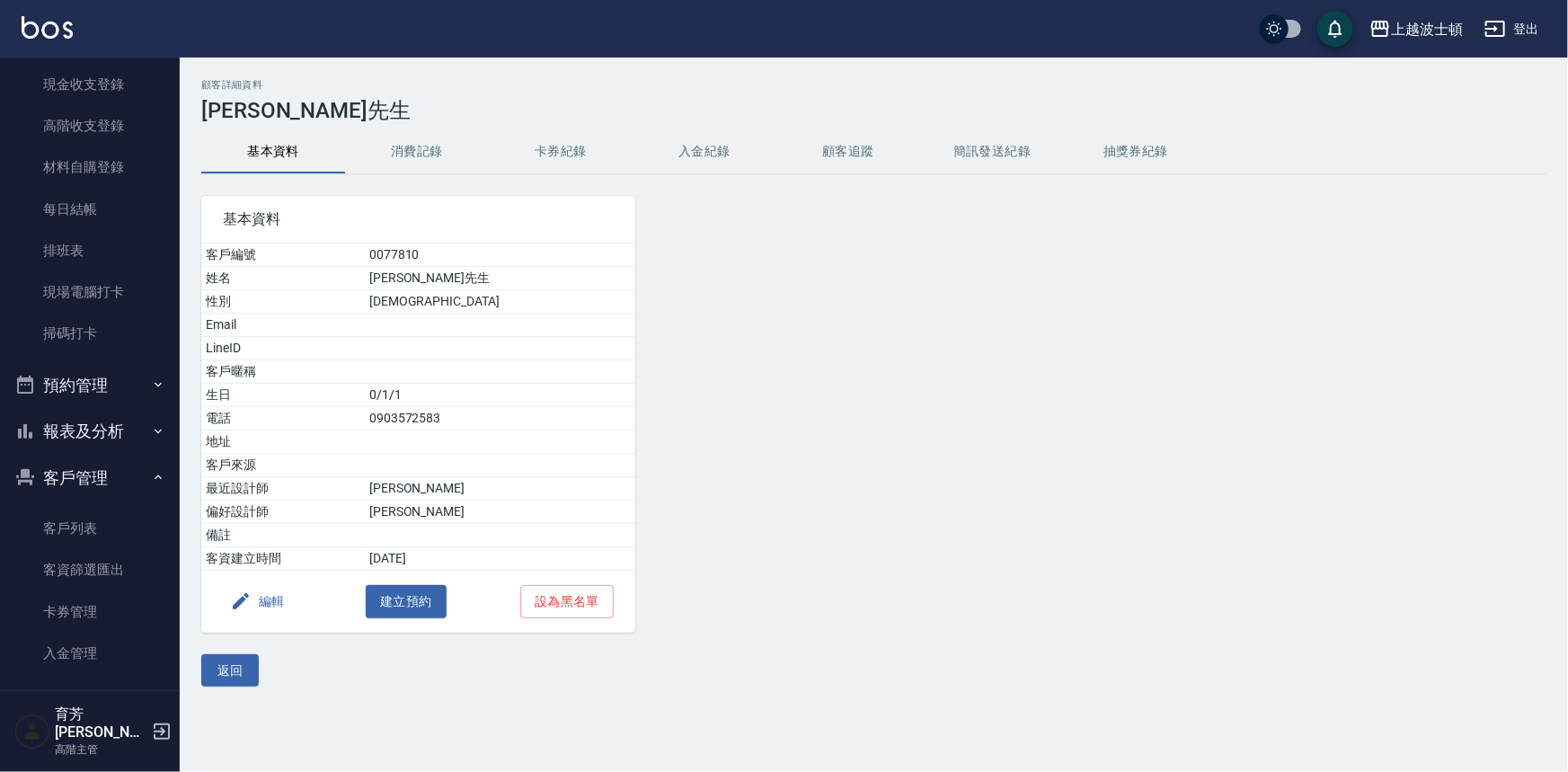
click at [433, 146] on button "消費記錄" at bounding box center [417, 152] width 144 height 43
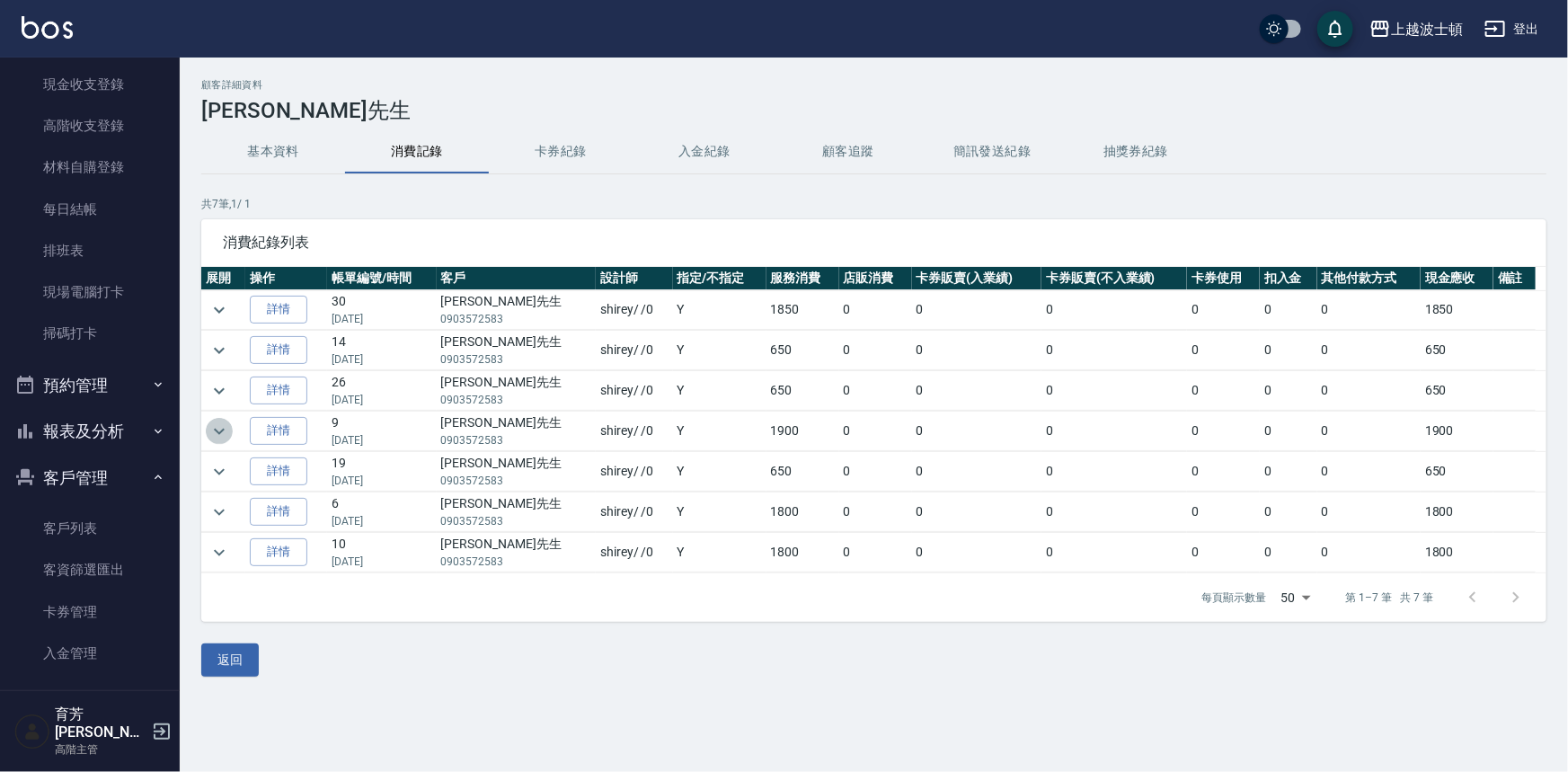
click at [217, 426] on icon "expand row" at bounding box center [219, 431] width 22 height 22
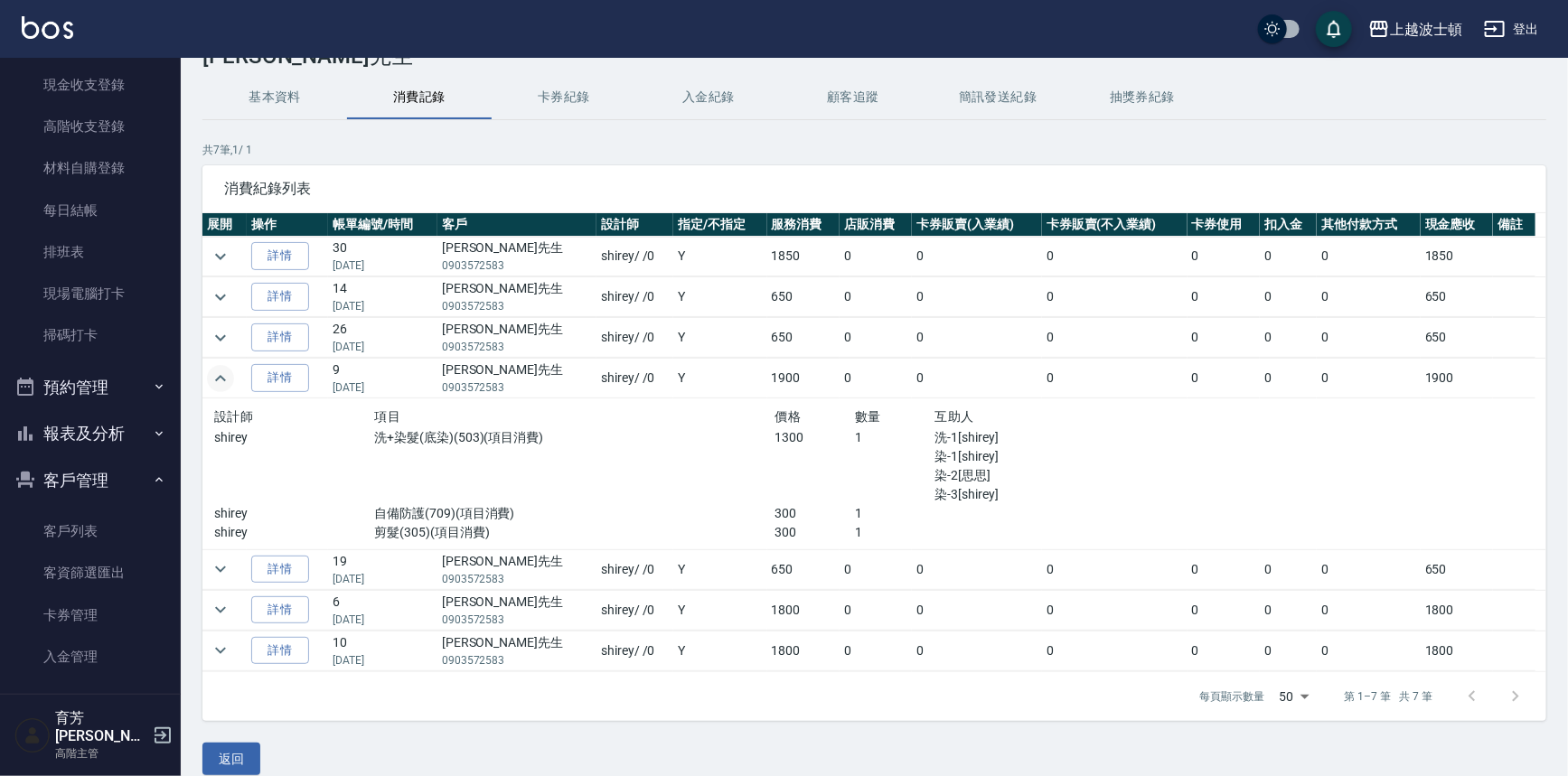
scroll to position [73, 0]
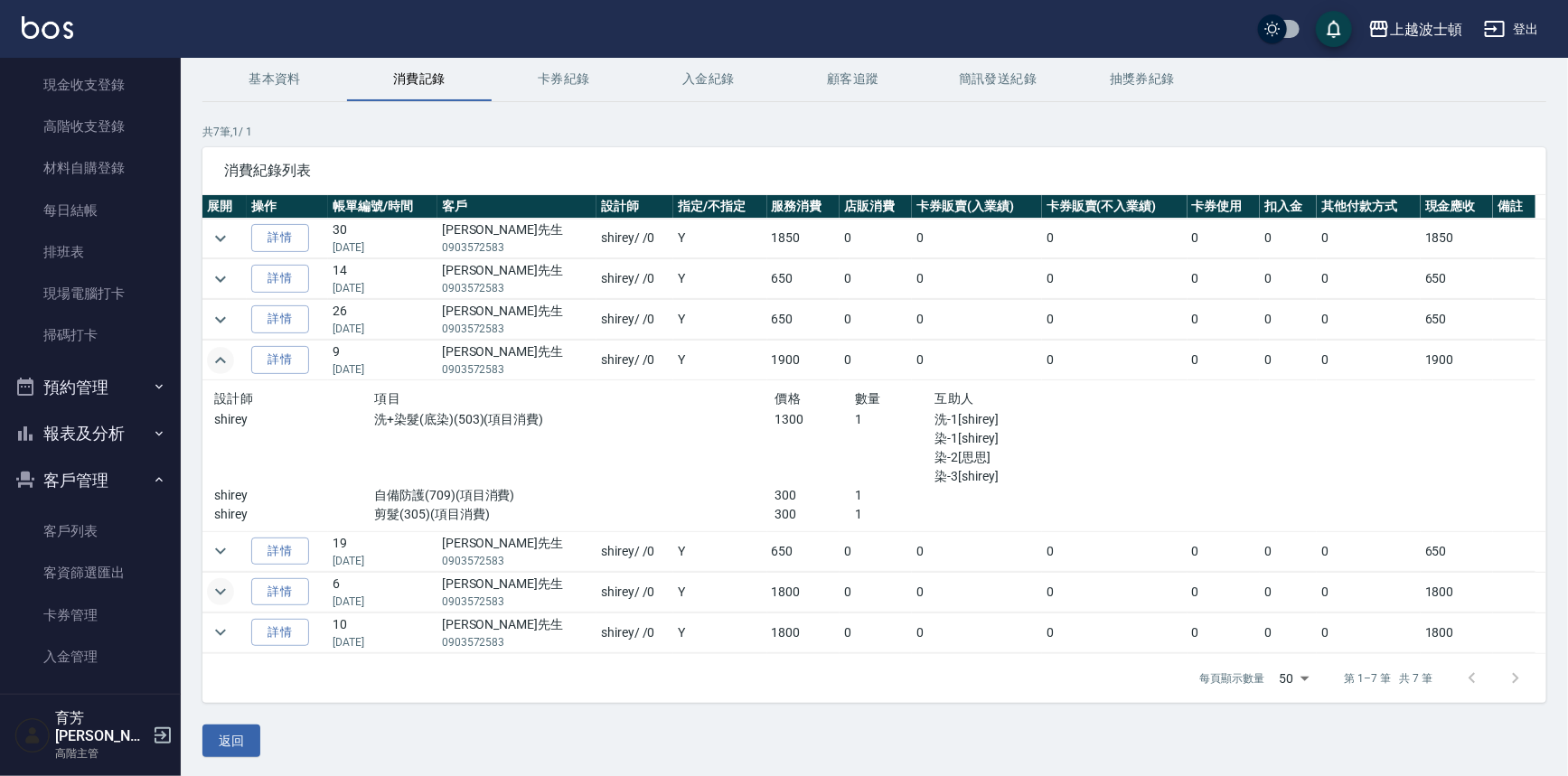
click at [231, 586] on button "expand row" at bounding box center [220, 591] width 27 height 27
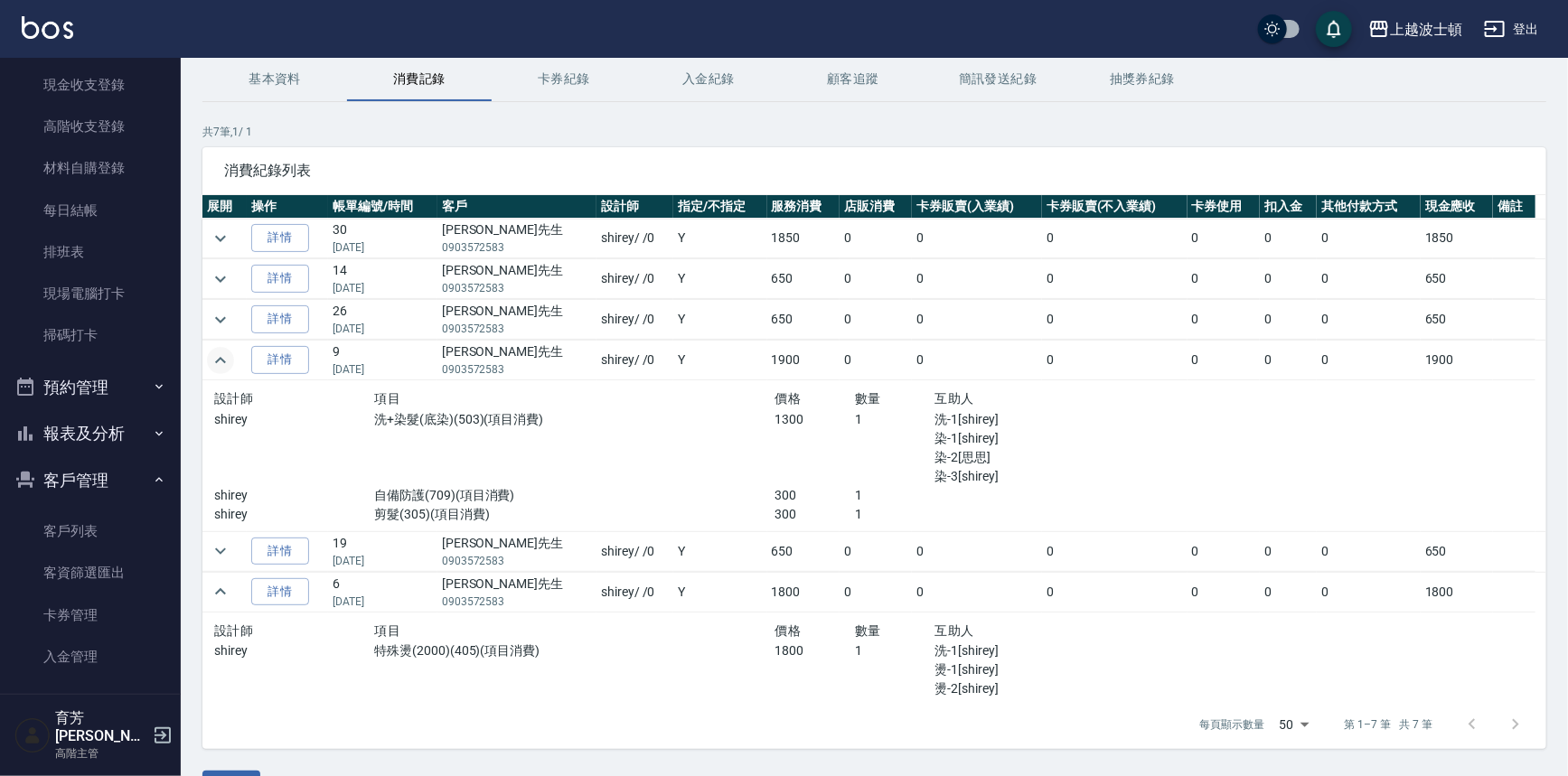
scroll to position [64, 0]
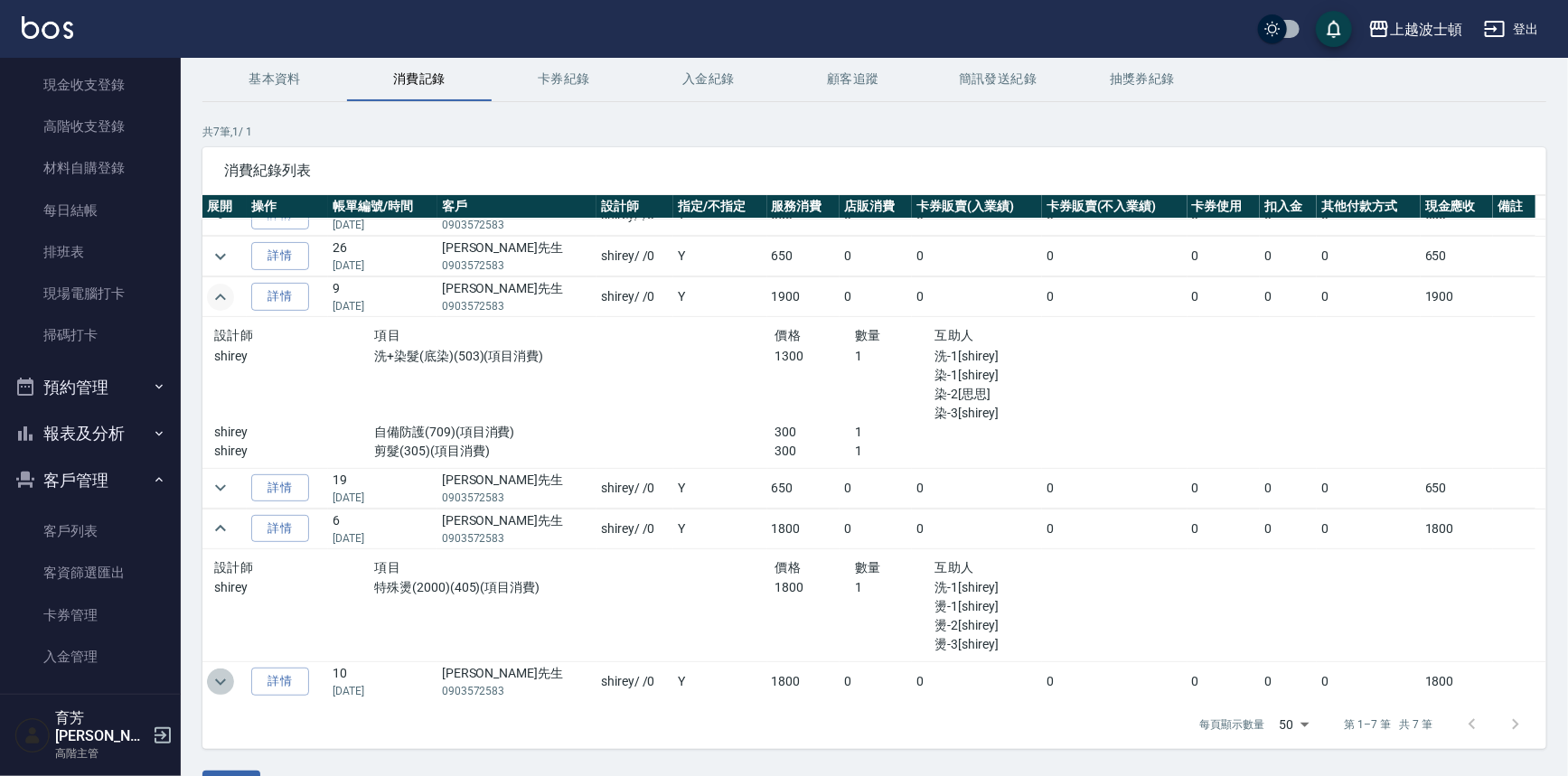
click at [227, 678] on icon "expand row" at bounding box center [220, 683] width 22 height 22
click at [298, 679] on link "詳情" at bounding box center [280, 682] width 58 height 28
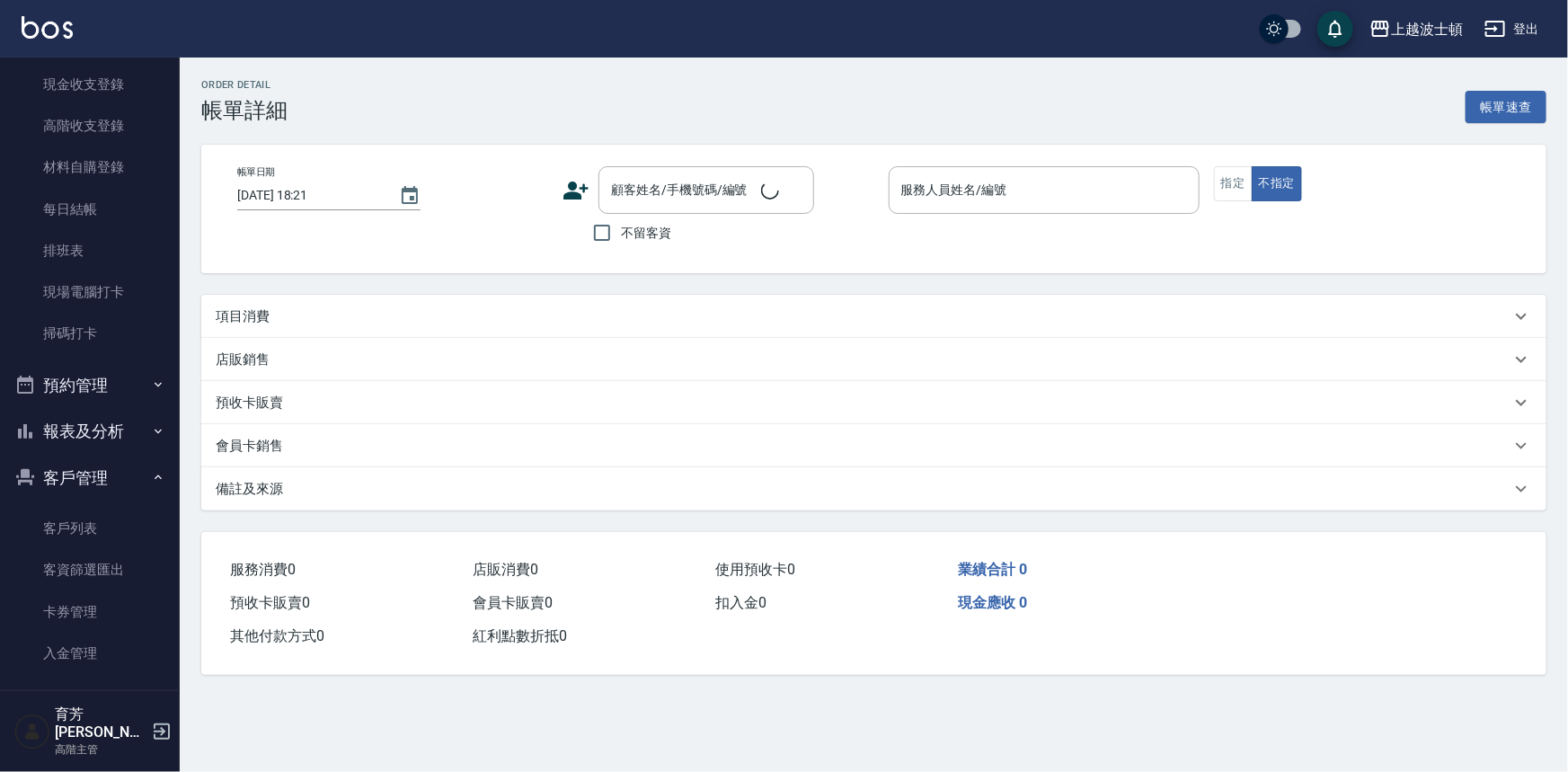
type input "[DATE] 15:21"
type input "shirey-0"
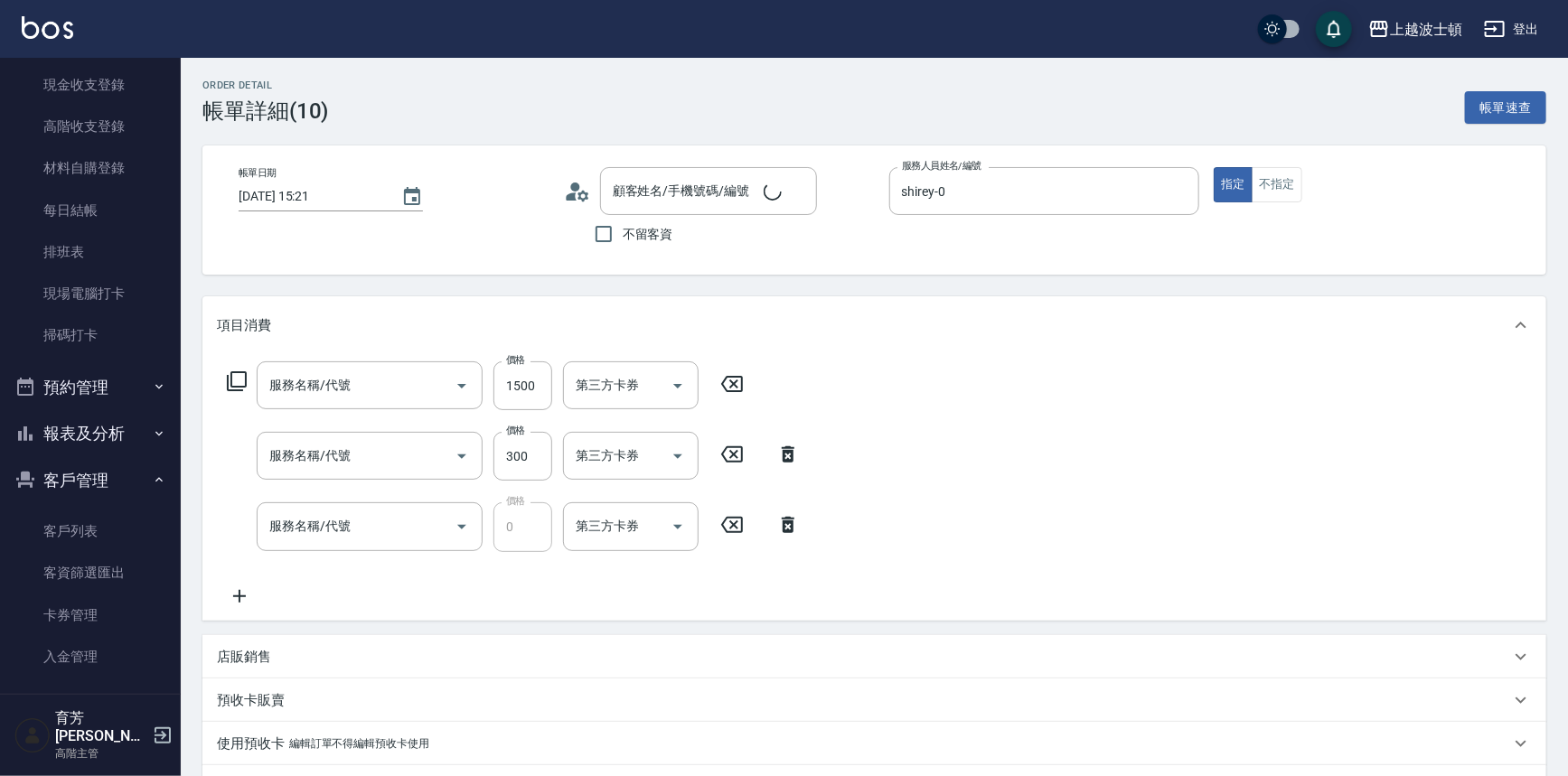
type input "洗+染髮(底染)(503)"
type input "自備防護(709)"
type input "免費護髮(729)"
type input "[PERSON_NAME]先生/0903572583/0077810"
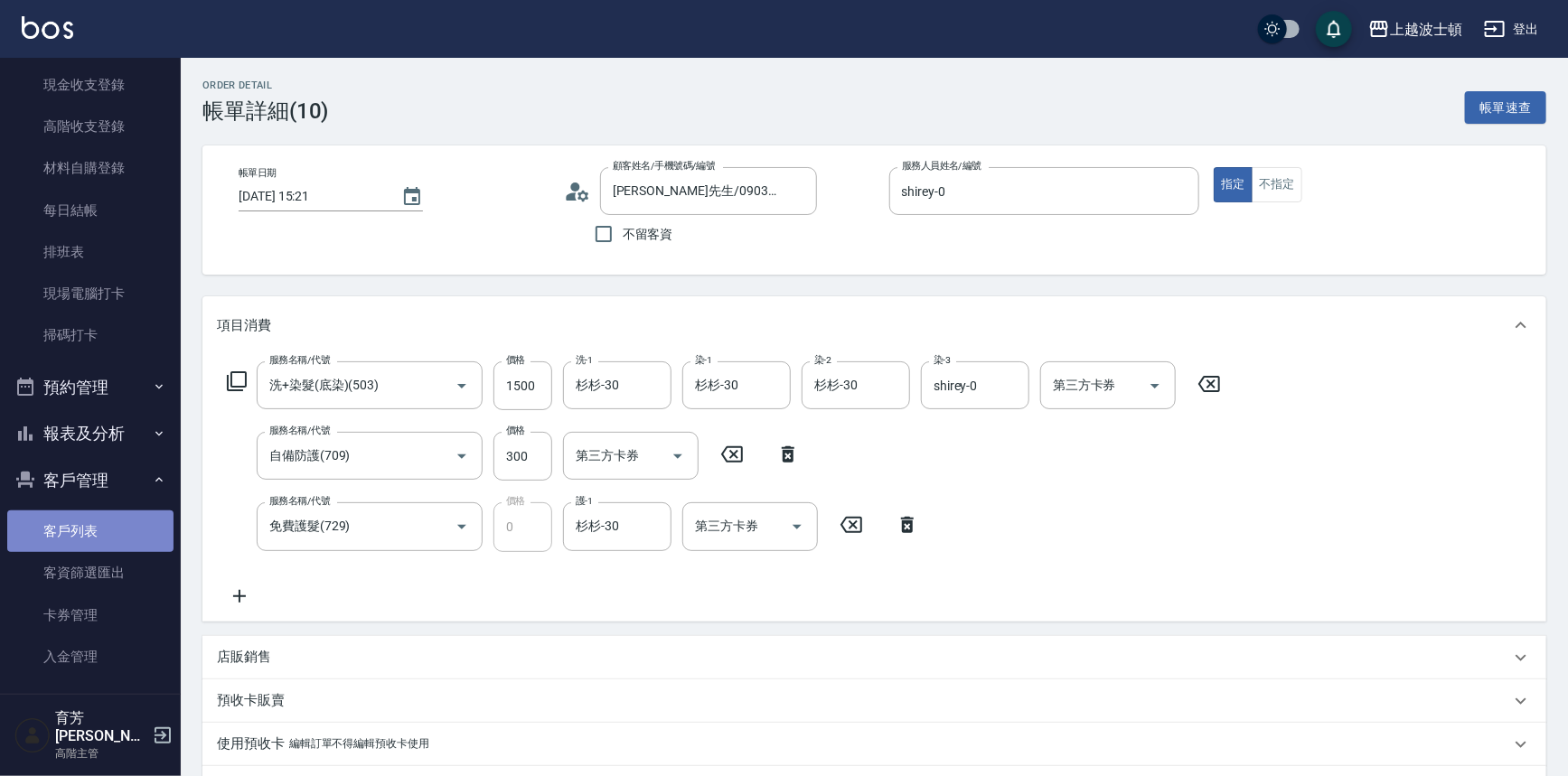
click at [126, 524] on link "客戶列表" at bounding box center [90, 531] width 167 height 42
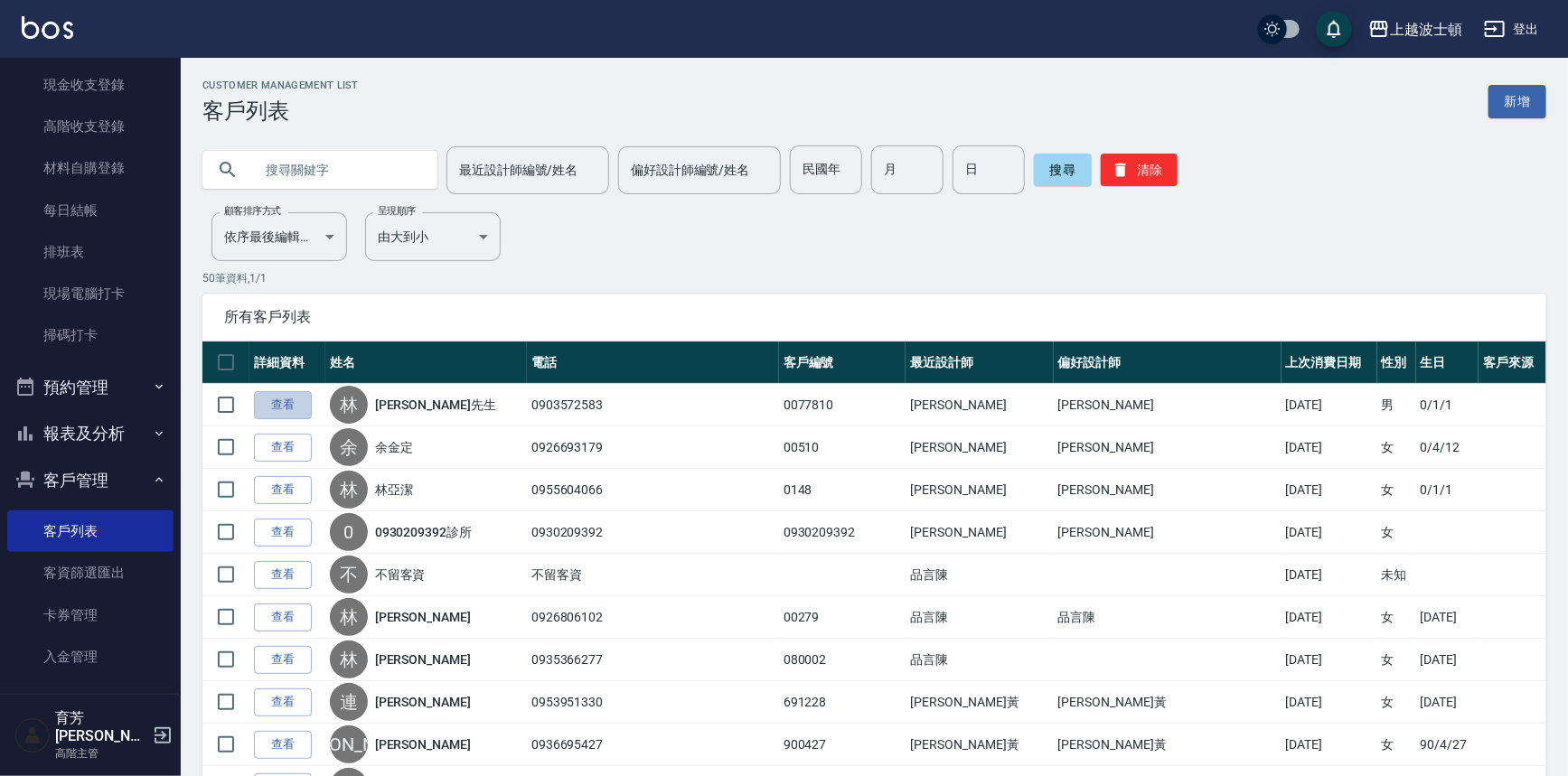
drag, startPoint x: 268, startPoint y: 406, endPoint x: 360, endPoint y: 287, distance: 150.4
click at [269, 405] on link "查看" at bounding box center [283, 405] width 58 height 28
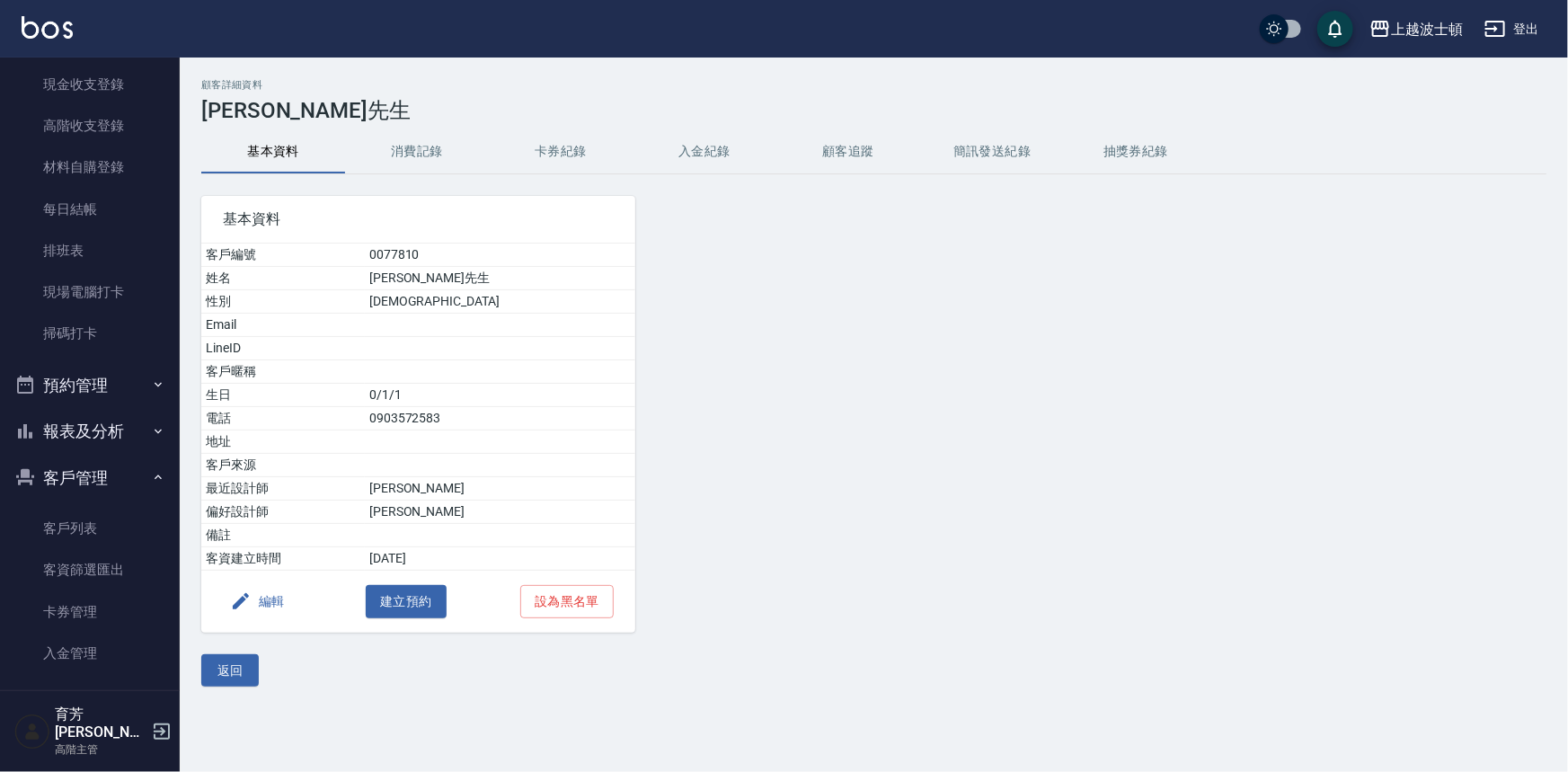
click at [434, 147] on button "消費記錄" at bounding box center [417, 152] width 144 height 43
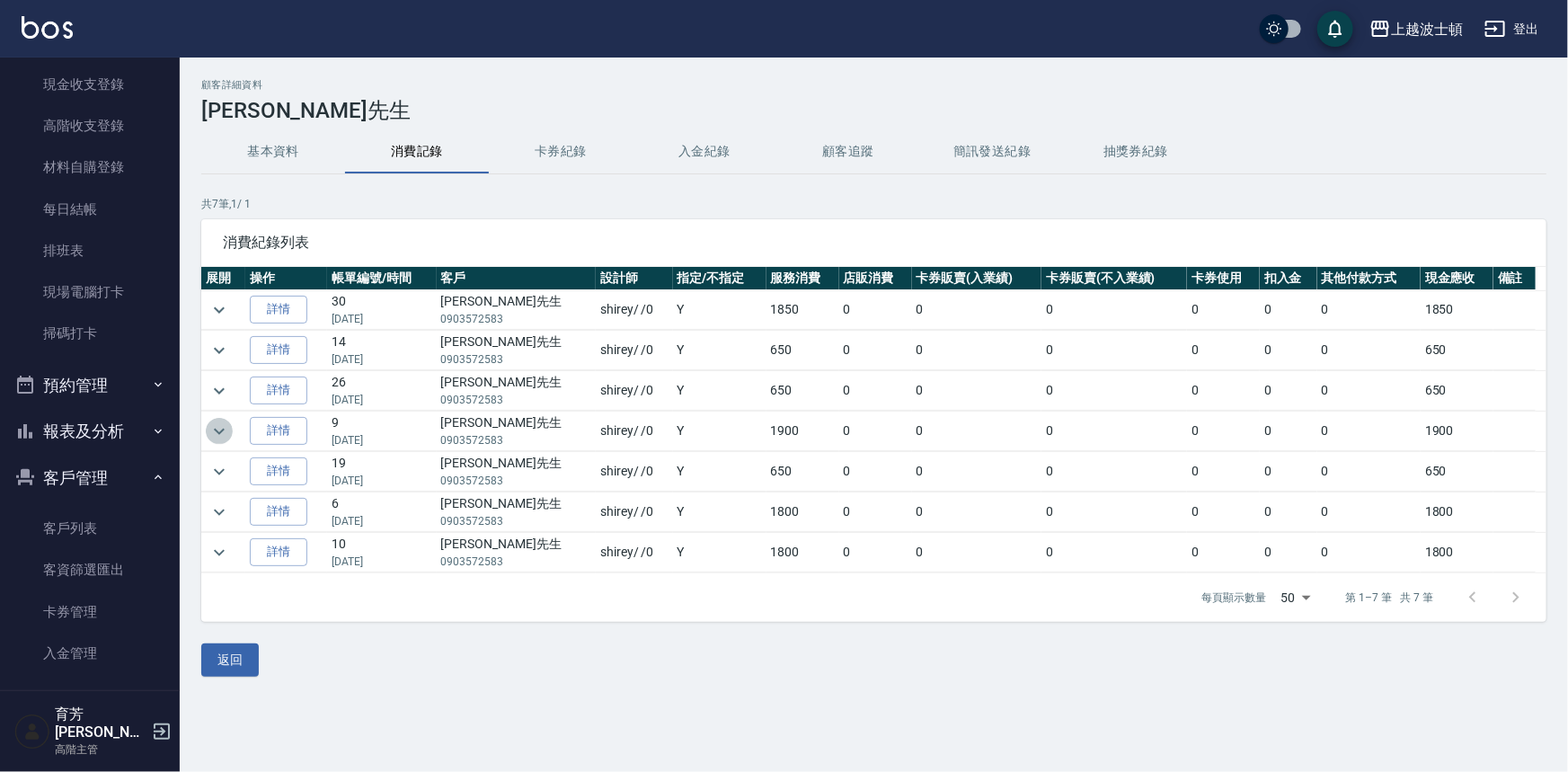
click at [223, 432] on icon "expand row" at bounding box center [219, 431] width 22 height 22
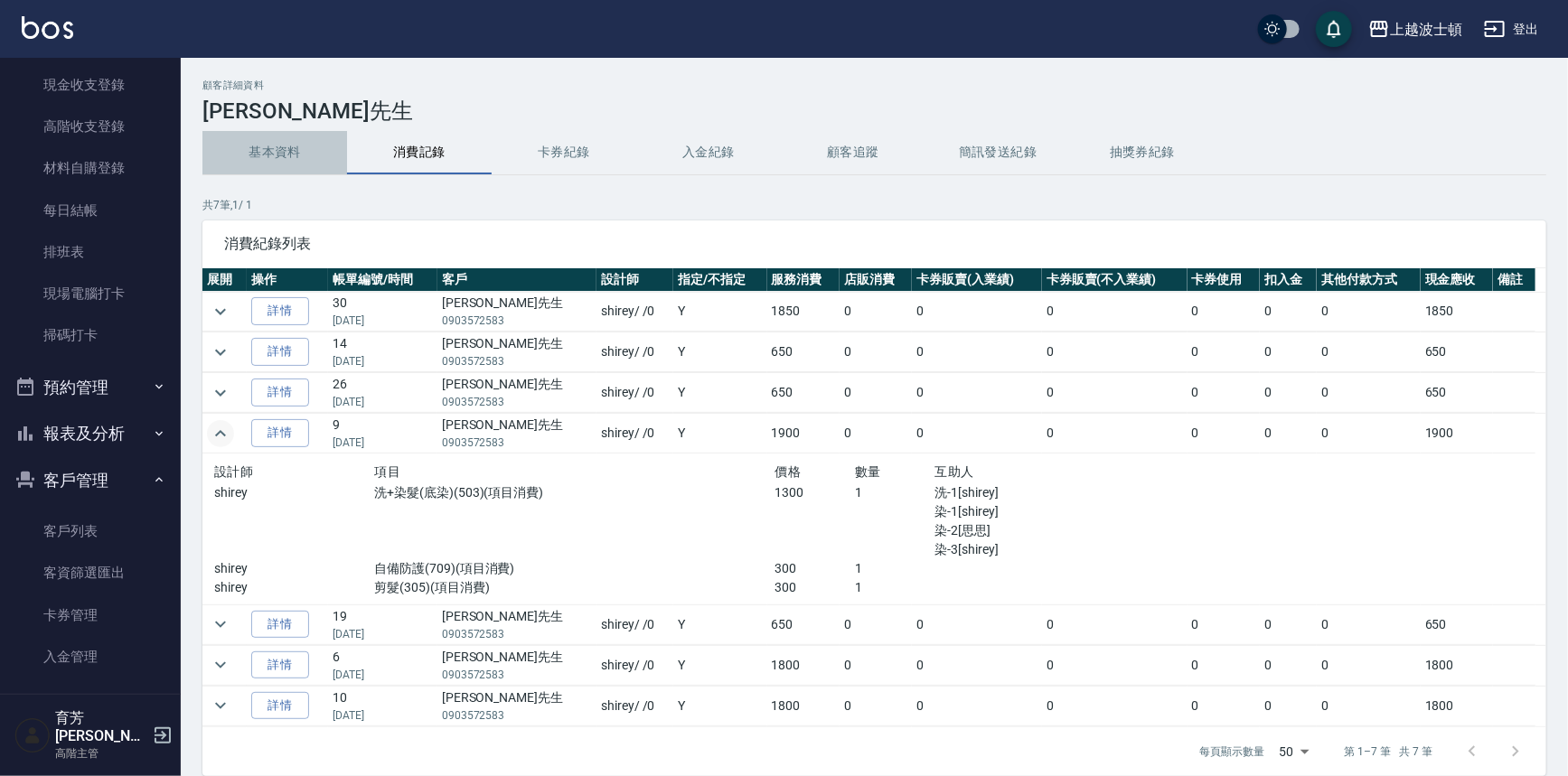
click at [285, 152] on button "基本資料" at bounding box center [275, 153] width 145 height 44
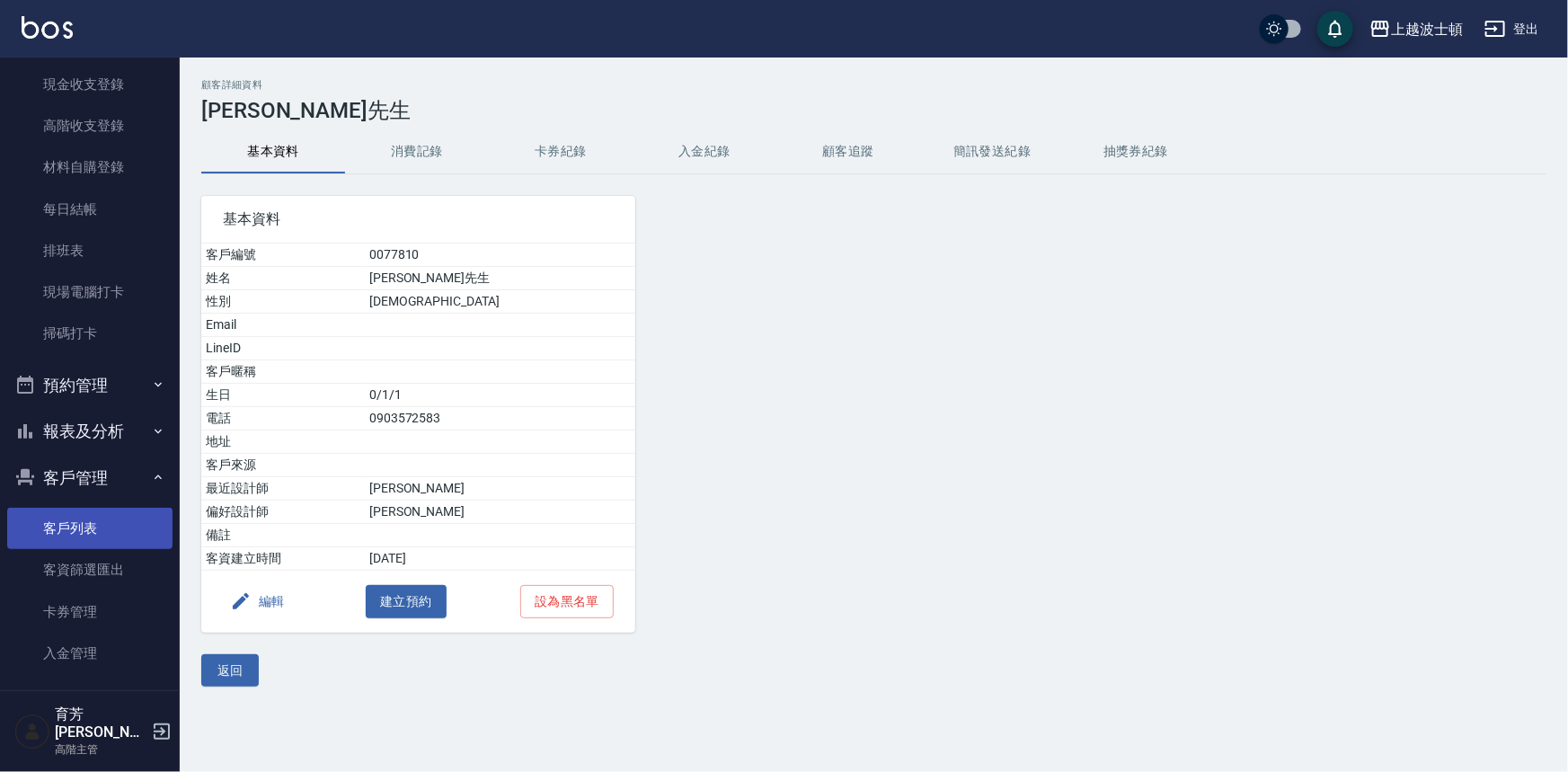
click at [69, 530] on link "客戶列表" at bounding box center [90, 528] width 166 height 41
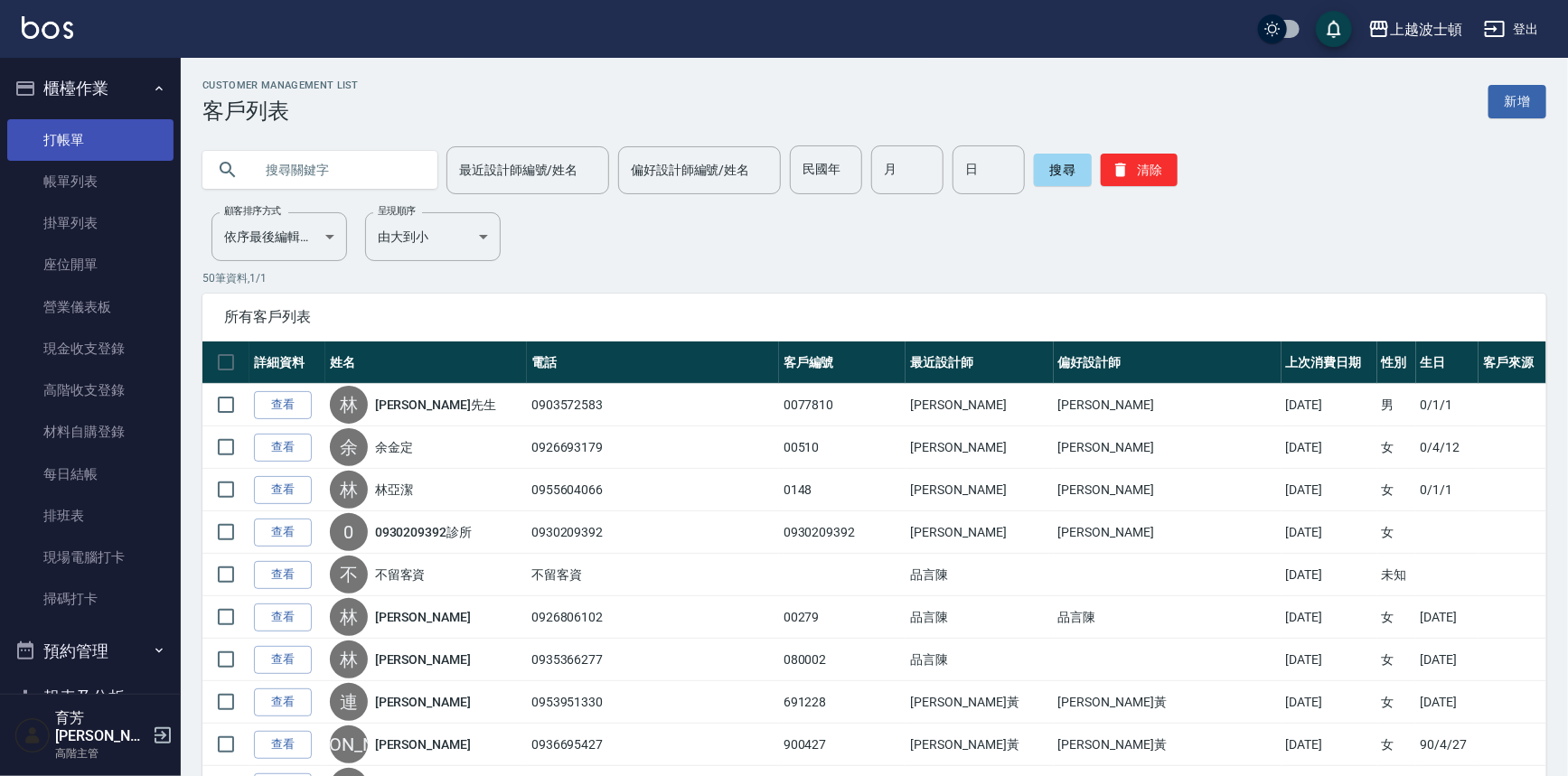
click at [123, 154] on link "打帳單" at bounding box center [90, 140] width 167 height 42
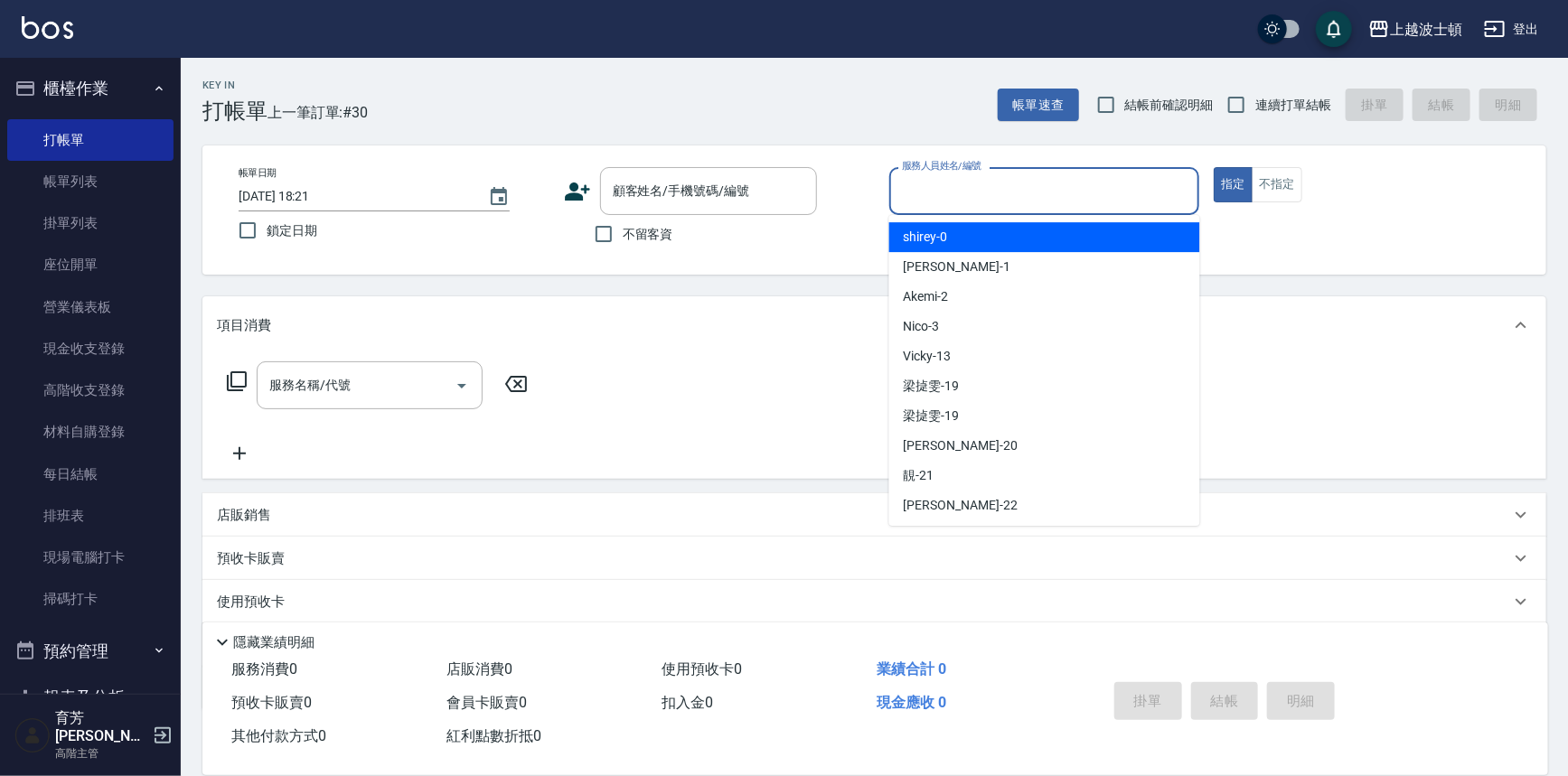
click at [1041, 196] on input "服務人員姓名/編號" at bounding box center [1044, 192] width 295 height 32
click at [1039, 237] on div "shirey -0" at bounding box center [1044, 237] width 311 height 30
type input "shirey-0"
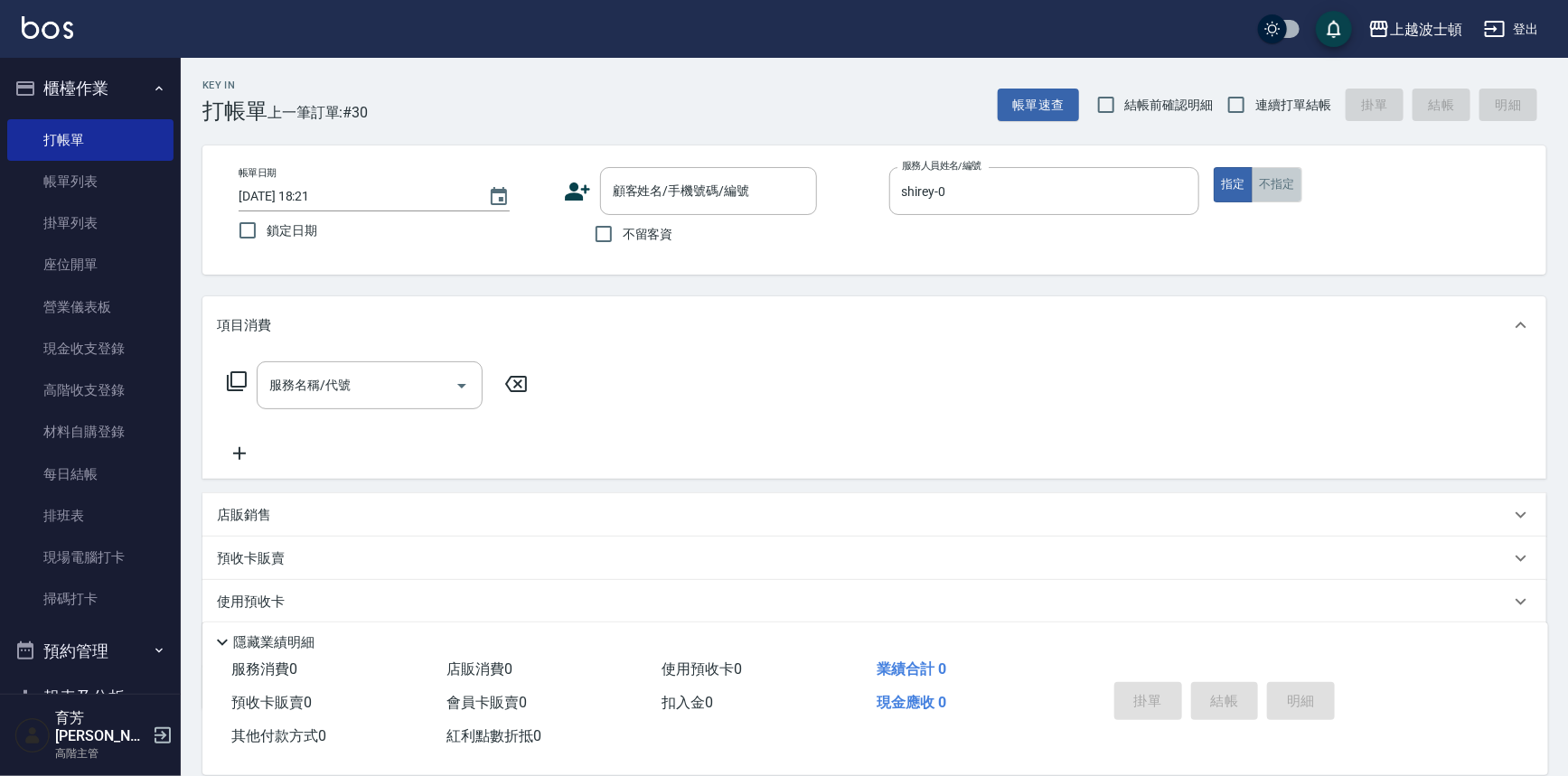
click at [1274, 177] on button "不指定" at bounding box center [1276, 185] width 51 height 36
click at [601, 237] on input "不留客資" at bounding box center [603, 234] width 38 height 38
checkbox input "true"
click at [229, 375] on icon at bounding box center [237, 381] width 22 height 22
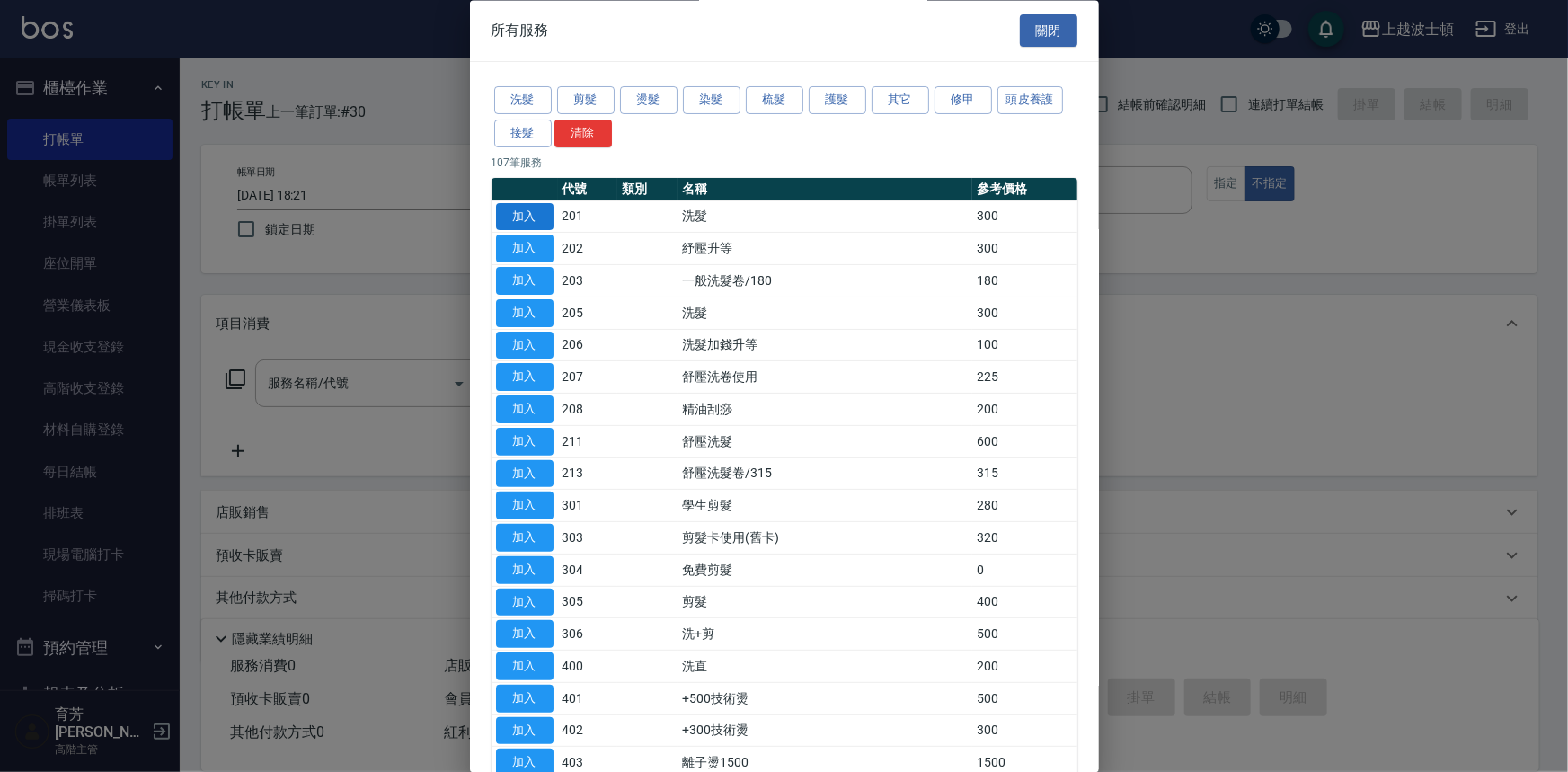
click at [504, 211] on button "加入" at bounding box center [525, 217] width 57 height 28
type input "洗髮(201)"
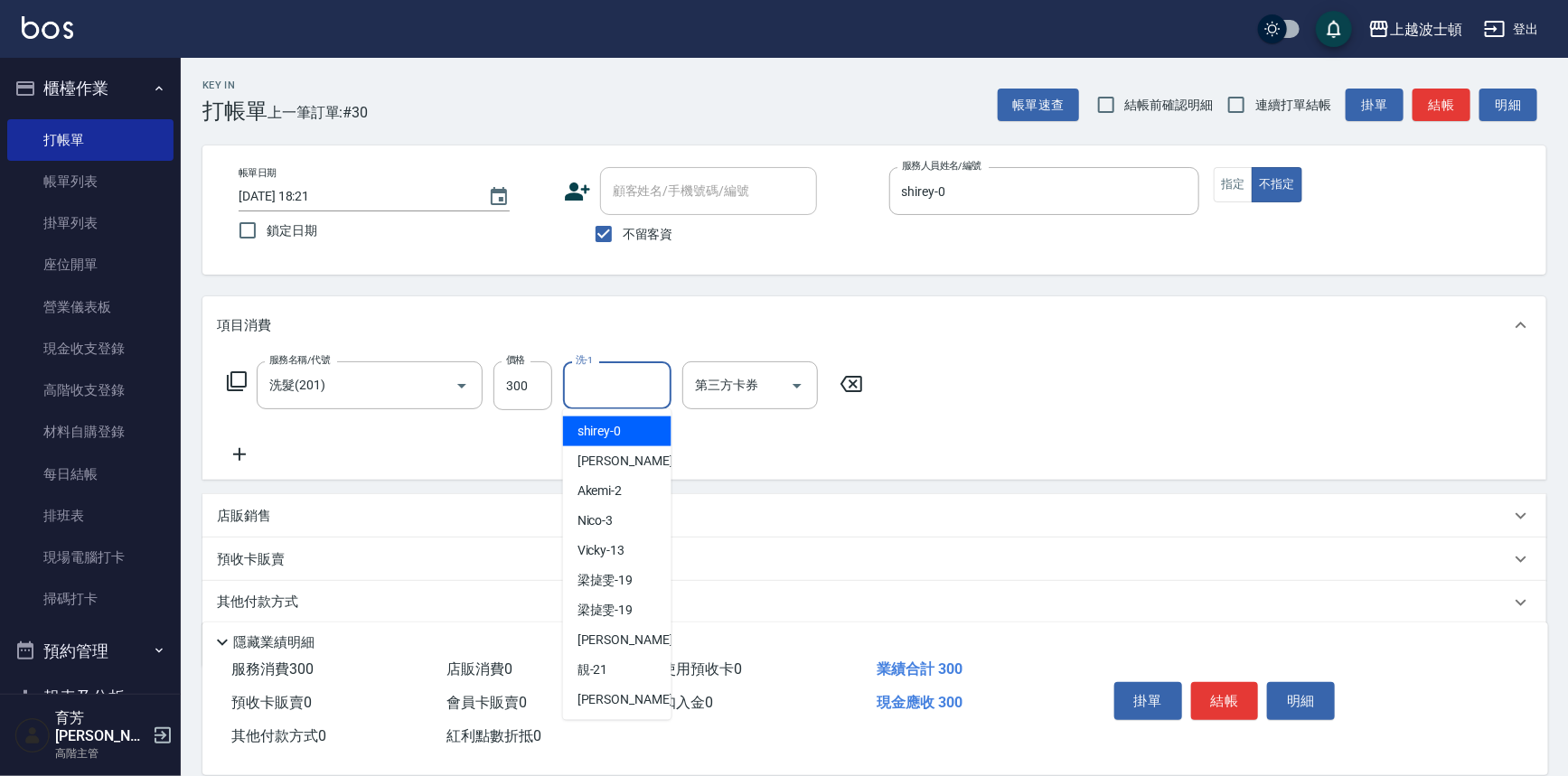
click at [610, 375] on input "洗-1" at bounding box center [616, 385] width 92 height 32
click at [611, 422] on span "shirey -0" at bounding box center [599, 431] width 45 height 19
type input "shirey-0"
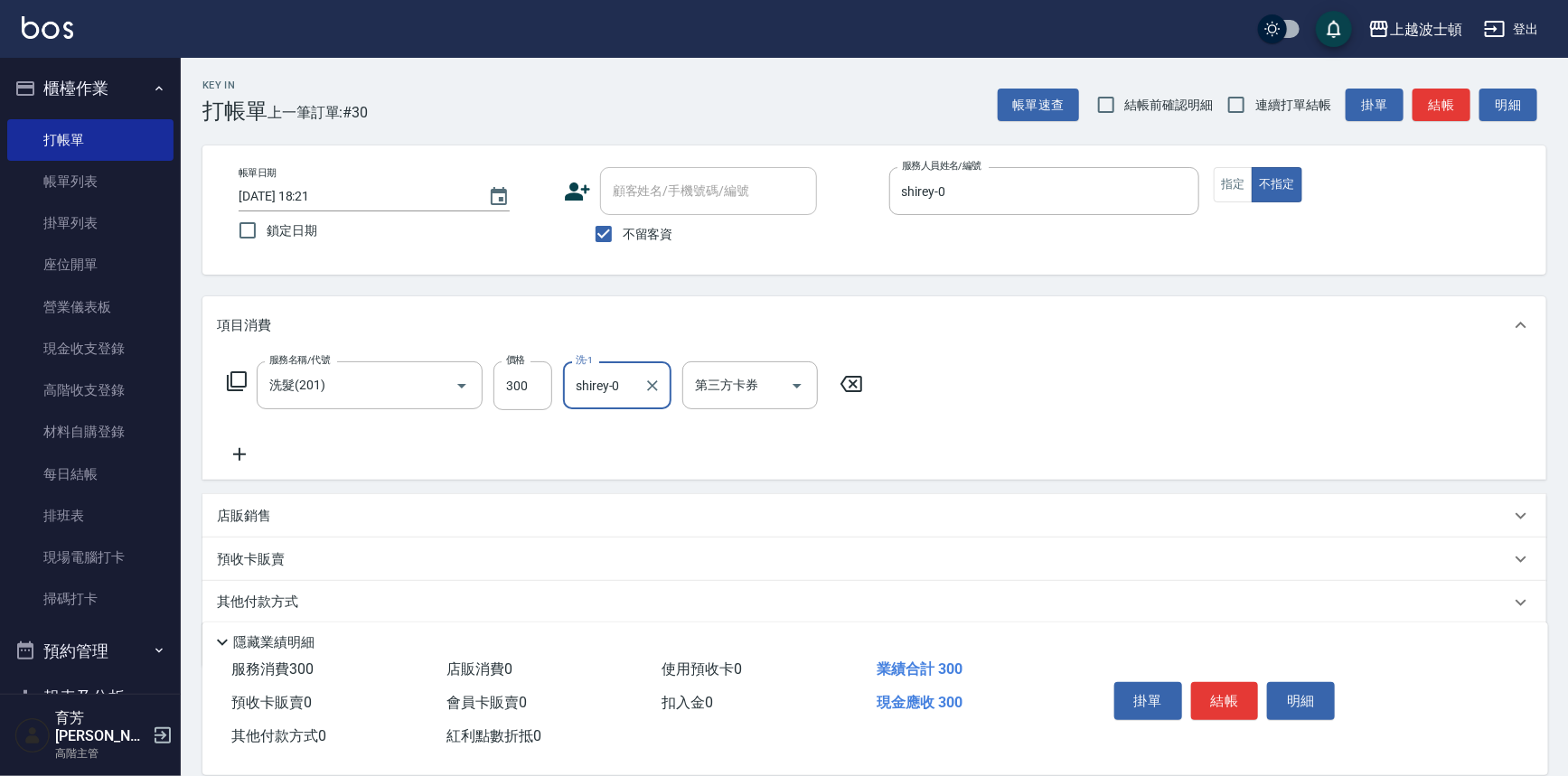
click at [238, 370] on icon at bounding box center [237, 381] width 22 height 22
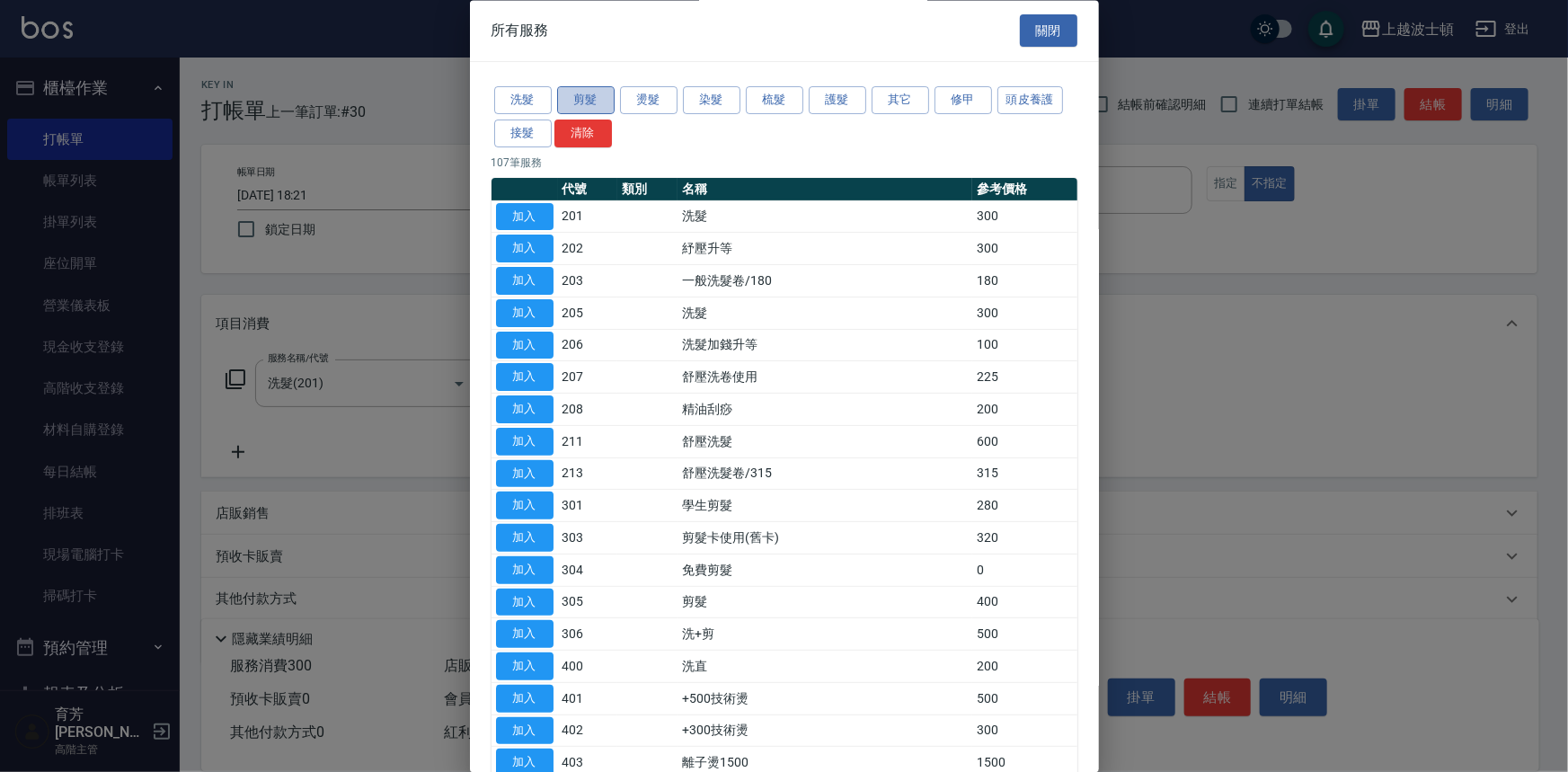
click at [581, 97] on button "剪髮" at bounding box center [586, 101] width 57 height 28
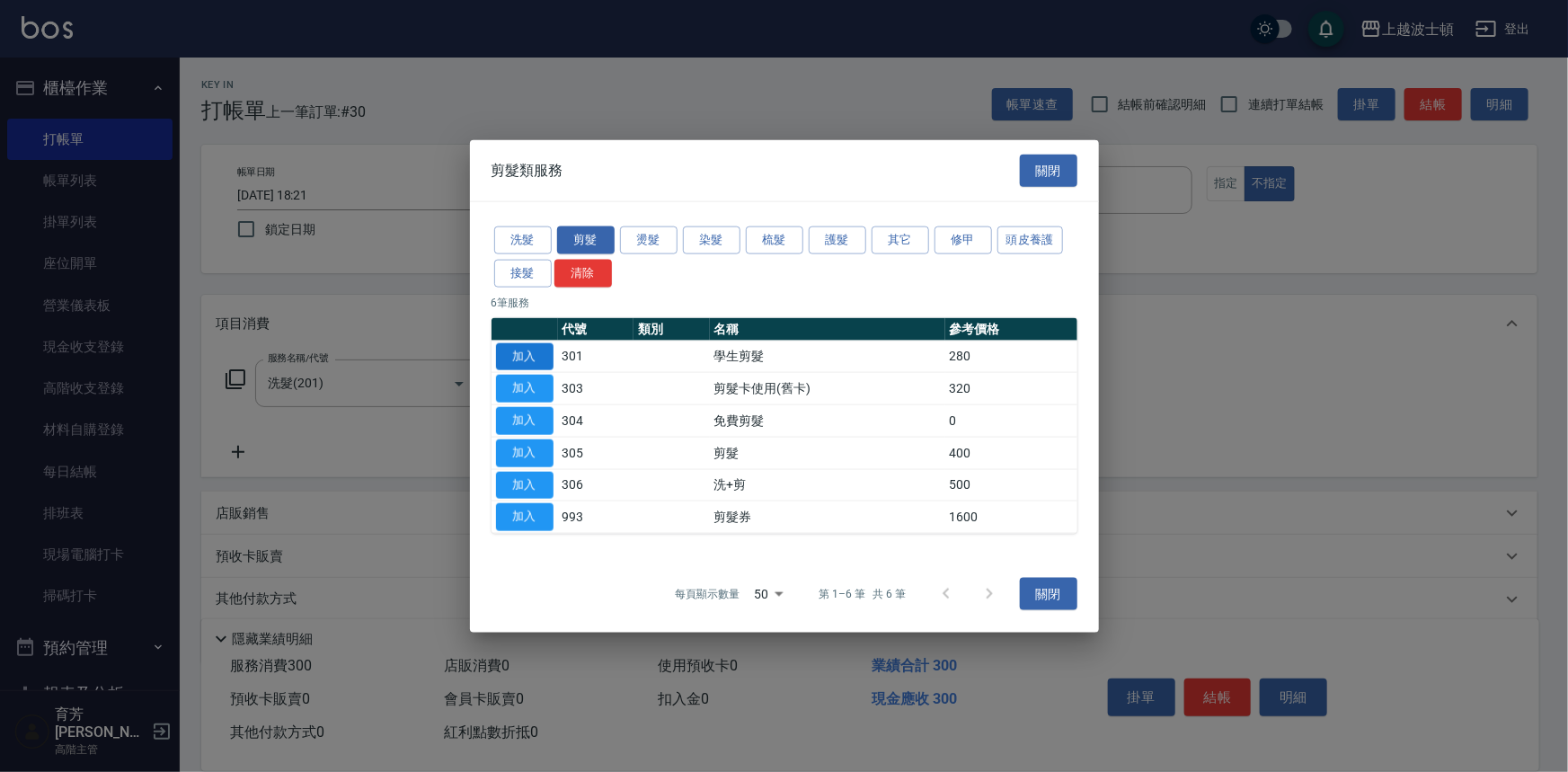
click at [514, 351] on button "加入" at bounding box center [525, 356] width 57 height 28
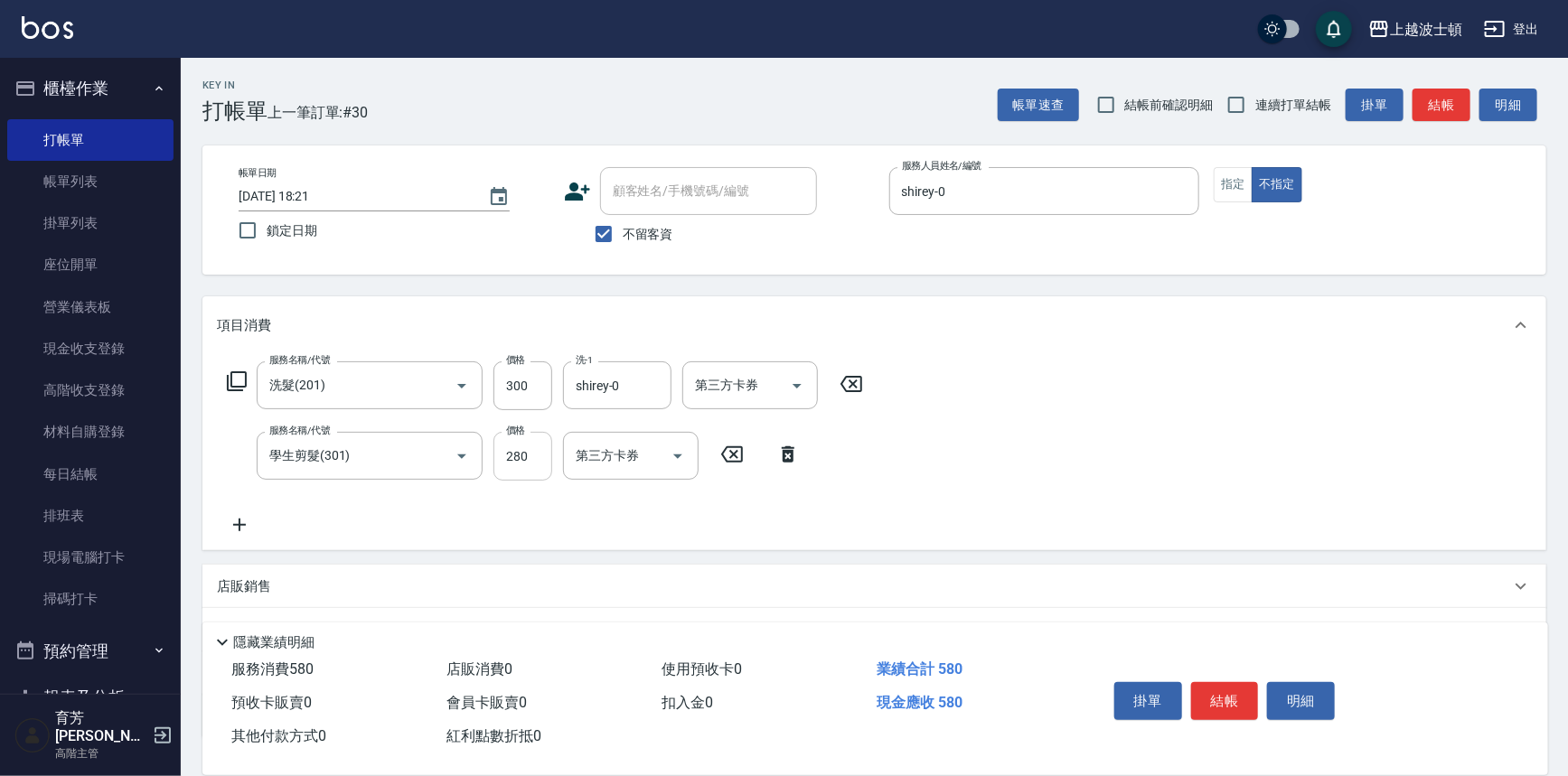
click at [539, 445] on input "280" at bounding box center [522, 455] width 59 height 49
type input "300"
click at [239, 378] on icon at bounding box center [237, 381] width 22 height 22
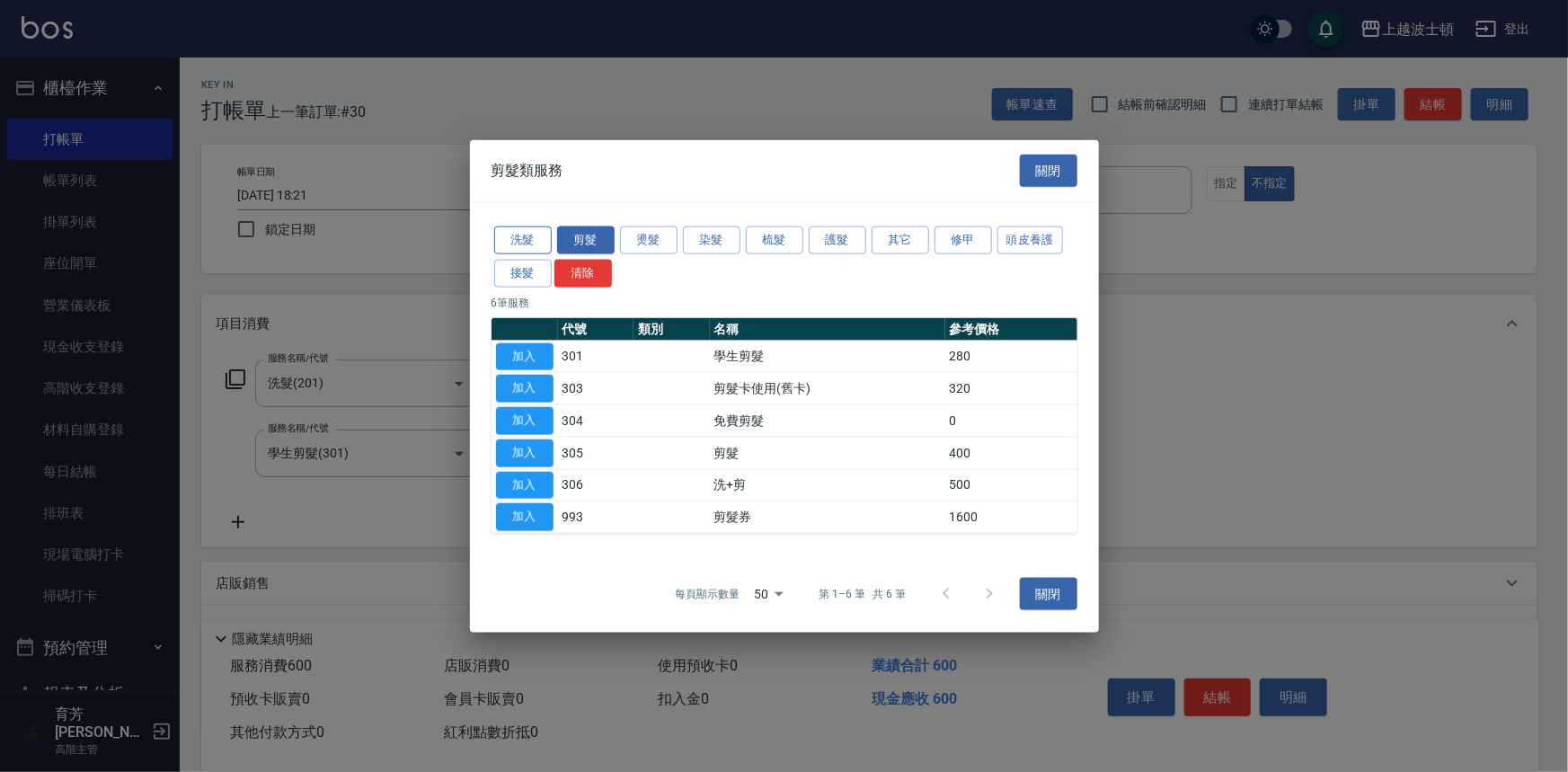
click at [513, 245] on button "洗髮" at bounding box center [523, 240] width 57 height 28
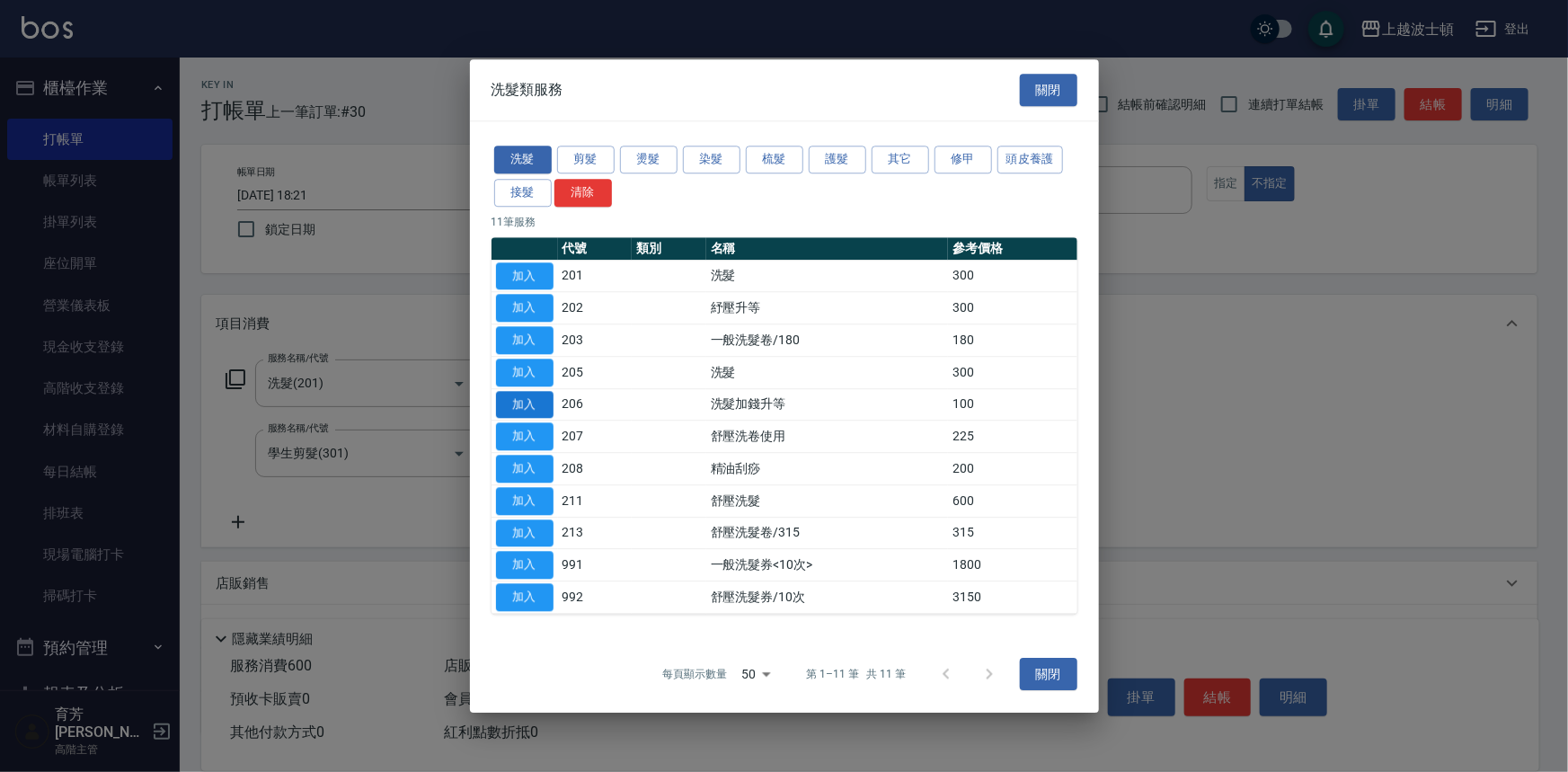
click at [527, 406] on button "加入" at bounding box center [525, 405] width 57 height 28
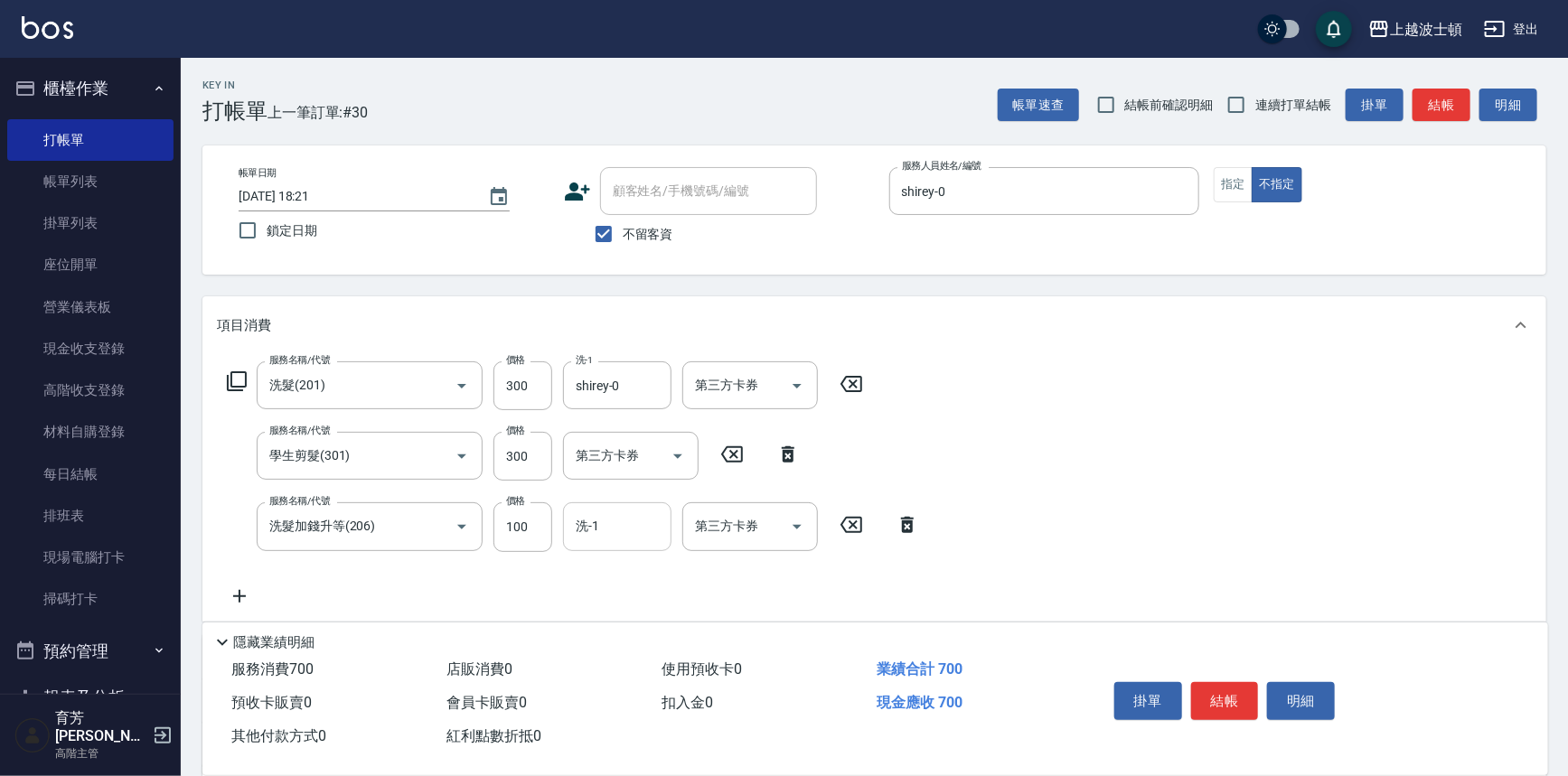
click at [596, 522] on input "洗-1" at bounding box center [616, 526] width 92 height 32
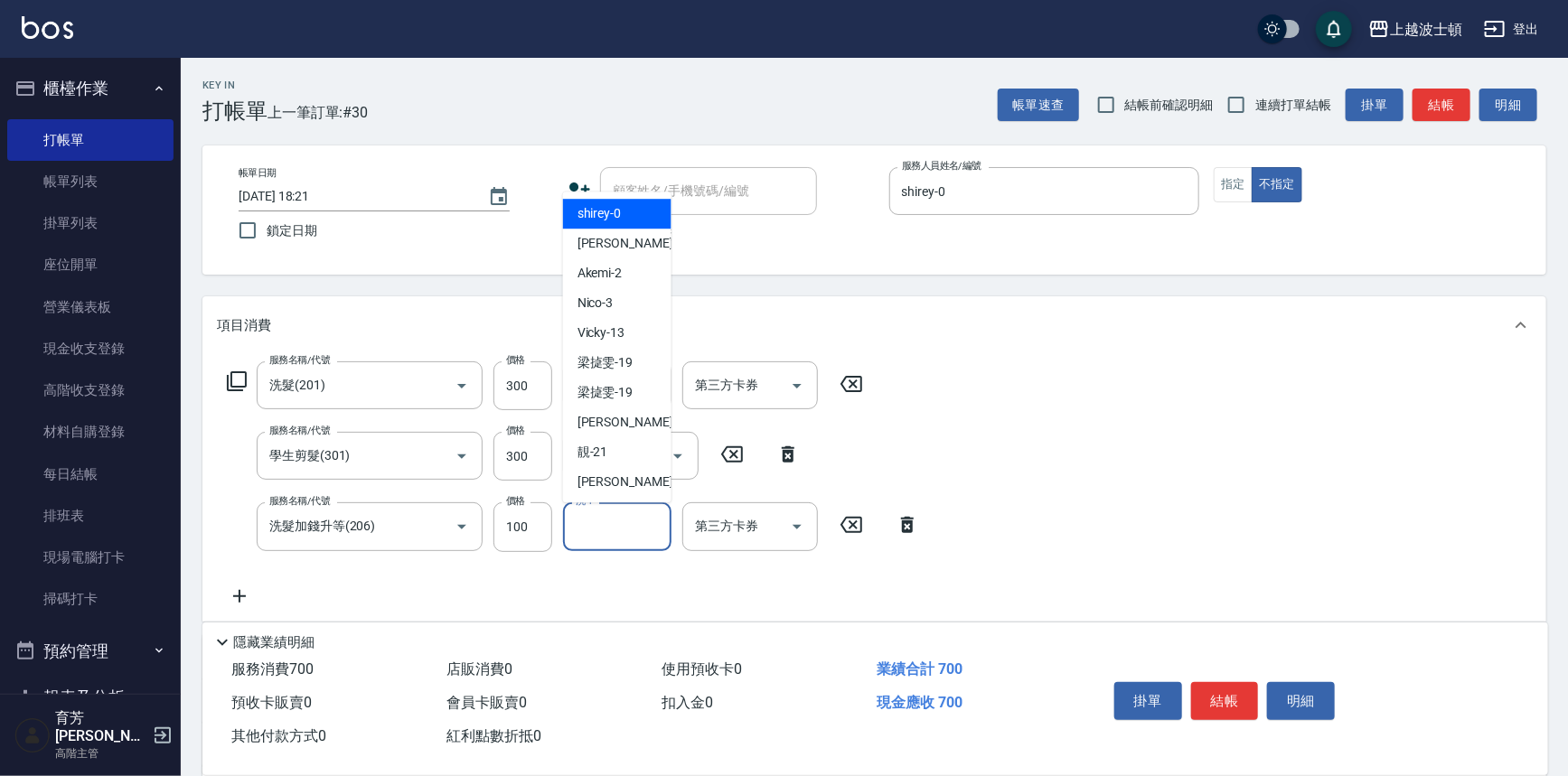
click at [634, 216] on div "shirey -0" at bounding box center [616, 214] width 108 height 30
type input "shirey-0"
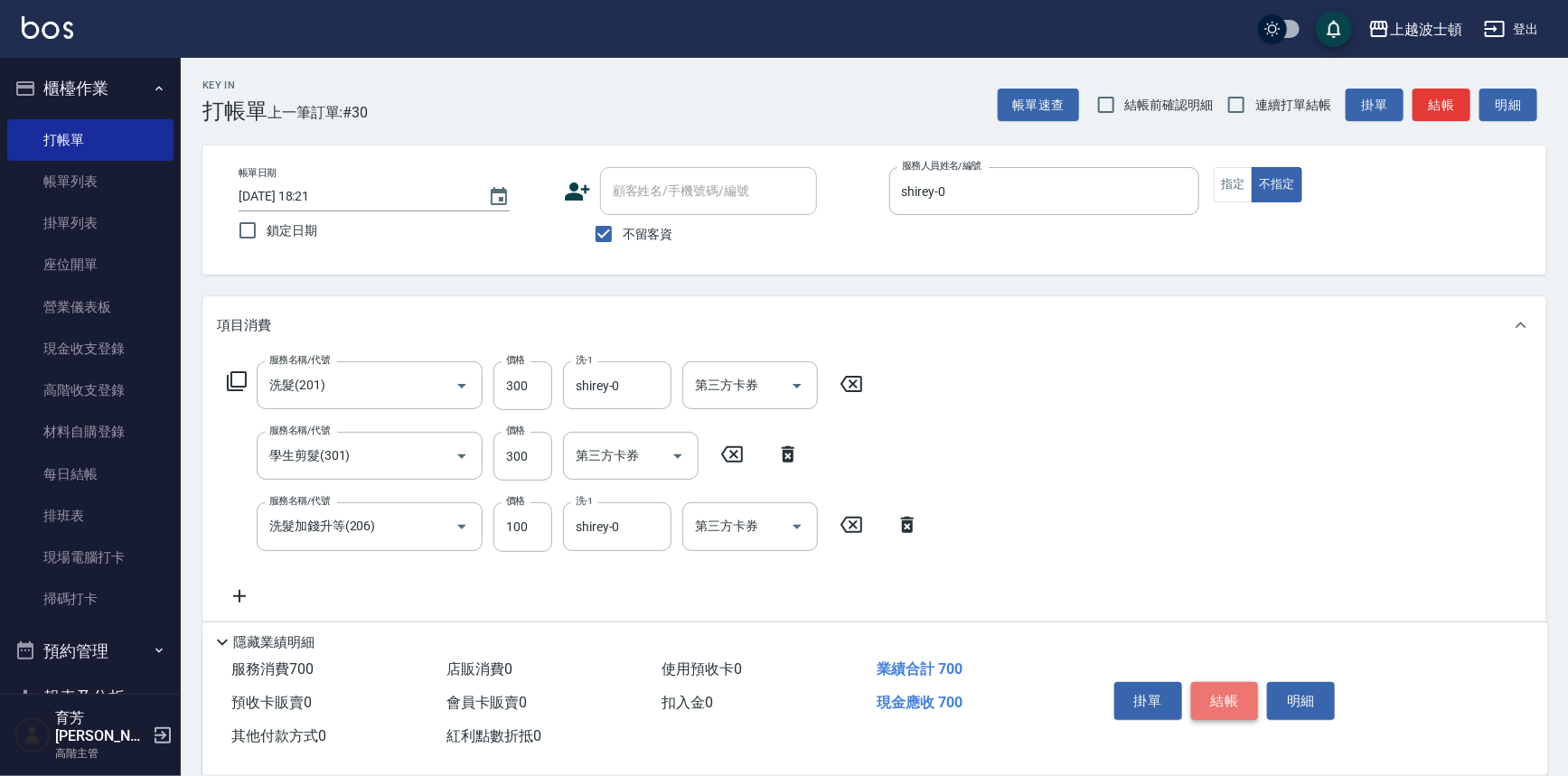
click at [1230, 686] on button "結帳" at bounding box center [1225, 701] width 67 height 38
click at [1230, 686] on div "掛單 結帳 明細" at bounding box center [1225, 703] width 236 height 57
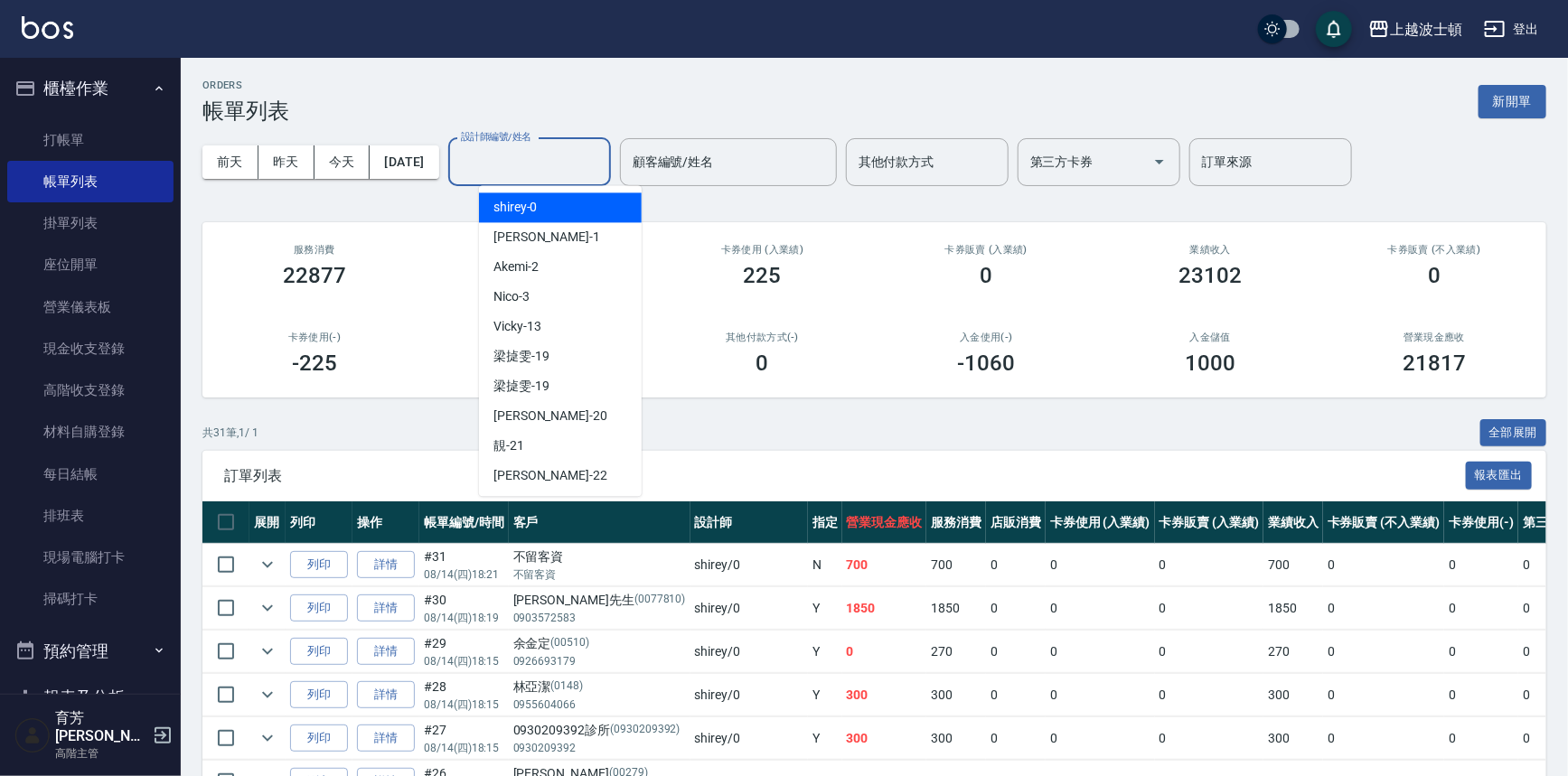
click at [542, 163] on input "設計師編號/姓名" at bounding box center [530, 163] width 147 height 32
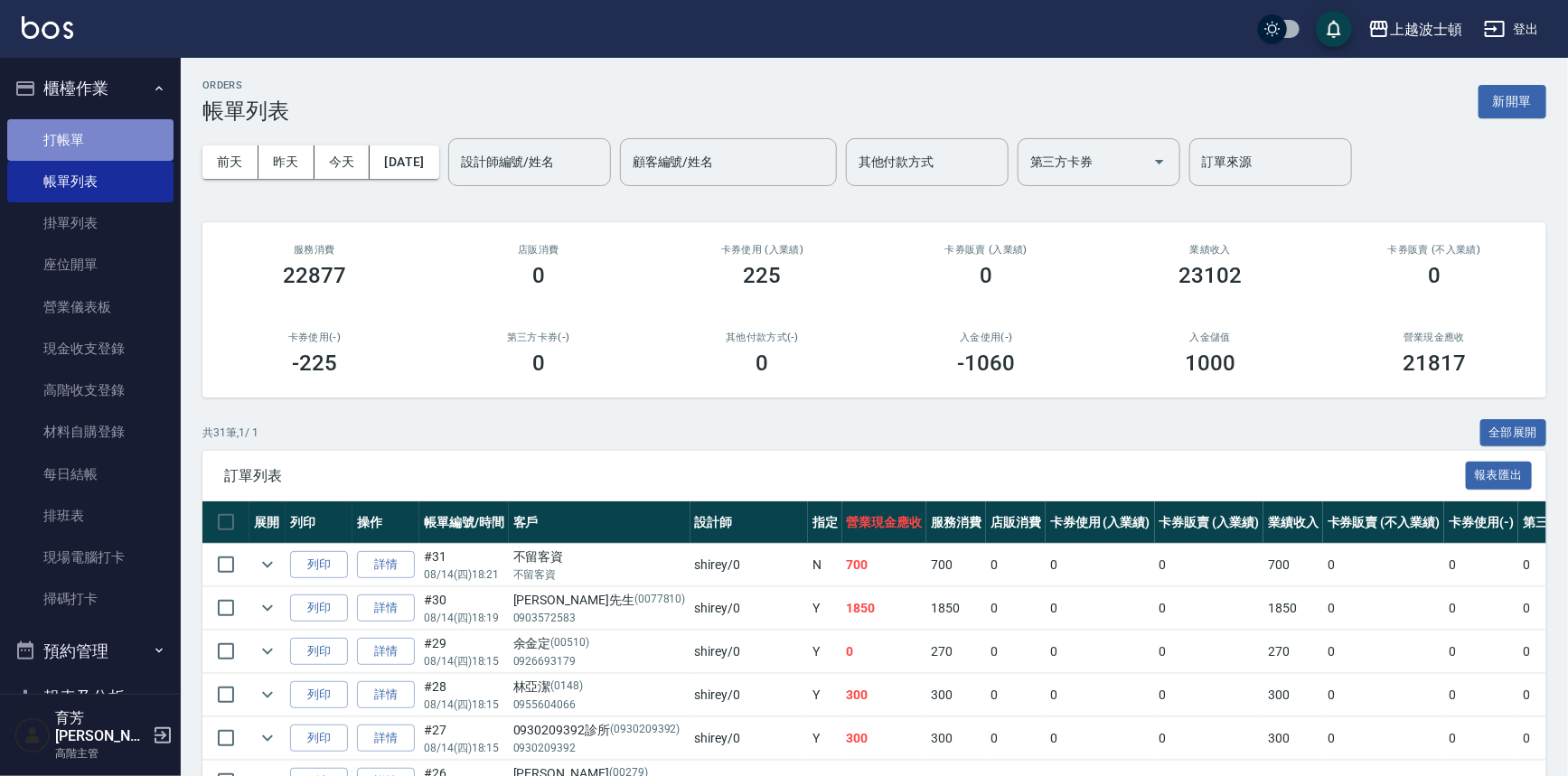
click at [98, 144] on link "打帳單" at bounding box center [90, 140] width 167 height 42
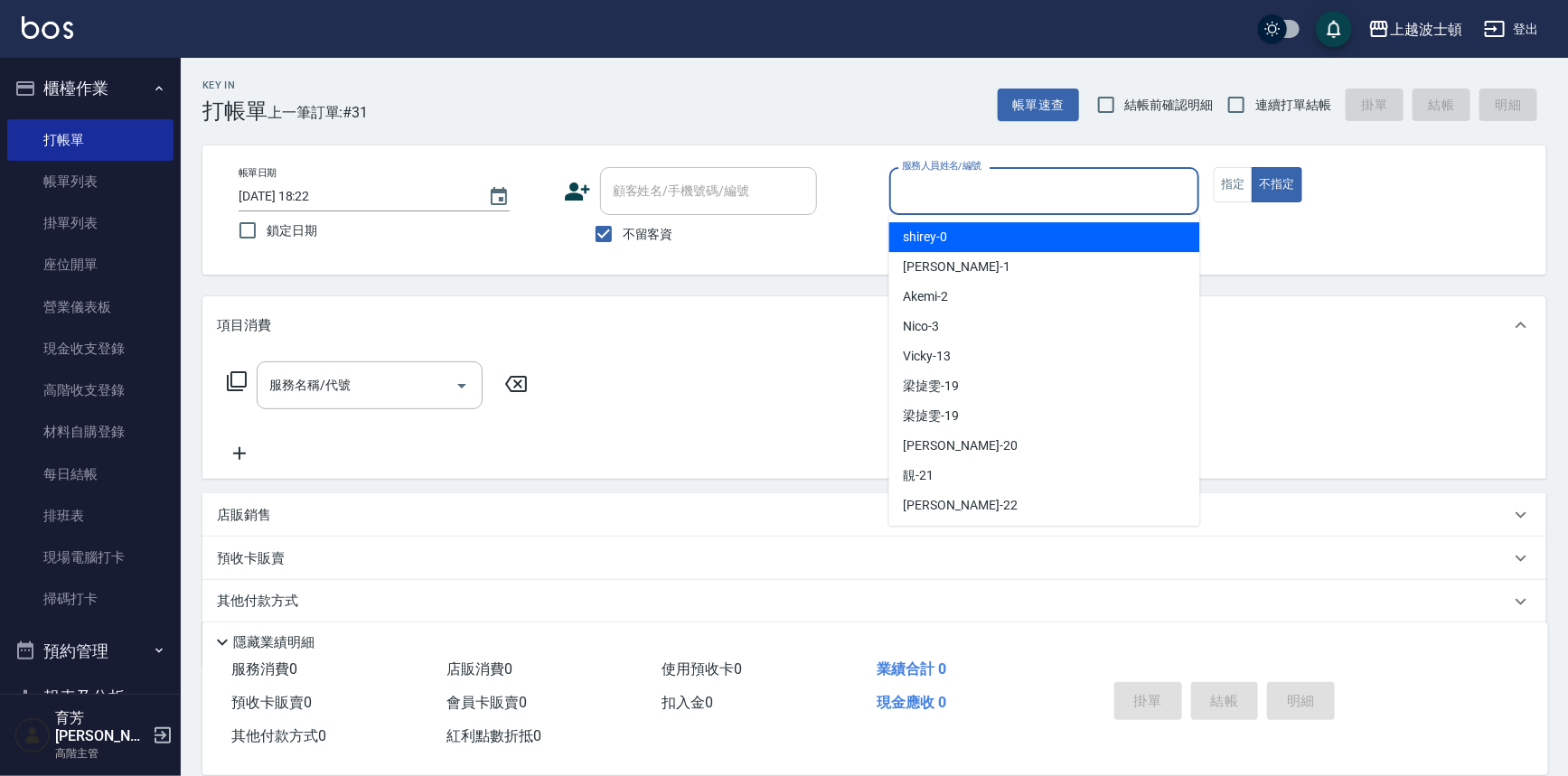
click at [1156, 188] on input "服務人員姓名/編號" at bounding box center [1044, 192] width 295 height 32
drag, startPoint x: 1154, startPoint y: 233, endPoint x: 1208, endPoint y: 208, distance: 59.5
click at [1156, 232] on div "shirey -0" at bounding box center [1044, 237] width 311 height 30
type input "shirey-0"
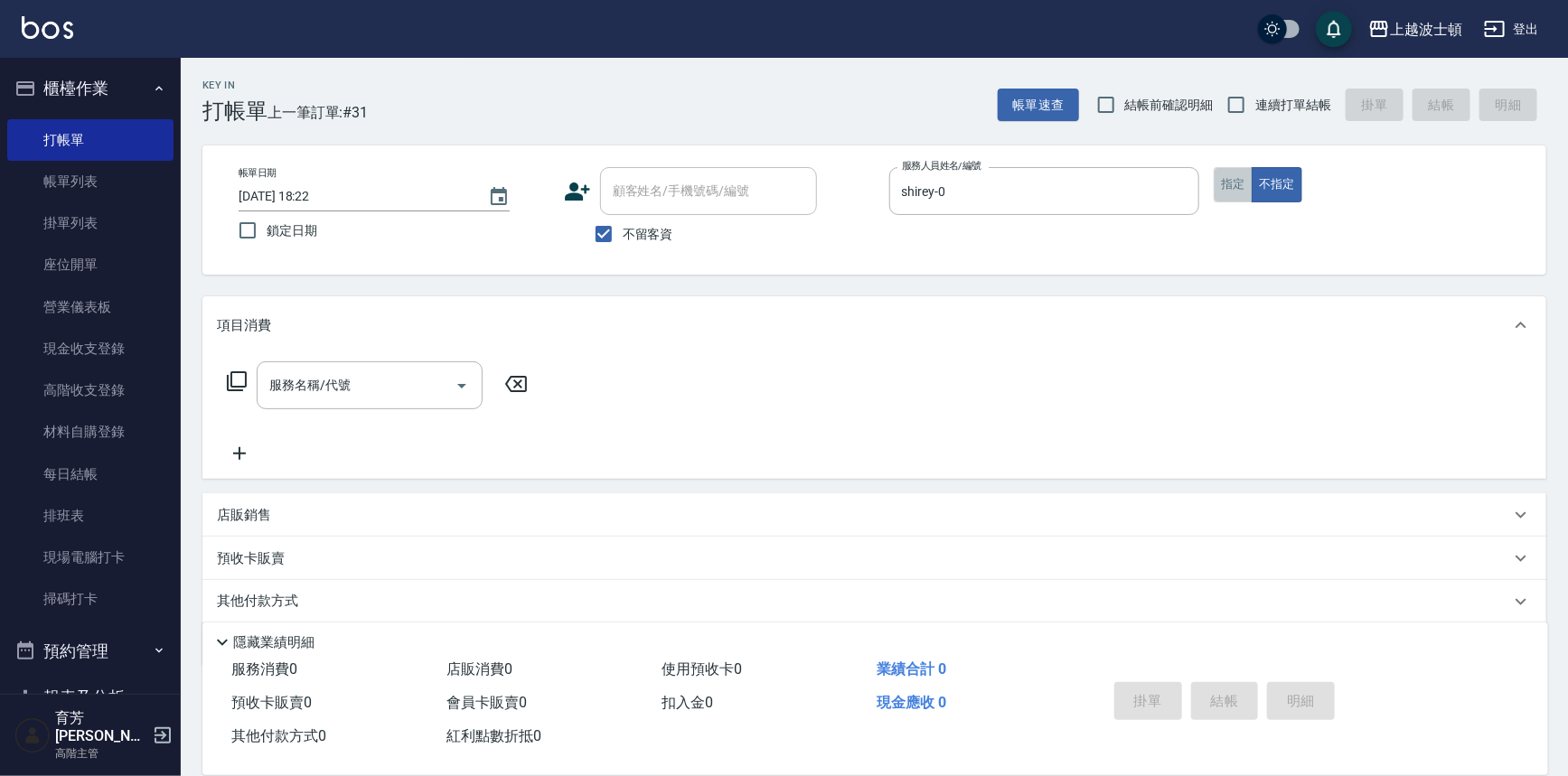
click at [1220, 186] on button "指定" at bounding box center [1233, 185] width 39 height 36
click at [233, 378] on icon at bounding box center [237, 381] width 22 height 22
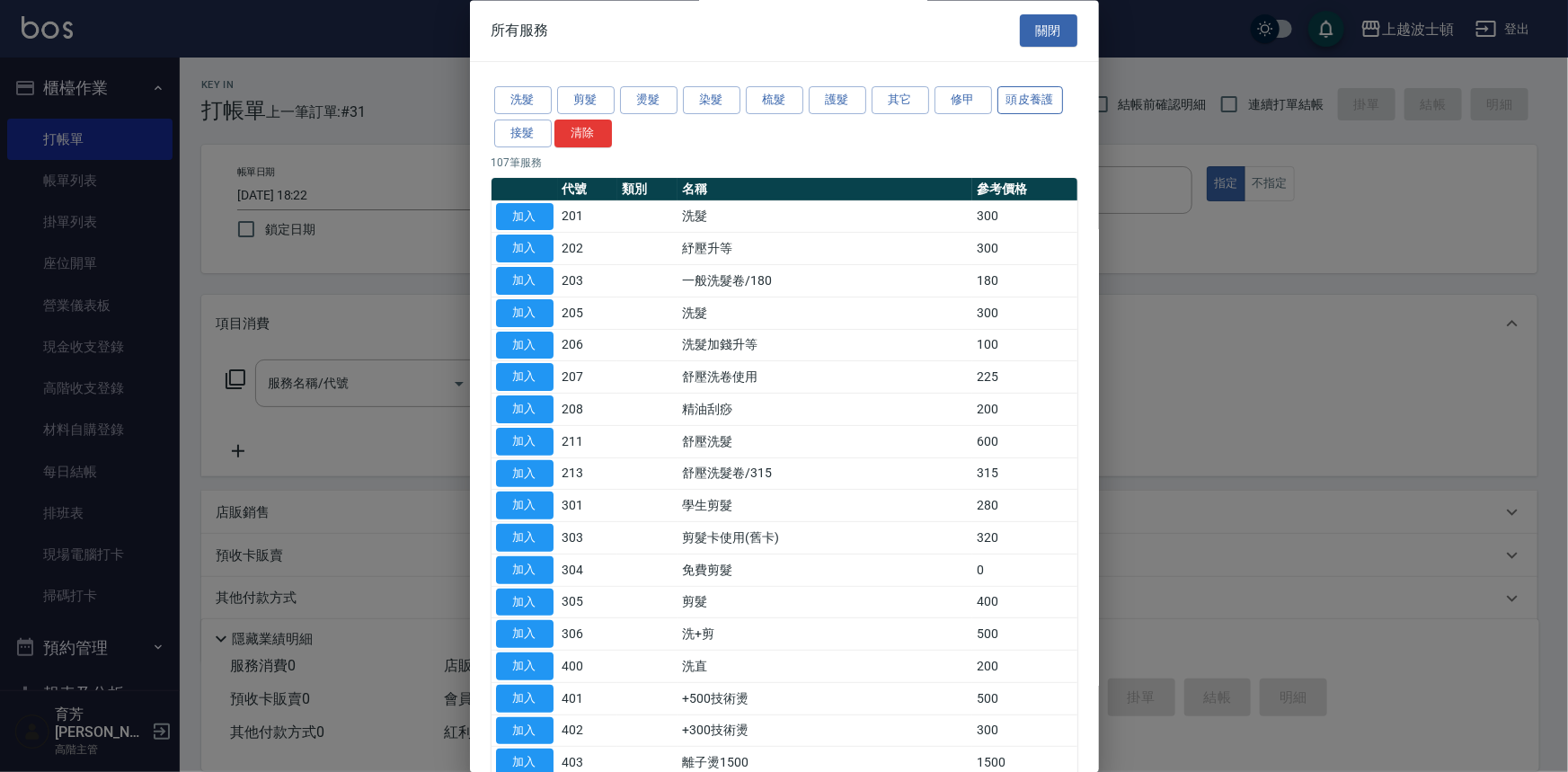
click at [1009, 91] on button "頭皮養護" at bounding box center [1030, 101] width 66 height 28
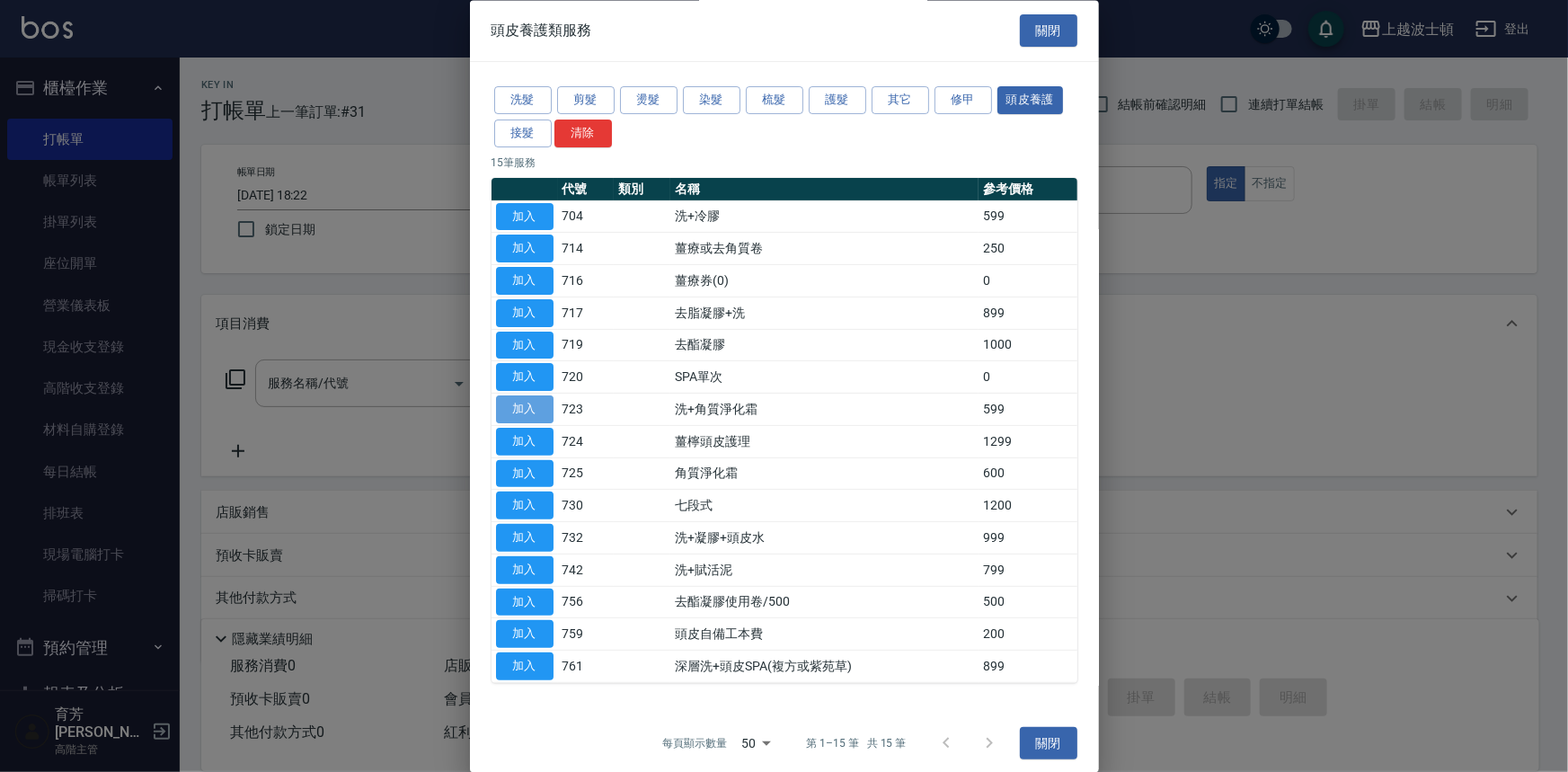
click at [534, 404] on button "加入" at bounding box center [525, 411] width 57 height 28
type input "洗+角質淨化霜(723)"
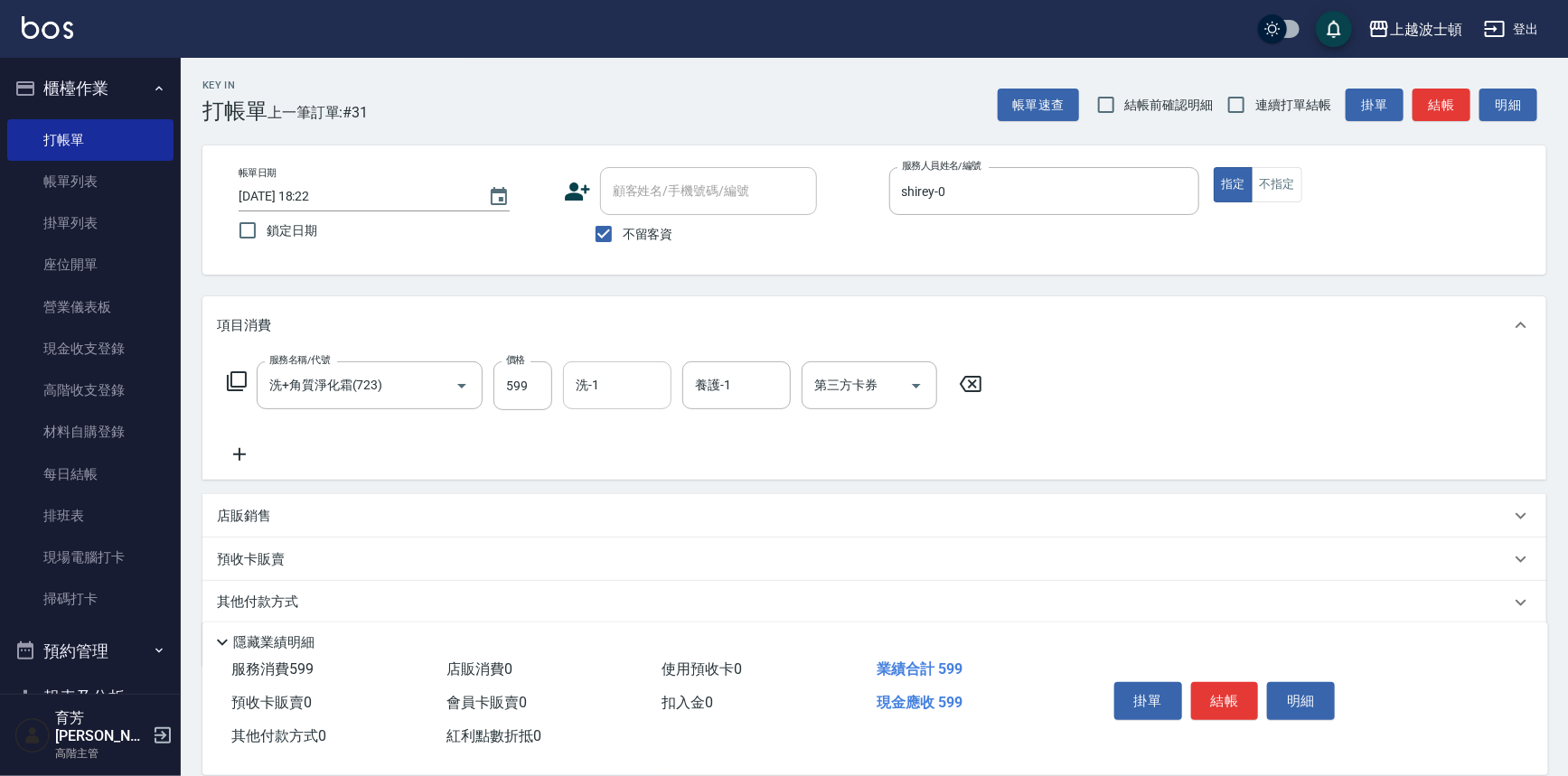
click at [617, 384] on input "洗-1" at bounding box center [616, 385] width 92 height 32
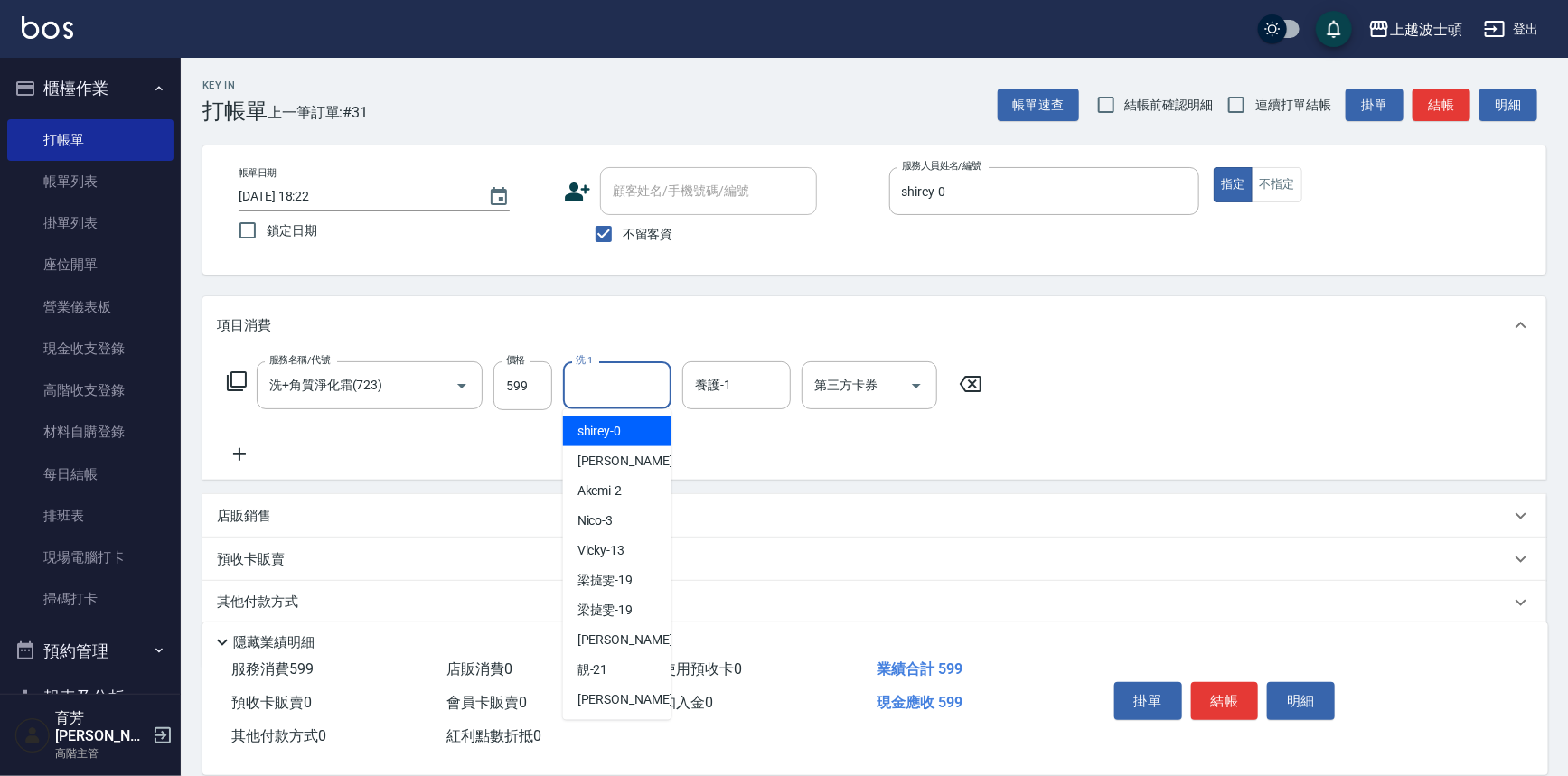
type input "2"
click at [647, 379] on icon "Clear" at bounding box center [652, 386] width 18 height 18
click at [620, 387] on input "洗-1" at bounding box center [616, 385] width 92 height 32
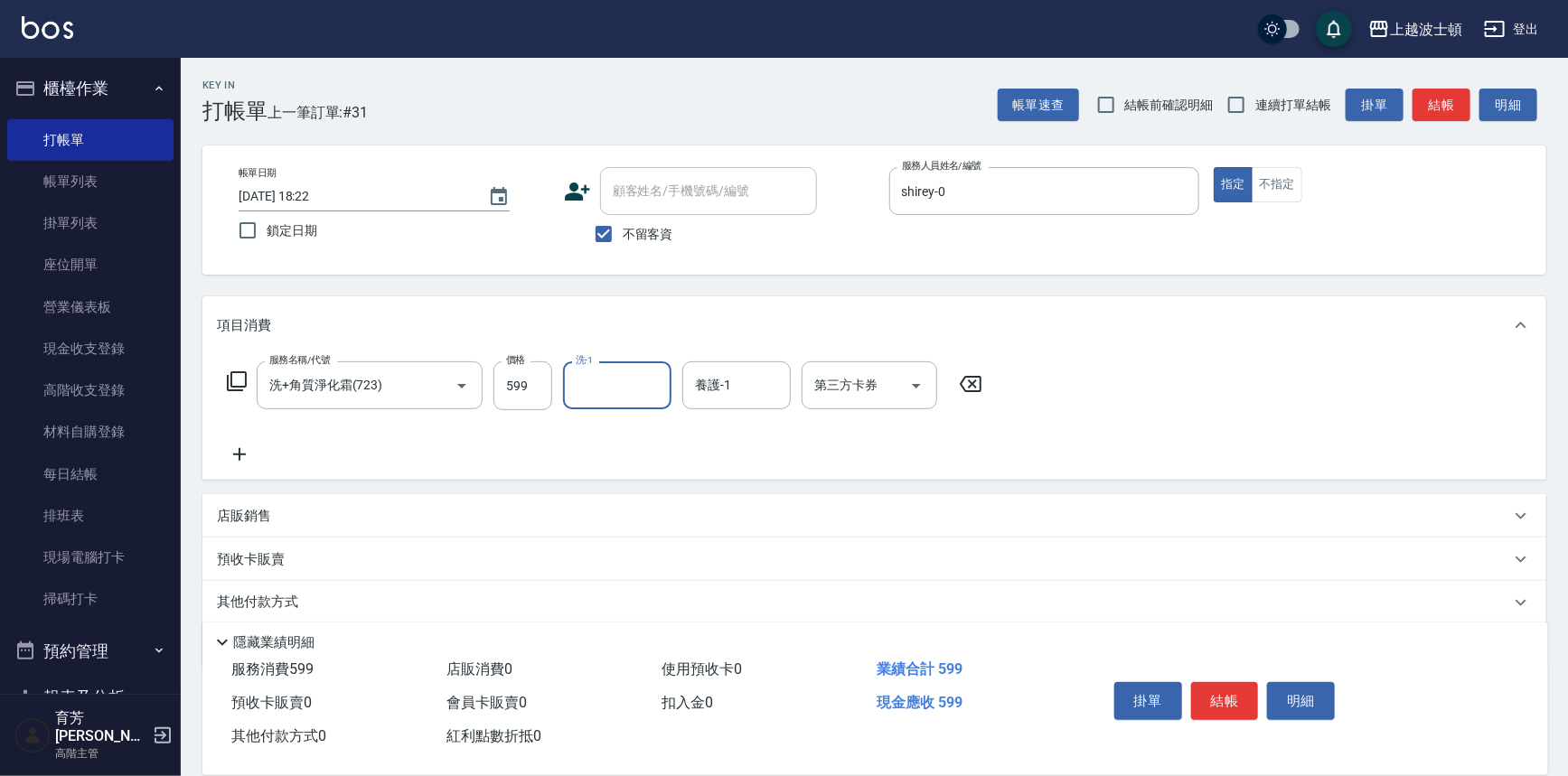
click at [632, 402] on div "洗-1" at bounding box center [616, 385] width 108 height 48
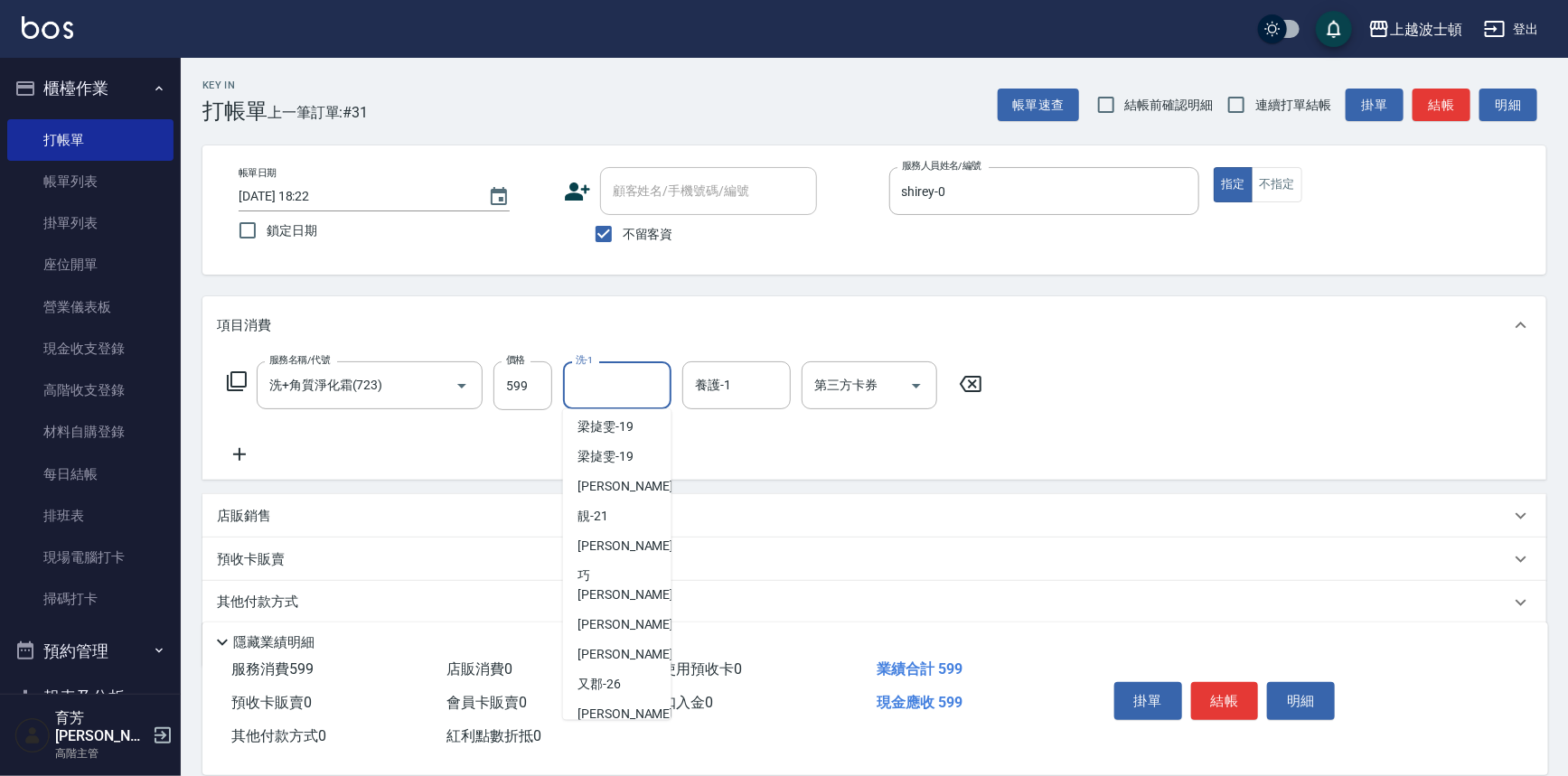
scroll to position [155, 0]
click at [652, 669] on div "又郡 -26" at bounding box center [616, 684] width 108 height 30
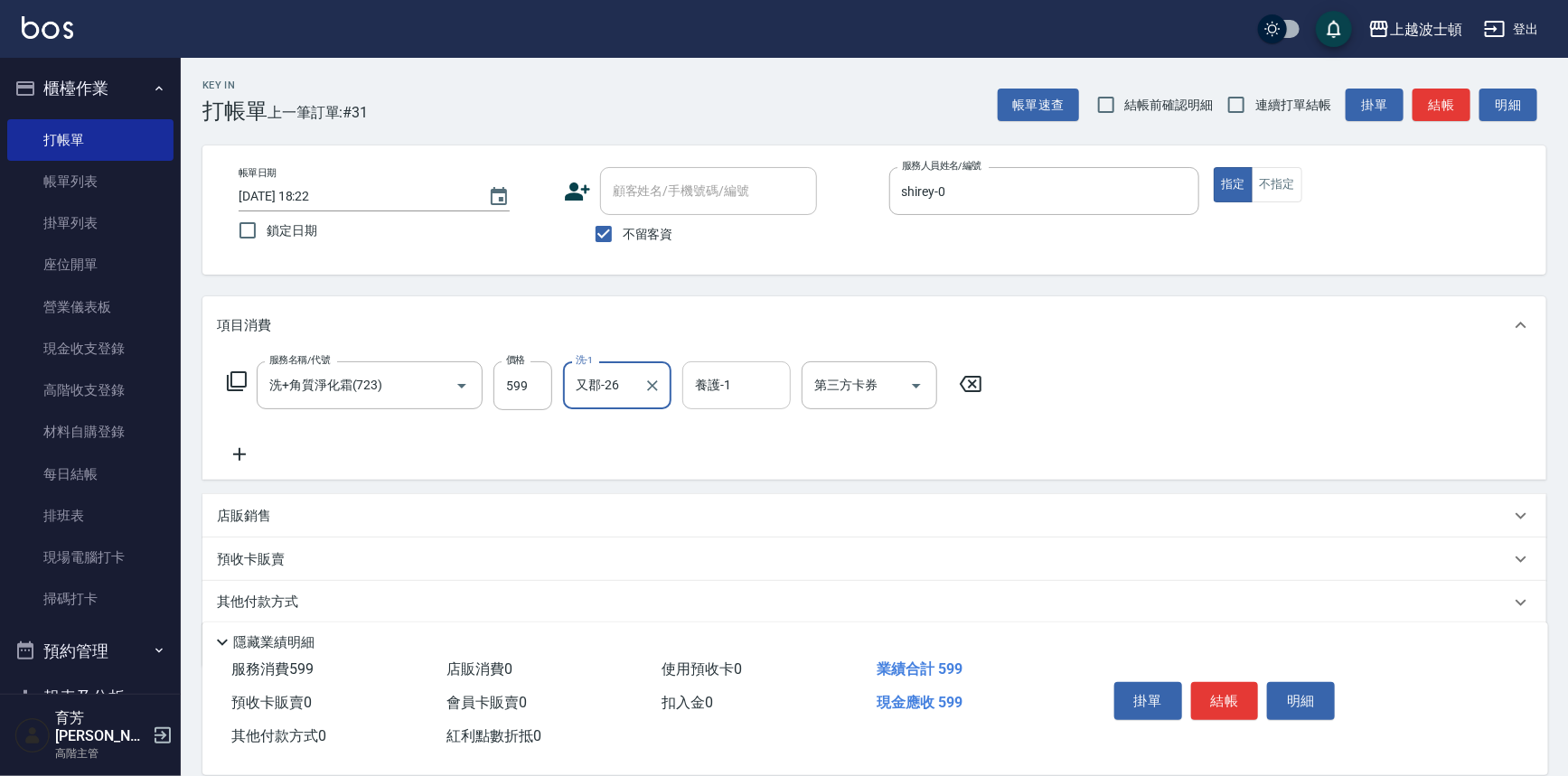
type input "又郡-26"
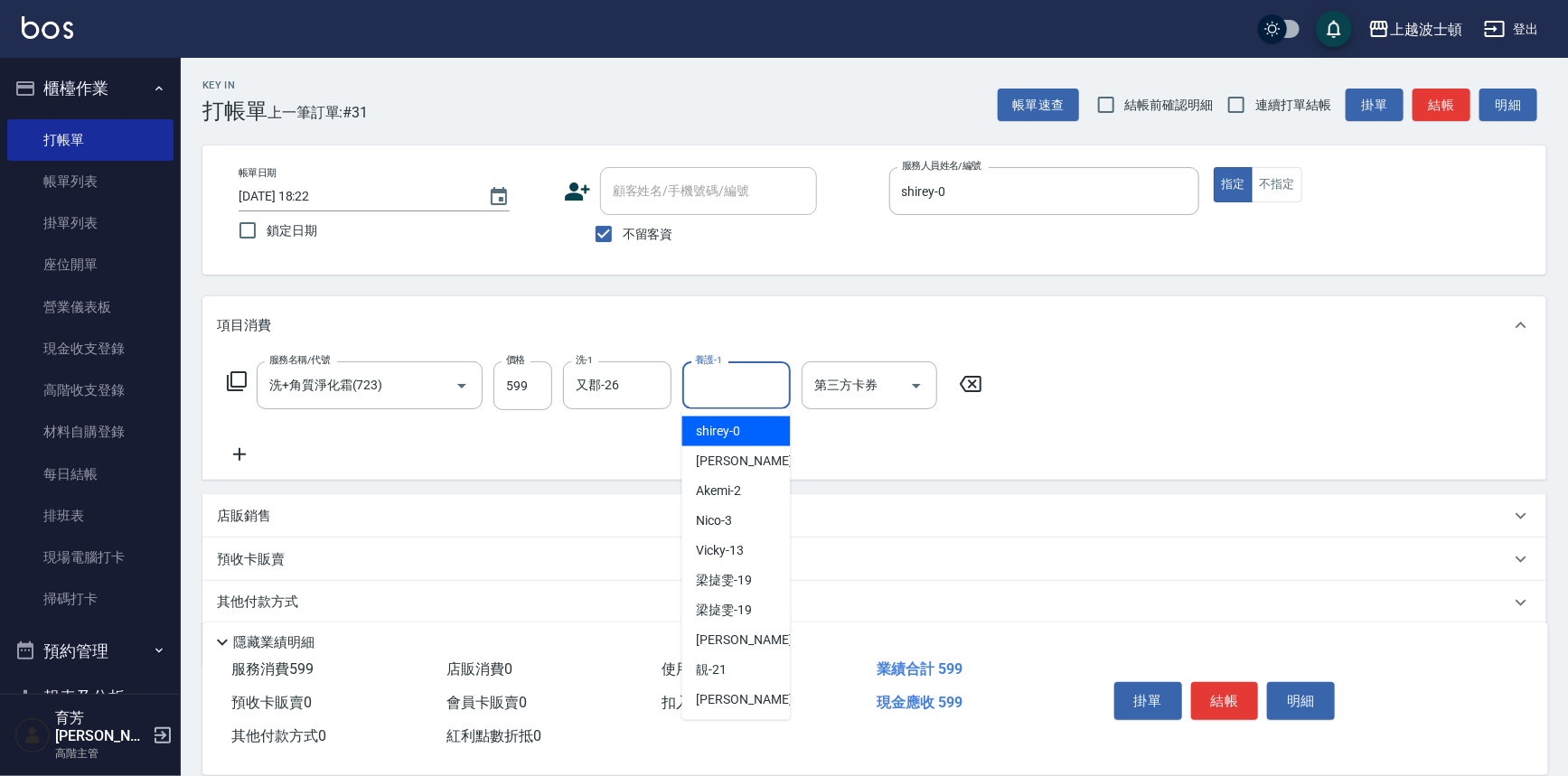
click at [757, 375] on input "養護-1" at bounding box center [736, 385] width 92 height 32
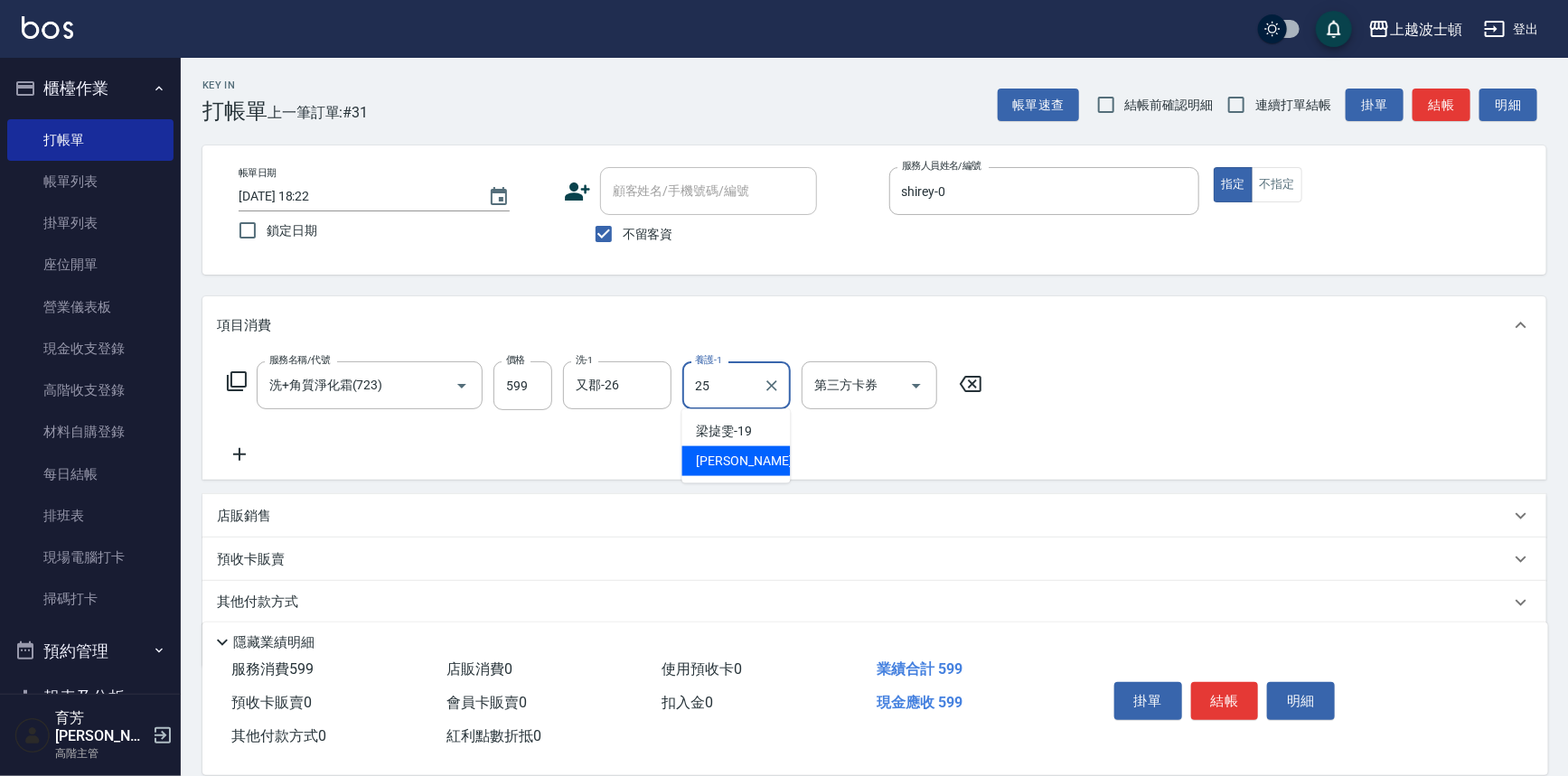
click at [743, 459] on span "[PERSON_NAME]-25" at bounding box center [753, 460] width 114 height 19
type input "[PERSON_NAME]-25"
click at [227, 384] on icon at bounding box center [237, 381] width 22 height 22
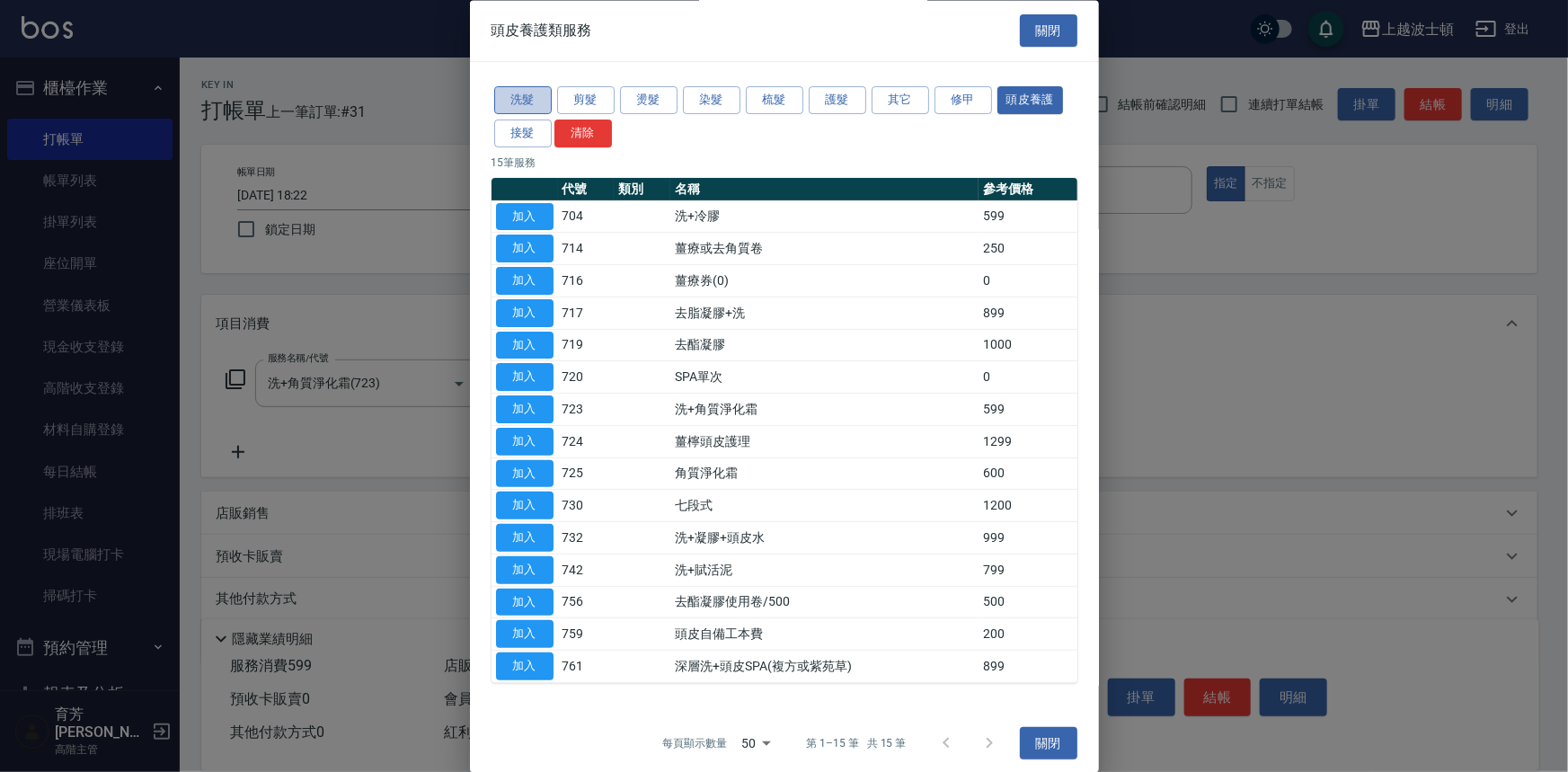
click at [507, 102] on button "洗髮" at bounding box center [523, 101] width 57 height 28
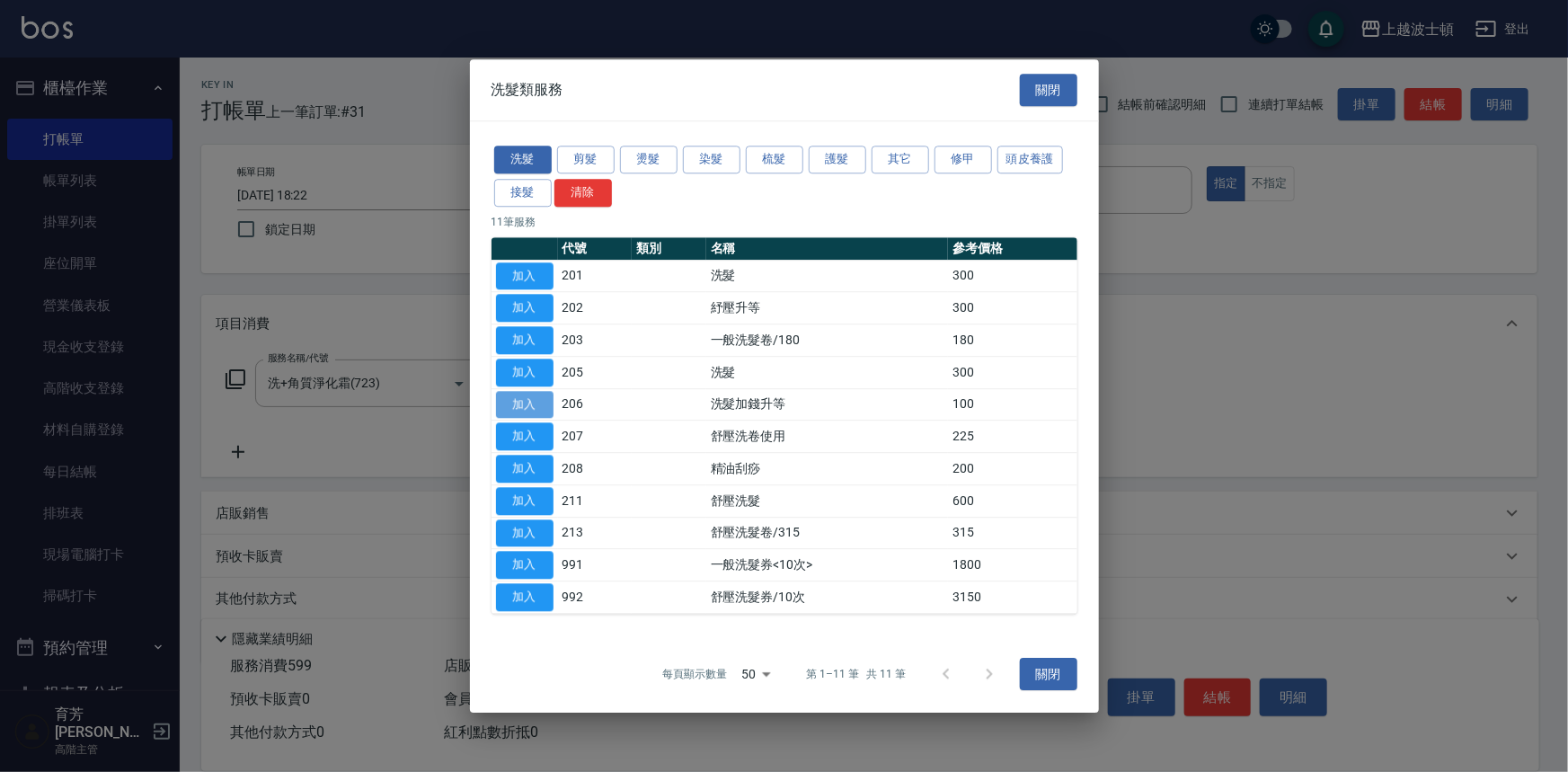
click at [532, 404] on button "加入" at bounding box center [525, 405] width 57 height 28
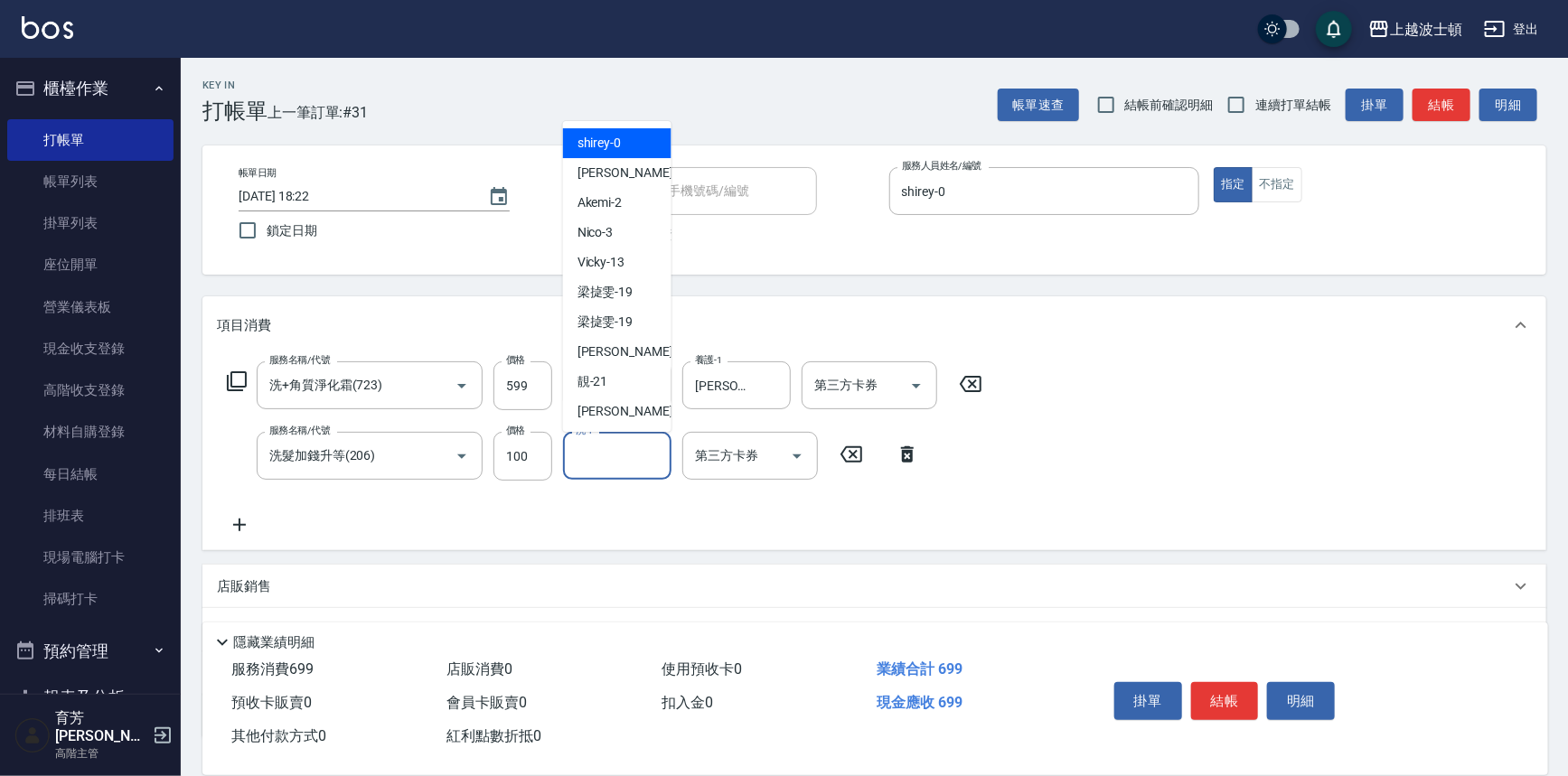
click at [596, 455] on input "洗-1" at bounding box center [616, 455] width 92 height 32
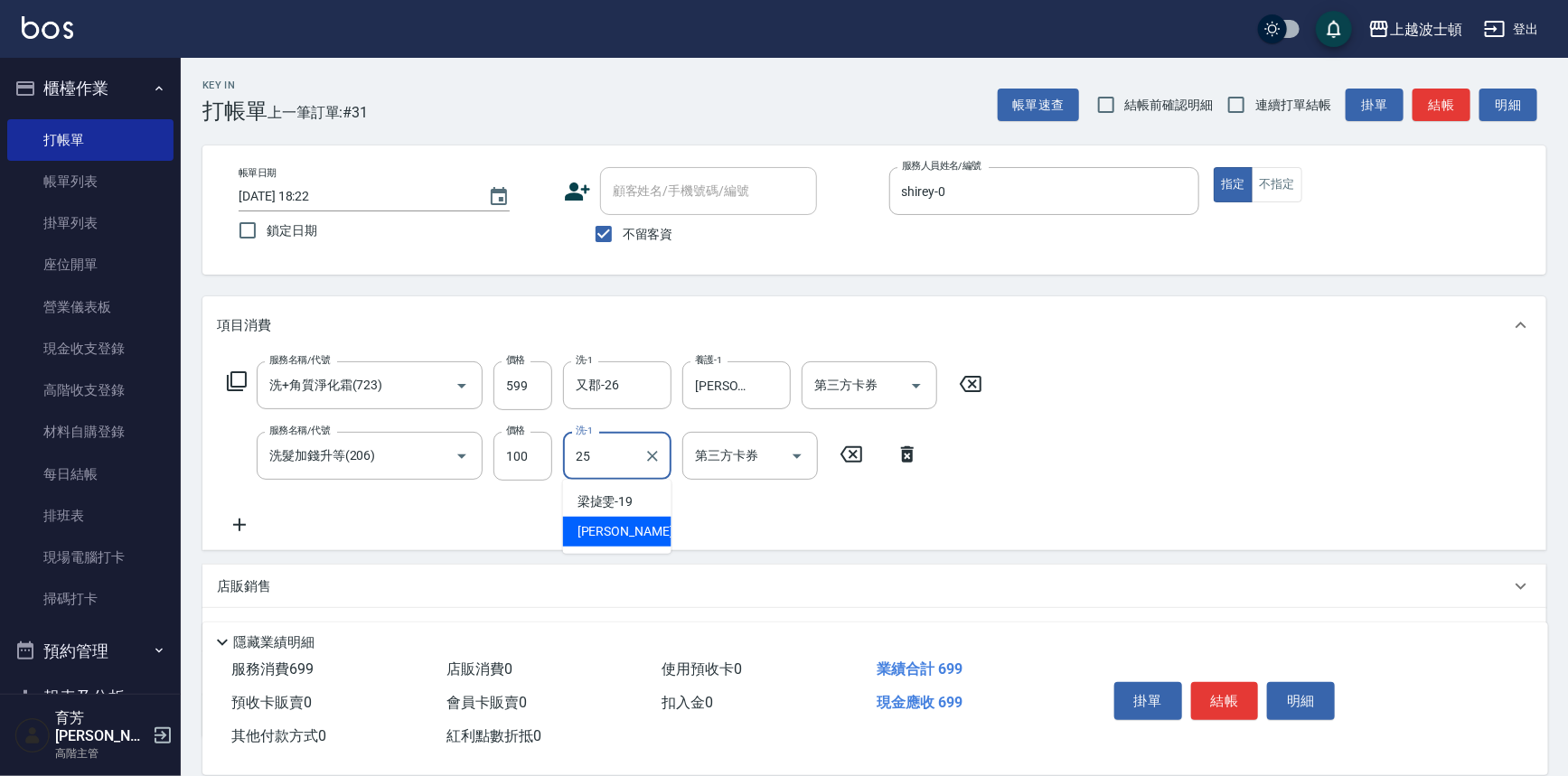
click at [602, 533] on span "[PERSON_NAME]-25" at bounding box center [634, 531] width 114 height 19
type input "[PERSON_NAME]-25"
click at [239, 374] on icon at bounding box center [237, 381] width 22 height 22
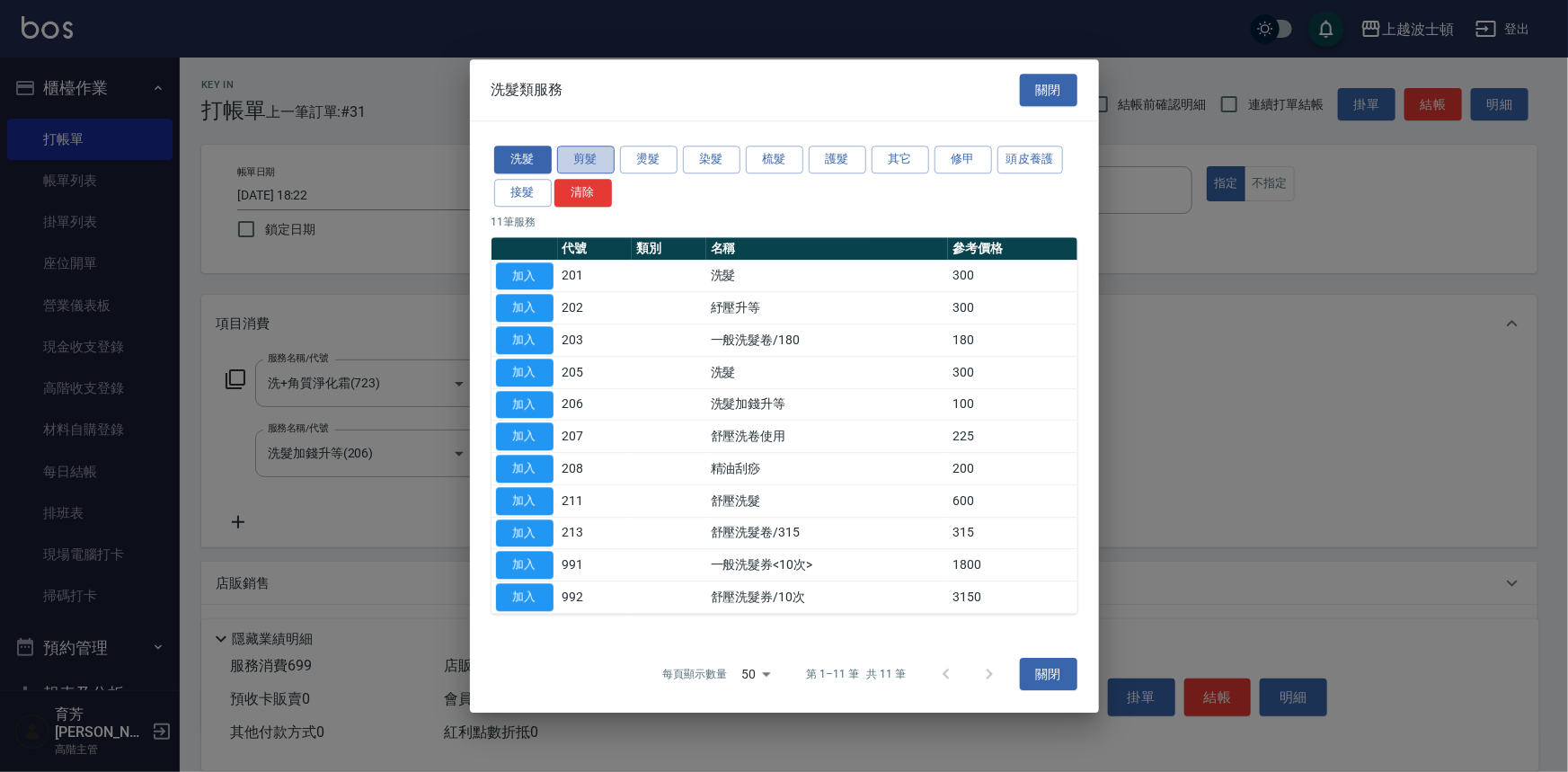
click at [601, 156] on button "剪髮" at bounding box center [586, 160] width 57 height 28
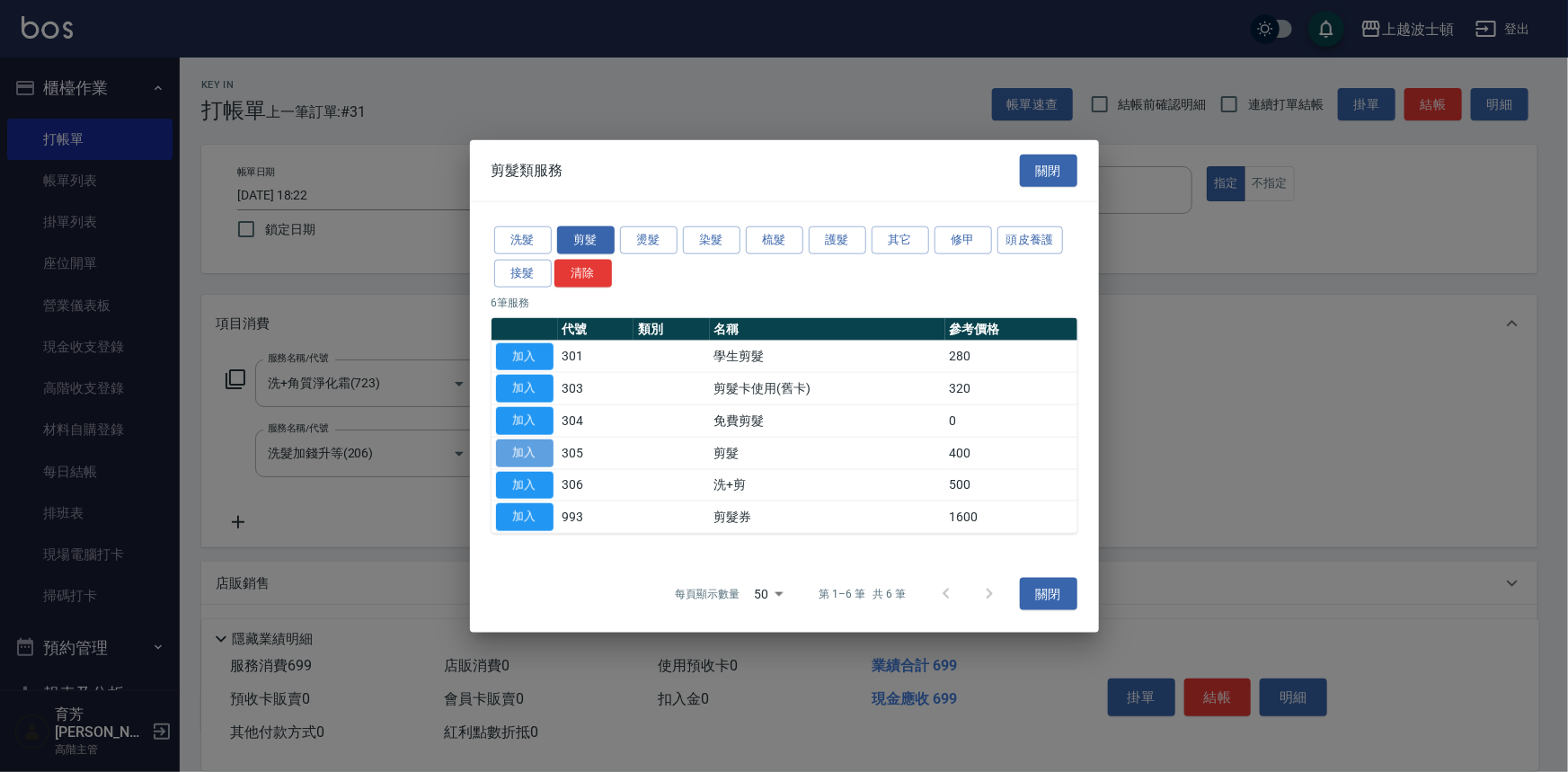
click at [529, 445] on button "加入" at bounding box center [525, 452] width 57 height 28
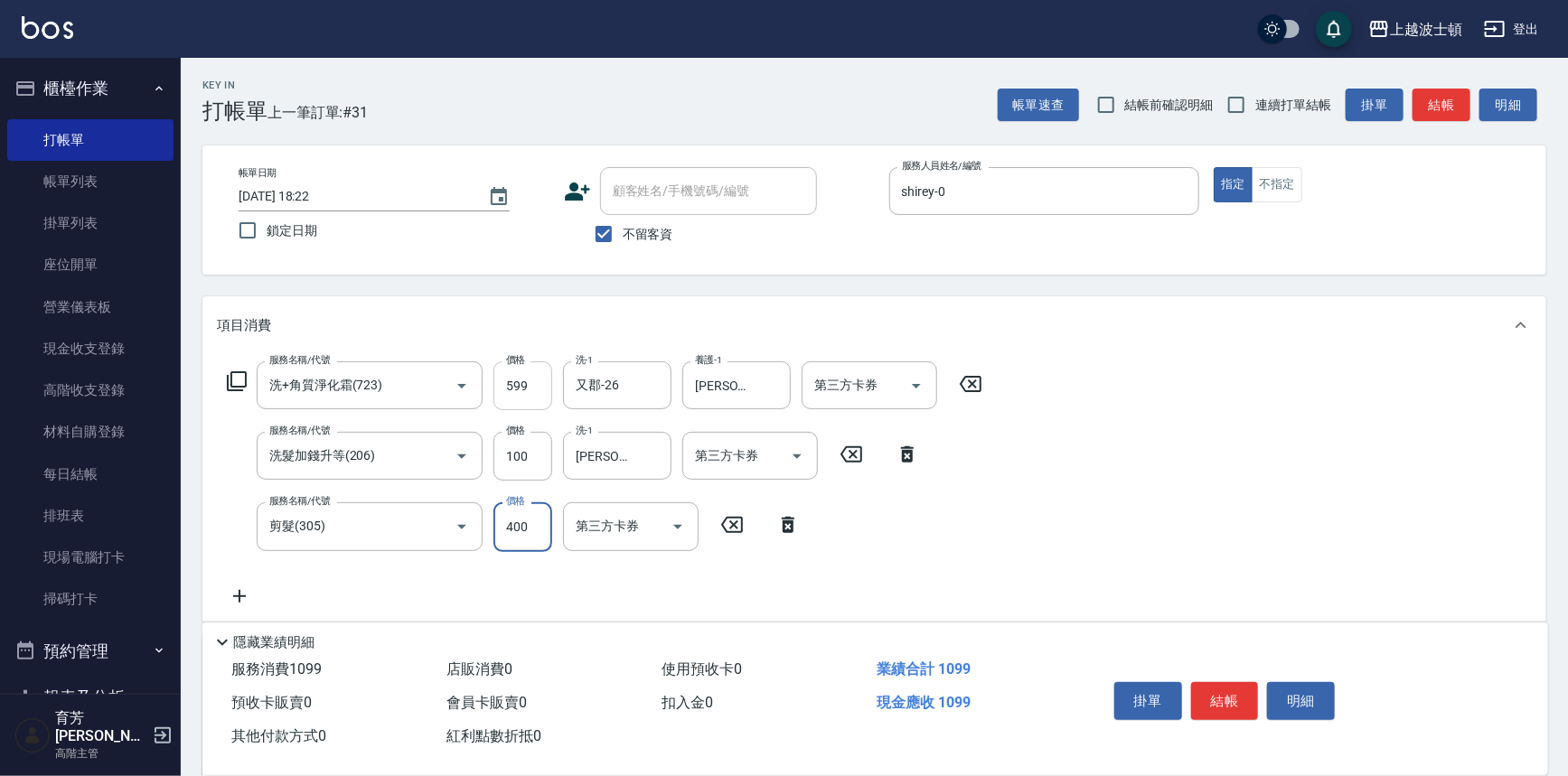
click at [527, 379] on input "599" at bounding box center [522, 385] width 59 height 49
click at [527, 458] on input "100" at bounding box center [522, 455] width 59 height 49
click at [541, 376] on input "599" at bounding box center [522, 385] width 59 height 49
click at [1275, 317] on div "項目消費" at bounding box center [863, 325] width 1293 height 19
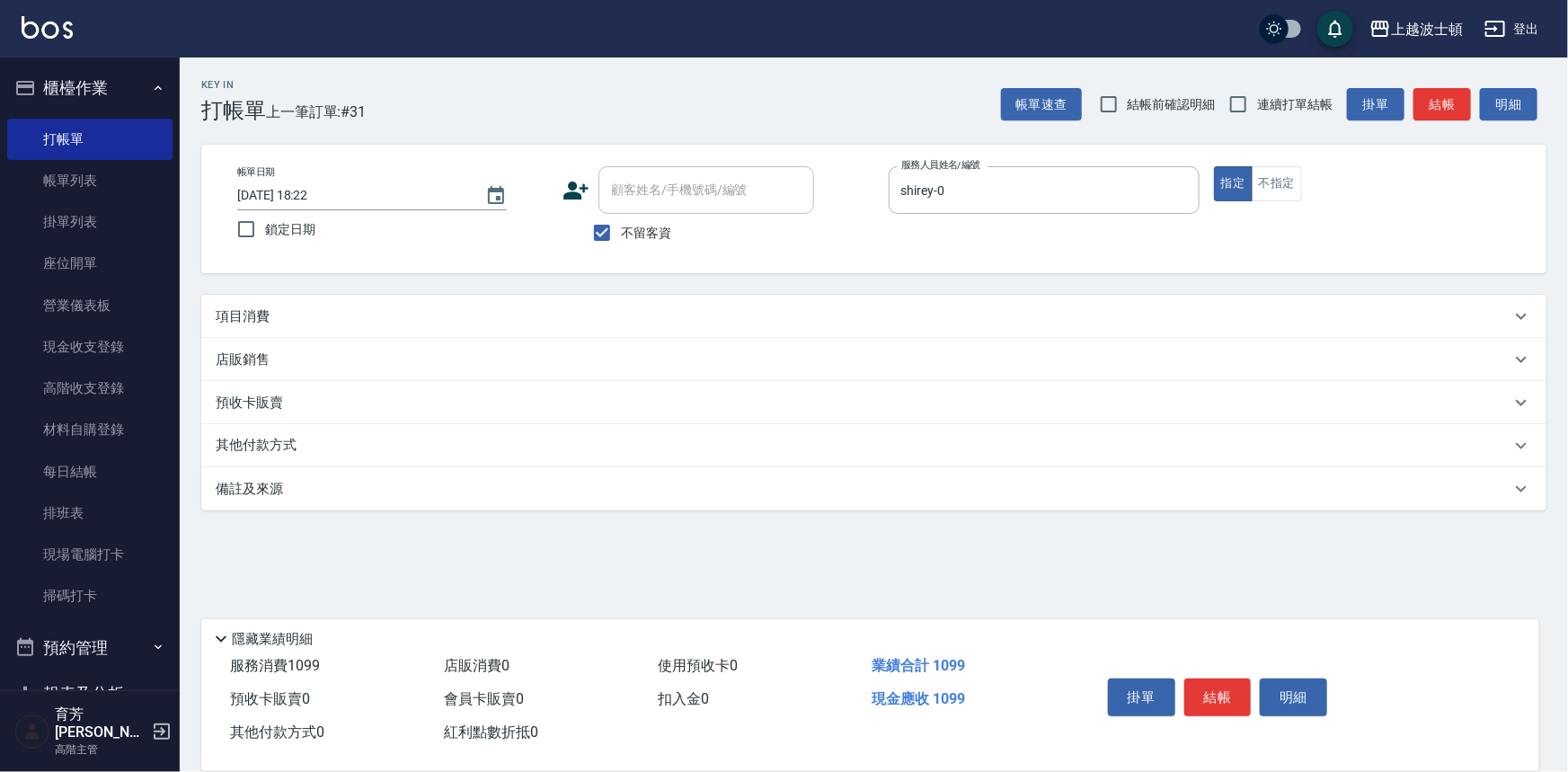
click at [240, 304] on div "項目消費" at bounding box center [873, 317] width 1345 height 43
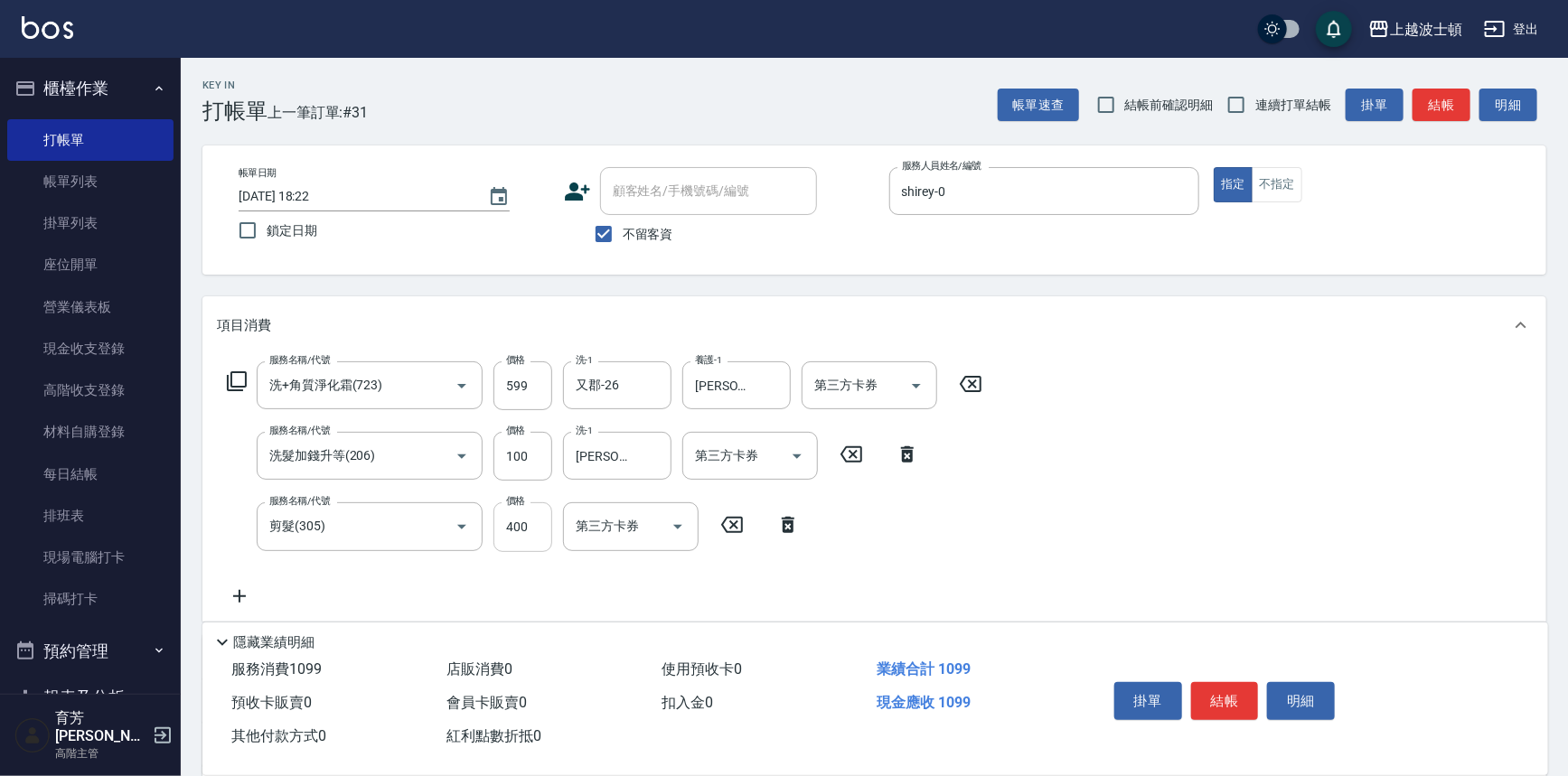
click at [539, 515] on input "400" at bounding box center [522, 526] width 59 height 49
type input "50"
click at [528, 456] on input "100" at bounding box center [522, 455] width 59 height 49
type input "200"
click at [788, 519] on icon at bounding box center [788, 525] width 13 height 16
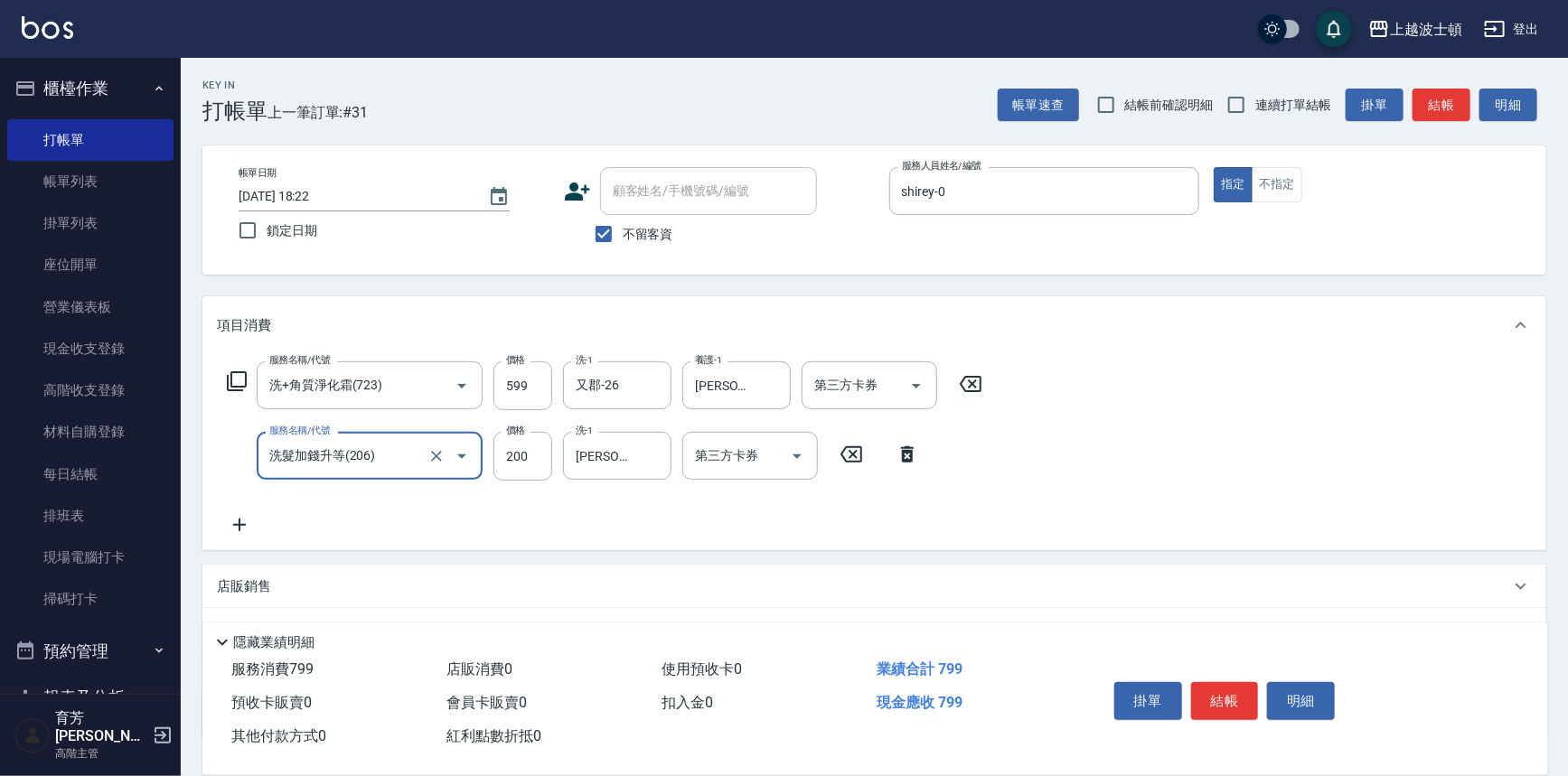
click at [234, 373] on icon at bounding box center [237, 381] width 22 height 22
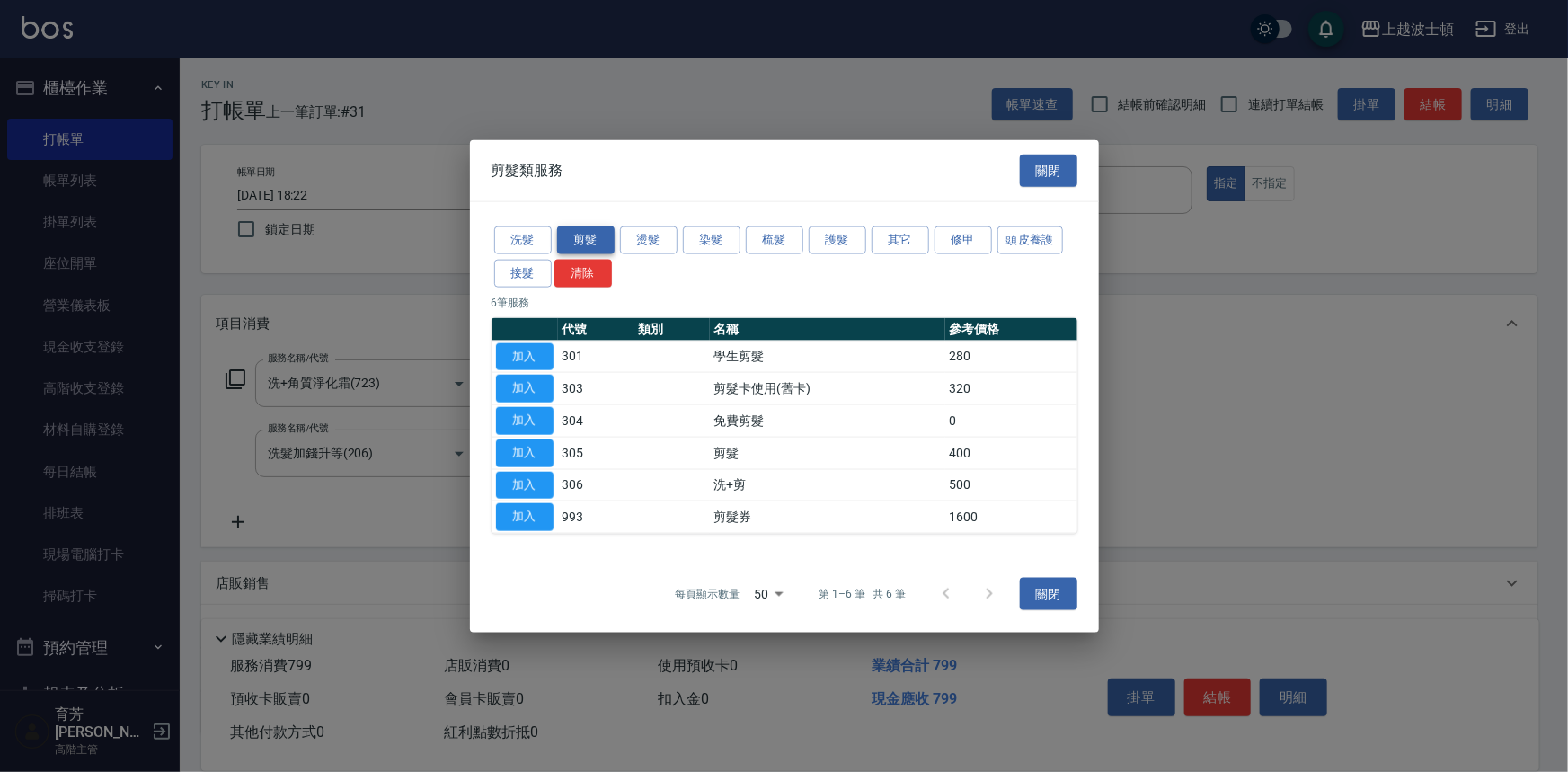
click at [598, 228] on button "剪髮" at bounding box center [586, 240] width 57 height 28
click at [524, 449] on button "加入" at bounding box center [525, 452] width 57 height 28
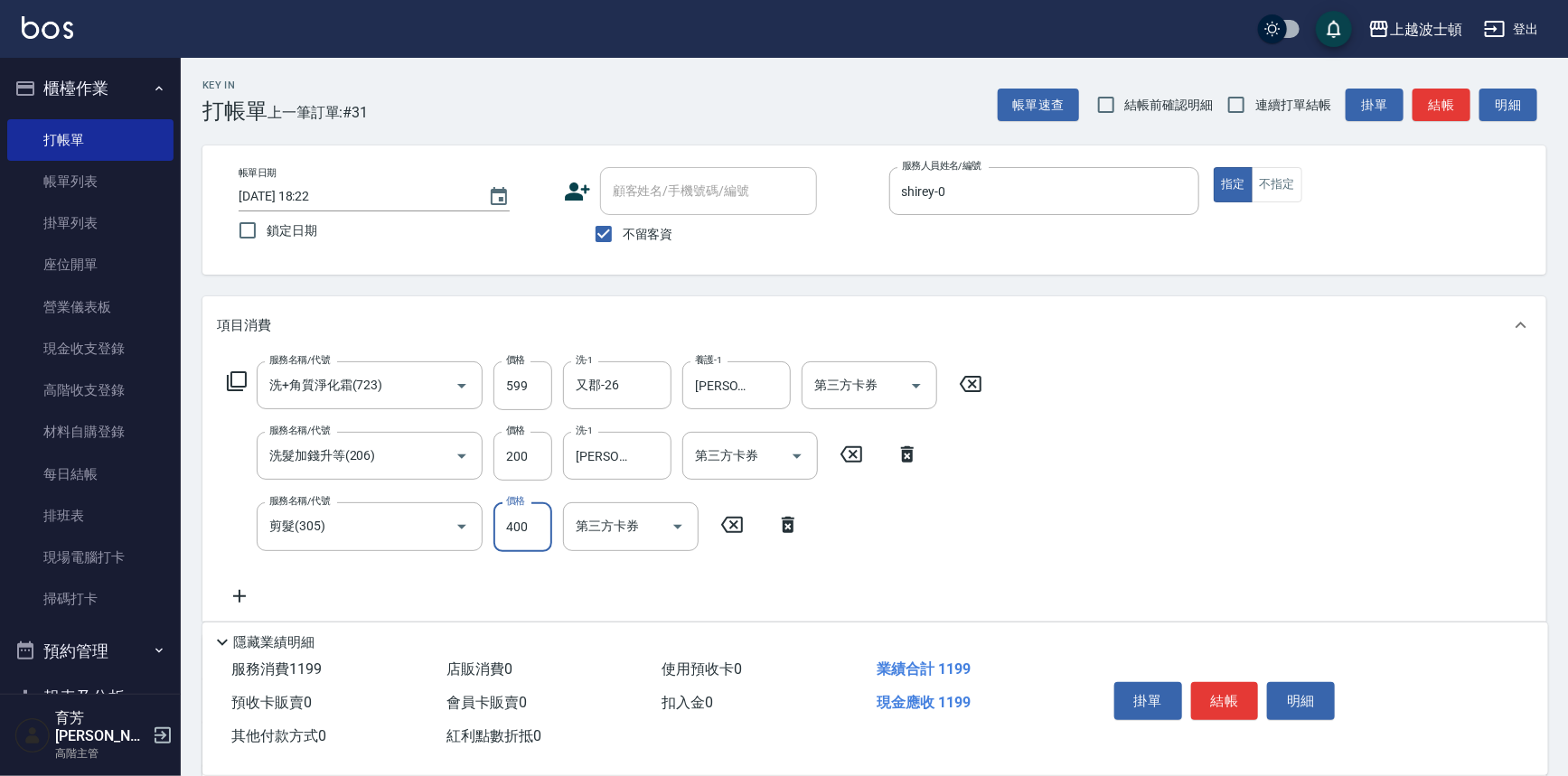
click at [550, 533] on input "400" at bounding box center [522, 526] width 59 height 49
type input "350"
click at [1240, 695] on button "結帳" at bounding box center [1225, 701] width 67 height 38
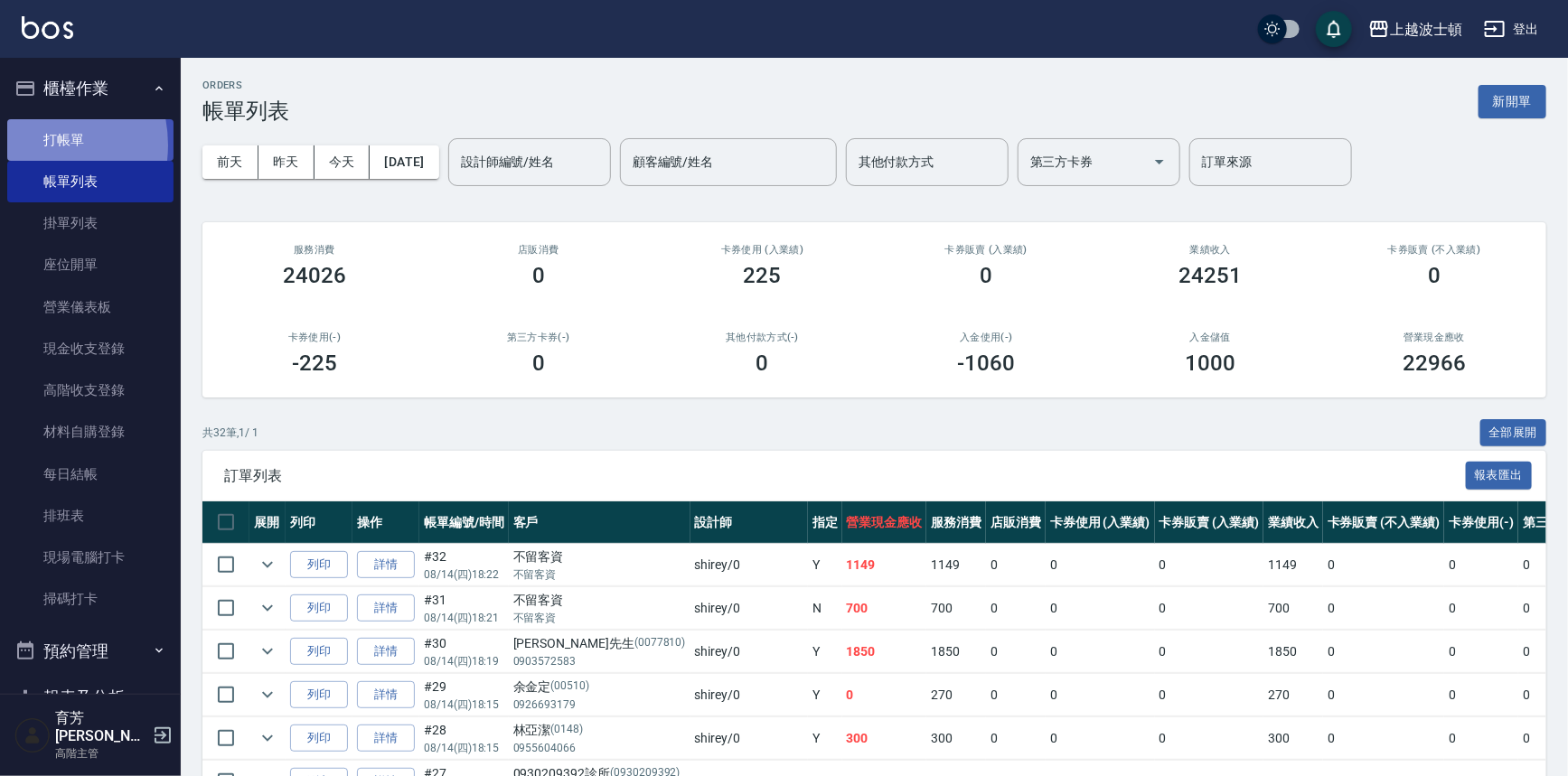
click at [26, 145] on link "打帳單" at bounding box center [90, 140] width 167 height 42
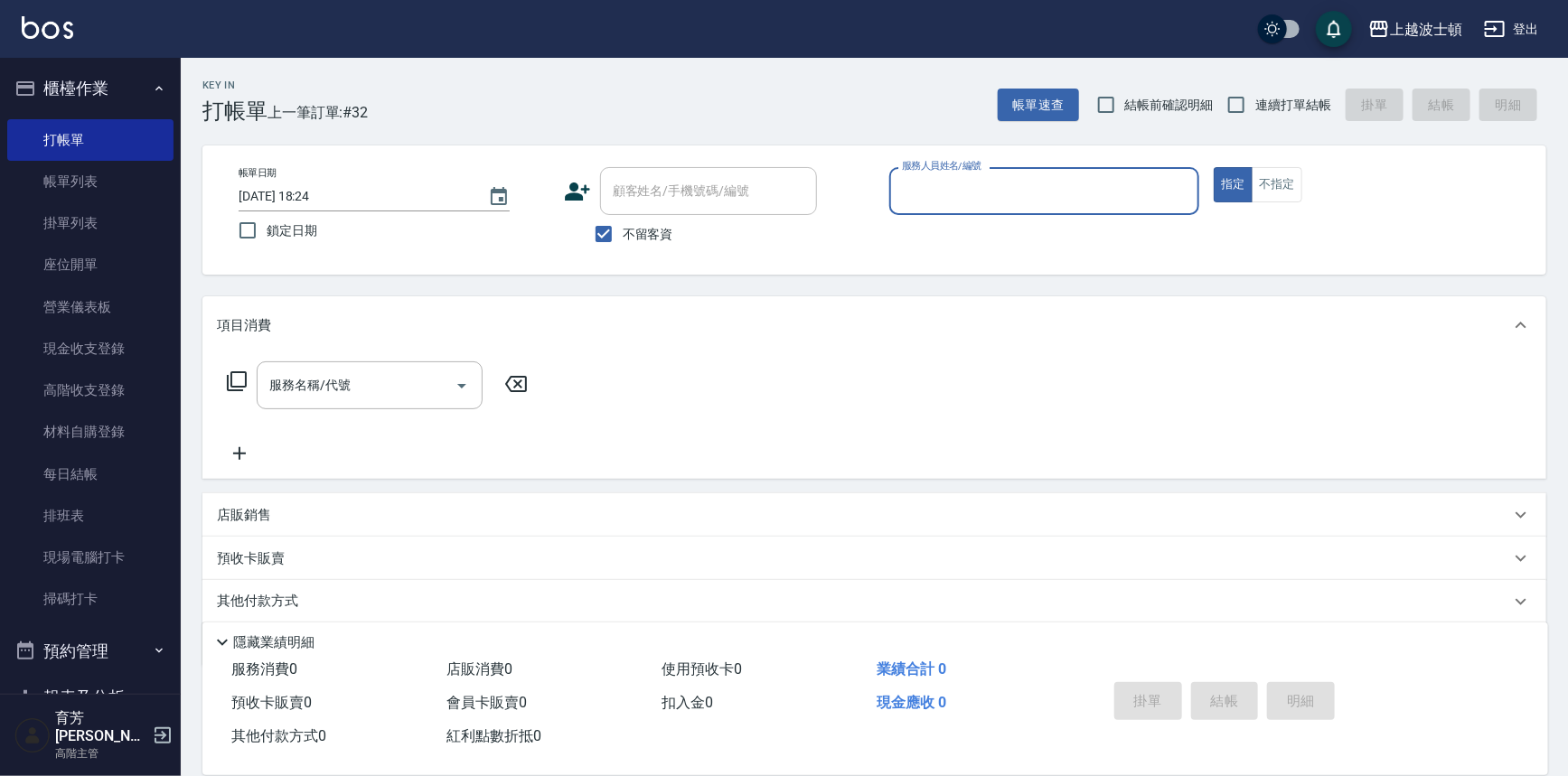
click at [927, 193] on input "服務人員姓名/編號" at bounding box center [1044, 192] width 295 height 32
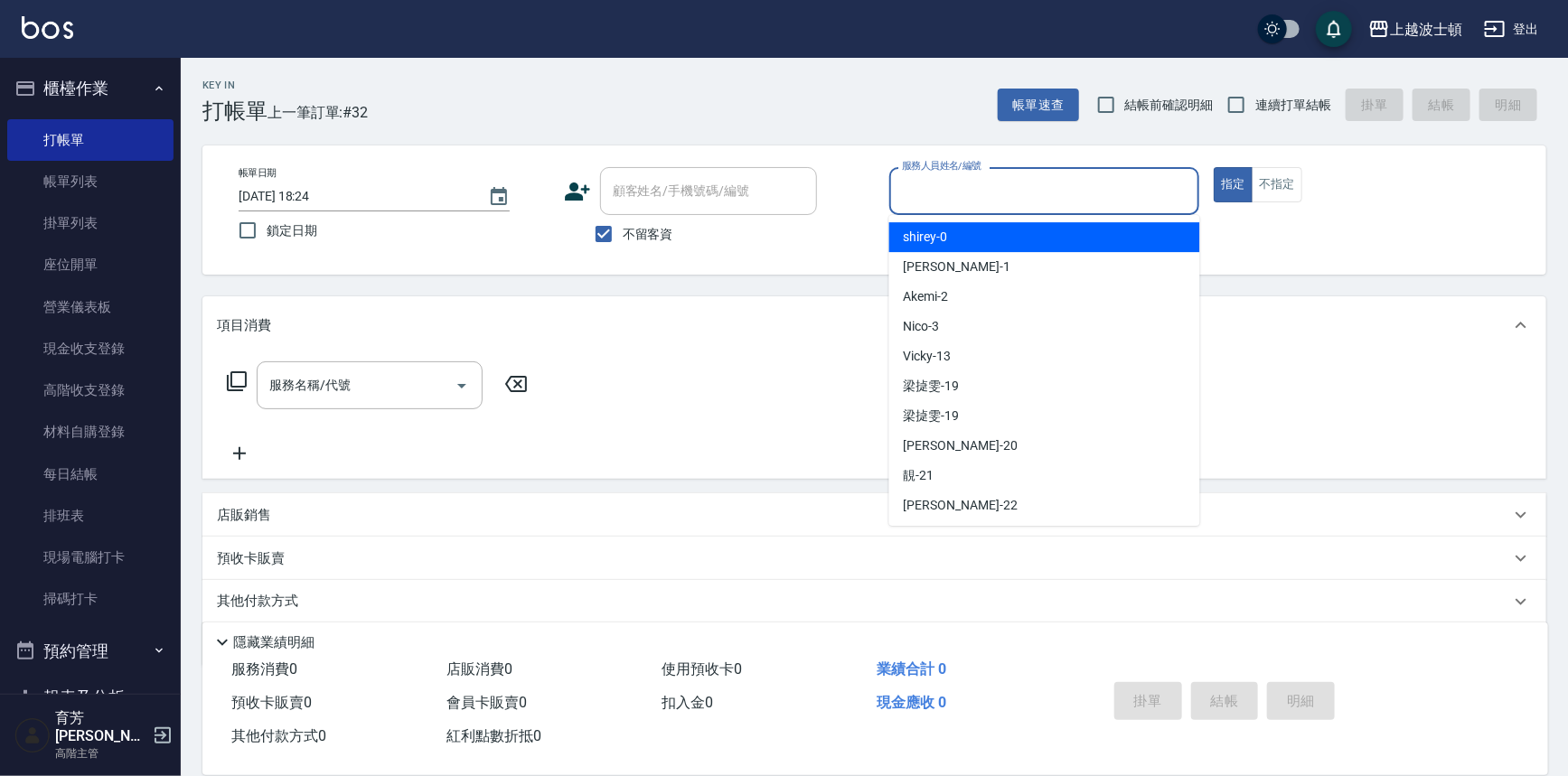
click at [919, 235] on span "shirey -0" at bounding box center [926, 236] width 45 height 19
type input "shirey-0"
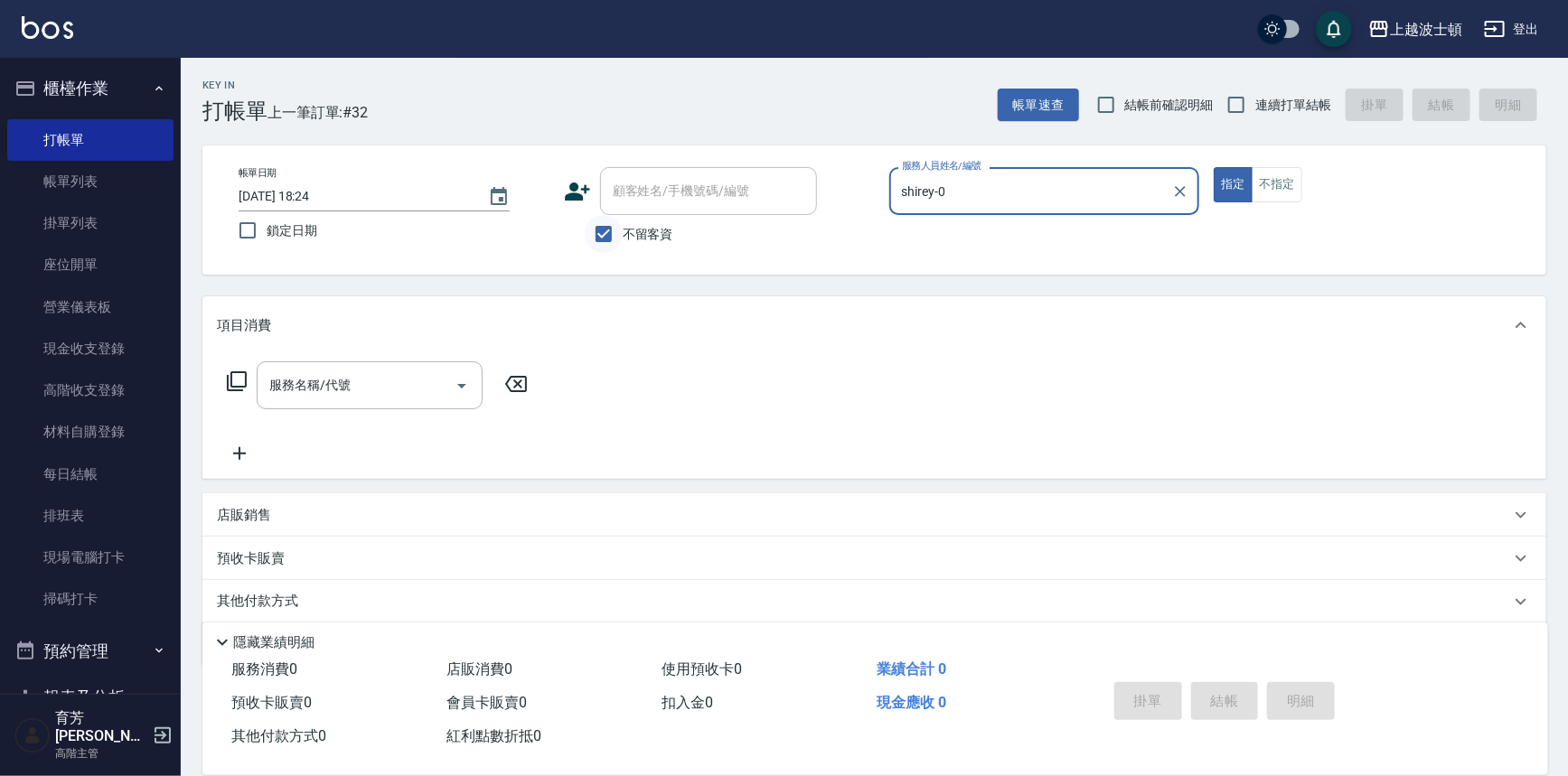
click at [605, 227] on input "不留客資" at bounding box center [603, 234] width 38 height 38
checkbox input "false"
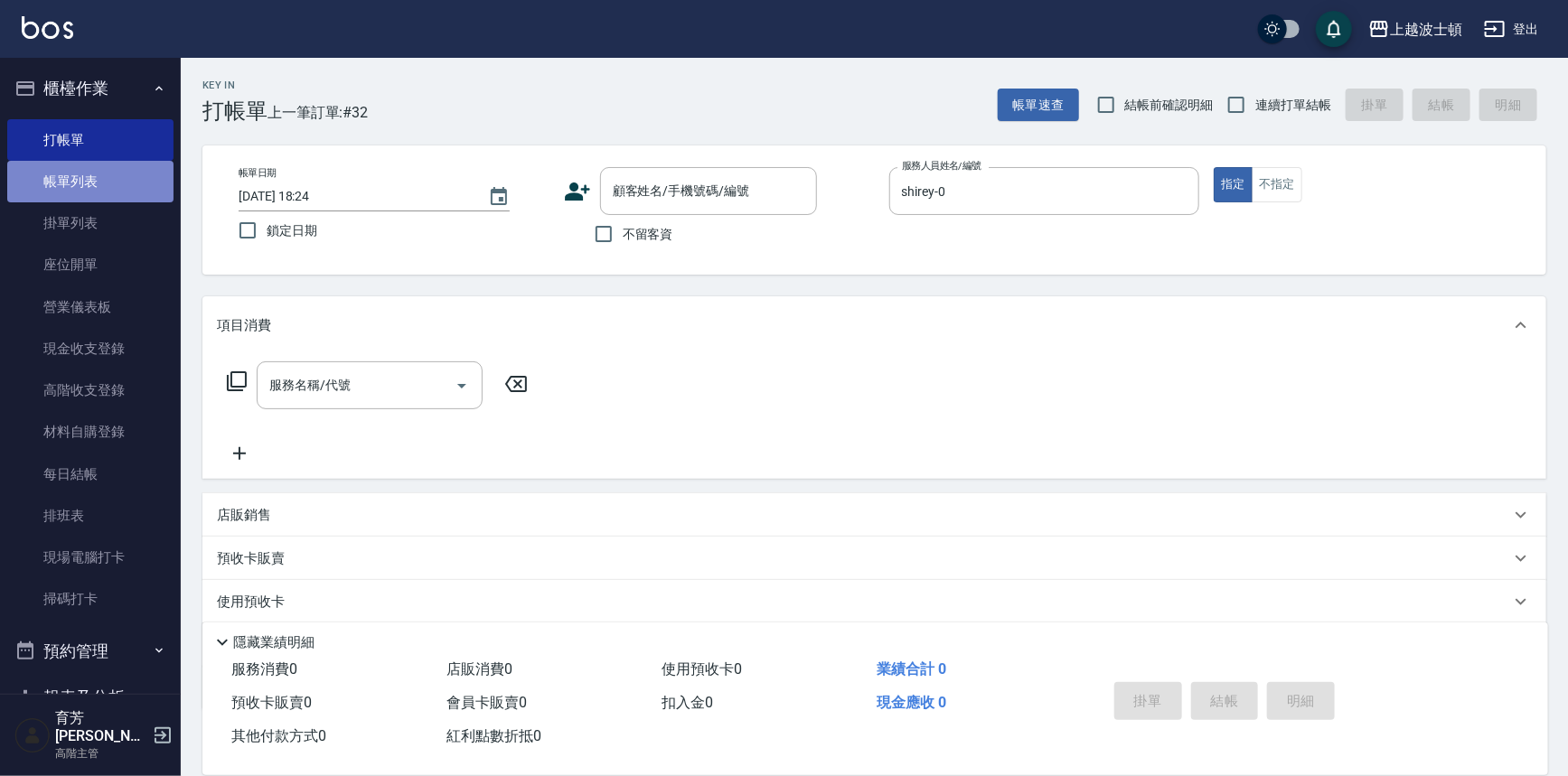
click at [146, 172] on link "帳單列表" at bounding box center [90, 182] width 167 height 42
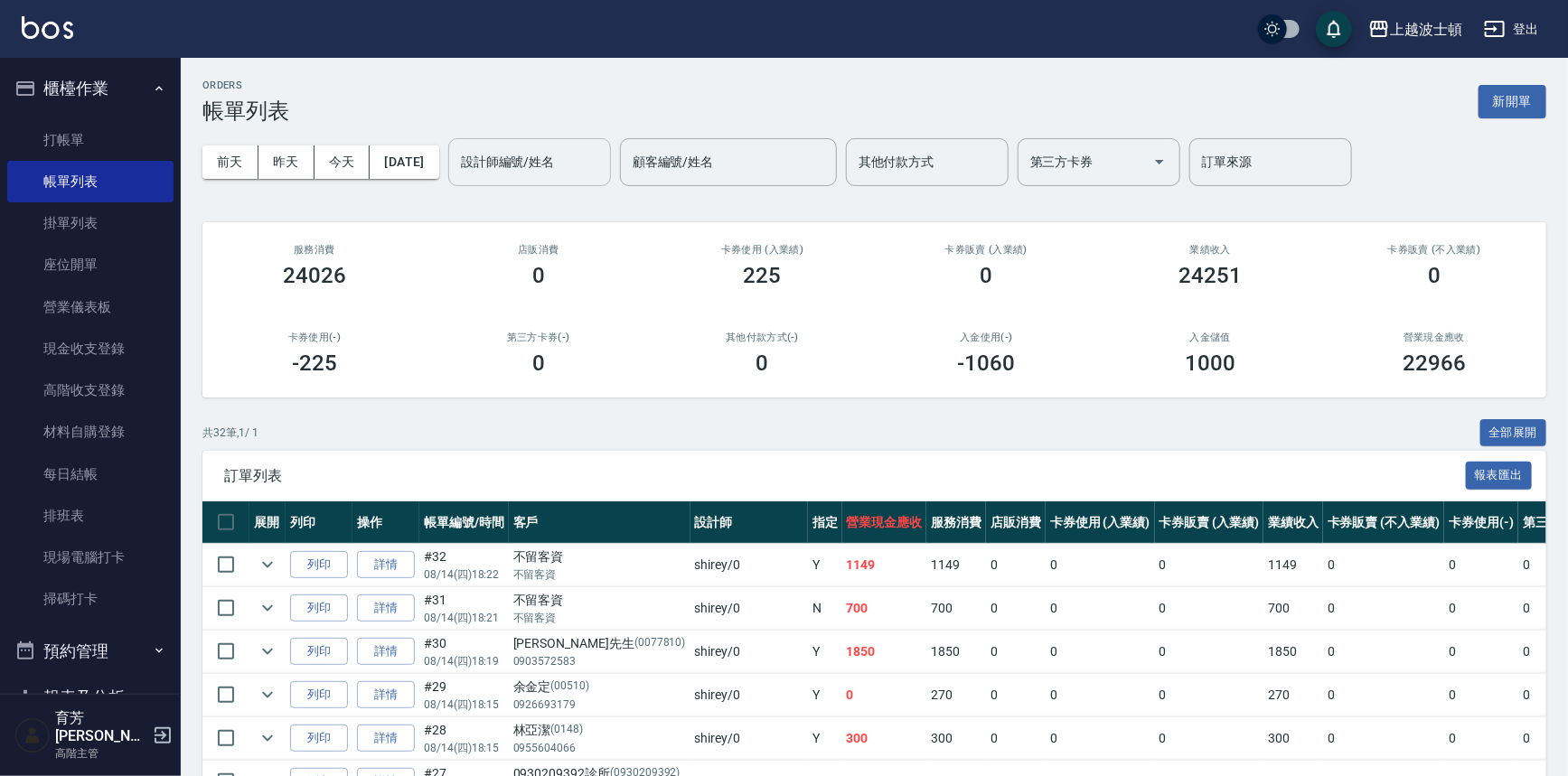
click at [513, 168] on input "設計師編號/姓名" at bounding box center [530, 163] width 147 height 32
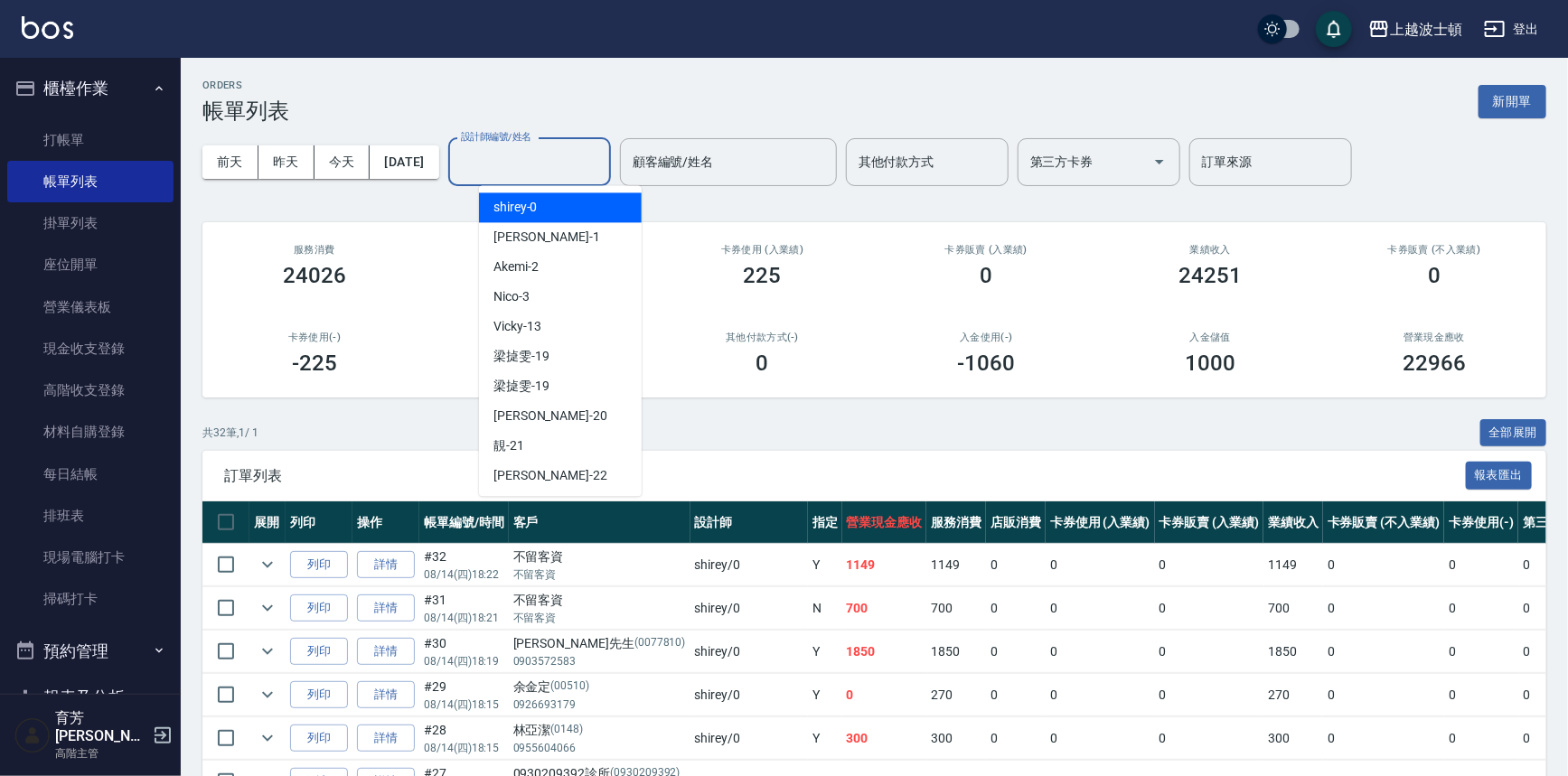
click at [528, 211] on span "shirey -0" at bounding box center [515, 206] width 45 height 19
type input "shirey-0"
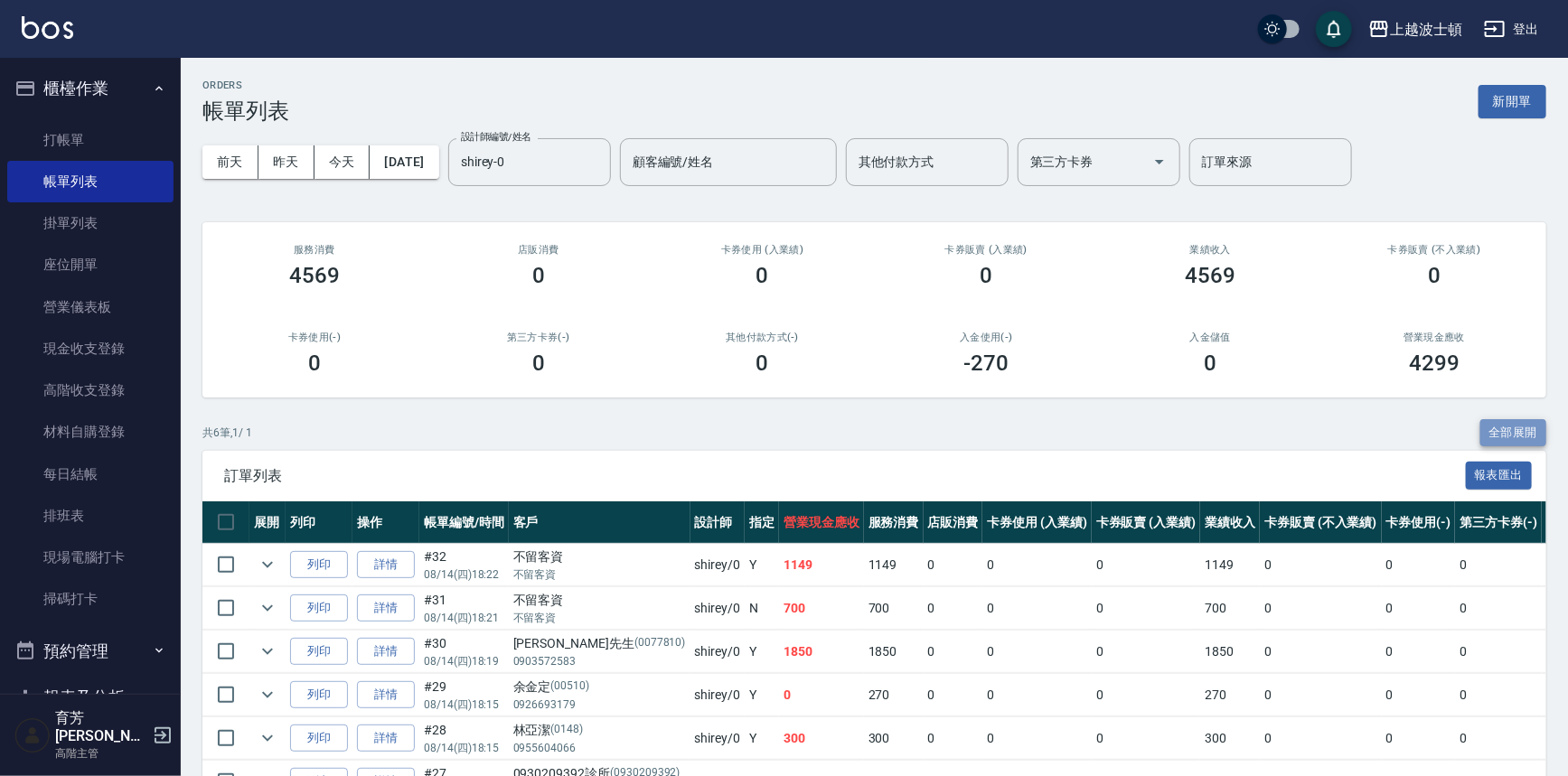
click at [1492, 430] on button "全部展開" at bounding box center [1512, 433] width 66 height 28
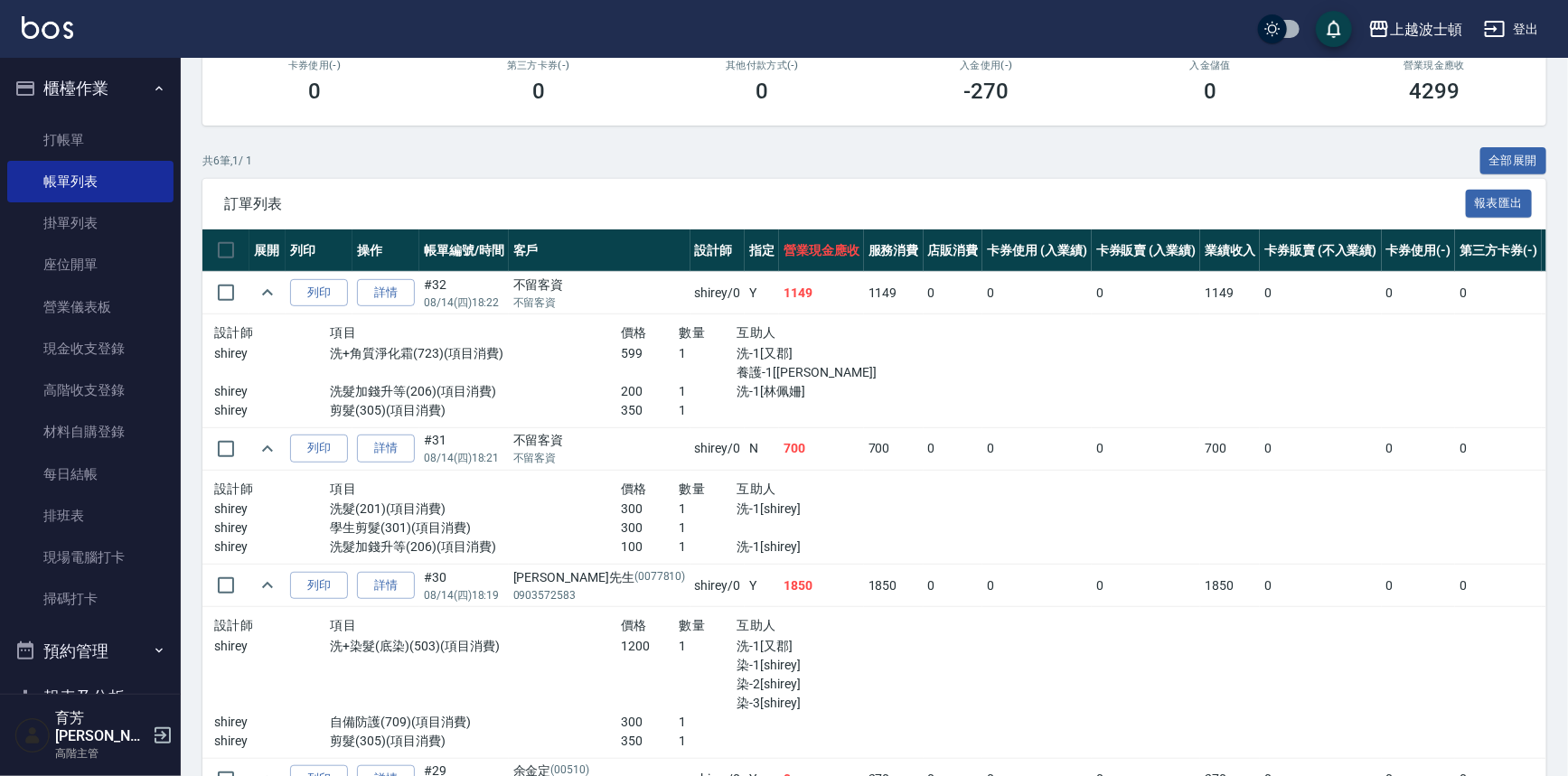
scroll to position [194, 0]
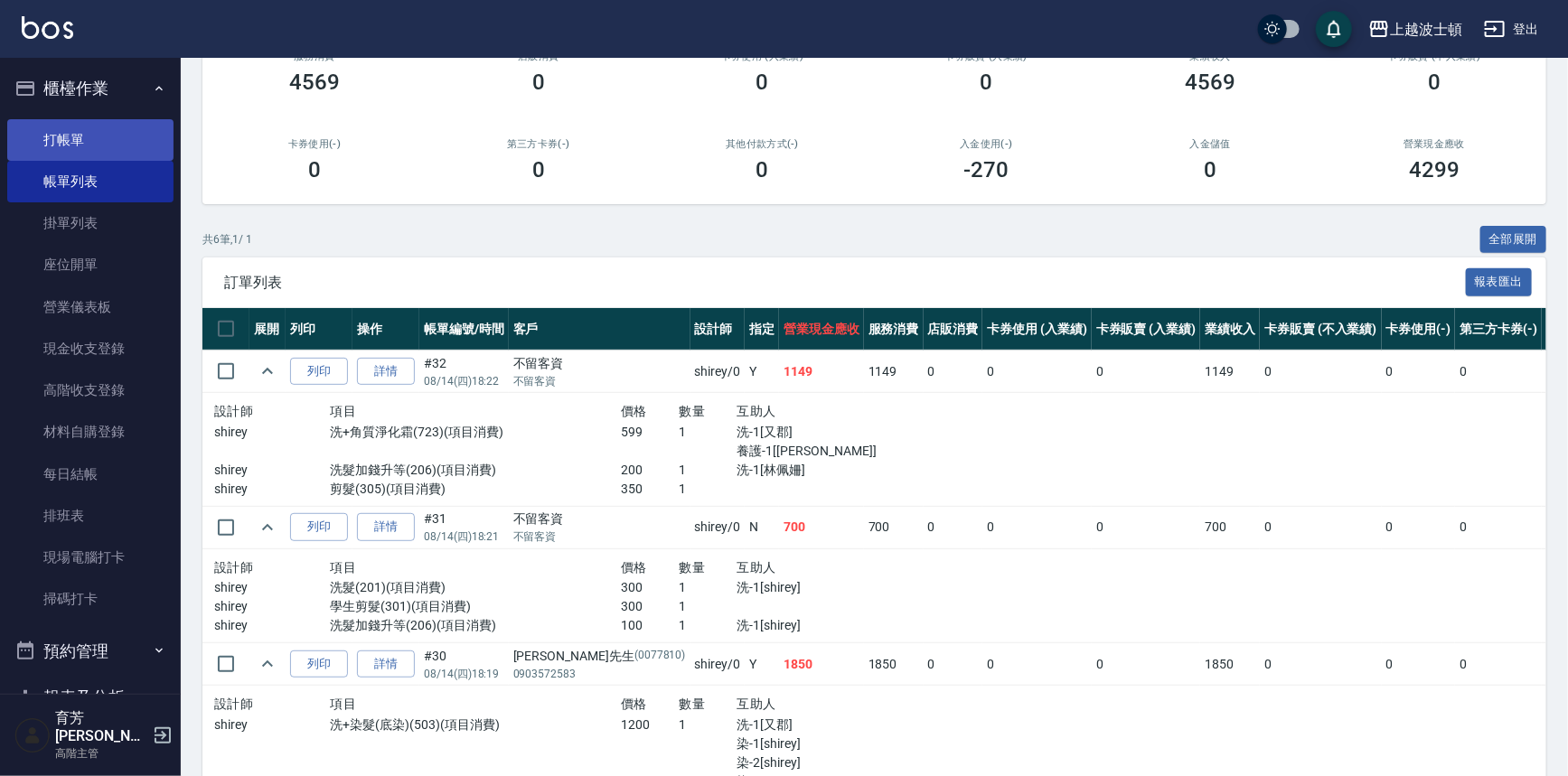
click at [125, 137] on link "打帳單" at bounding box center [90, 140] width 167 height 42
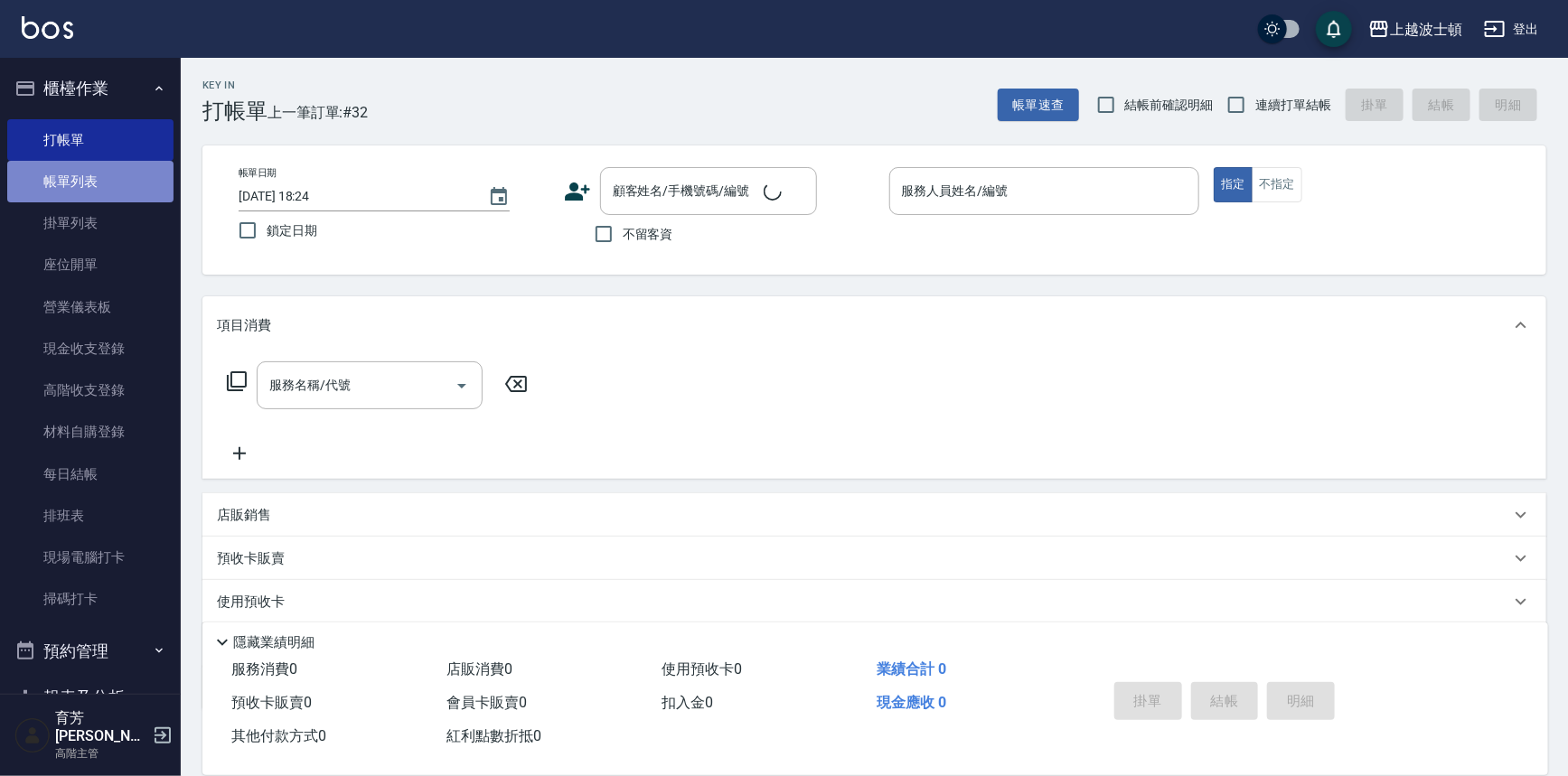
click at [121, 177] on link "帳單列表" at bounding box center [90, 182] width 167 height 42
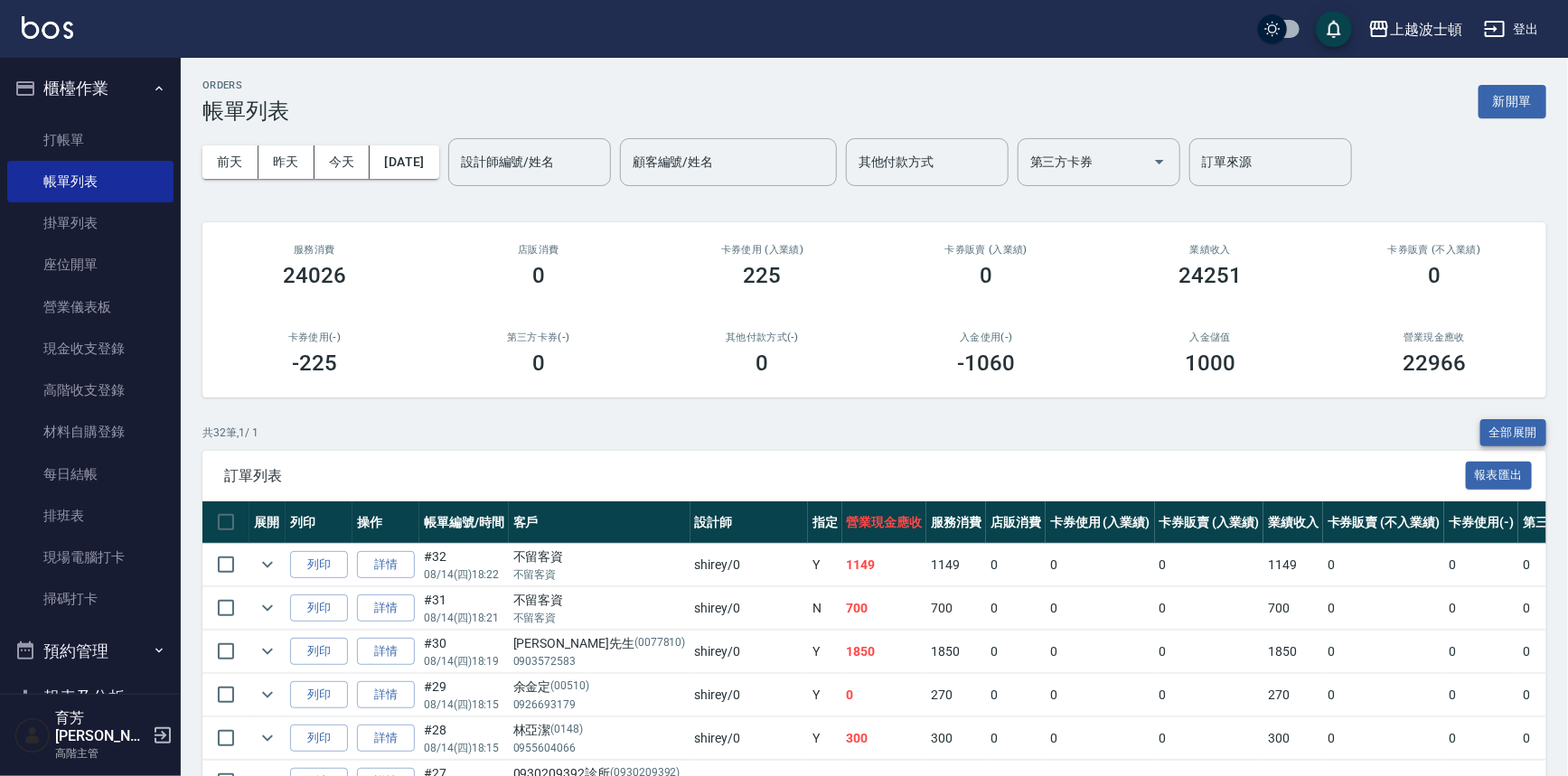
click at [1525, 430] on button "全部展開" at bounding box center [1512, 433] width 66 height 28
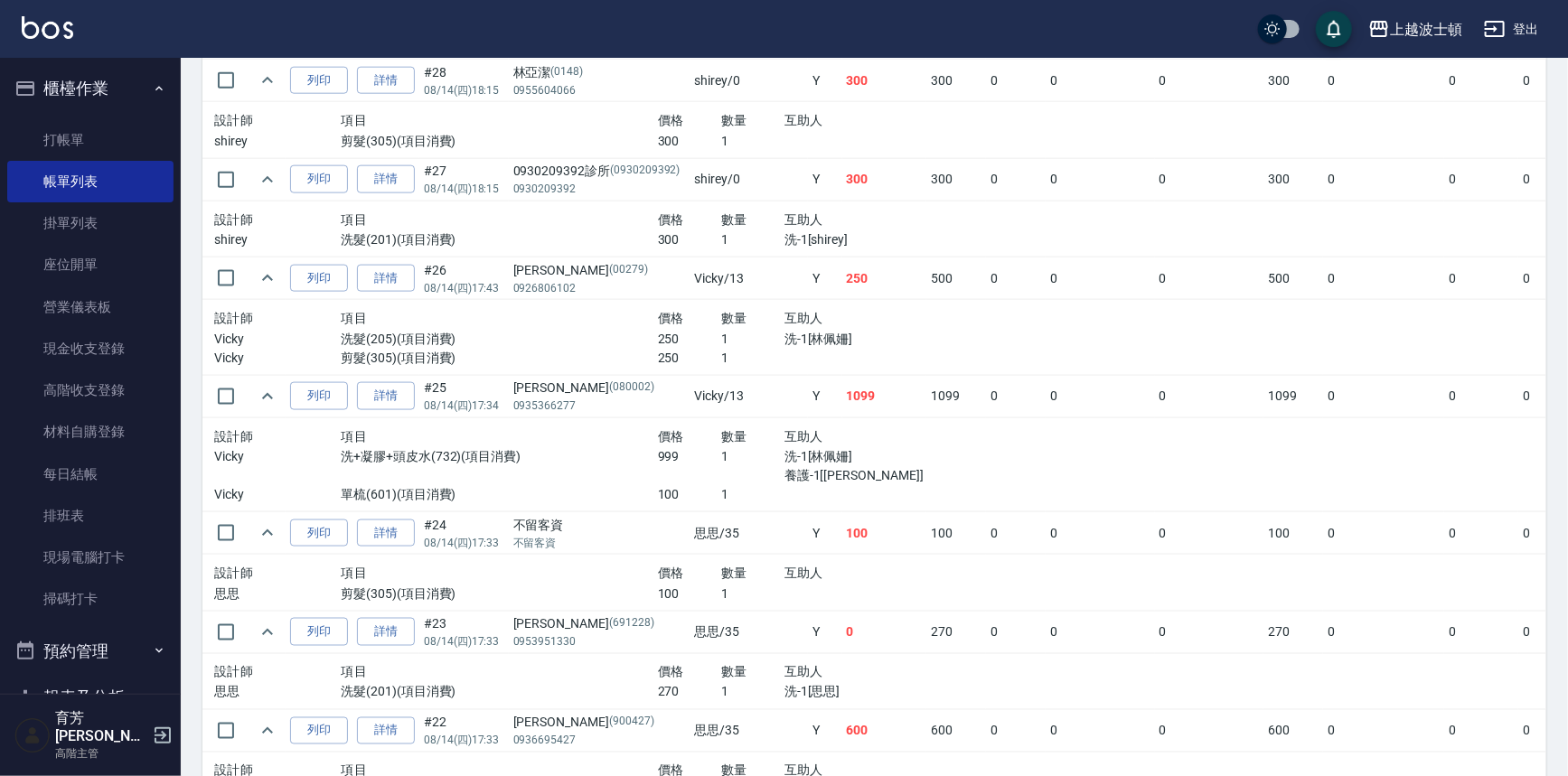
scroll to position [962, 0]
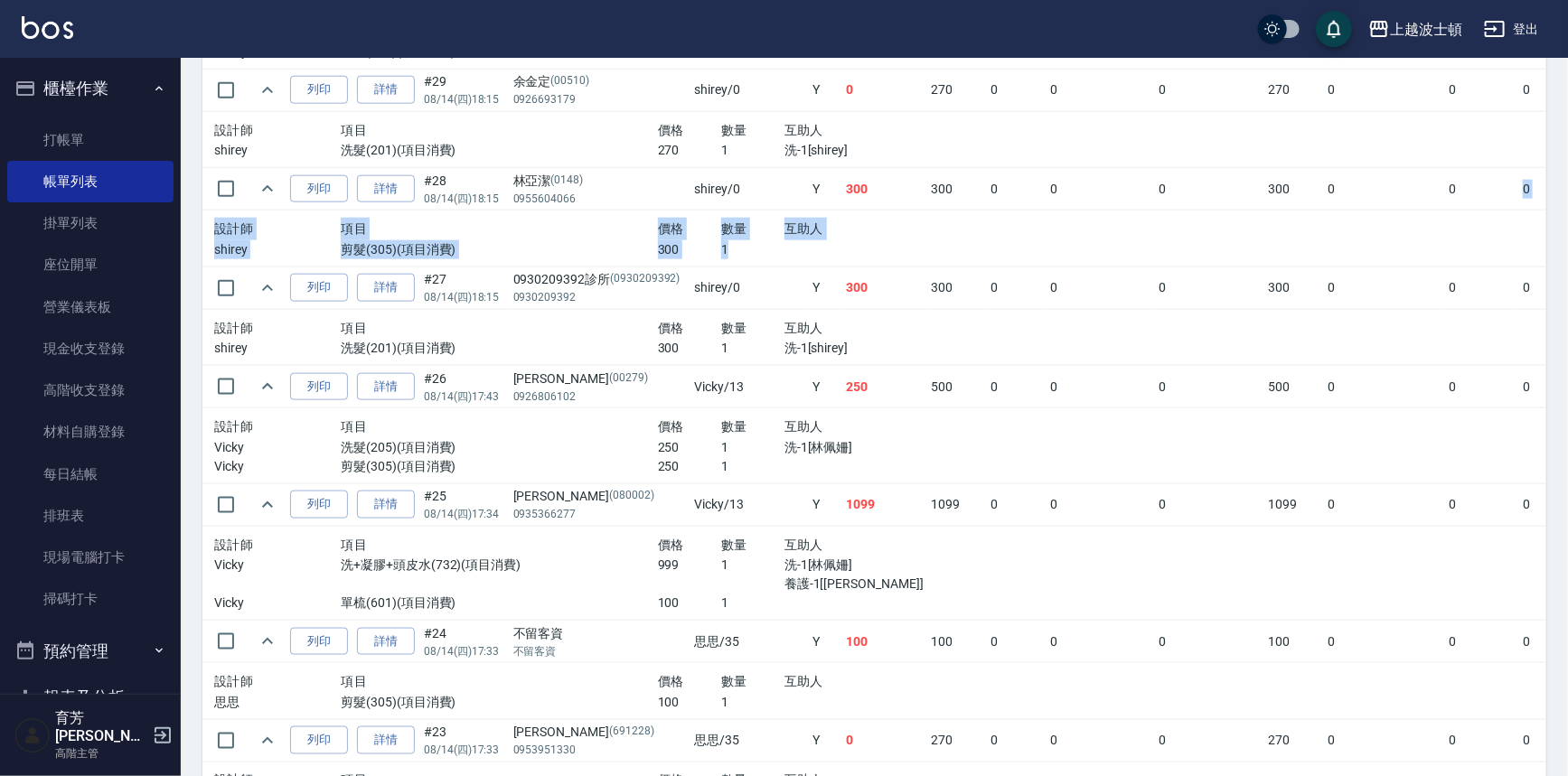
drag, startPoint x: 1450, startPoint y: 235, endPoint x: 1433, endPoint y: 190, distance: 48.1
click at [99, 136] on link "打帳單" at bounding box center [90, 140] width 167 height 42
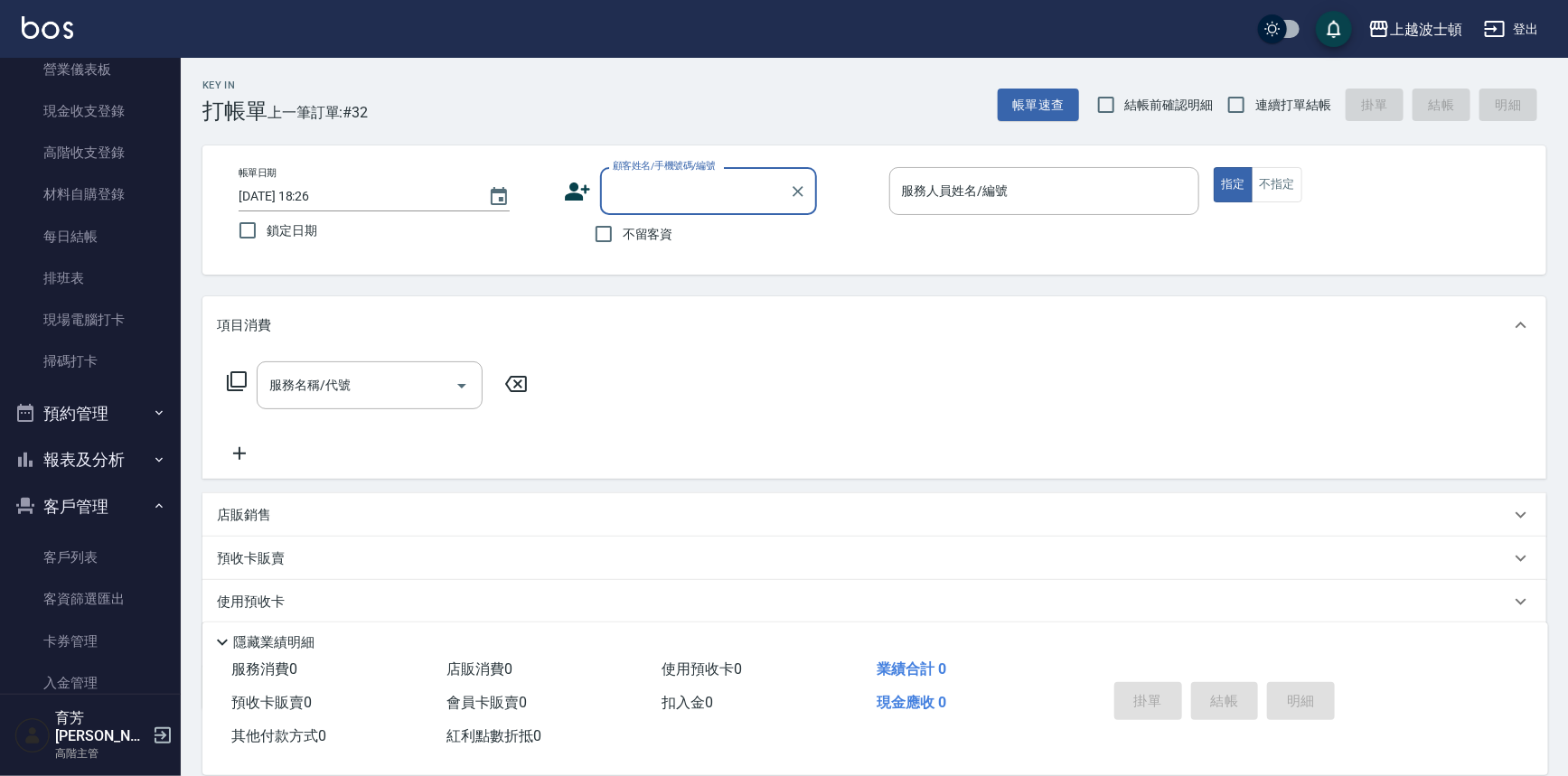
scroll to position [322, 0]
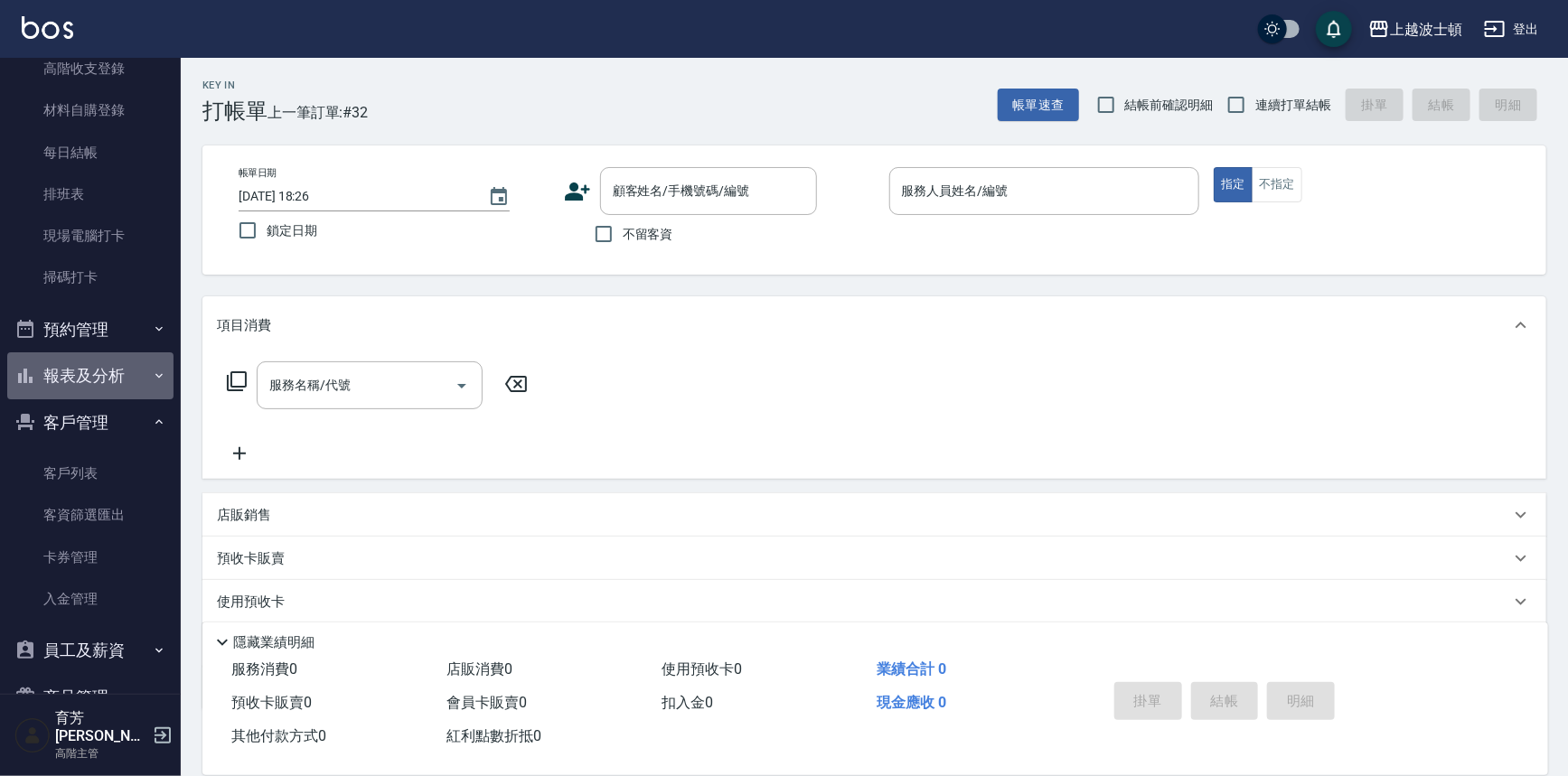
click at [152, 354] on button "報表及分析" at bounding box center [90, 375] width 167 height 47
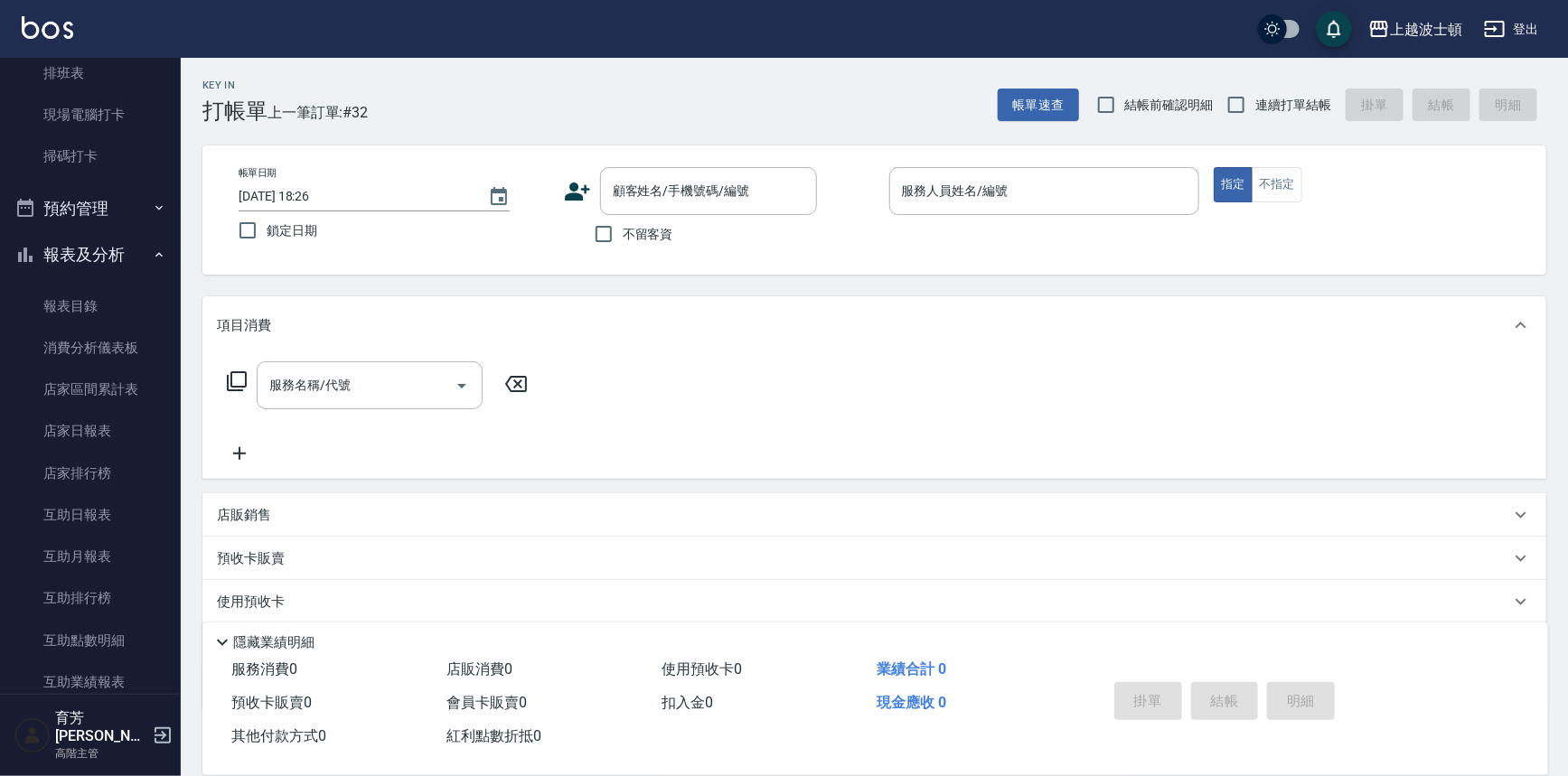
scroll to position [1013, 0]
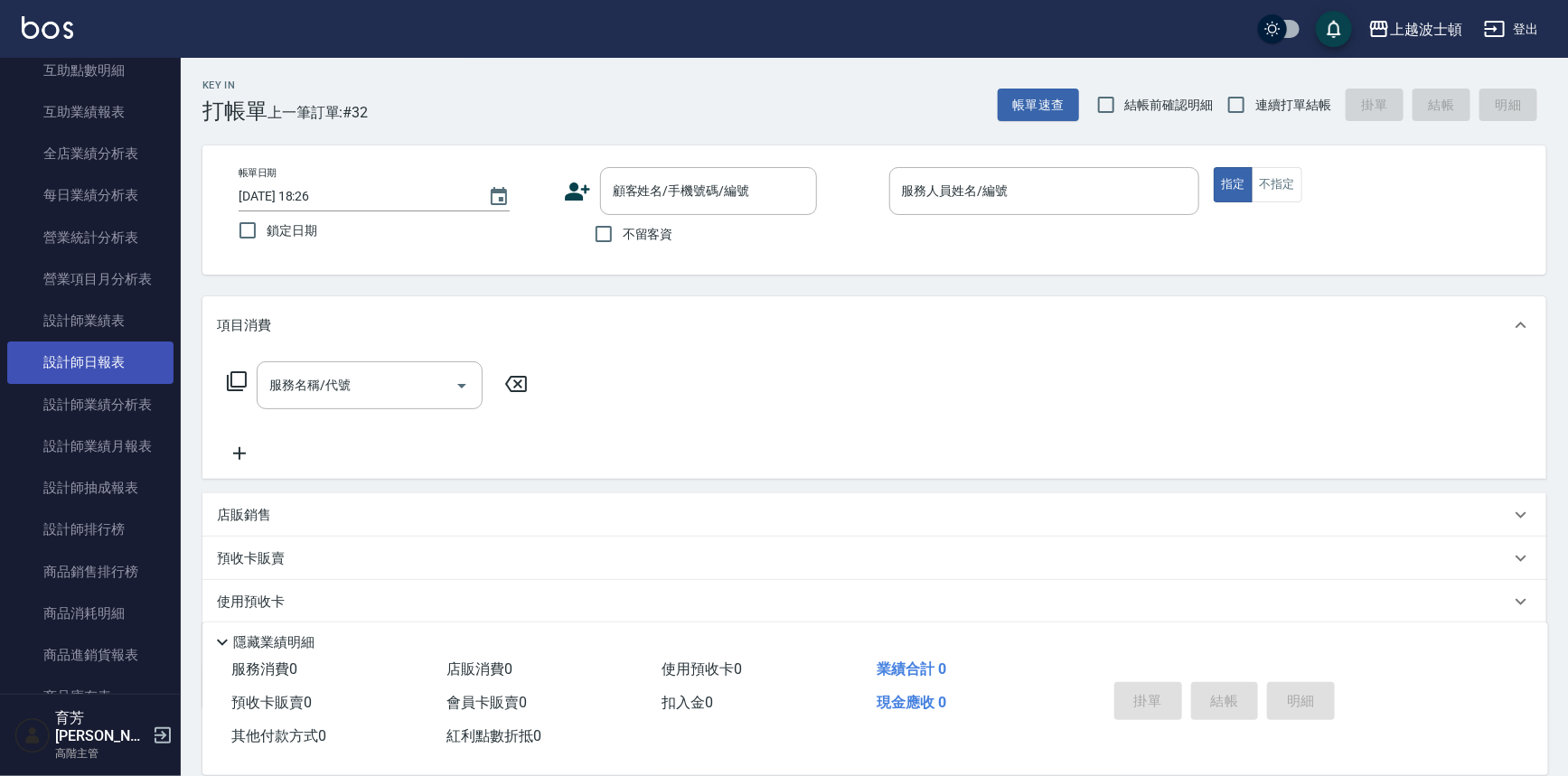
click at [122, 364] on link "設計師日報表" at bounding box center [90, 362] width 167 height 42
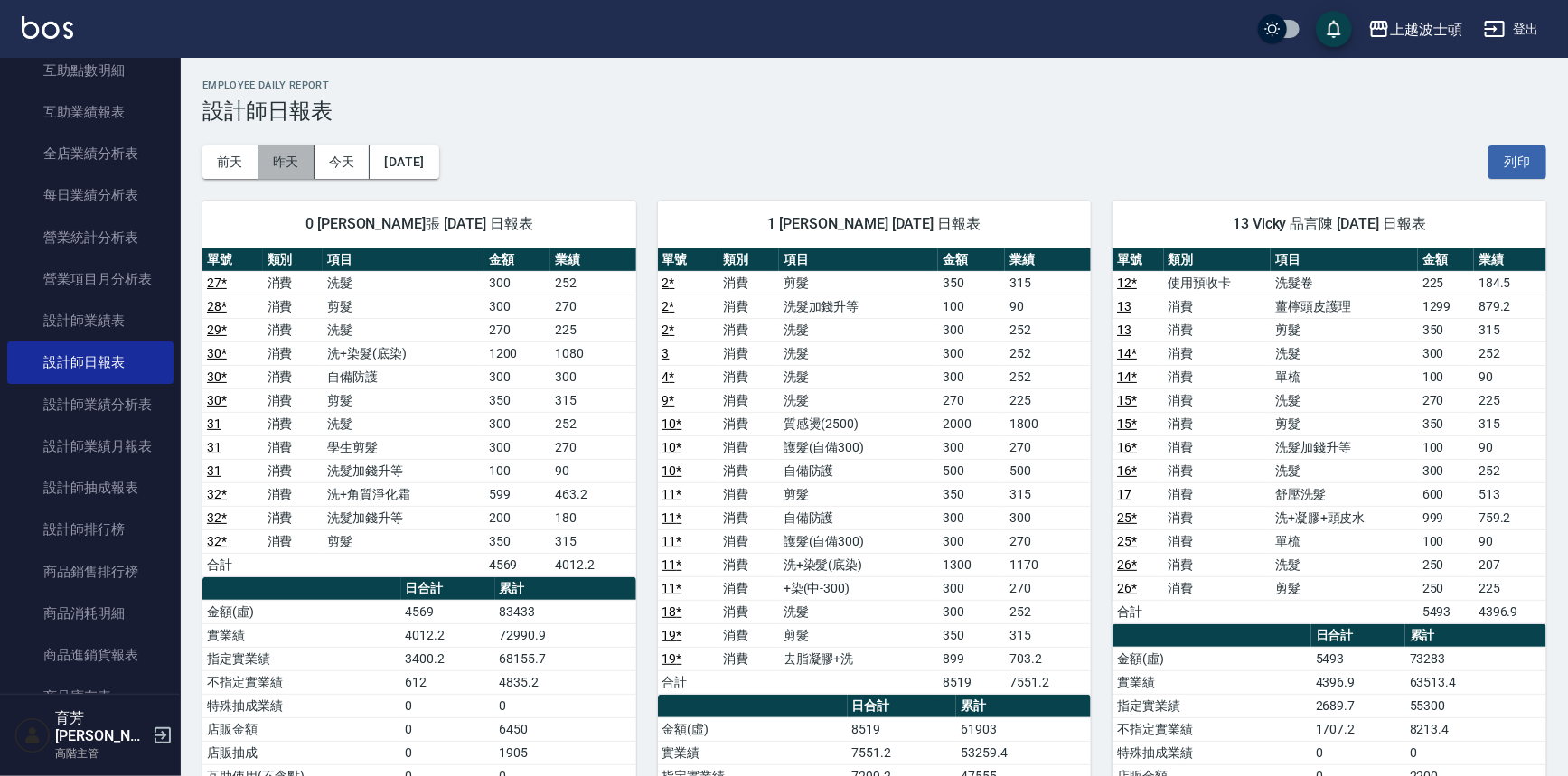
click at [284, 165] on button "昨天" at bounding box center [286, 163] width 56 height 34
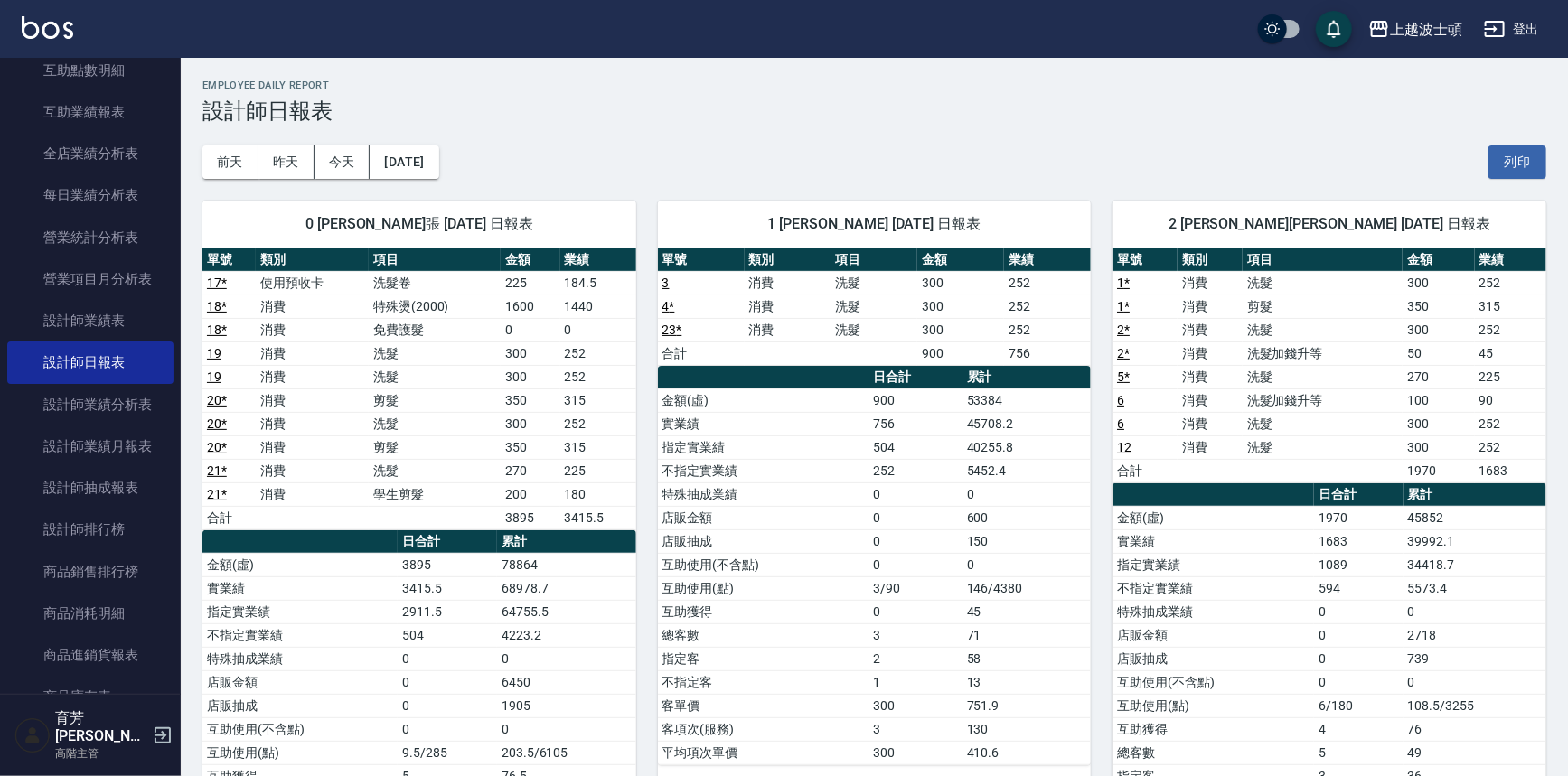
drag, startPoint x: 1566, startPoint y: 296, endPoint x: 1562, endPoint y: 368, distance: 72.1
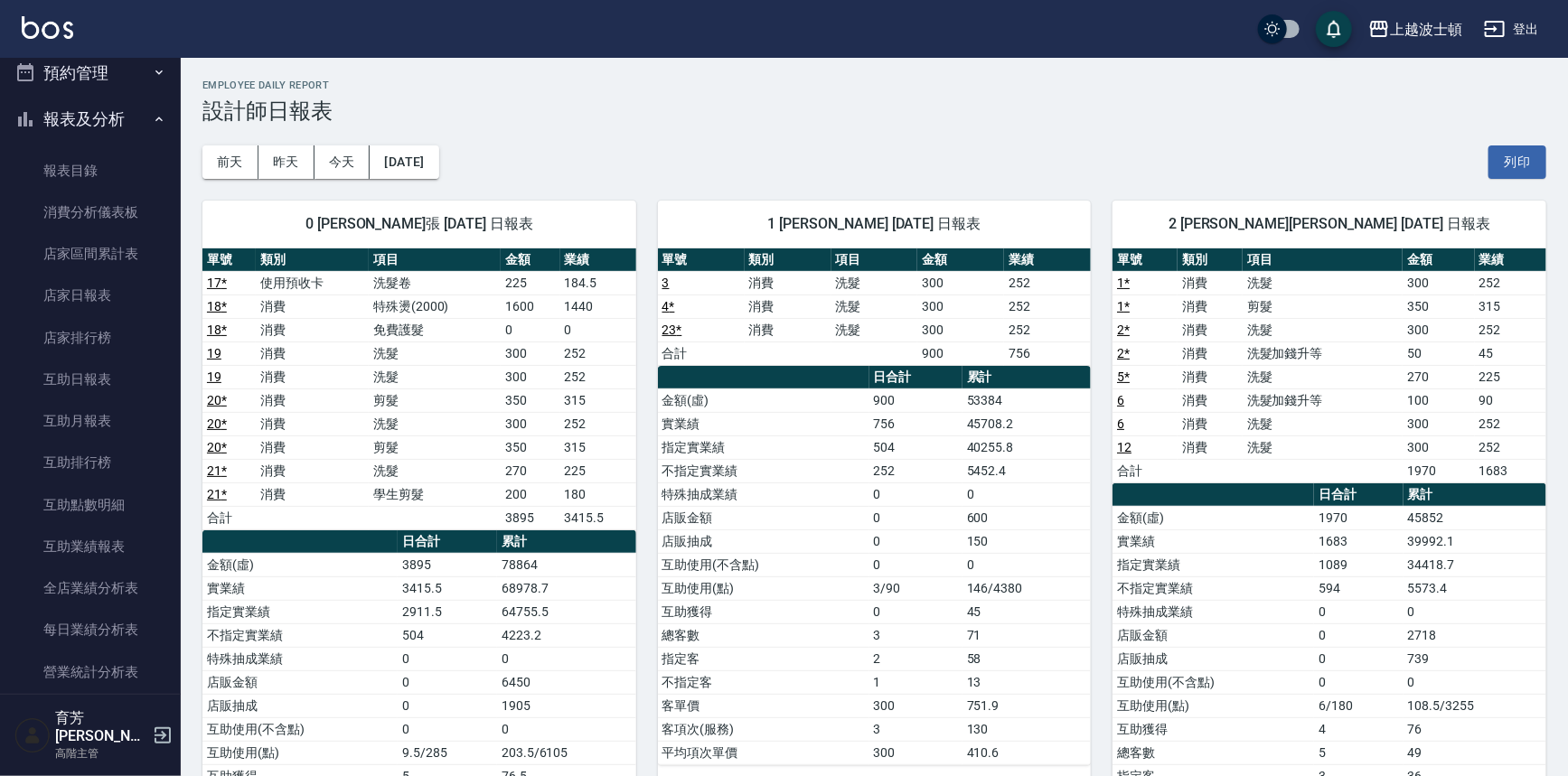
scroll to position [428, 0]
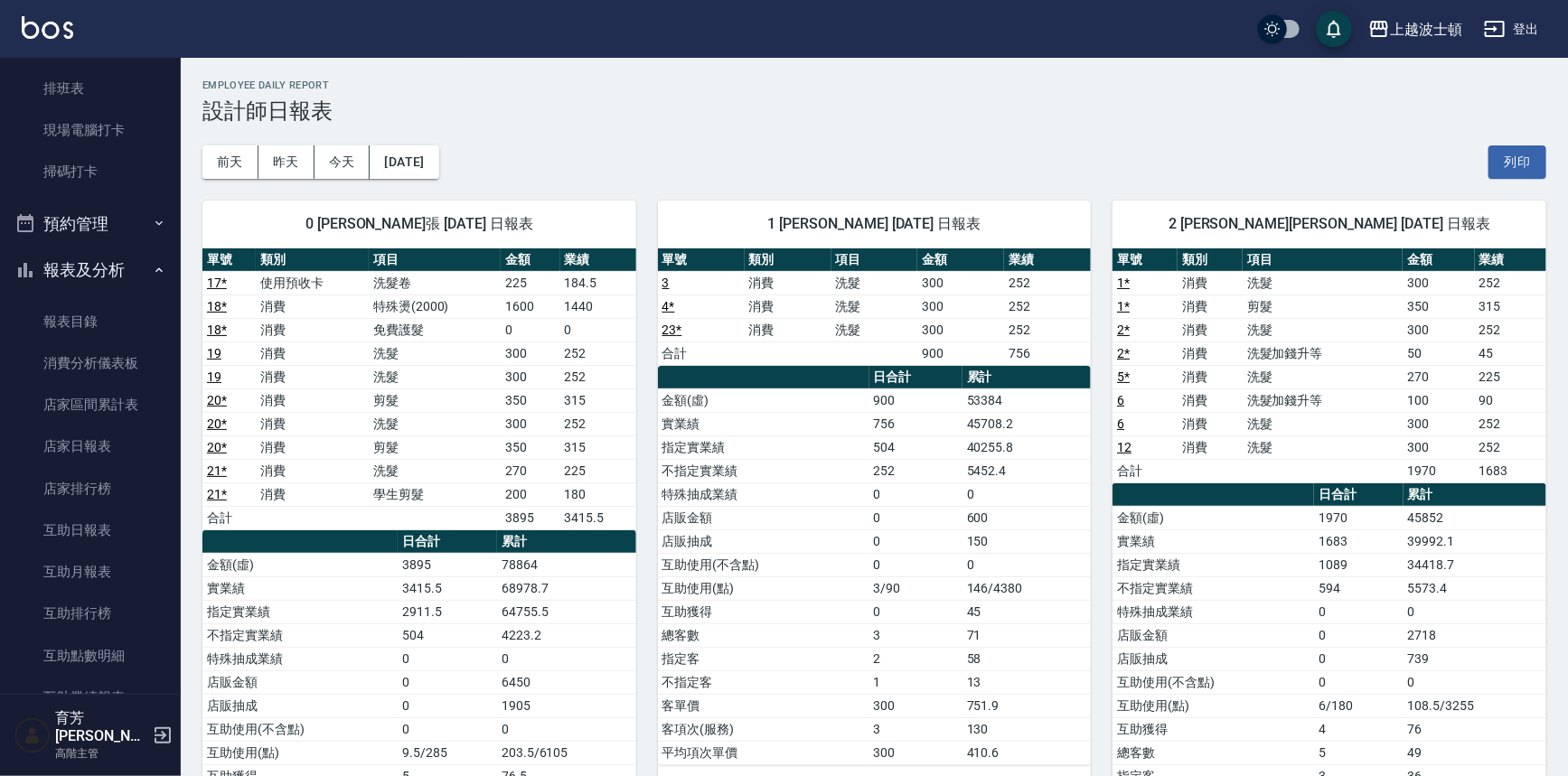
drag, startPoint x: 153, startPoint y: 260, endPoint x: 184, endPoint y: 195, distance: 72.0
click at [157, 254] on button "報表及分析" at bounding box center [90, 270] width 167 height 47
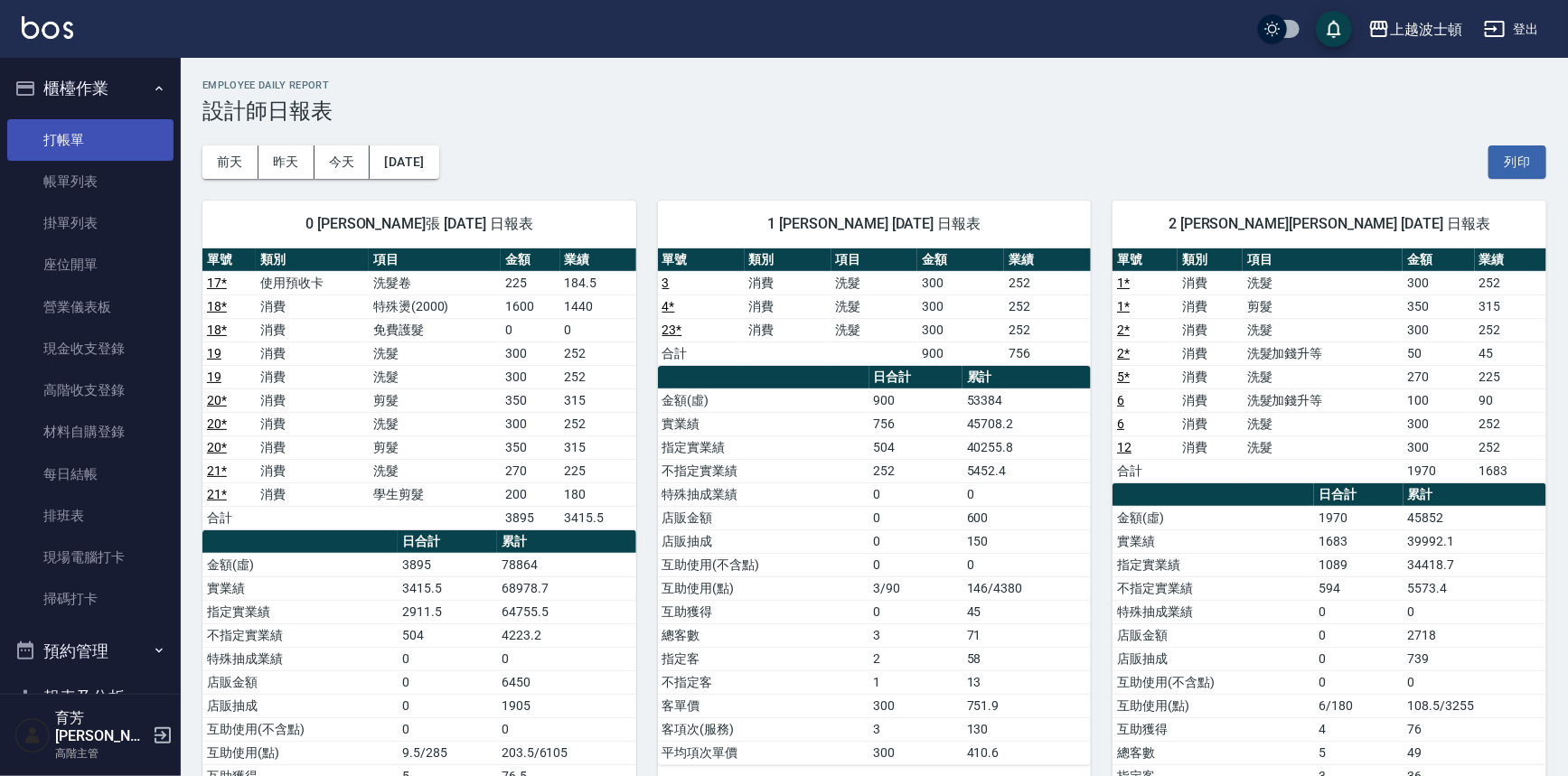
click at [73, 140] on link "打帳單" at bounding box center [90, 140] width 167 height 42
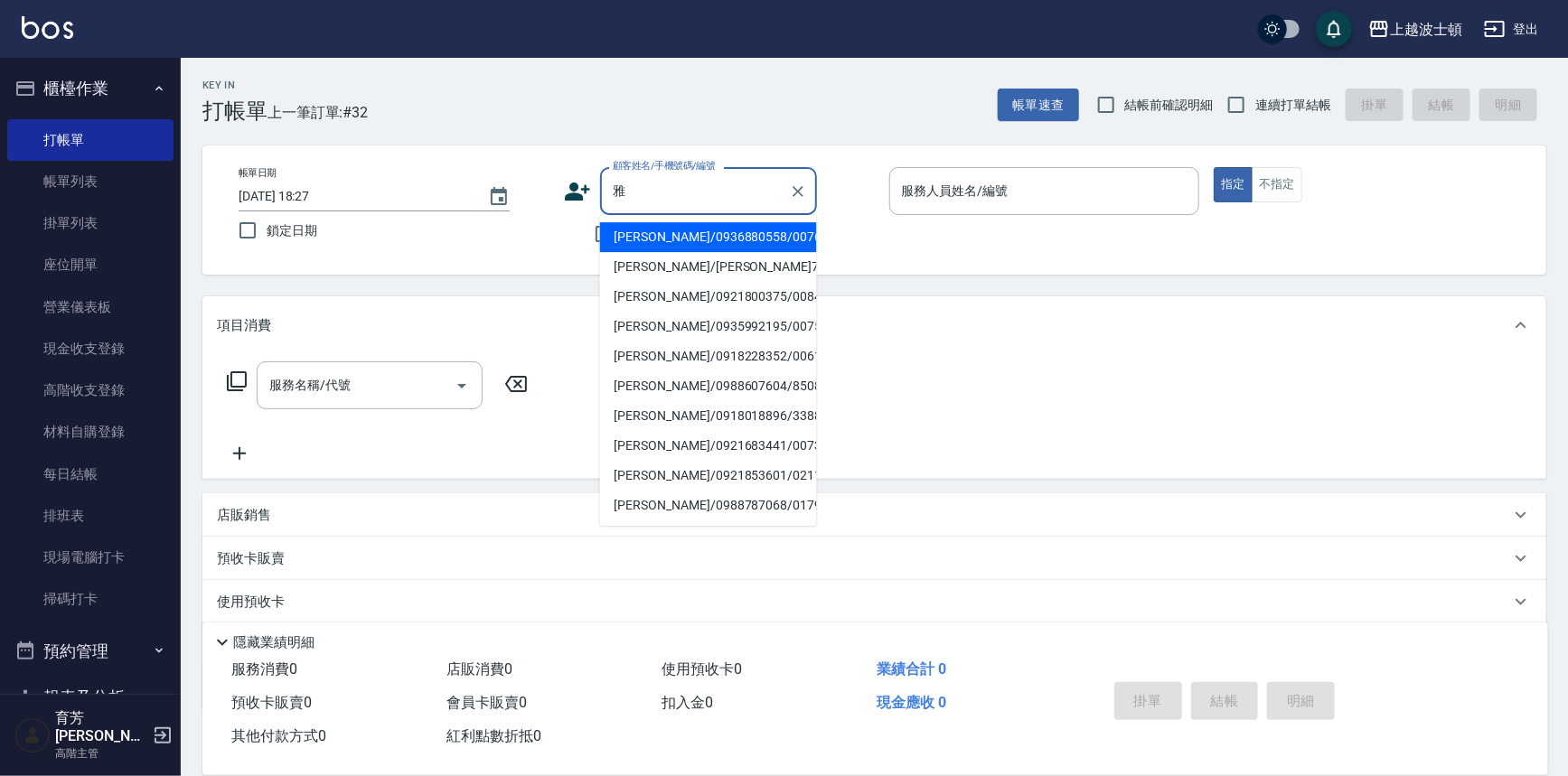
click at [612, 192] on input "雅" at bounding box center [695, 192] width 174 height 32
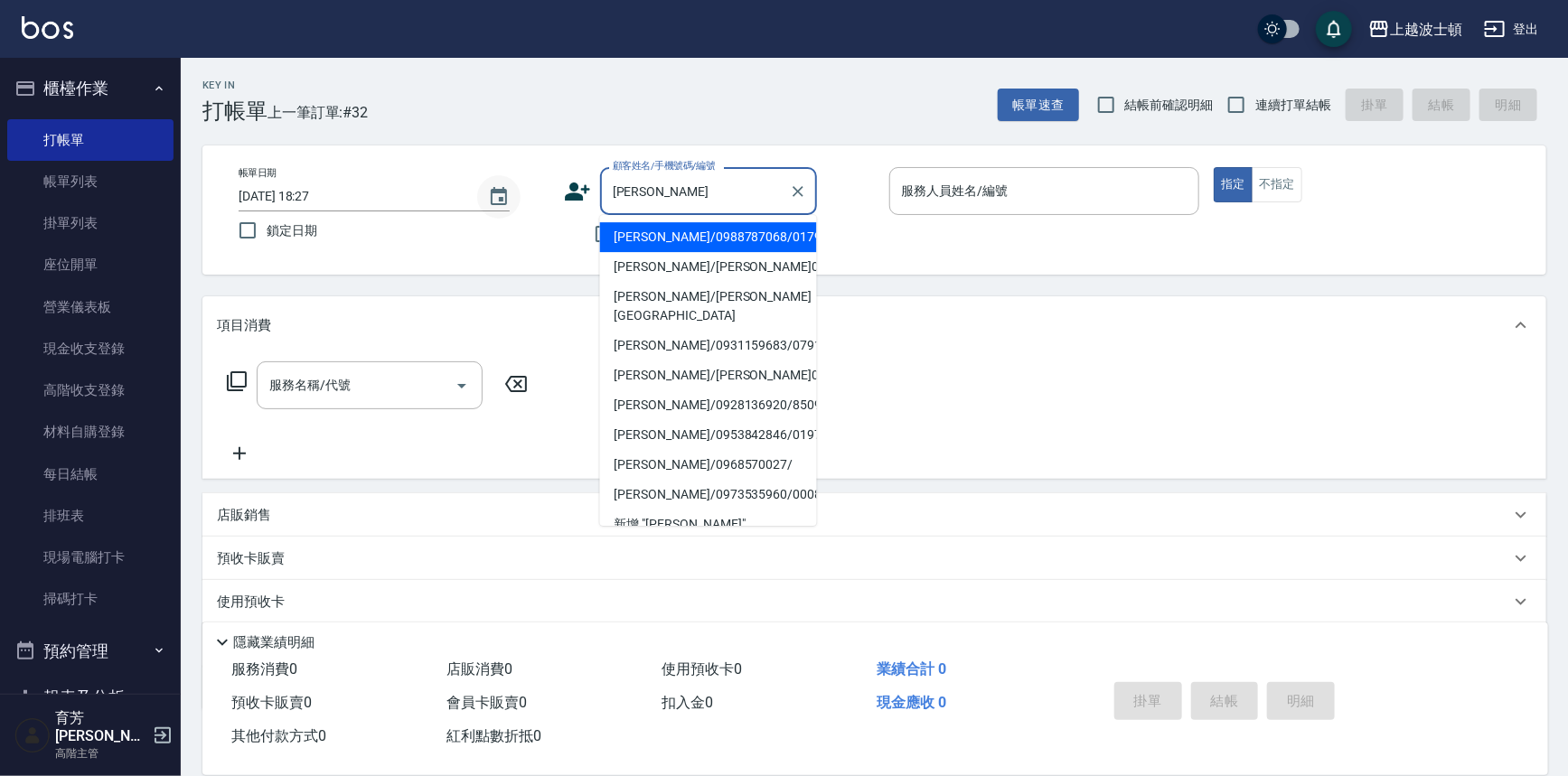
drag, startPoint x: 643, startPoint y: 189, endPoint x: 514, endPoint y: 190, distance: 129.0
click at [514, 190] on div "帳單日期 [DATE] 18:27 鎖定日期 顧客姓名/手機號碼/編號 [PERSON_NAME] 顧客姓名/手機號碼/編號 不留客資 服務人員姓名/編號 服…" at bounding box center [874, 209] width 1300 height 86
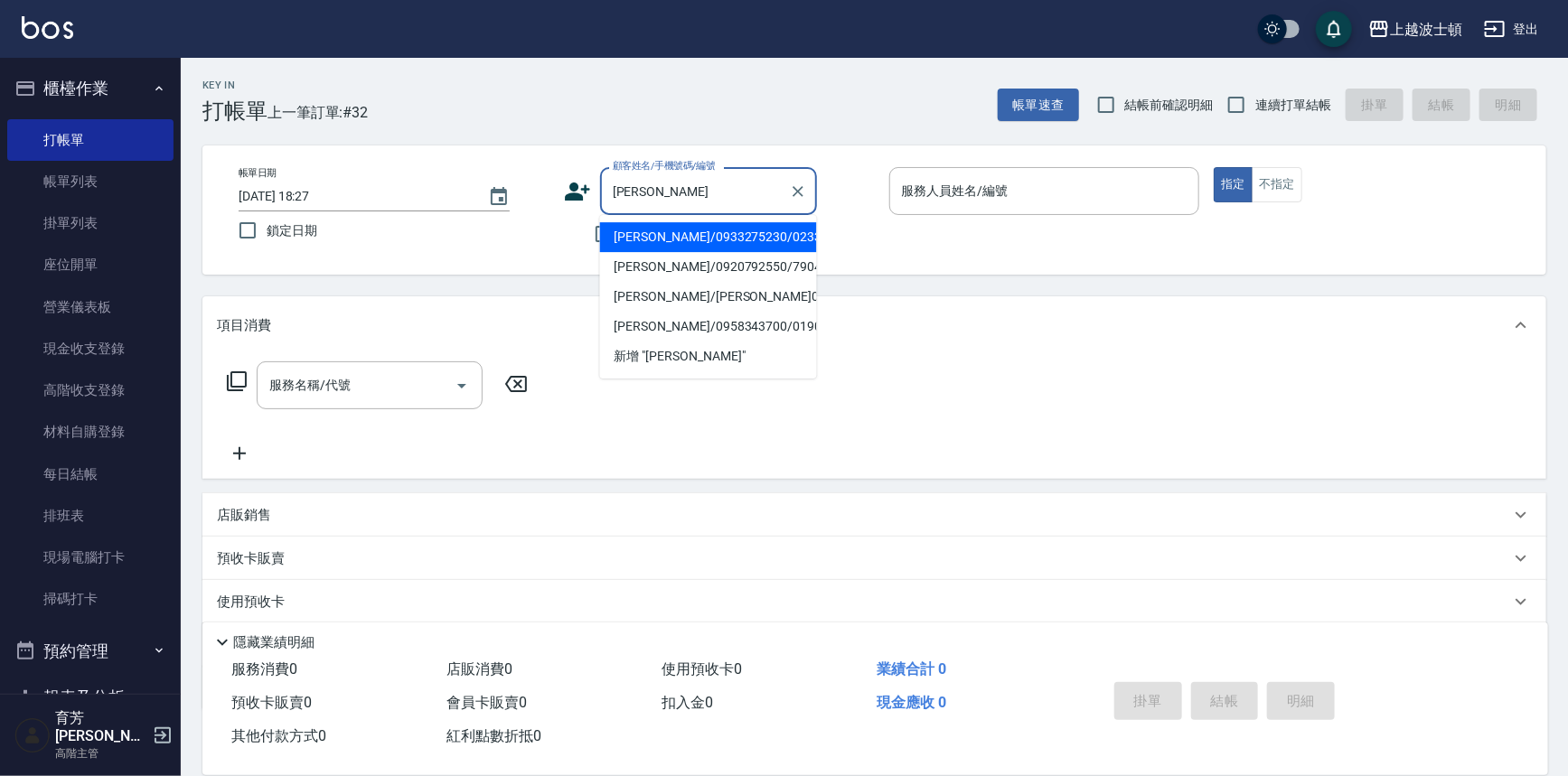
click at [651, 232] on li "[PERSON_NAME]/0933275230/023369" at bounding box center [709, 237] width 217 height 30
type input "[PERSON_NAME]/0933275230/023369"
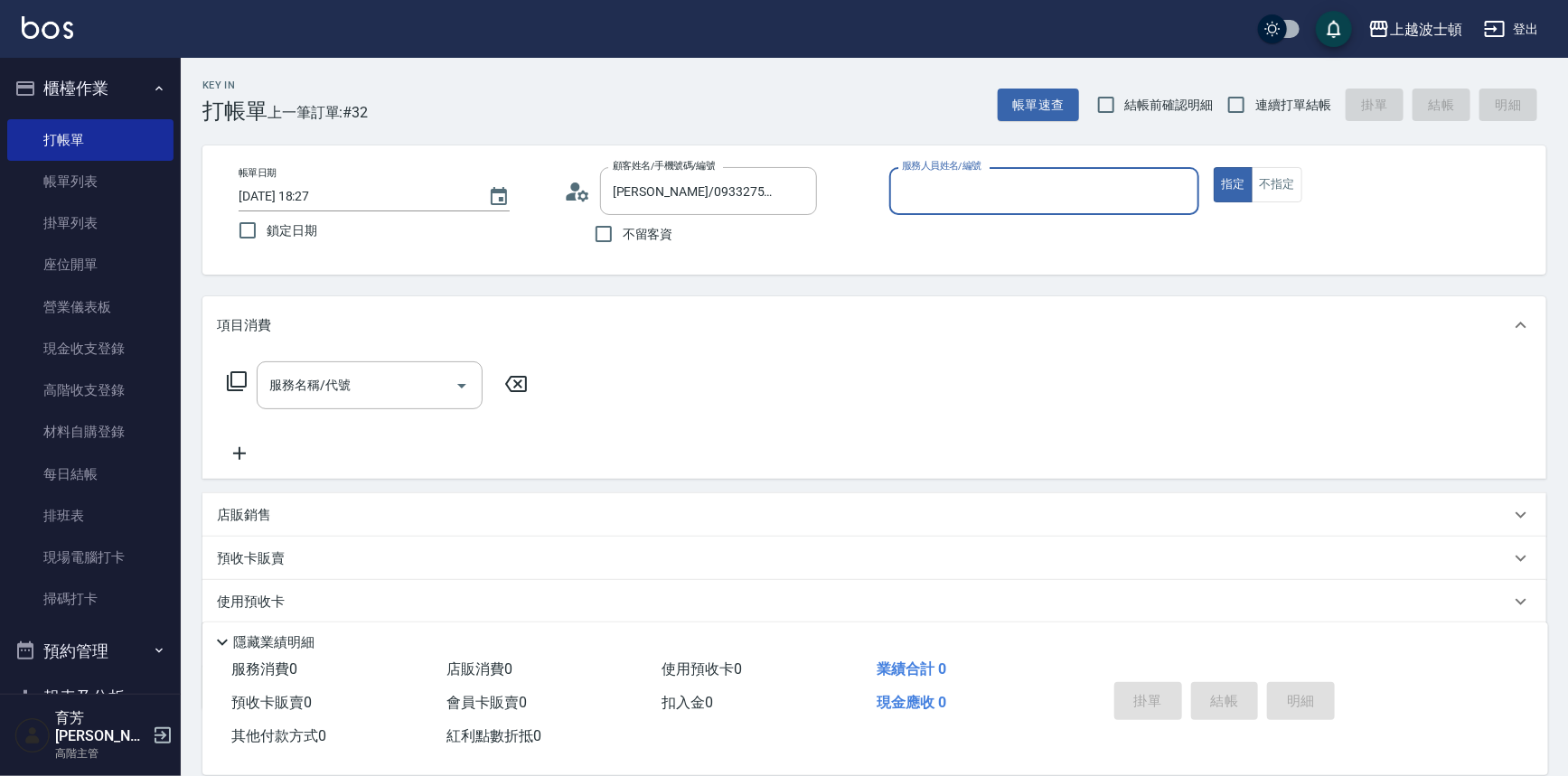
type input "Vicky-13"
click at [276, 601] on p "使用預收卡" at bounding box center [251, 603] width 67 height 27
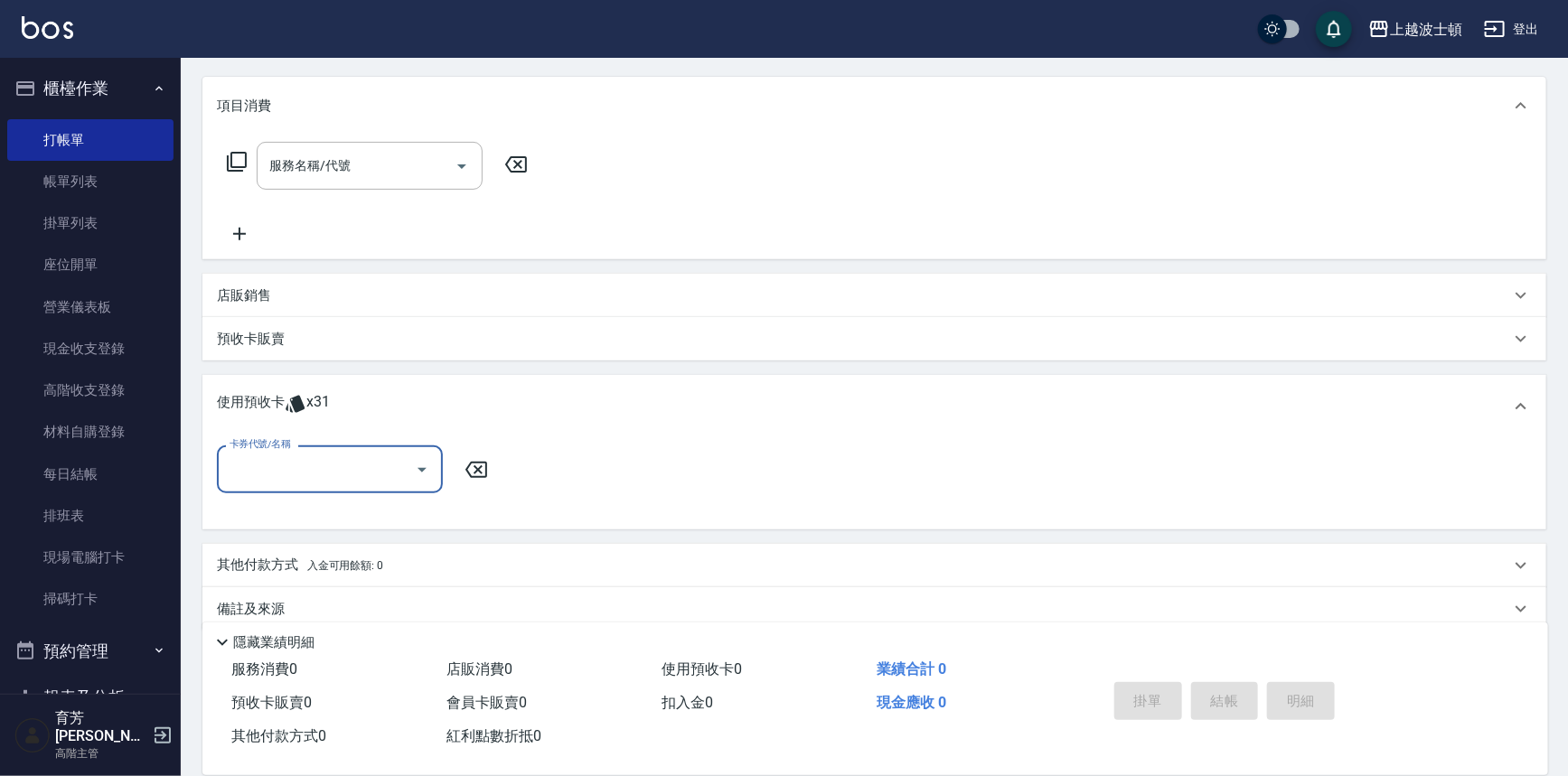
scroll to position [244, 0]
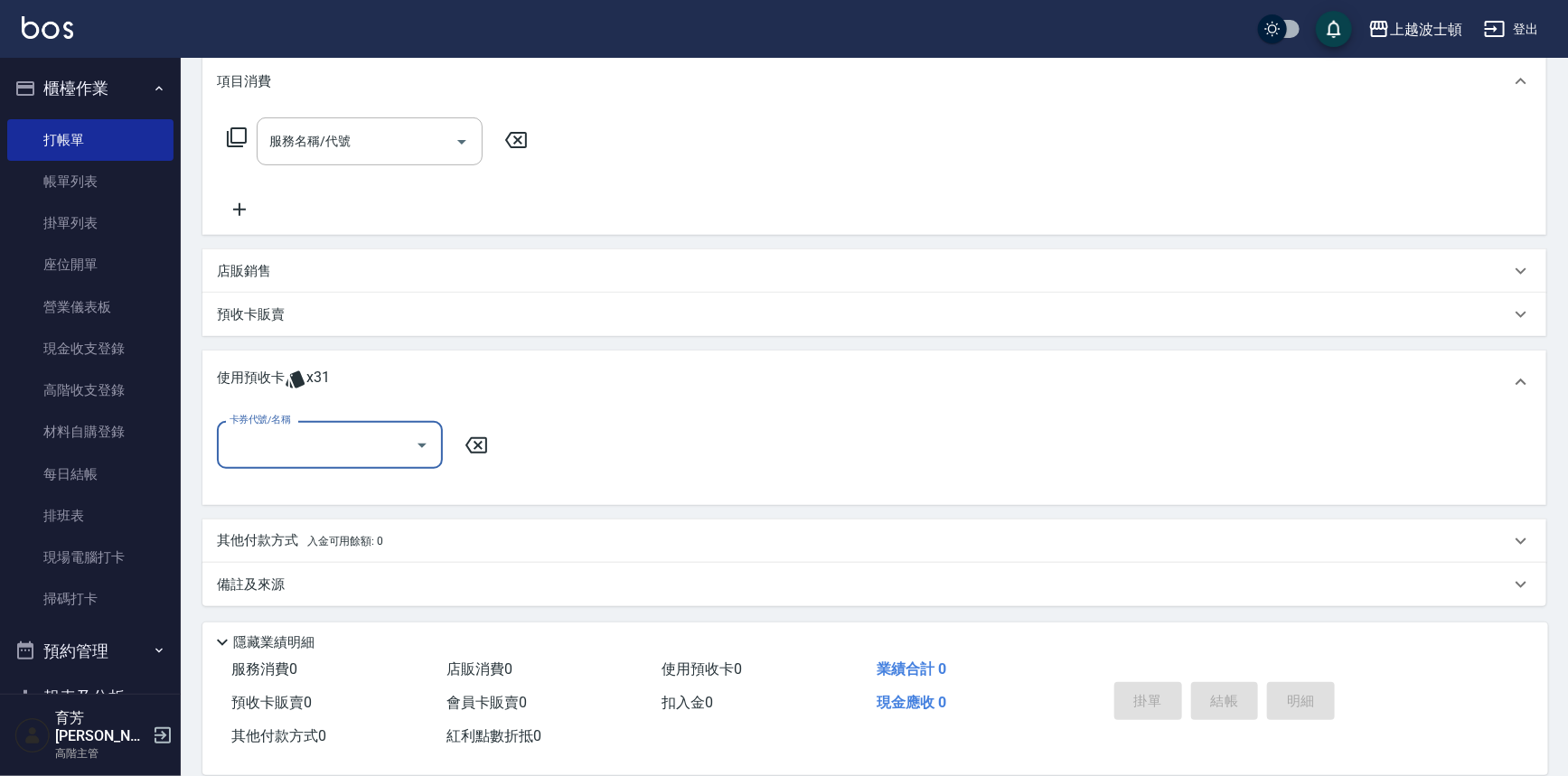
click at [376, 450] on input "卡券代號/名稱" at bounding box center [317, 446] width 183 height 32
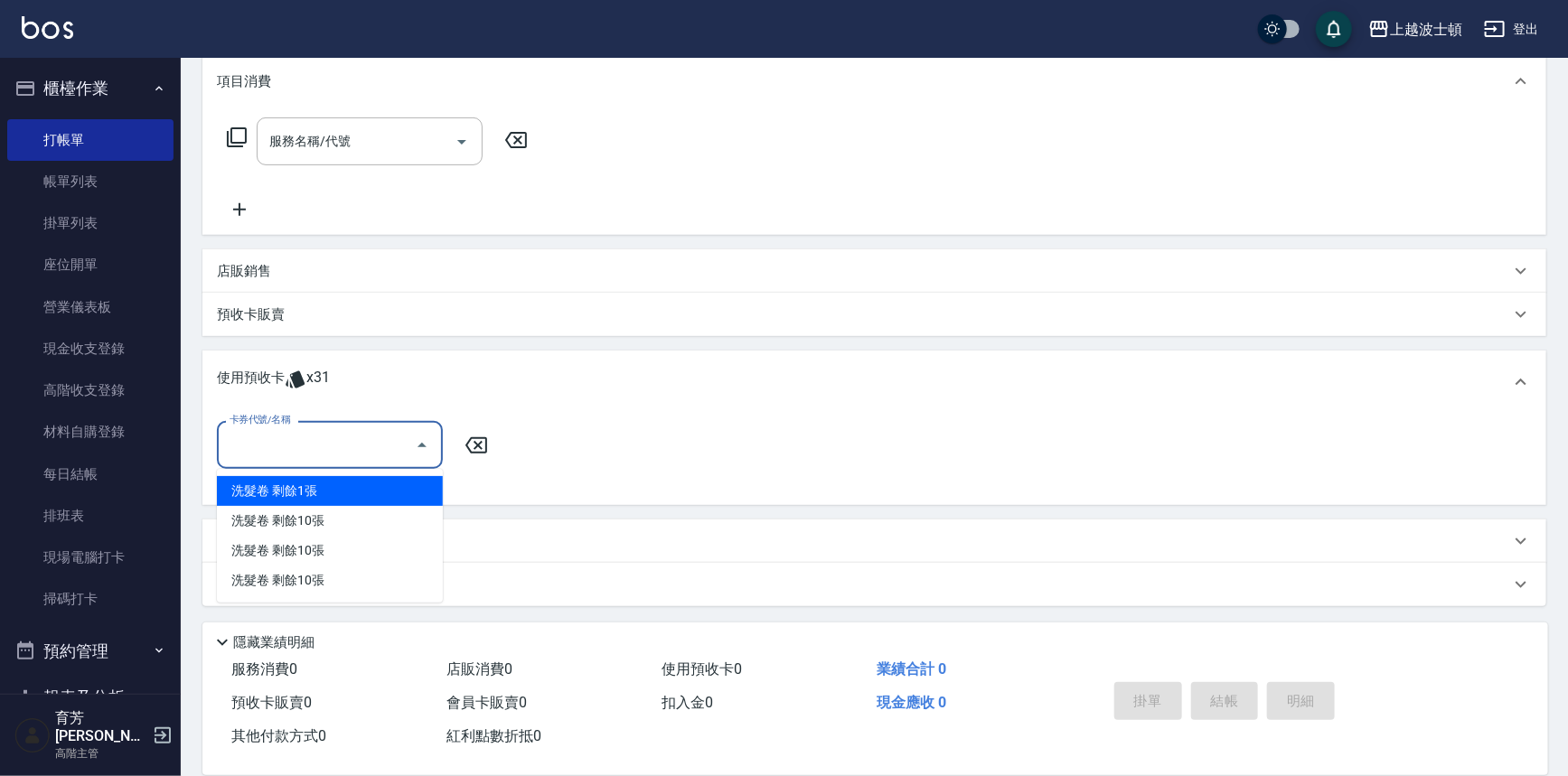
click at [356, 489] on div "洗髮卷 剩餘1張" at bounding box center [330, 491] width 226 height 30
type input "洗髮卷"
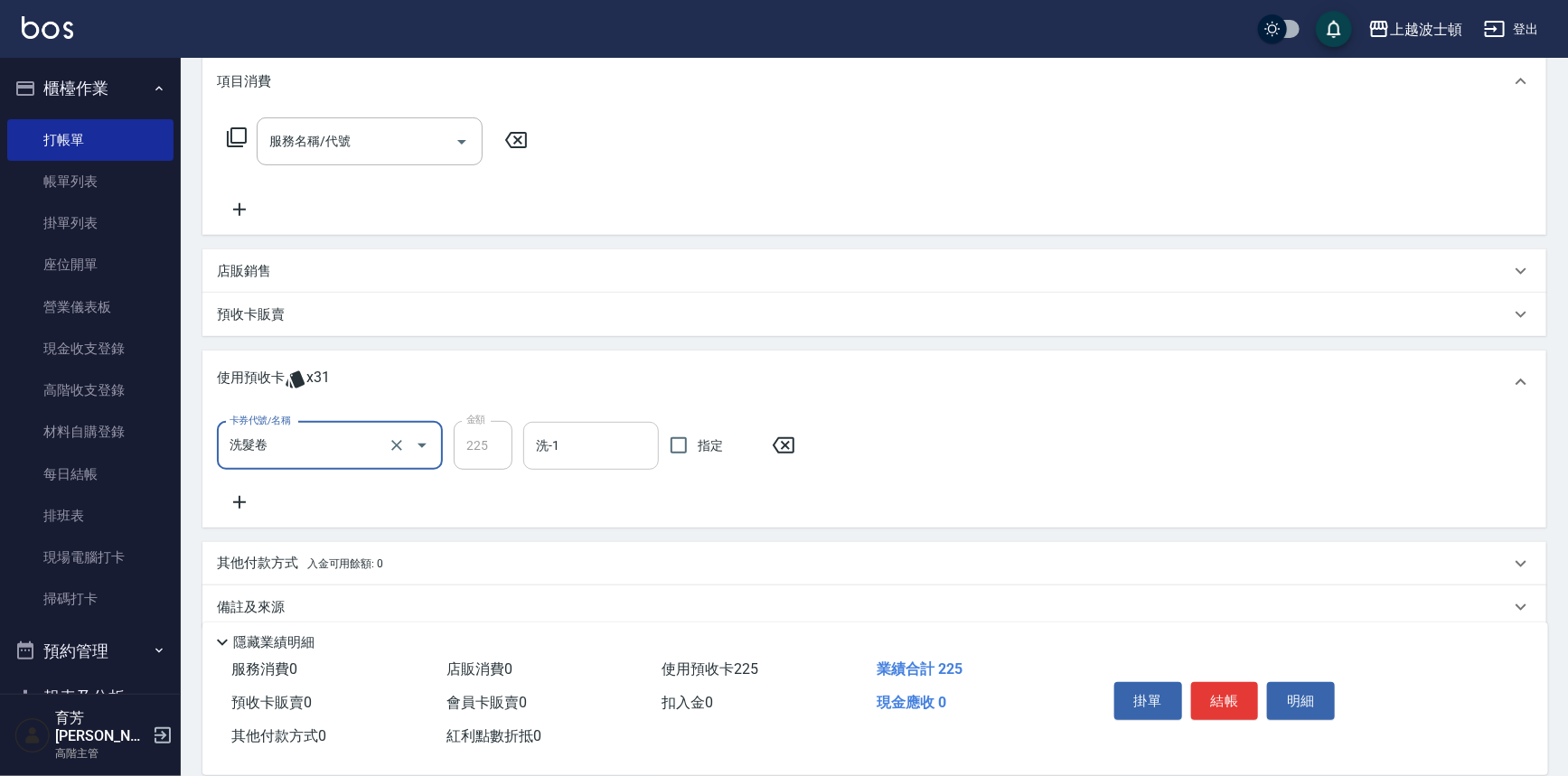
click at [575, 426] on div "洗-1" at bounding box center [590, 446] width 136 height 48
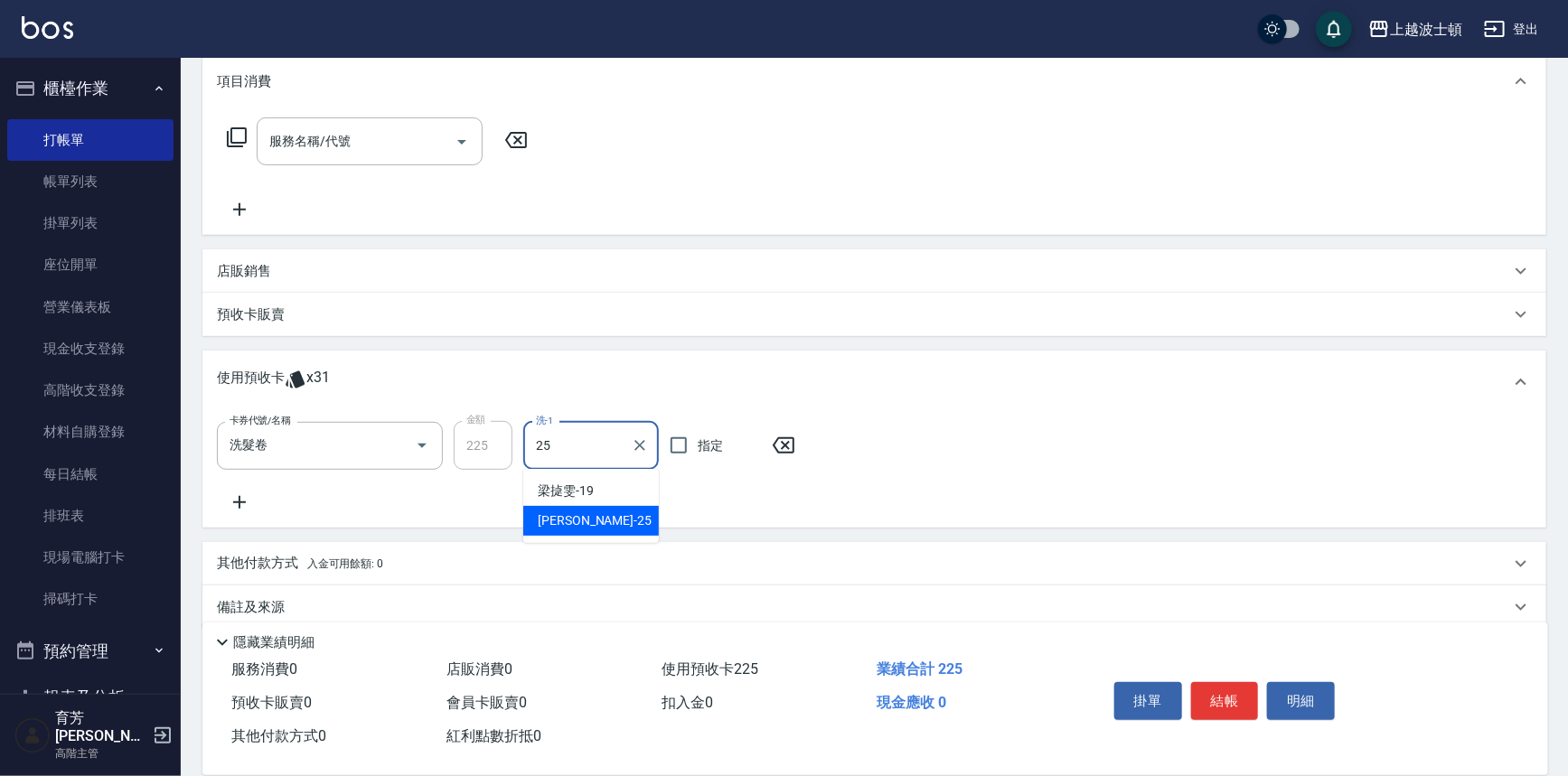
type input "[PERSON_NAME]-25"
click at [1210, 682] on button "結帳" at bounding box center [1225, 701] width 67 height 38
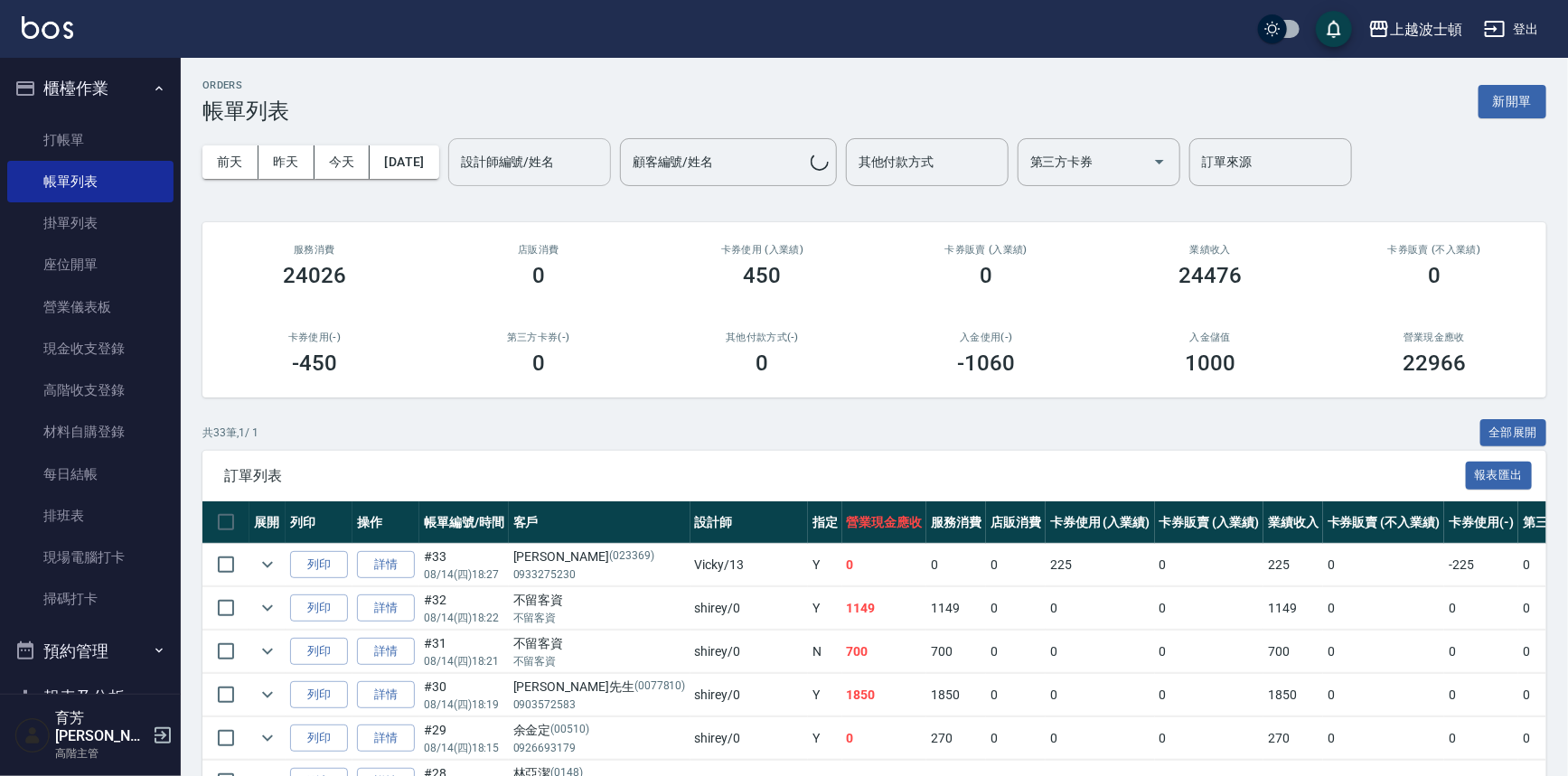
drag, startPoint x: 550, startPoint y: 145, endPoint x: 552, endPoint y: 177, distance: 32.1
click at [550, 145] on div "設計師編號/姓名" at bounding box center [530, 162] width 163 height 48
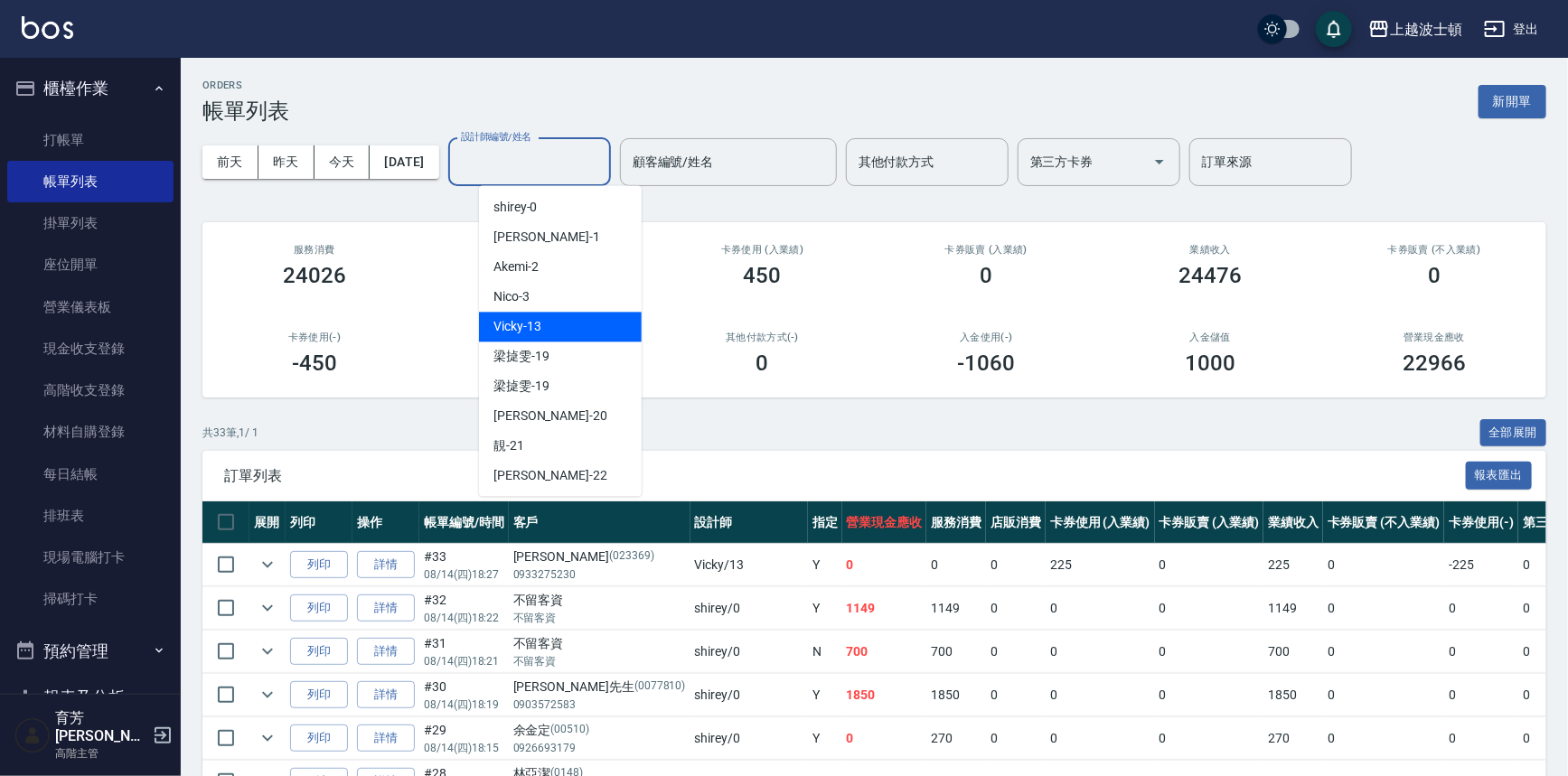
click at [533, 319] on span "Vicky -13" at bounding box center [517, 326] width 48 height 19
type input "Vicky-13"
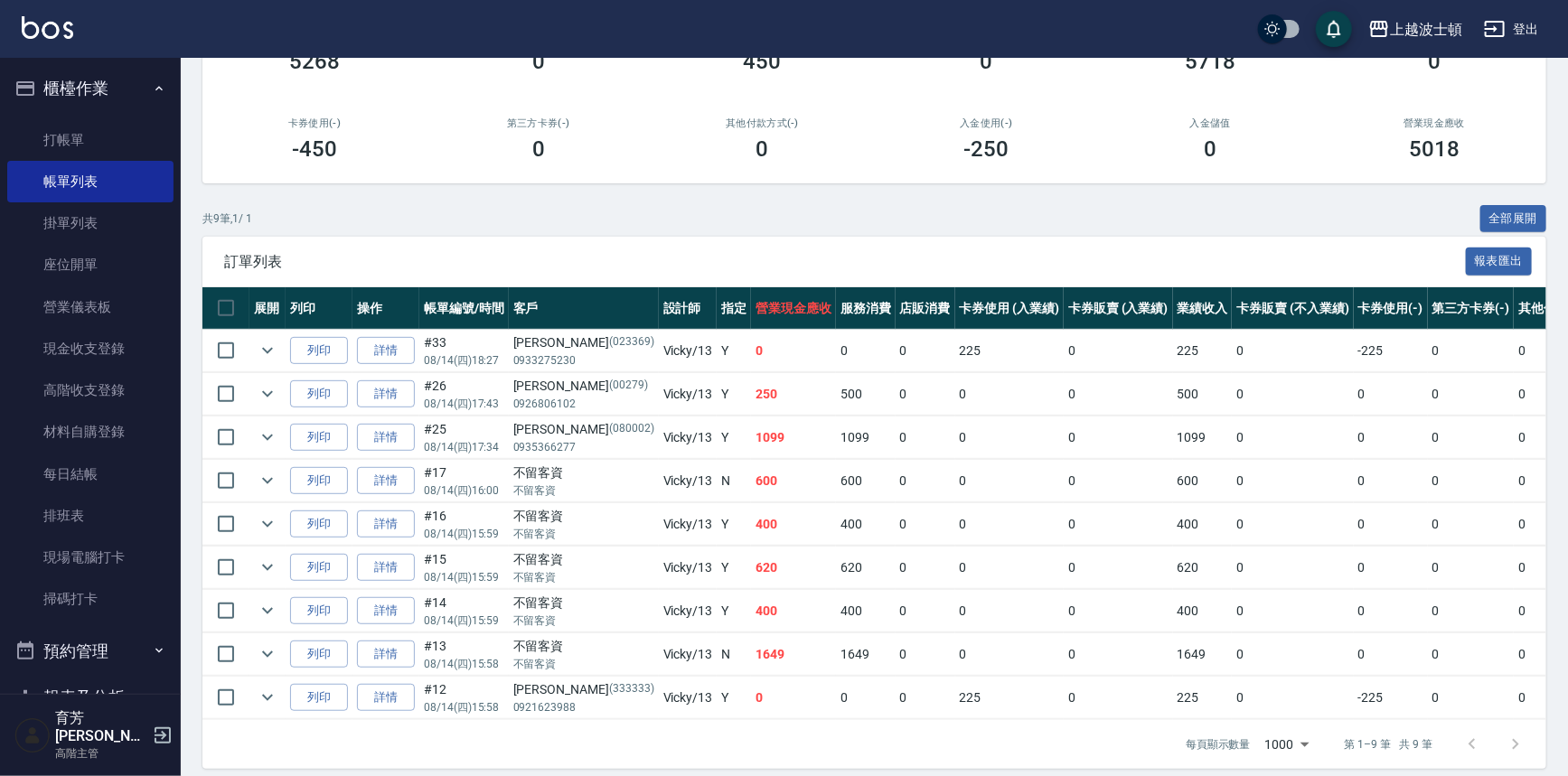
scroll to position [238, 0]
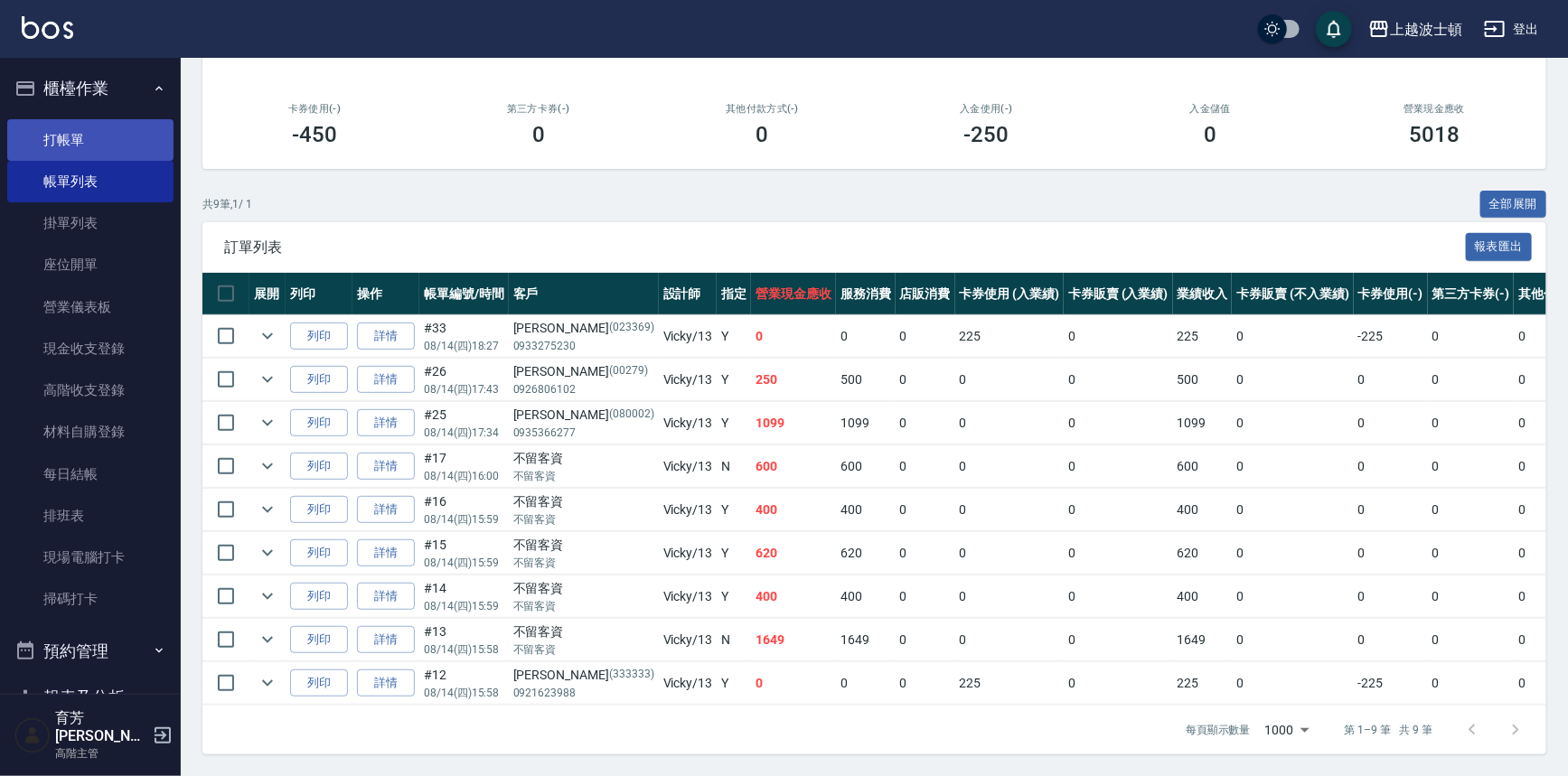
click at [56, 133] on link "打帳單" at bounding box center [90, 140] width 167 height 42
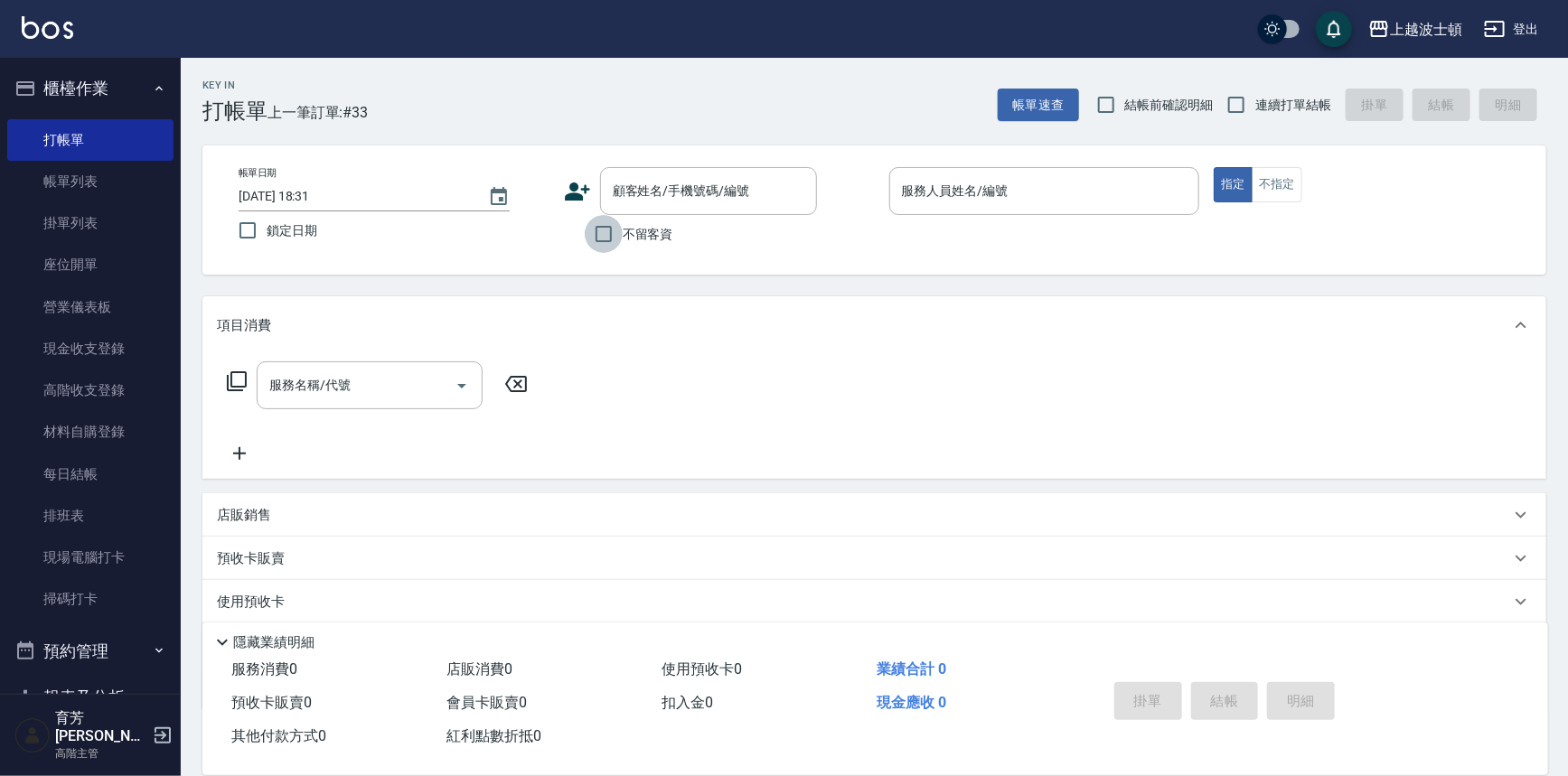
click at [605, 228] on input "不留客資" at bounding box center [603, 234] width 38 height 38
checkbox input "true"
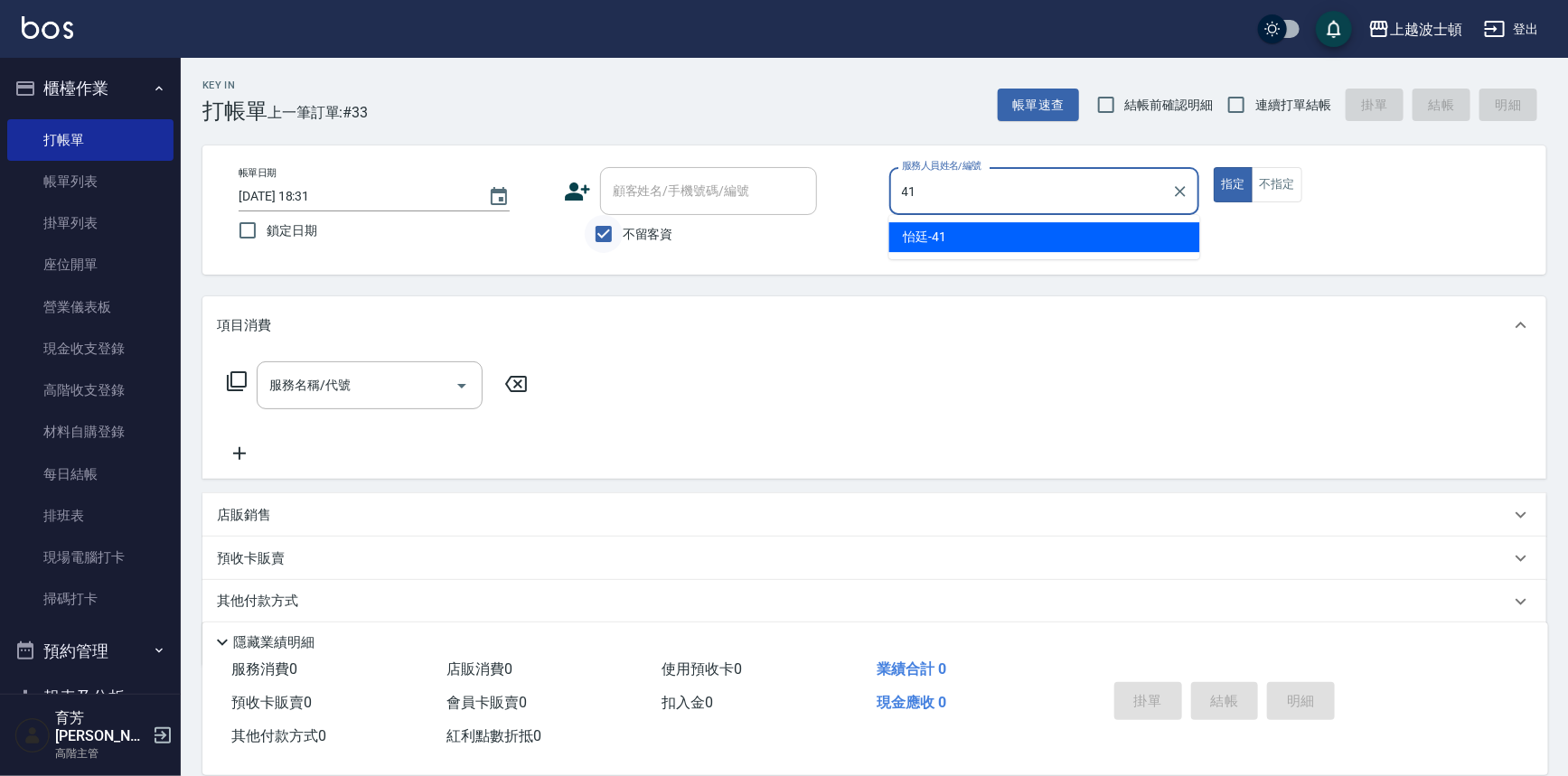
type input "怡廷-41"
type button "true"
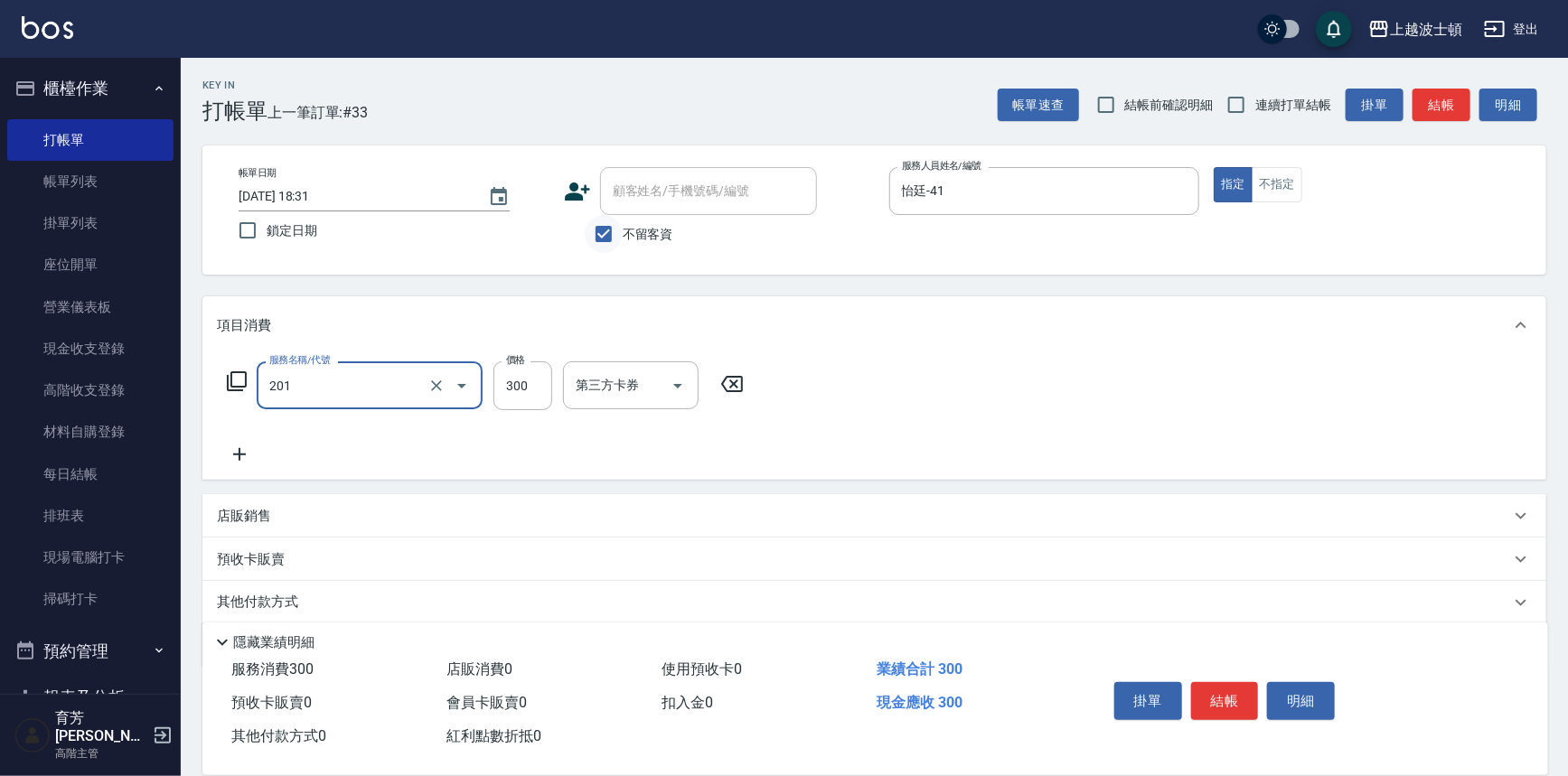
type input "洗髮(201)"
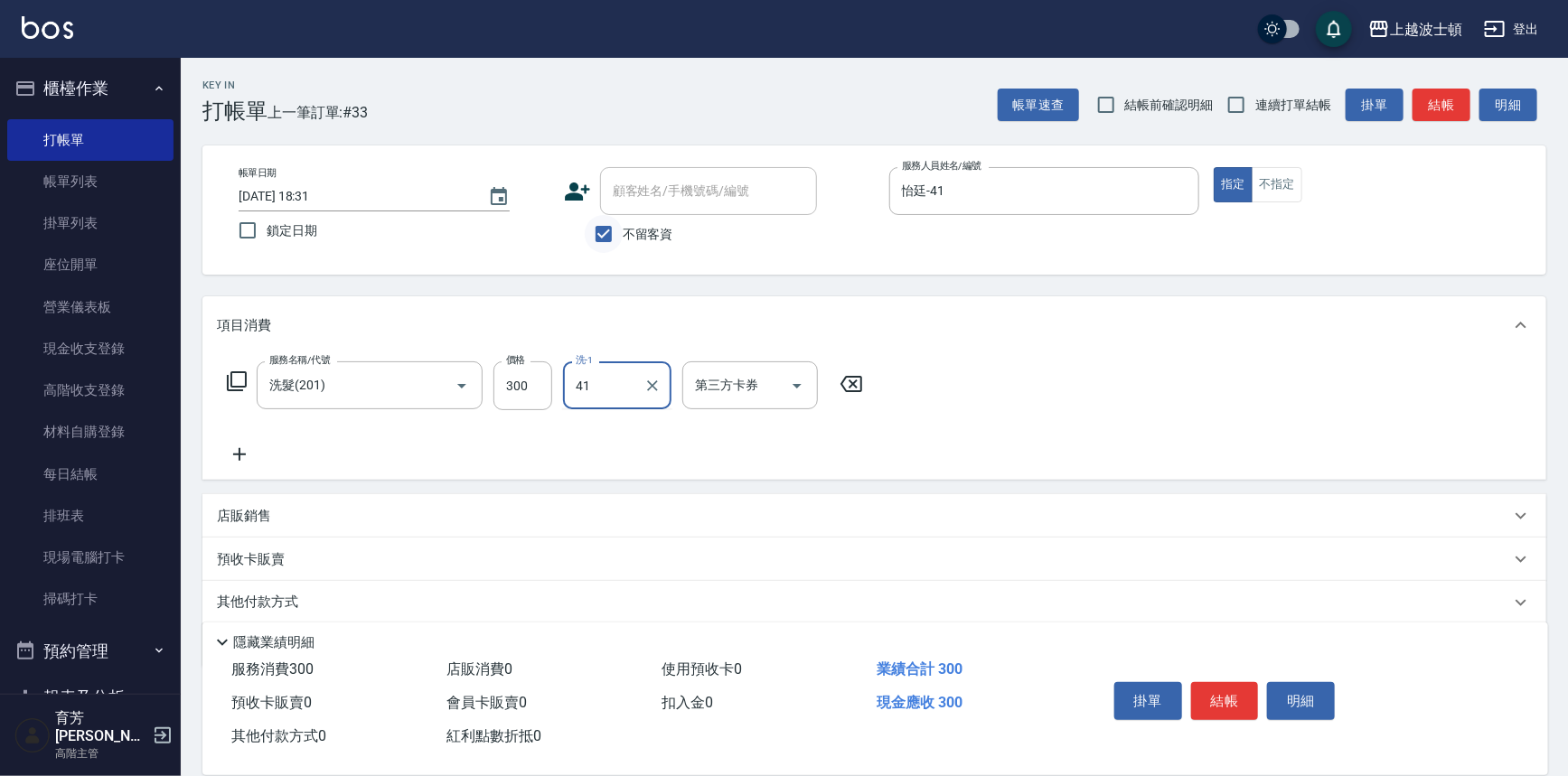
type input "怡廷-41"
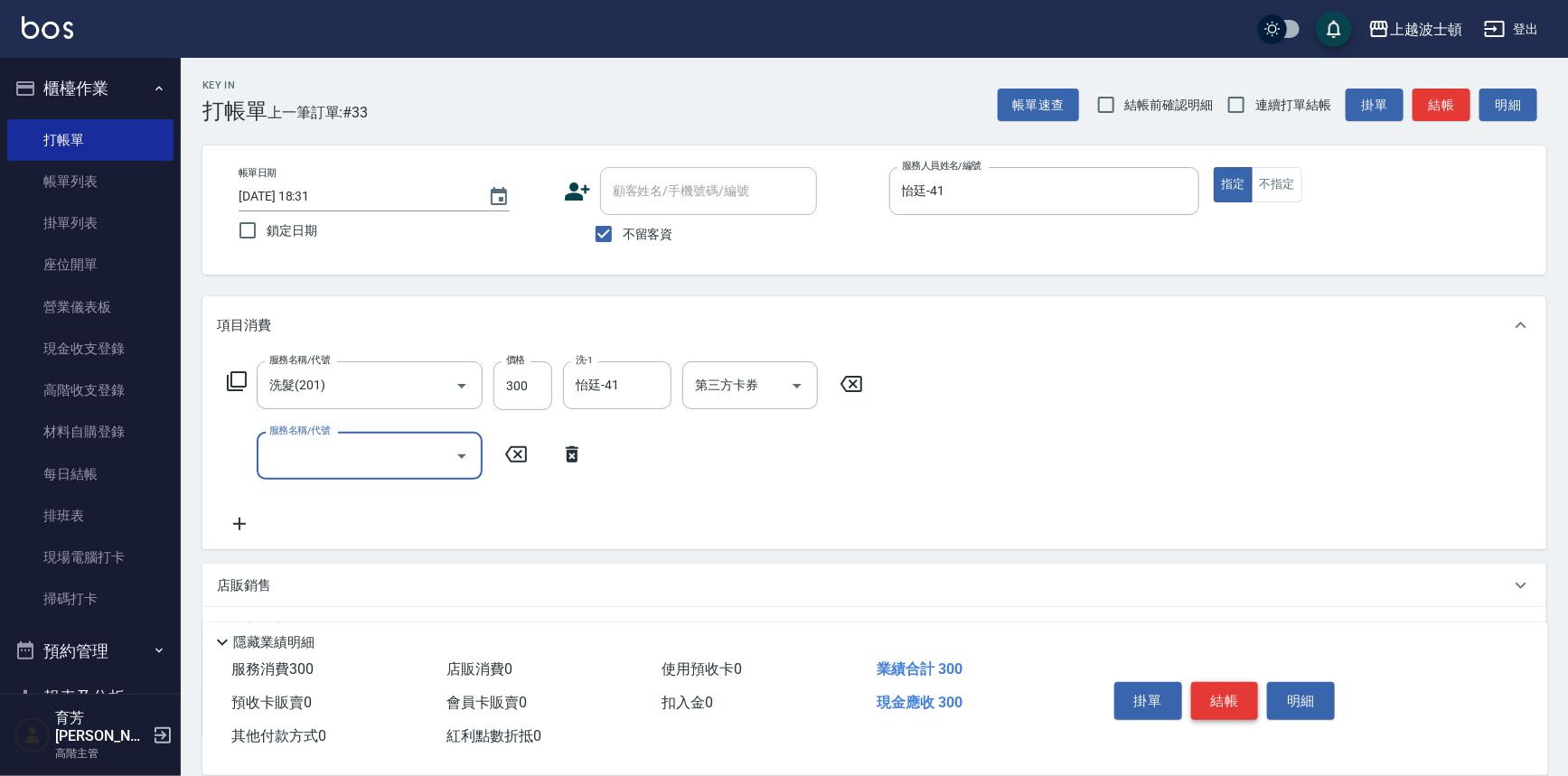
click at [1232, 702] on button "結帳" at bounding box center [1225, 701] width 67 height 38
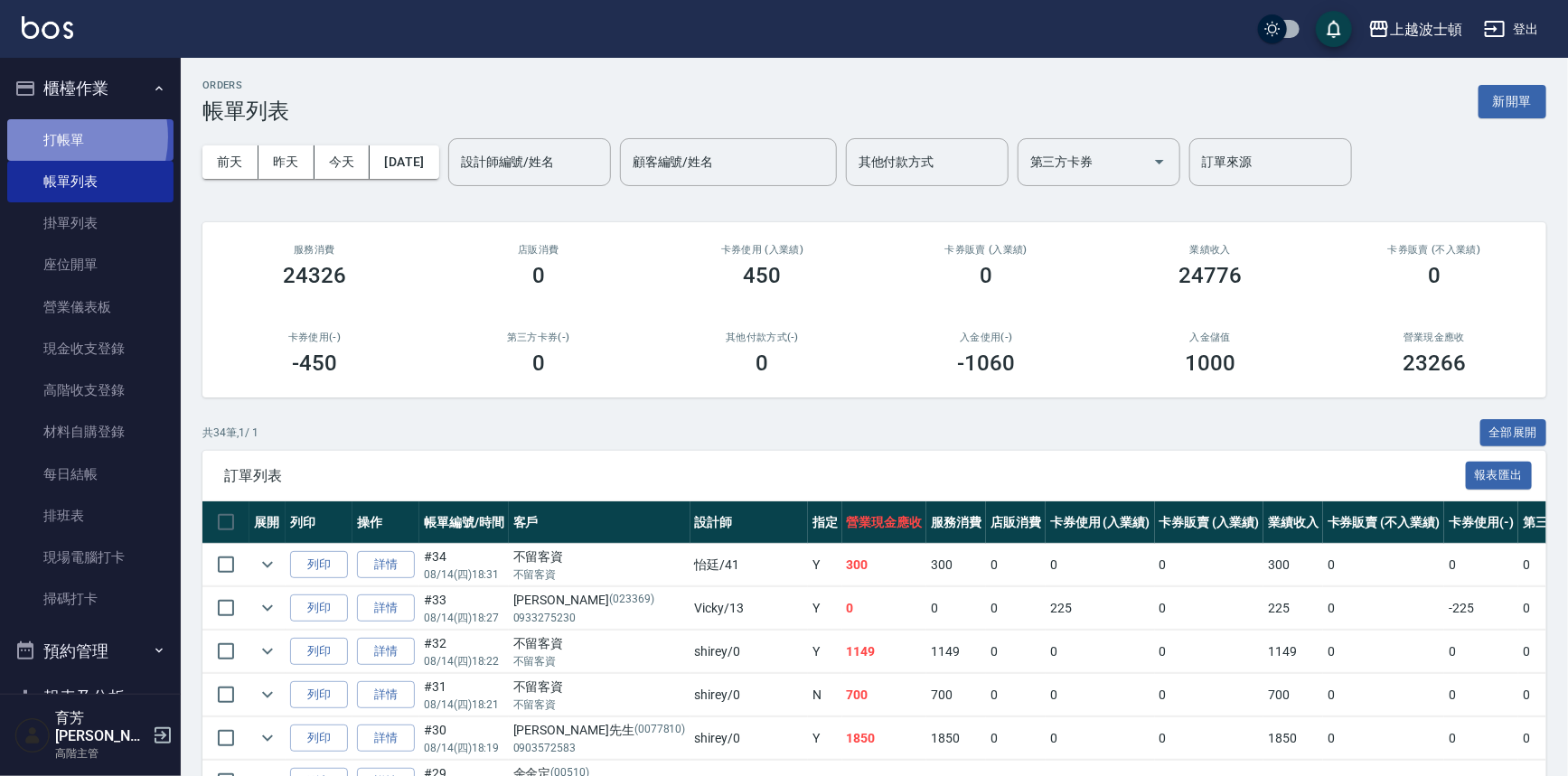
click at [53, 136] on link "打帳單" at bounding box center [90, 140] width 167 height 42
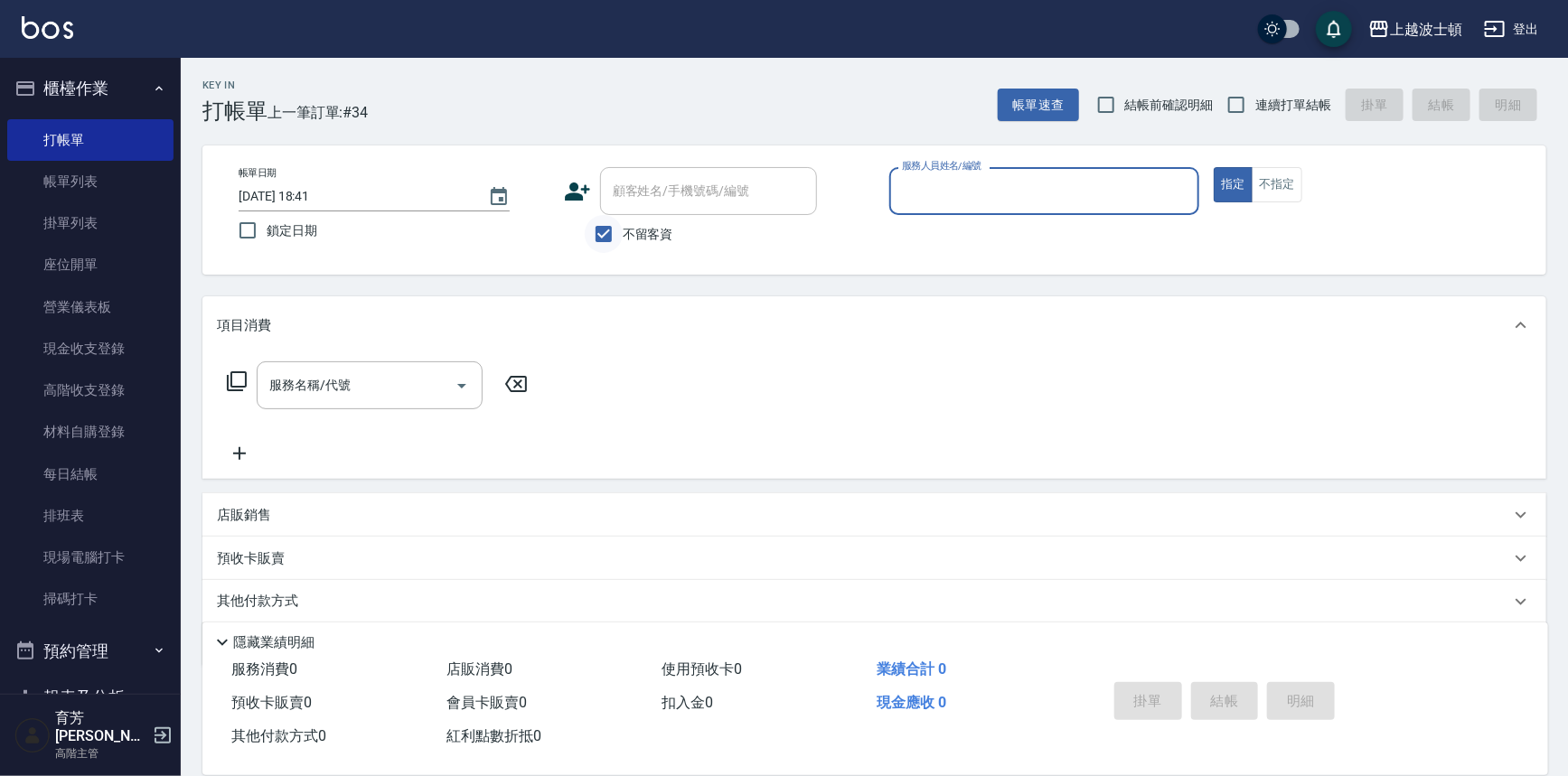
click at [605, 219] on input "不留客資" at bounding box center [603, 234] width 38 height 38
checkbox input "false"
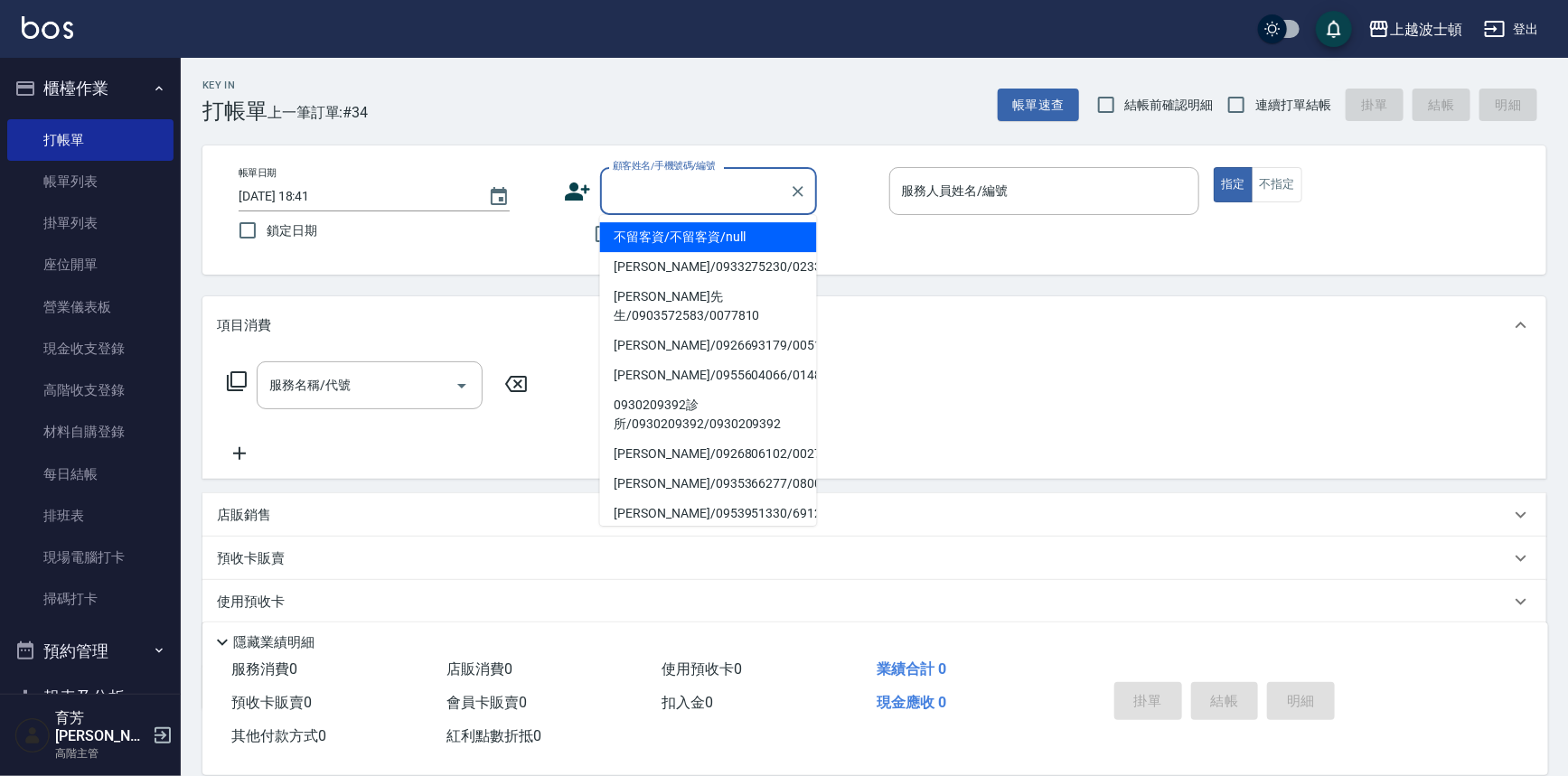
click at [614, 196] on input "顧客姓名/手機號碼/編號" at bounding box center [695, 192] width 174 height 32
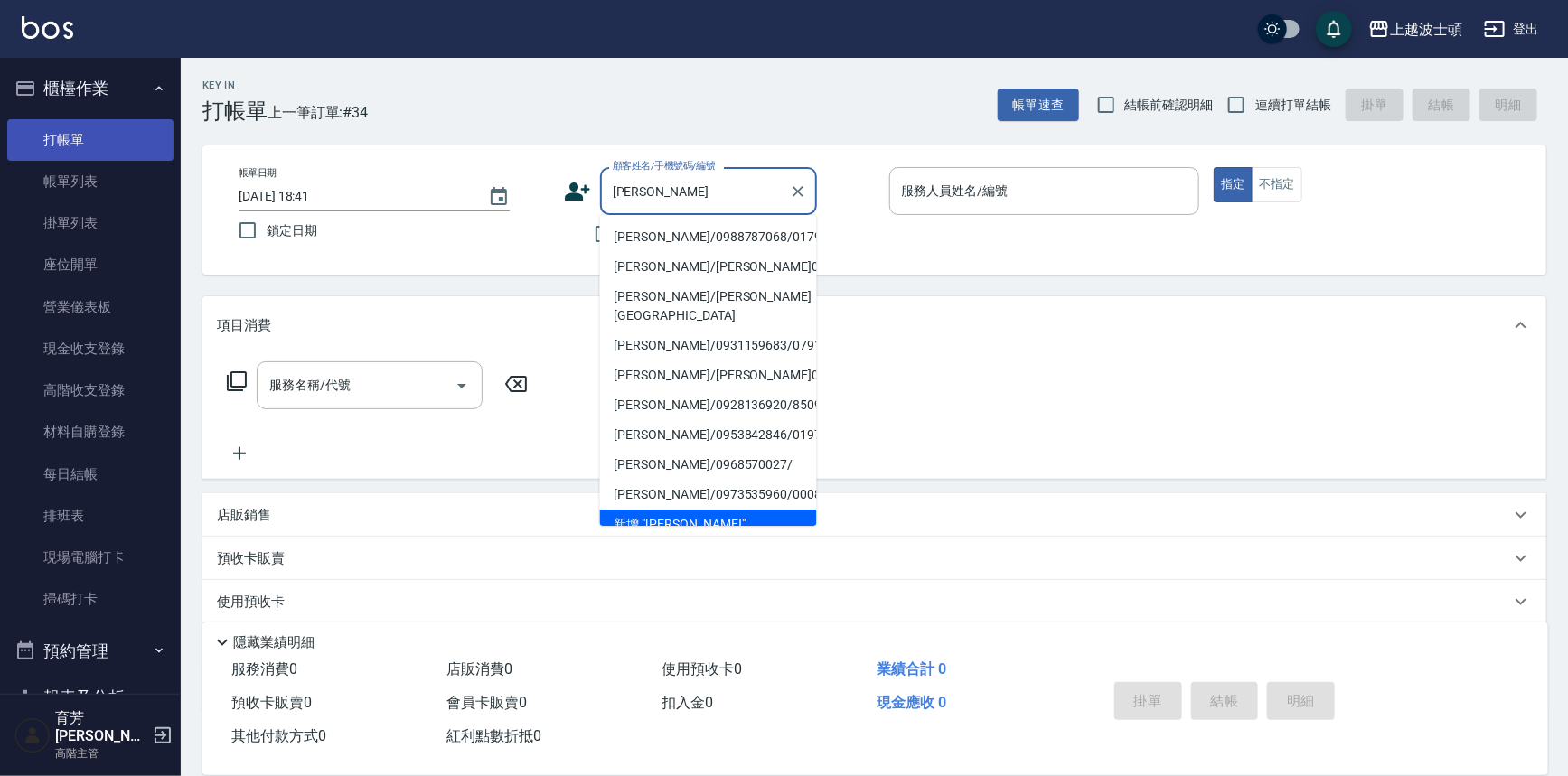
type input "[PERSON_NAME]"
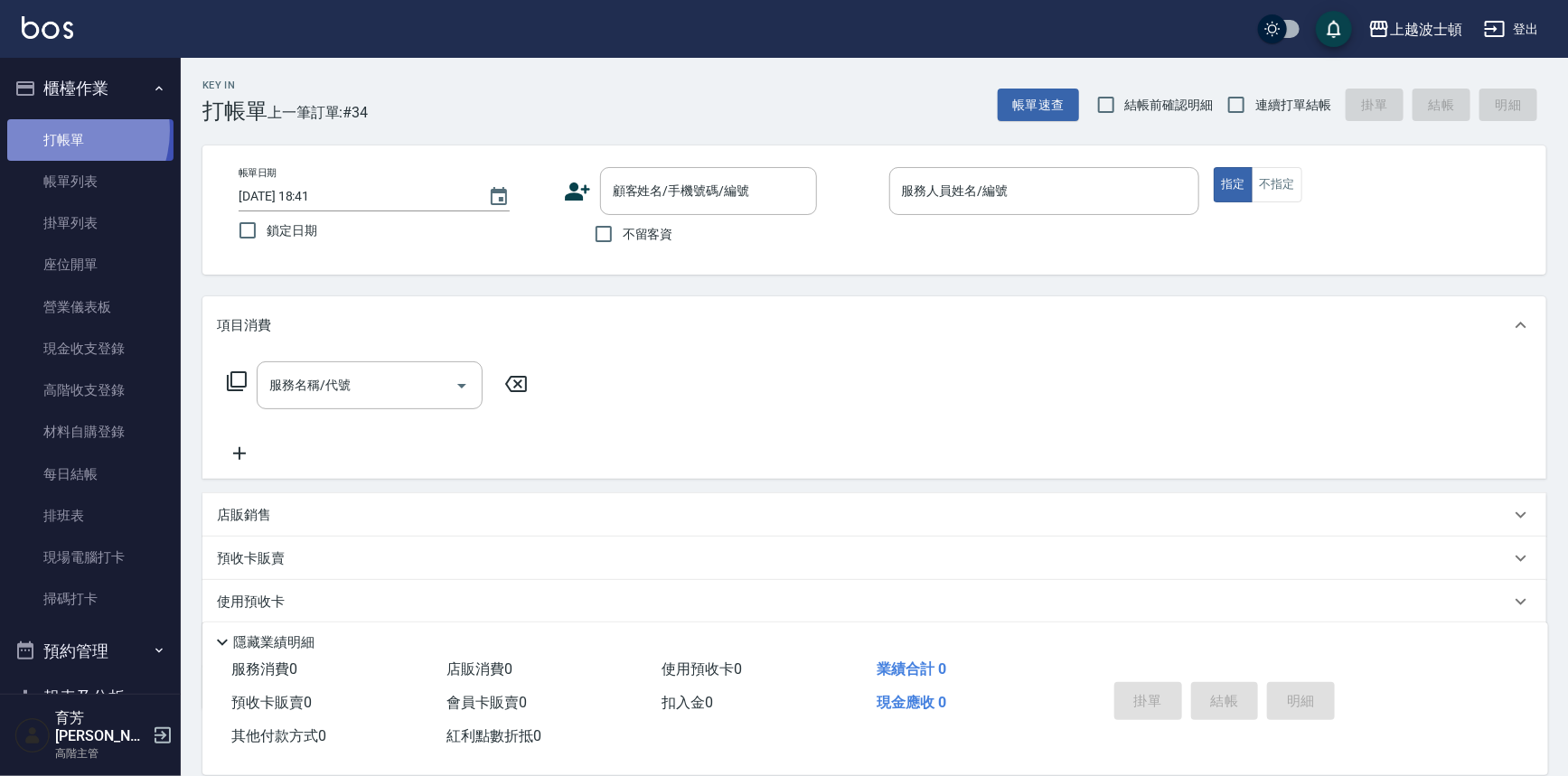
drag, startPoint x: 56, startPoint y: 130, endPoint x: 47, endPoint y: 126, distance: 9.8
click at [56, 132] on link "打帳單" at bounding box center [90, 140] width 167 height 42
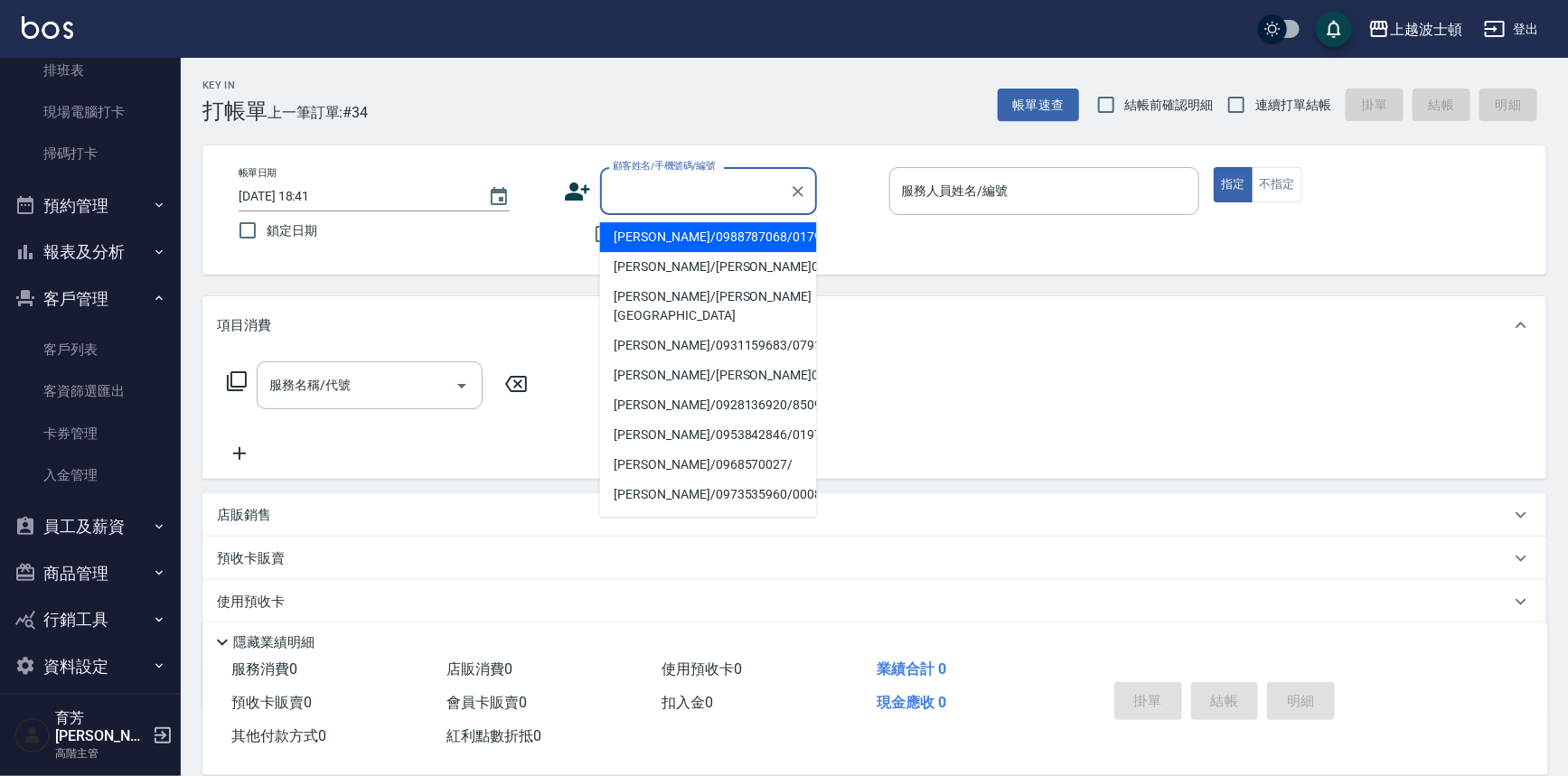
click at [713, 186] on input "顧客姓名/手機號碼/編號" at bounding box center [695, 192] width 174 height 32
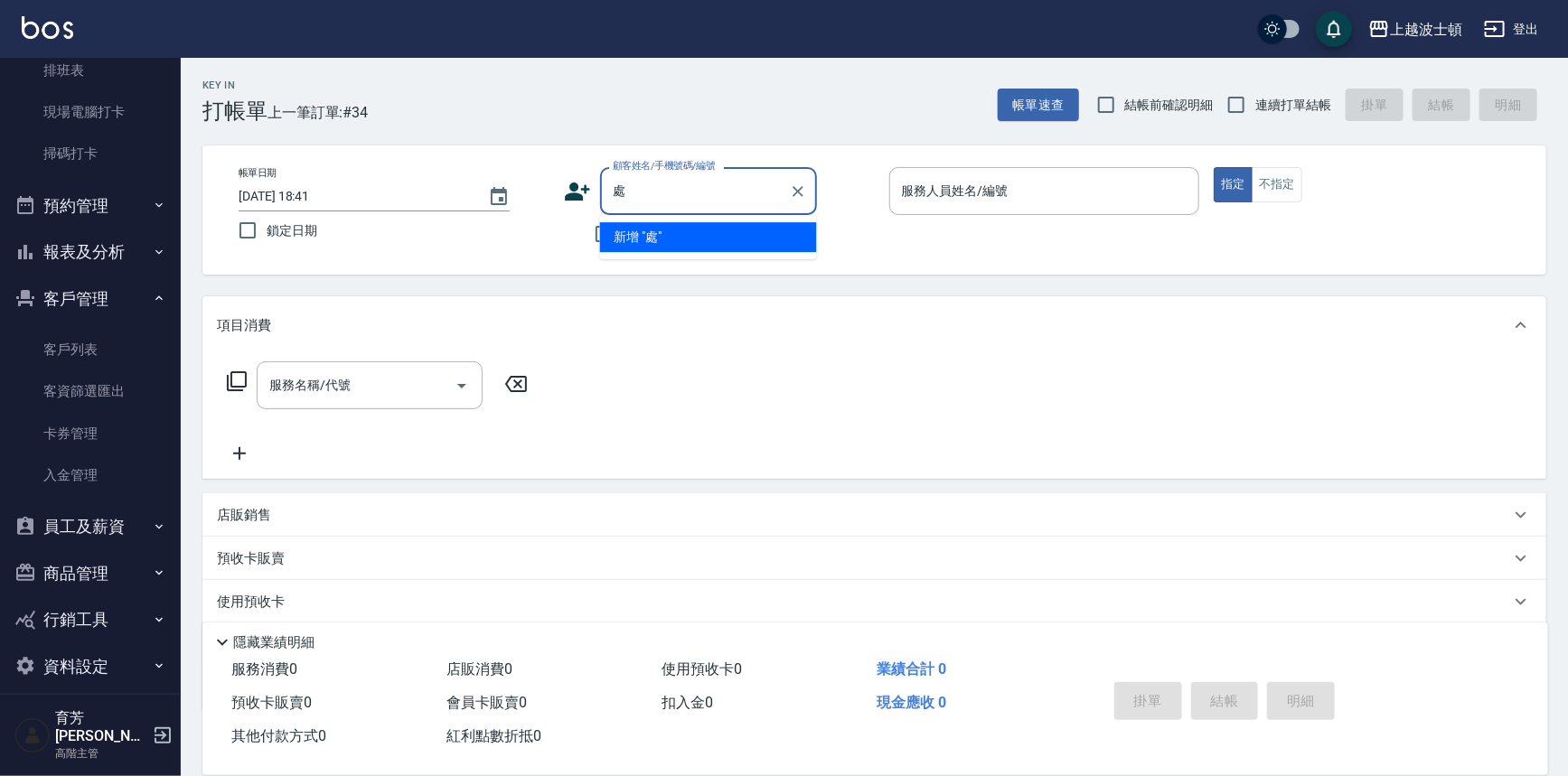
type input "楮"
click at [800, 185] on icon "Clear" at bounding box center [798, 192] width 18 height 18
click at [678, 185] on input "顧客姓名/手機號碼/編號" at bounding box center [695, 192] width 174 height 32
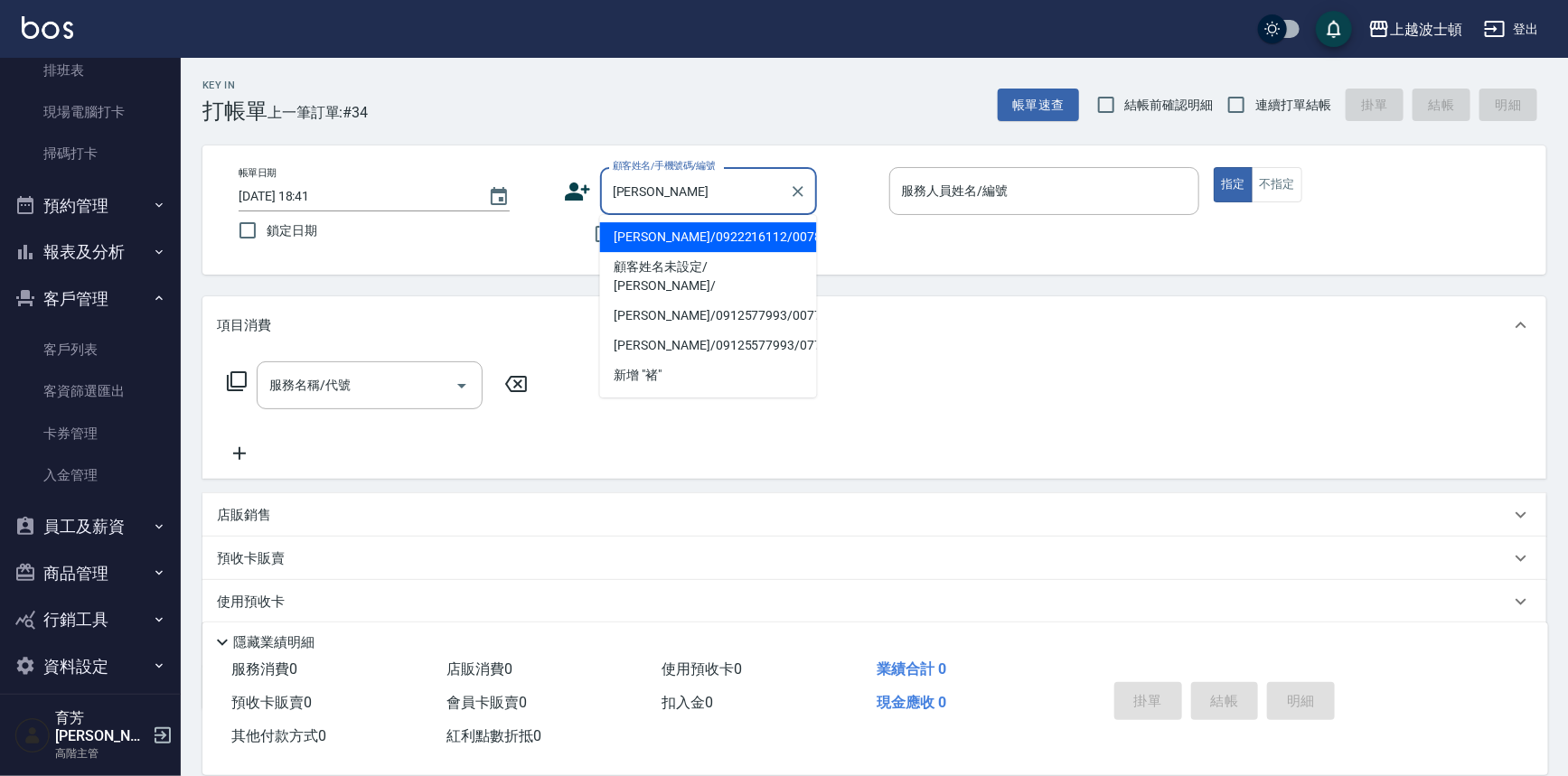
click at [658, 233] on li "[PERSON_NAME]/0922216112/0078101" at bounding box center [709, 237] width 217 height 30
type input "[PERSON_NAME]/0922216112/0078101"
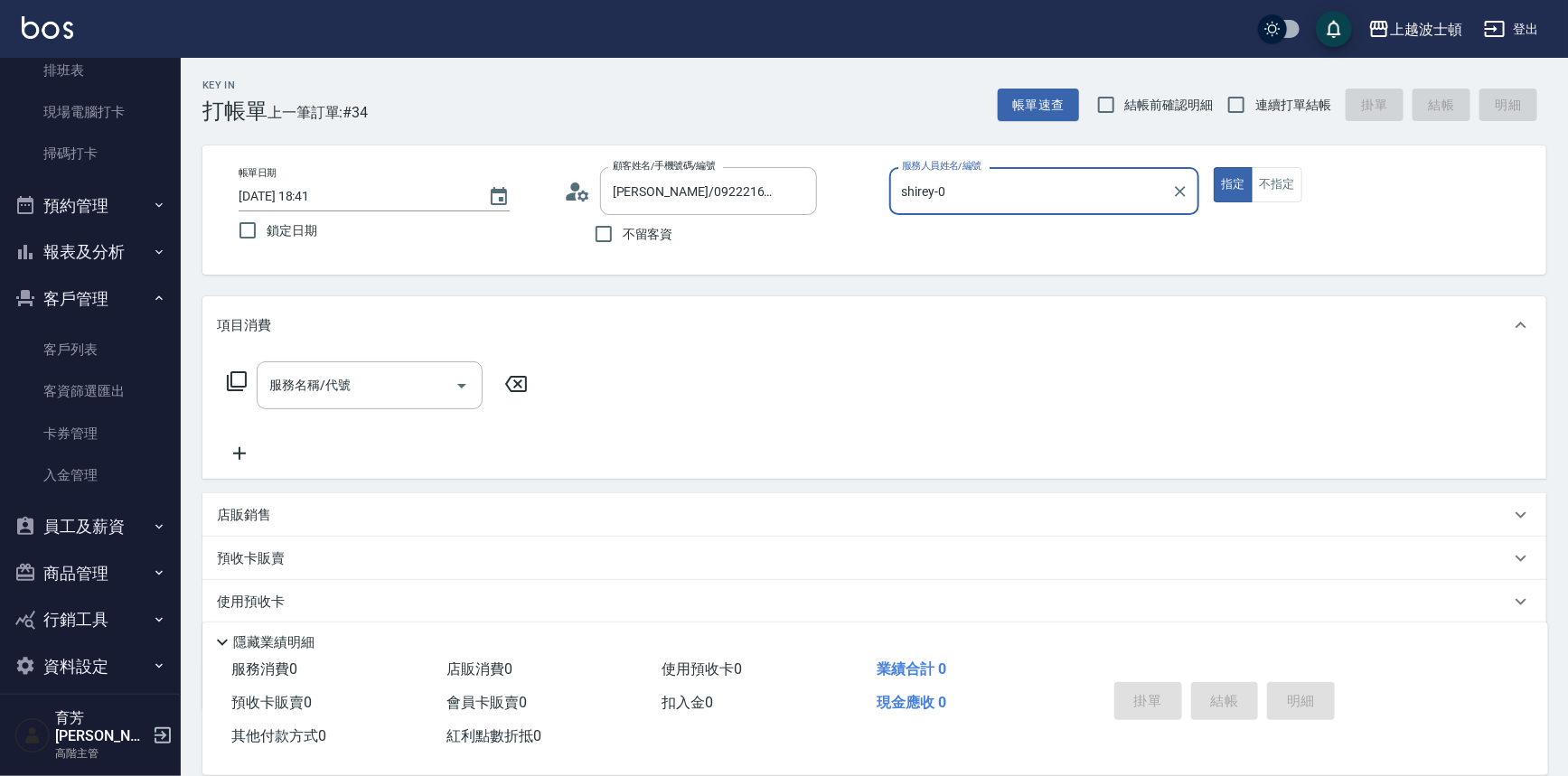
type input "shirey-0"
click at [235, 376] on icon at bounding box center [237, 381] width 22 height 22
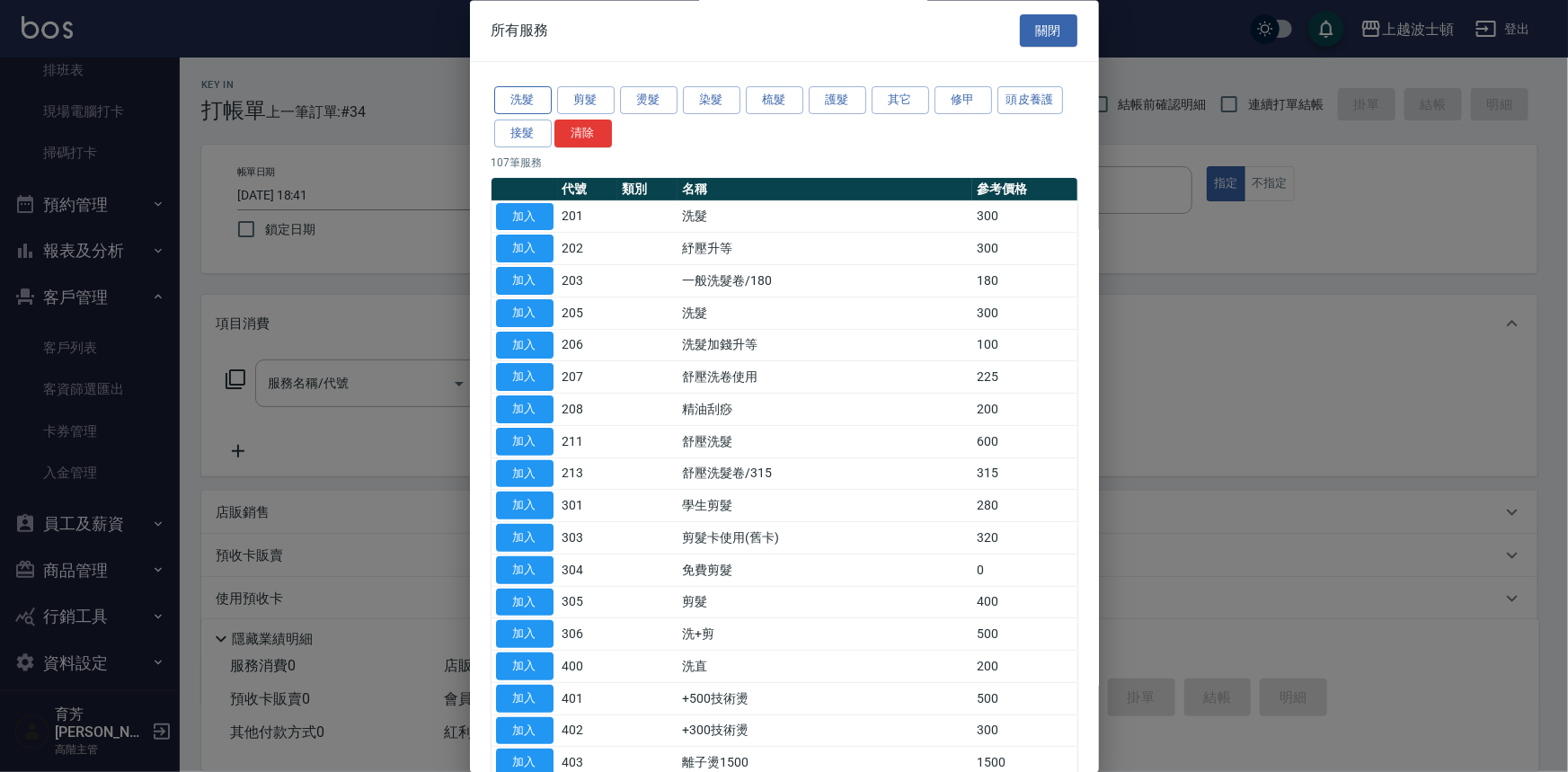
click at [530, 97] on button "洗髮" at bounding box center [523, 101] width 57 height 28
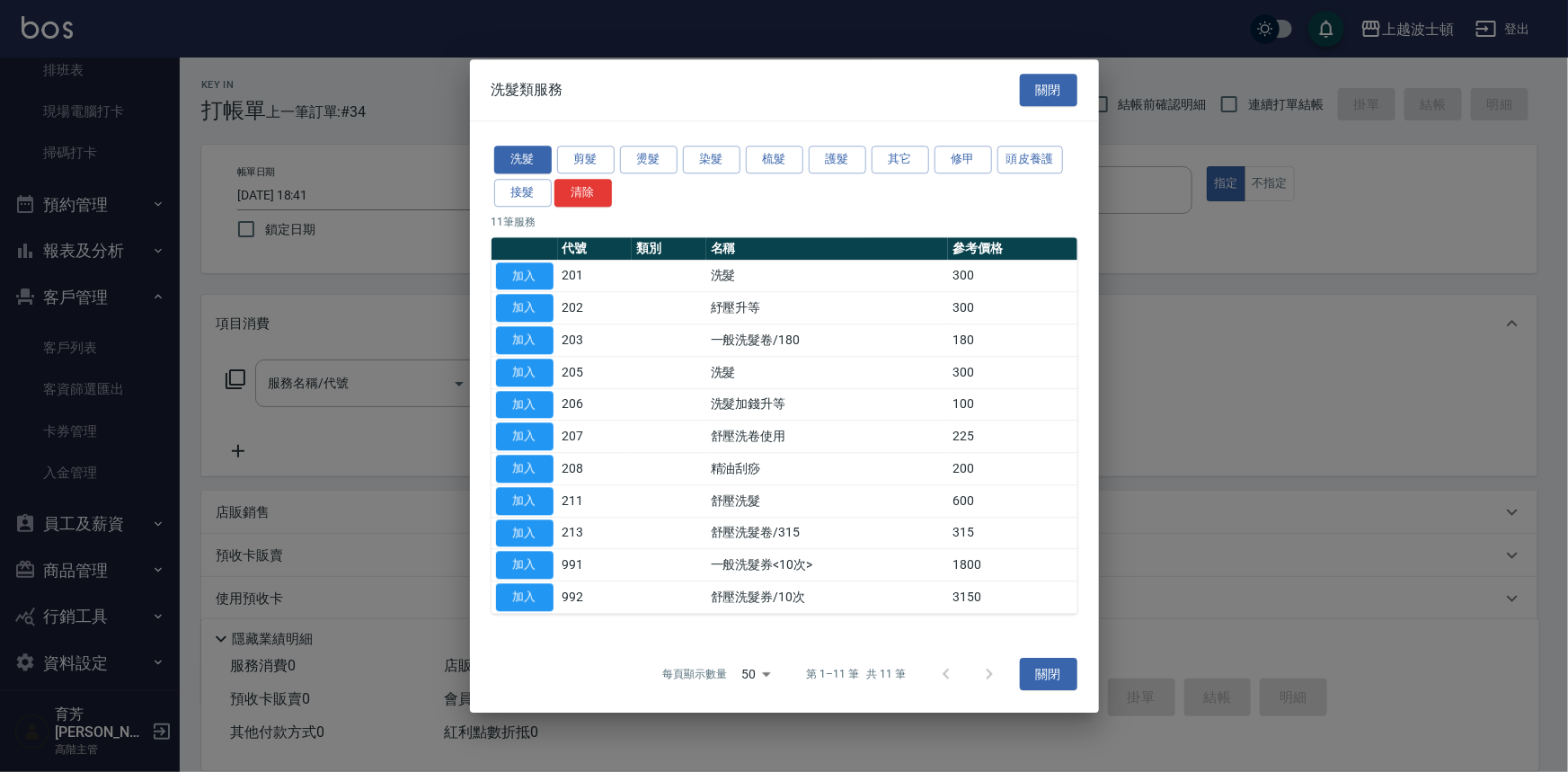
drag, startPoint x: 537, startPoint y: 275, endPoint x: 557, endPoint y: 276, distance: 20.0
click at [536, 274] on button "加入" at bounding box center [525, 276] width 57 height 28
type input "洗髮(201)"
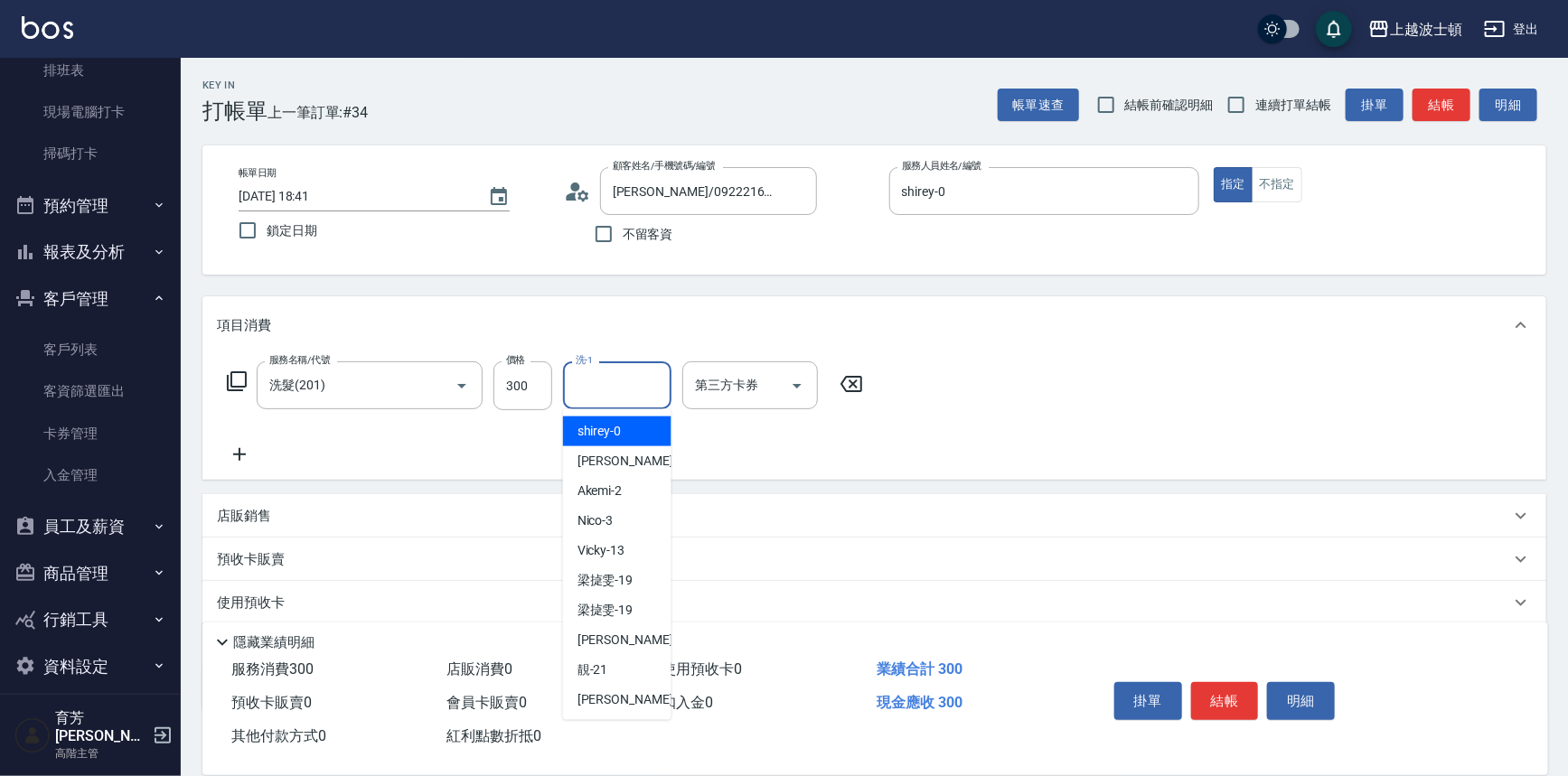
click at [628, 381] on input "洗-1" at bounding box center [616, 385] width 92 height 32
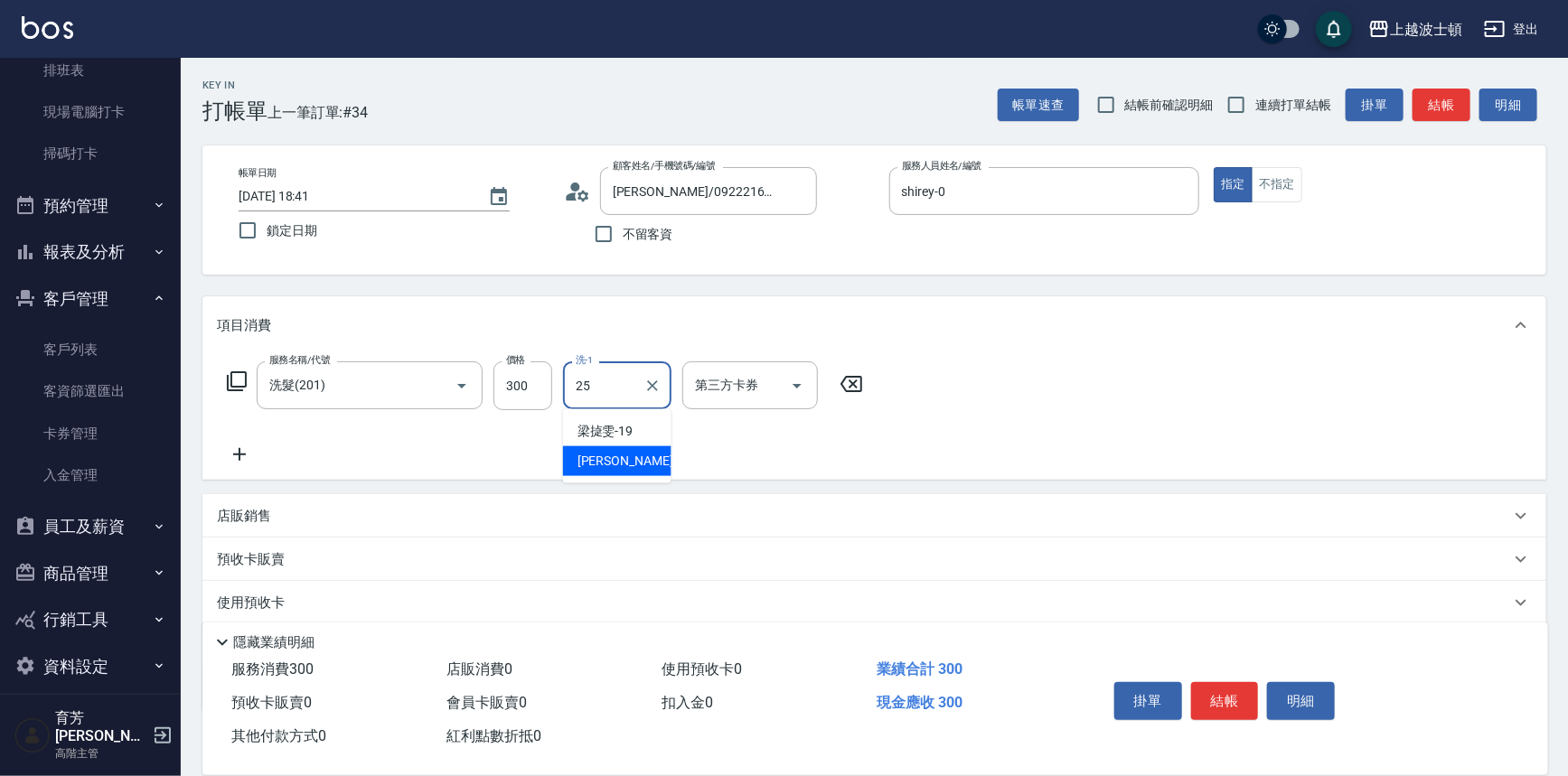
click at [650, 464] on div "[PERSON_NAME]-25" at bounding box center [616, 461] width 108 height 30
type input "[PERSON_NAME]-25"
click at [1241, 702] on button "結帳" at bounding box center [1225, 701] width 67 height 38
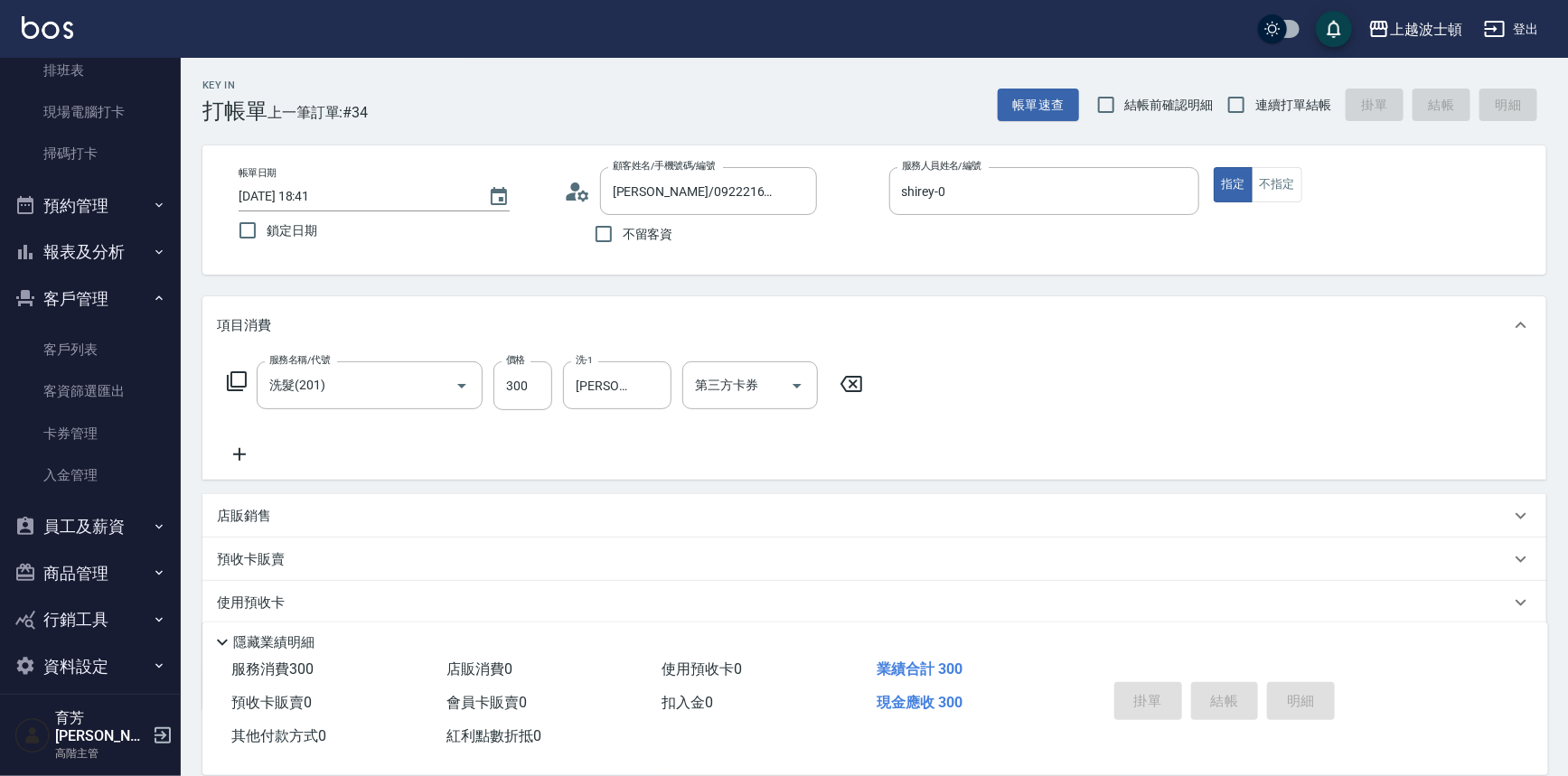
click at [171, 317] on nav "櫃檯作業 打帳單 帳單列表 掛單列表 座位開單 營業儀表板 現金收支登錄 高階收支登錄 材料自購登錄 每日結帳 排班表 現場電腦打卡 掃碼打卡 預約管理 預約…" at bounding box center [90, 375] width 181 height 636
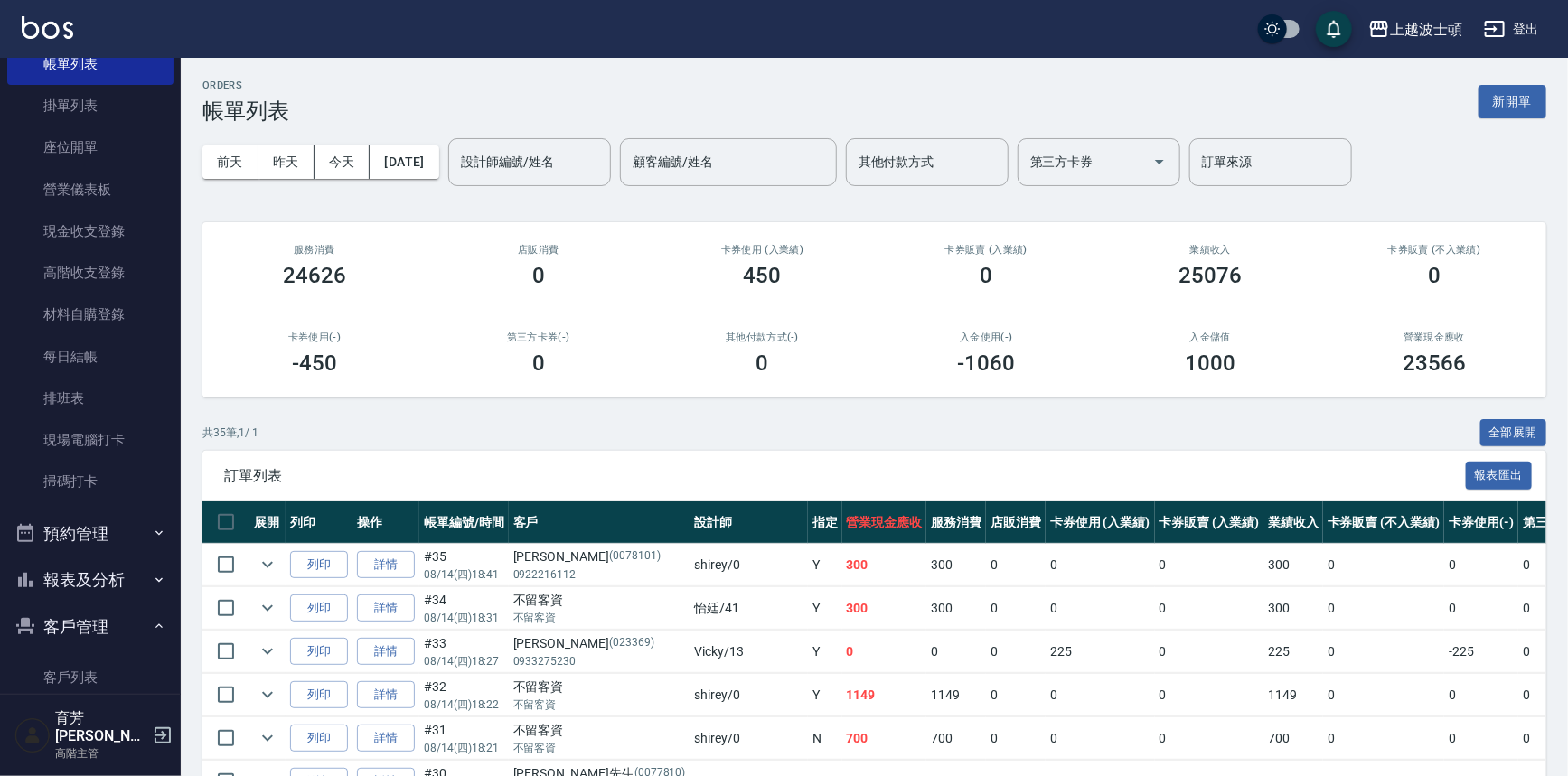
scroll to position [76, 0]
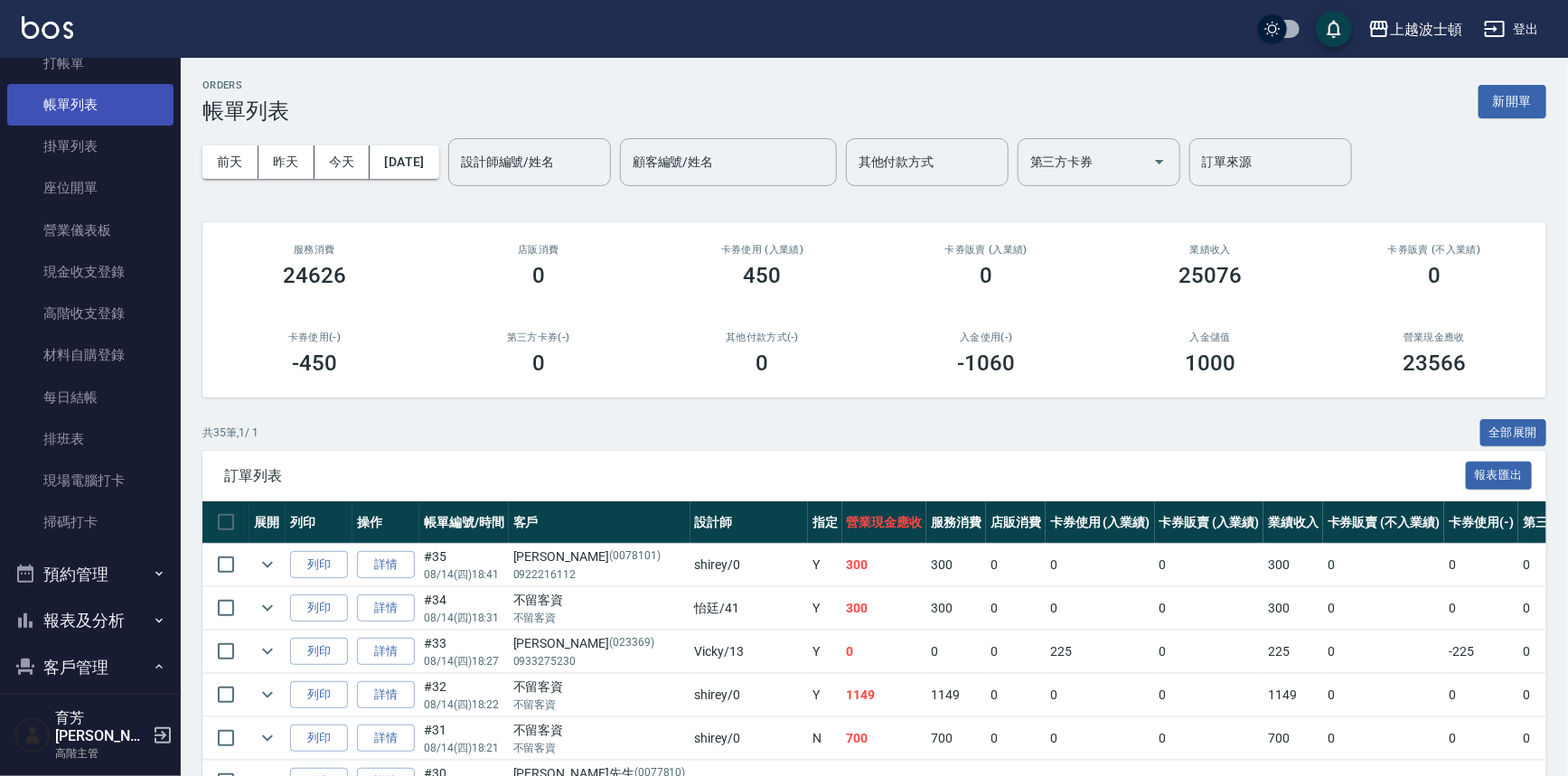
click at [122, 107] on link "帳單列表" at bounding box center [90, 105] width 167 height 42
click at [79, 62] on link "打帳單" at bounding box center [90, 64] width 167 height 42
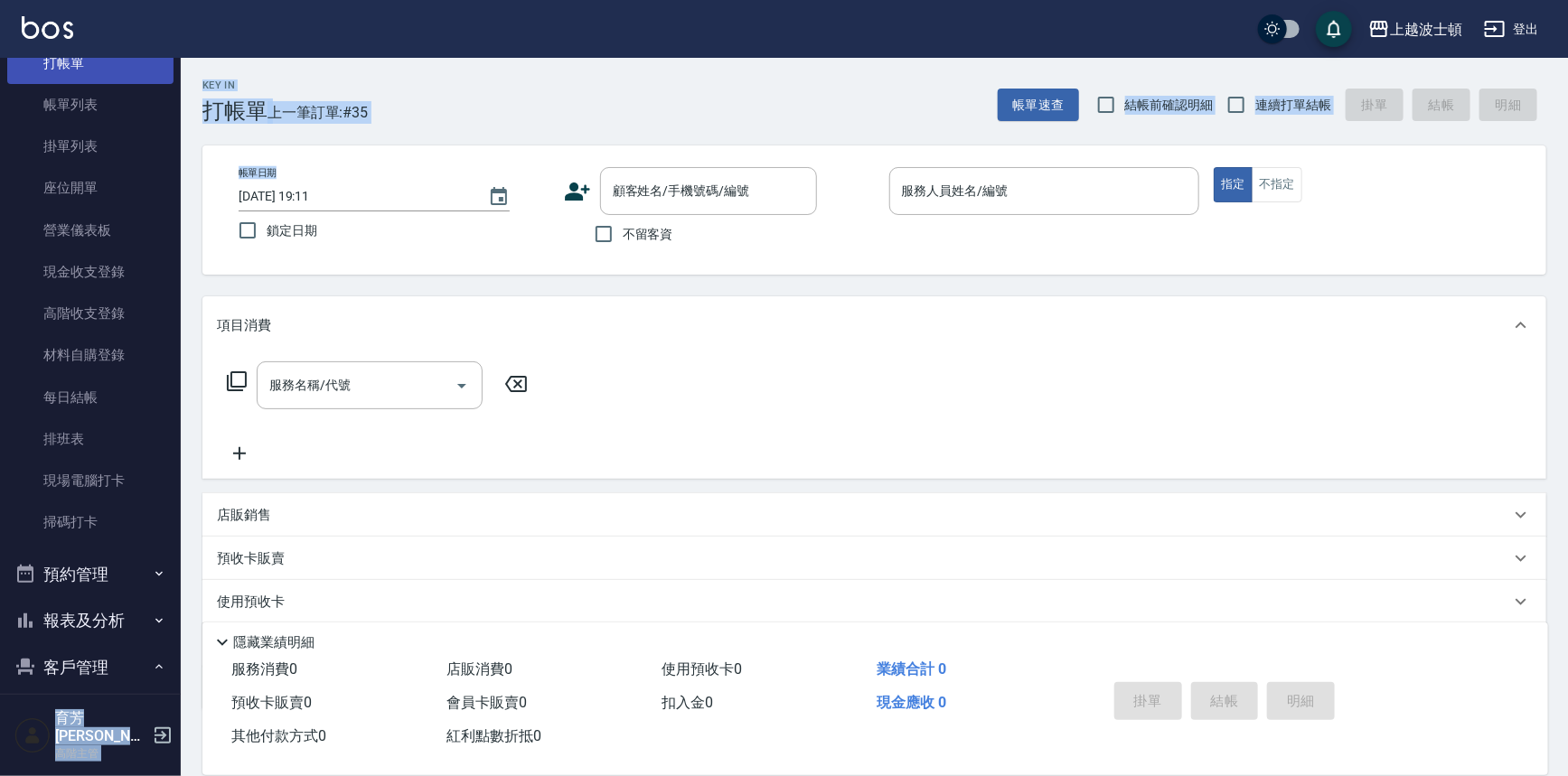
drag, startPoint x: 181, startPoint y: 132, endPoint x: 162, endPoint y: 67, distance: 67.7
click at [162, 67] on div "上越波士頓 登出 櫃檯作業 打帳單 帳單列表 掛單列表 座位開單 營業儀表板 現金收支登錄 高階收支登錄 材料自購登錄 每日結帳 排班表 現場電腦打卡 掃碼打…" at bounding box center [784, 440] width 1568 height 880
click at [188, 76] on div "Key In 打帳單 上一筆訂單:#35" at bounding box center [274, 90] width 187 height 65
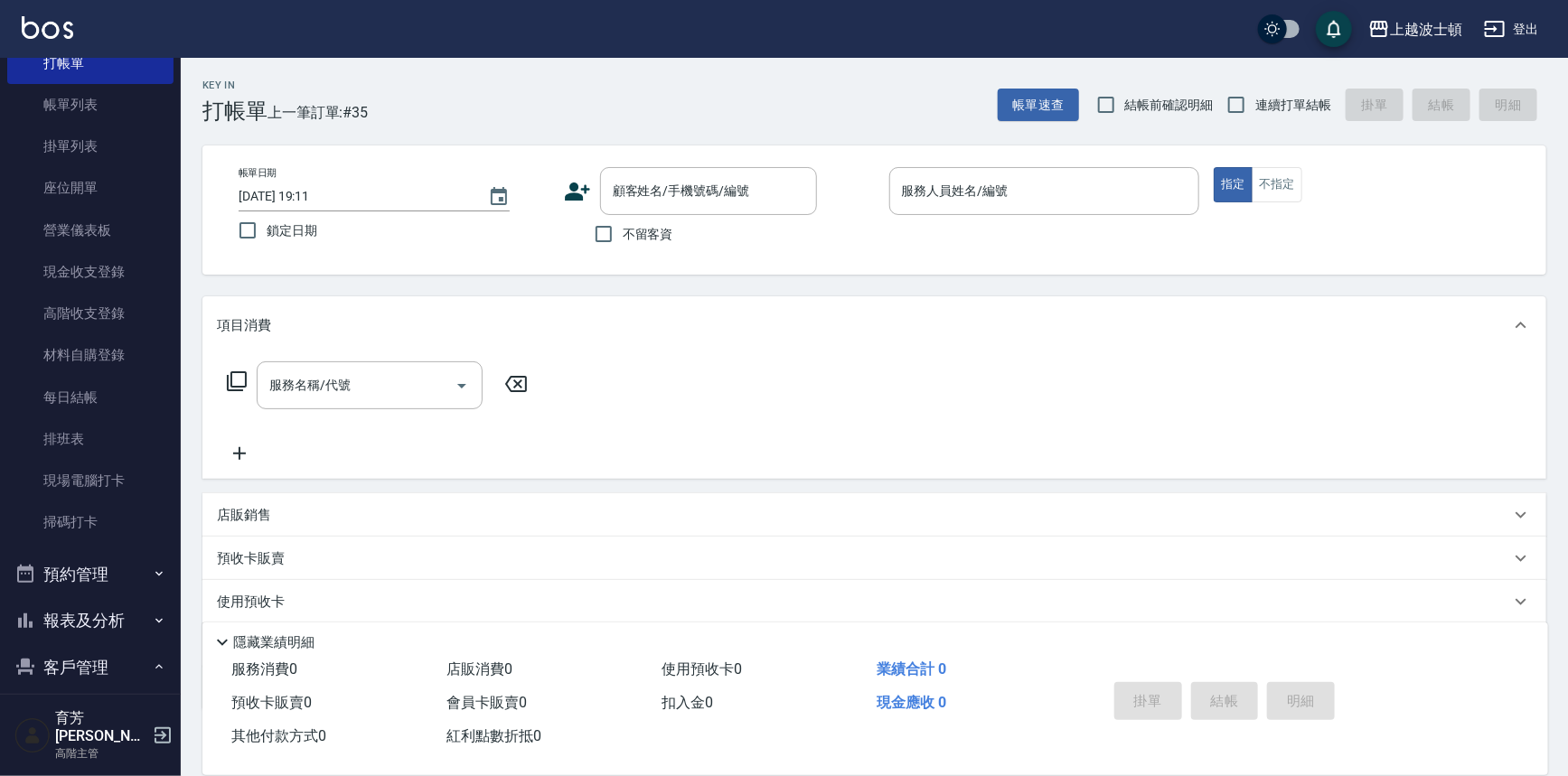
click at [169, 126] on nav "櫃檯作業 打帳單 帳單列表 掛單列表 座位開單 營業儀表板 現金收支登錄 高階收支登錄 材料自購登錄 每日結帳 排班表 現場電腦打卡 掃碼打卡 預約管理 預約…" at bounding box center [90, 375] width 181 height 636
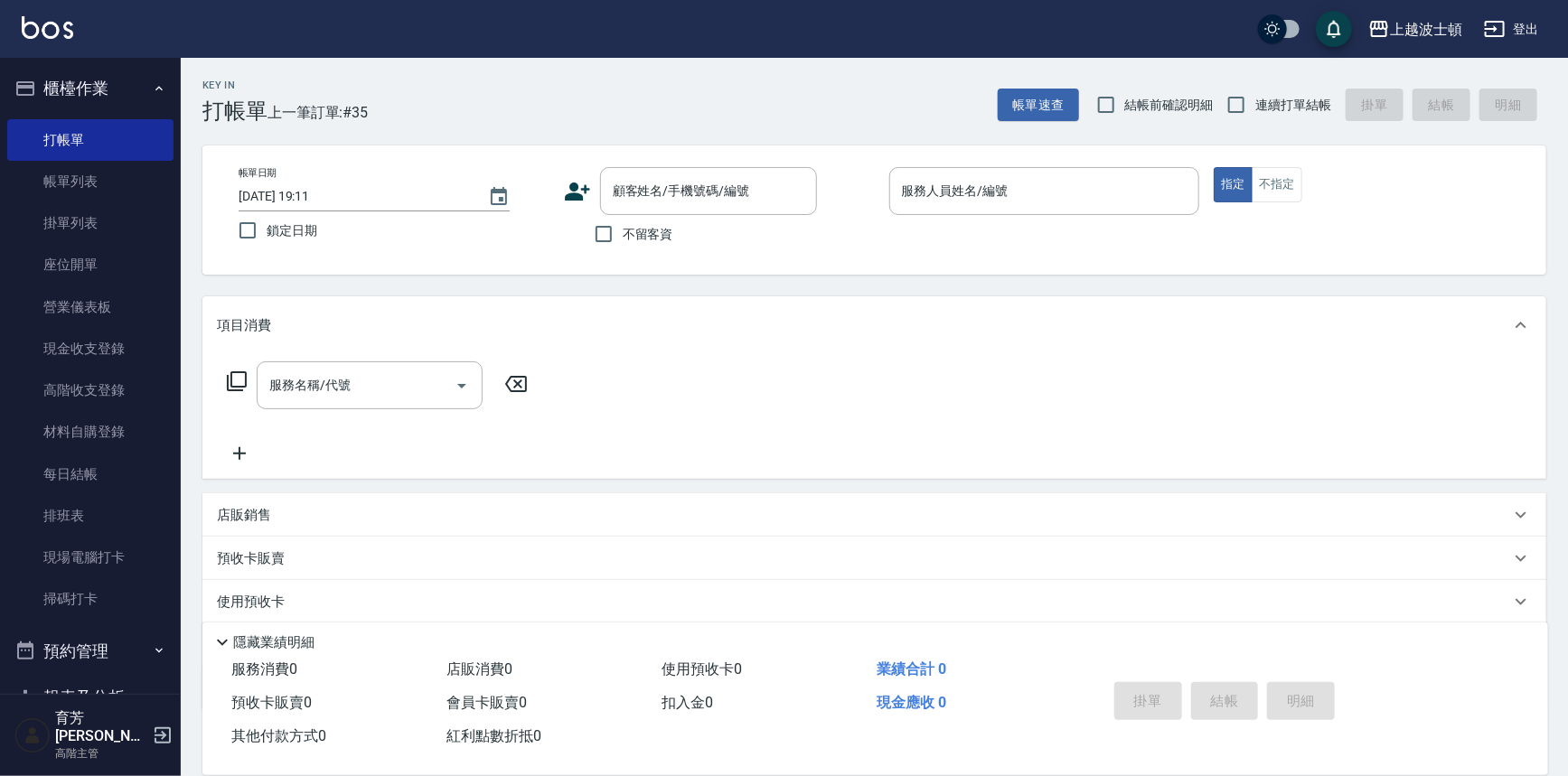
click at [102, 86] on button "櫃檯作業" at bounding box center [90, 88] width 167 height 47
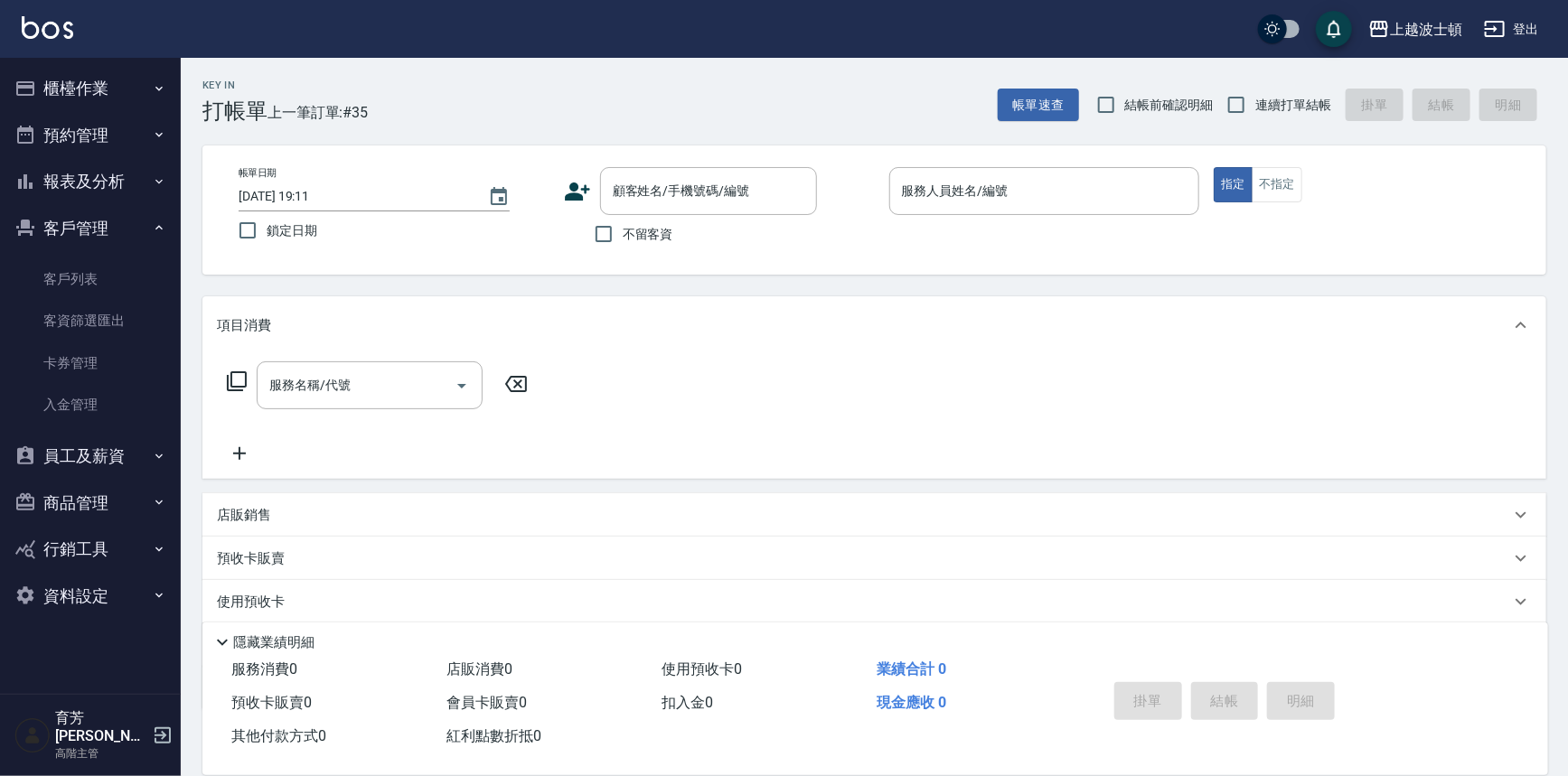
click at [80, 222] on button "客戶管理" at bounding box center [90, 228] width 167 height 47
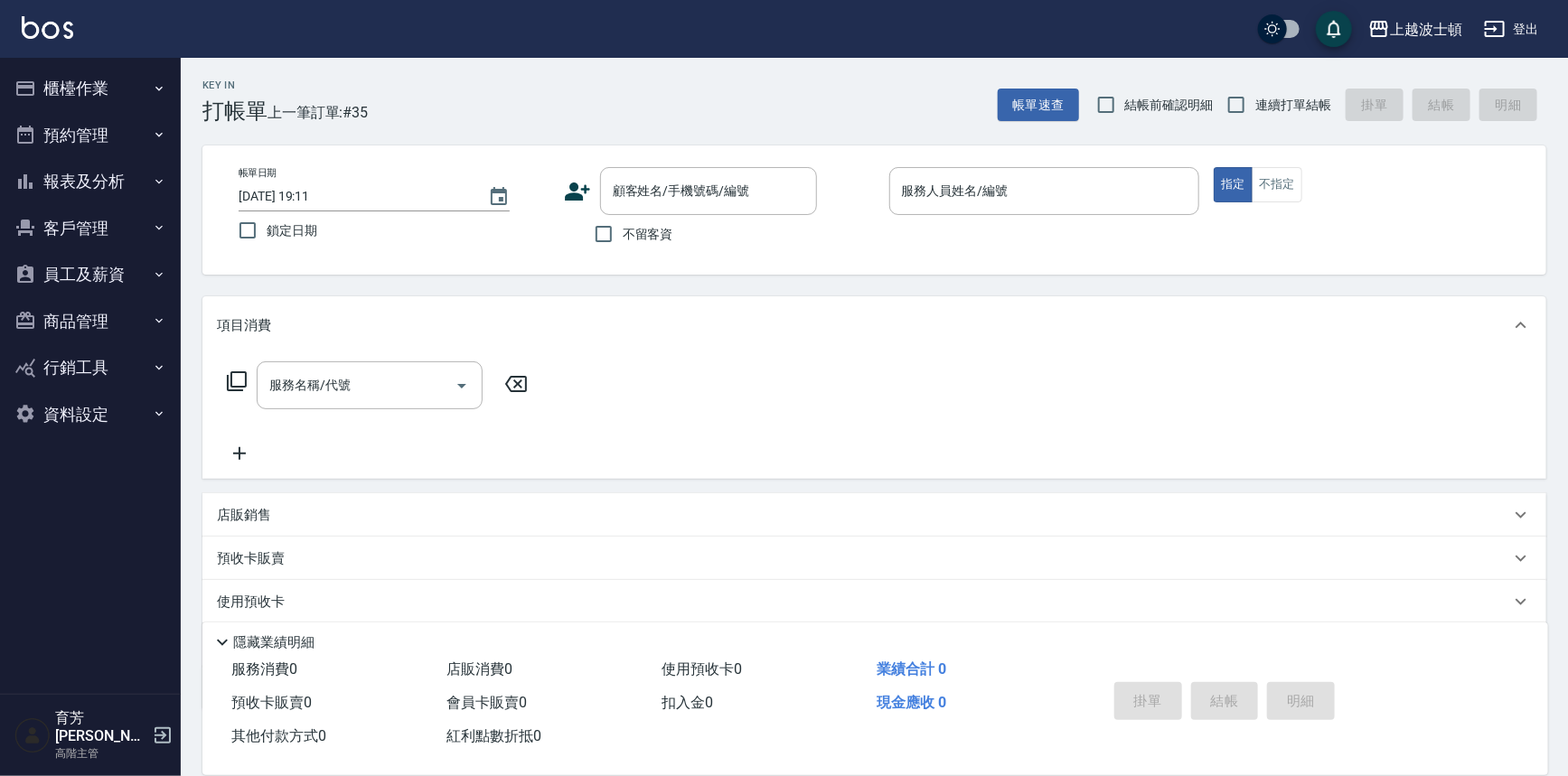
click at [96, 174] on button "報表及分析" at bounding box center [90, 181] width 167 height 47
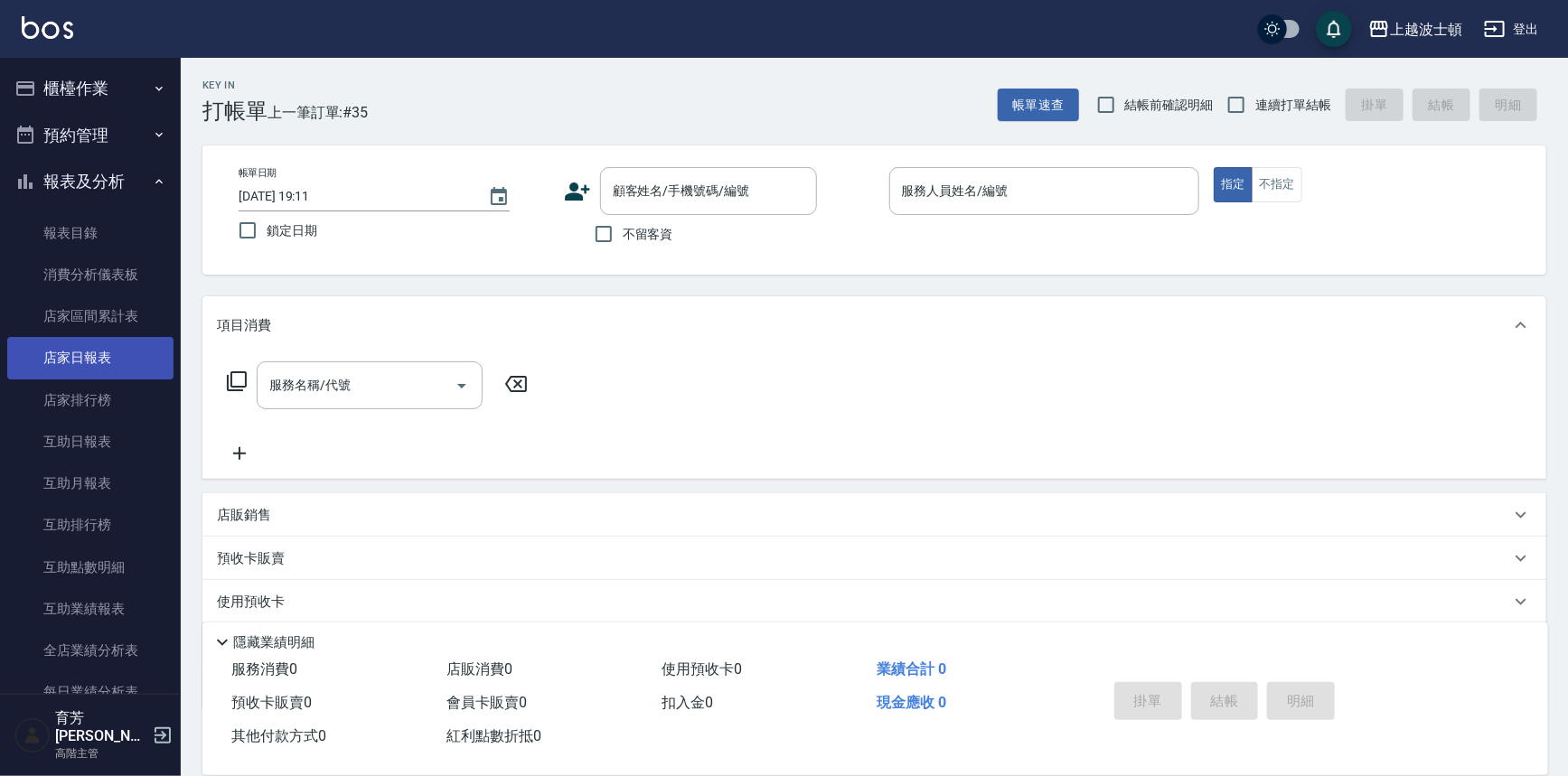
click at [80, 366] on link "店家日報表" at bounding box center [90, 358] width 167 height 42
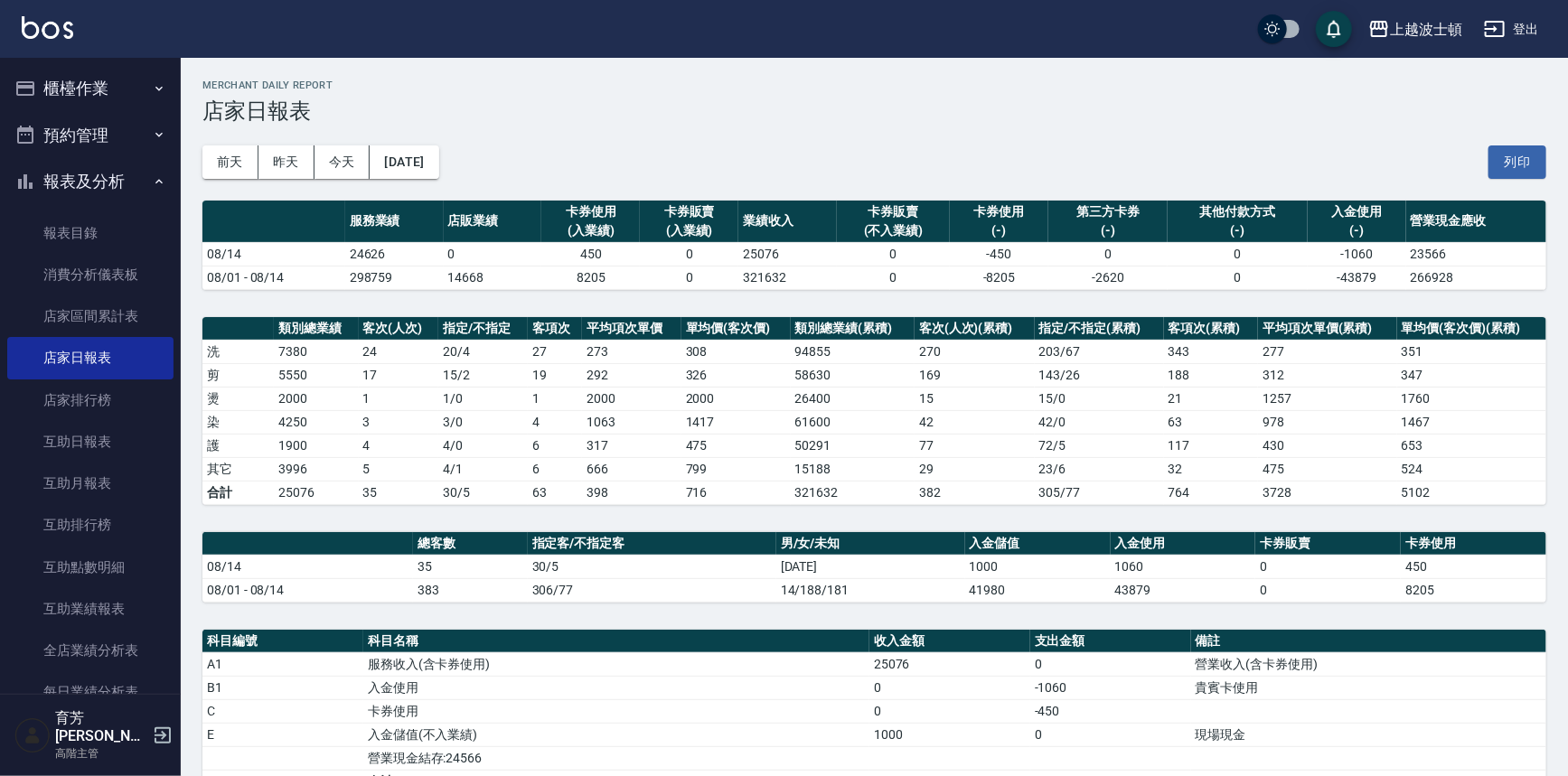
scroll to position [320, 0]
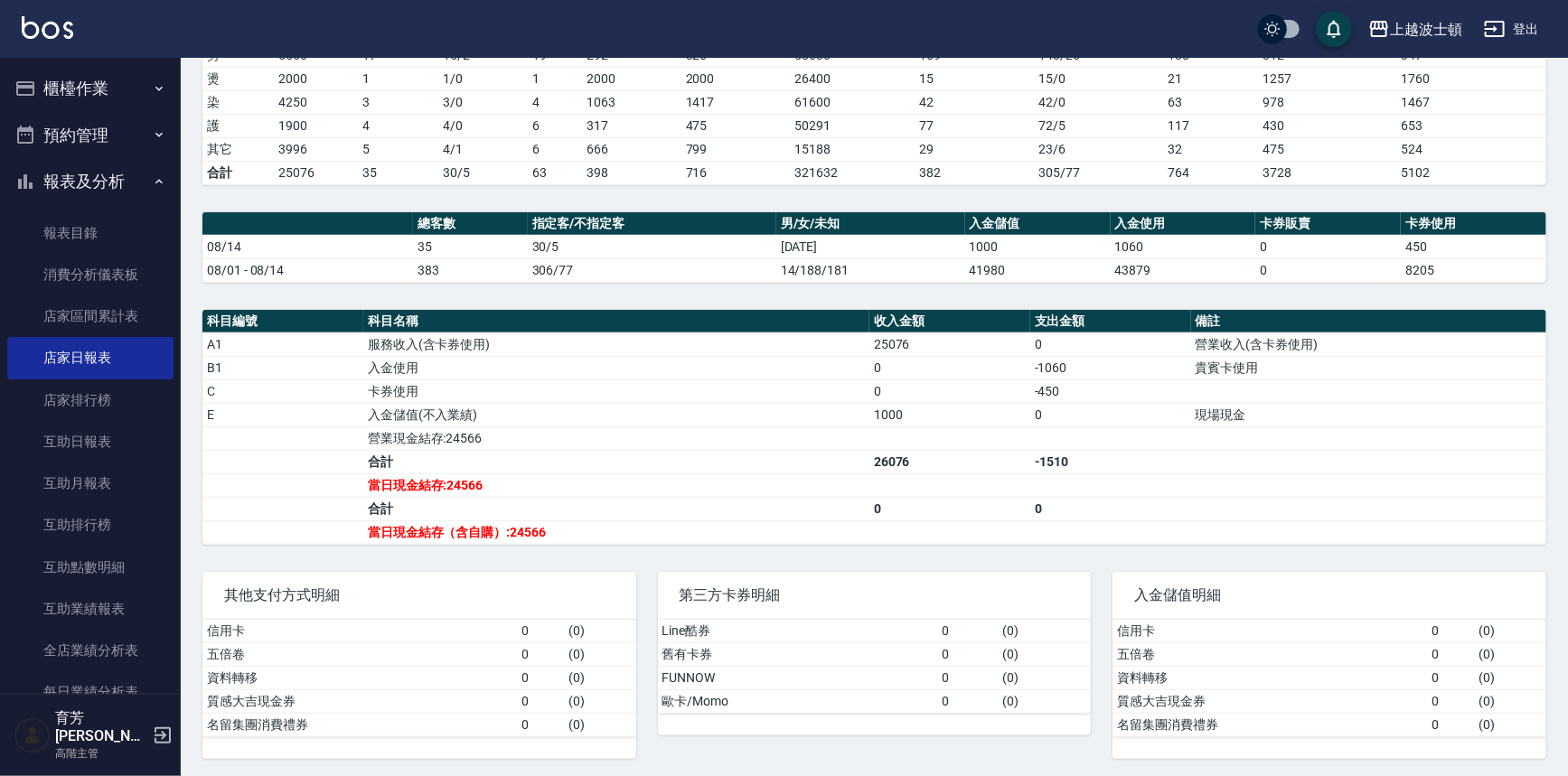
click at [73, 93] on button "櫃檯作業" at bounding box center [90, 88] width 167 height 47
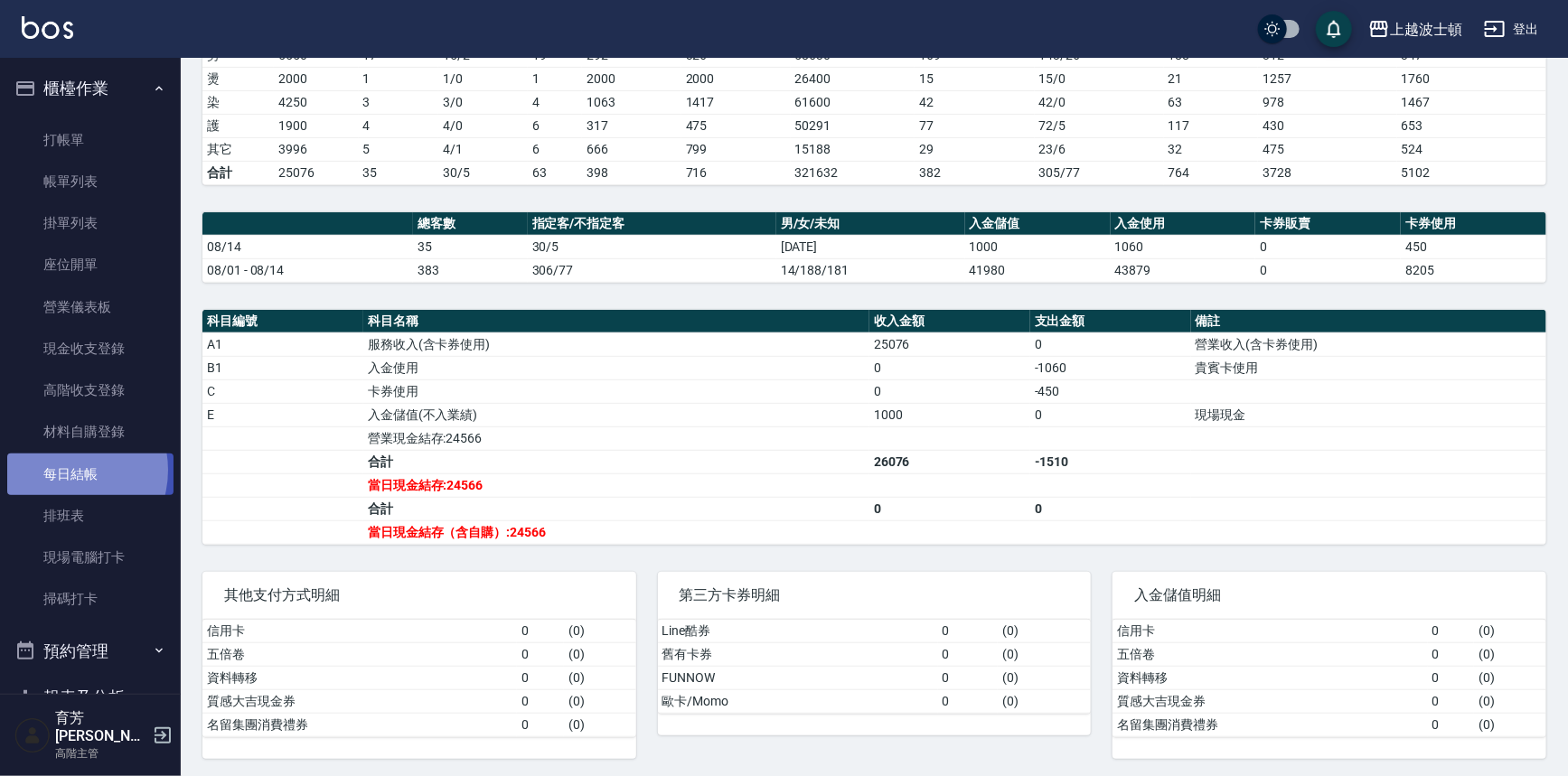
click at [65, 469] on link "每日結帳" at bounding box center [90, 474] width 167 height 42
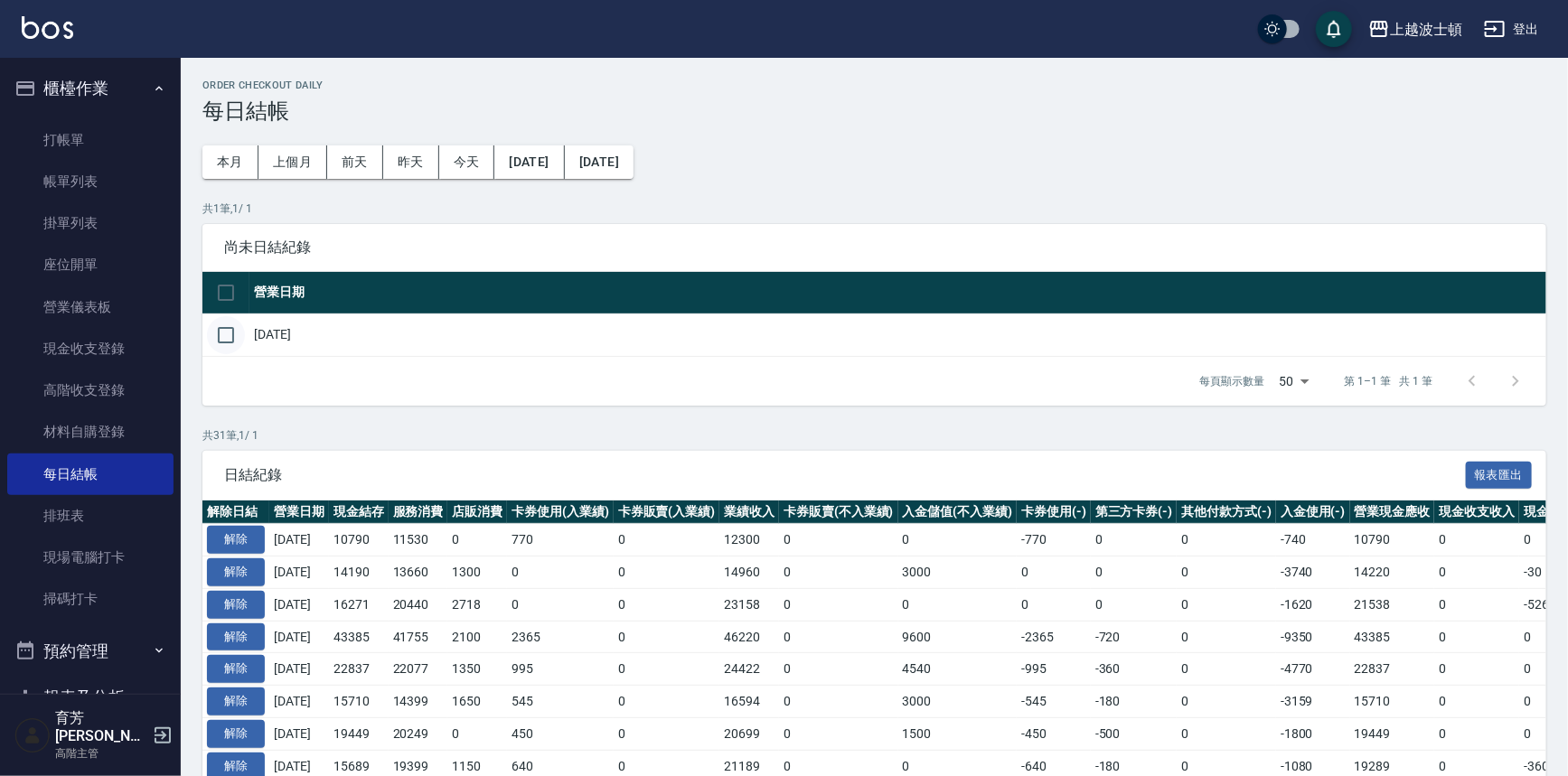
click at [226, 330] on input "checkbox" at bounding box center [226, 335] width 38 height 38
checkbox input "true"
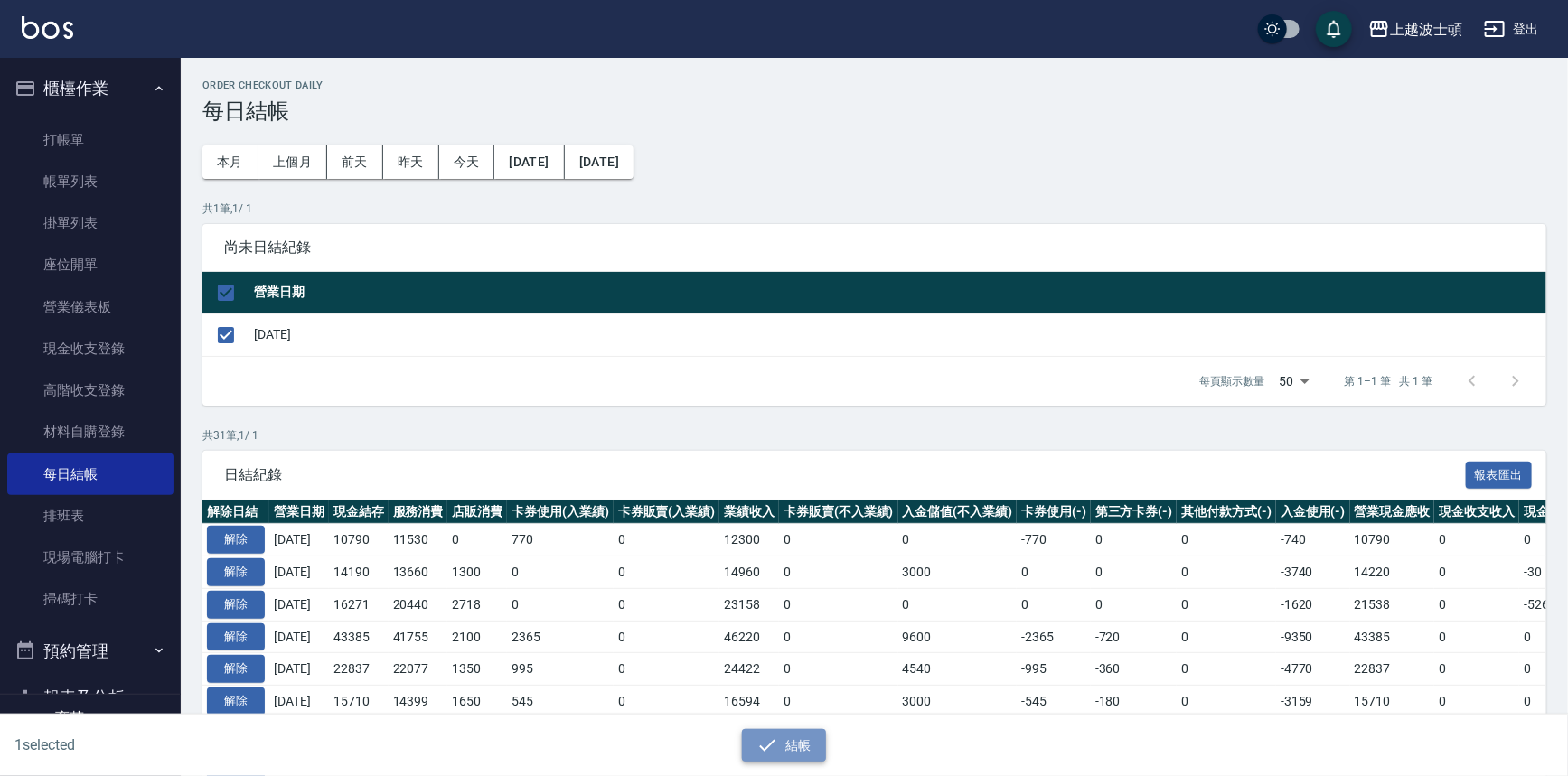
click at [770, 746] on icon "button" at bounding box center [767, 745] width 22 height 22
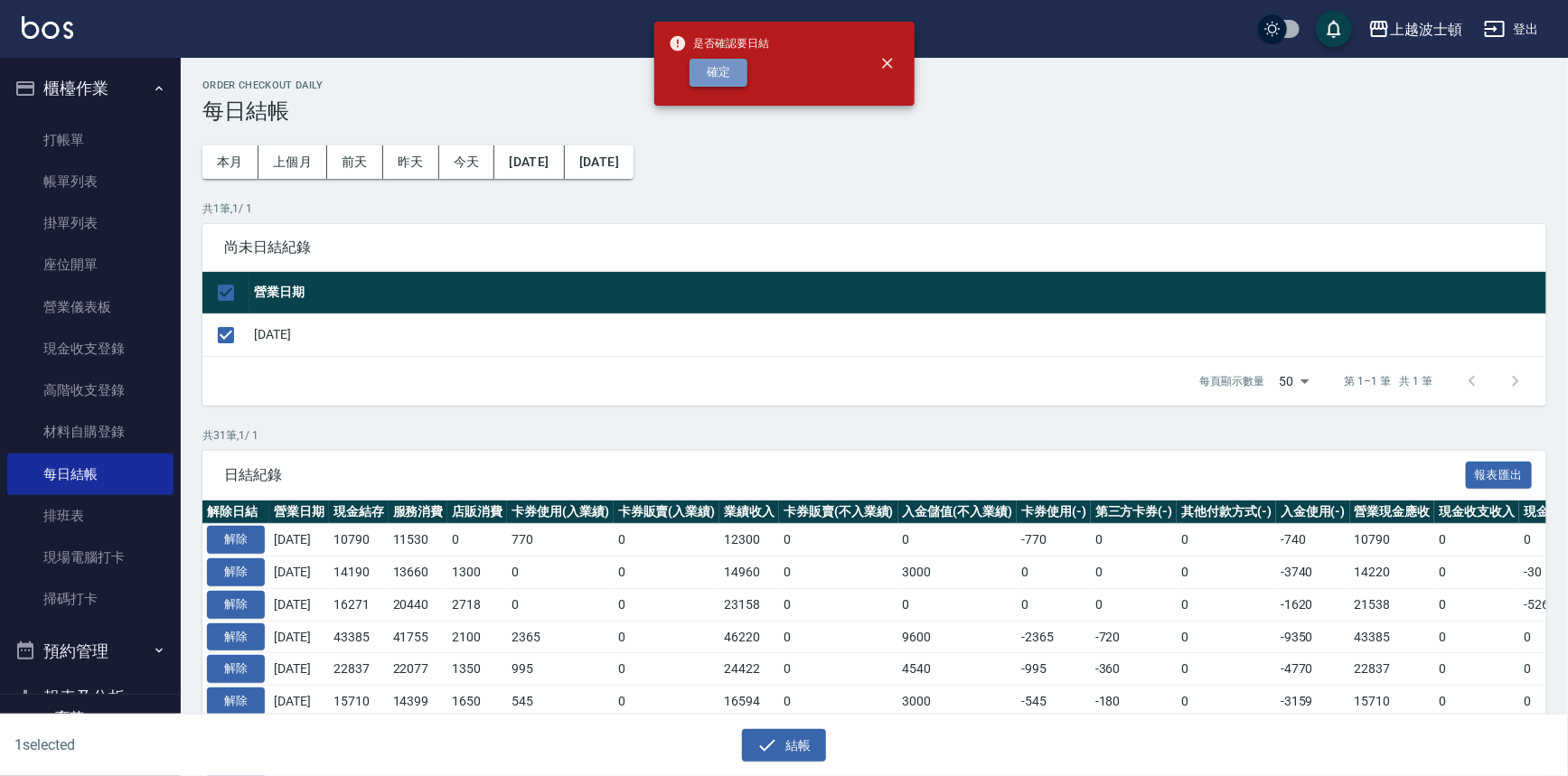
click at [730, 66] on button "確定" at bounding box center [719, 72] width 58 height 28
checkbox input "false"
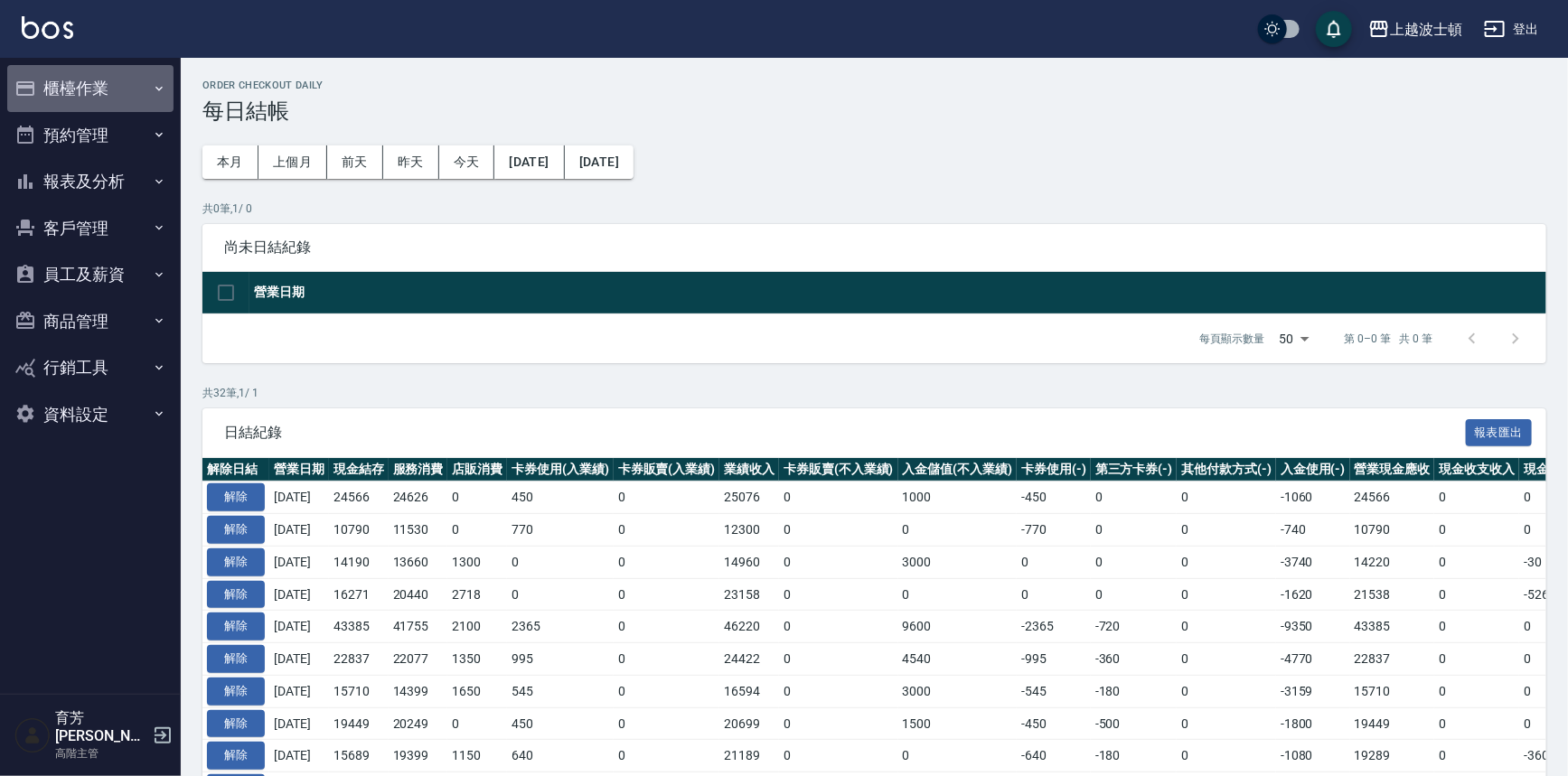
click at [97, 98] on button "櫃檯作業" at bounding box center [90, 88] width 167 height 47
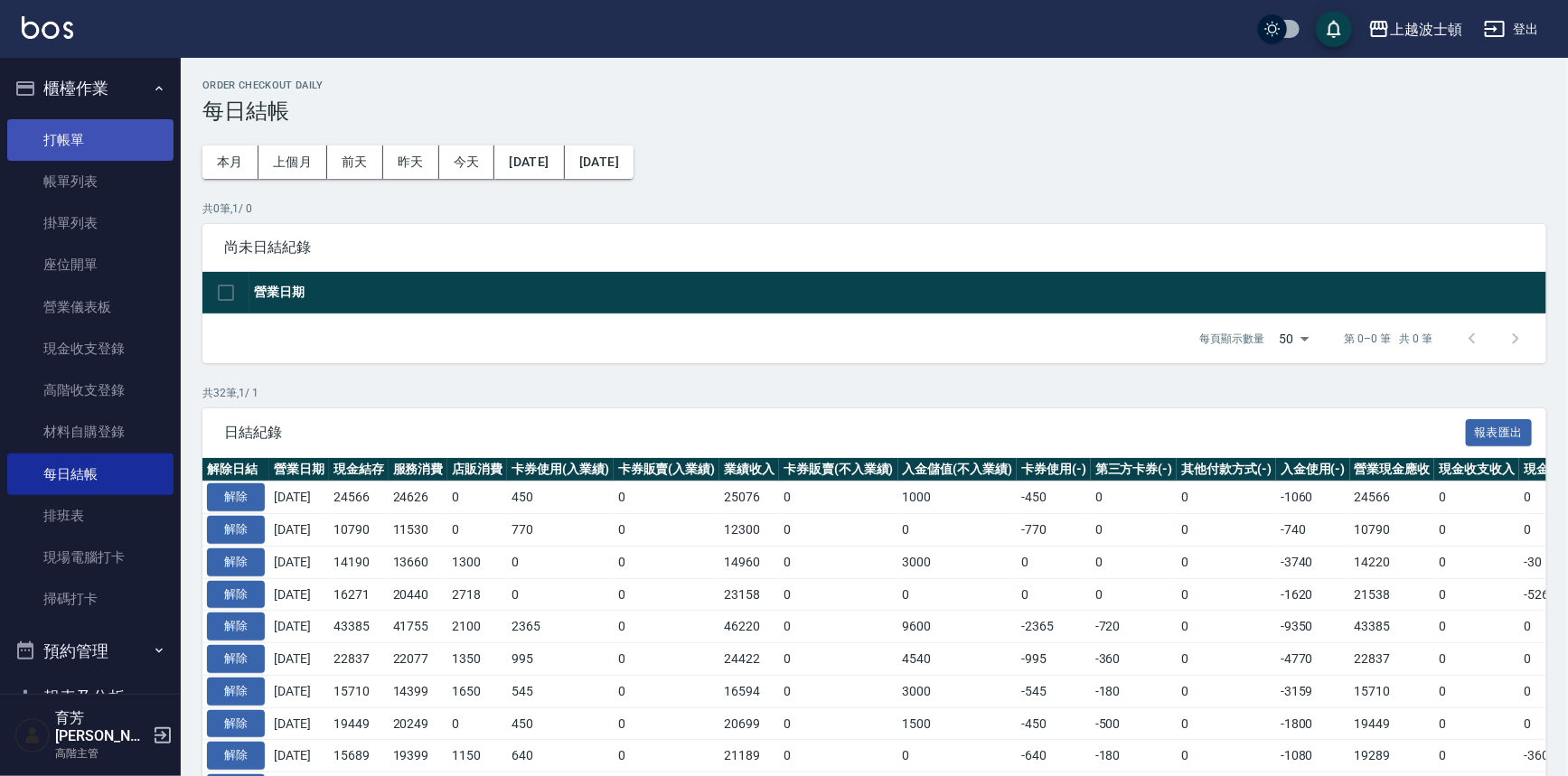
click at [71, 144] on link "打帳單" at bounding box center [90, 140] width 167 height 42
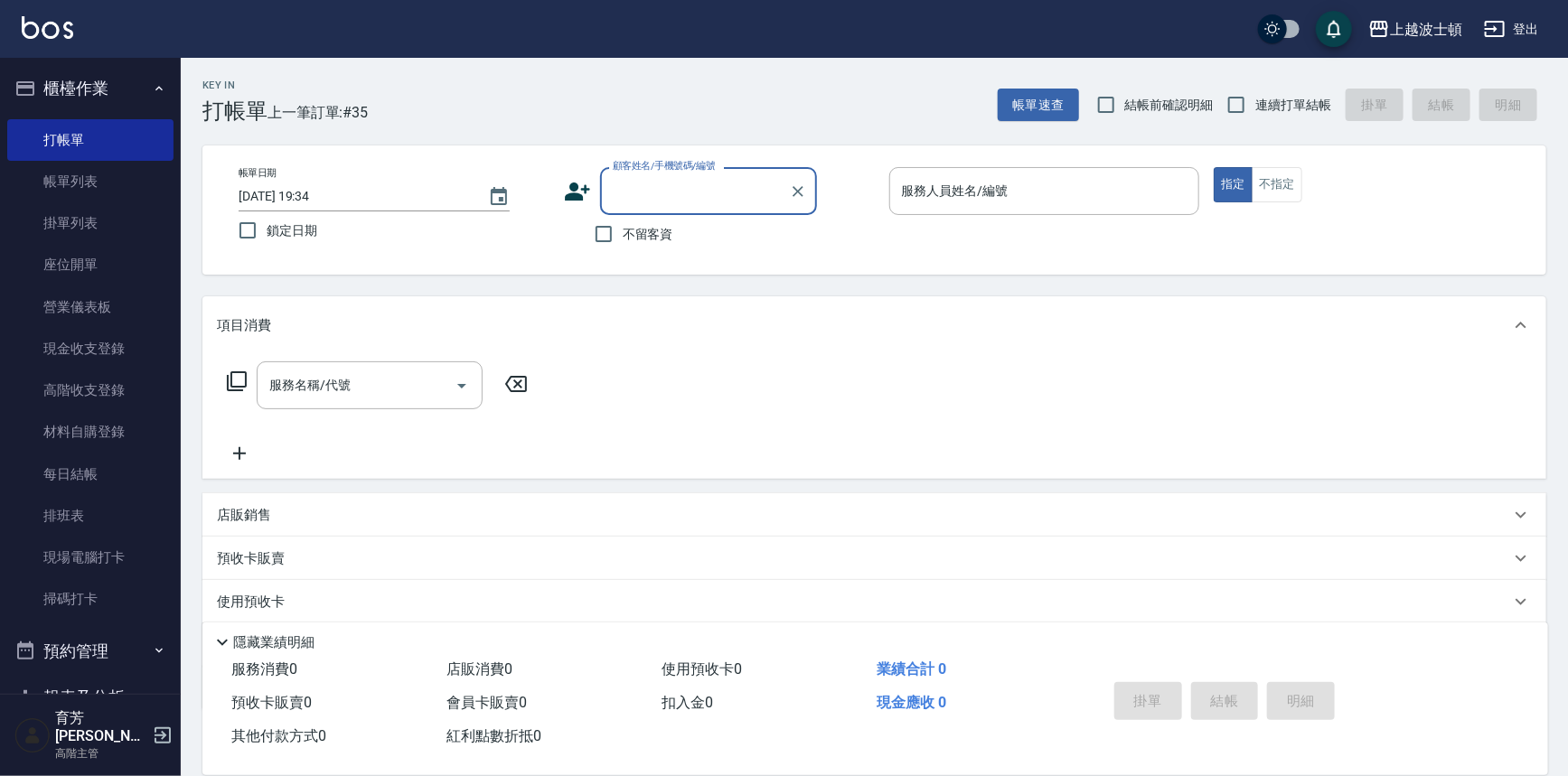
click at [112, 97] on button "櫃檯作業" at bounding box center [90, 88] width 167 height 47
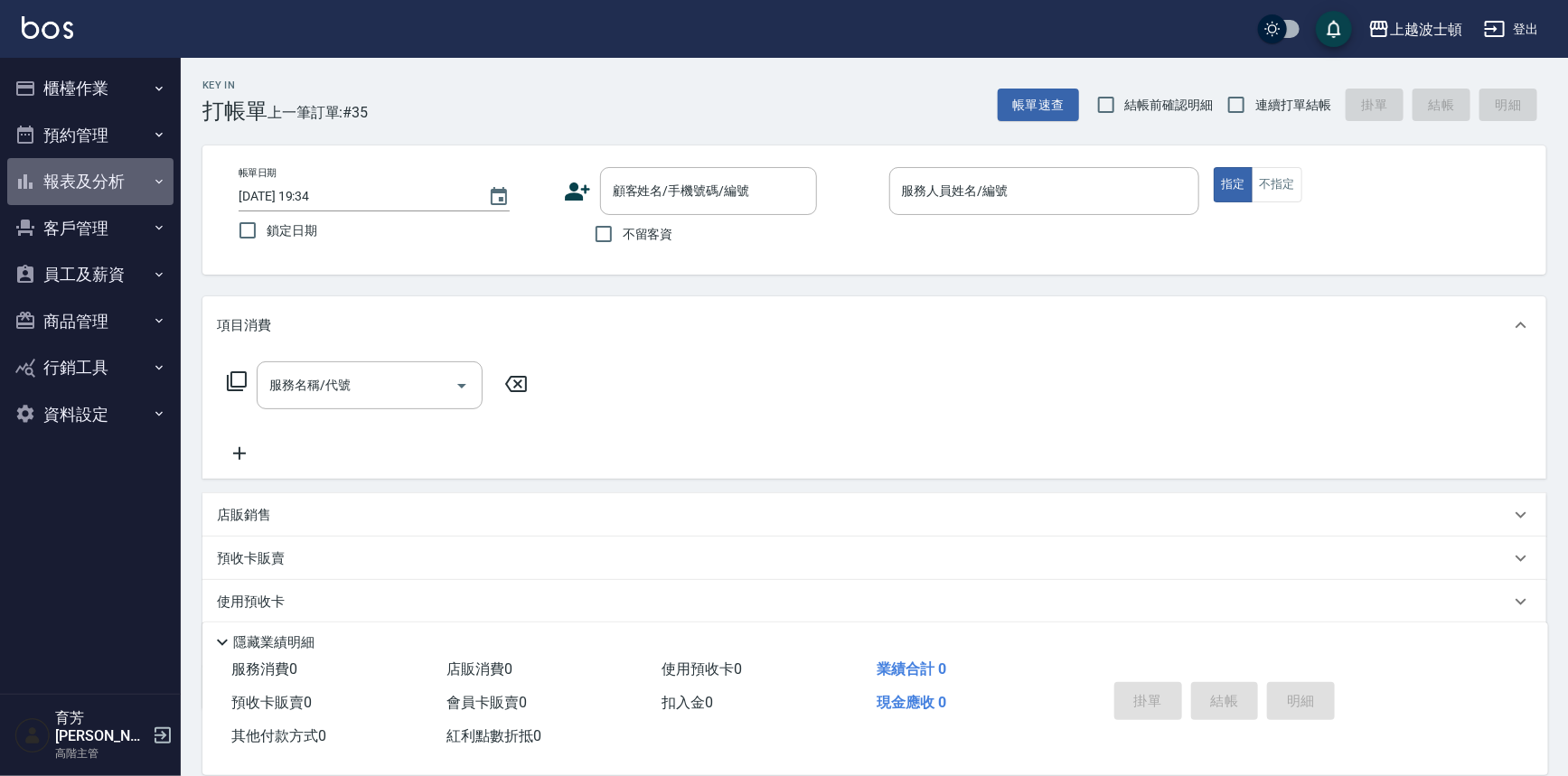
click at [94, 166] on button "報表及分析" at bounding box center [90, 181] width 167 height 47
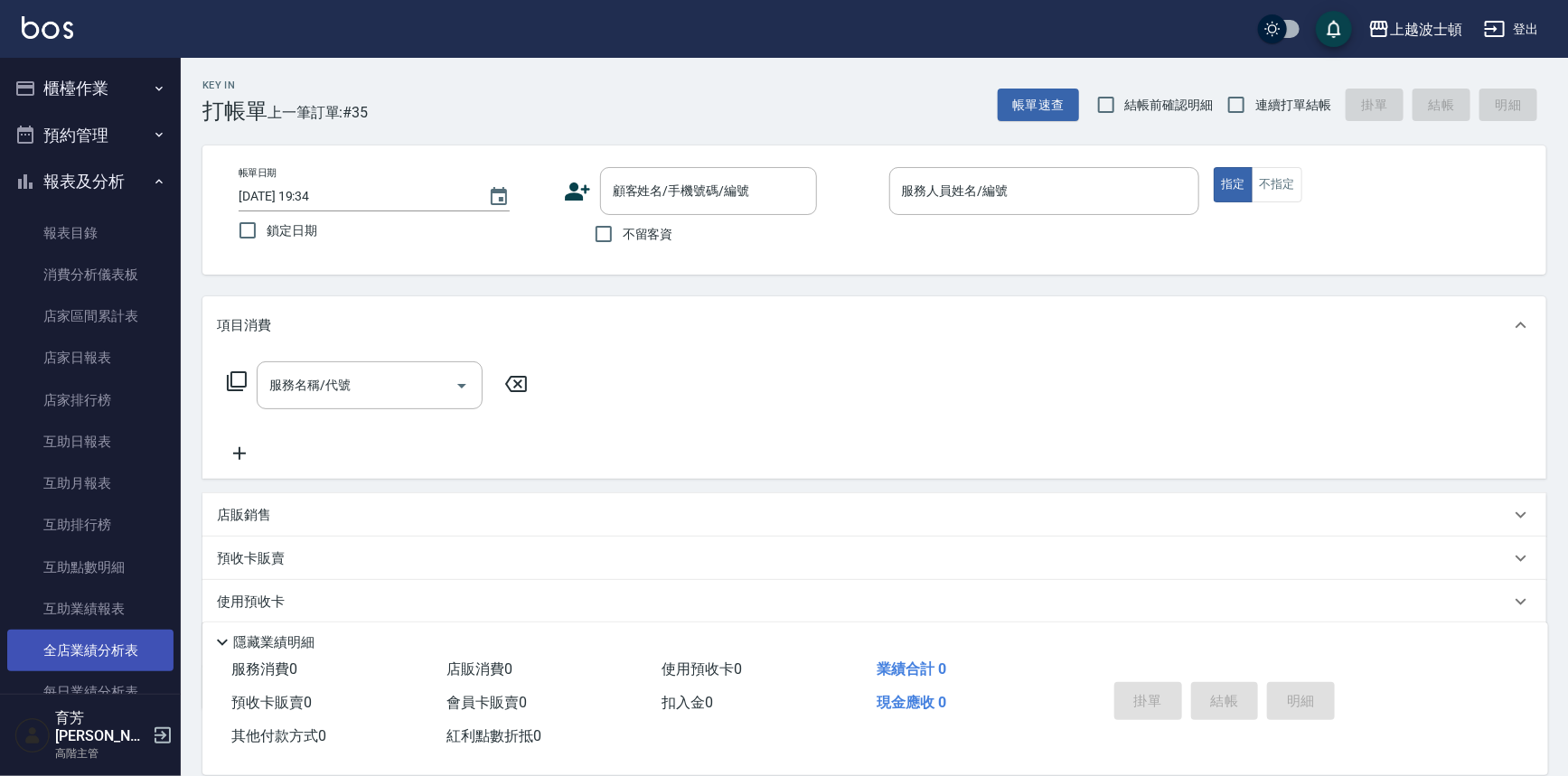
click at [58, 651] on link "全店業績分析表" at bounding box center [90, 651] width 167 height 42
